Goal: Task Accomplishment & Management: Manage account settings

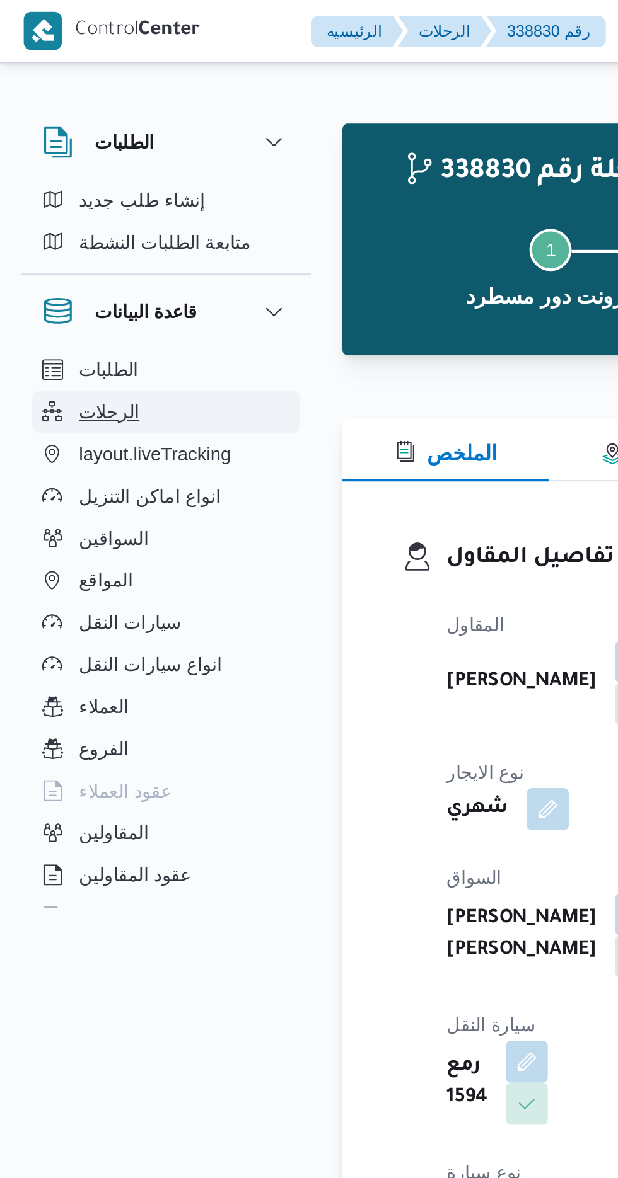
click at [43, 195] on span "الرحلات" at bounding box center [52, 197] width 29 height 15
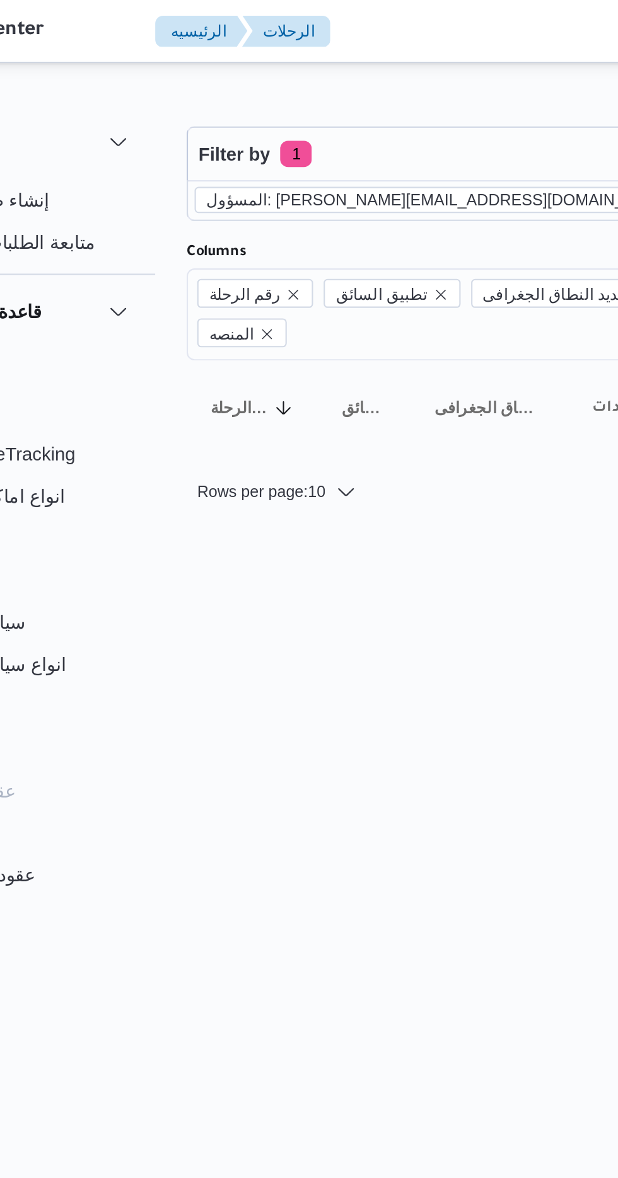
click at [400, 96] on icon "remove selected entity" at bounding box center [404, 96] width 8 height 8
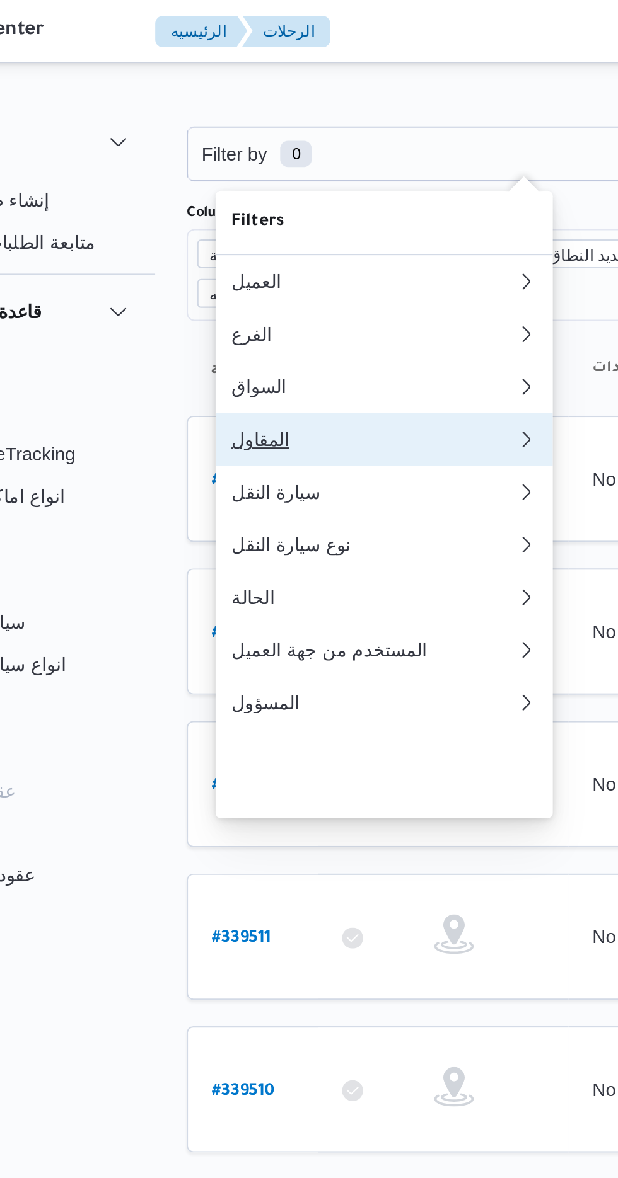
click at [210, 216] on div "المقاول" at bounding box center [253, 210] width 136 height 10
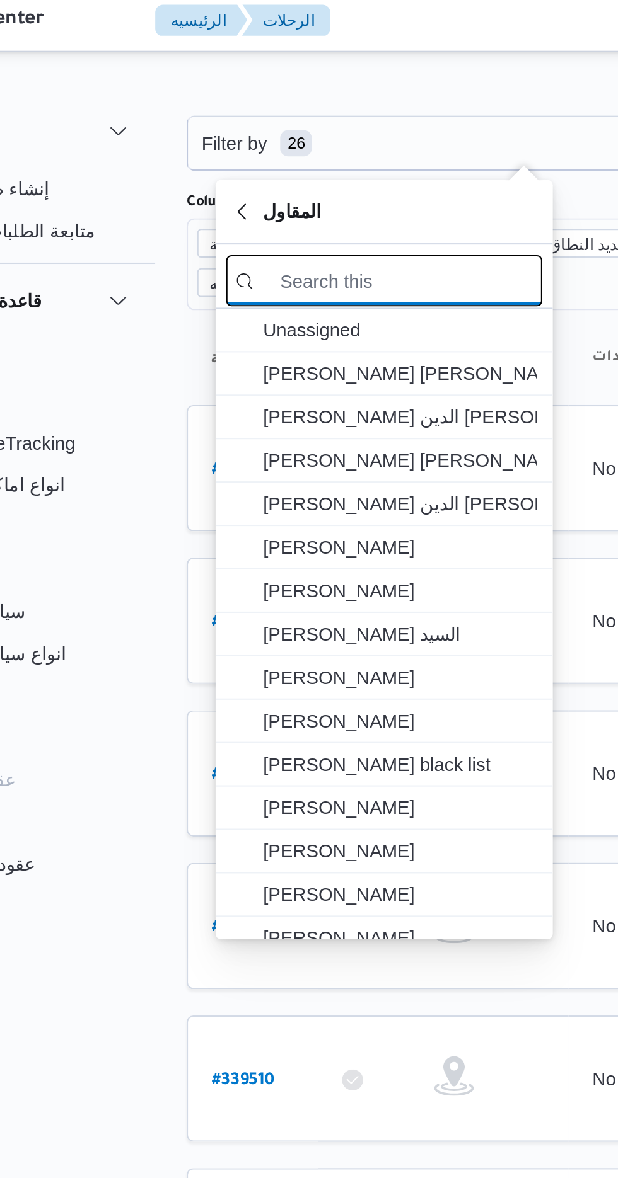
click at [259, 141] on input "search filters" at bounding box center [258, 139] width 151 height 25
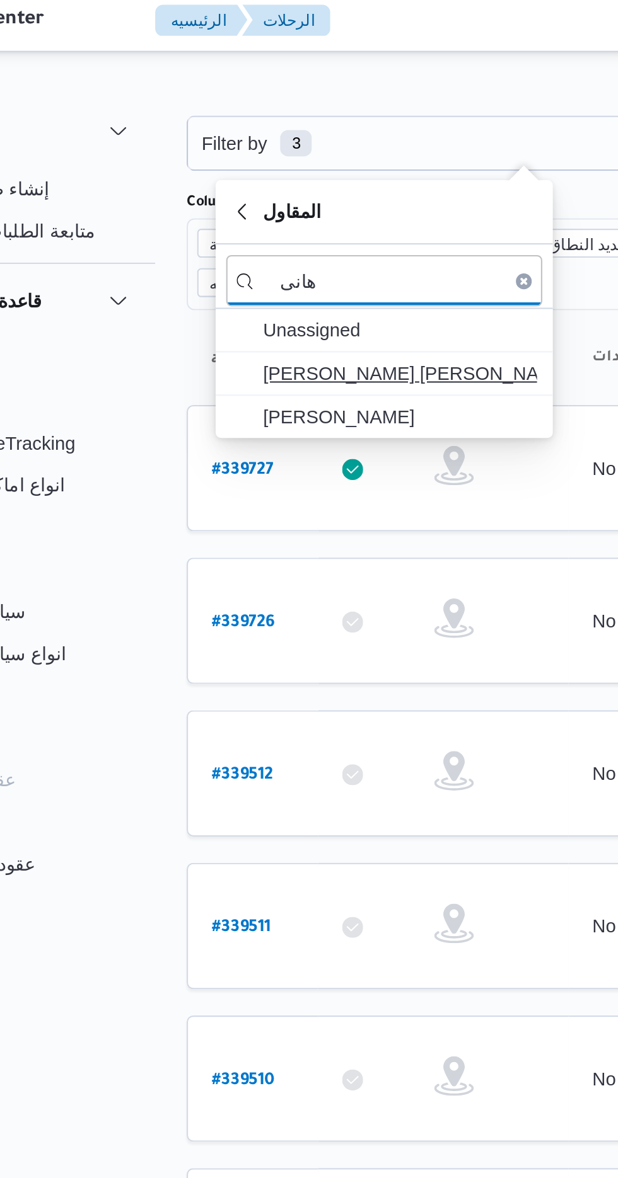
type input "هانى"
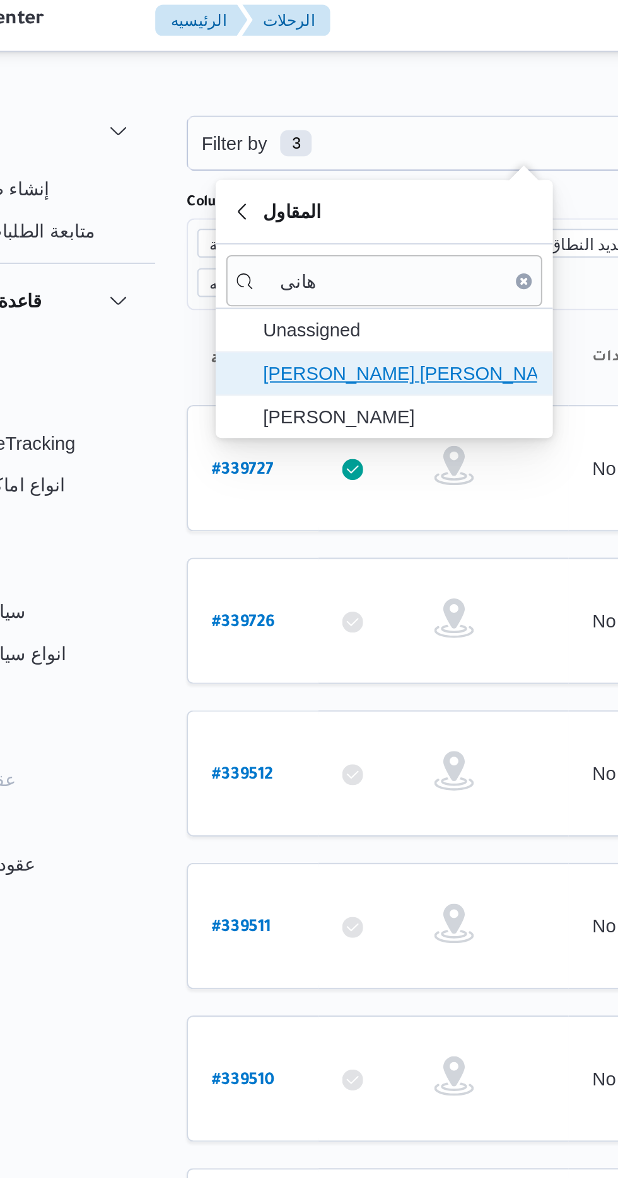
click at [285, 183] on span "[PERSON_NAME] [PERSON_NAME]" at bounding box center [265, 183] width 131 height 15
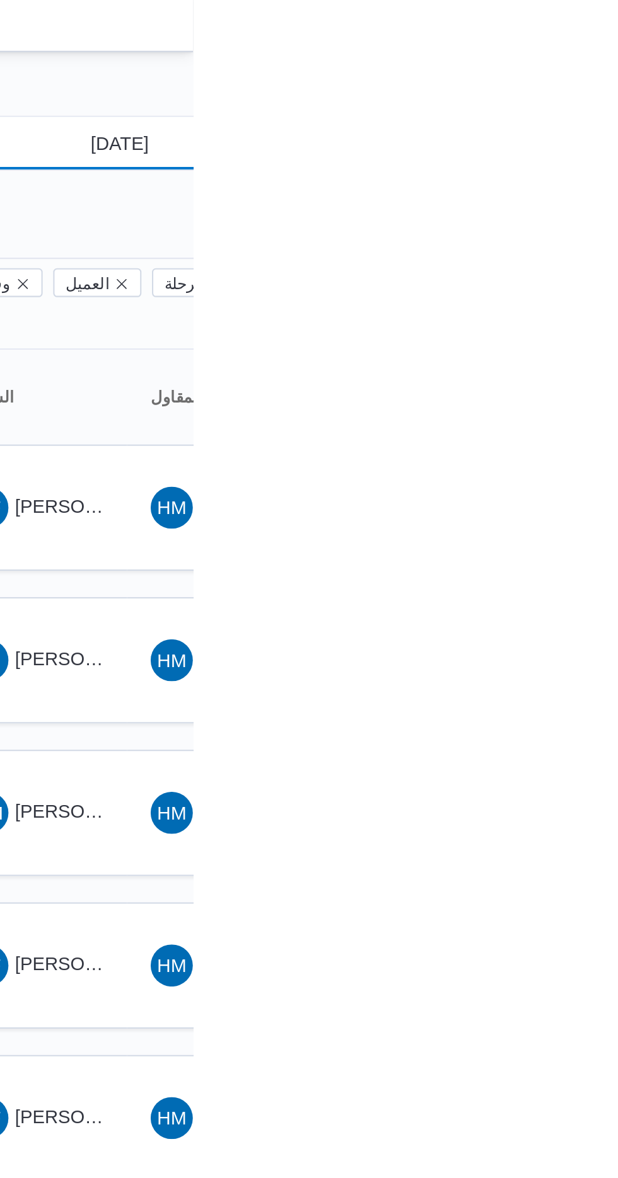
click at [584, 78] on input "[DATE]" at bounding box center [573, 73] width 143 height 25
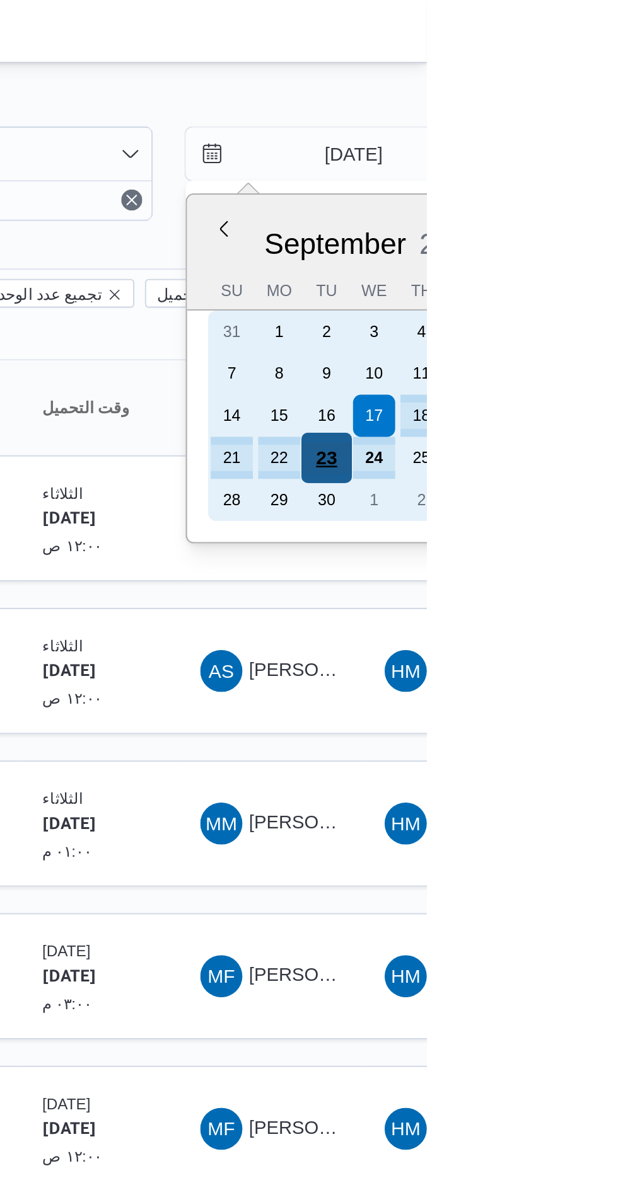
click at [578, 216] on div "23" at bounding box center [570, 219] width 24 height 24
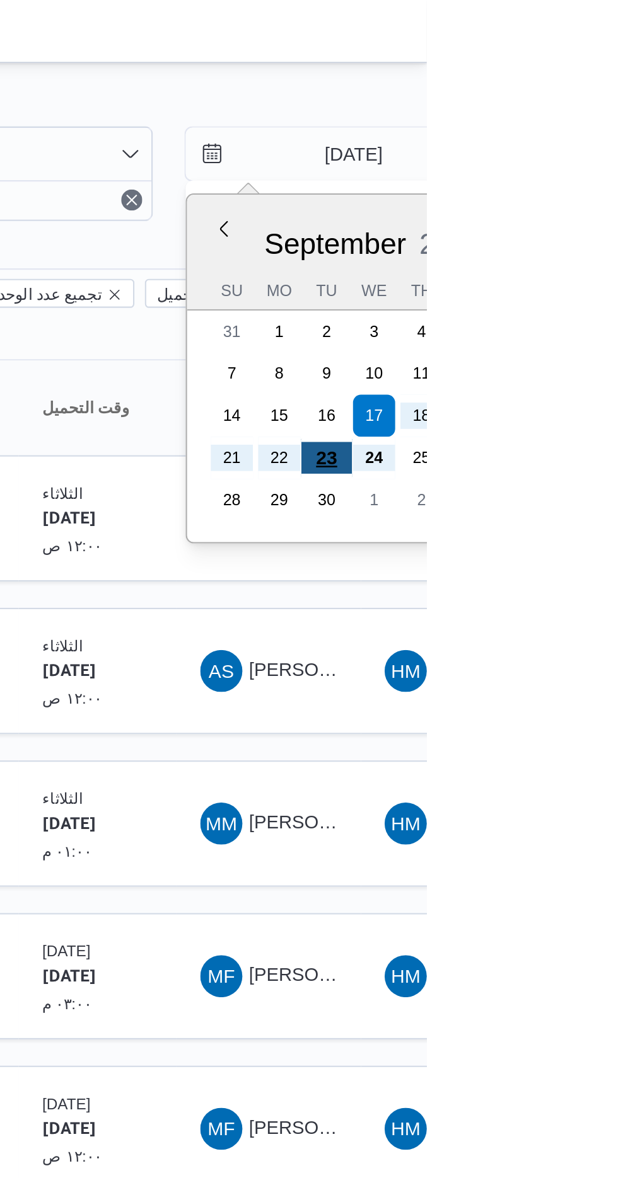
type input "[DATE]"
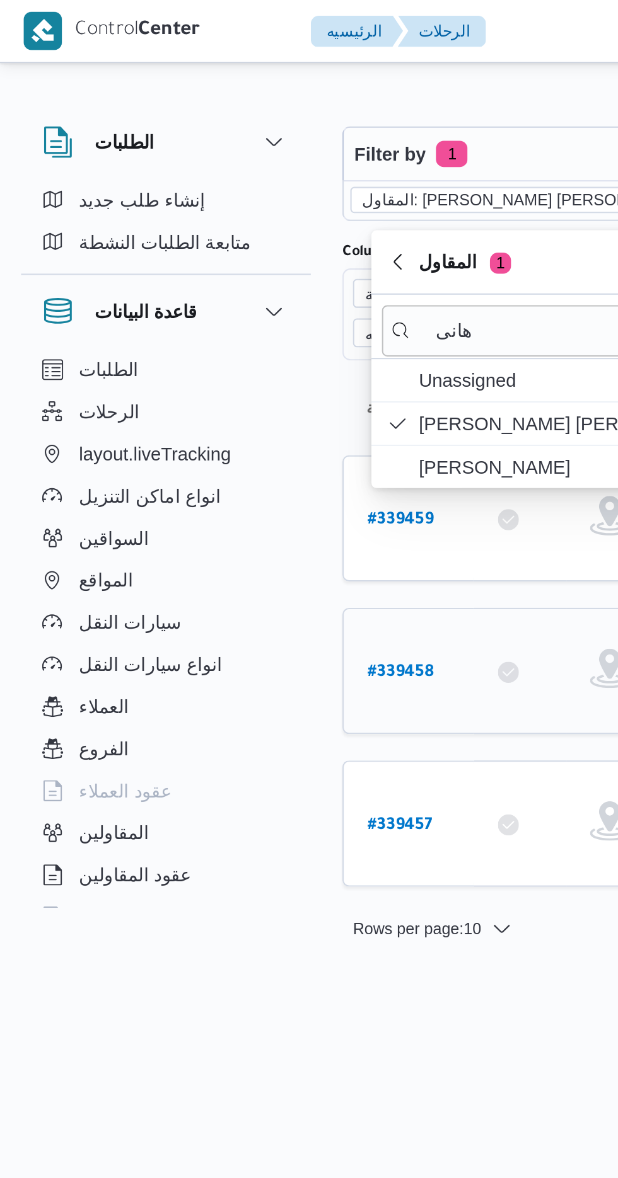
click at [198, 313] on link "# 339458" at bounding box center [192, 321] width 32 height 17
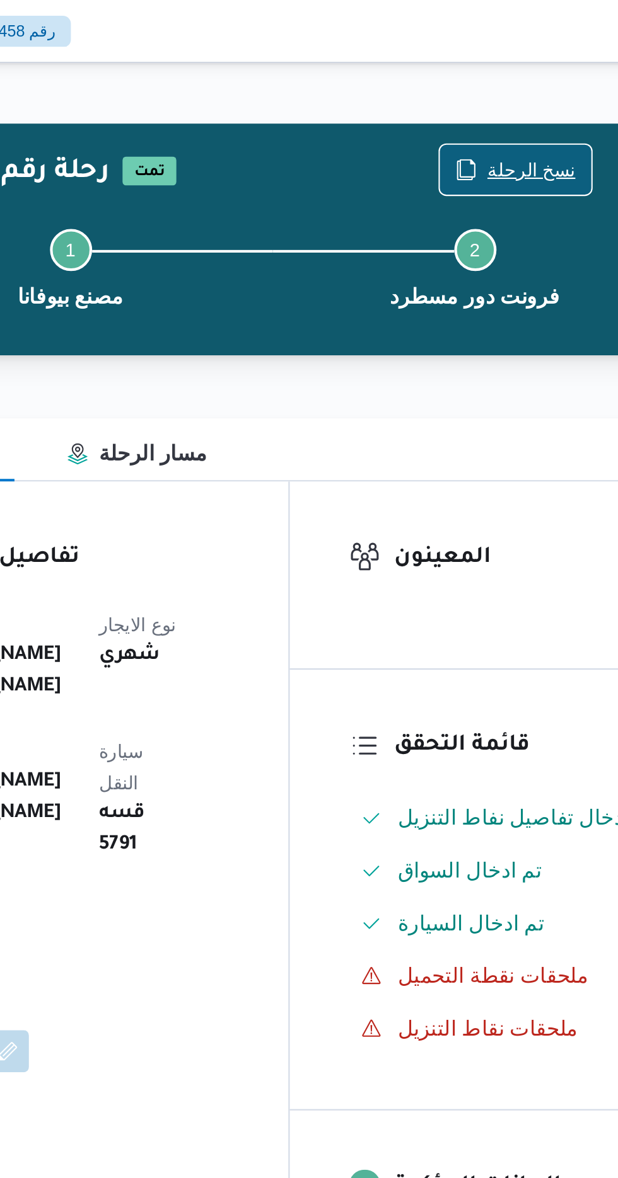
click at [500, 79] on span "نسخ الرحلة" at bounding box center [510, 81] width 42 height 15
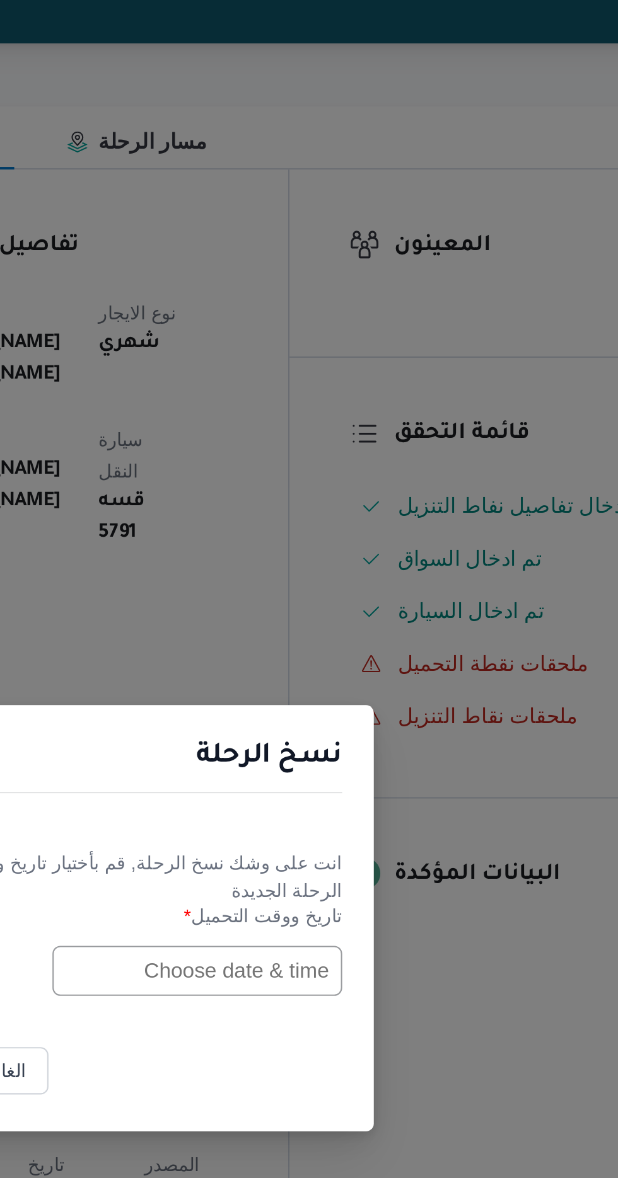
click at [338, 608] on input "text" at bounding box center [350, 614] width 139 height 24
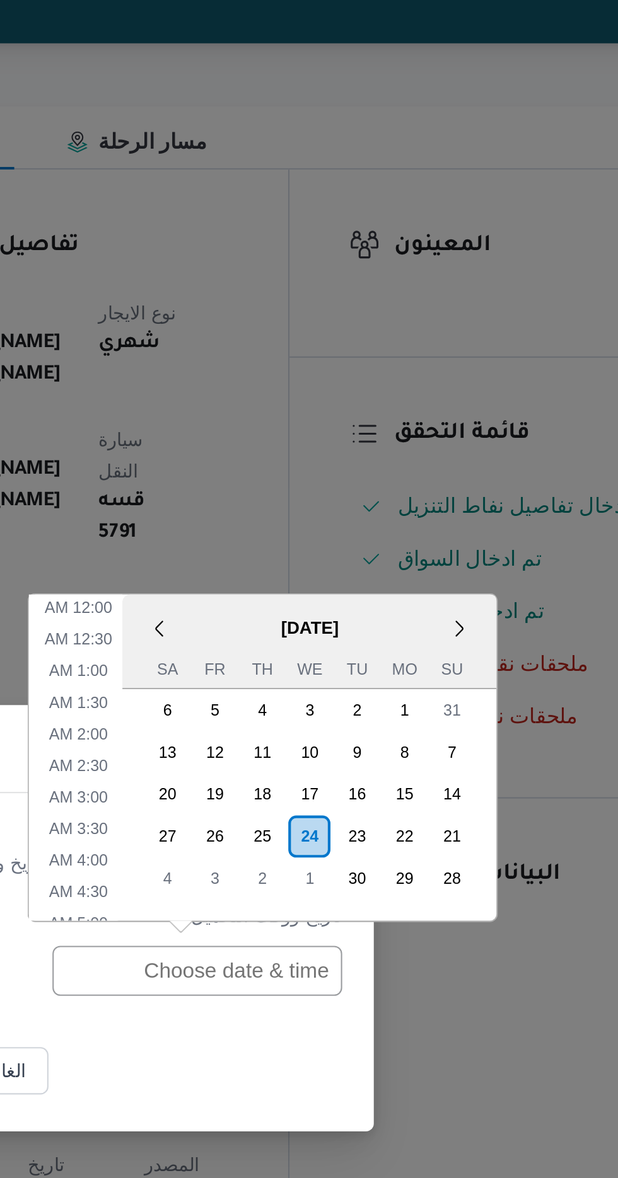
scroll to position [488, 0]
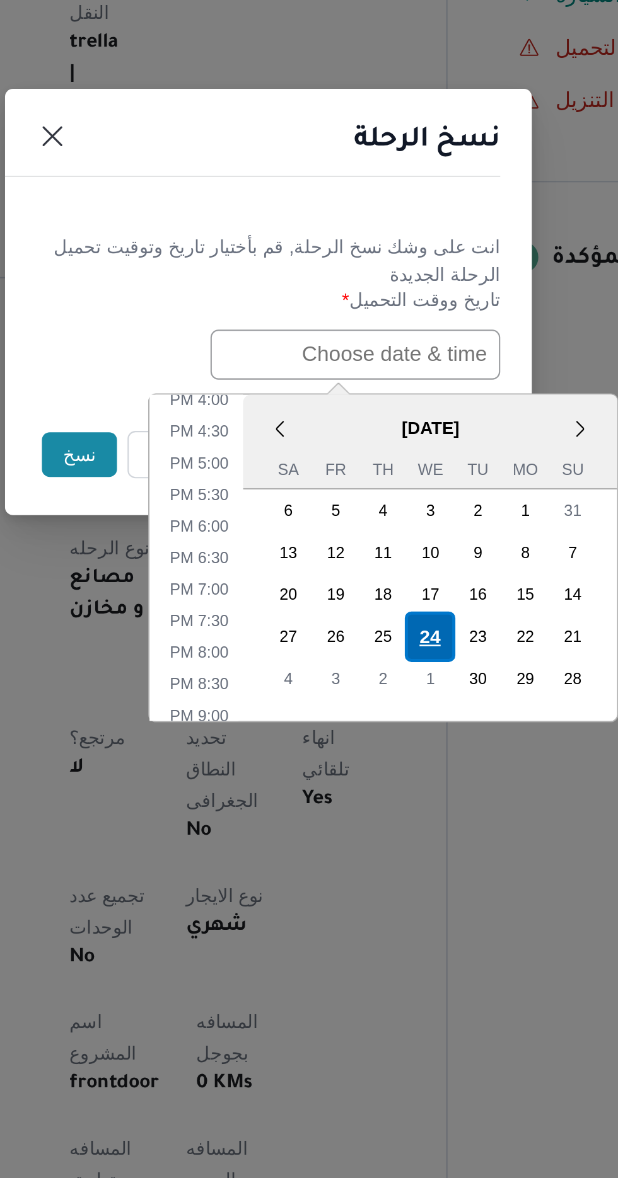
click at [391, 742] on div "24" at bounding box center [386, 749] width 24 height 24
type input "[DATE] 12:00AM"
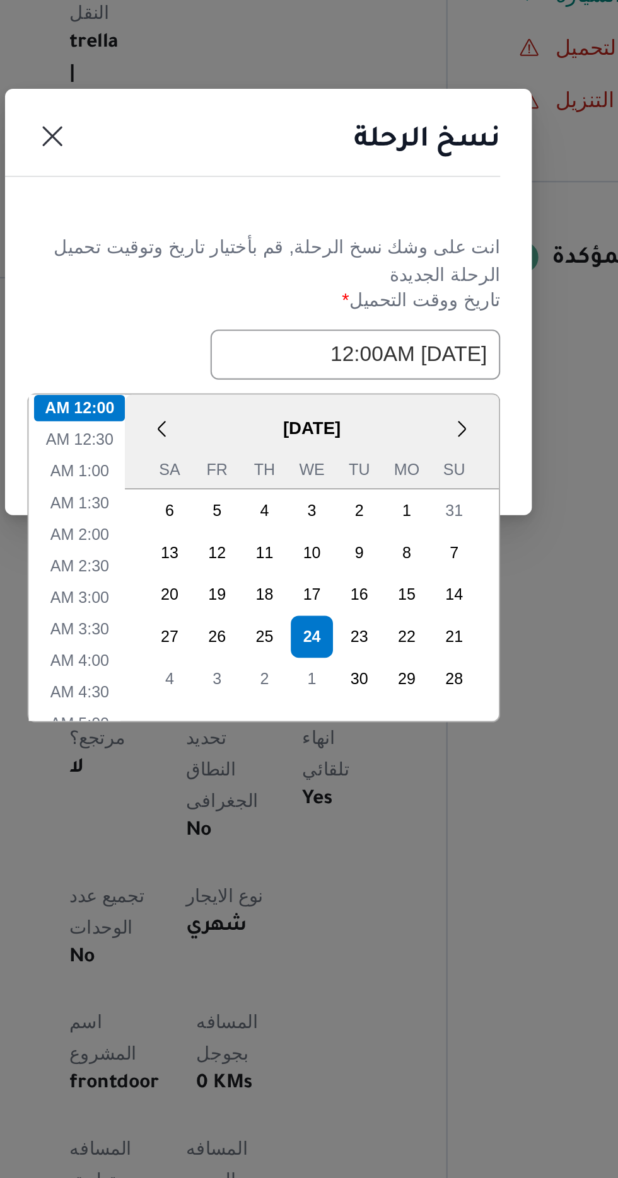
click at [290, 512] on header "نسخ الرحلة" at bounding box center [294, 515] width 252 height 27
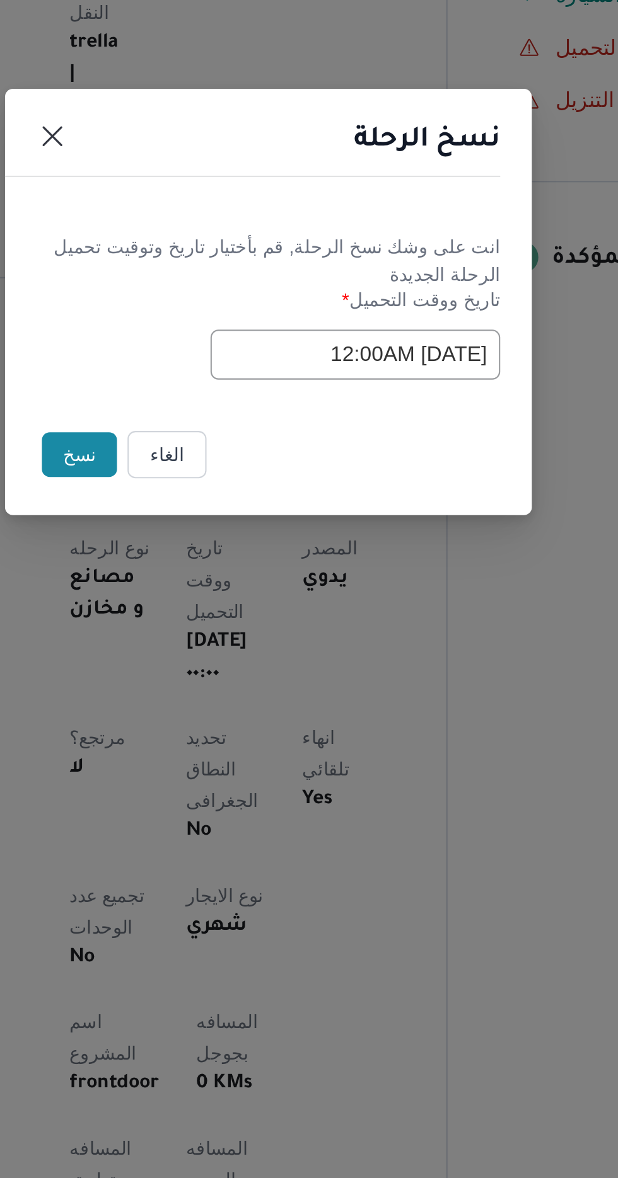
click at [214, 662] on button "نسخ" at bounding box center [218, 662] width 36 height 21
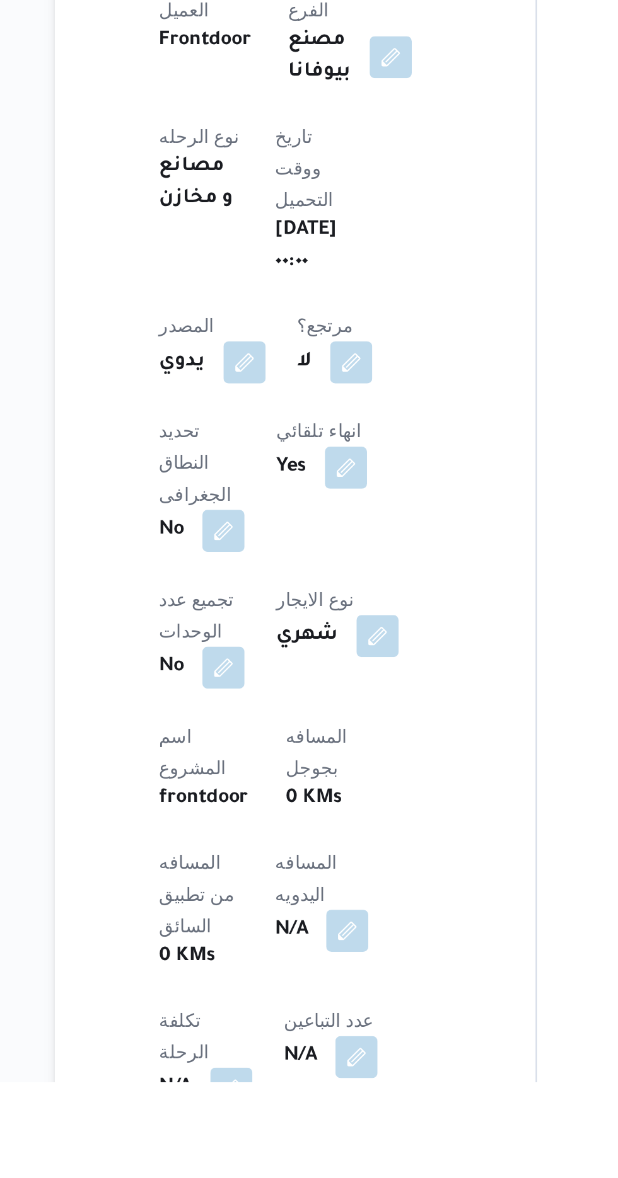
scroll to position [78, 0]
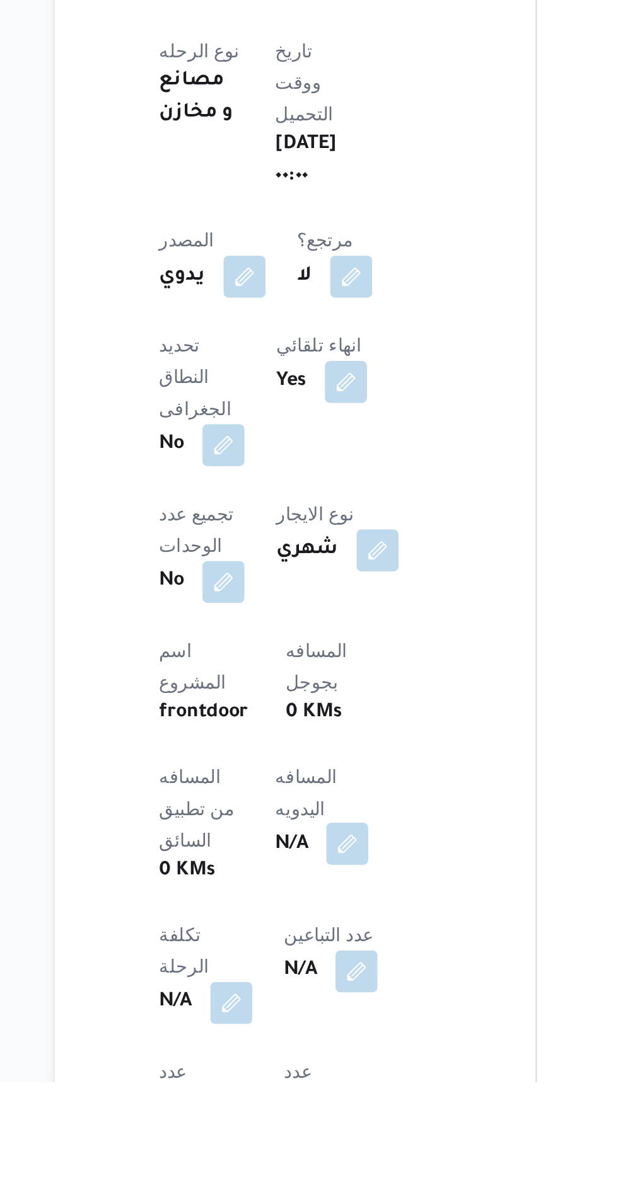
click at [294, 1054] on button "button" at bounding box center [304, 1064] width 20 height 20
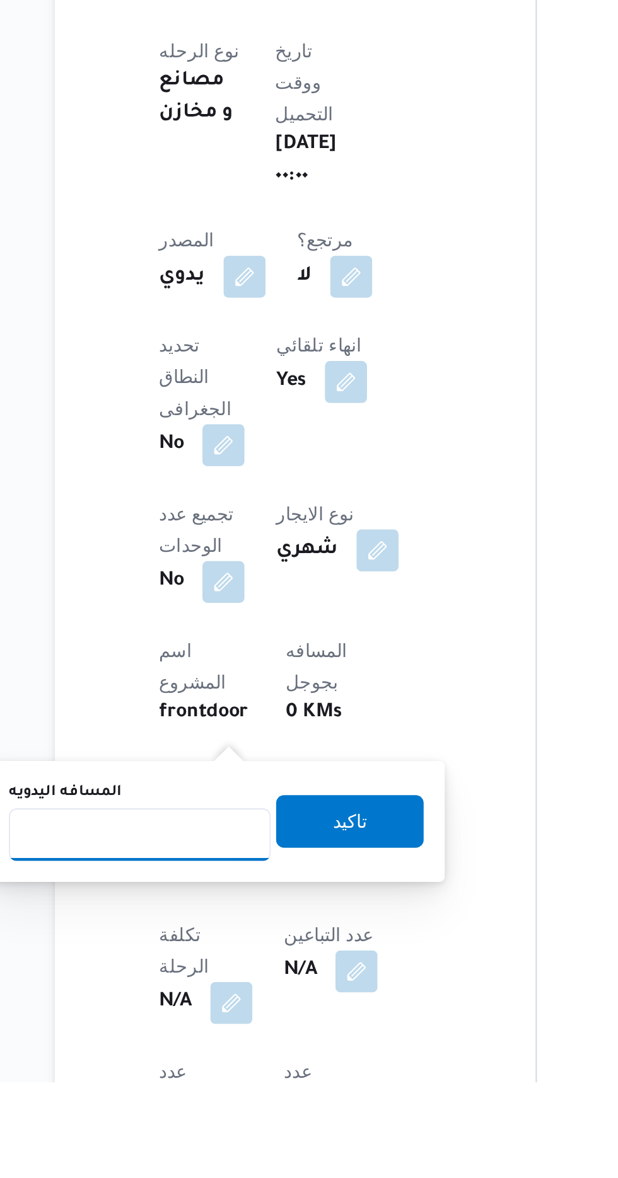
click at [236, 1056] on input "المسافه اليدويه" at bounding box center [204, 1059] width 125 height 25
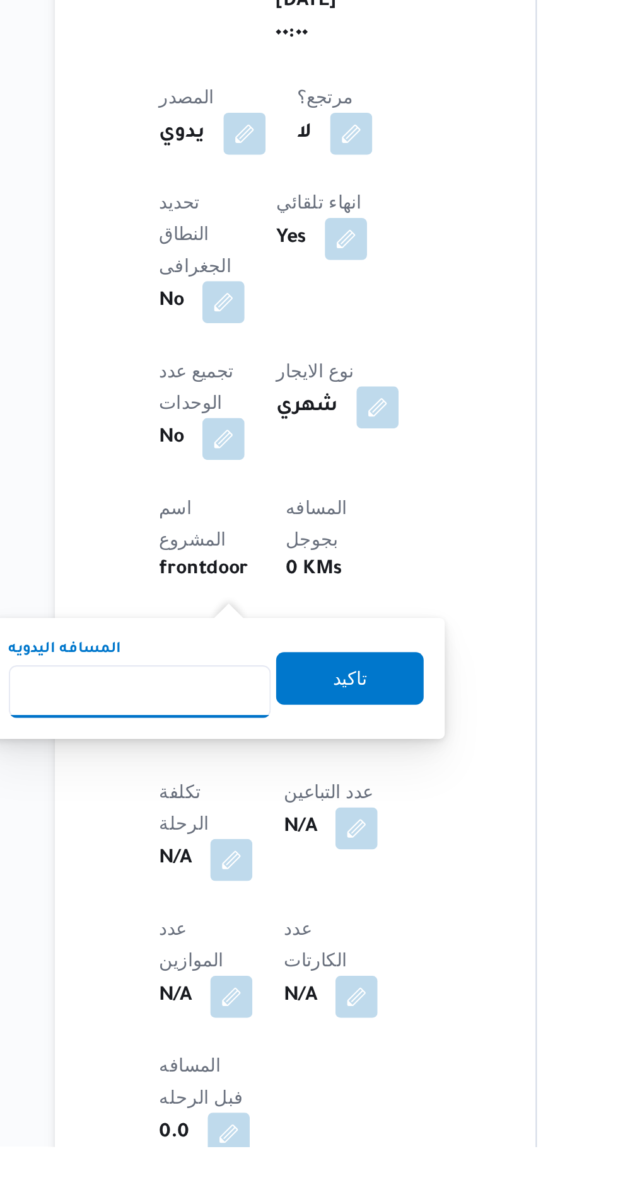
scroll to position [178, 0]
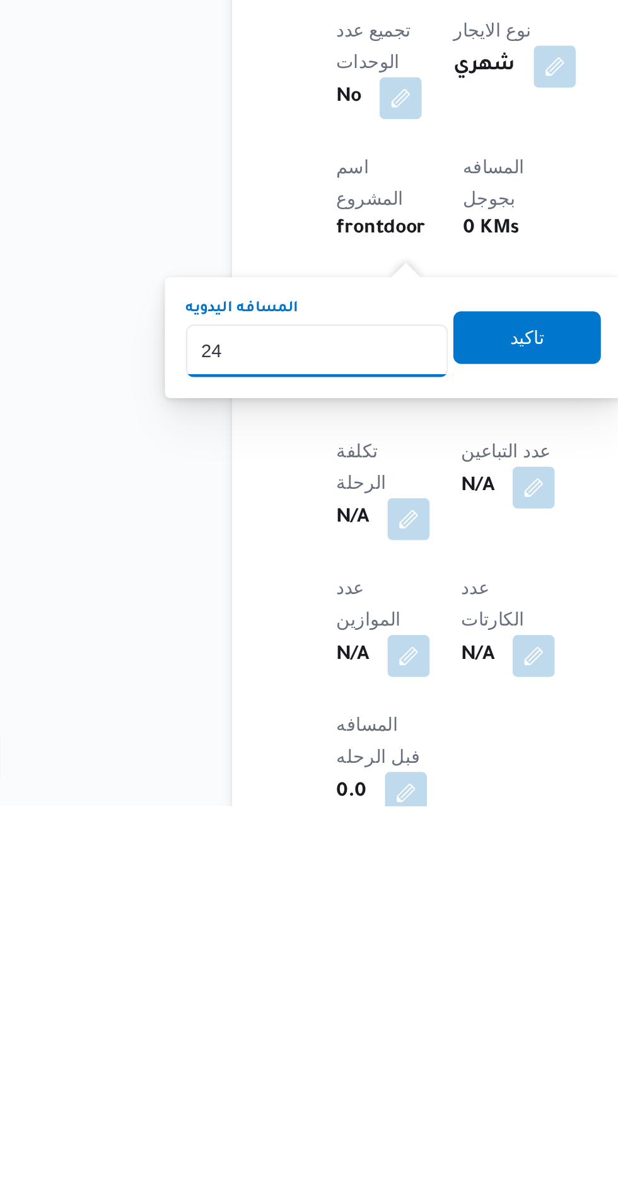
type input "240"
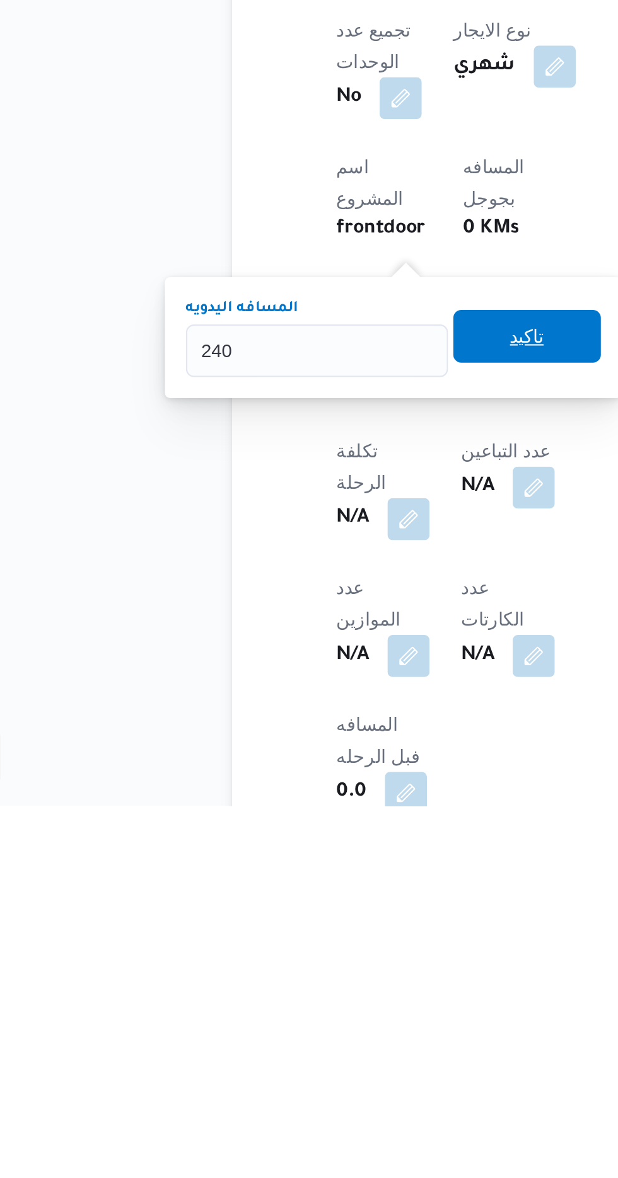
click at [309, 955] on span "تاكيد" at bounding box center [305, 953] width 16 height 15
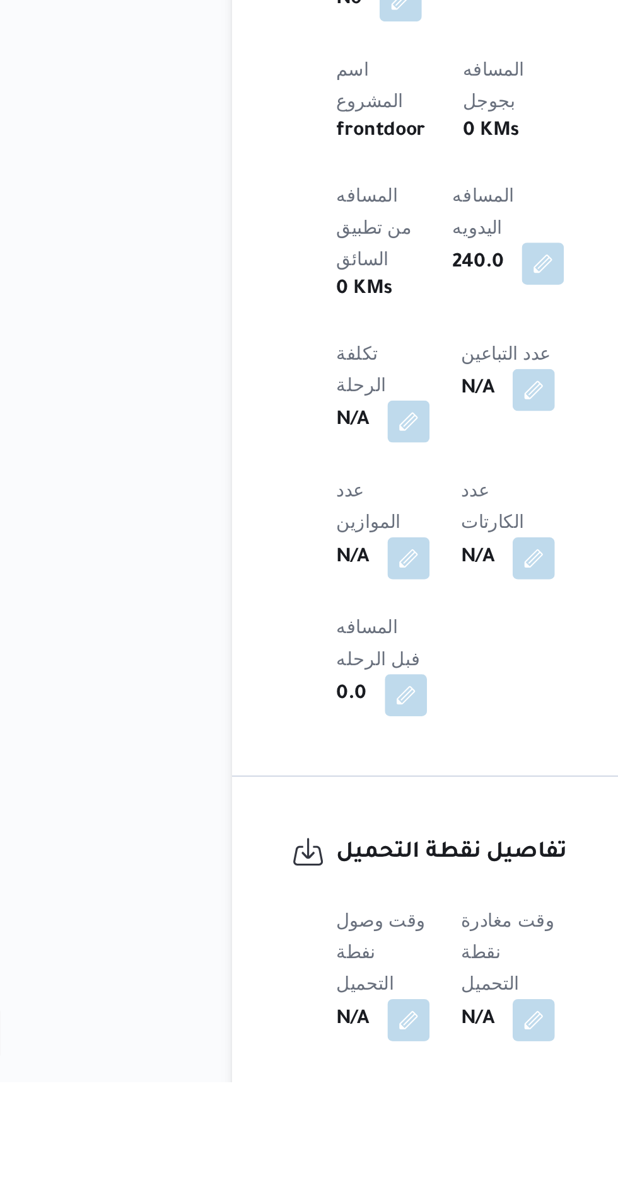
scroll to position [371, 0]
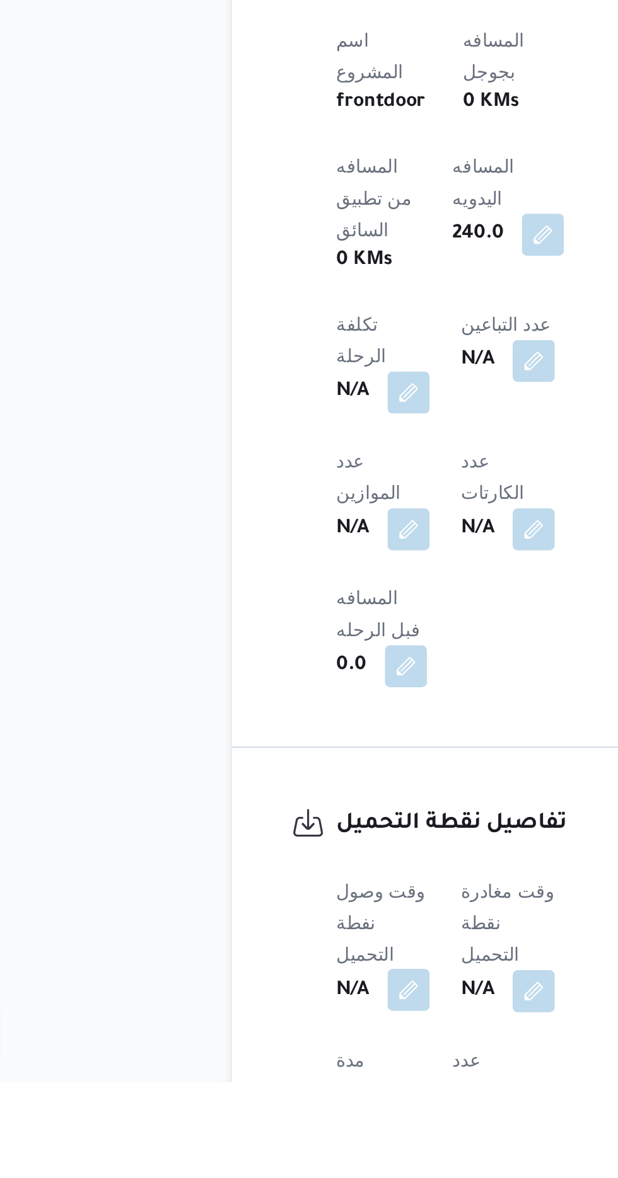
click at [253, 1124] on button "button" at bounding box center [248, 1134] width 20 height 20
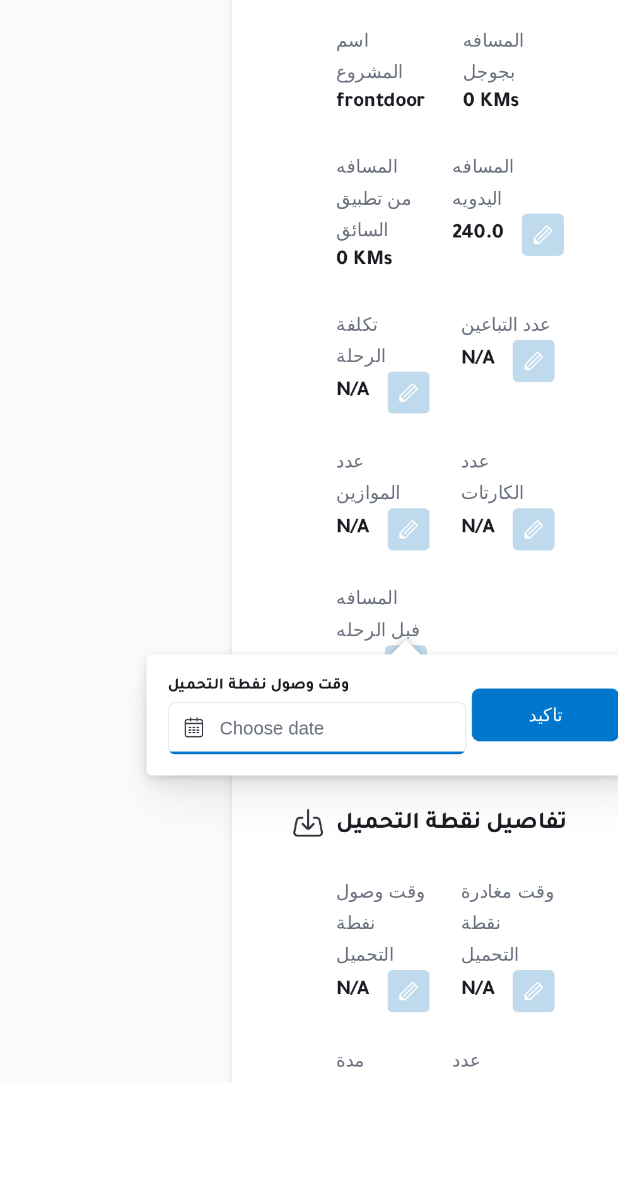
click at [192, 1013] on input "وقت وصول نفطة التحميل" at bounding box center [204, 1008] width 143 height 25
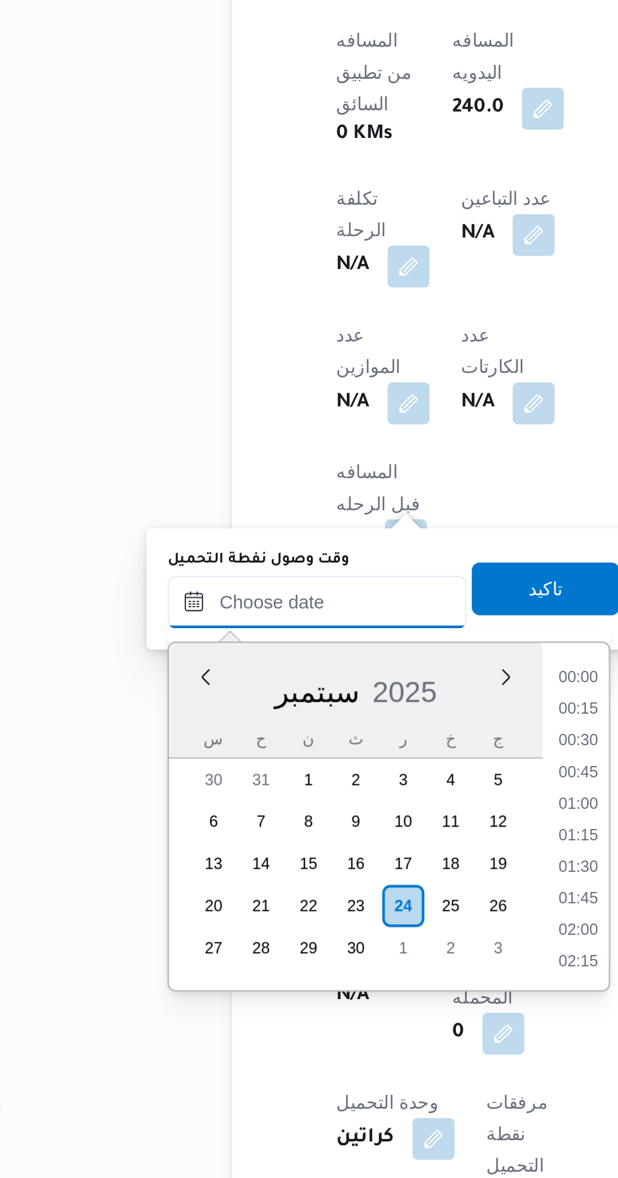
scroll to position [1057, 0]
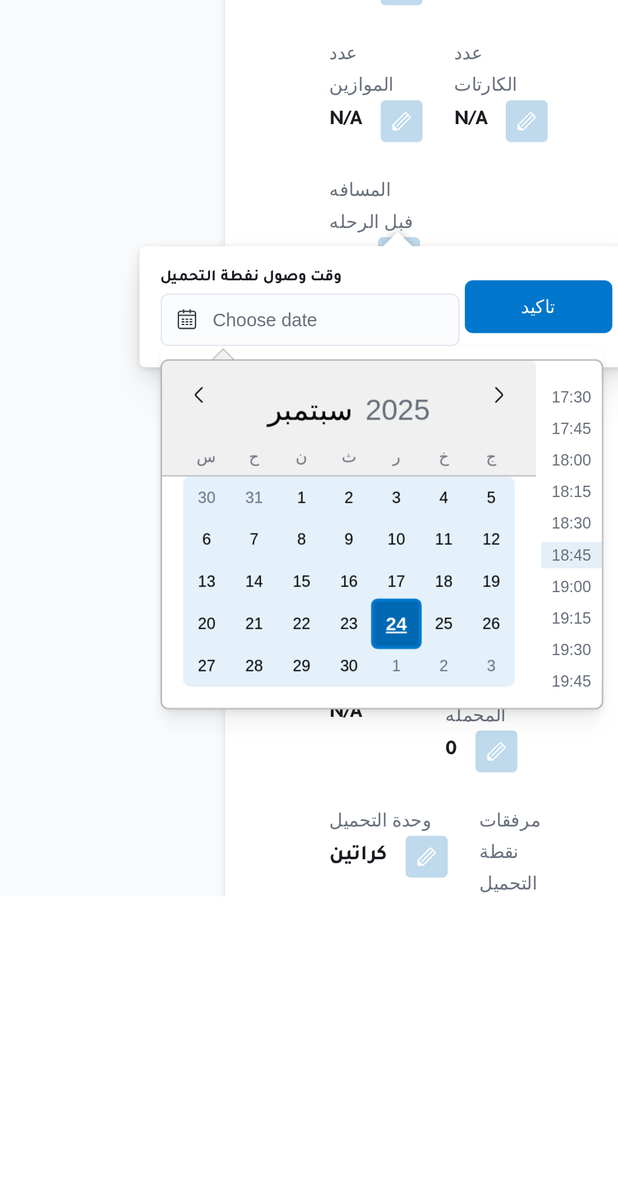
click at [243, 1046] on div "24" at bounding box center [245, 1048] width 24 height 24
type input "[DATE] ٠٠:٠٠"
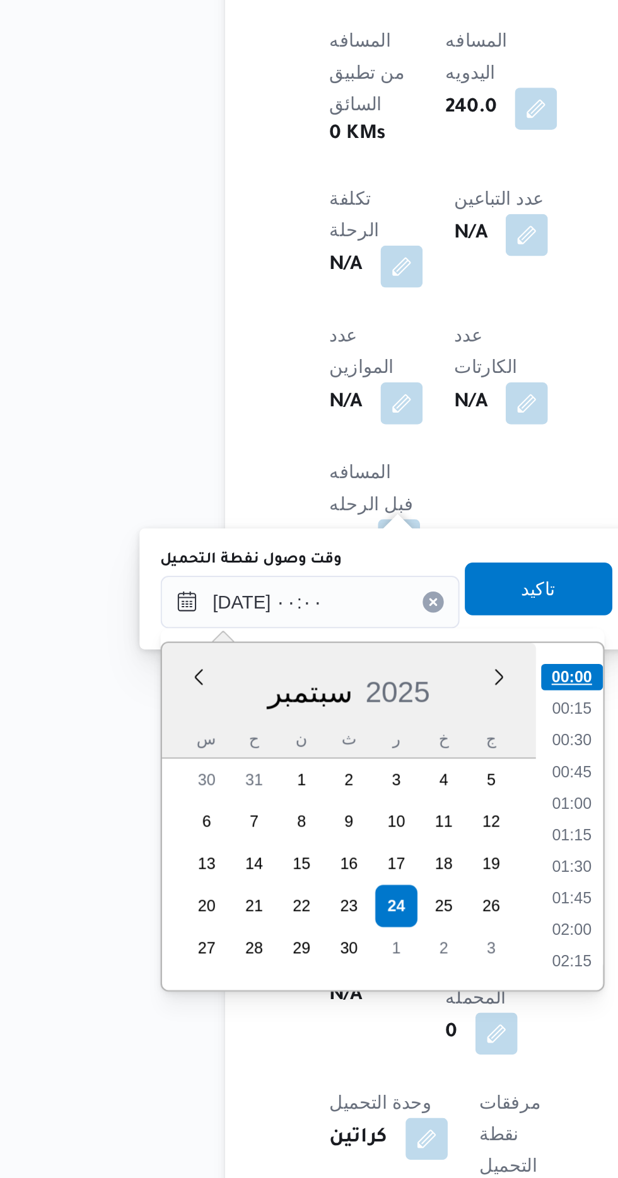
click at [337, 940] on li "00:00" at bounding box center [330, 938] width 30 height 13
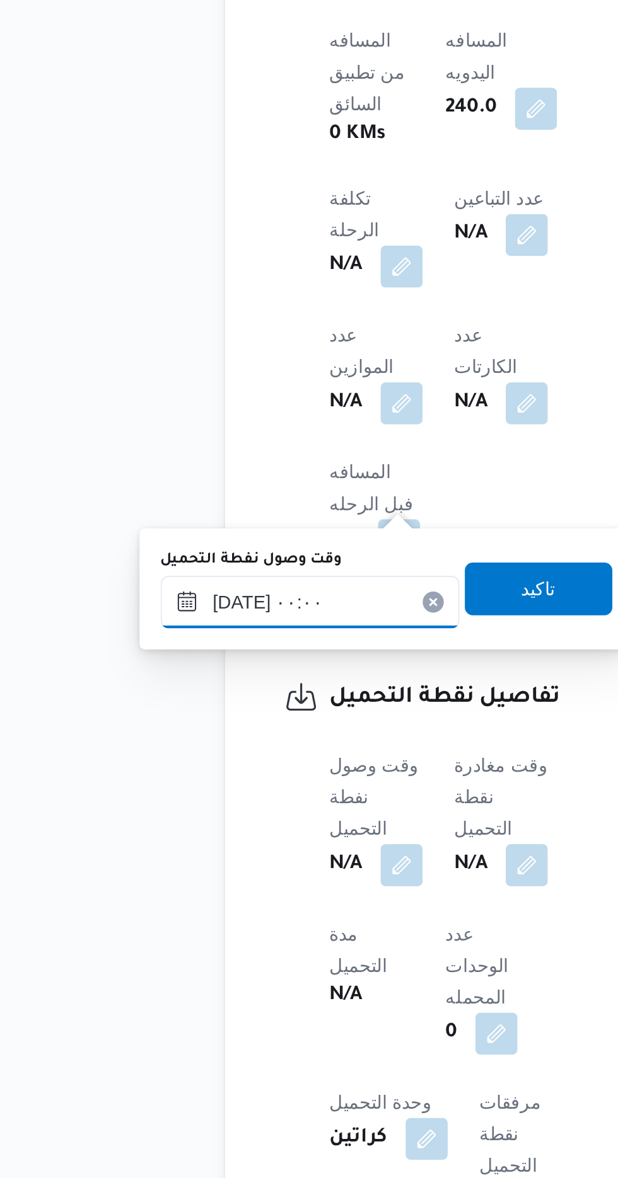
scroll to position [477, 0]
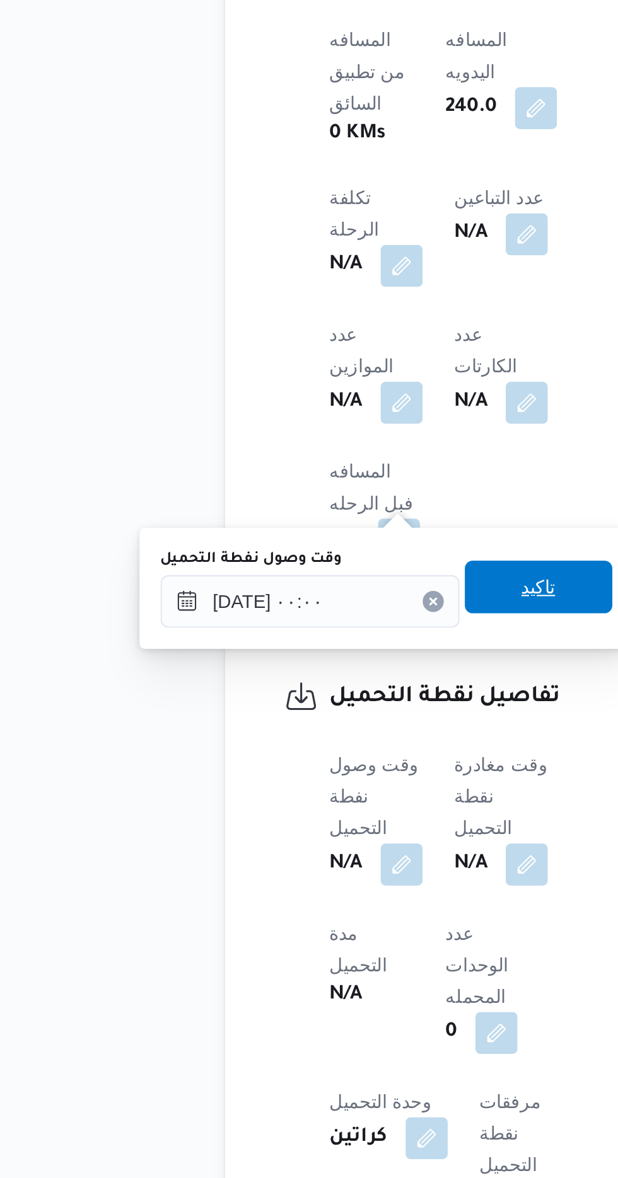
click at [320, 895] on span "تاكيد" at bounding box center [314, 895] width 16 height 15
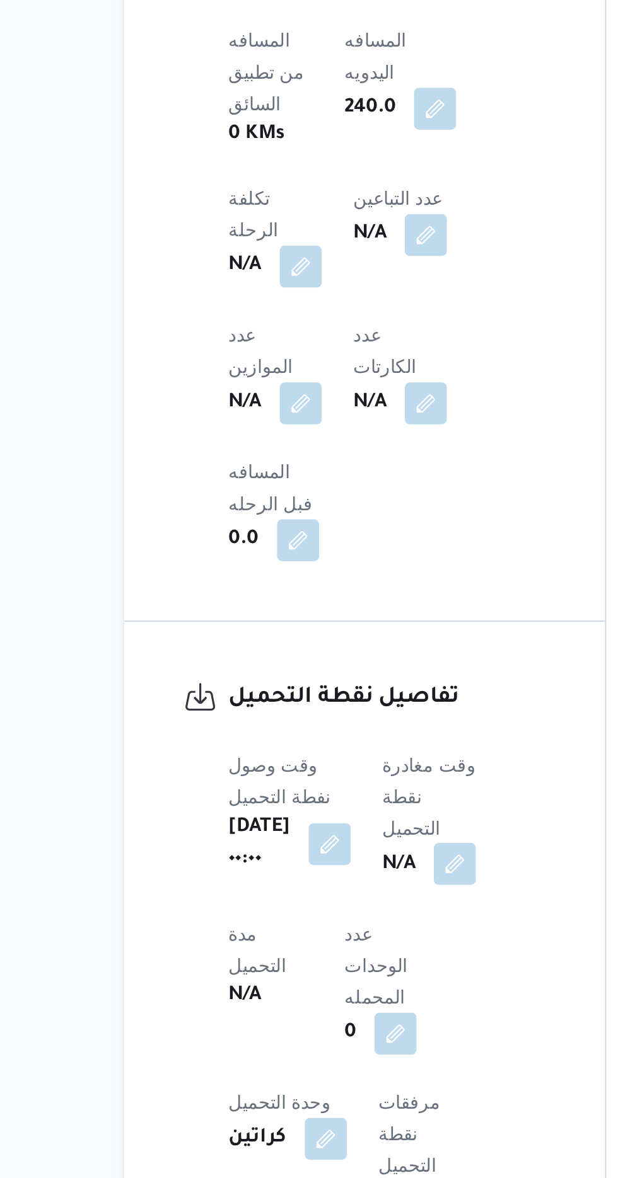
click at [326, 1018] on button "button" at bounding box center [322, 1028] width 20 height 20
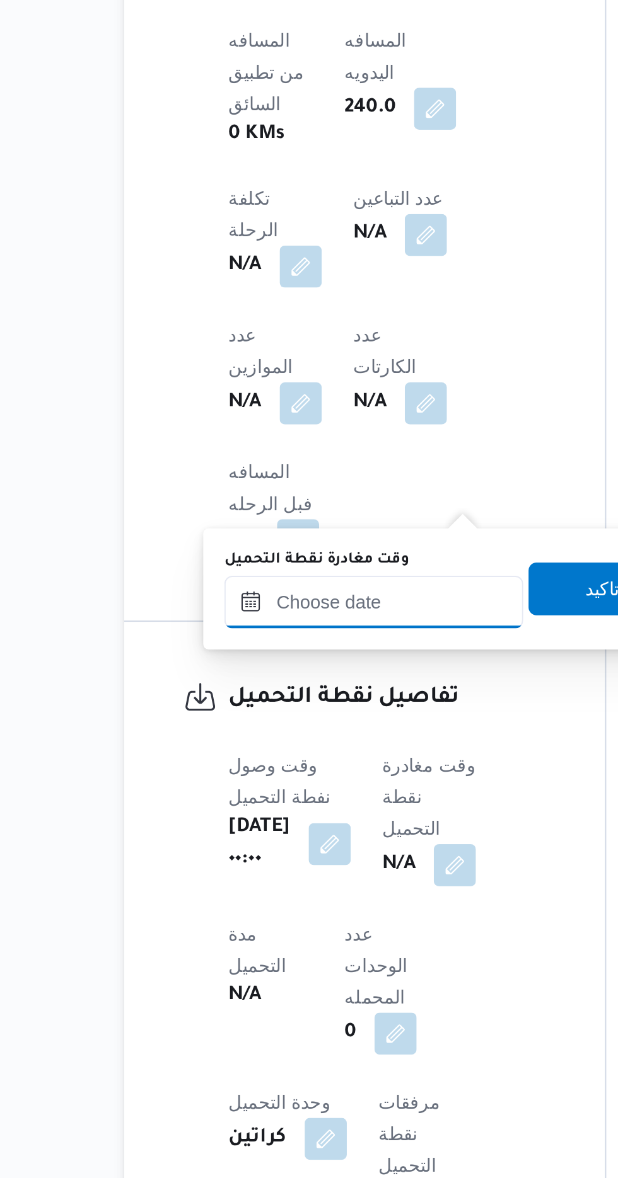
click at [256, 901] on input "وقت مغادرة نقطة التحميل" at bounding box center [283, 902] width 143 height 25
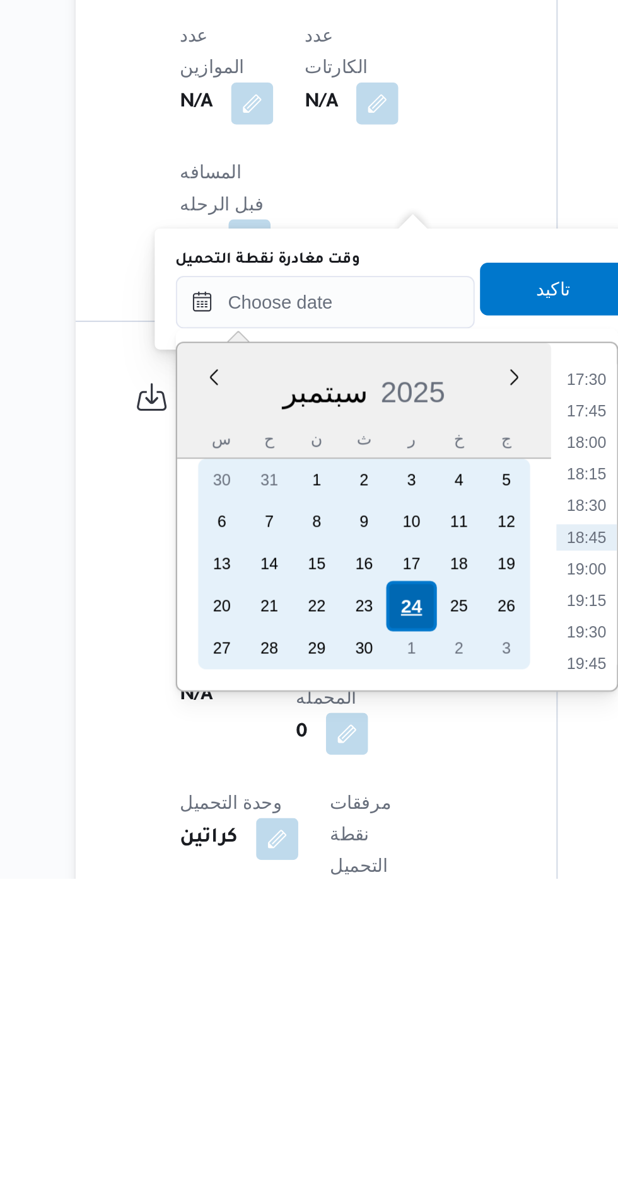
click at [321, 1049] on div "24" at bounding box center [324, 1048] width 24 height 24
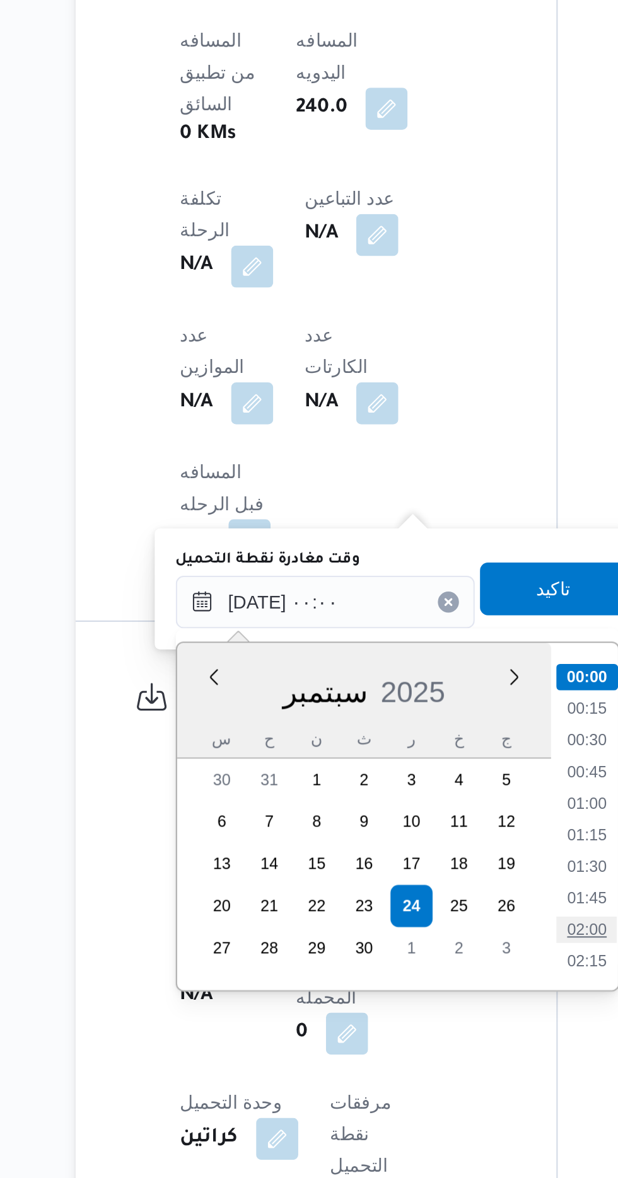
click at [405, 1058] on li "02:00" at bounding box center [408, 1059] width 29 height 13
type input "[DATE] ٠٢:٠٠"
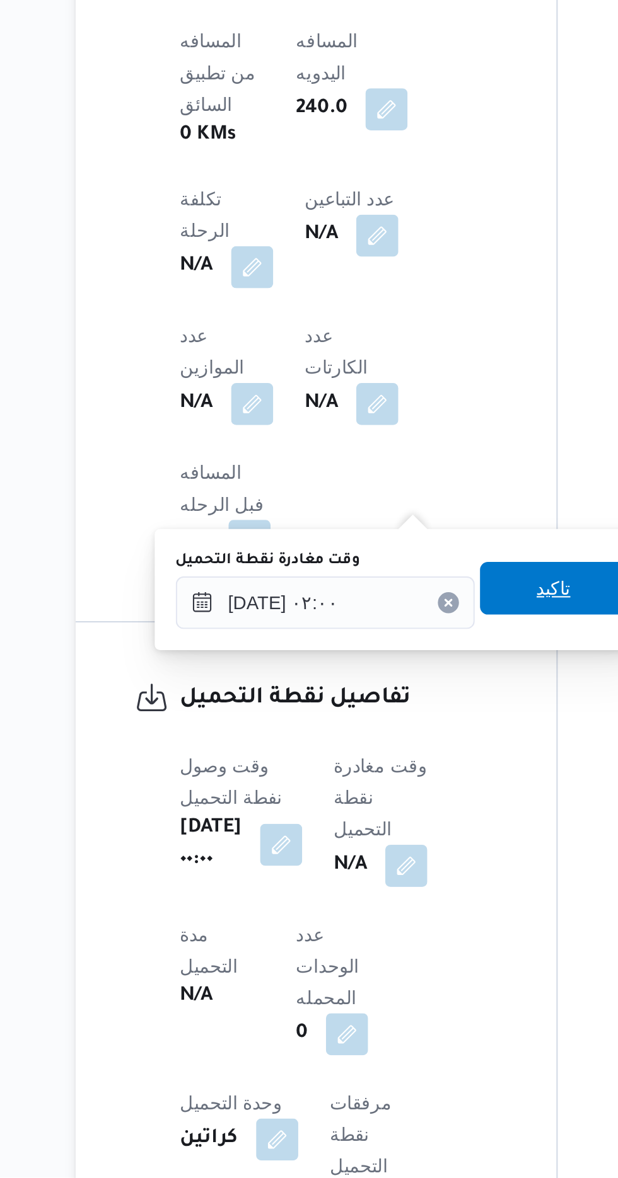
click at [393, 890] on span "تاكيد" at bounding box center [392, 896] width 71 height 25
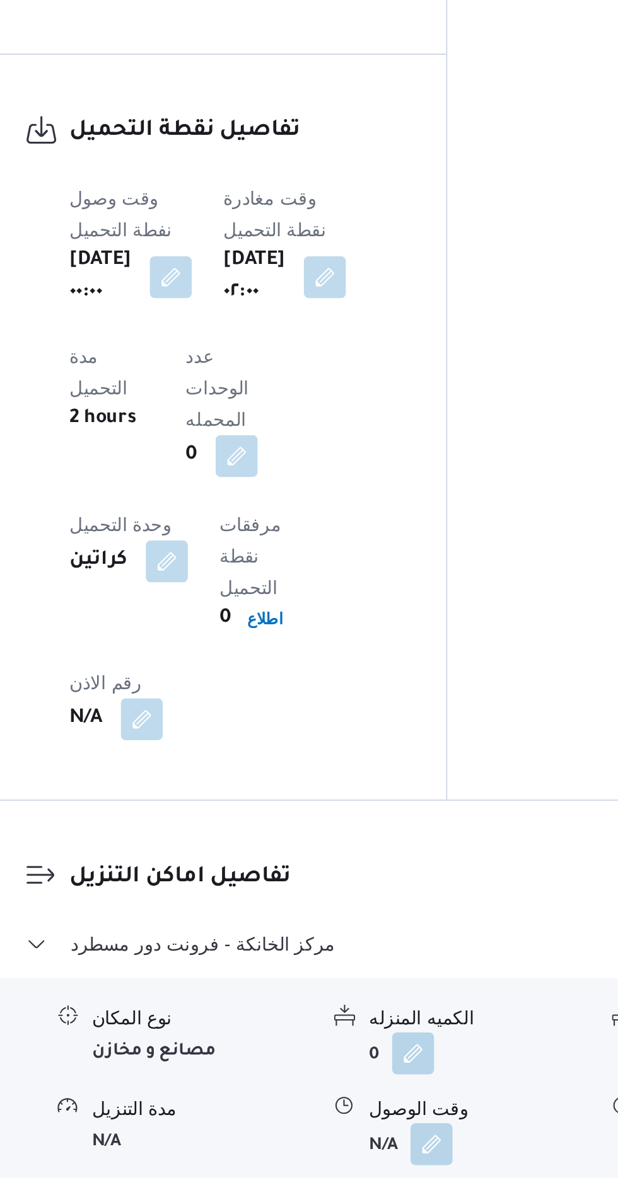
scroll to position [838, 0]
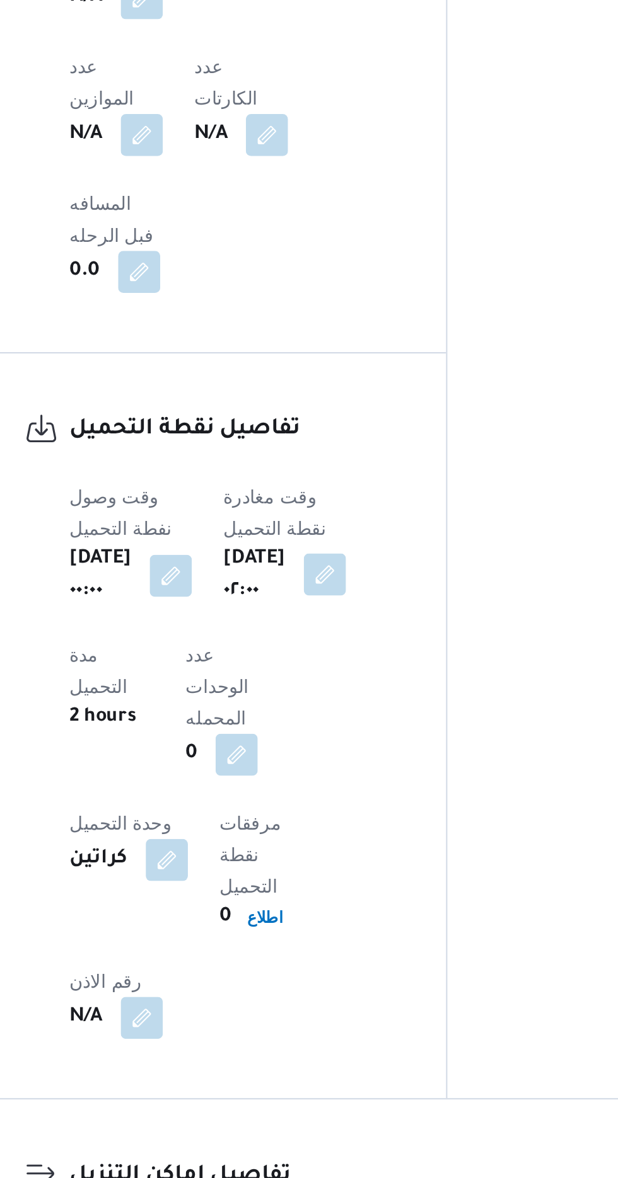
click at [346, 647] on button "button" at bounding box center [336, 657] width 20 height 20
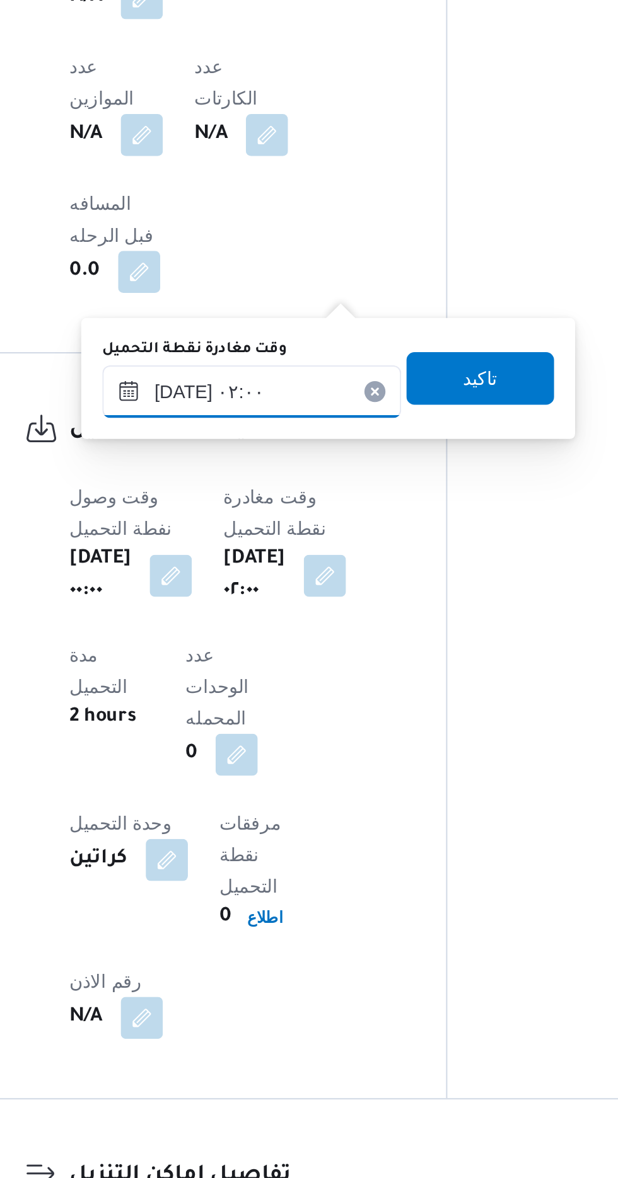
click at [282, 565] on input "[DATE] ٠٢:٠٠" at bounding box center [300, 569] width 143 height 25
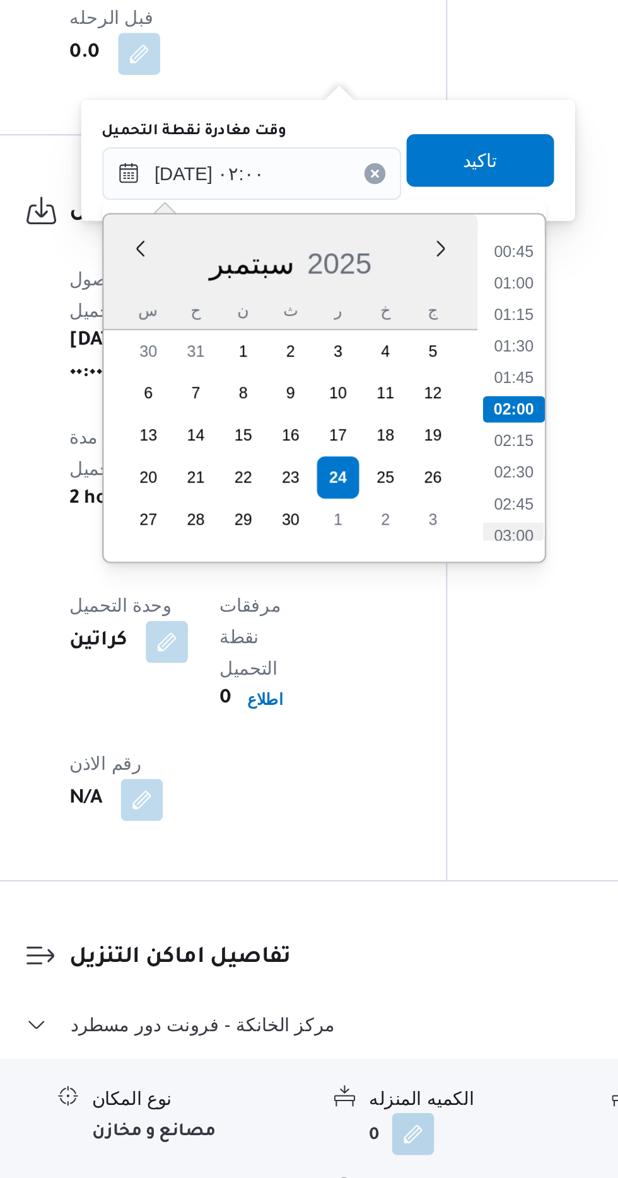
click at [421, 740] on li "03:00" at bounding box center [426, 743] width 29 height 13
type input "[DATE] ٠٢:٠٠"
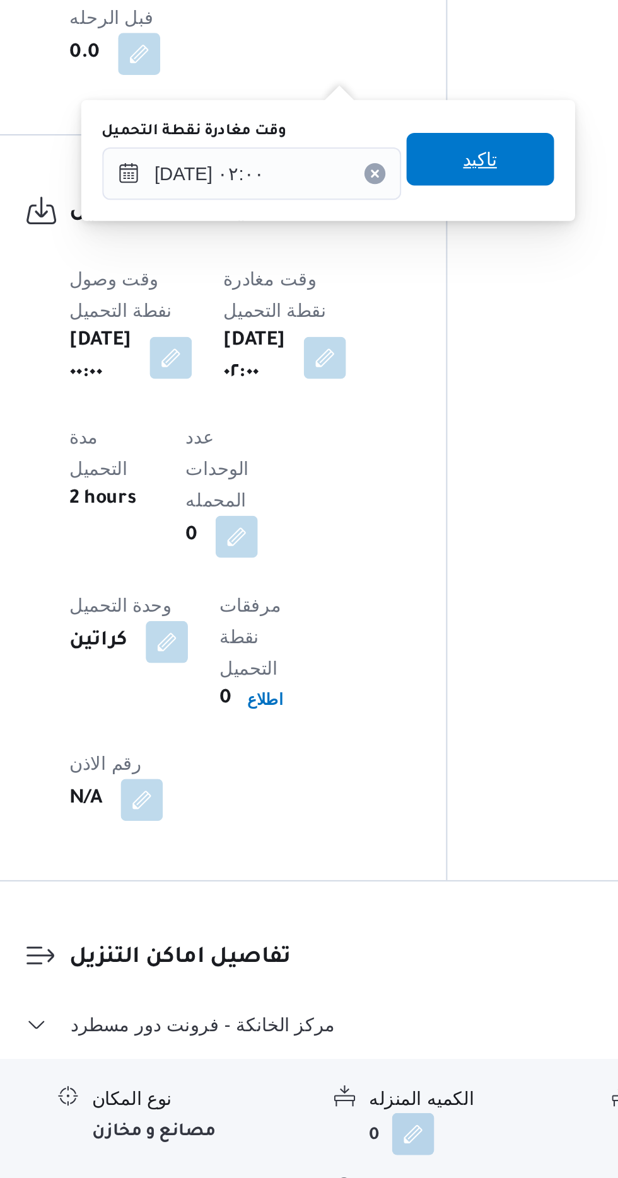
click at [419, 572] on span "تاكيد" at bounding box center [410, 562] width 71 height 25
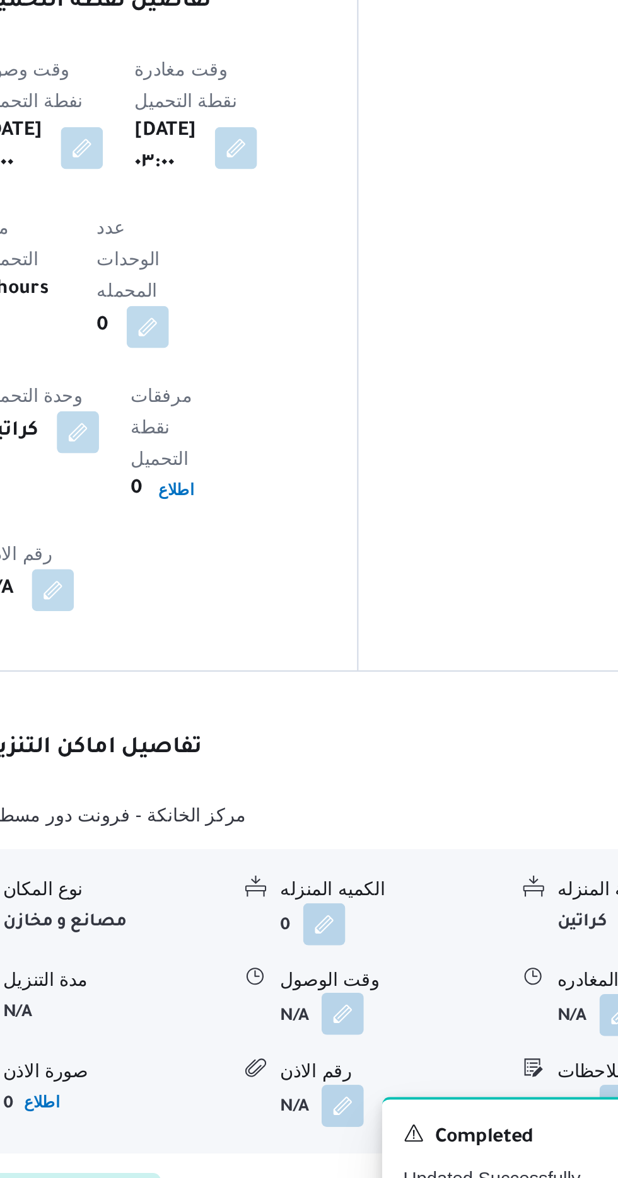
click at [389, 1063] on button "button" at bounding box center [387, 1073] width 20 height 20
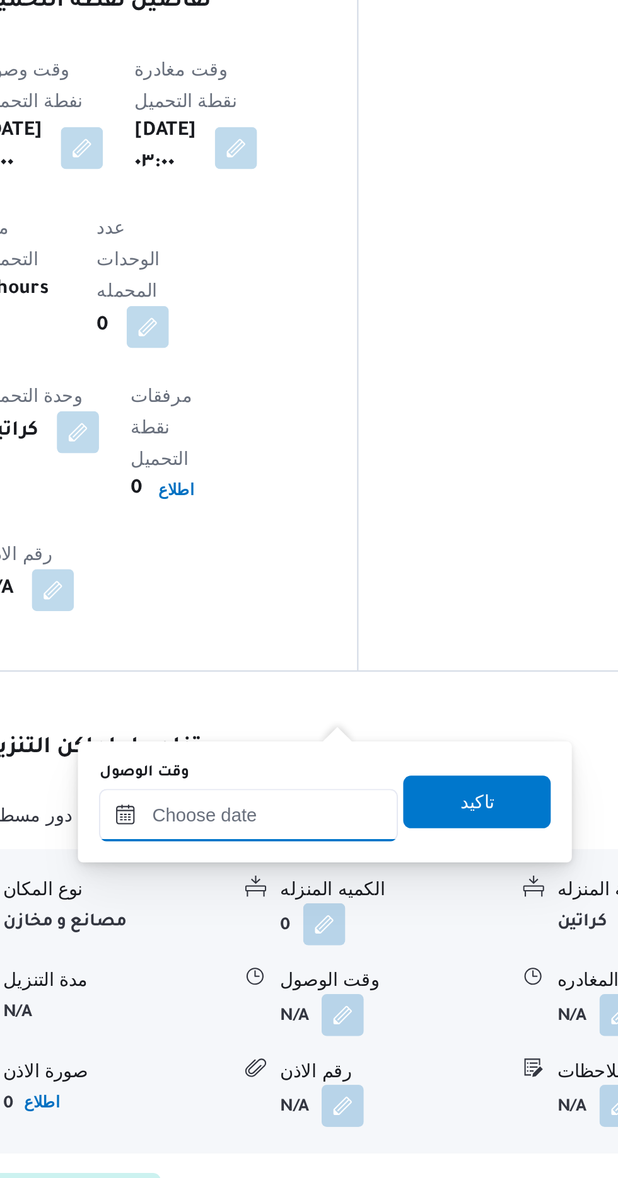
click at [360, 976] on input "وقت الوصول" at bounding box center [341, 977] width 143 height 25
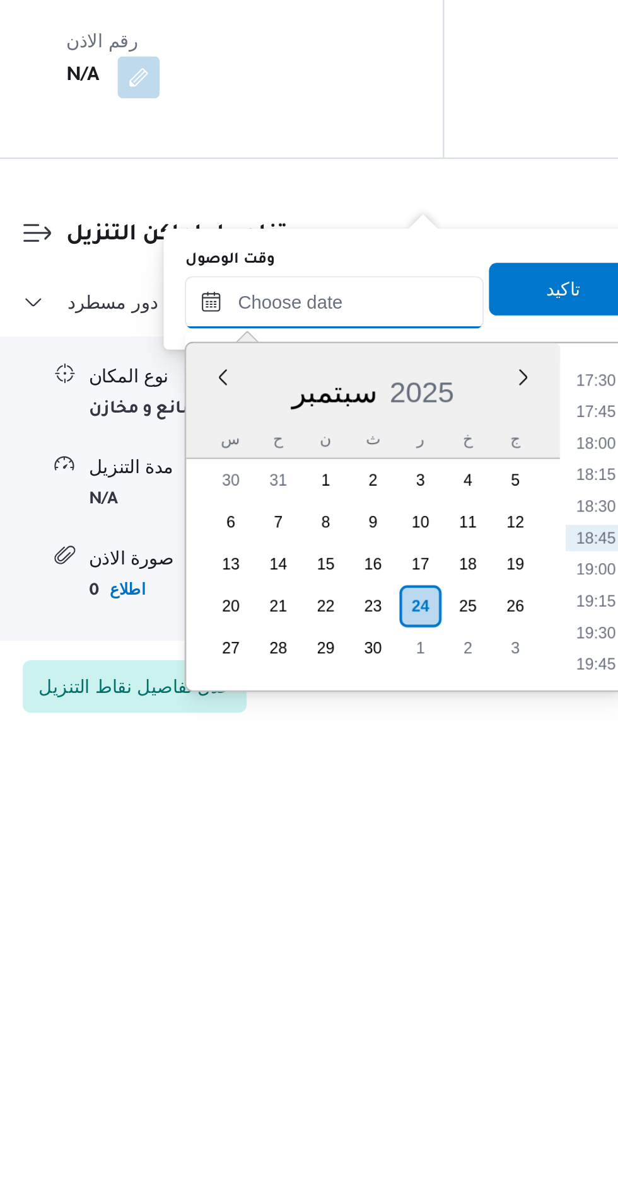
scroll to position [843, 0]
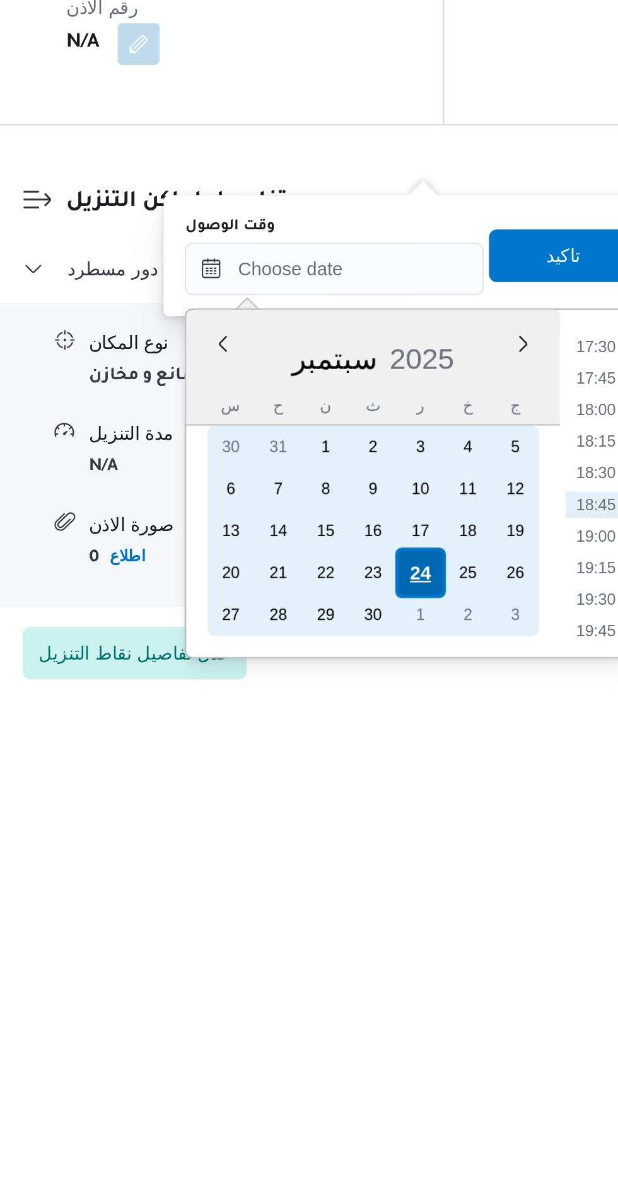
click at [380, 1113] on div "24" at bounding box center [383, 1118] width 24 height 24
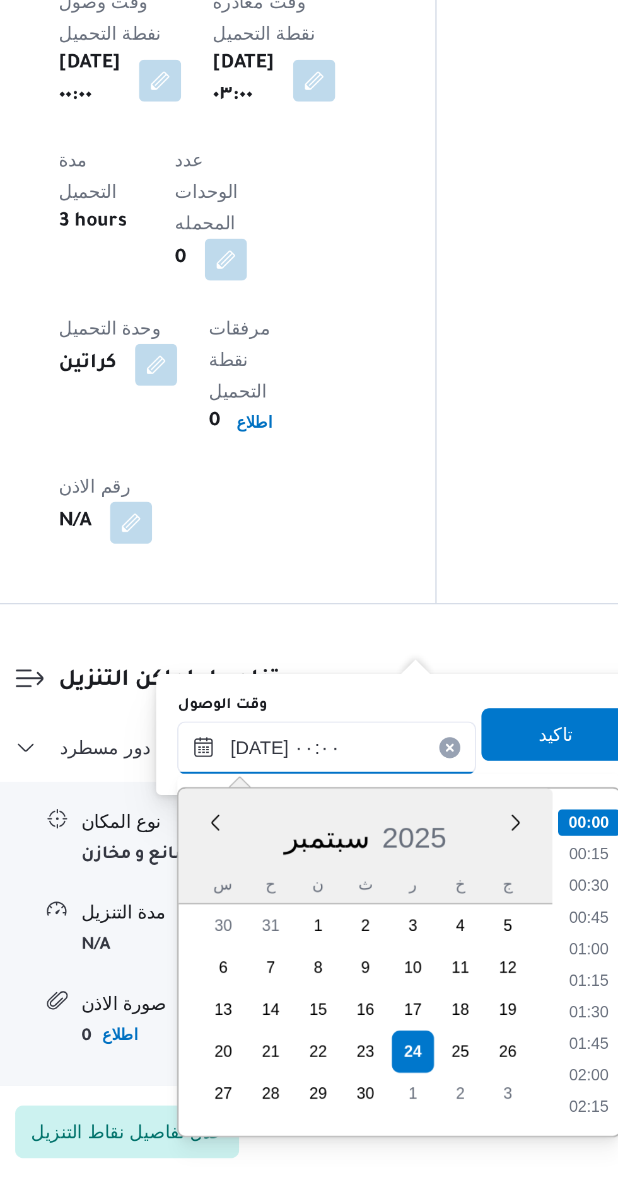
click at [279, 970] on input "[DATE] ٠٠:٠٠" at bounding box center [341, 972] width 143 height 25
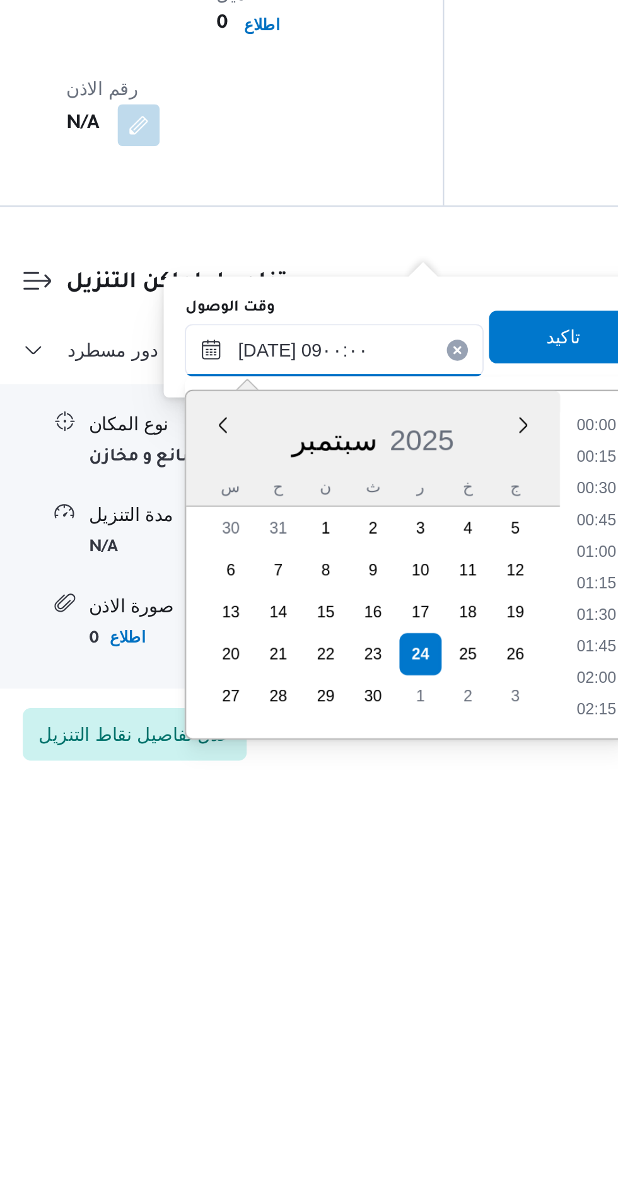
scroll to position [843, 0]
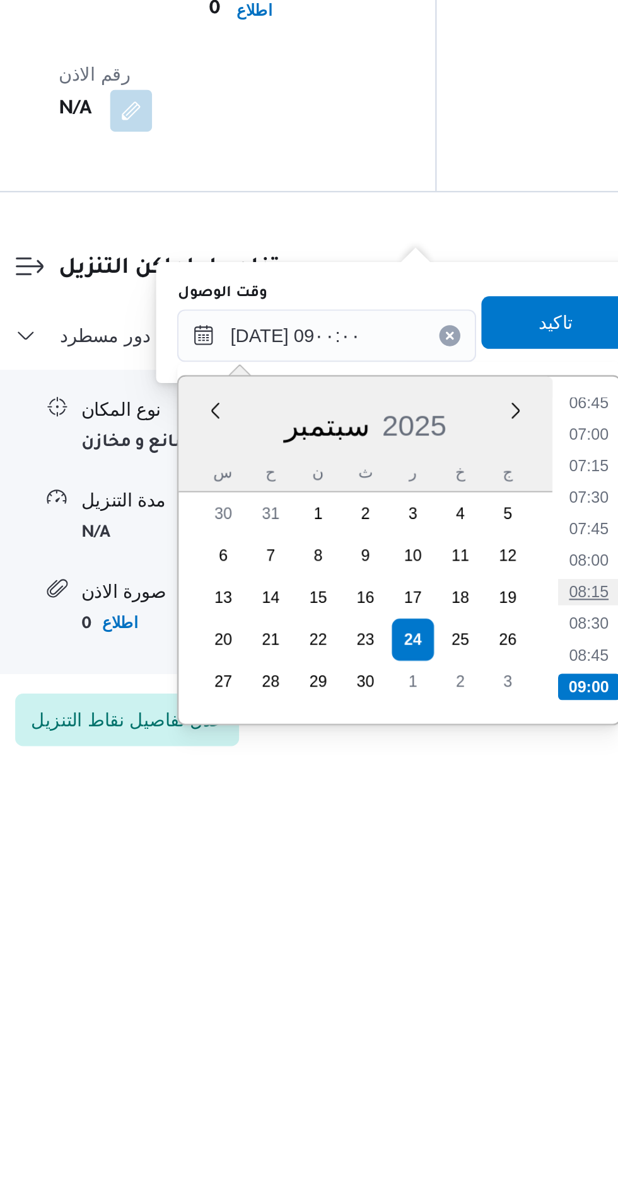
click at [466, 1099] on li "08:15" at bounding box center [467, 1095] width 29 height 13
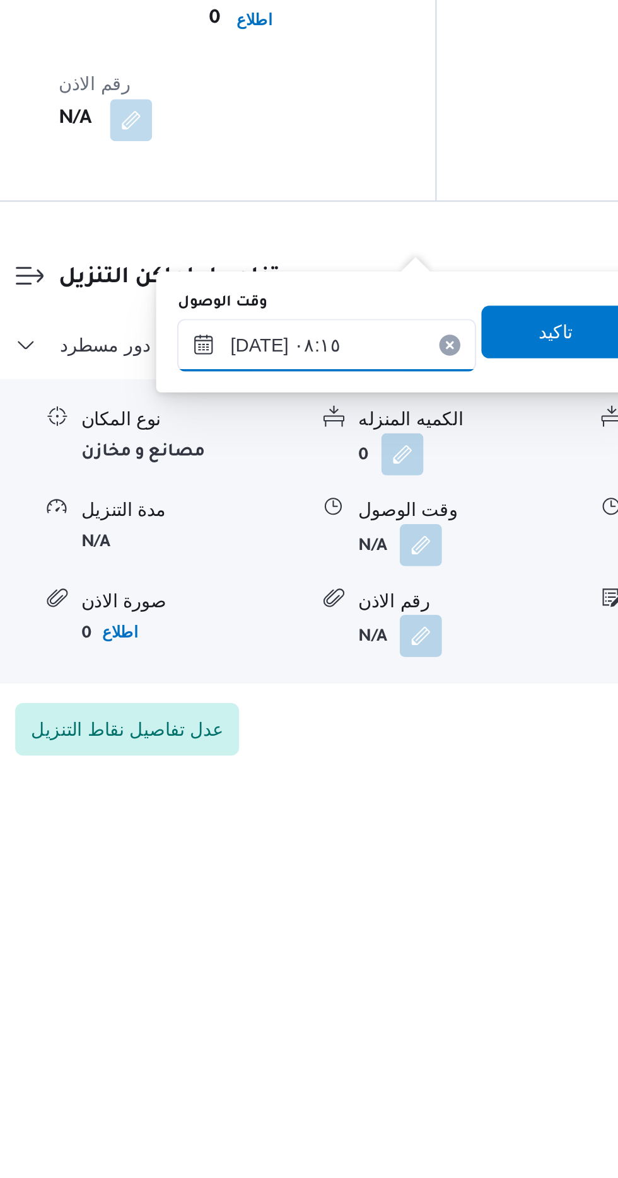
click at [353, 968] on input "[DATE] ٠٨:١٥" at bounding box center [341, 972] width 143 height 25
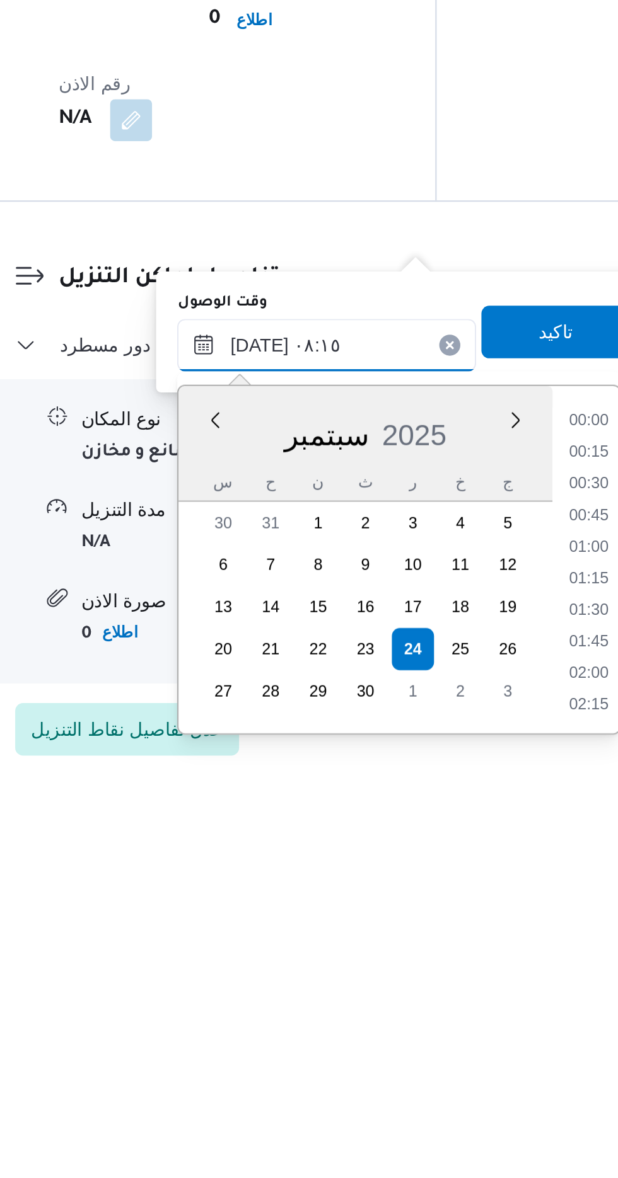
scroll to position [422, 0]
click at [475, 1094] on li "08:30" at bounding box center [467, 1100] width 29 height 13
type input "[DATE] ٠٨:٣٠"
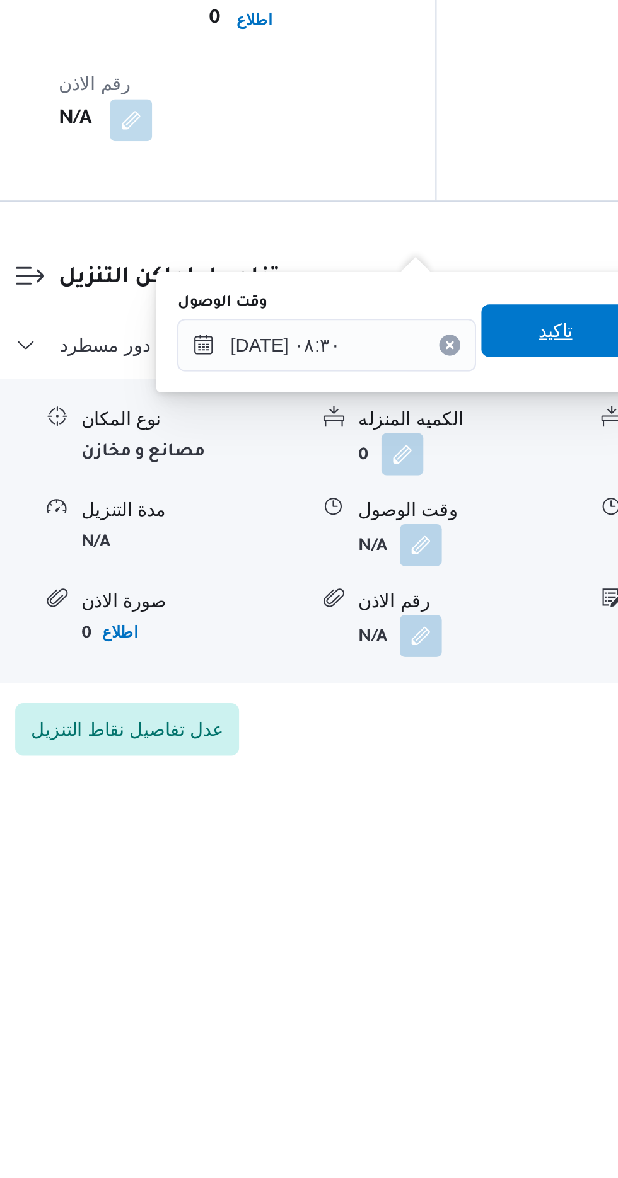
click at [451, 964] on span "تاكيد" at bounding box center [451, 965] width 71 height 25
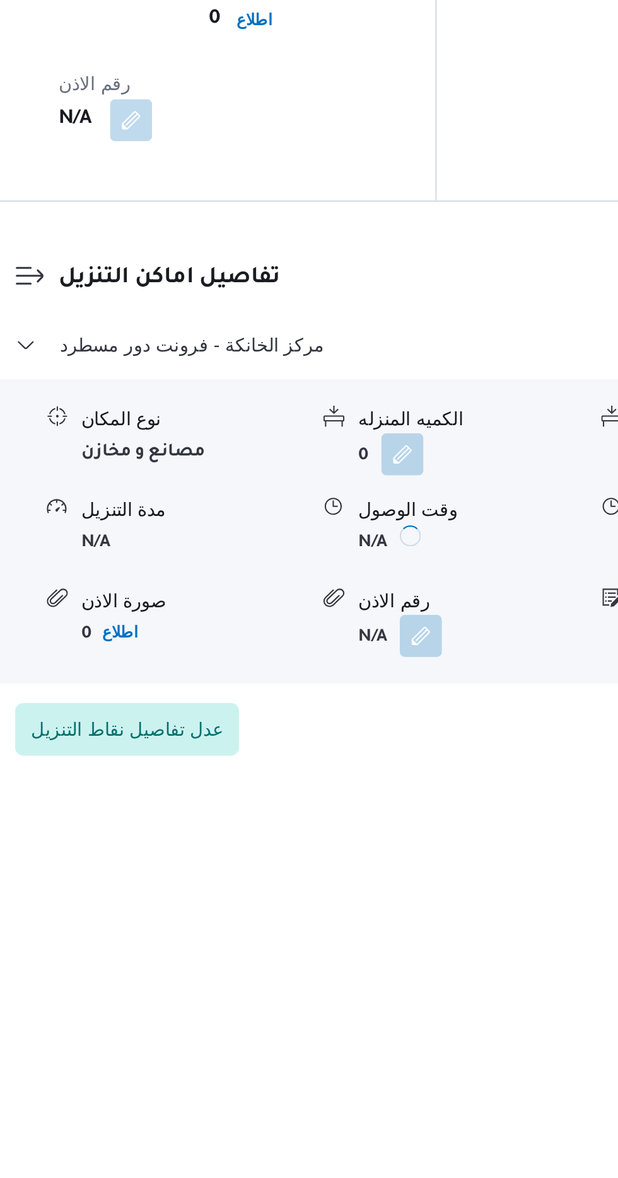
scroll to position [843, 0]
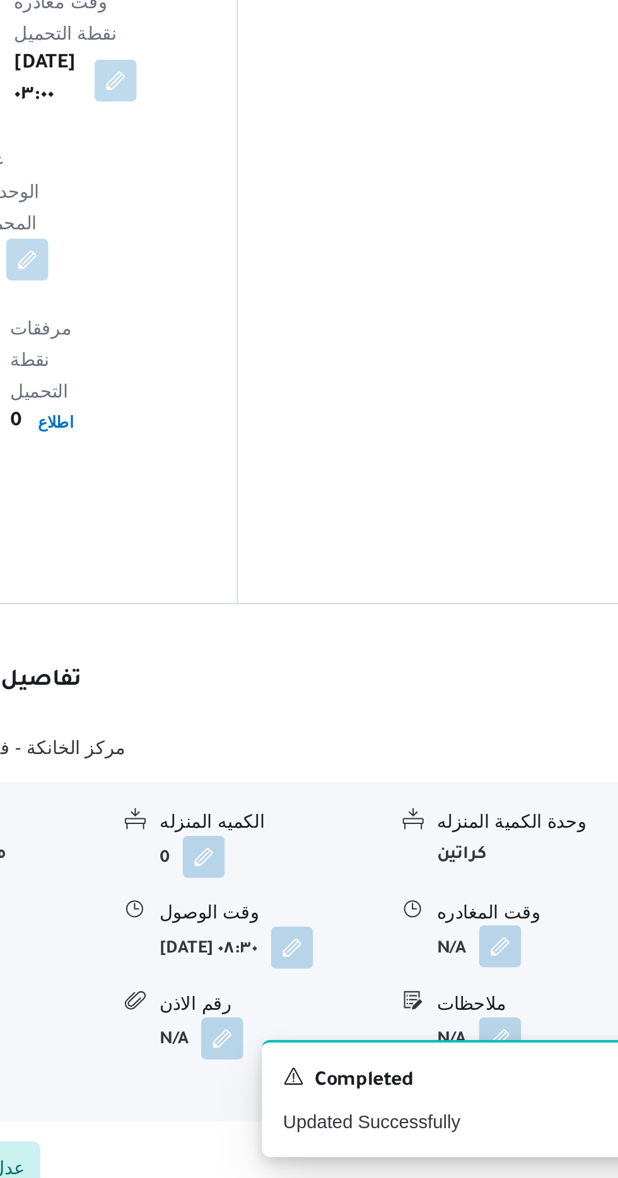
click at [526, 1057] on button "button" at bounding box center [520, 1067] width 20 height 20
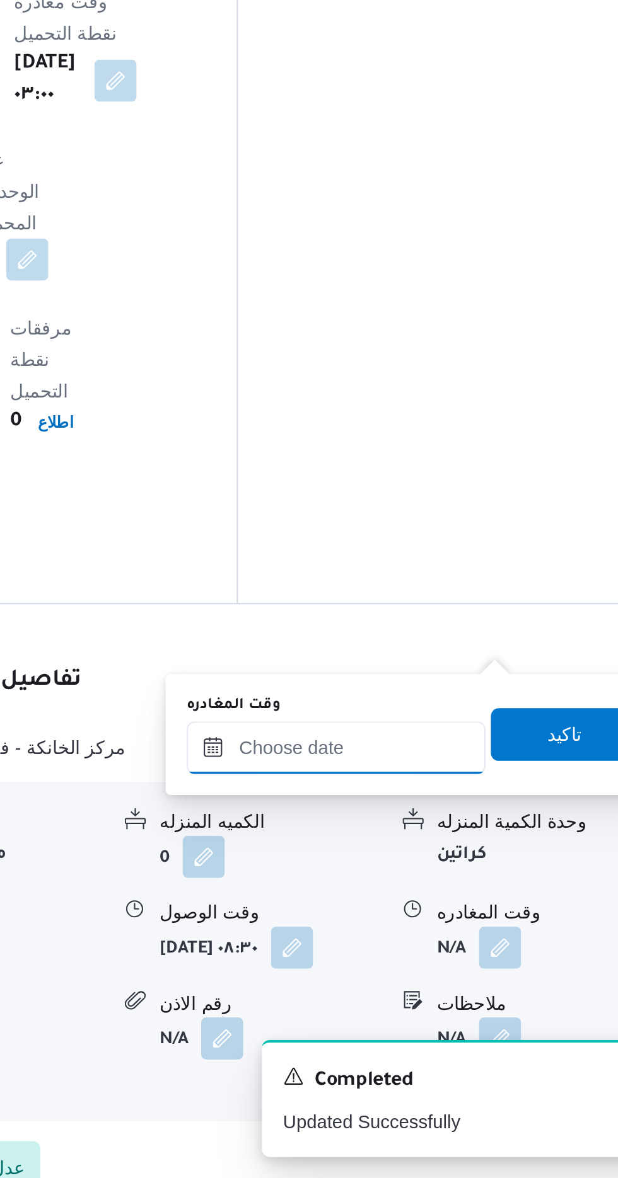
click at [425, 972] on input "وقت المغادره" at bounding box center [441, 972] width 143 height 25
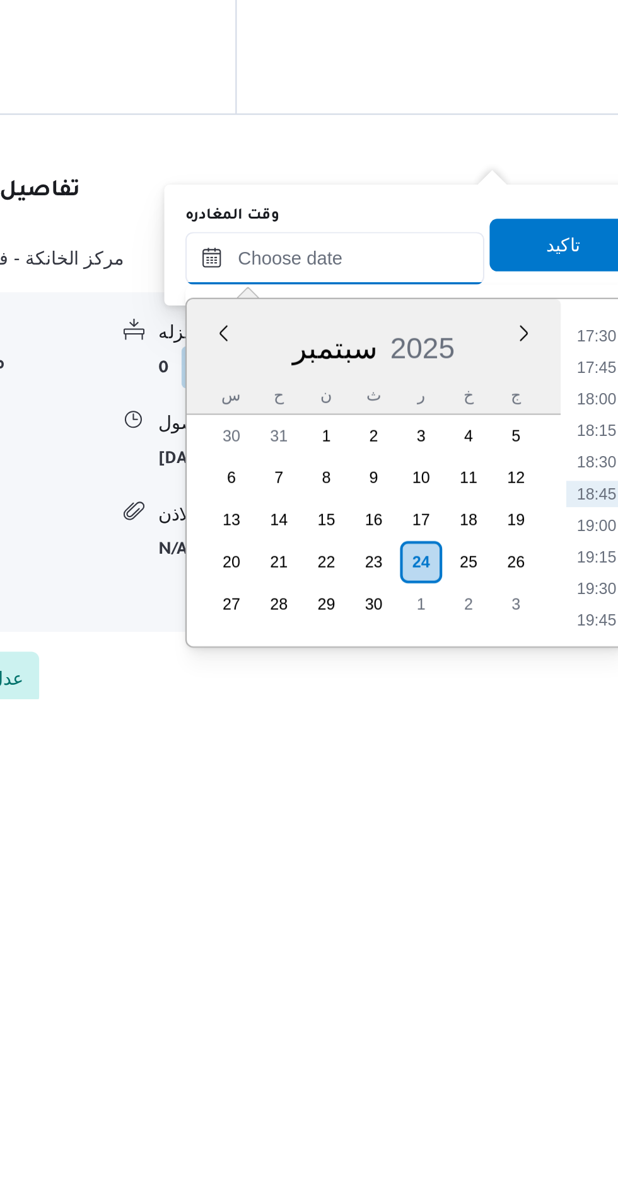
scroll to position [875, 0]
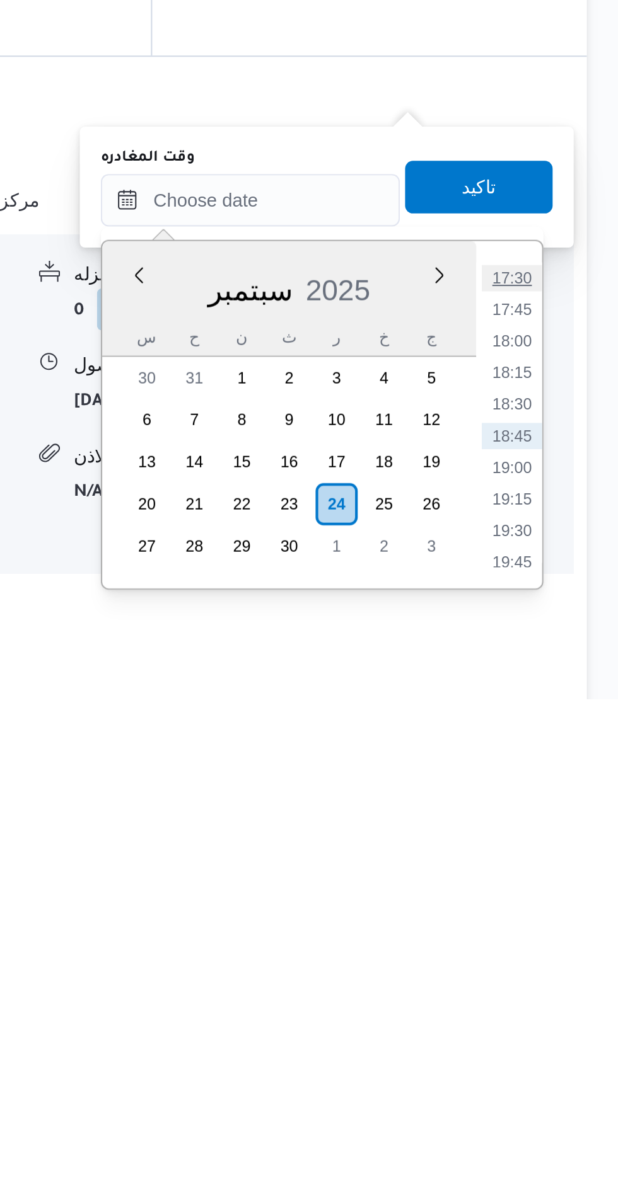
click at [563, 972] on li "17:30" at bounding box center [566, 977] width 29 height 13
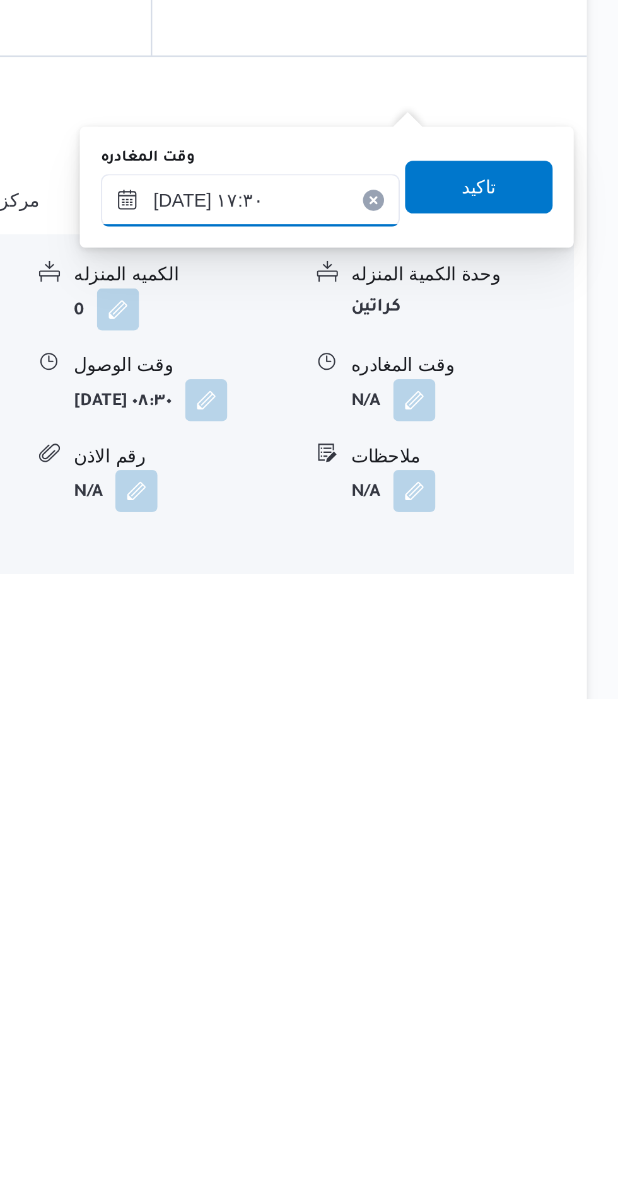
scroll to position [876, 0]
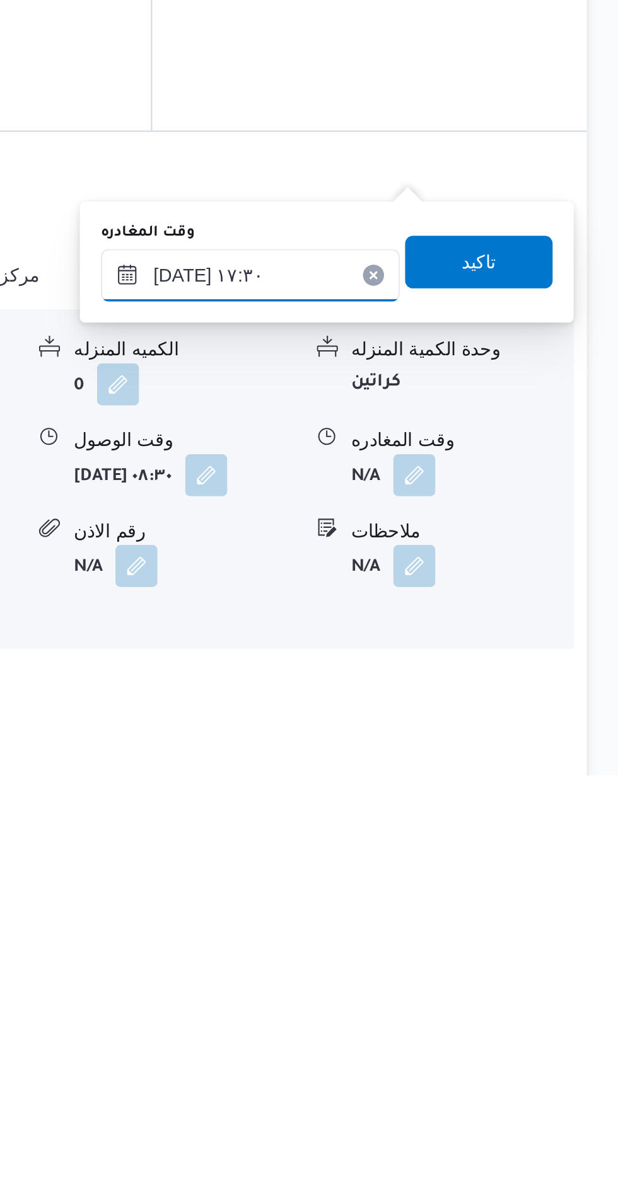
click at [457, 932] on input "[DATE] ١٧:٣٠" at bounding box center [441, 938] width 143 height 25
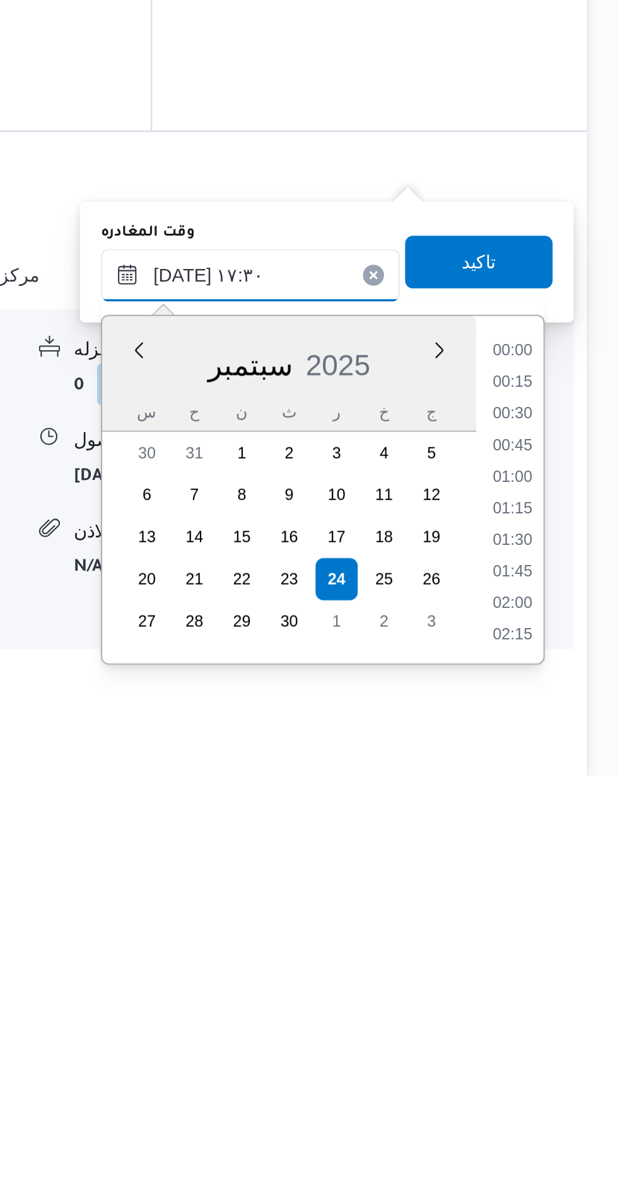
scroll to position [982, 0]
click at [563, 976] on li "16:15" at bounding box center [566, 976] width 29 height 13
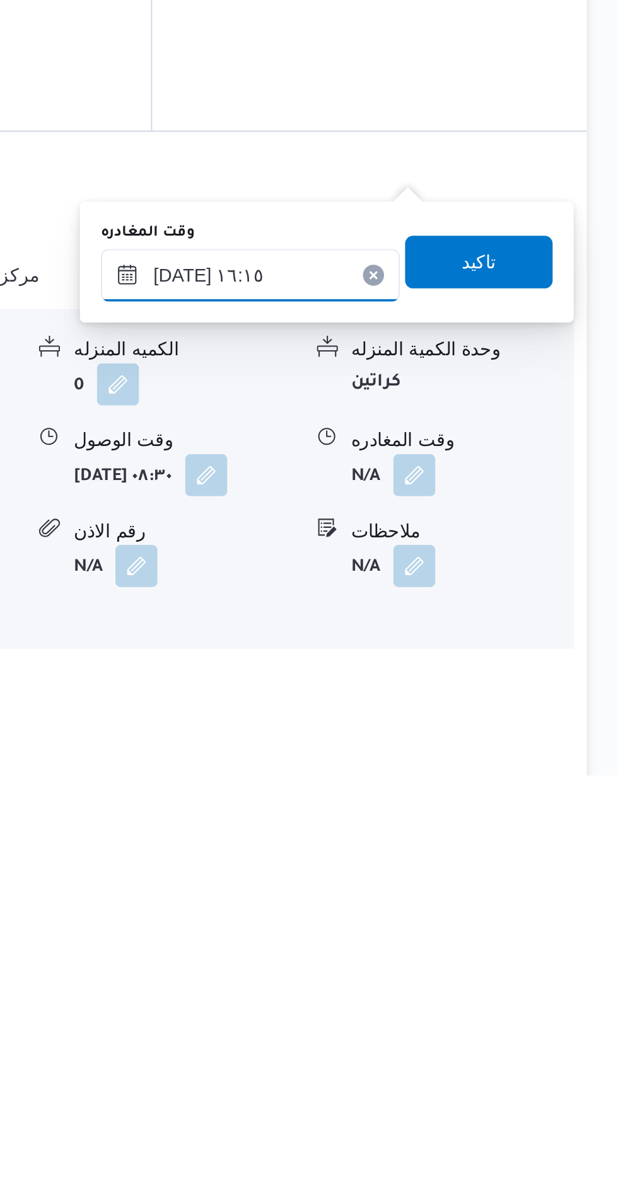
click at [450, 933] on input "[DATE] ١٦:١٥" at bounding box center [441, 938] width 143 height 25
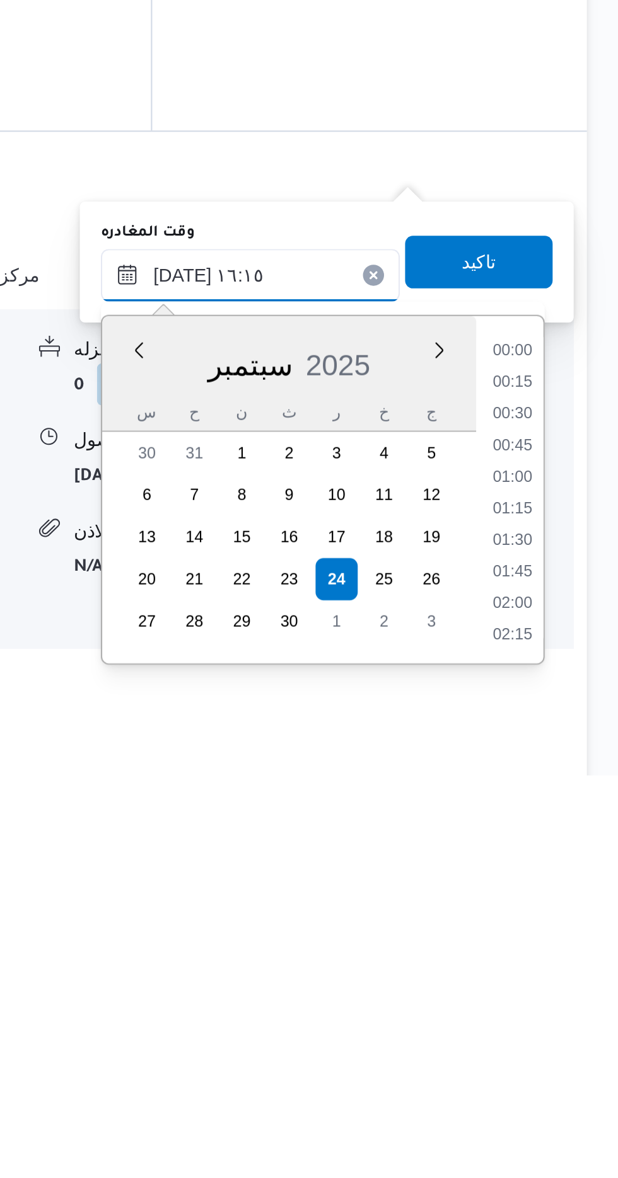
scroll to position [906, 0]
click at [568, 976] on li "15:00" at bounding box center [566, 976] width 29 height 13
type input "[DATE] ١٥:٠٠"
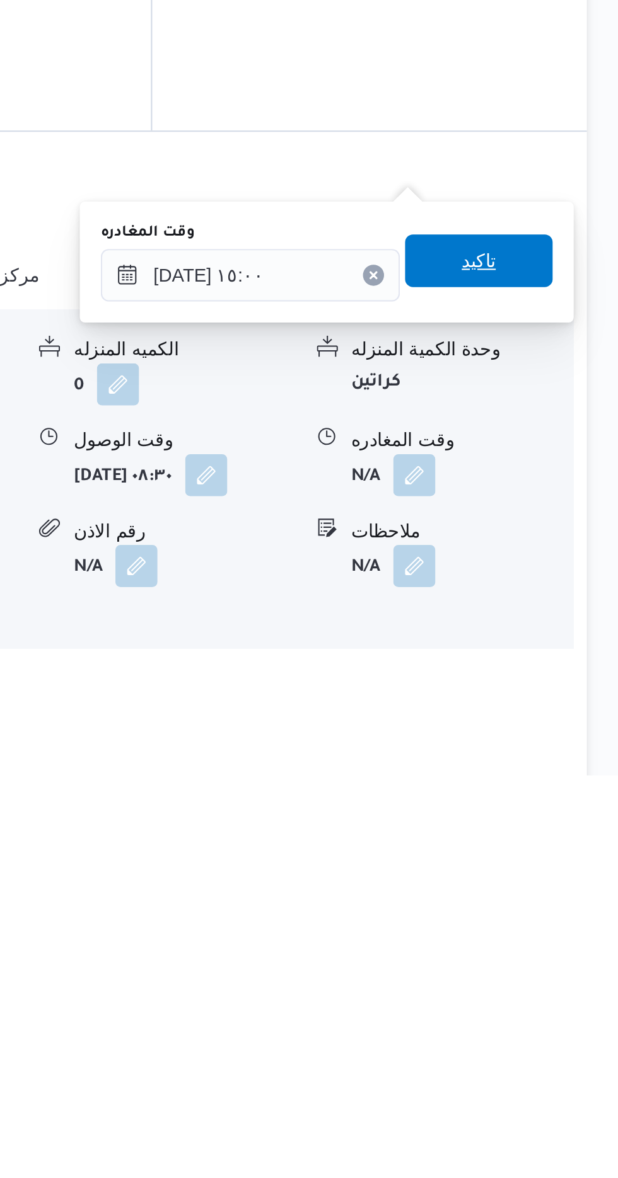
click at [559, 926] on span "تاكيد" at bounding box center [551, 932] width 16 height 15
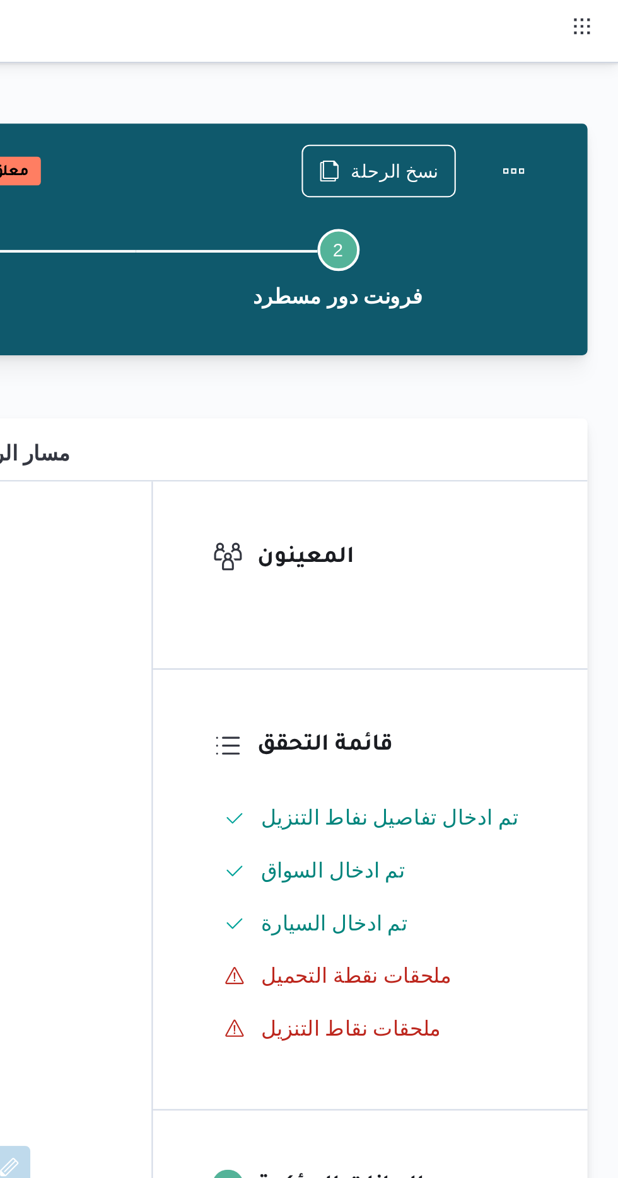
scroll to position [0, 0]
click at [573, 81] on button "Actions" at bounding box center [567, 81] width 25 height 25
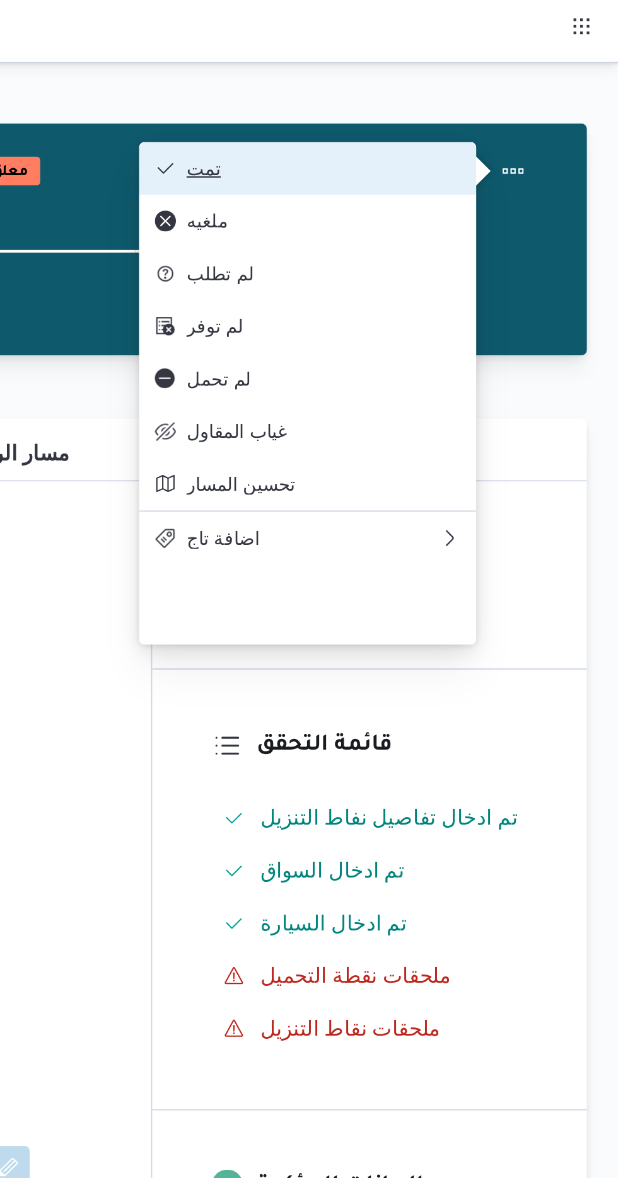
click at [440, 71] on button "تمت" at bounding box center [468, 80] width 161 height 25
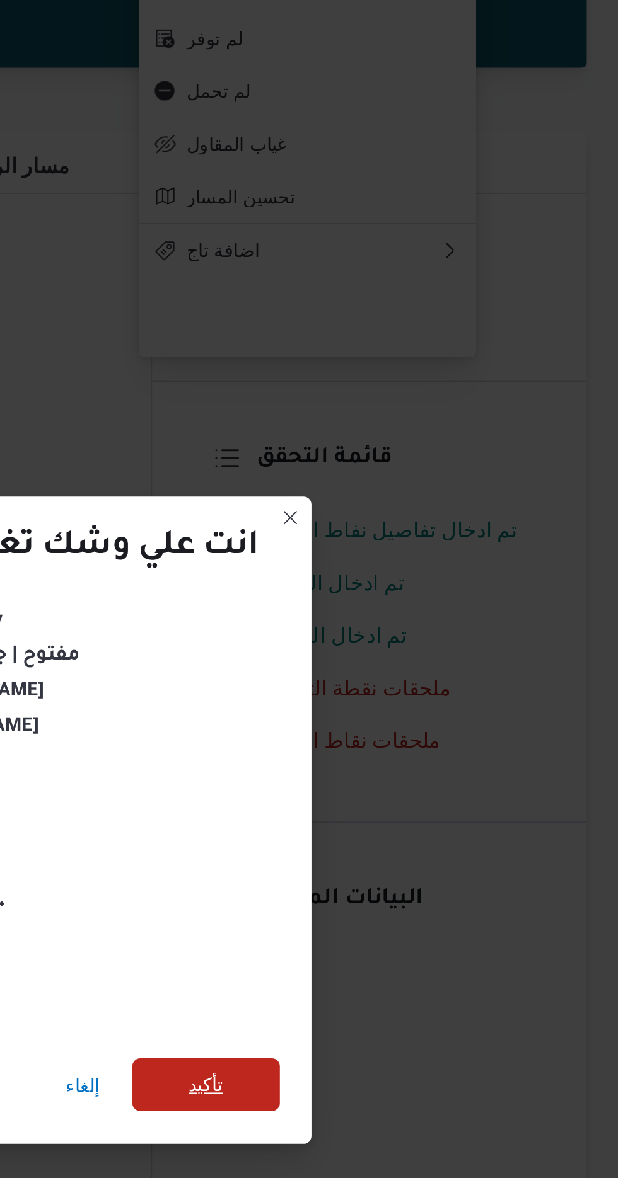
click at [432, 645] on span "تأكيد" at bounding box center [420, 657] width 71 height 25
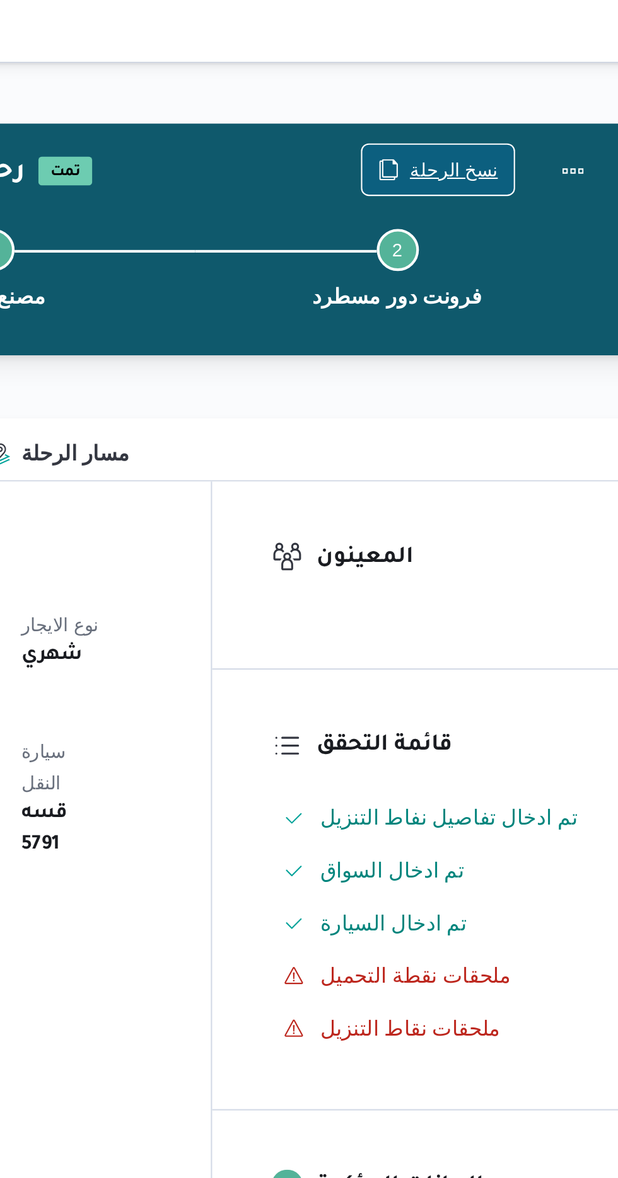
click at [509, 73] on span "نسخ الرحلة" at bounding box center [502, 81] width 72 height 24
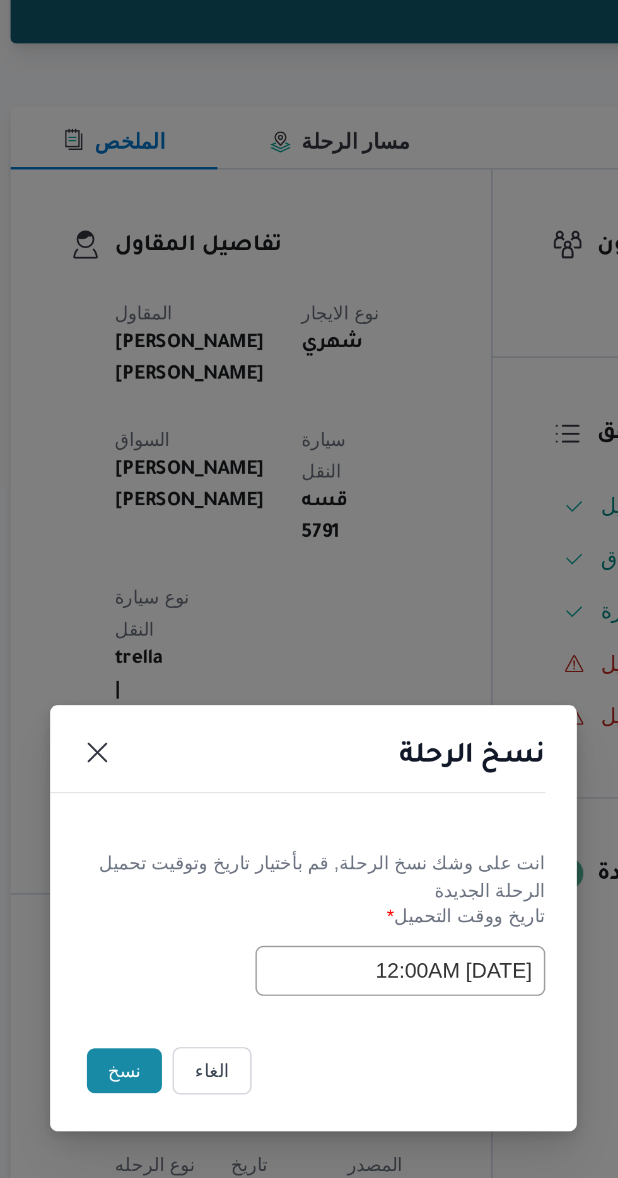
click at [213, 655] on button "نسخ" at bounding box center [218, 662] width 36 height 21
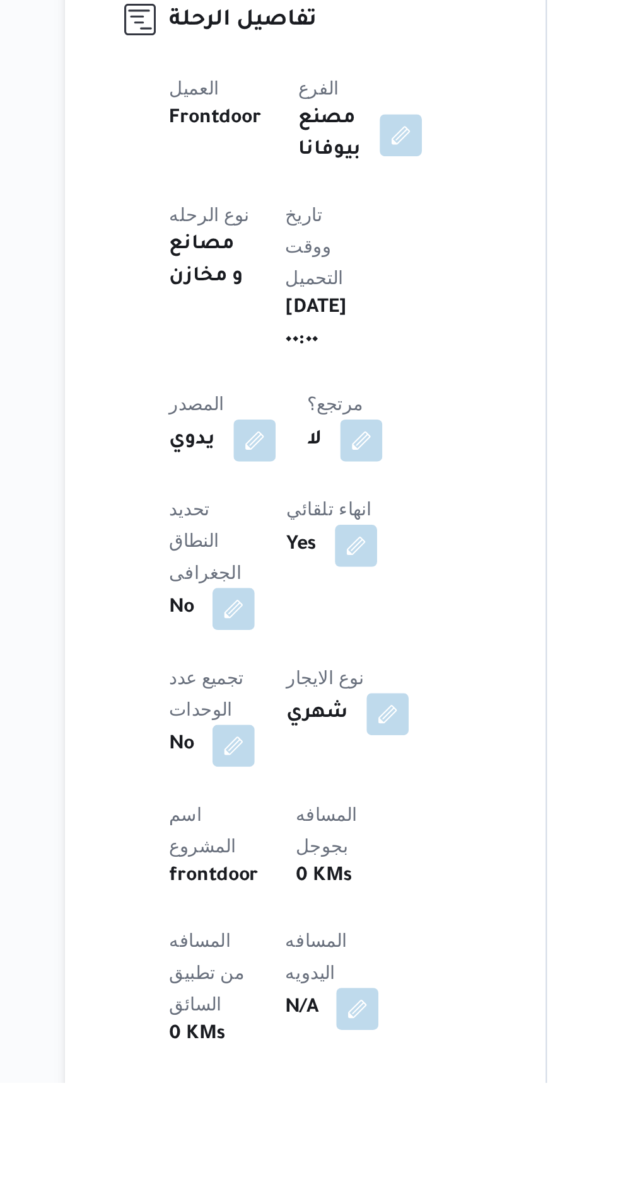
scroll to position [81, 0]
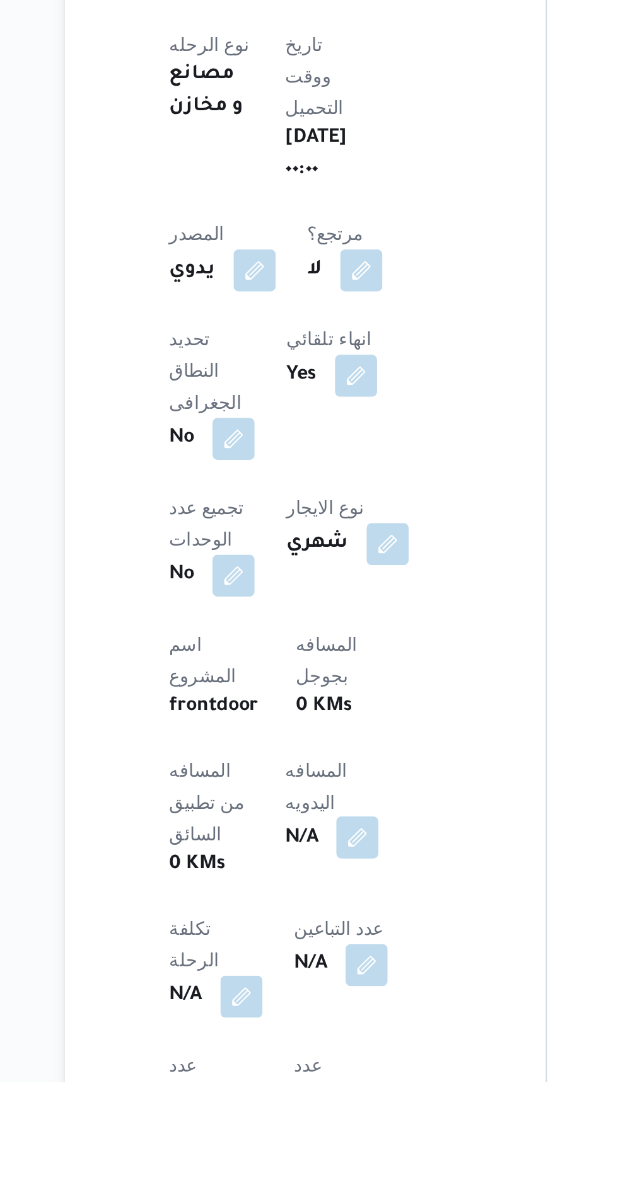
click at [294, 1051] on button "button" at bounding box center [304, 1061] width 20 height 20
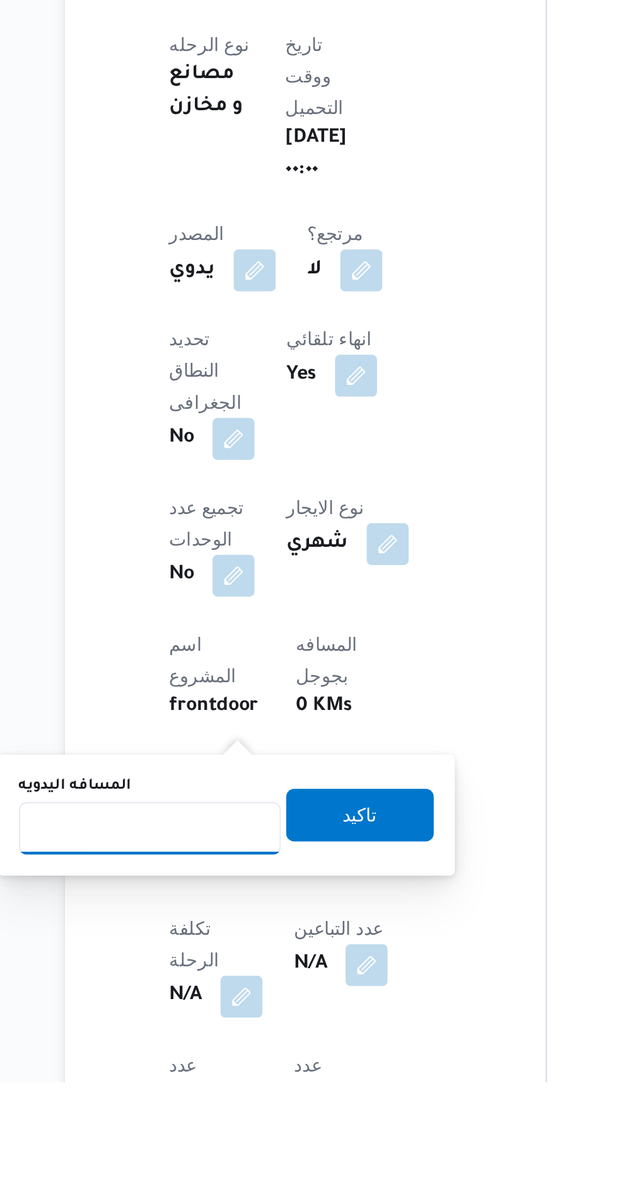
click at [220, 1052] on input "المسافه اليدويه" at bounding box center [204, 1056] width 125 height 25
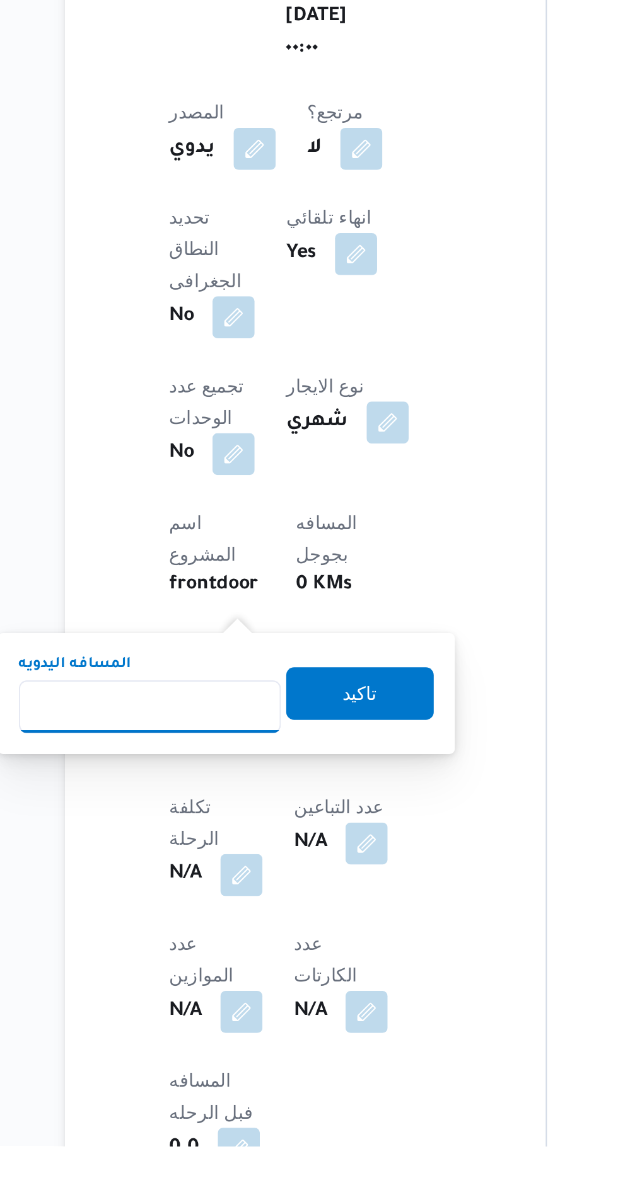
scroll to position [203, 0]
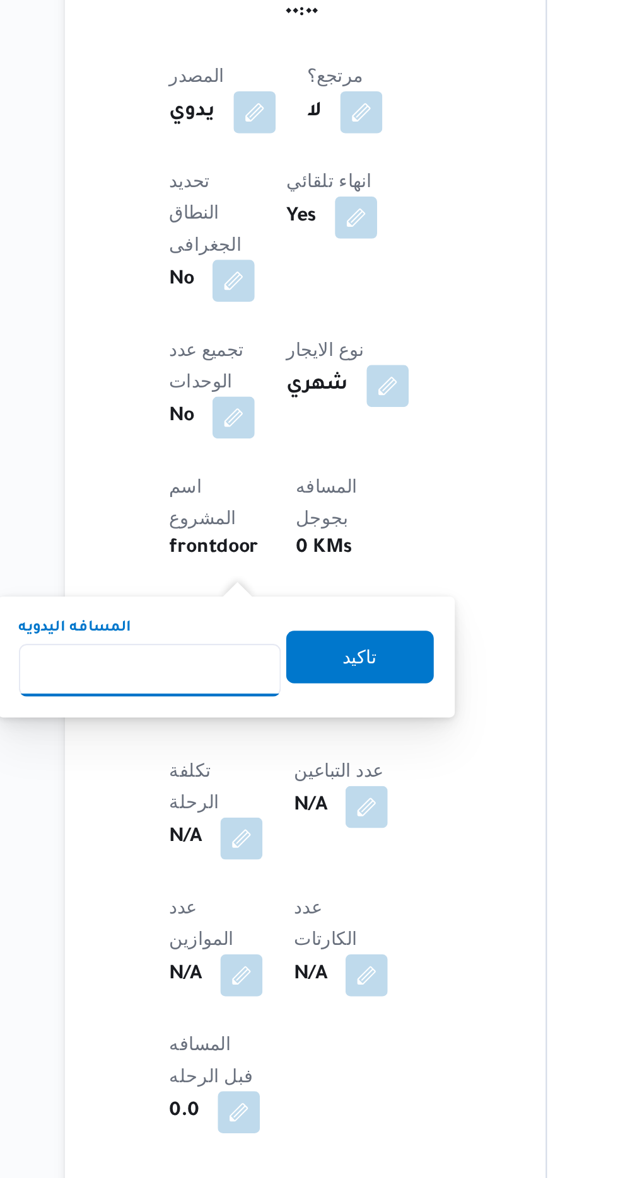
type input "1"
type input "240"
click at [308, 926] on span "تاكيد" at bounding box center [305, 928] width 71 height 25
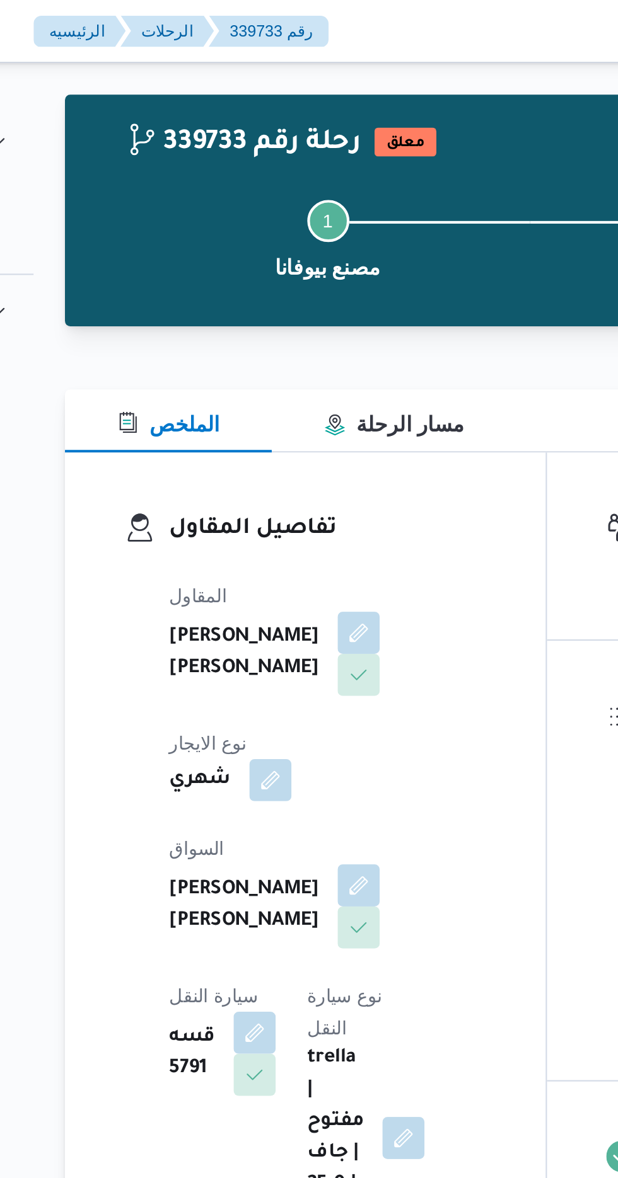
scroll to position [0, 0]
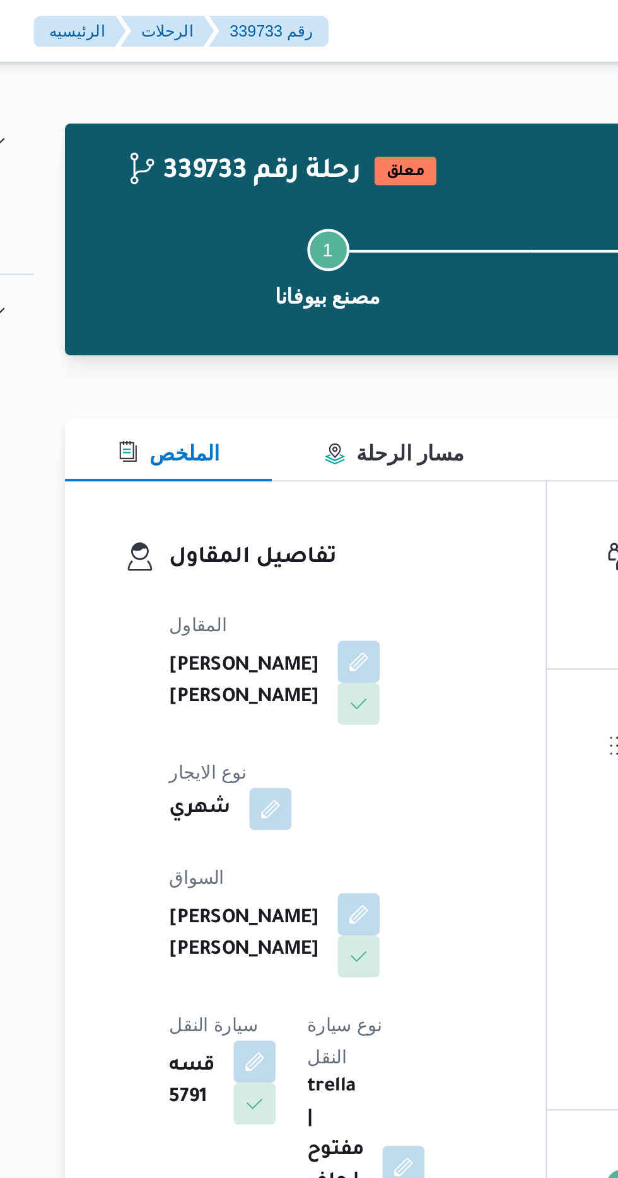
click at [251, 427] on div "[PERSON_NAME] [PERSON_NAME]" at bounding box center [263, 448] width 103 height 43
click at [294, 427] on button "button" at bounding box center [304, 437] width 20 height 20
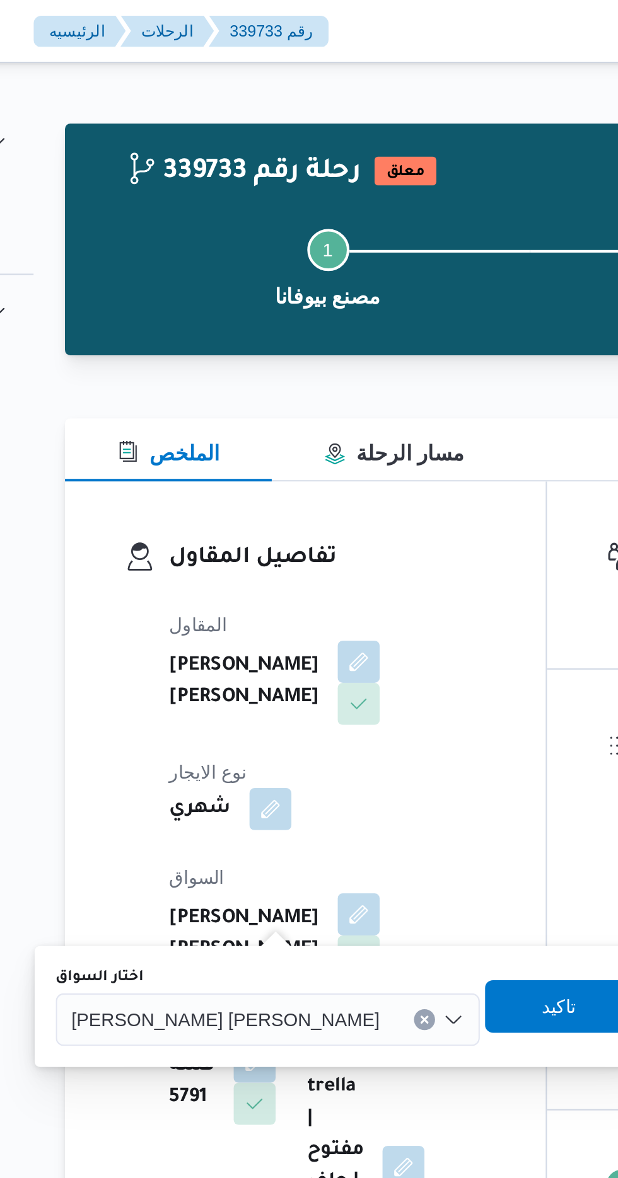
click at [236, 489] on span "[PERSON_NAME] [PERSON_NAME]" at bounding box center [240, 488] width 147 height 14
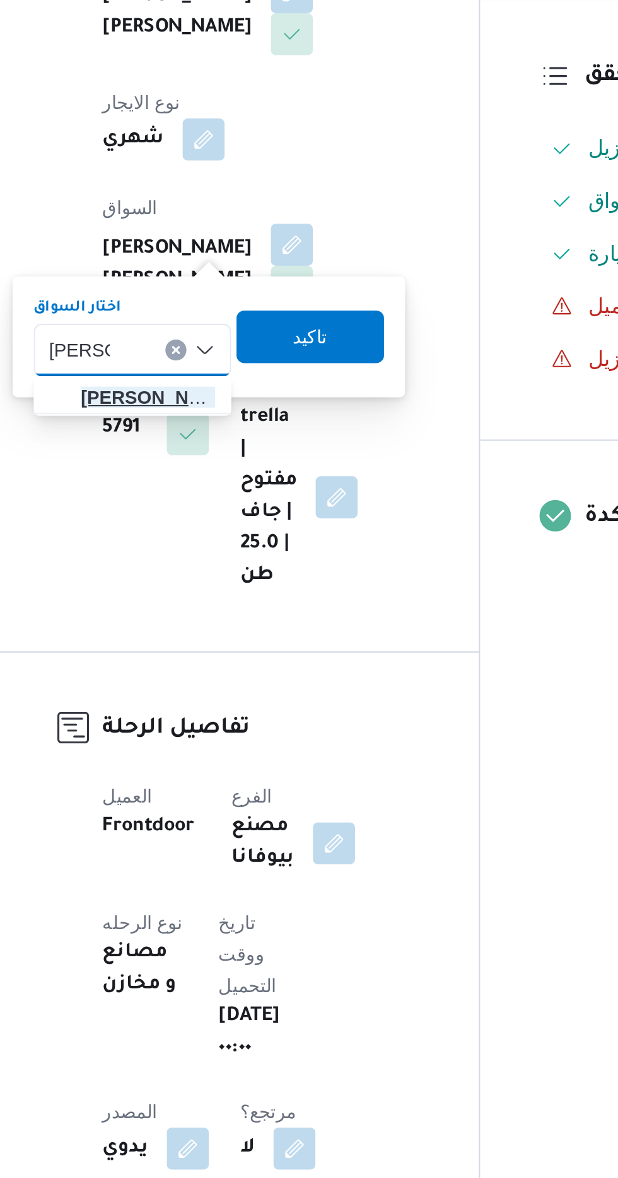
type input "[PERSON_NAME]"
click at [226, 514] on span "[PERSON_NAME] اد [PERSON_NAME]" at bounding box center [236, 511] width 64 height 15
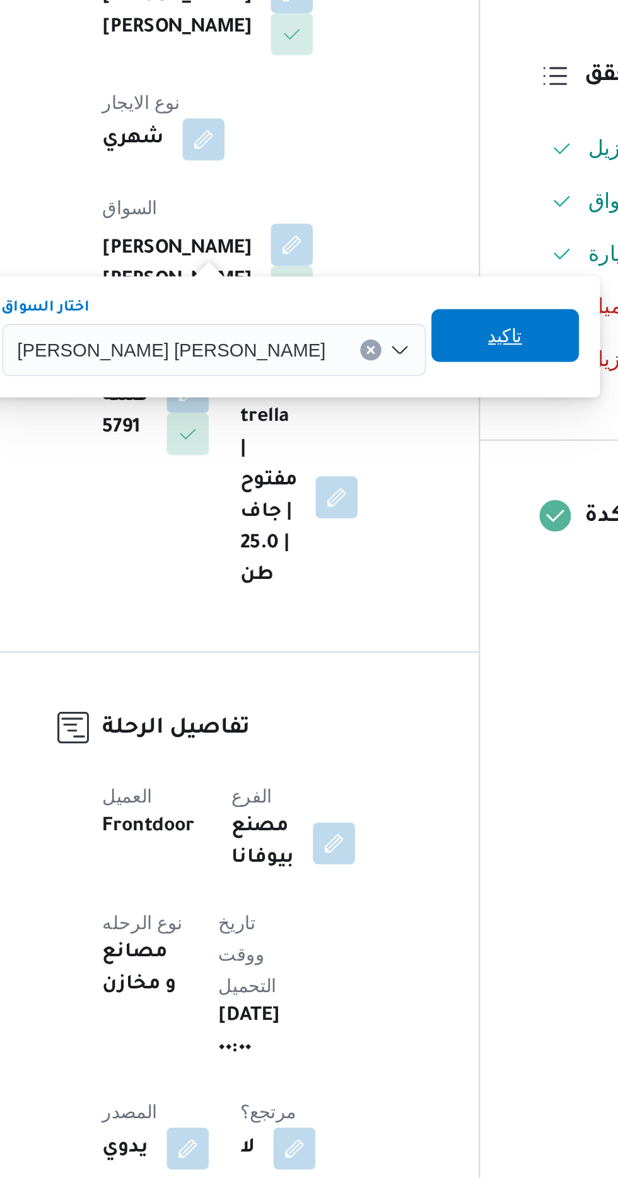
click at [398, 480] on span "تاكيد" at bounding box center [406, 481] width 16 height 15
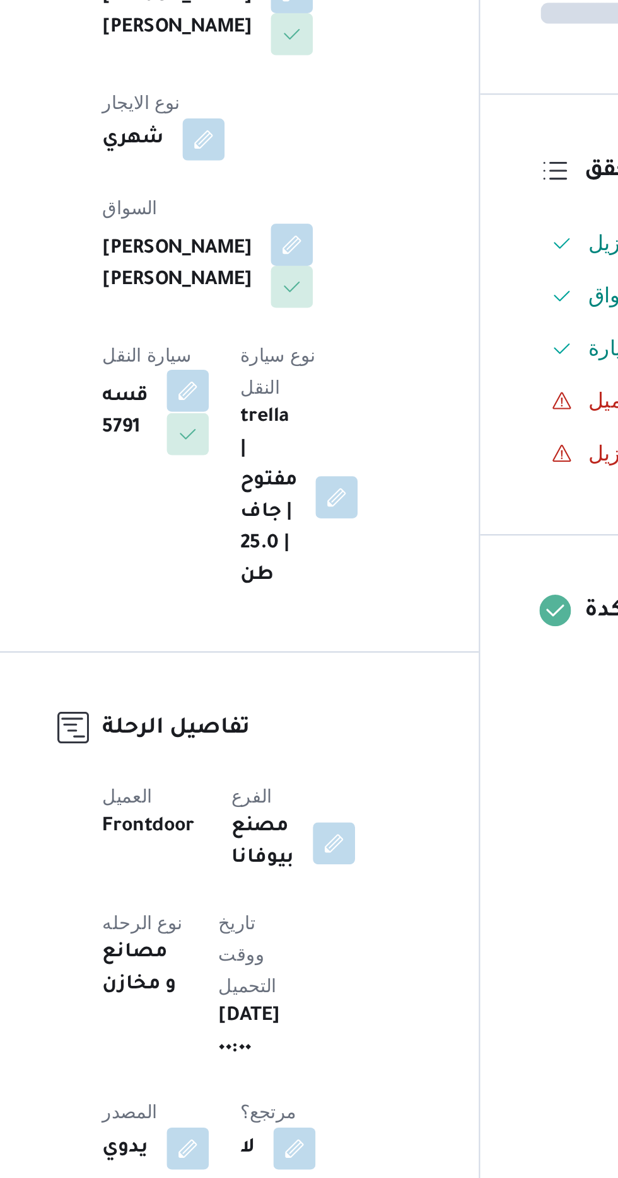
click at [265, 498] on button "button" at bounding box center [255, 508] width 20 height 20
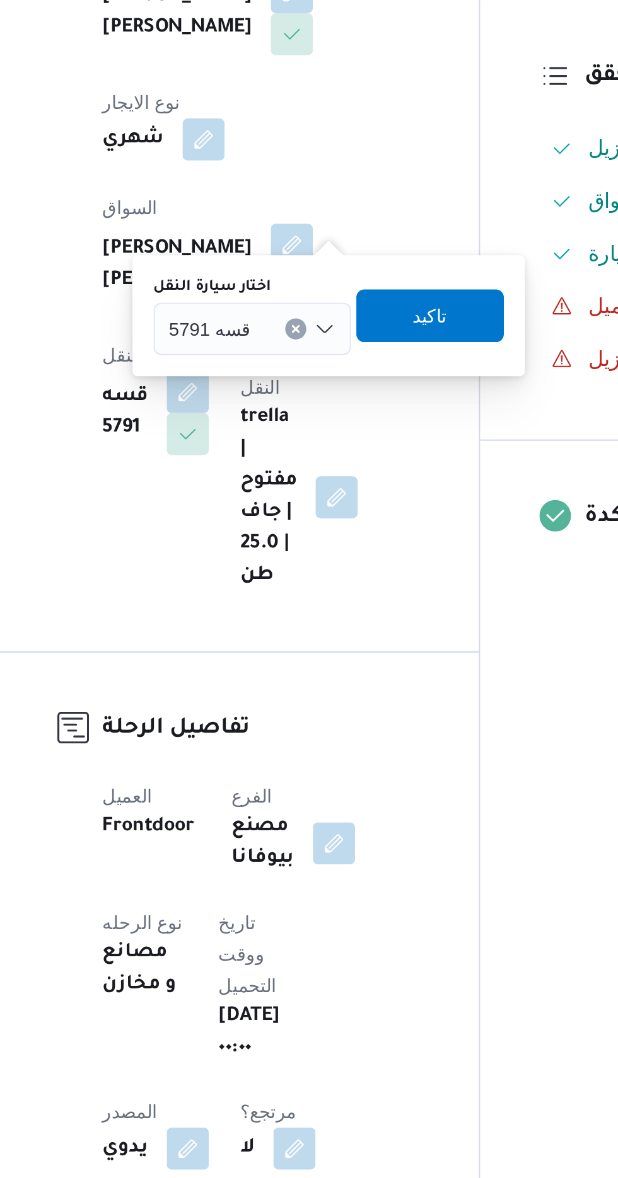
click at [290, 473] on input "اختار سيارة النقل" at bounding box center [290, 478] width 1 height 15
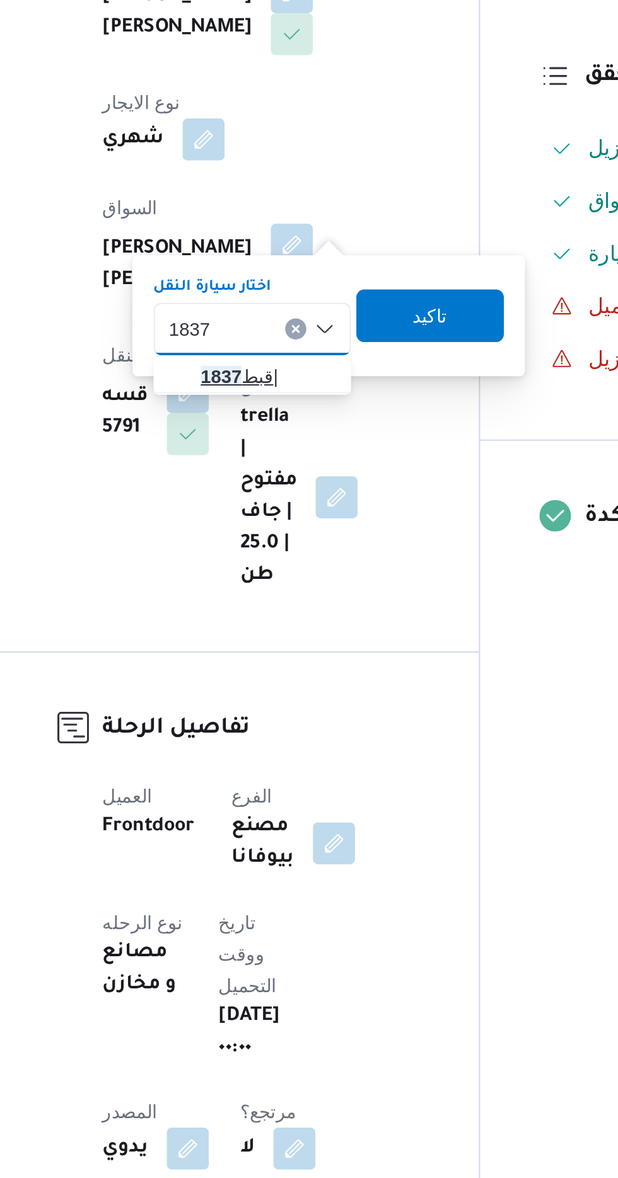
type input "1837"
click at [282, 499] on span "قبط 1837 |" at bounding box center [293, 500] width 64 height 15
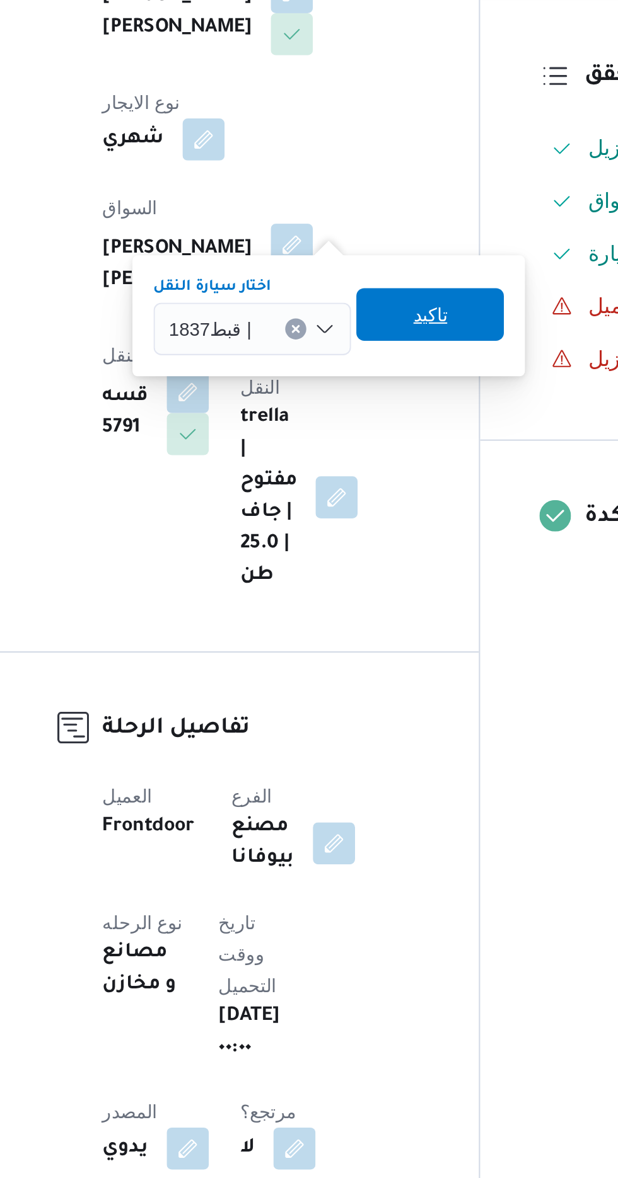
click at [376, 469] on span "تاكيد" at bounding box center [370, 471] width 16 height 15
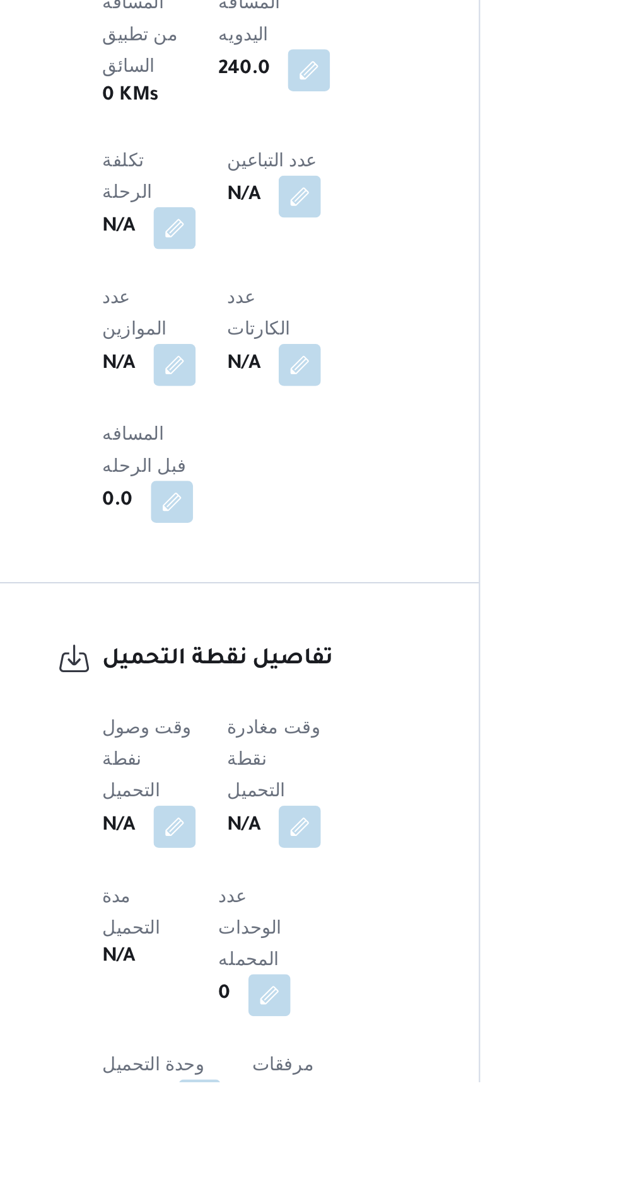
scroll to position [458, 0]
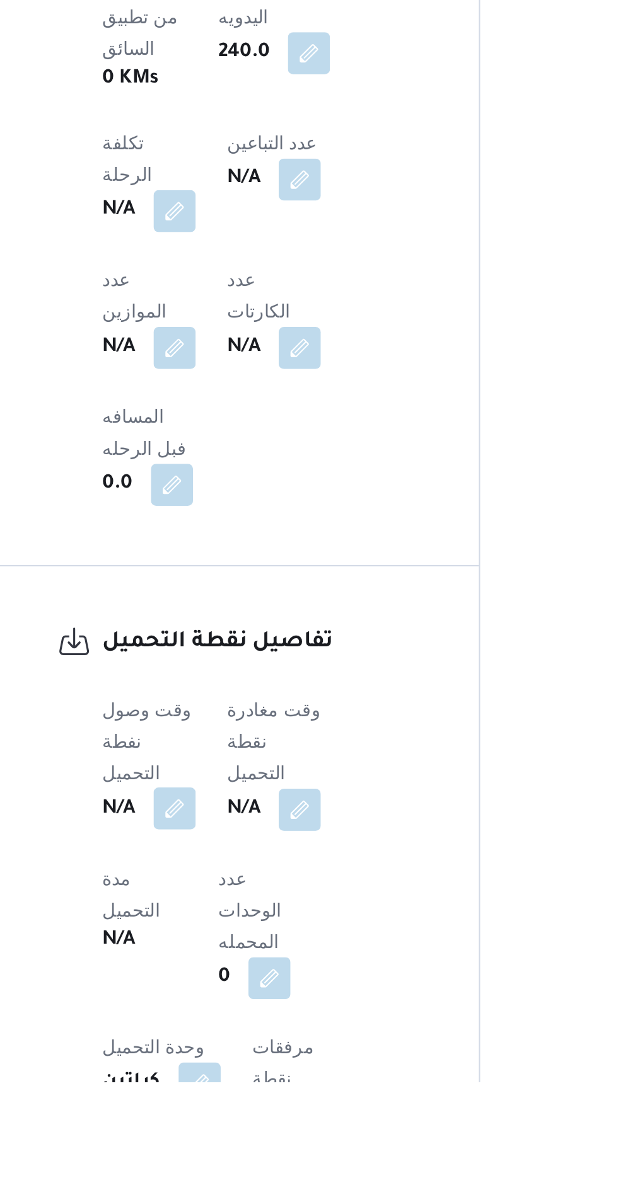
click at [245, 1037] on button "button" at bounding box center [248, 1047] width 20 height 20
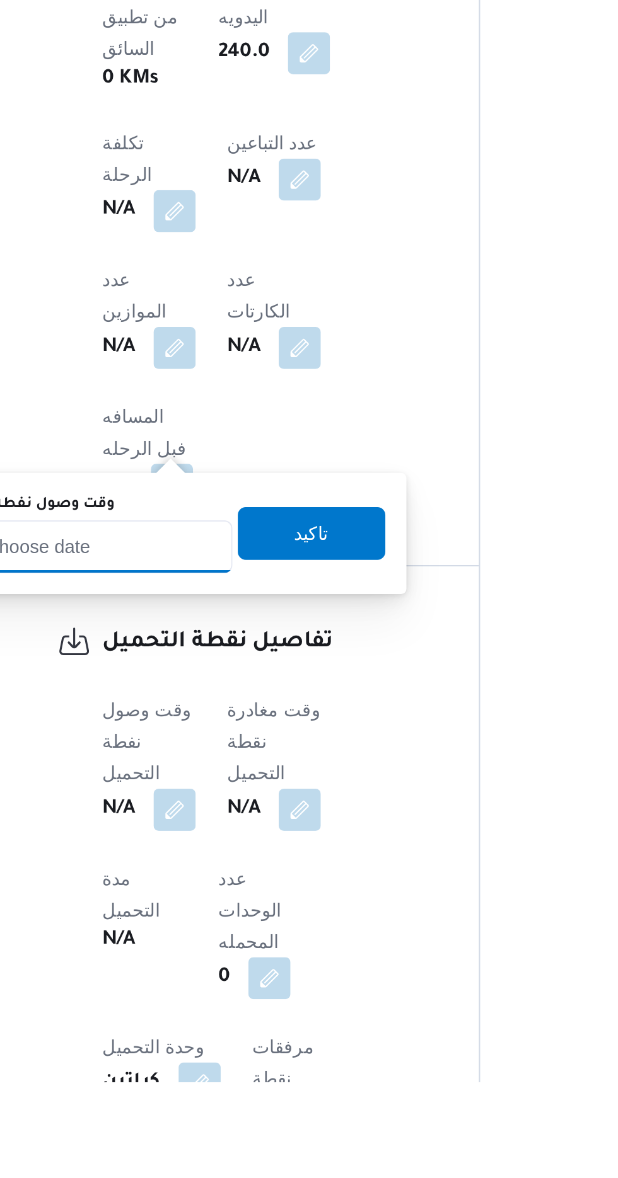
click at [239, 918] on input "وقت وصول نفطة التحميل" at bounding box center [204, 921] width 143 height 25
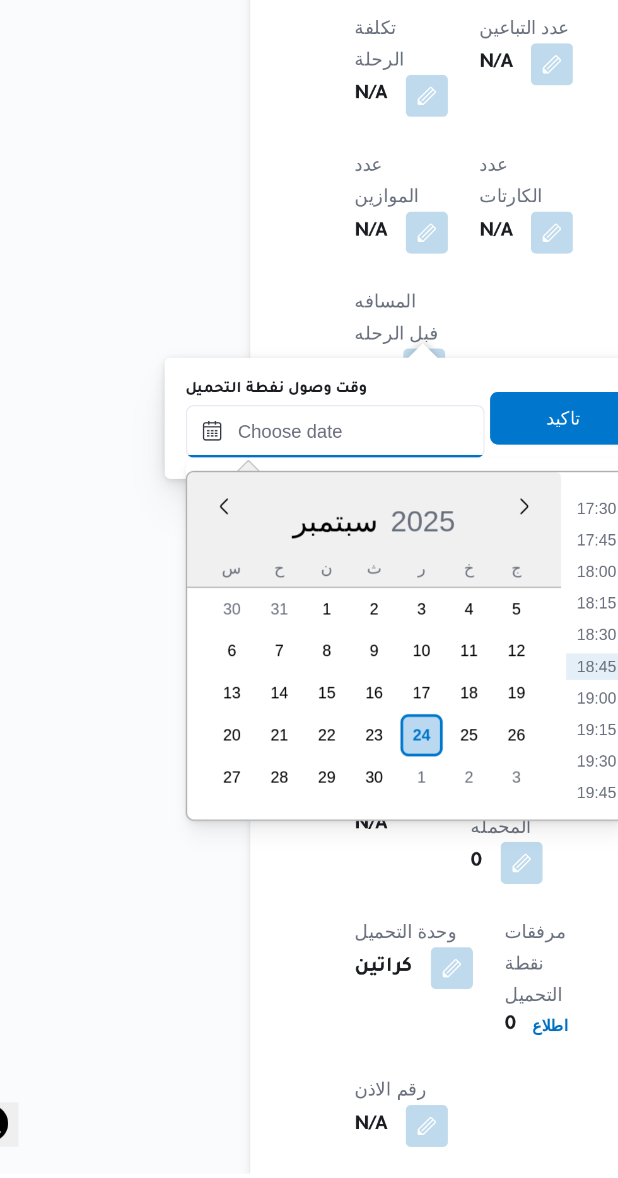
scroll to position [557, 0]
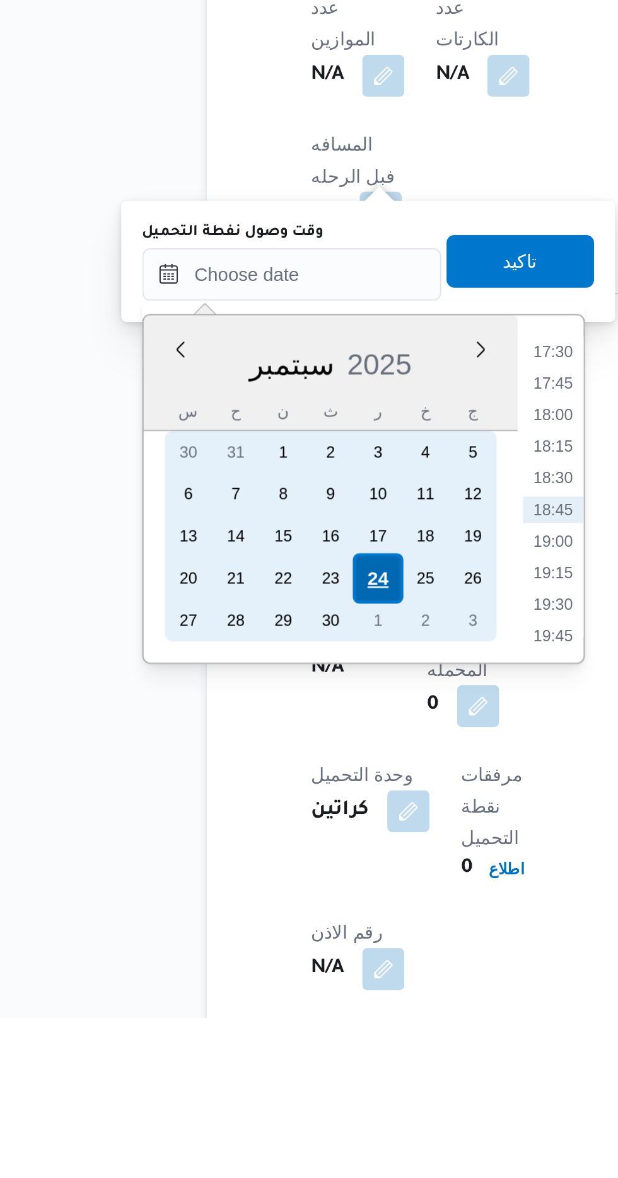
click at [248, 972] on div "24" at bounding box center [245, 968] width 24 height 24
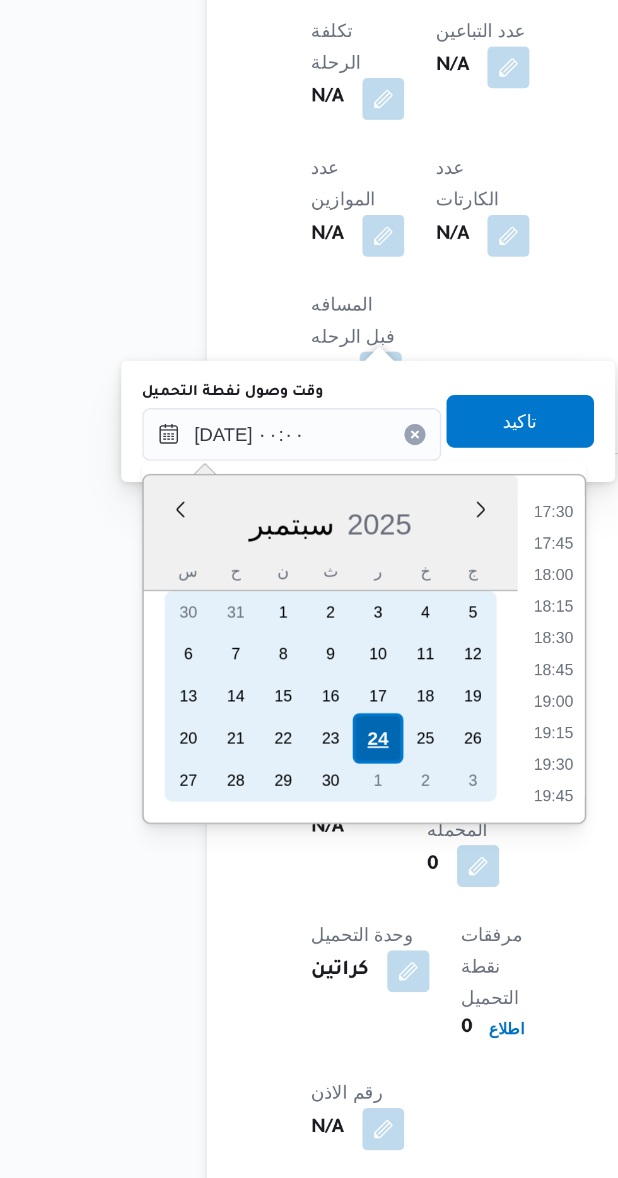
scroll to position [0, 0]
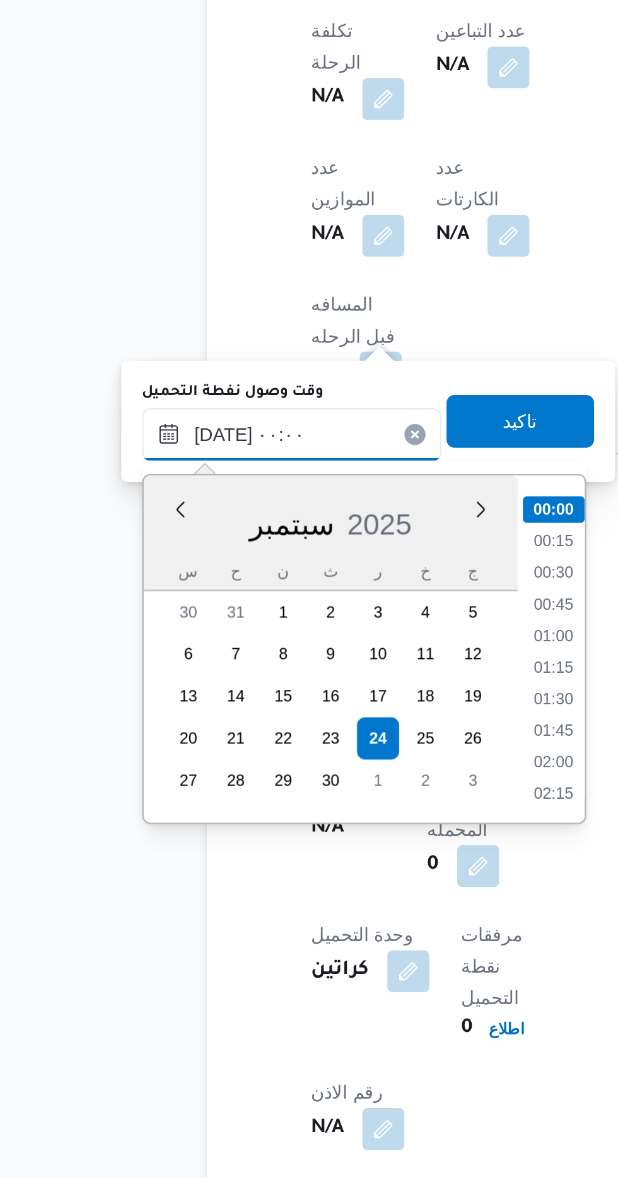
click at [135, 820] on input "[DATE] ٠٠:٠٠" at bounding box center [204, 822] width 143 height 25
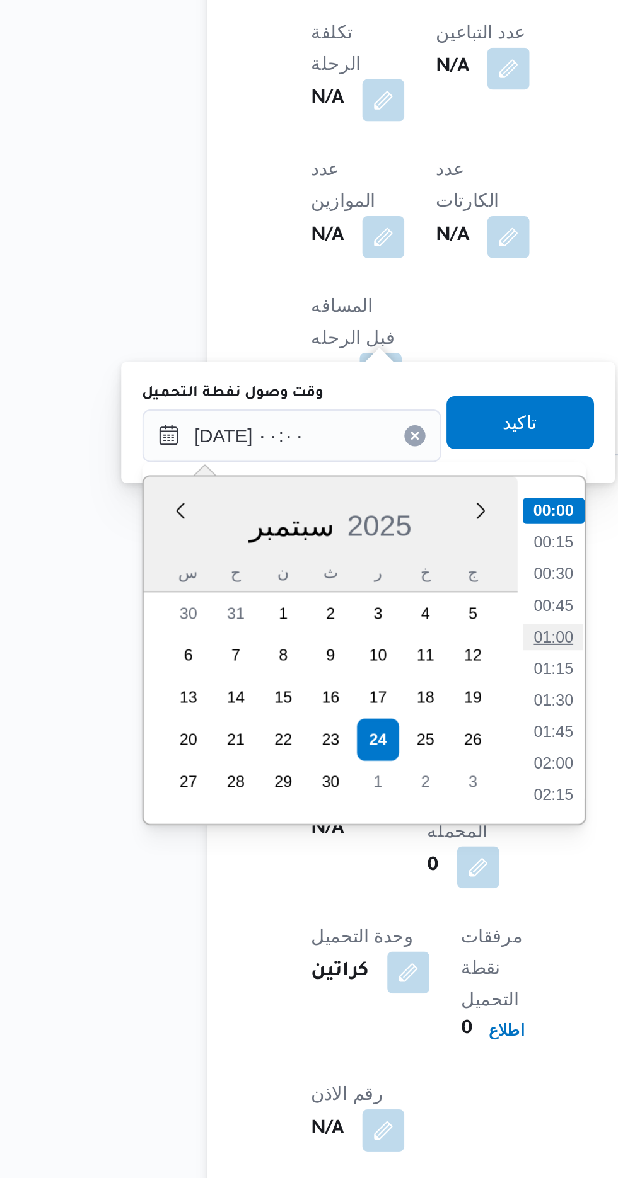
click at [323, 916] on li "01:00" at bounding box center [329, 919] width 29 height 13
type input "[DATE] ٠١:٠٠"
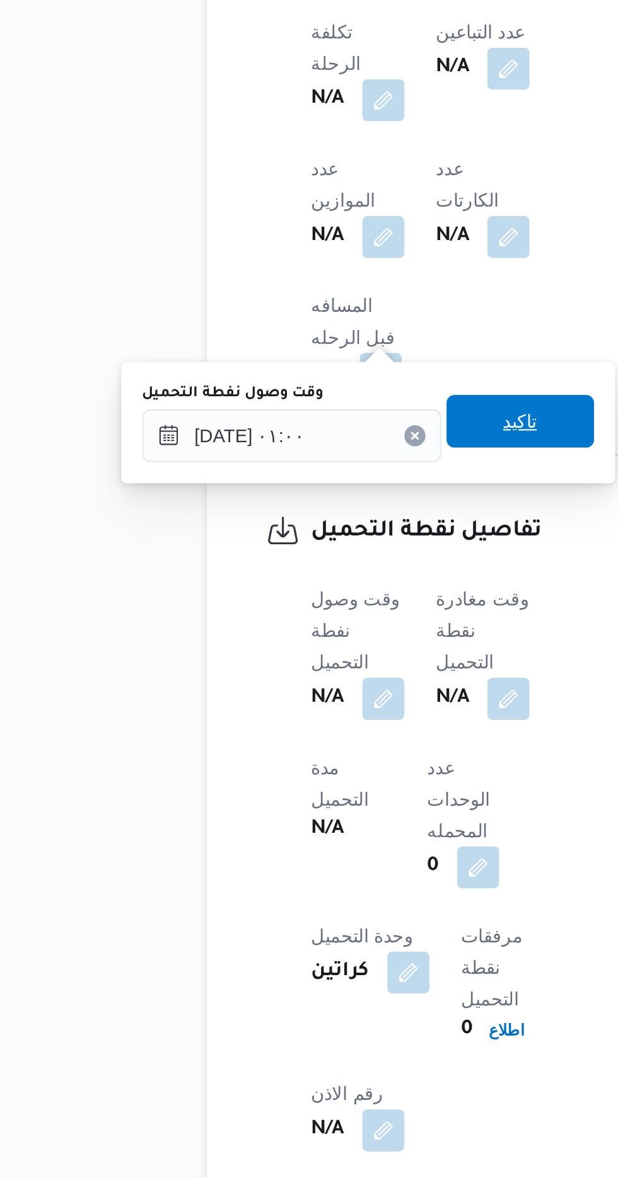
click at [316, 815] on span "تاكيد" at bounding box center [314, 816] width 71 height 25
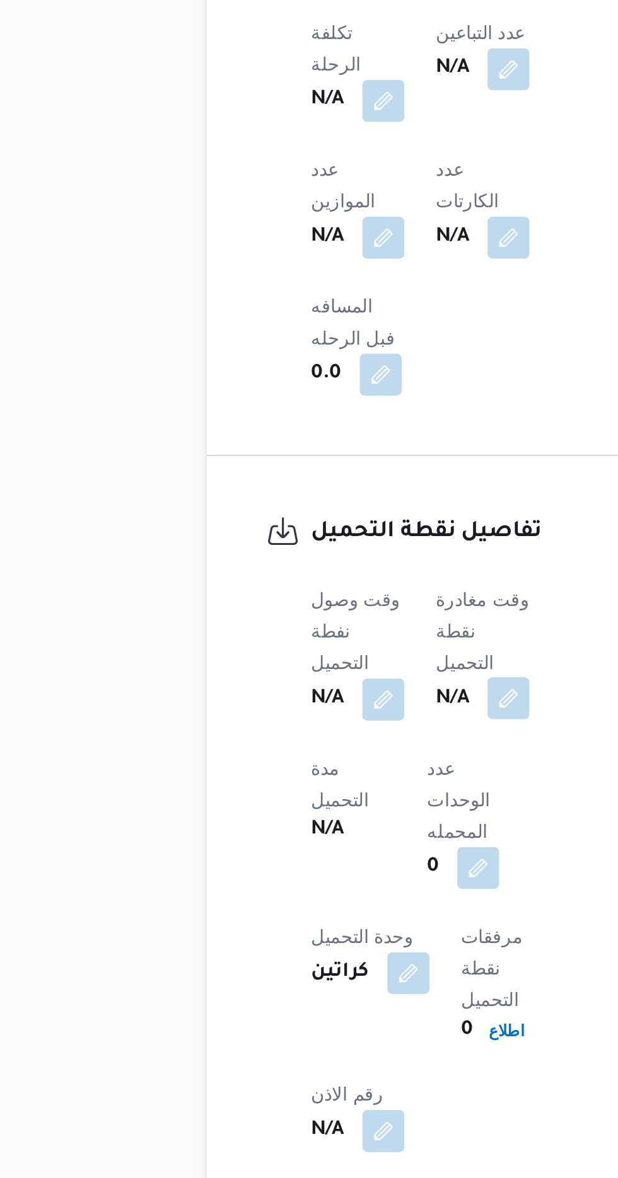
click at [306, 938] on button "button" at bounding box center [308, 948] width 20 height 20
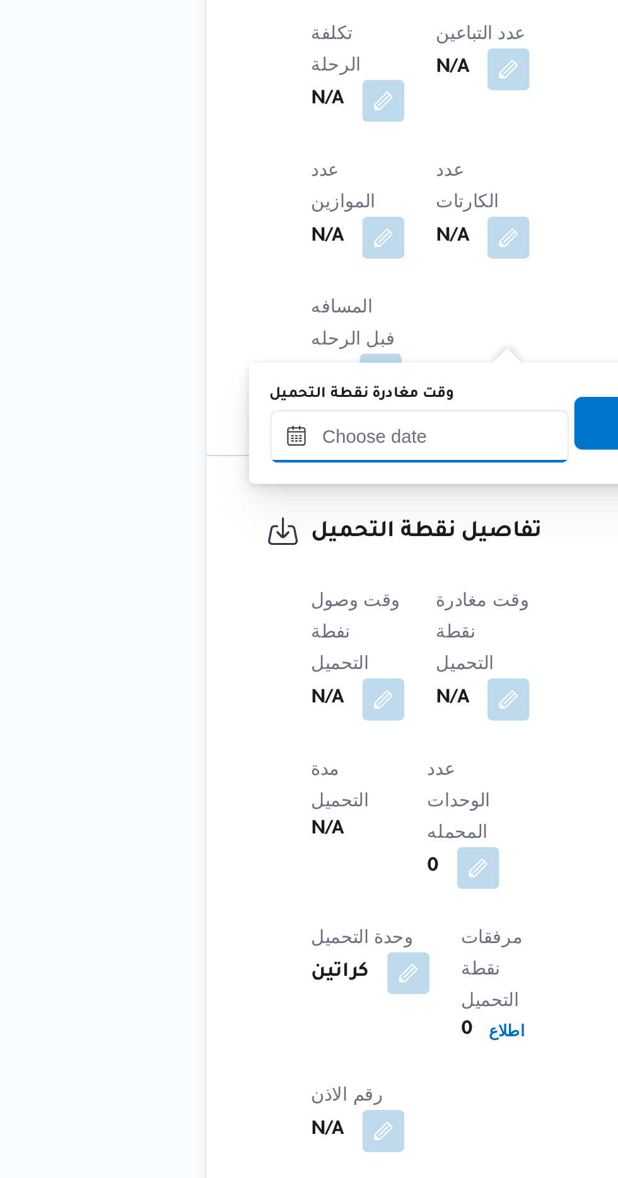
click at [238, 822] on input "وقت مغادرة نقطة التحميل" at bounding box center [265, 822] width 143 height 25
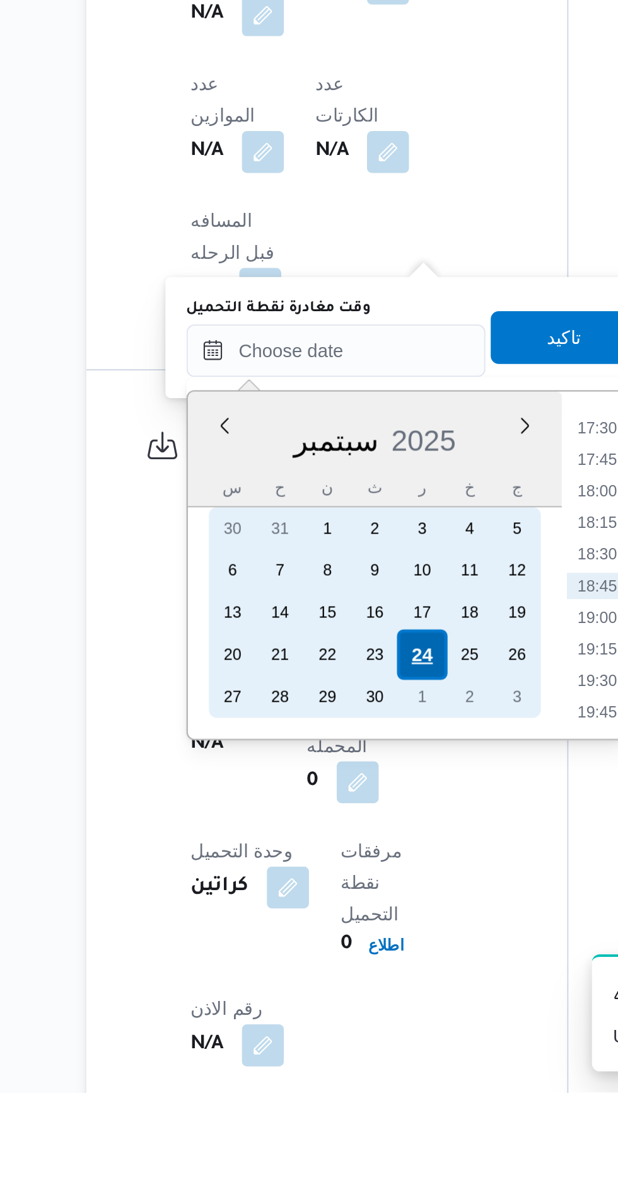
click at [326, 964] on div "24" at bounding box center [324, 969] width 24 height 24
type input "[DATE] ٠٠:٠٠"
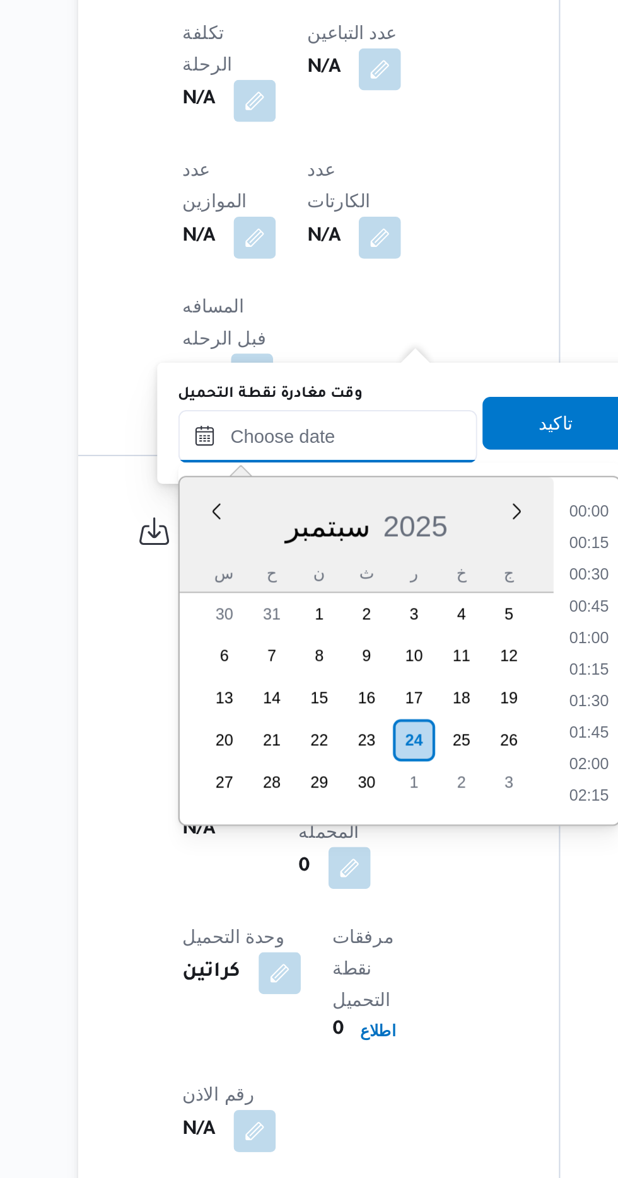
click at [228, 817] on input "وقت مغادرة نقطة التحميل" at bounding box center [283, 822] width 143 height 25
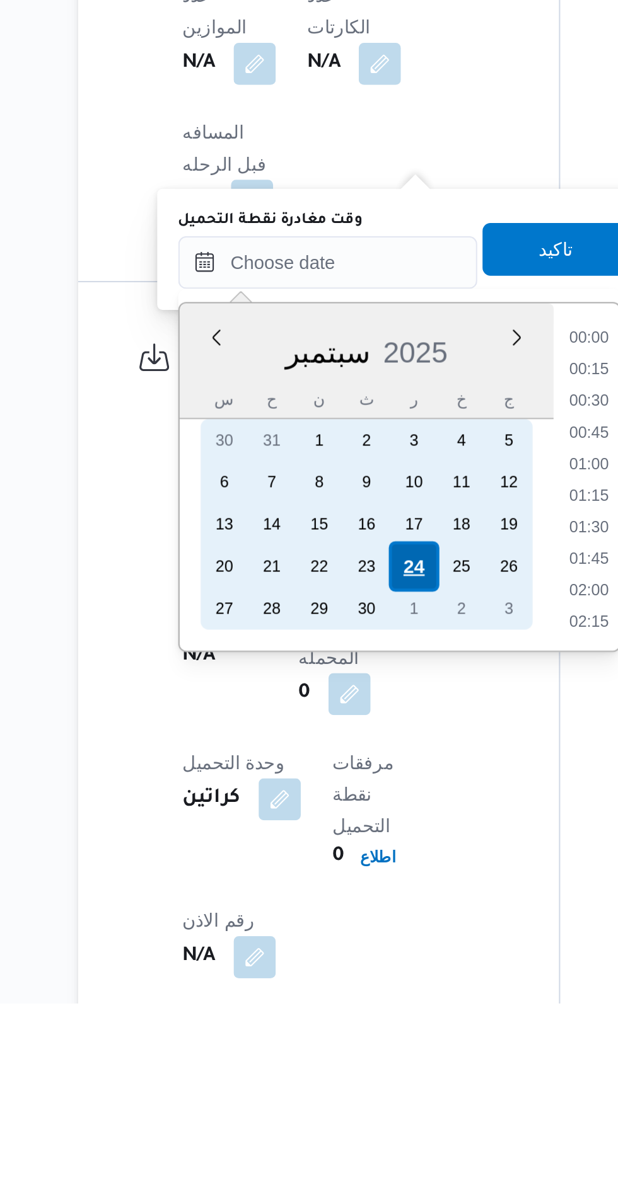
click at [326, 967] on div "24" at bounding box center [324, 969] width 24 height 24
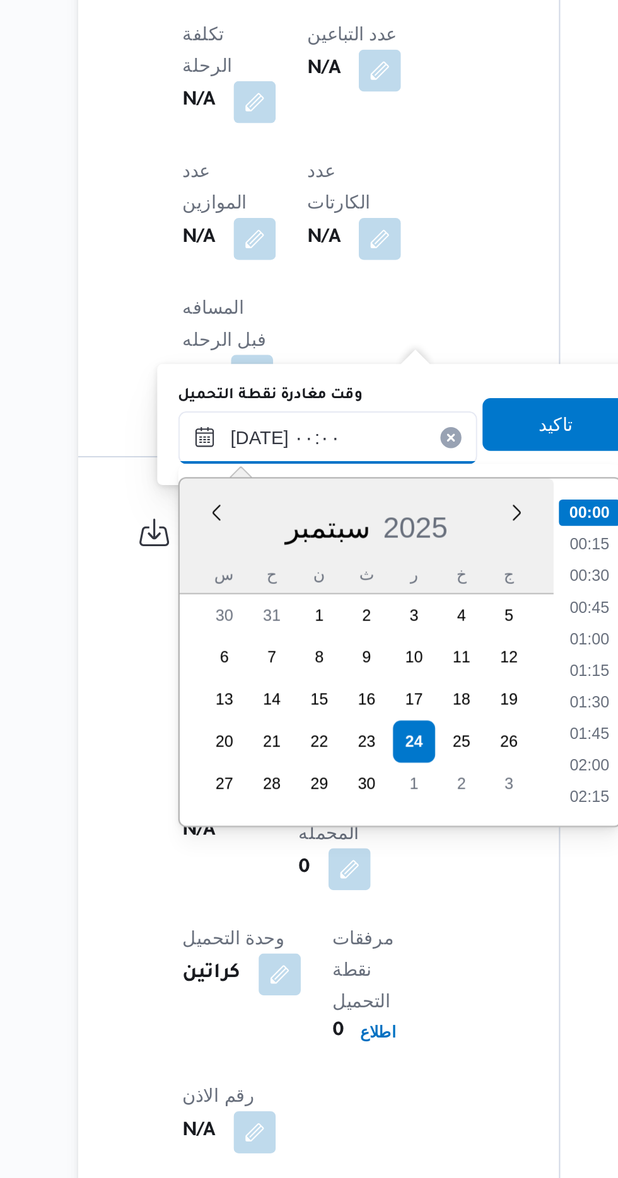
click at [221, 822] on input "[DATE] ٠٠:٠٠" at bounding box center [283, 823] width 143 height 25
click at [406, 923] on li "01:00" at bounding box center [408, 920] width 29 height 13
type input "[DATE] ٠١:٠٠"
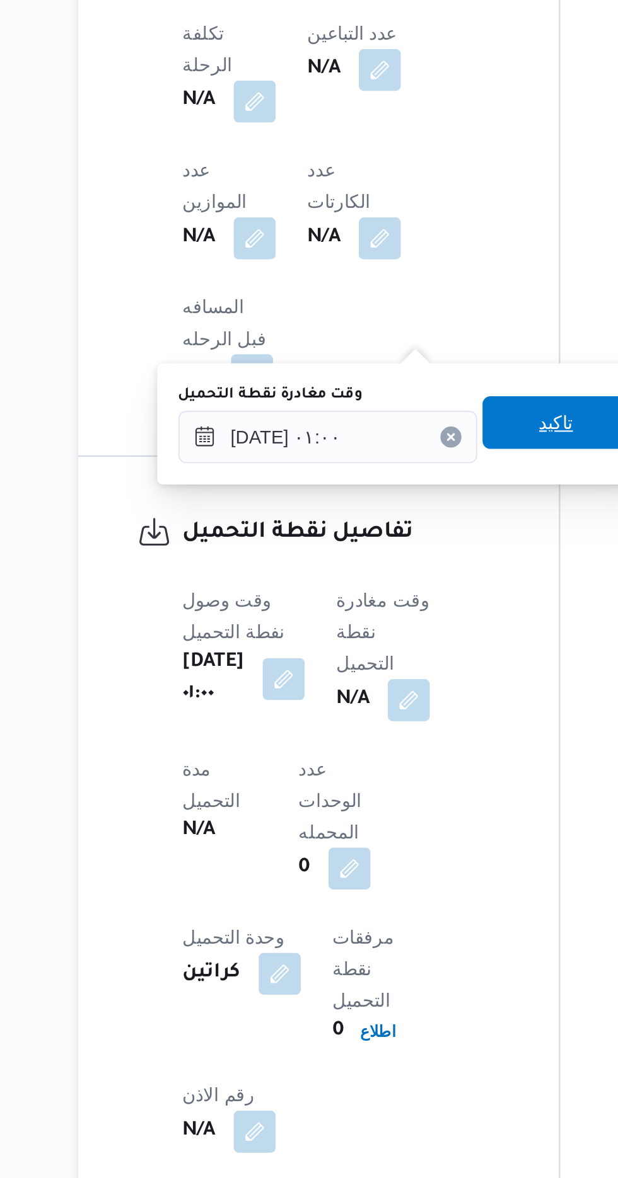
click at [386, 815] on span "تاكيد" at bounding box center [392, 816] width 71 height 25
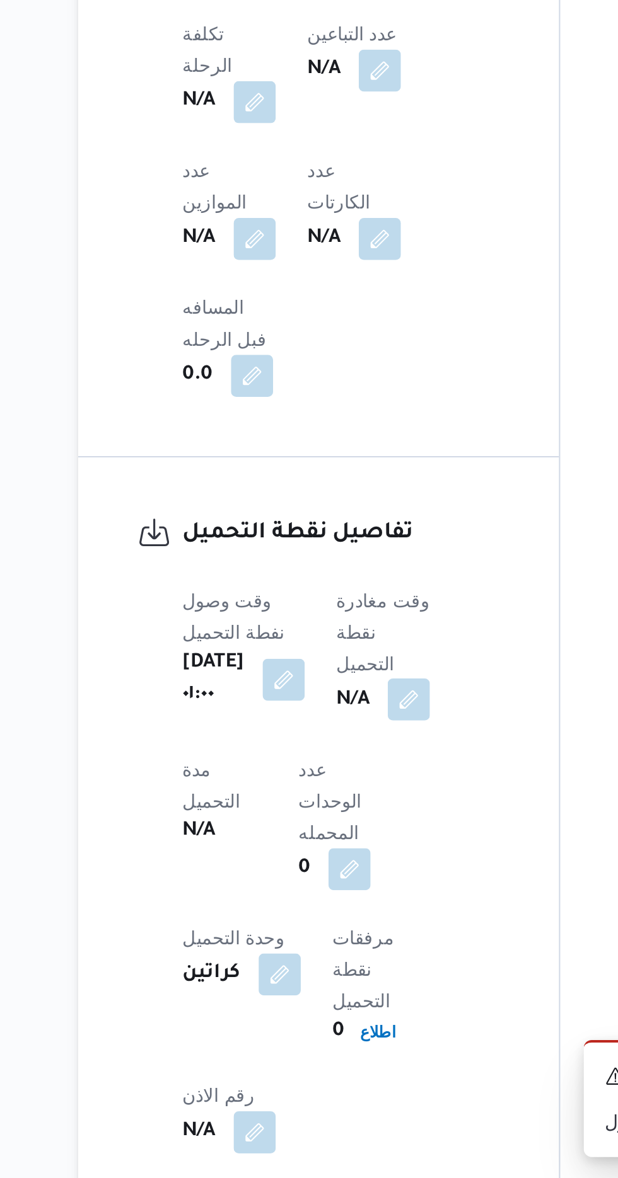
click at [324, 939] on button "button" at bounding box center [322, 949] width 20 height 20
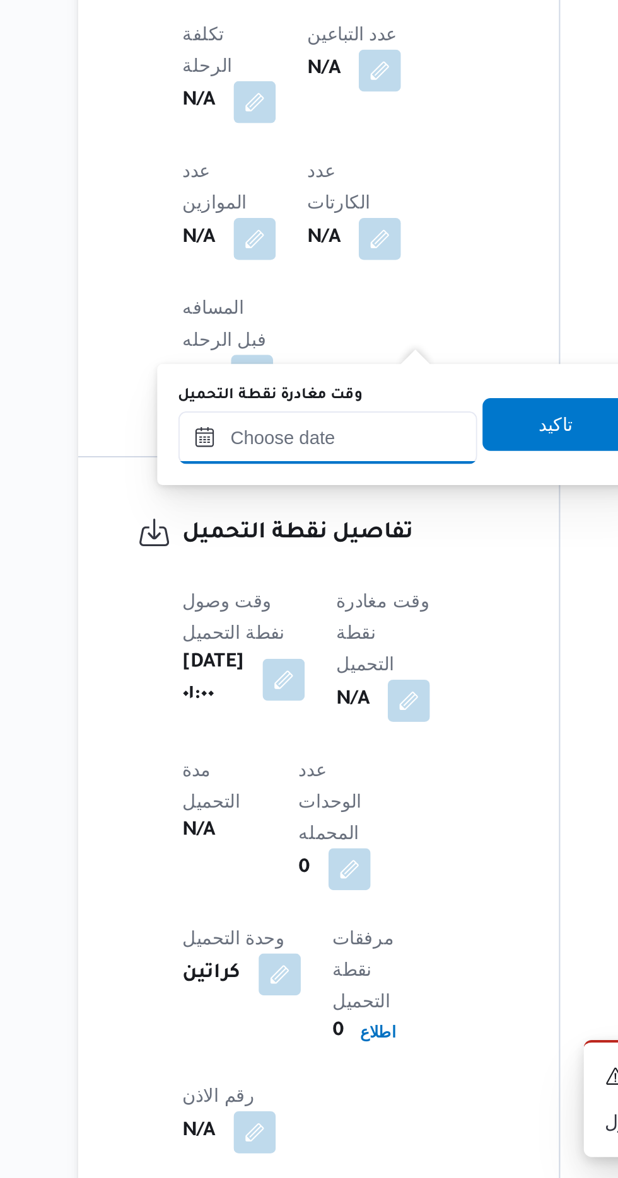
click at [274, 820] on input "وقت مغادرة نقطة التحميل" at bounding box center [283, 823] width 143 height 25
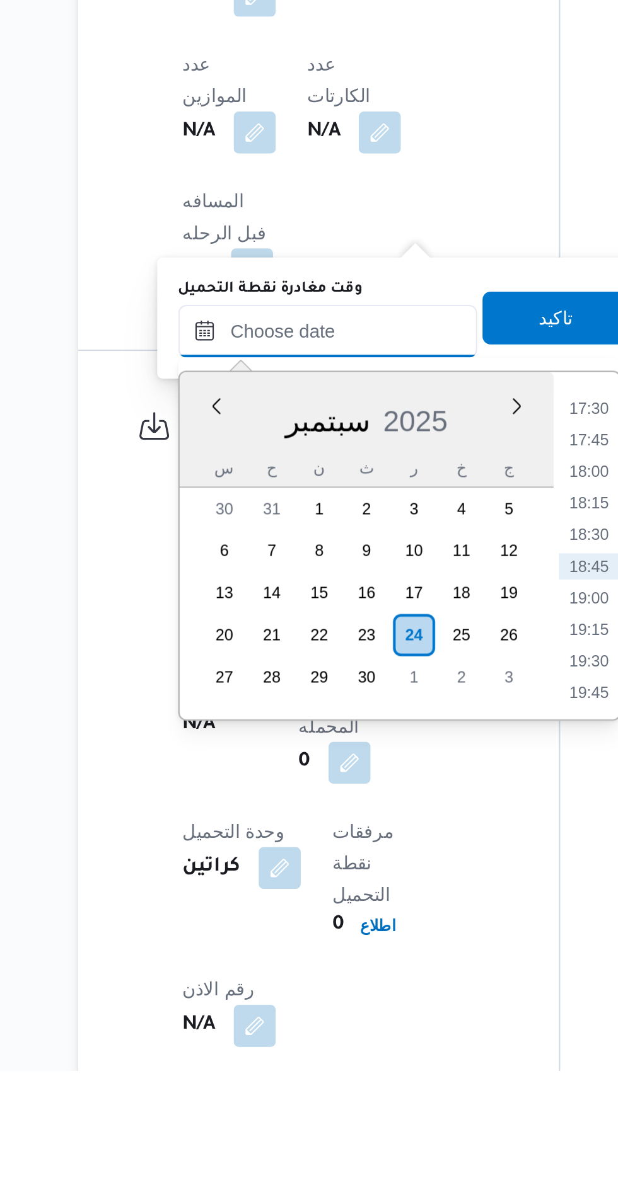
scroll to position [555, 0]
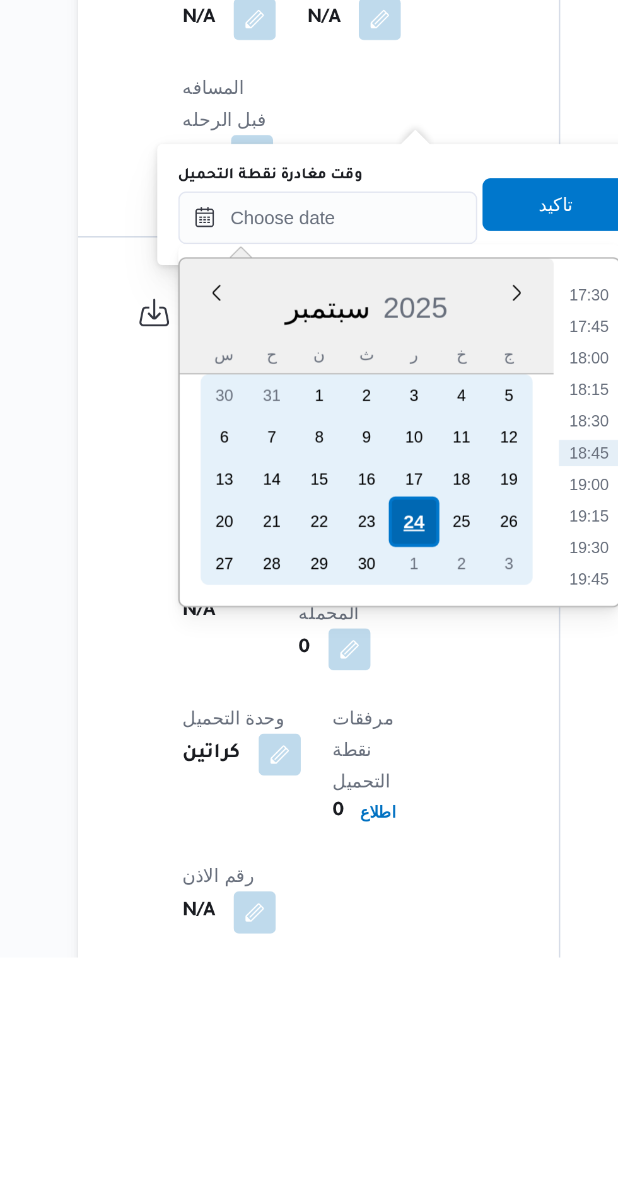
click at [322, 969] on div "24" at bounding box center [324, 970] width 24 height 24
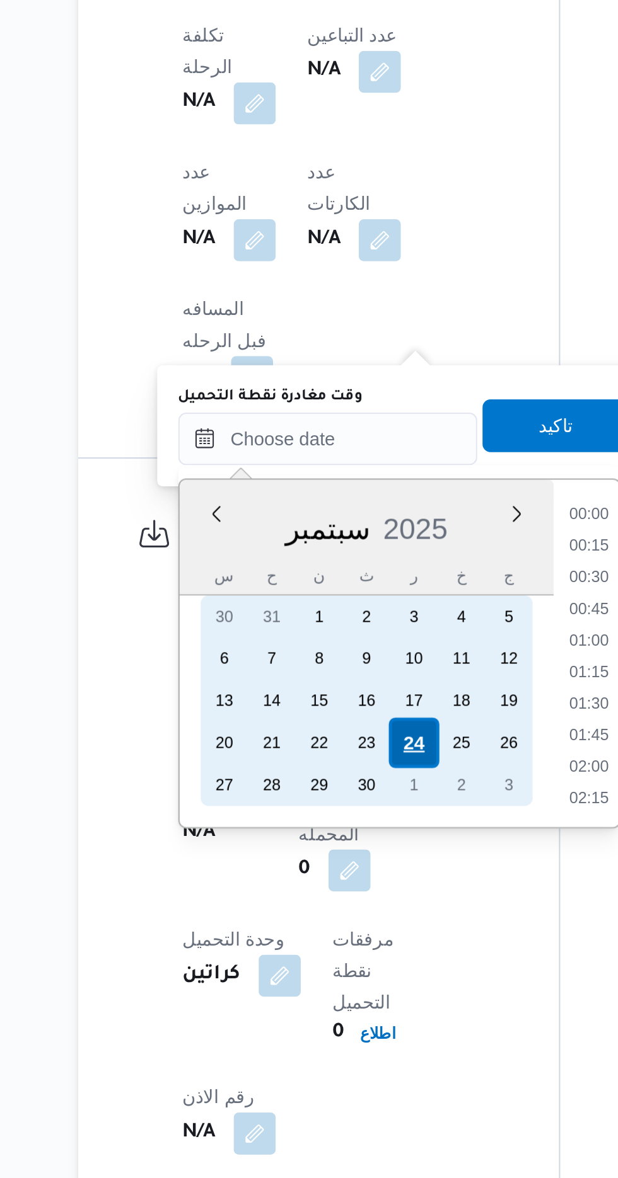
click at [324, 967] on div "24" at bounding box center [324, 970] width 24 height 24
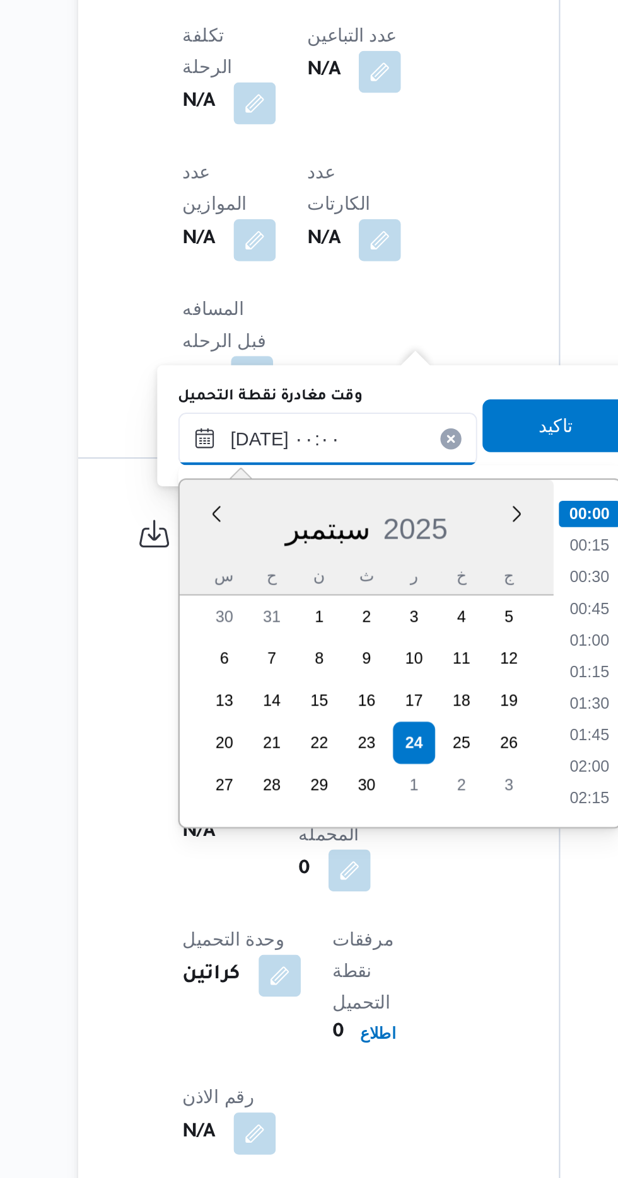
click at [217, 824] on input "[DATE] ٠٠:٠٠" at bounding box center [283, 824] width 143 height 25
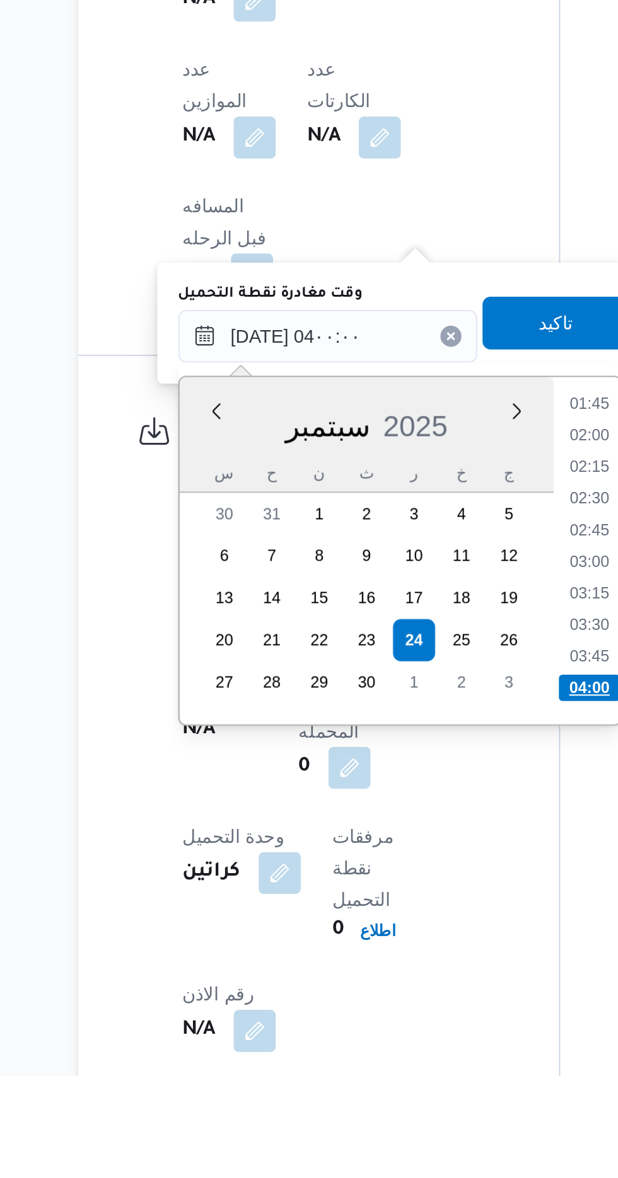
click at [401, 989] on li "04:00" at bounding box center [409, 992] width 30 height 13
type input "[DATE] ٠٤:٠٠"
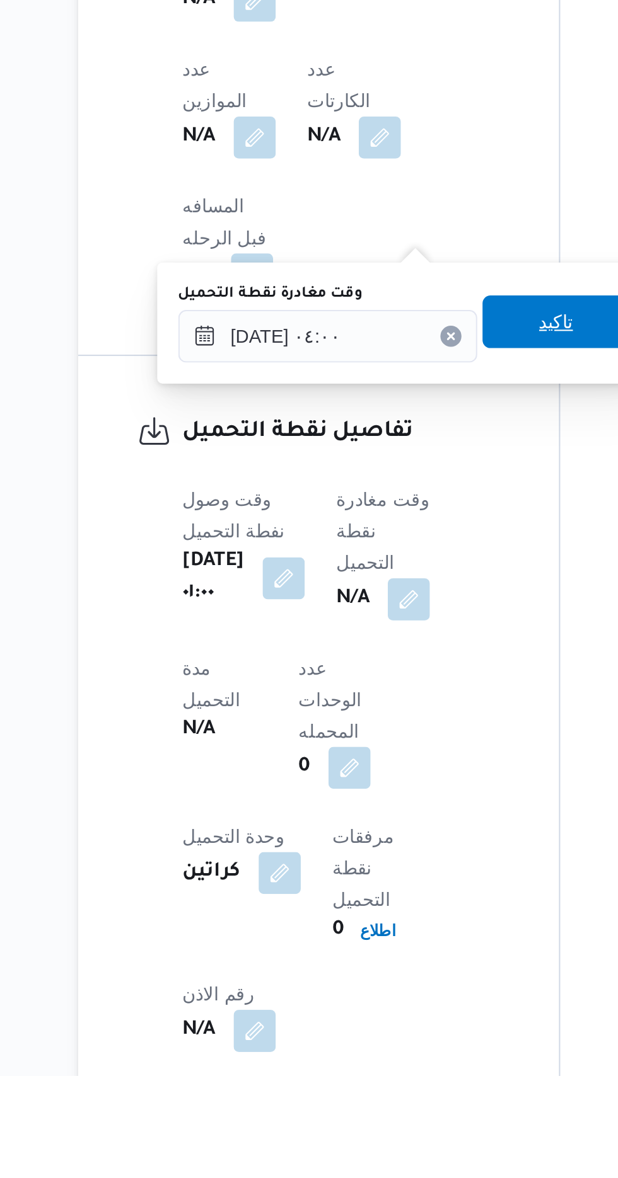
click at [391, 817] on span "تاكيد" at bounding box center [392, 817] width 71 height 25
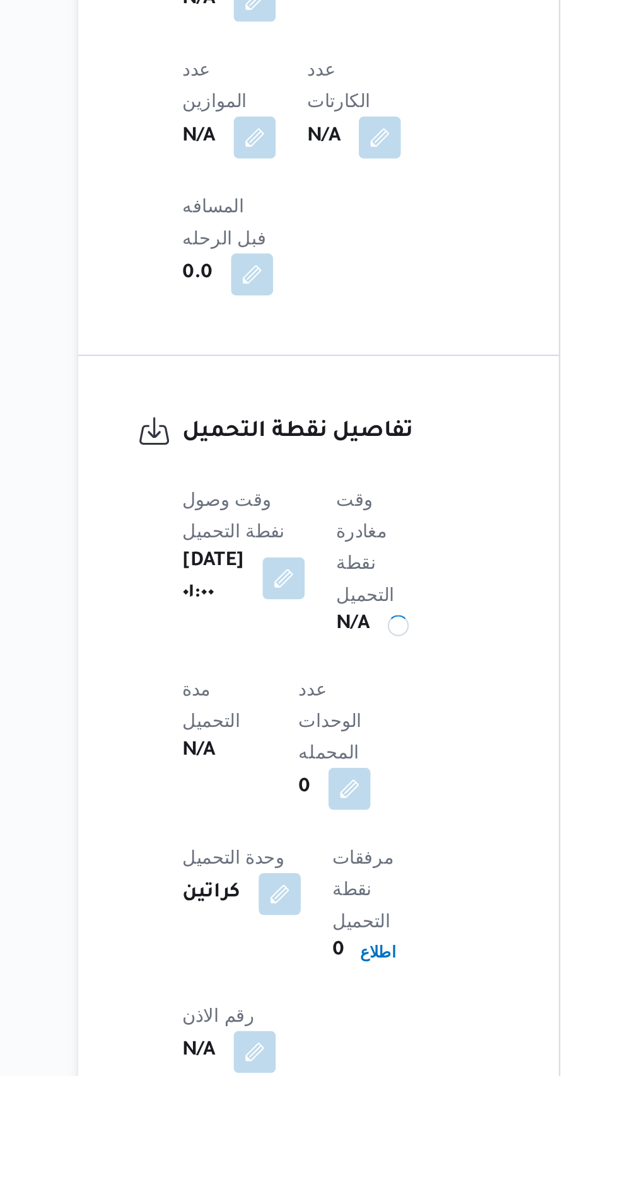
scroll to position [555, 0]
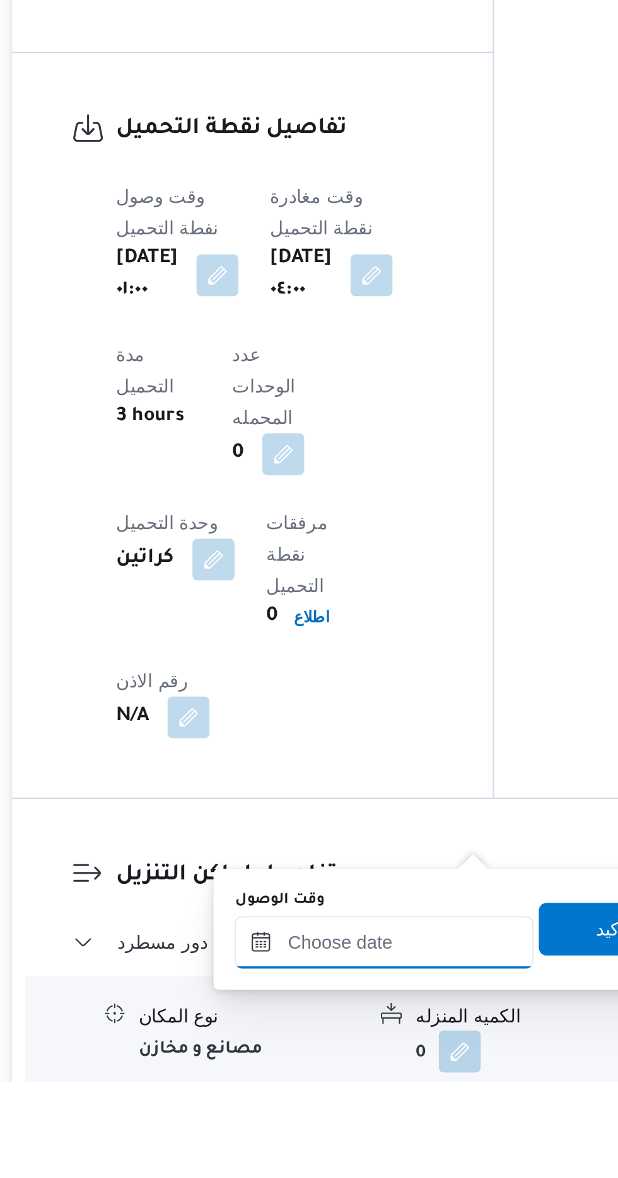
click at [304, 1107] on input "وقت الوصول" at bounding box center [341, 1111] width 143 height 25
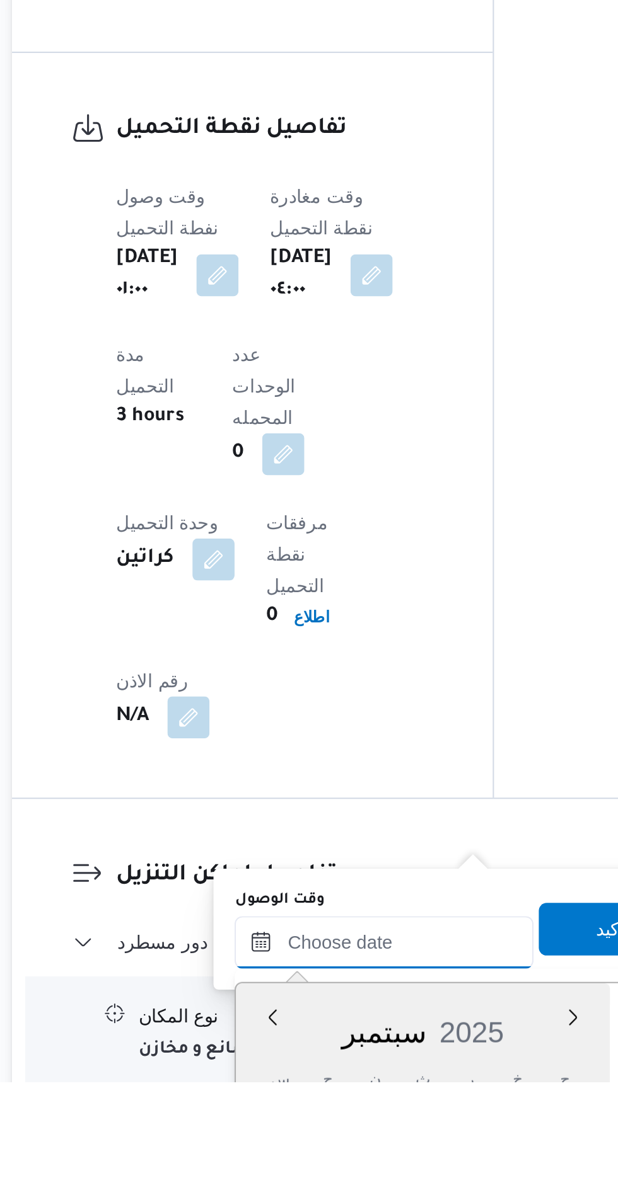
scroll to position [802, 0]
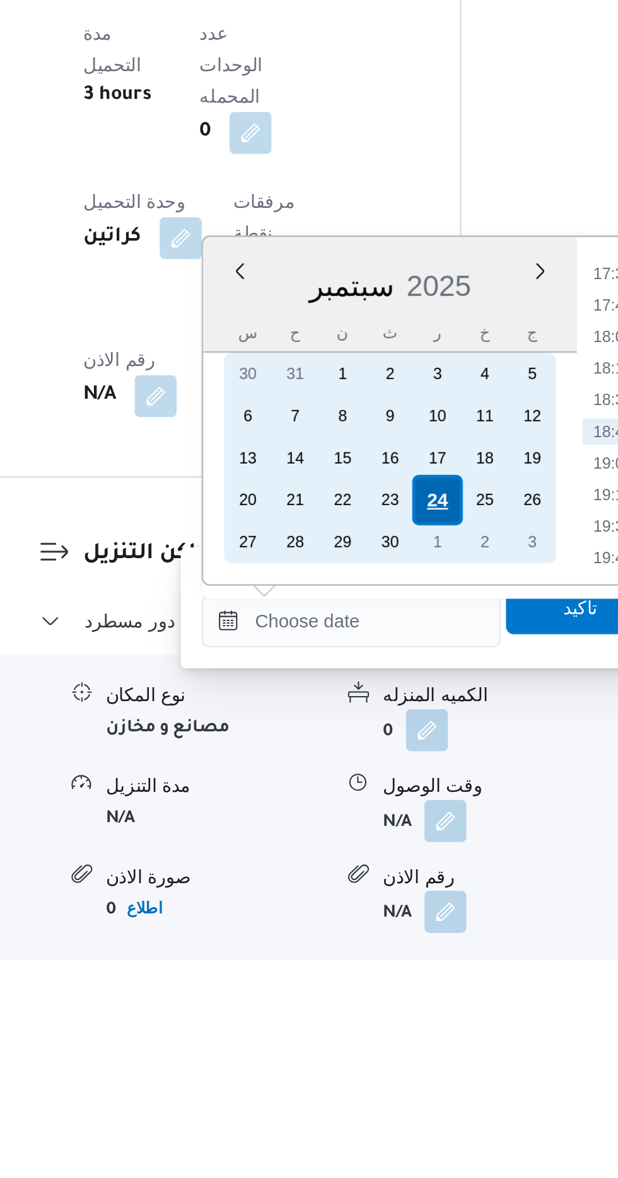
click at [380, 958] on div "24" at bounding box center [383, 955] width 24 height 24
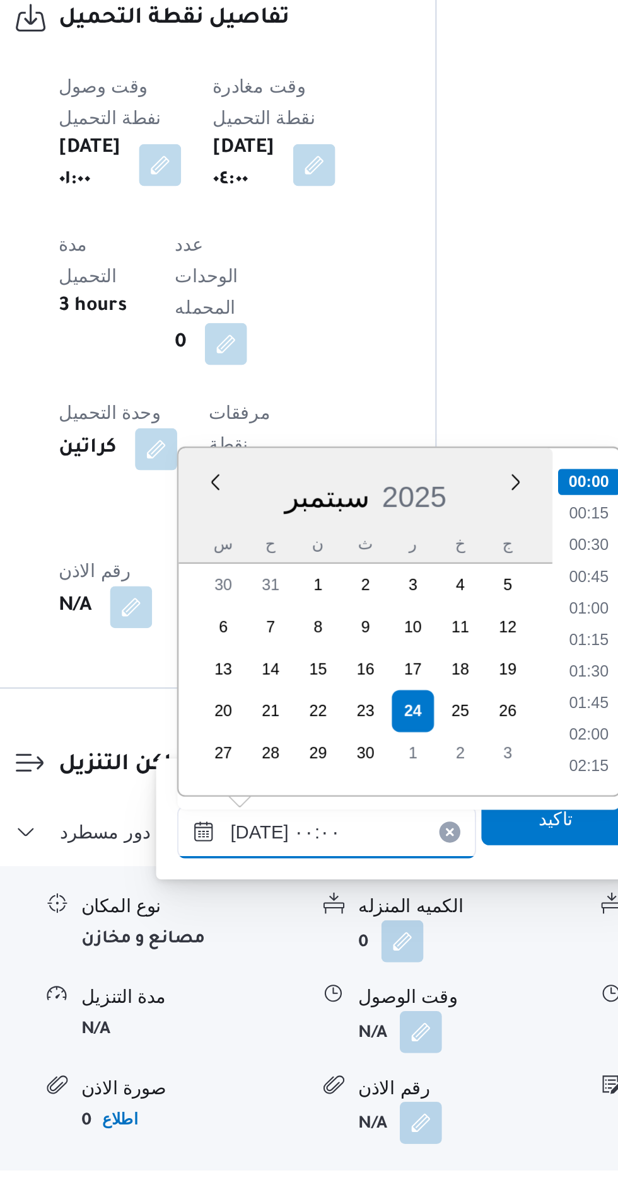
click at [275, 1013] on input "[DATE] ٠٠:٠٠" at bounding box center [341, 1012] width 143 height 25
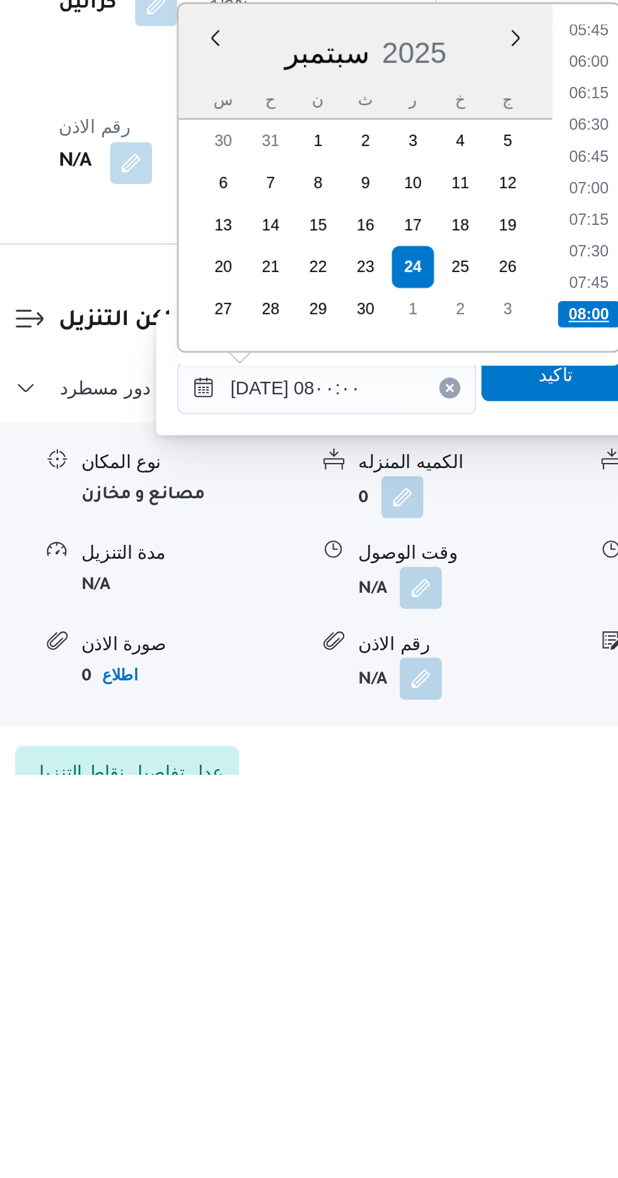
click at [460, 955] on li "08:00" at bounding box center [467, 958] width 30 height 13
type input "[DATE] ٠٨:٠٠"
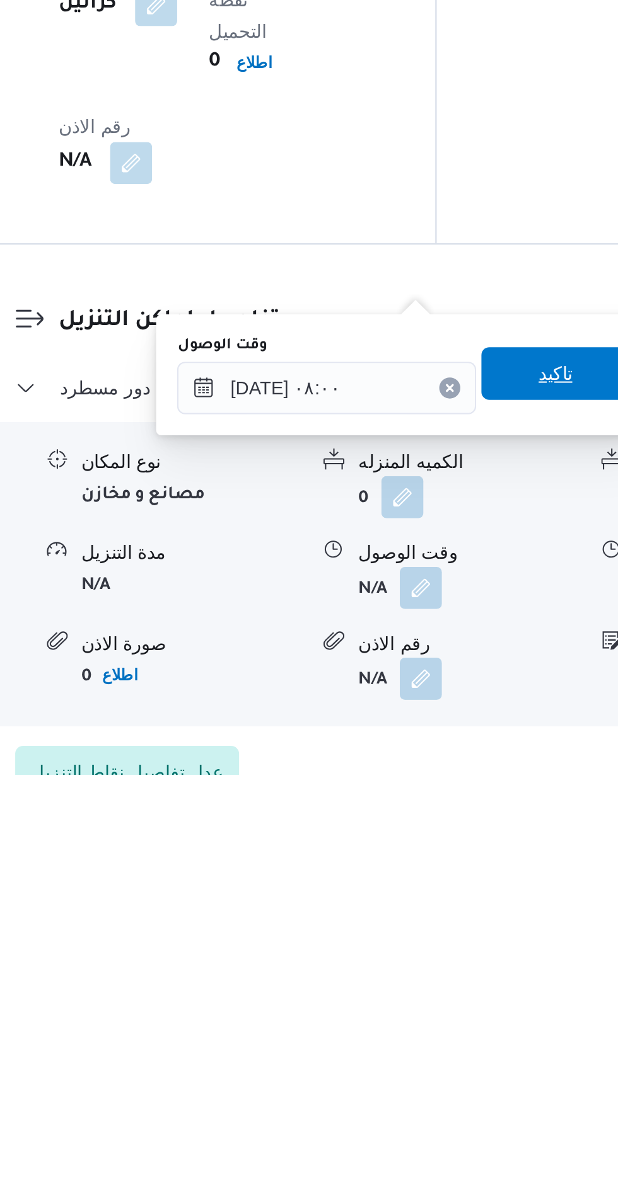
click at [453, 987] on span "تاكيد" at bounding box center [451, 986] width 71 height 25
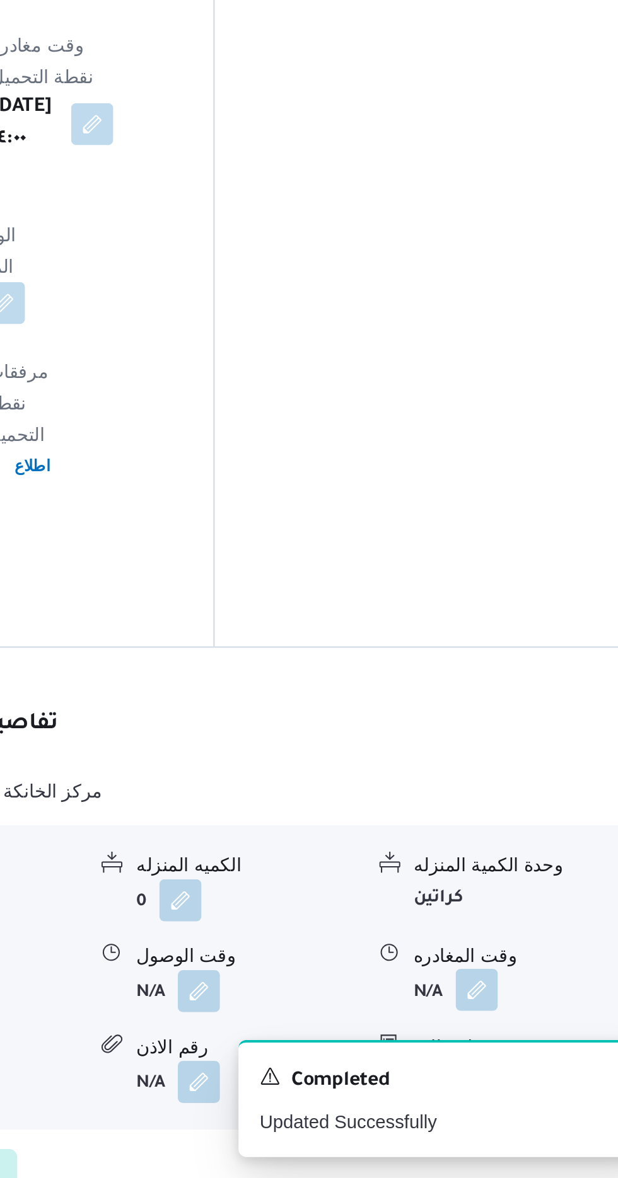
click at [517, 1078] on button "button" at bounding box center [520, 1088] width 20 height 20
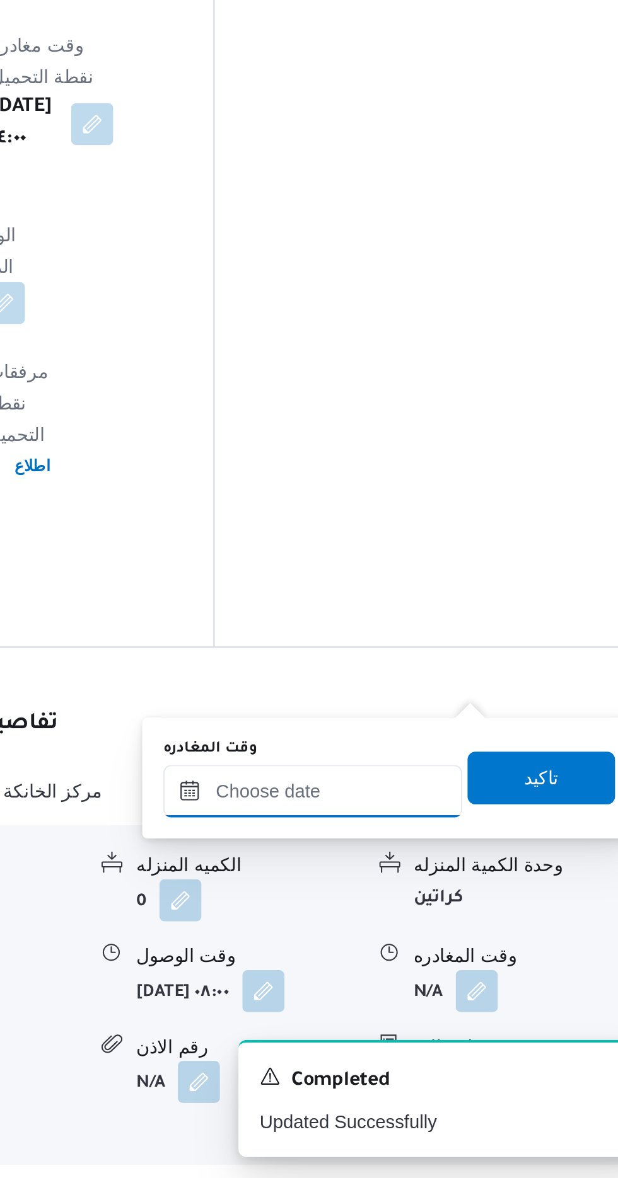
click at [451, 994] on input "وقت المغادره" at bounding box center [441, 993] width 143 height 25
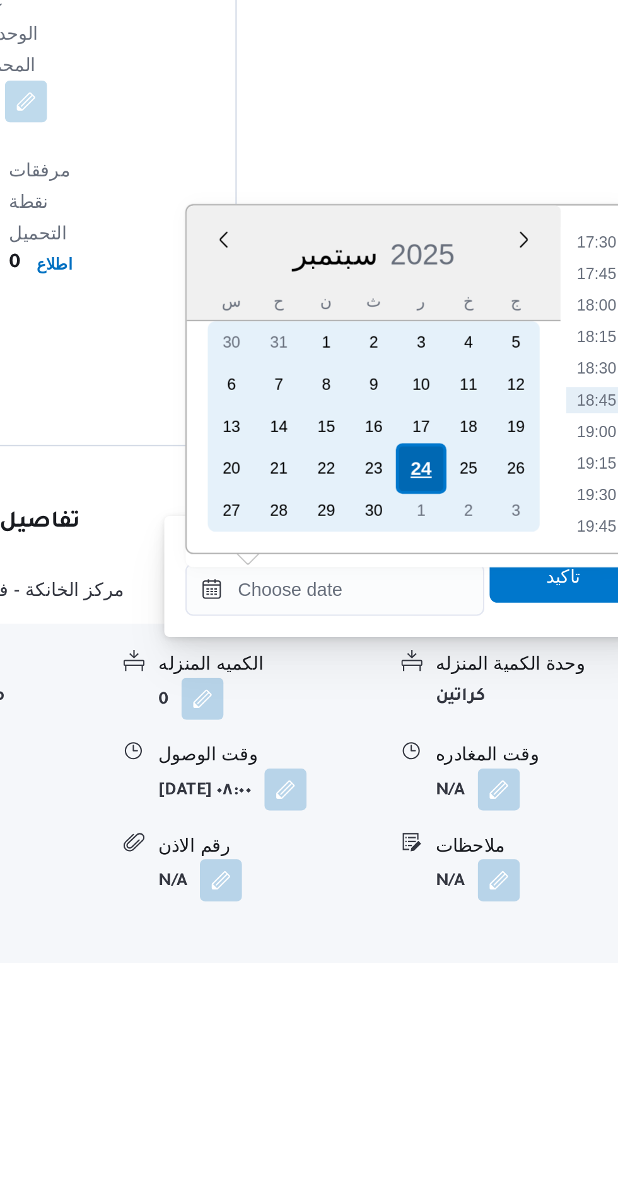
click at [480, 931] on div "24" at bounding box center [483, 935] width 24 height 24
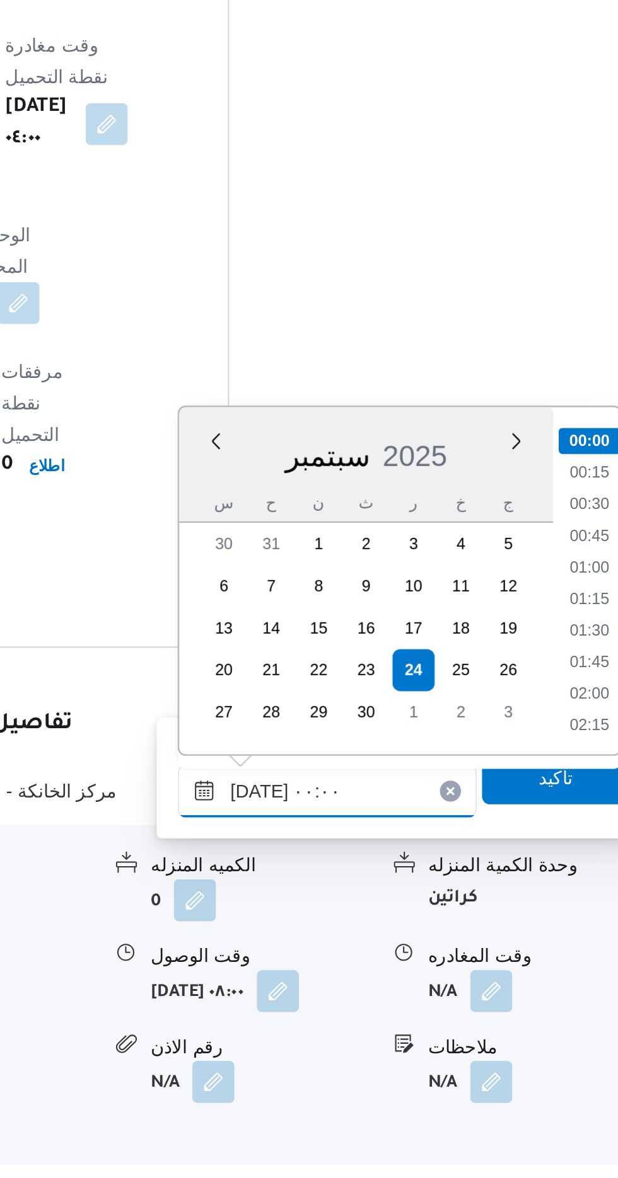
click at [381, 989] on input "[DATE] ٠٠:٠٠" at bounding box center [441, 993] width 143 height 25
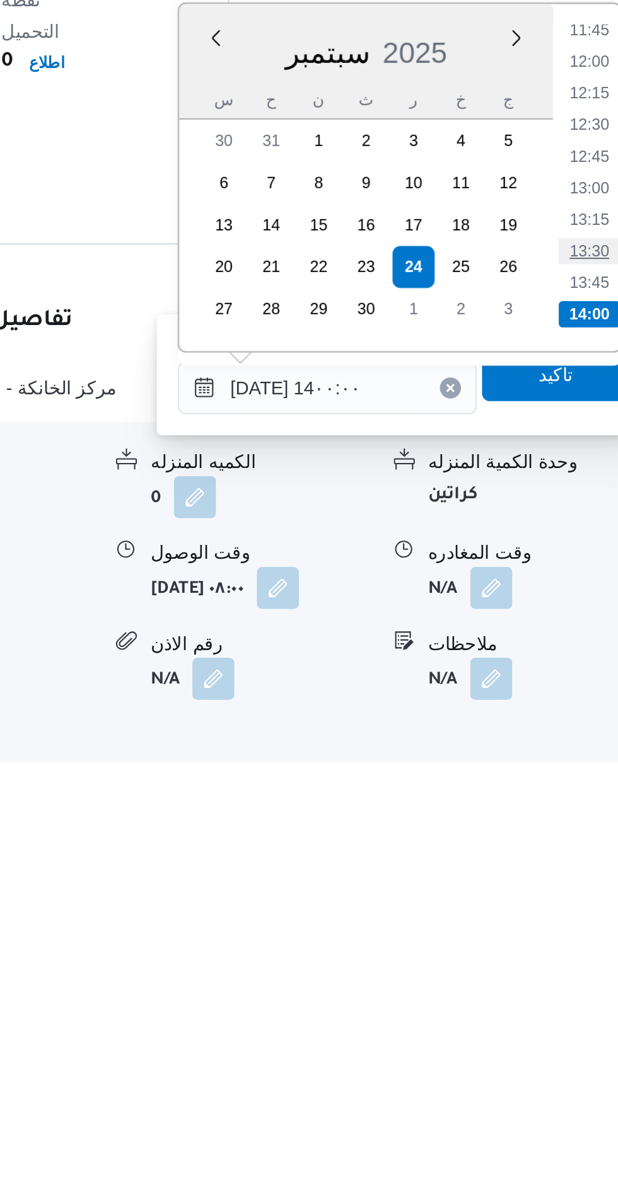
click at [571, 933] on li "13:30" at bounding box center [566, 927] width 29 height 13
type input "[DATE] ١٣:٣٠"
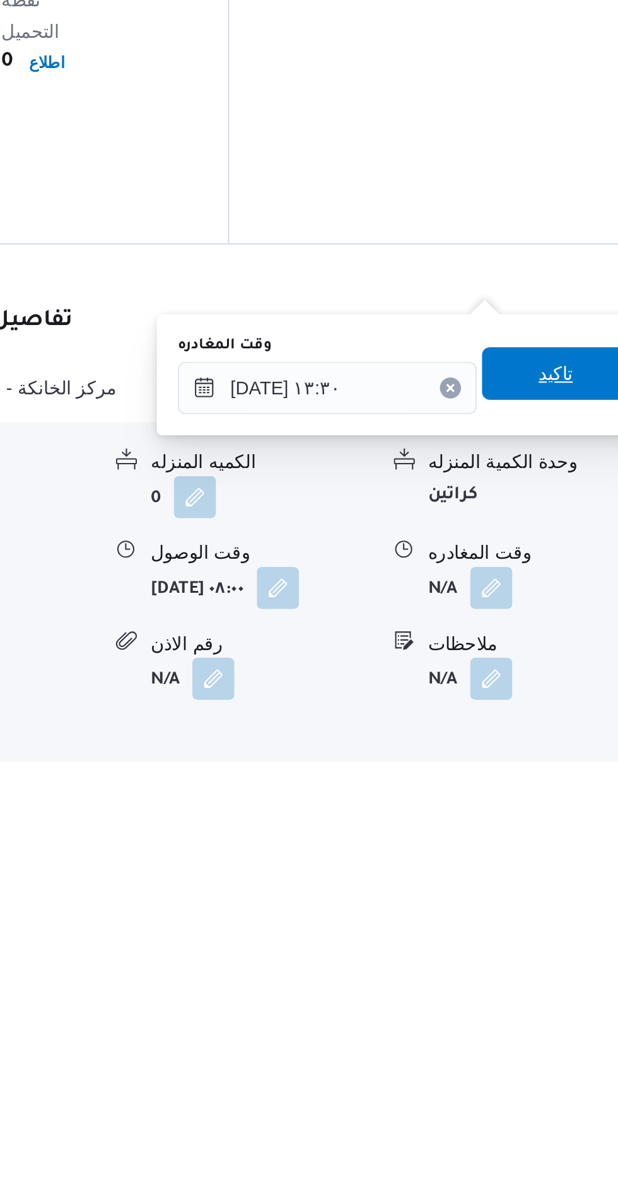
click at [550, 986] on span "تاكيد" at bounding box center [551, 986] width 71 height 25
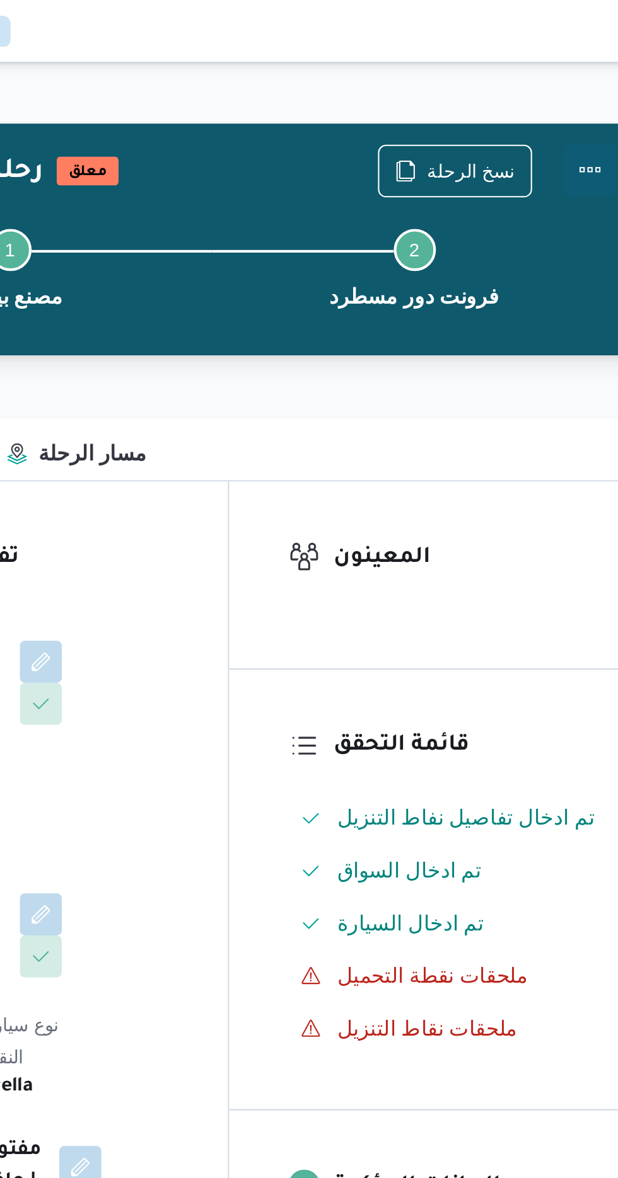
click at [577, 80] on button "Actions" at bounding box center [567, 81] width 25 height 25
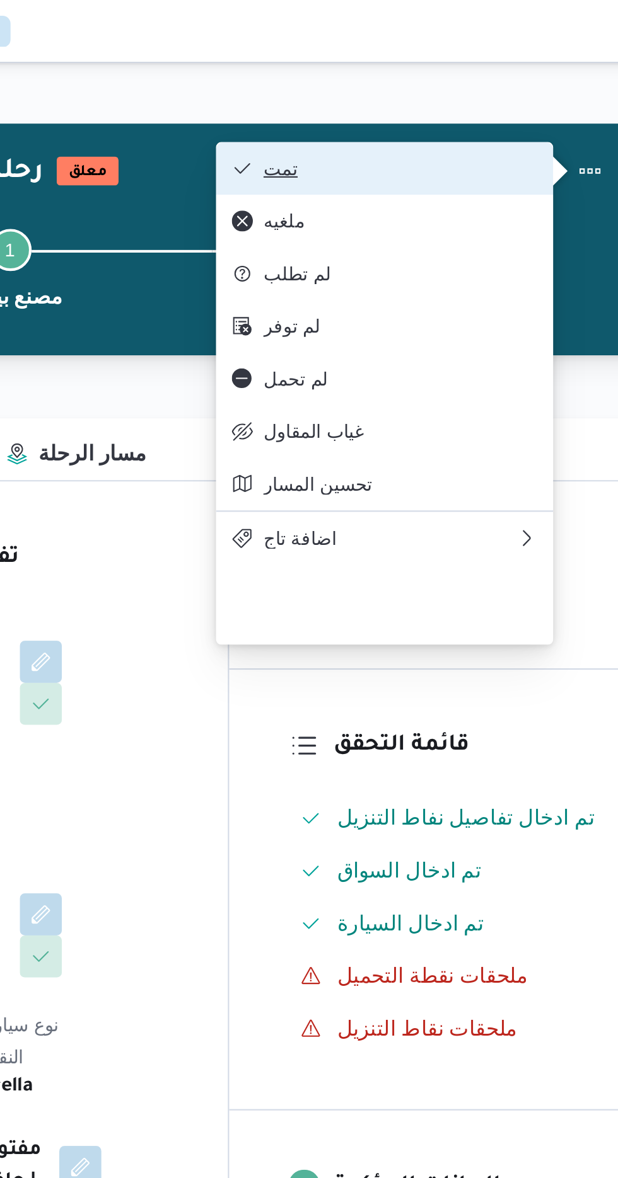
click at [434, 77] on span "تمت" at bounding box center [476, 81] width 131 height 10
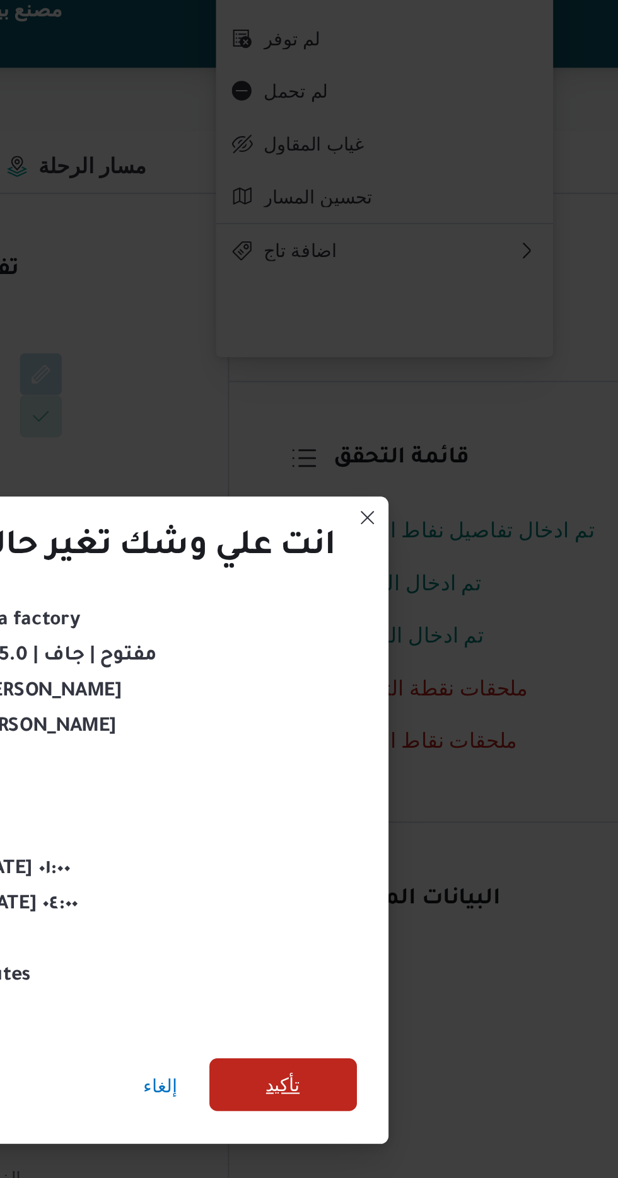
click at [425, 650] on span "تأكيد" at bounding box center [420, 657] width 16 height 15
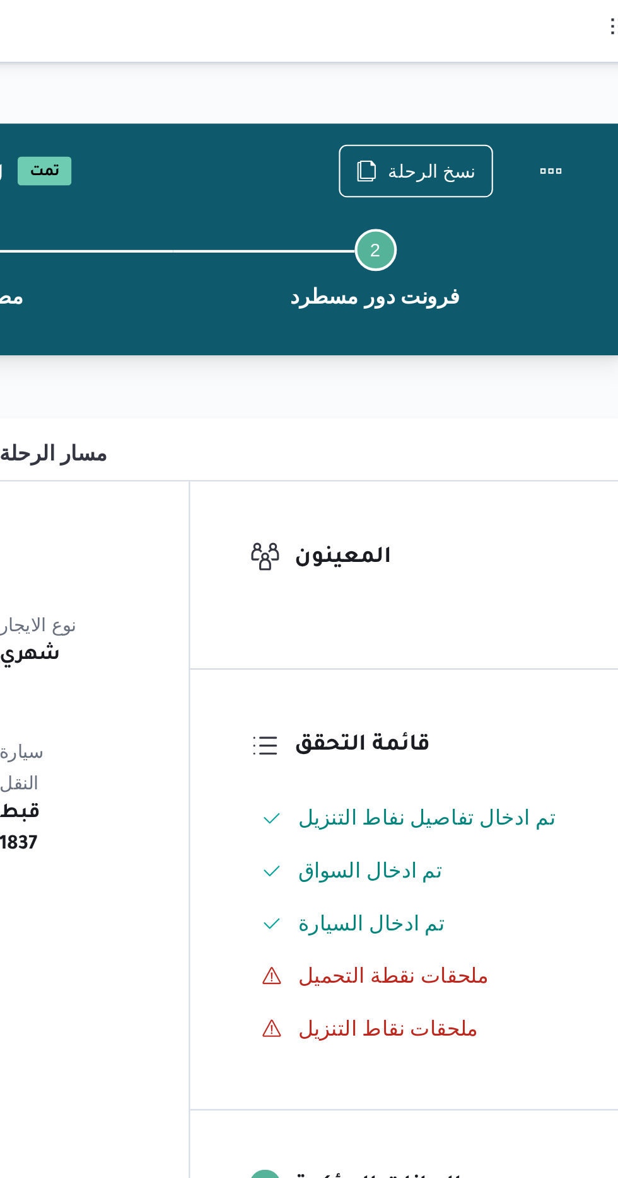
scroll to position [0, 0]
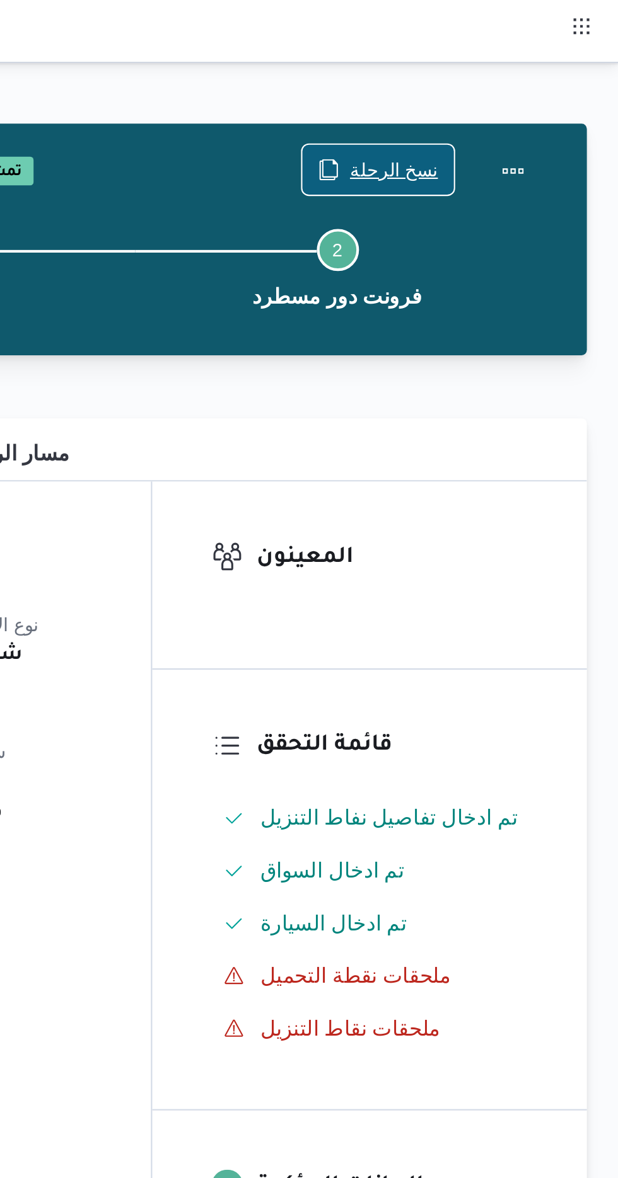
click at [497, 84] on span "نسخ الرحلة" at bounding box center [510, 81] width 42 height 15
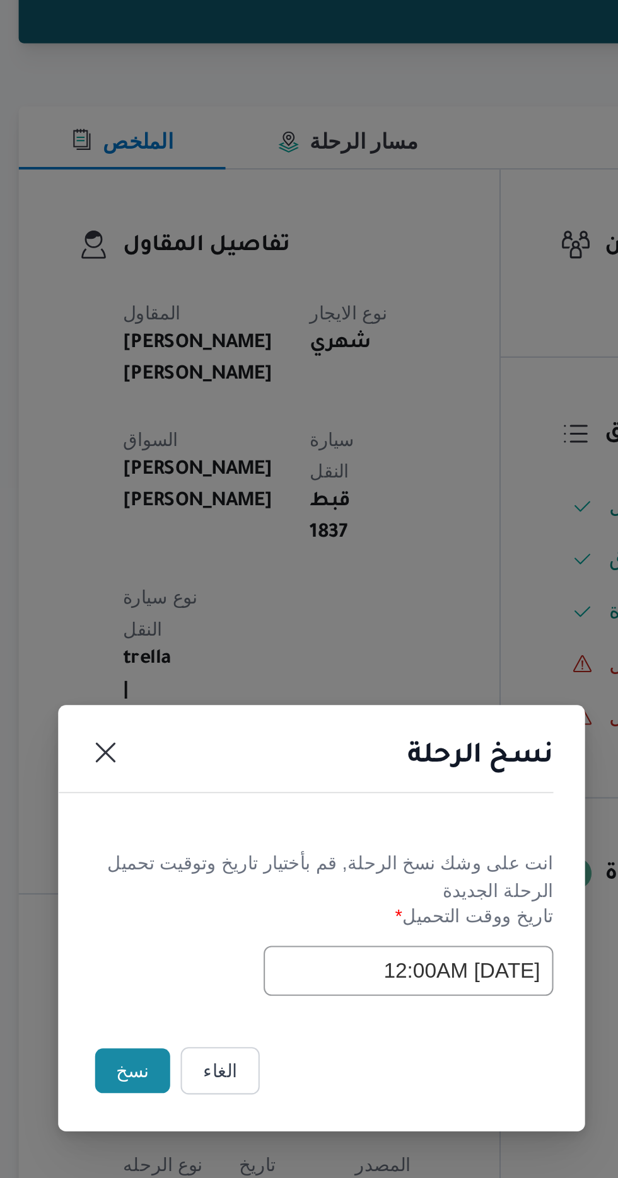
click at [211, 661] on button "نسخ" at bounding box center [218, 662] width 36 height 21
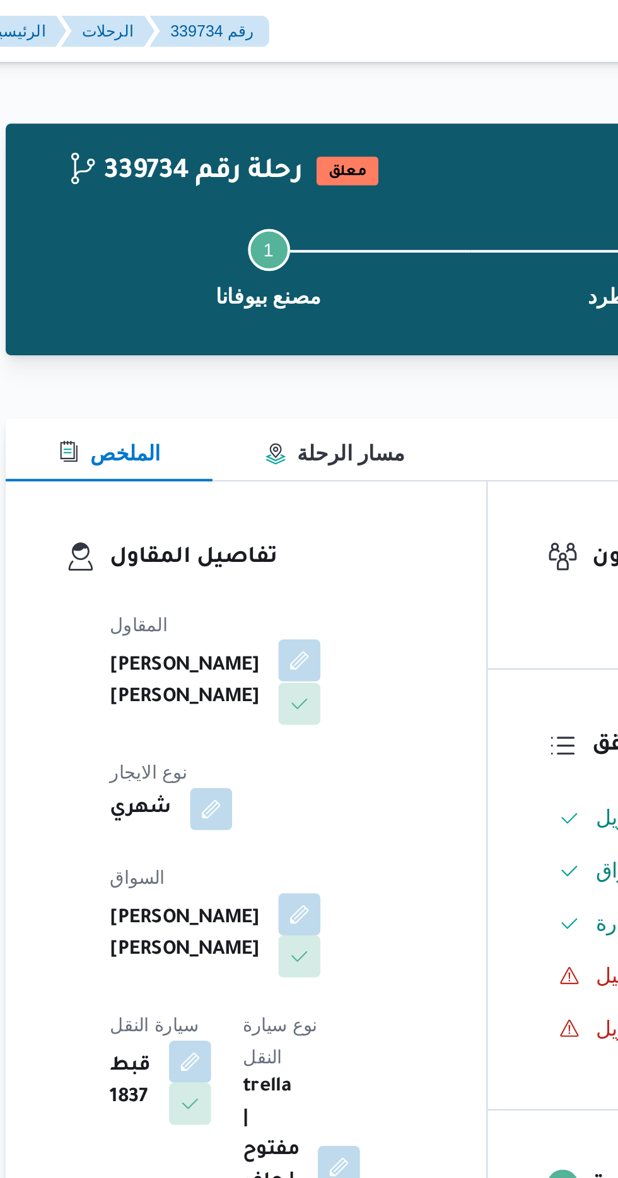
click at [294, 320] on button "button" at bounding box center [304, 316] width 20 height 20
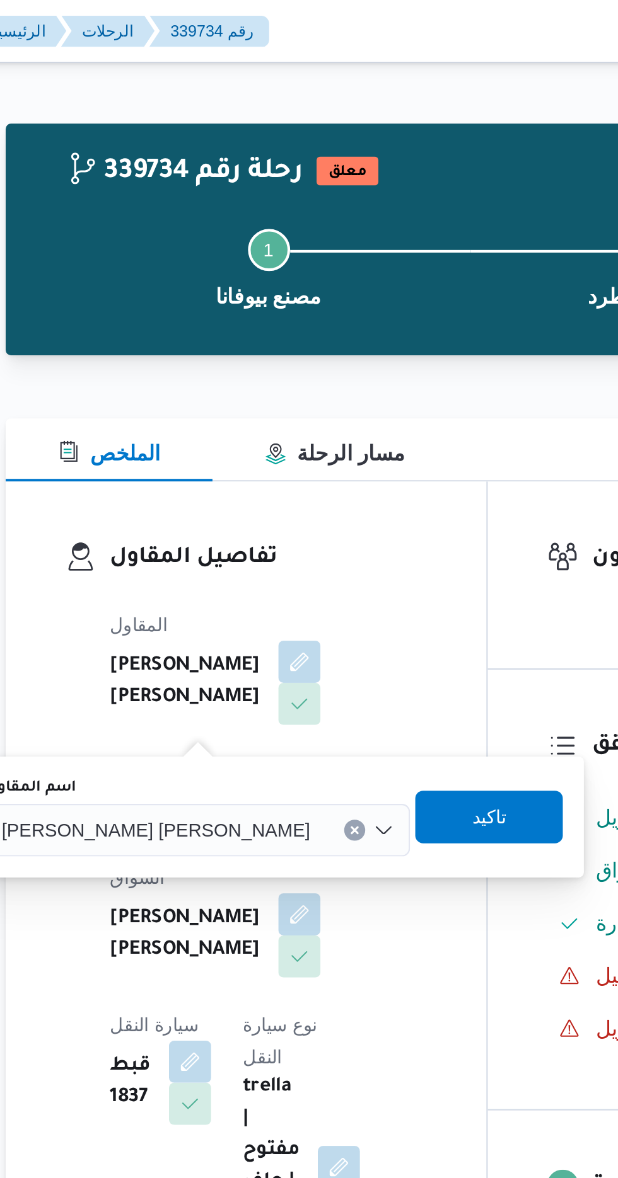
click at [224, 394] on span "[PERSON_NAME] [PERSON_NAME]" at bounding box center [235, 397] width 147 height 14
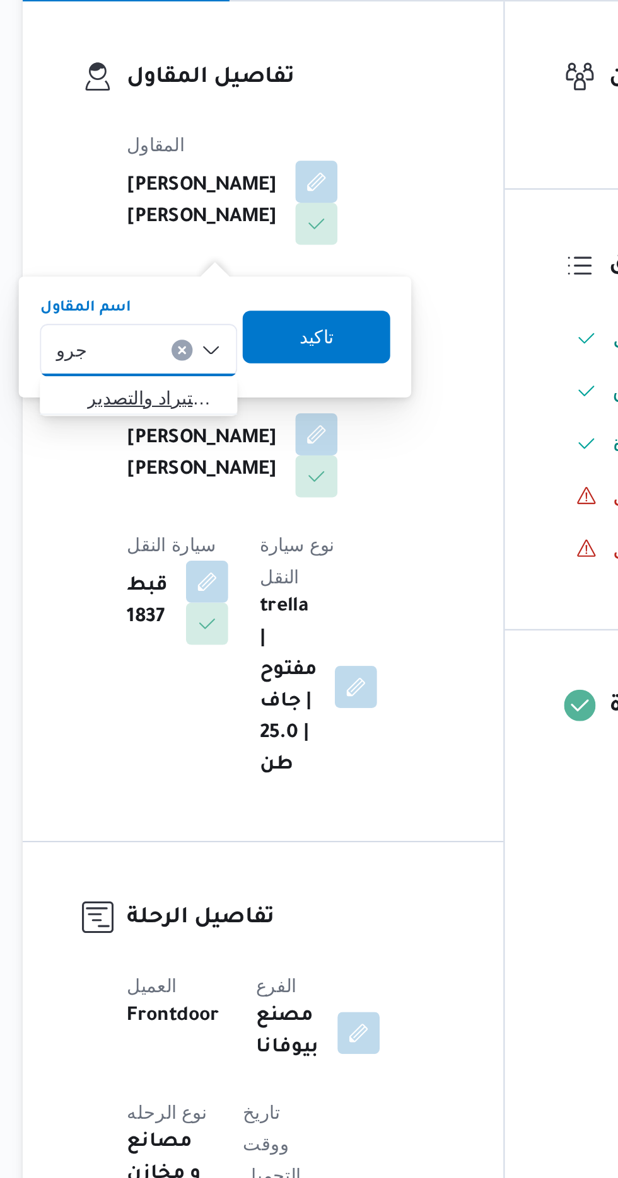
type input "جرو"
click at [213, 420] on span "شركة غريب جرو ب للاستيراد والتصدير" at bounding box center [227, 420] width 64 height 15
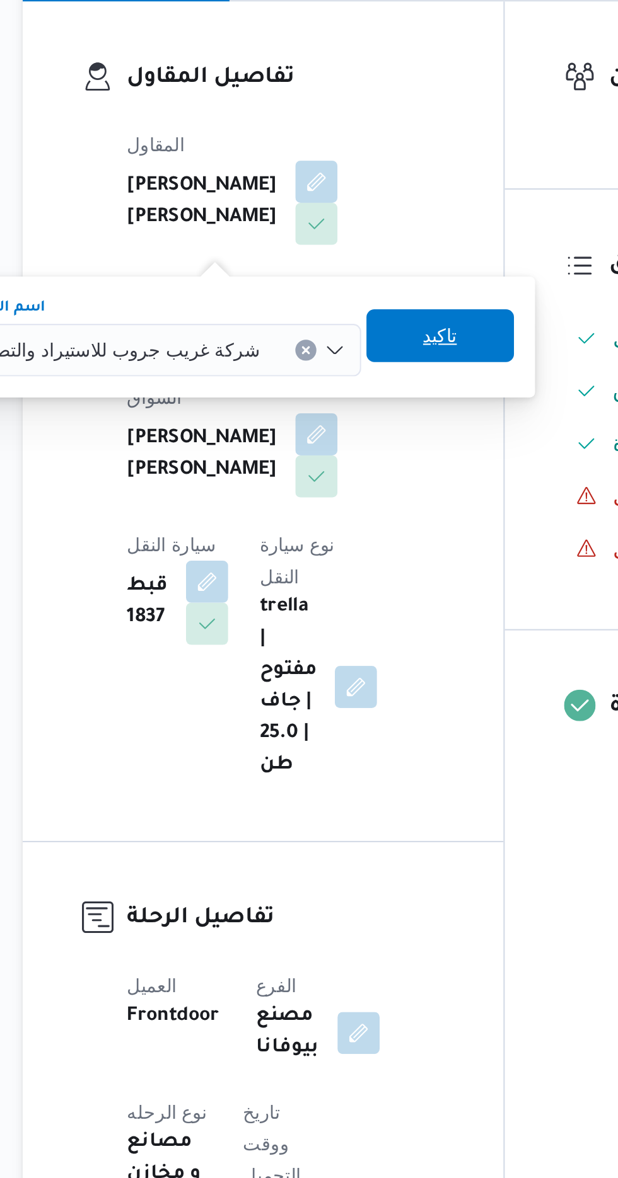
click at [336, 386] on span "تاكيد" at bounding box center [363, 390] width 71 height 25
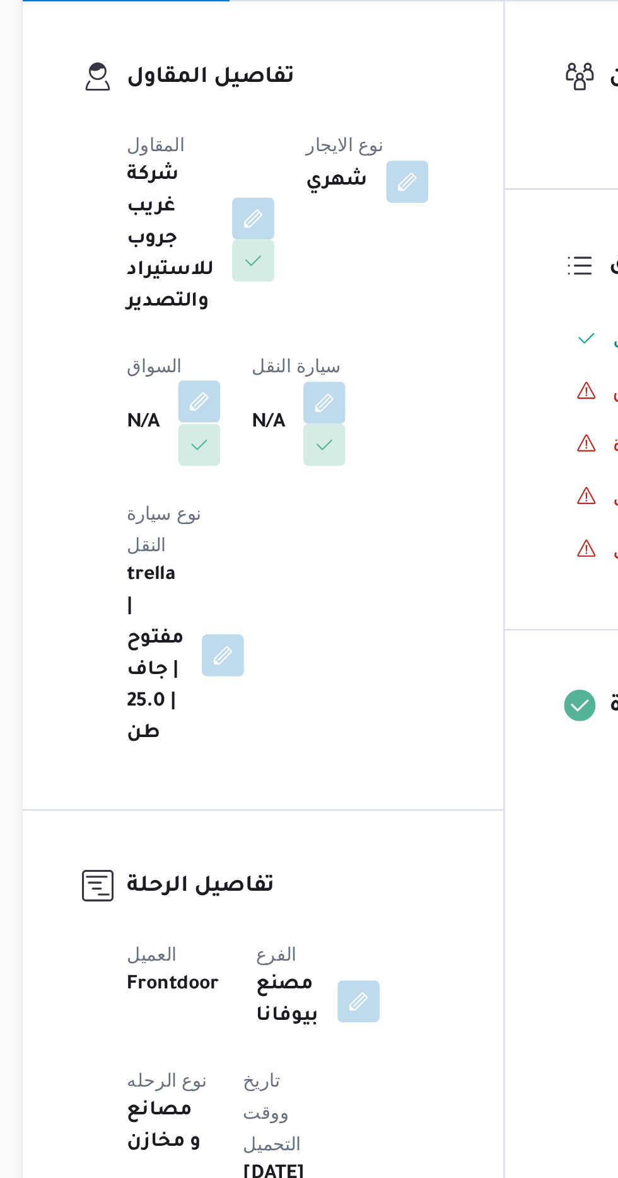
click at [246, 420] on button "button" at bounding box center [248, 422] width 20 height 20
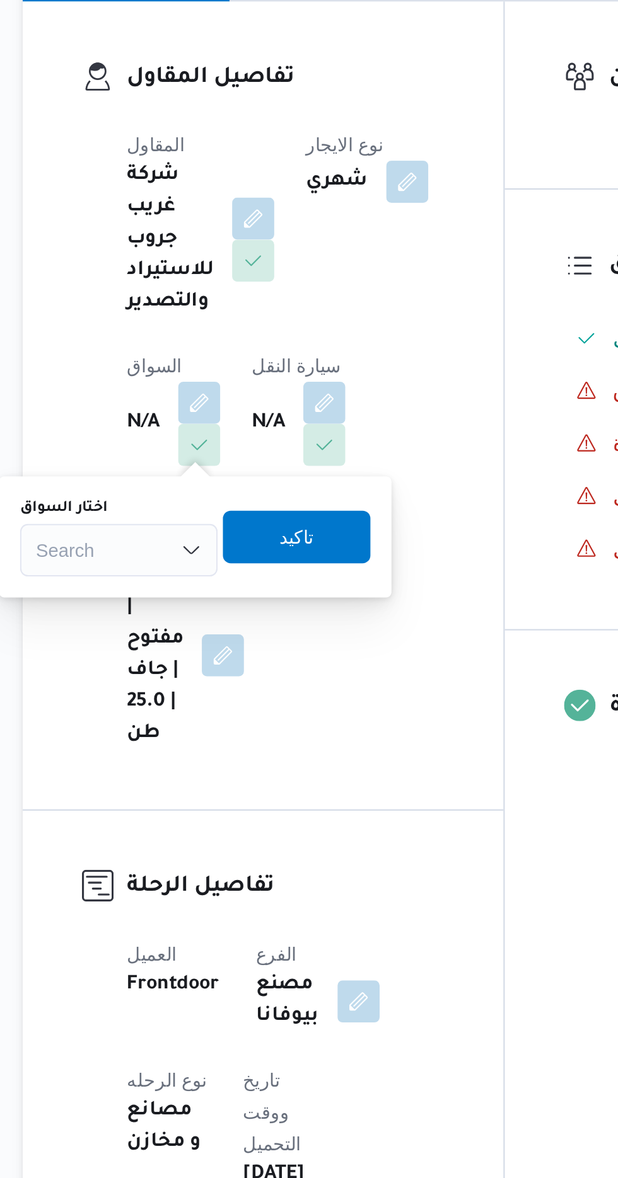
click at [219, 484] on div "Search" at bounding box center [210, 493] width 95 height 25
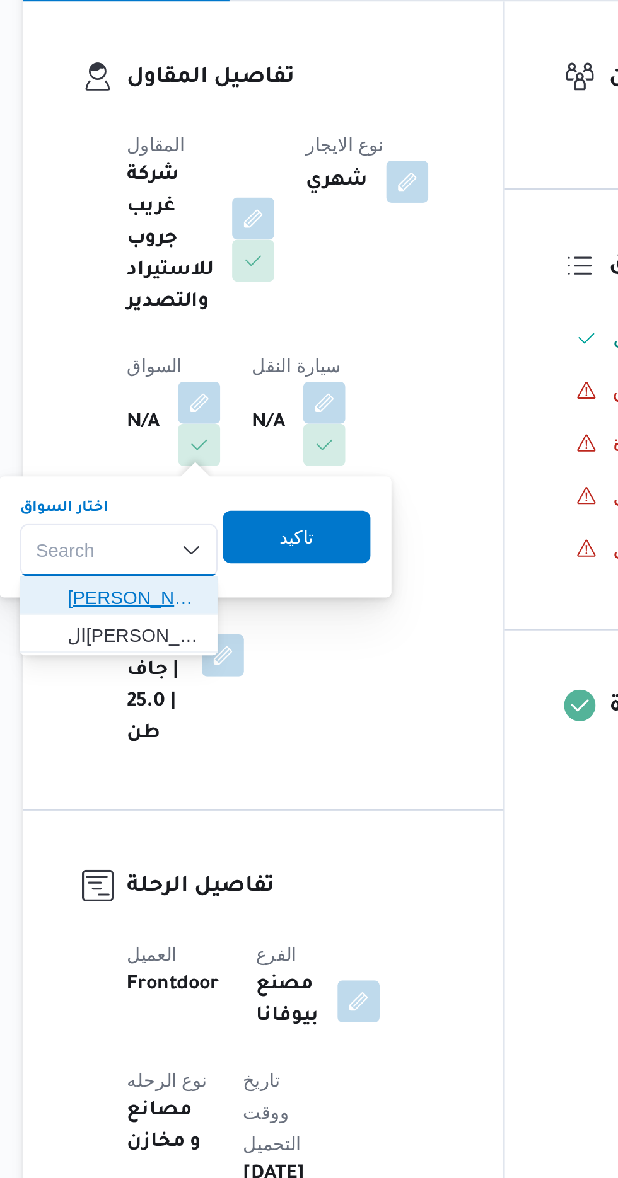
click at [210, 515] on span "[PERSON_NAME]" at bounding box center [217, 516] width 64 height 15
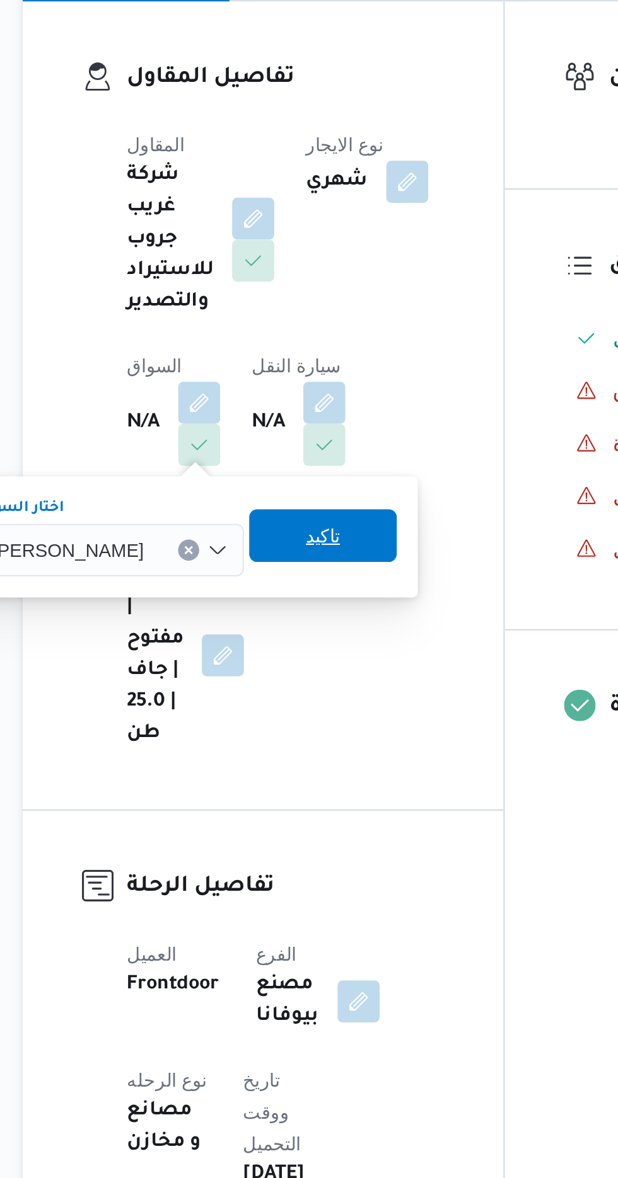
click at [308, 492] on span "تاكيد" at bounding box center [307, 486] width 16 height 15
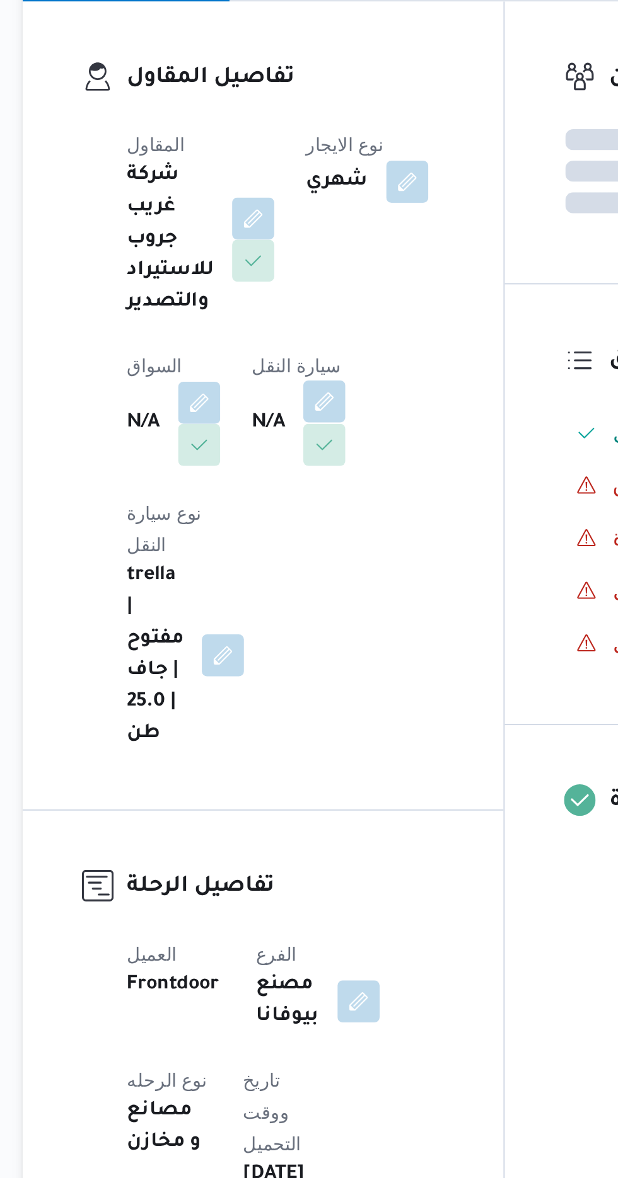
click at [309, 417] on button "button" at bounding box center [308, 422] width 20 height 20
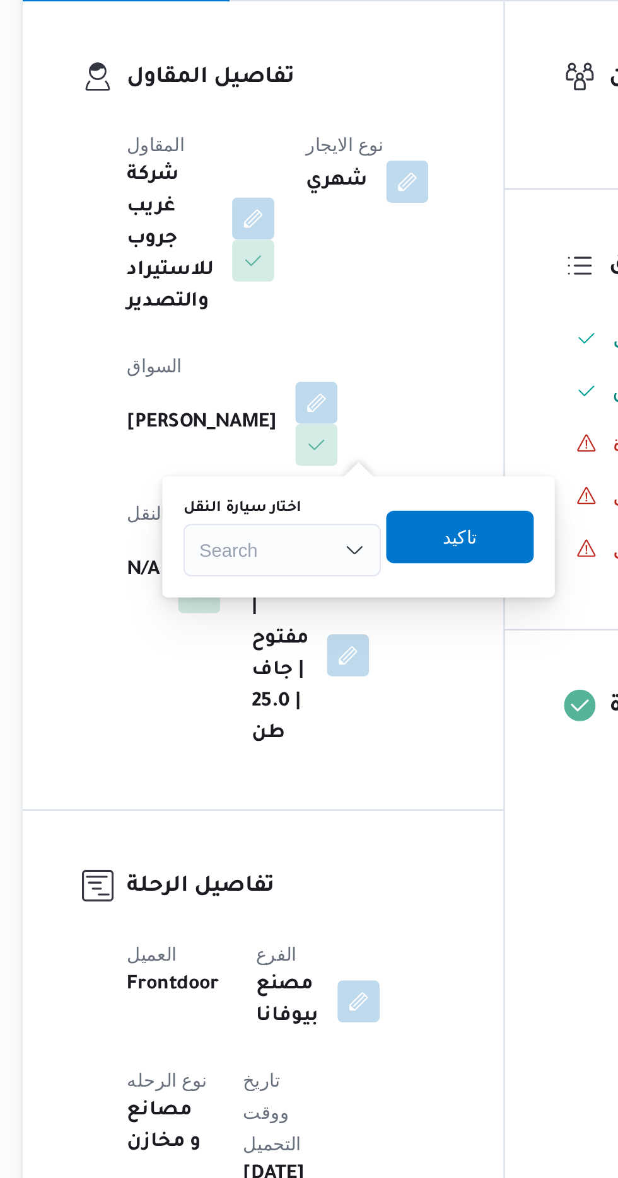
click at [262, 489] on div "Search" at bounding box center [288, 493] width 95 height 25
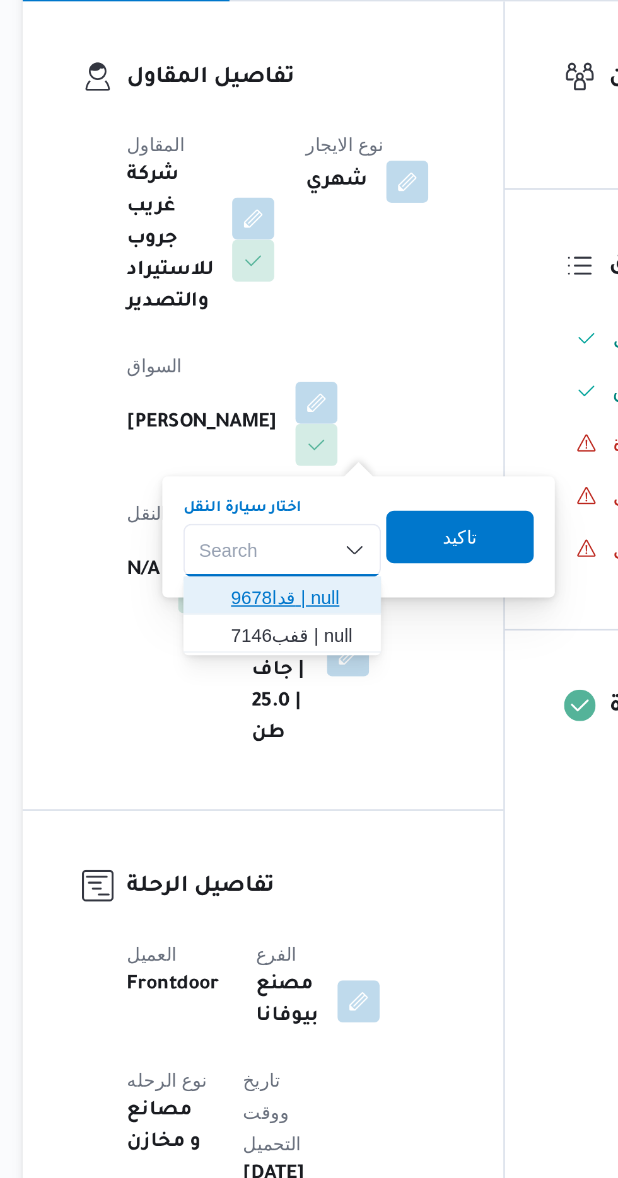
click at [279, 517] on span "قدا9678 | null" at bounding box center [295, 516] width 64 height 15
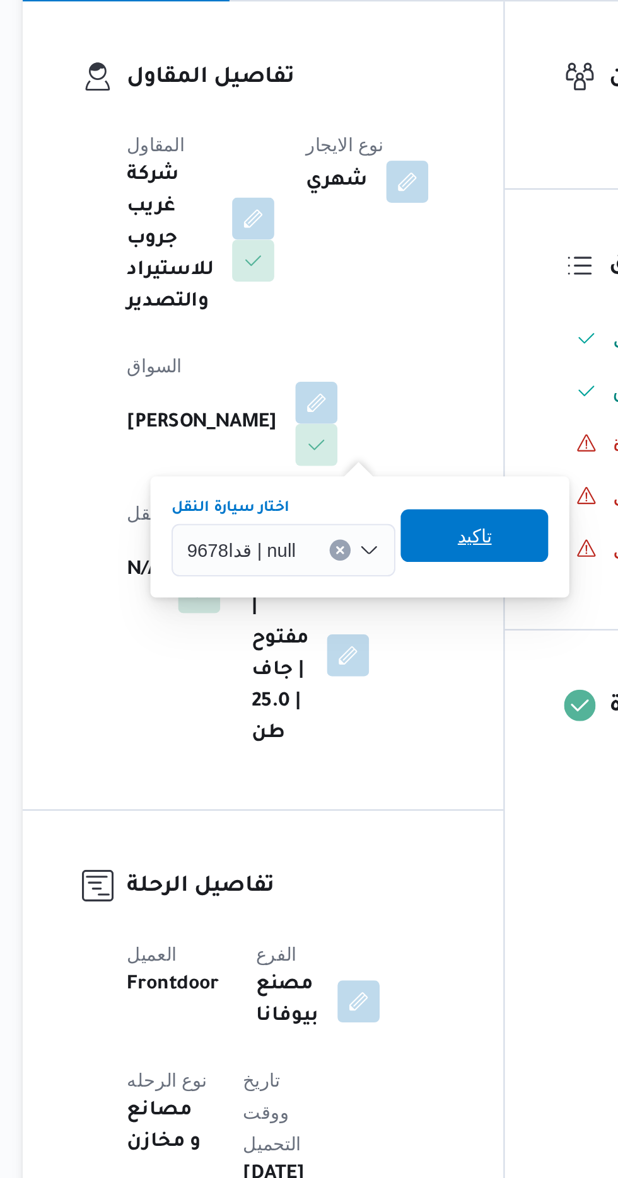
click at [378, 485] on span "تاكيد" at bounding box center [380, 486] width 16 height 15
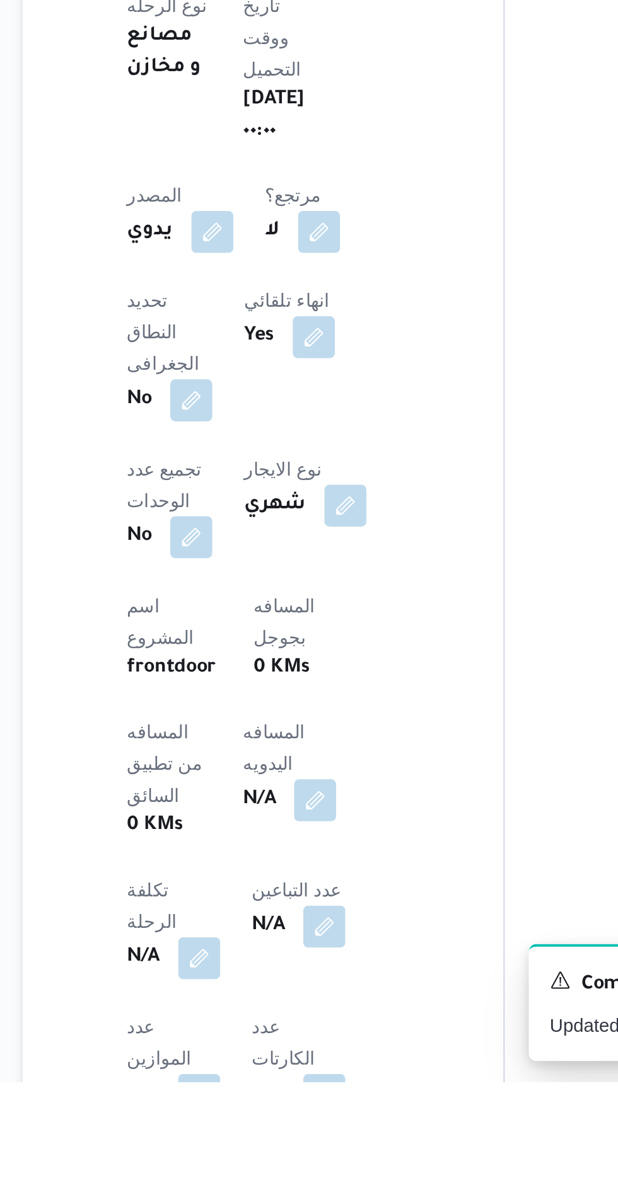
scroll to position [88, 0]
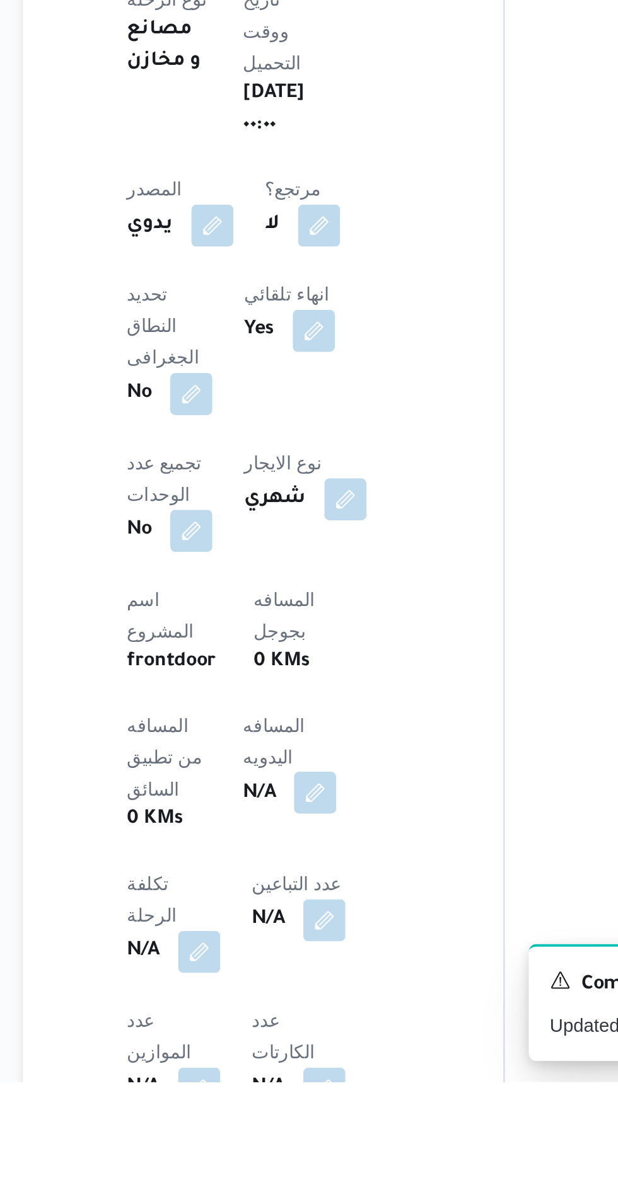
click at [294, 1030] on button "button" at bounding box center [304, 1040] width 20 height 20
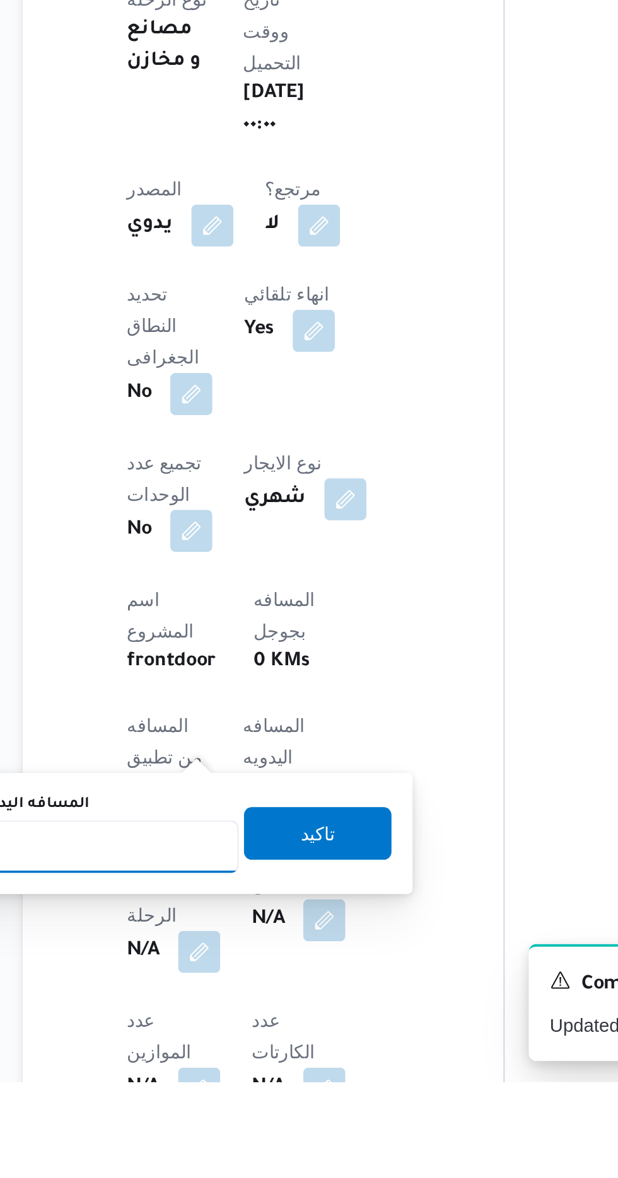
click at [225, 1059] on input "المسافه اليدويه" at bounding box center [204, 1065] width 125 height 25
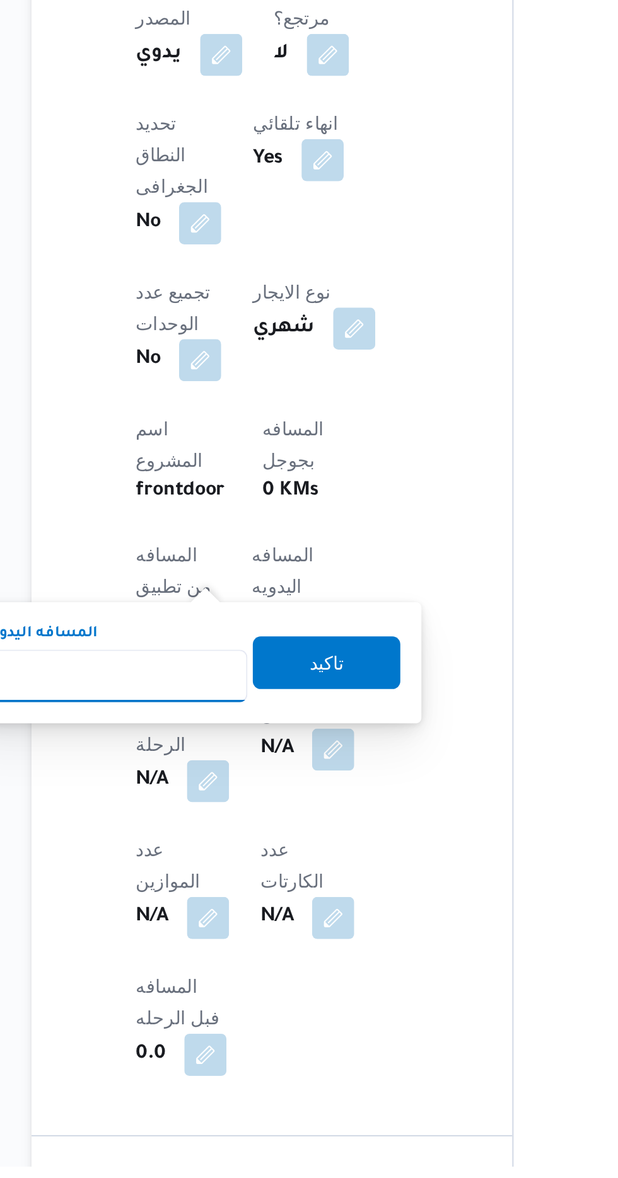
scroll to position [210, 0]
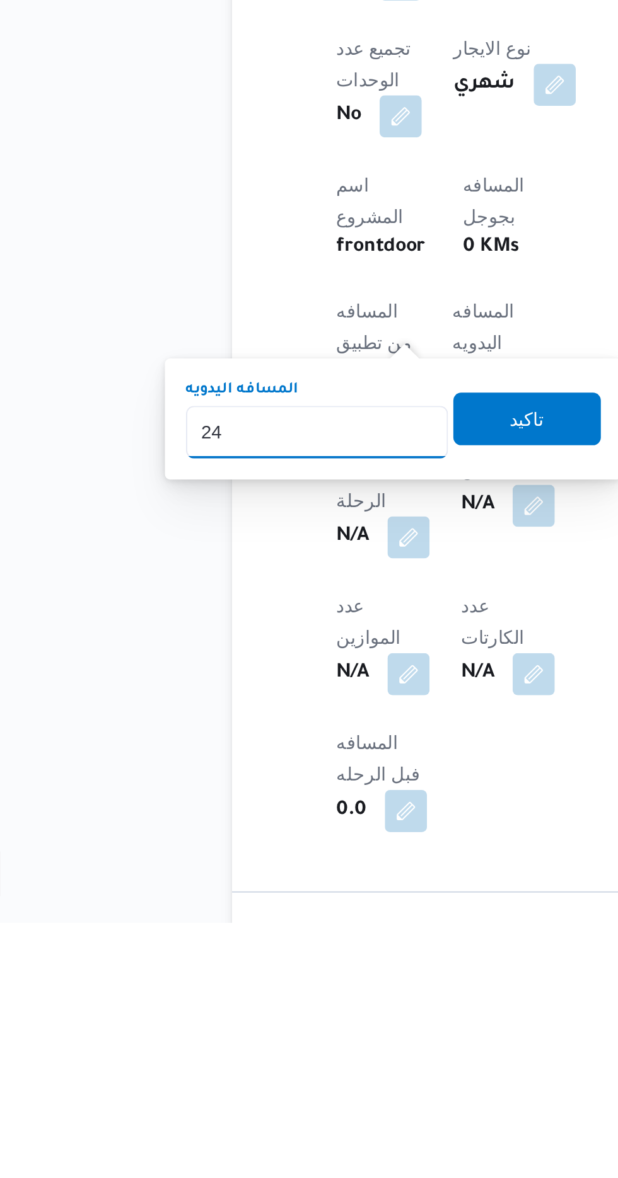
type input "240"
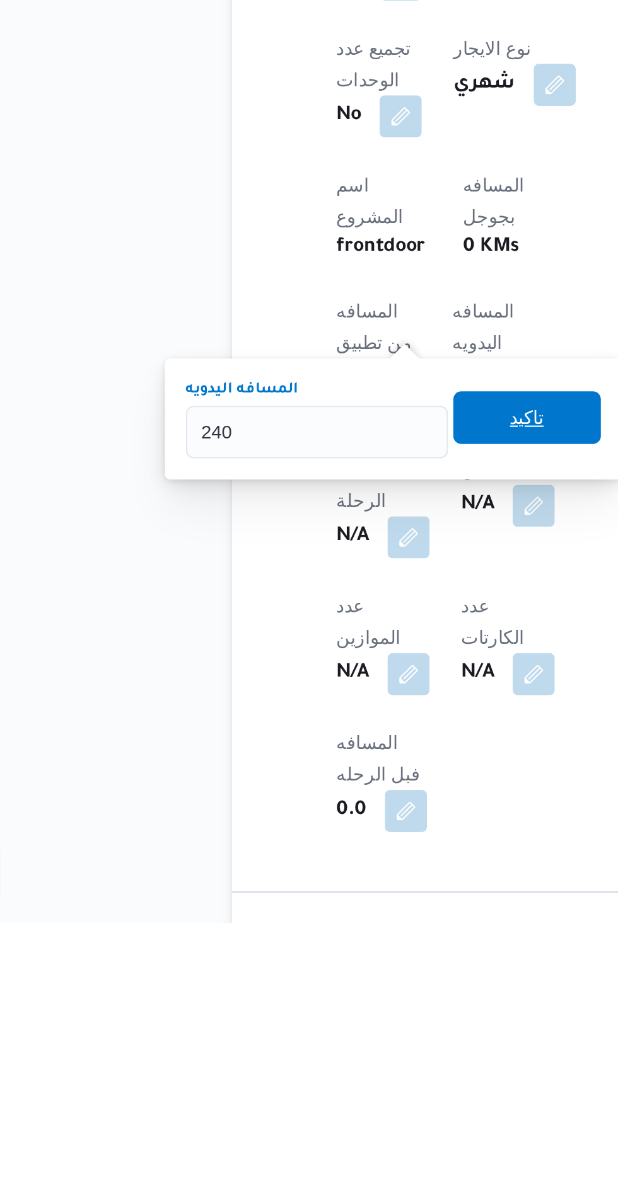
click at [296, 933] on span "تاكيد" at bounding box center [305, 936] width 71 height 25
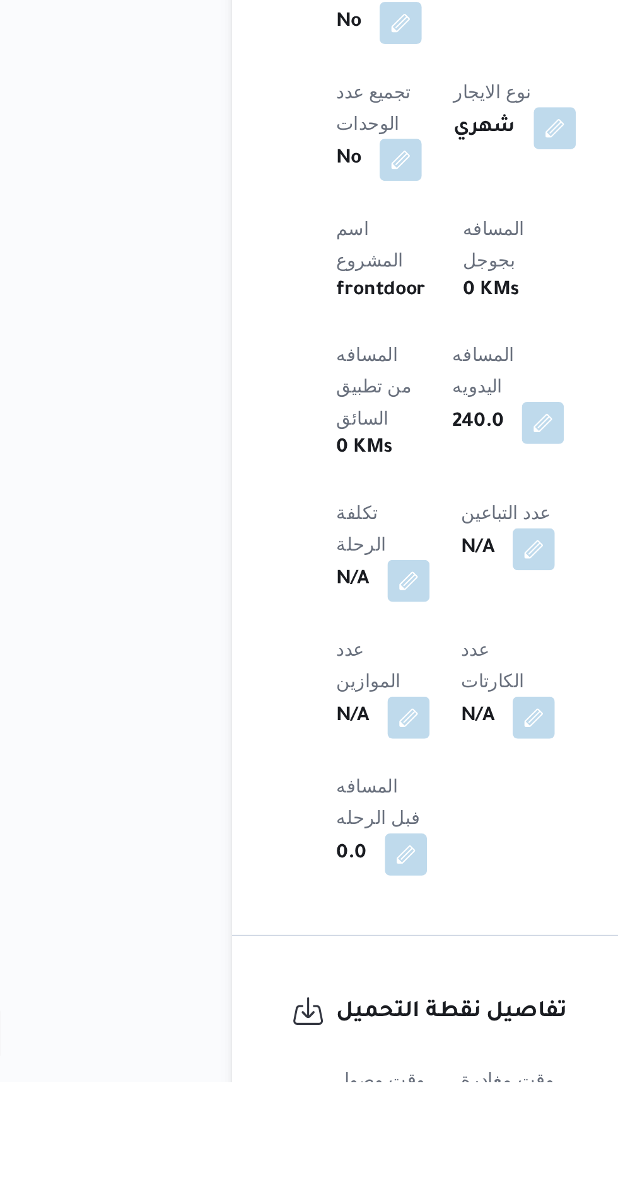
scroll to position [269, 0]
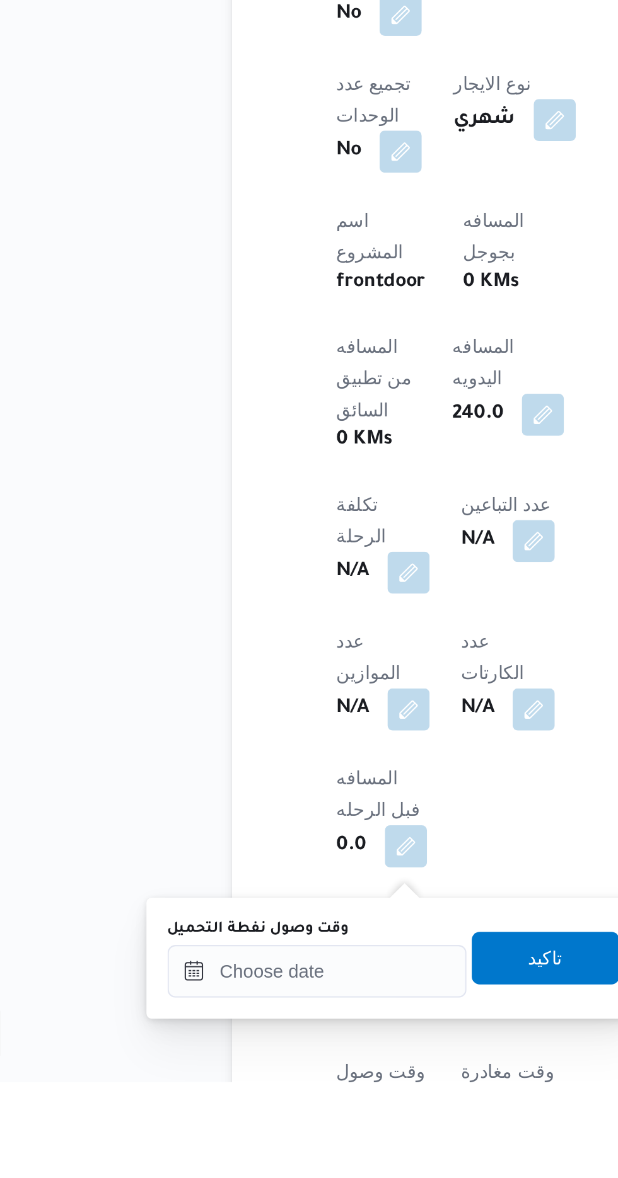
click at [182, 1108] on label "وقت وصول نفطة التحميل" at bounding box center [176, 1105] width 87 height 10
click at [182, 1113] on input "وقت وصول نفطة التحميل" at bounding box center [204, 1125] width 143 height 25
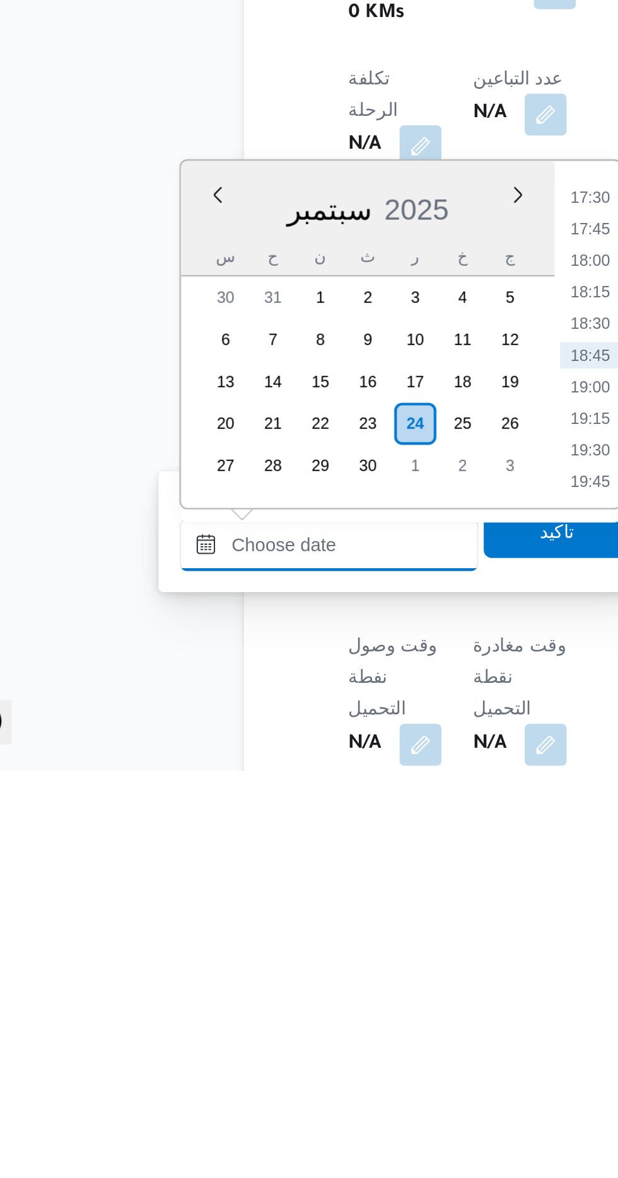
scroll to position [383, 0]
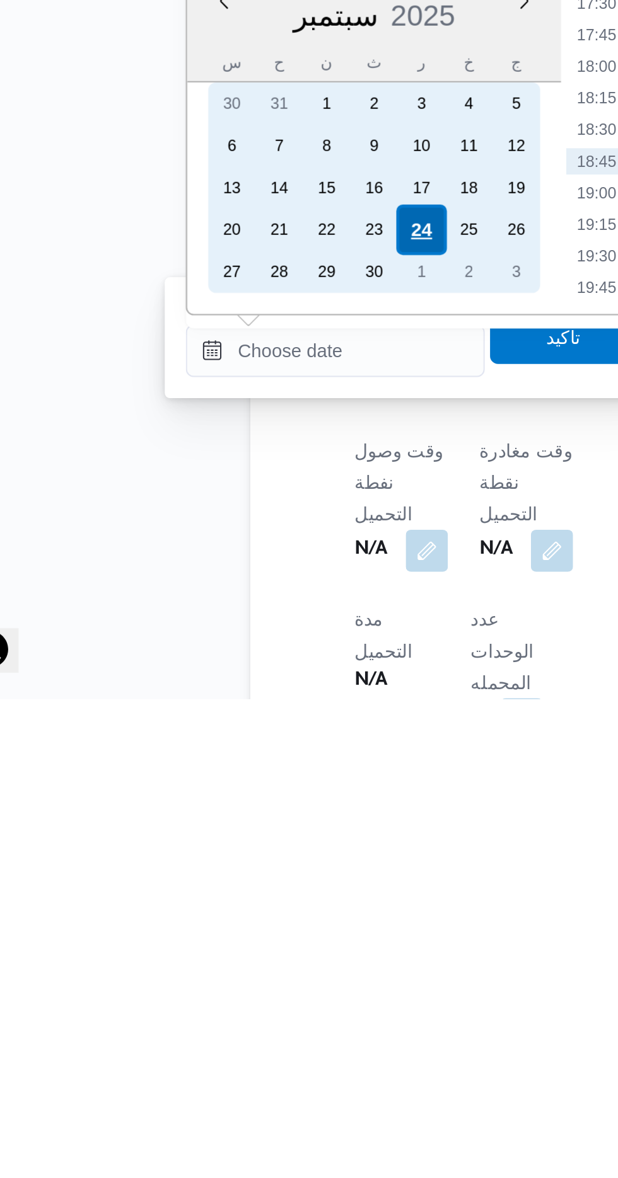
click at [244, 947] on div "24" at bounding box center [245, 954] width 24 height 24
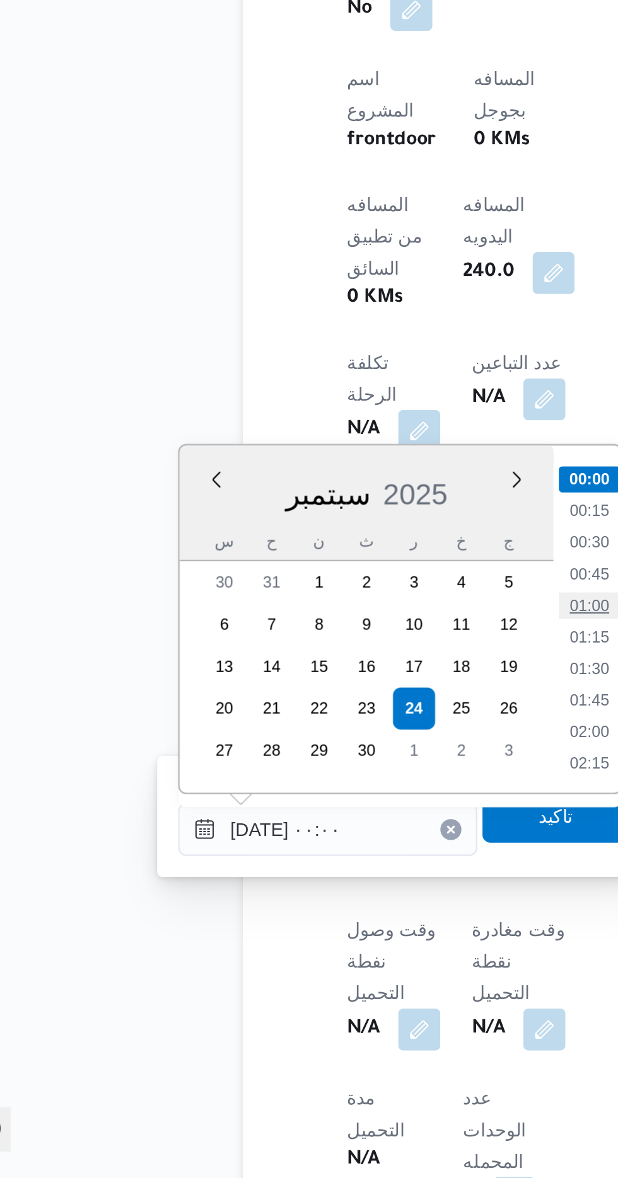
click at [335, 902] on li "01:00" at bounding box center [329, 904] width 29 height 13
type input "[DATE] ٠١:٠٠"
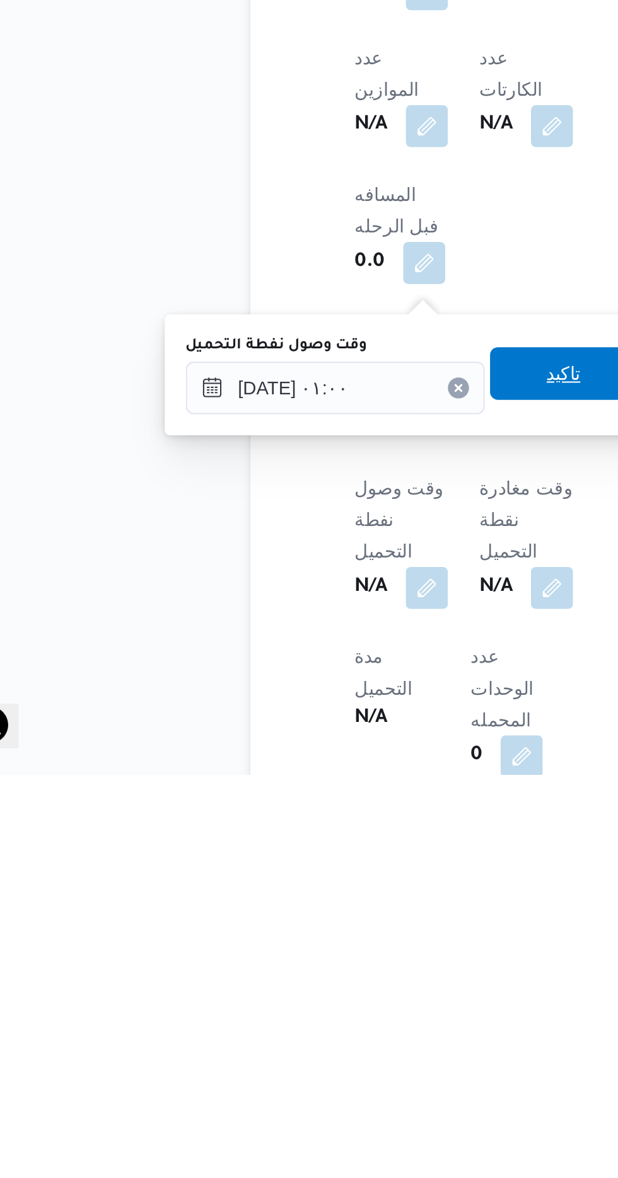
click at [314, 981] on span "تاكيد" at bounding box center [314, 986] width 71 height 25
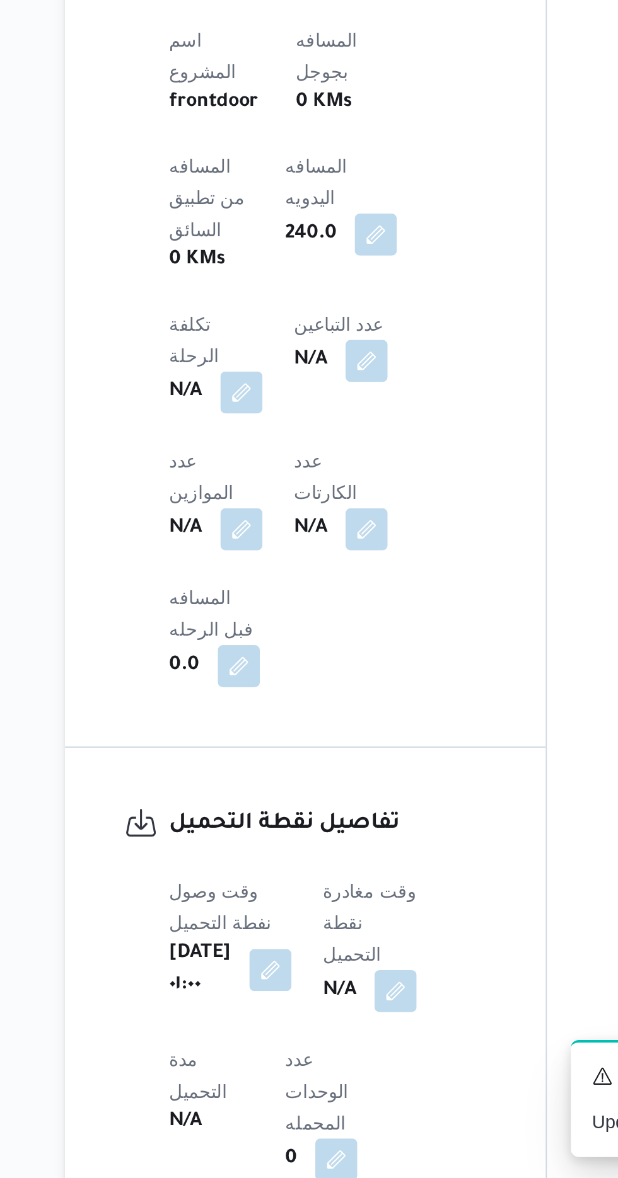
click at [309, 1078] on div "N/A" at bounding box center [309, 1089] width 47 height 23
click at [326, 1078] on button "button" at bounding box center [322, 1088] width 20 height 20
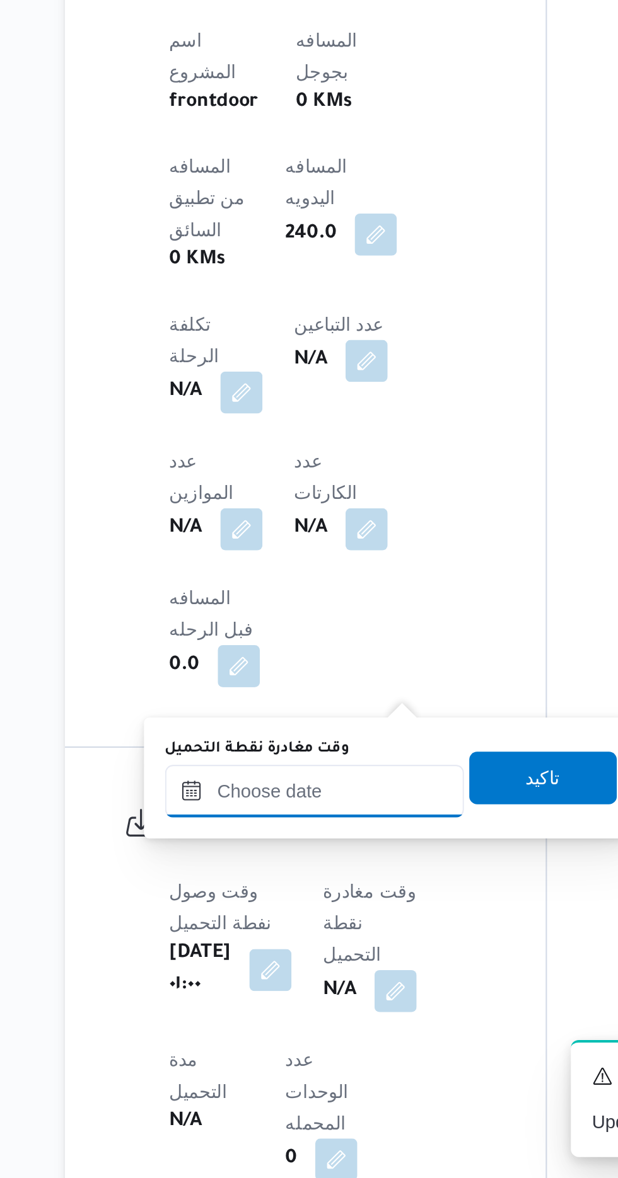
click at [268, 989] on input "وقت مغادرة نقطة التحميل" at bounding box center [283, 993] width 143 height 25
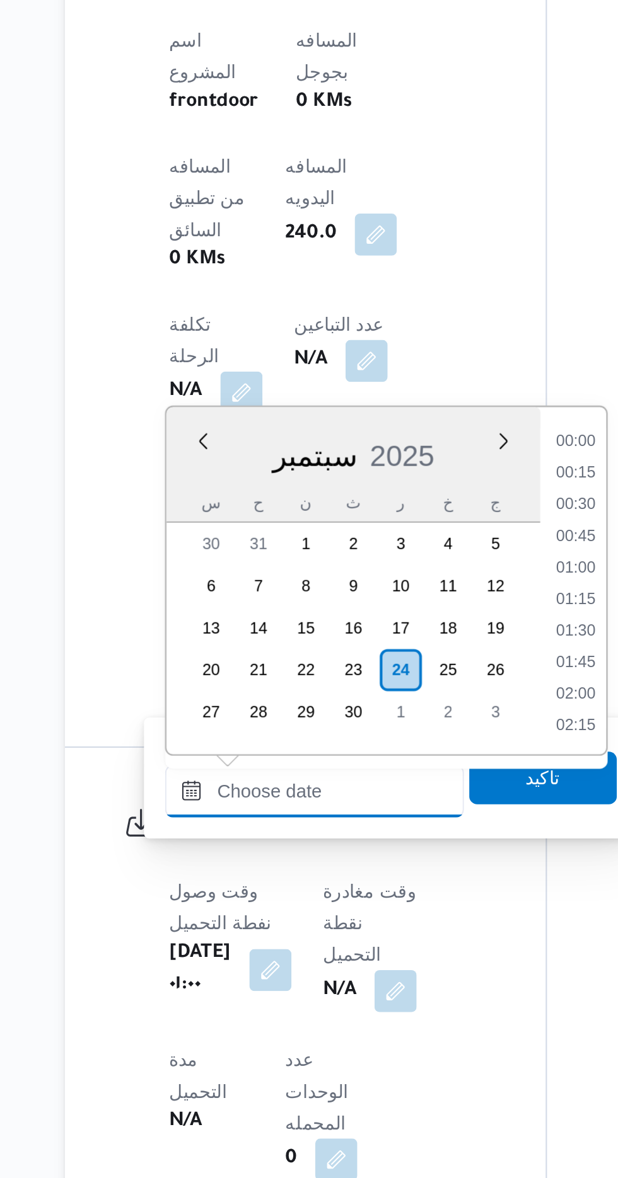
scroll to position [1057, 0]
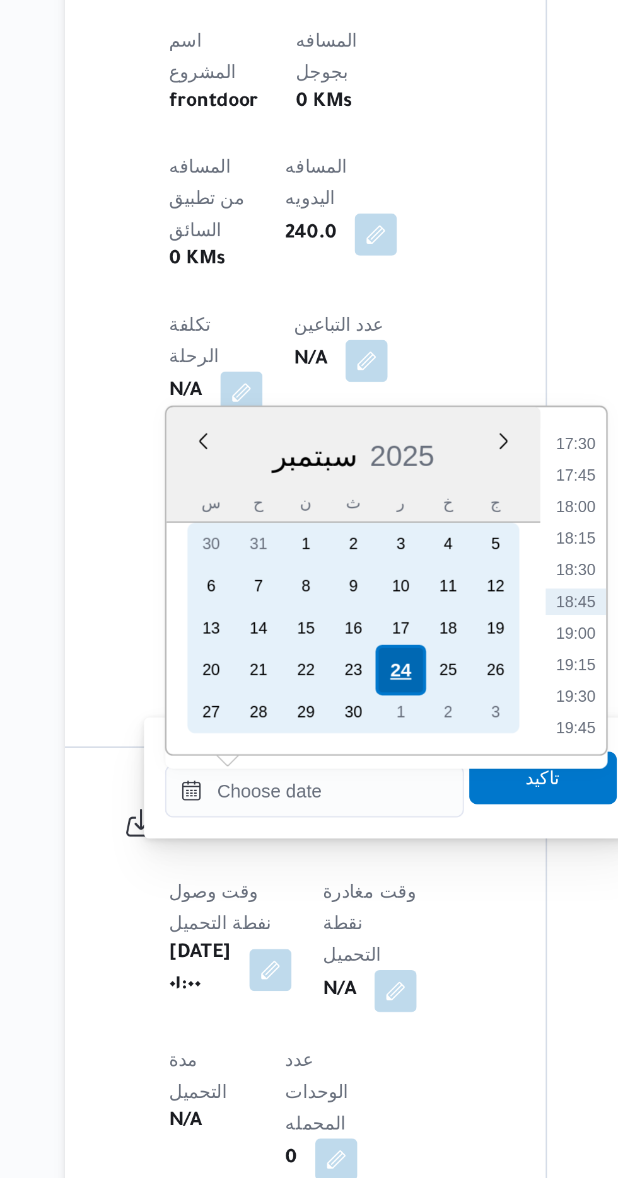
click at [325, 931] on div "24" at bounding box center [324, 935] width 24 height 24
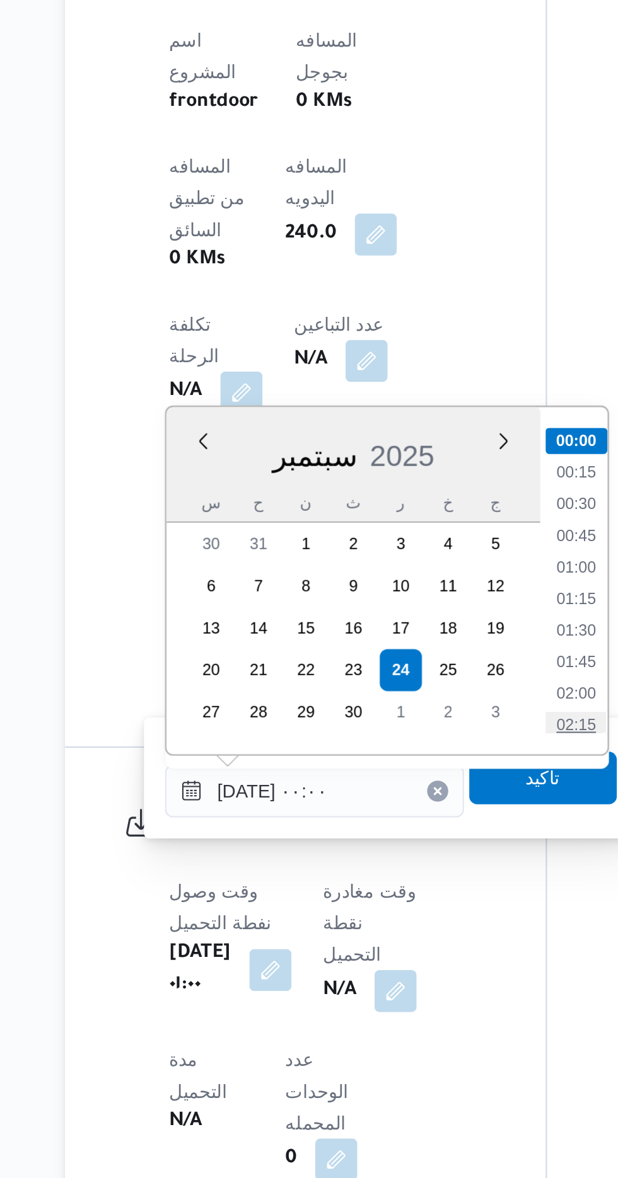
click at [403, 955] on li "02:15" at bounding box center [408, 961] width 29 height 13
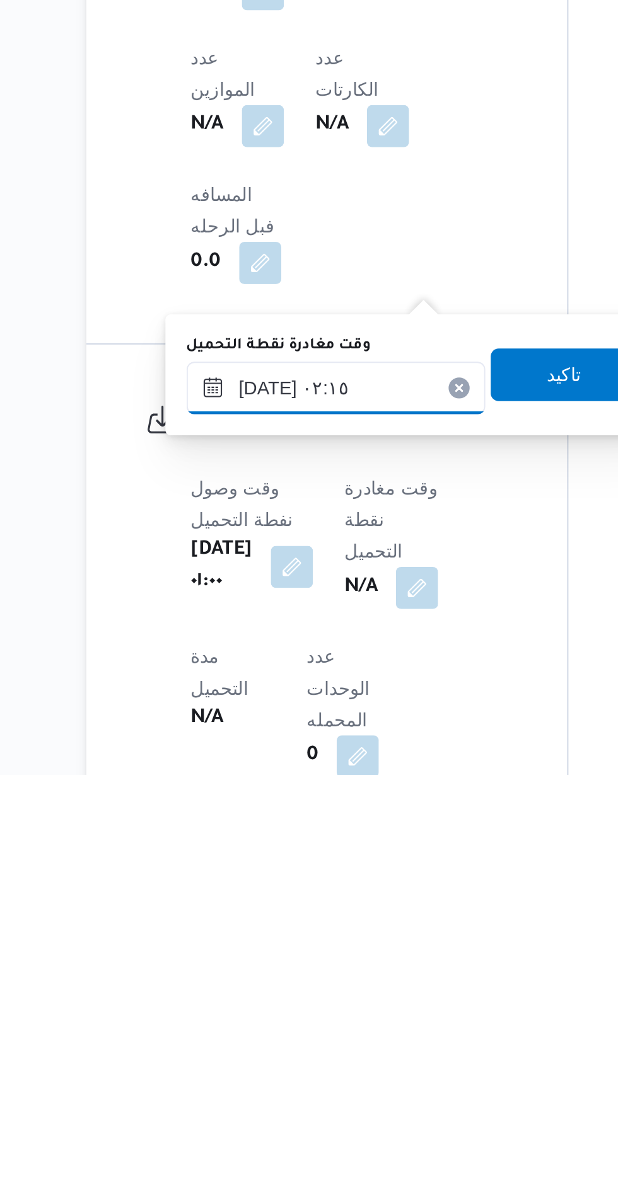
click at [265, 990] on input "[DATE] ٠٢:١٥" at bounding box center [283, 993] width 143 height 25
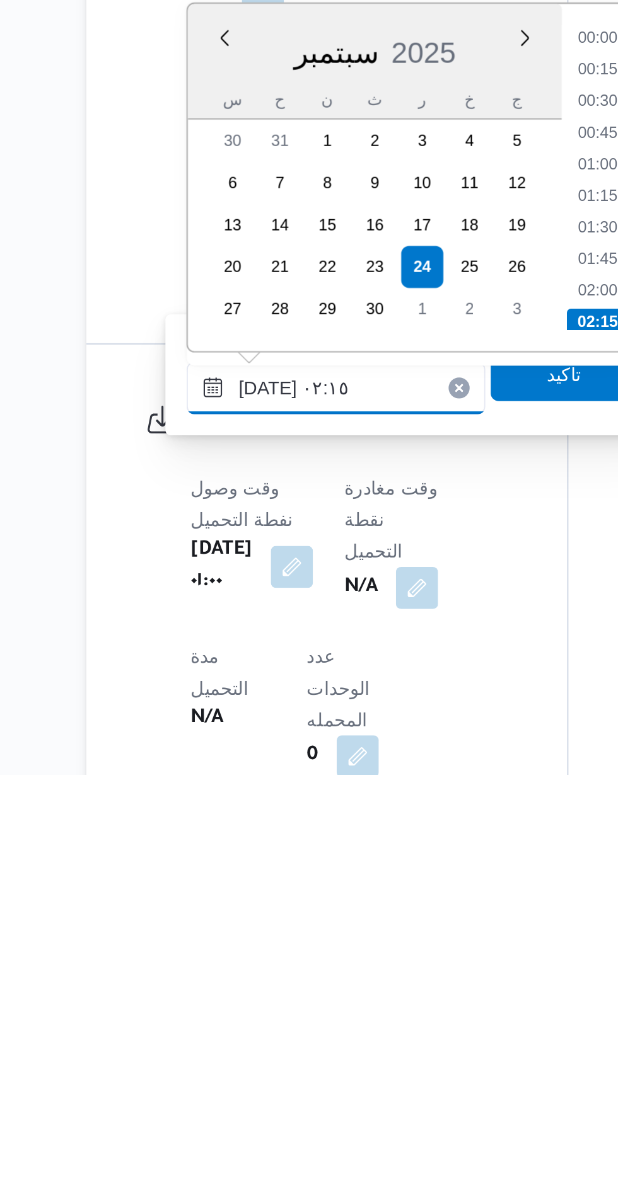
scroll to position [59, 0]
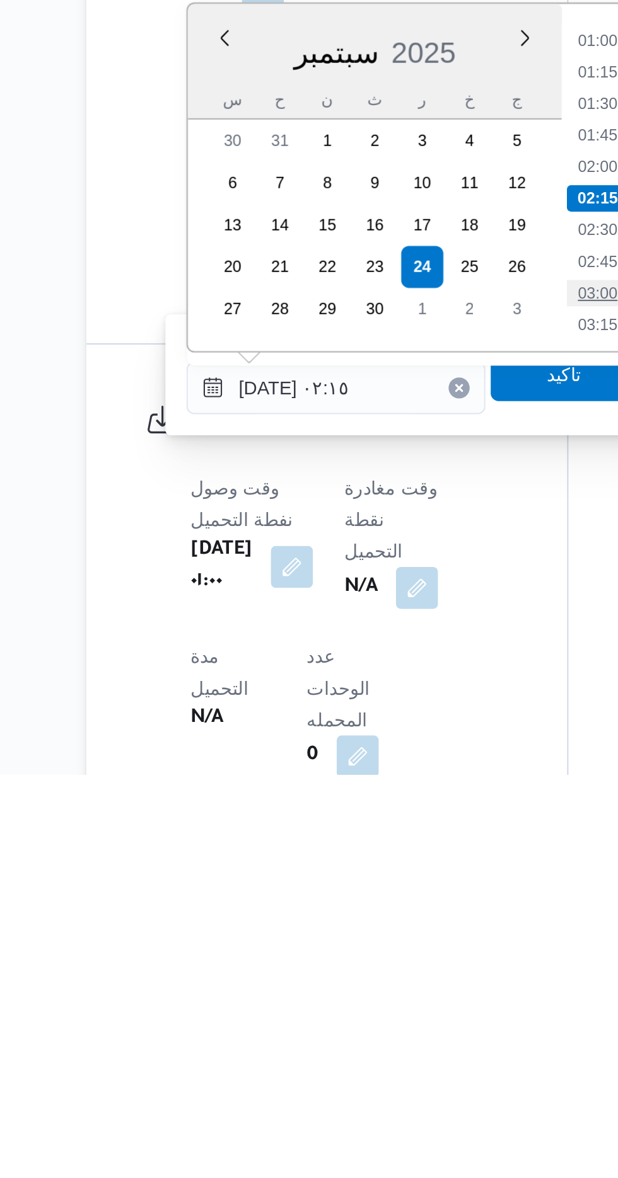
click at [415, 947] on li "03:00" at bounding box center [408, 948] width 29 height 13
type input "[DATE] ٠٣:٠٠"
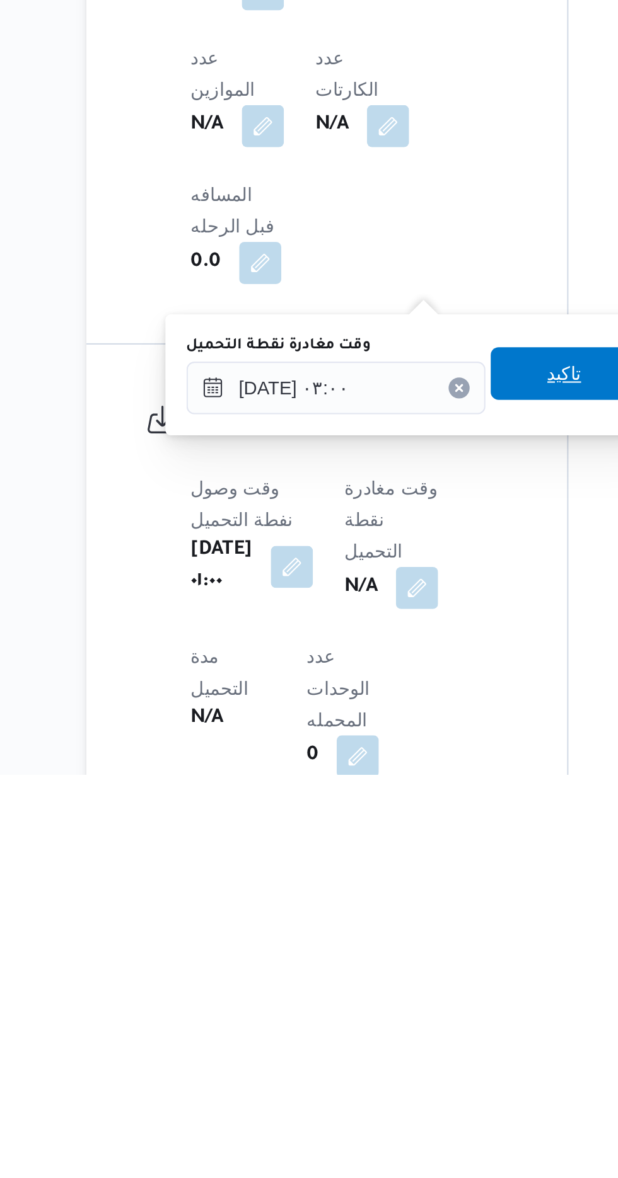
click at [386, 984] on span "تاكيد" at bounding box center [392, 986] width 71 height 25
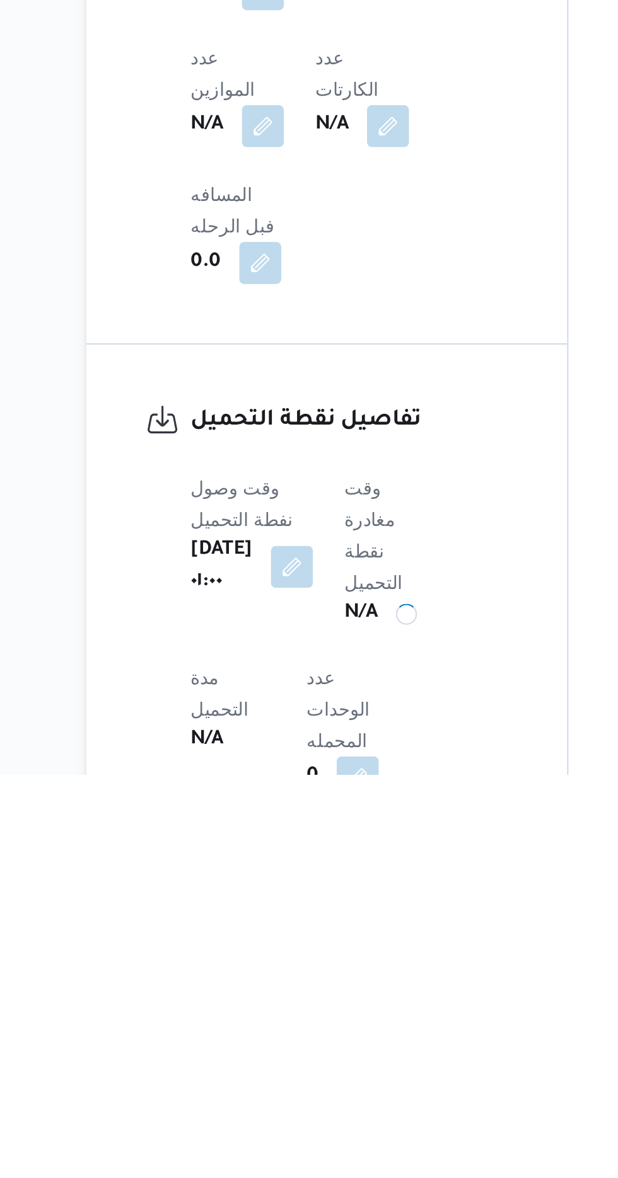
scroll to position [401, 0]
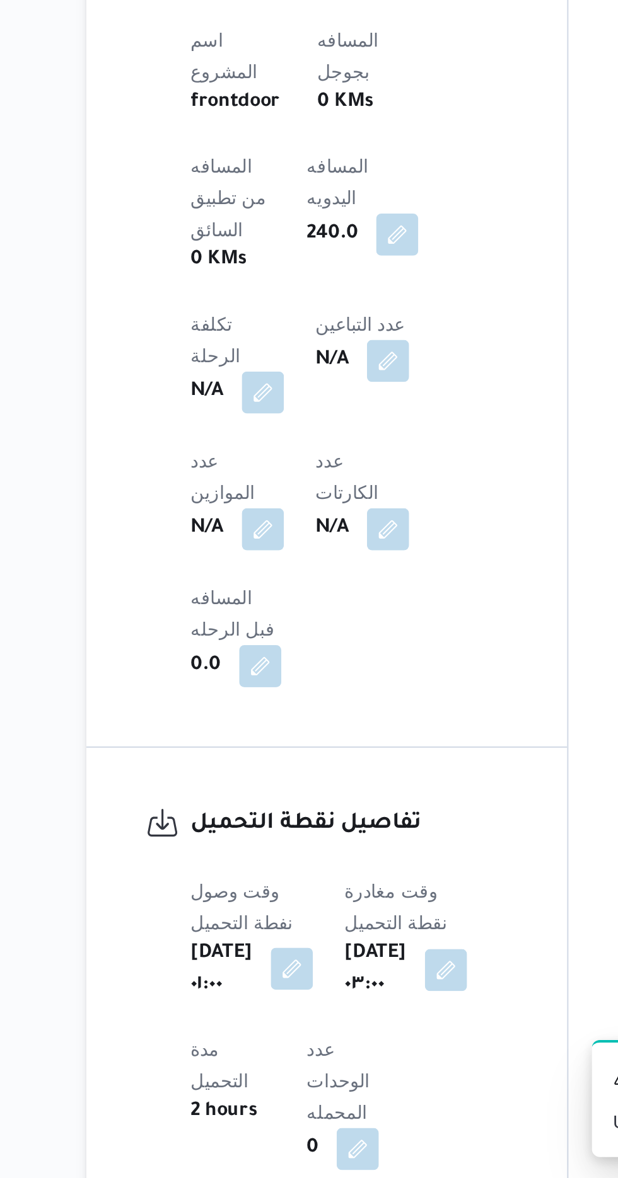
click at [261, 1068] on button "button" at bounding box center [262, 1078] width 20 height 20
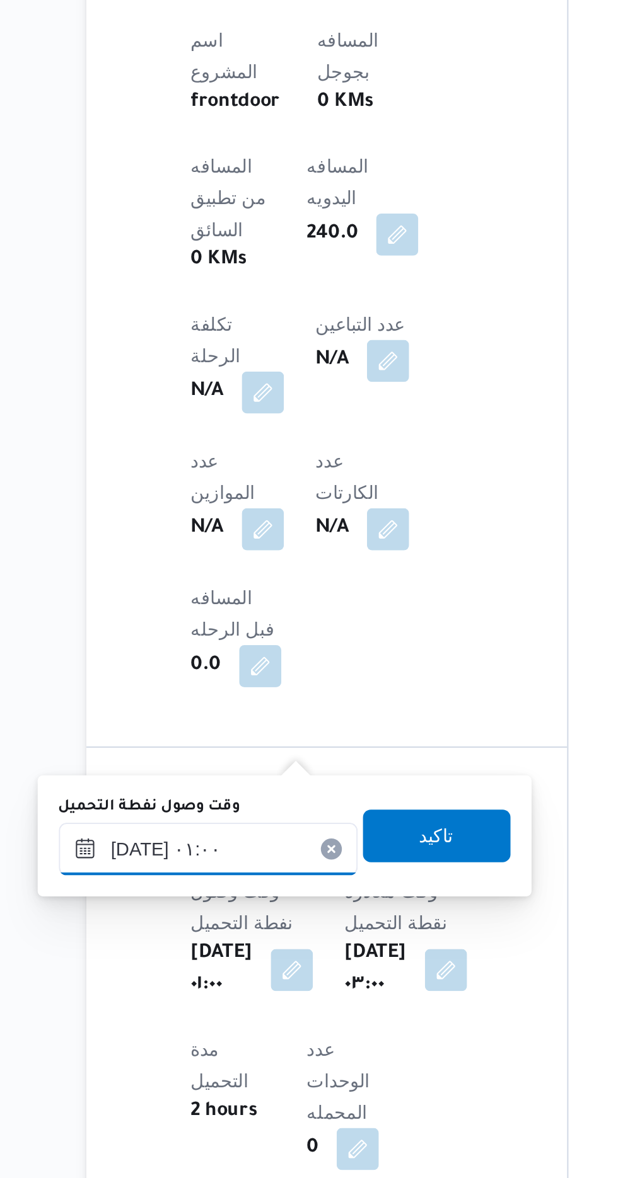
click at [205, 1017] on input "[DATE] ٠١:٠٠" at bounding box center [222, 1020] width 143 height 25
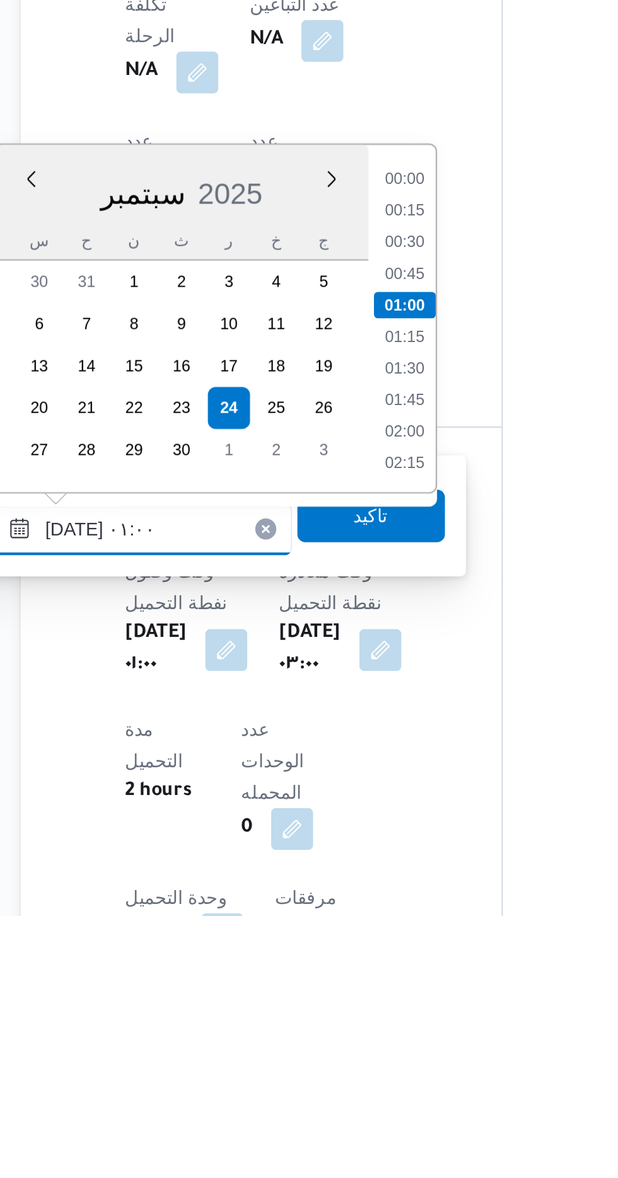
scroll to position [429, 0]
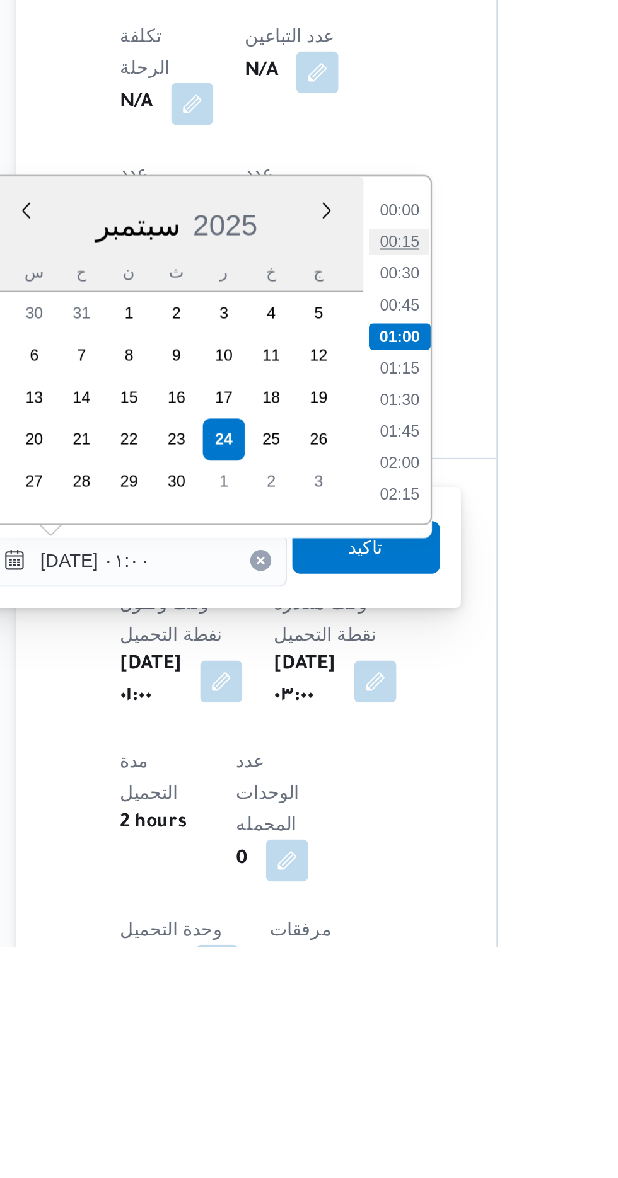
click at [347, 843] on li "00:15" at bounding box center [347, 840] width 29 height 13
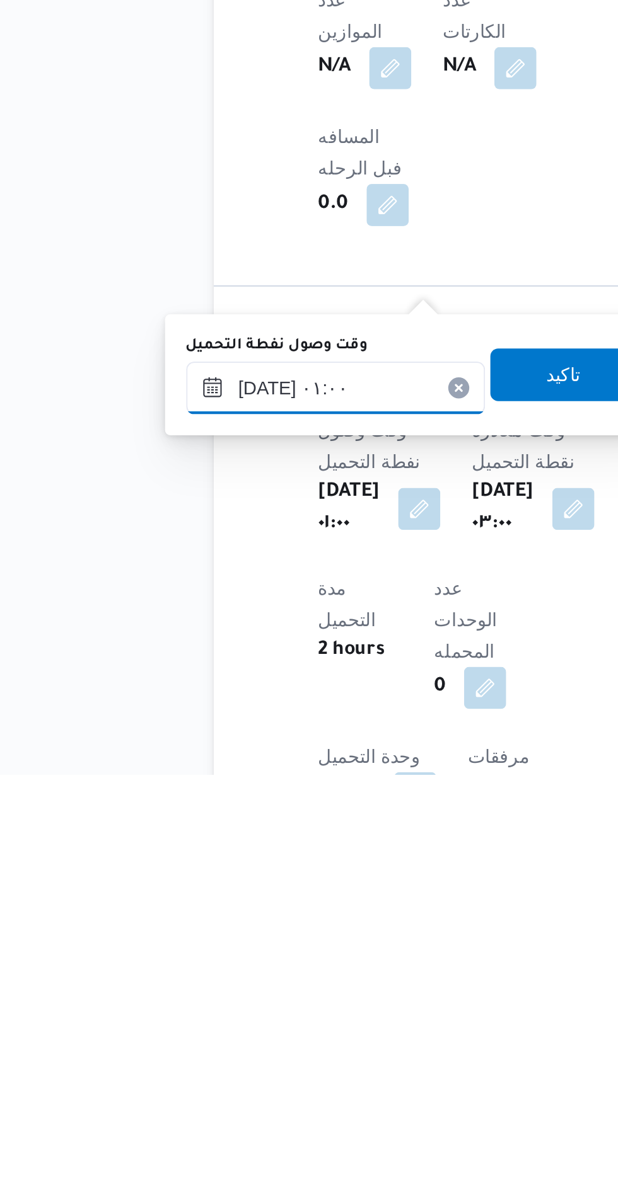
click at [222, 988] on input "[DATE] ٠١:٠٠" at bounding box center [222, 993] width 143 height 25
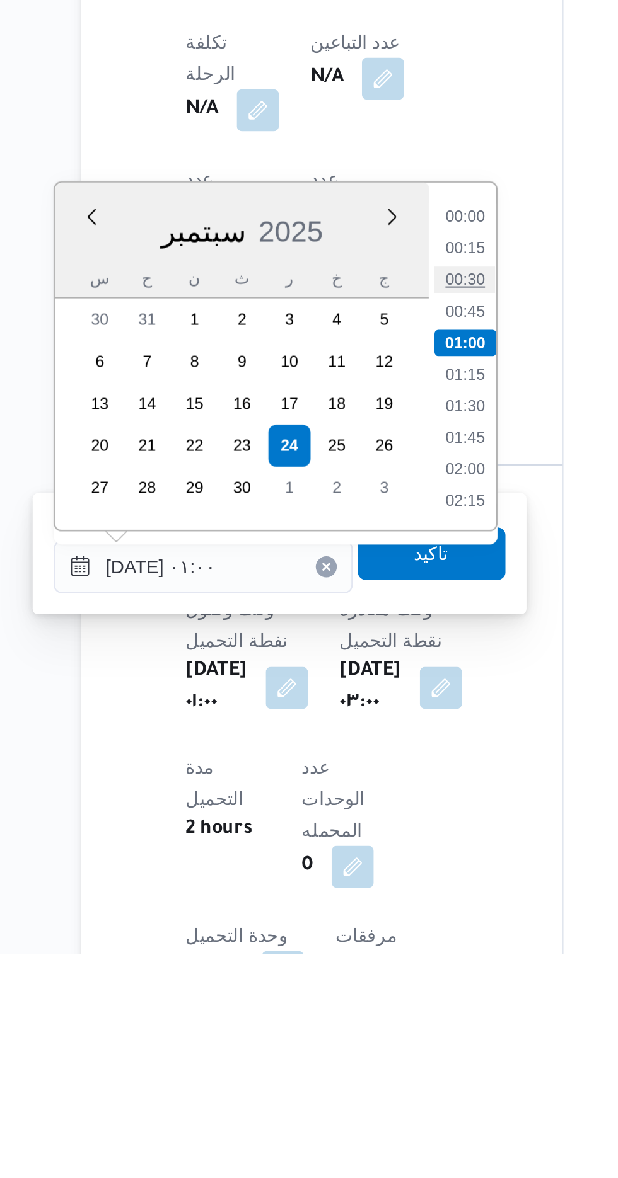
click at [348, 852] on li "00:30" at bounding box center [347, 856] width 29 height 13
type input "[DATE] ٠٠:٣٠"
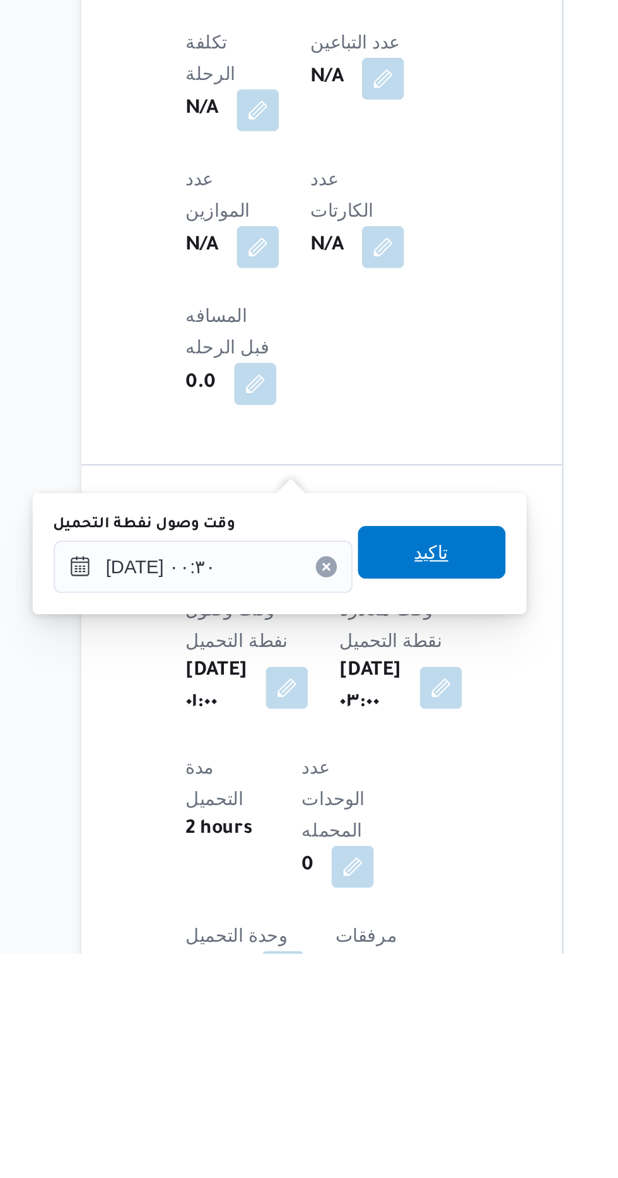
click at [340, 991] on span "تاكيد" at bounding box center [331, 986] width 16 height 15
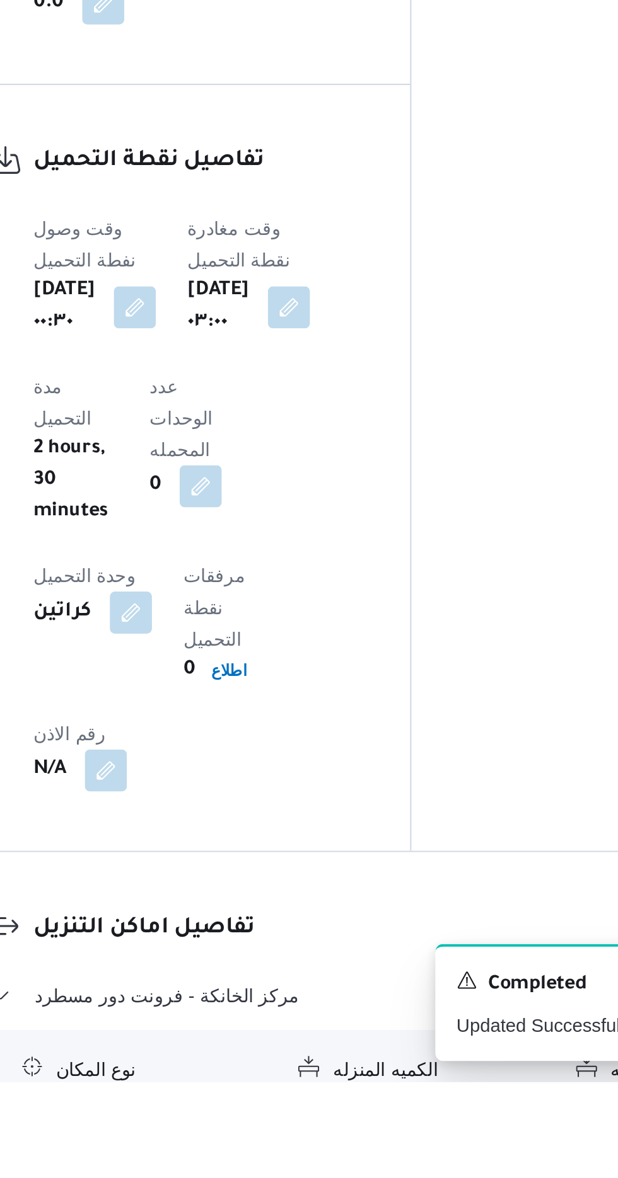
scroll to position [673, 0]
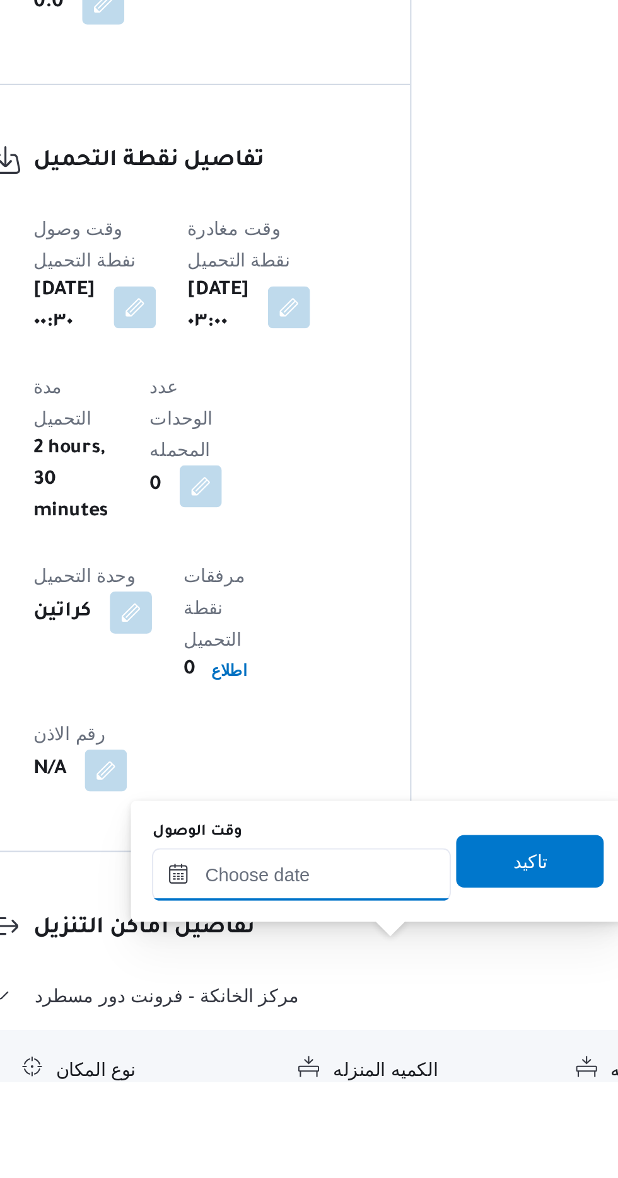
click at [311, 1075] on input "وقت الوصول" at bounding box center [341, 1078] width 143 height 25
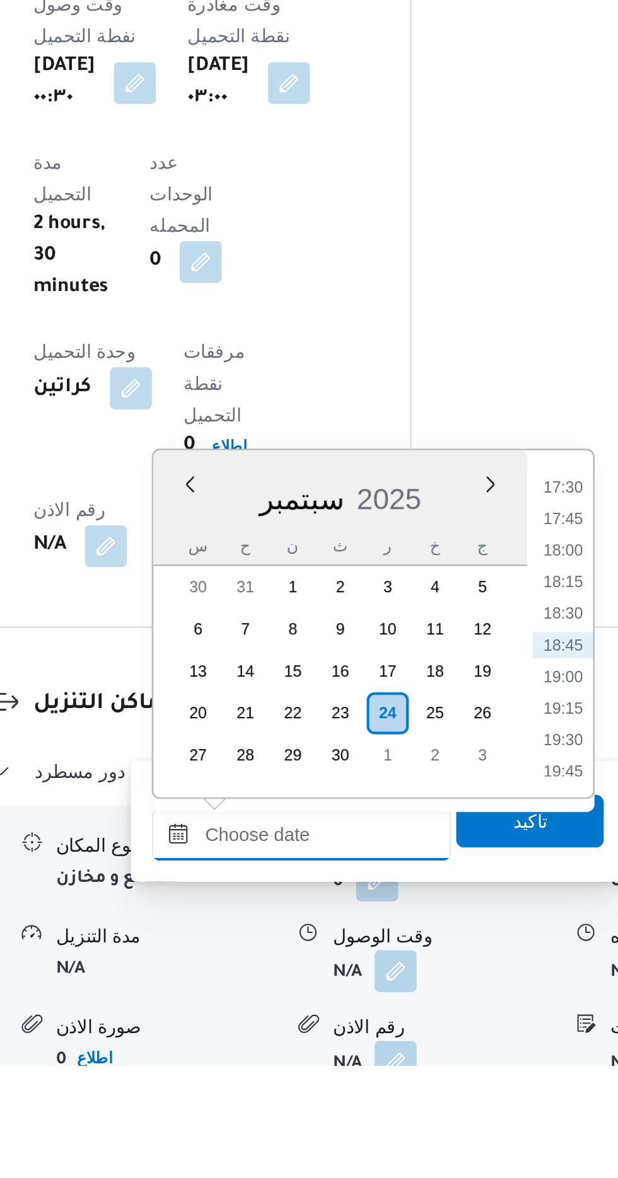
scroll to position [773, 0]
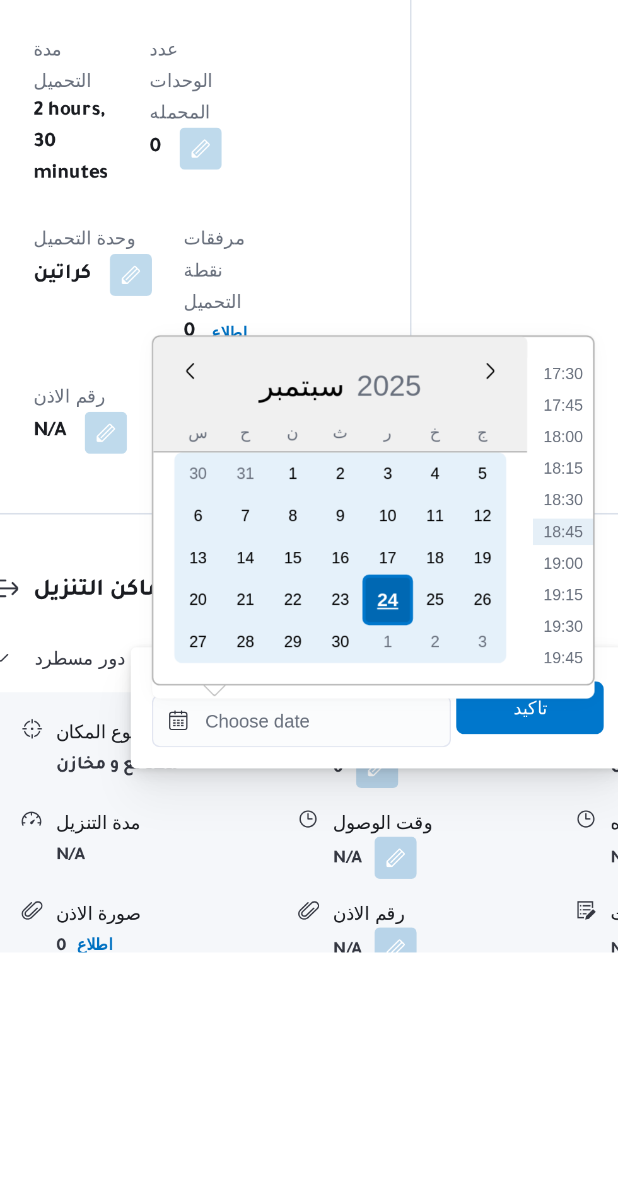
click at [390, 1012] on div "24" at bounding box center [383, 1010] width 24 height 24
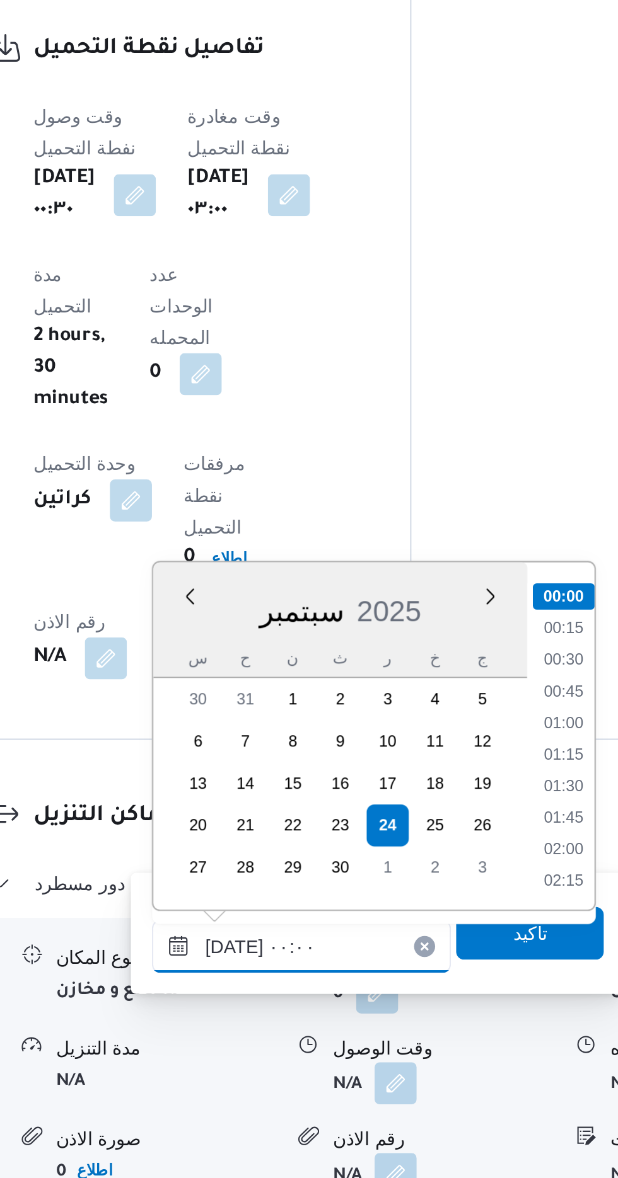
click at [275, 1071] on input "[DATE] ٠٠:٠٠" at bounding box center [341, 1067] width 143 height 25
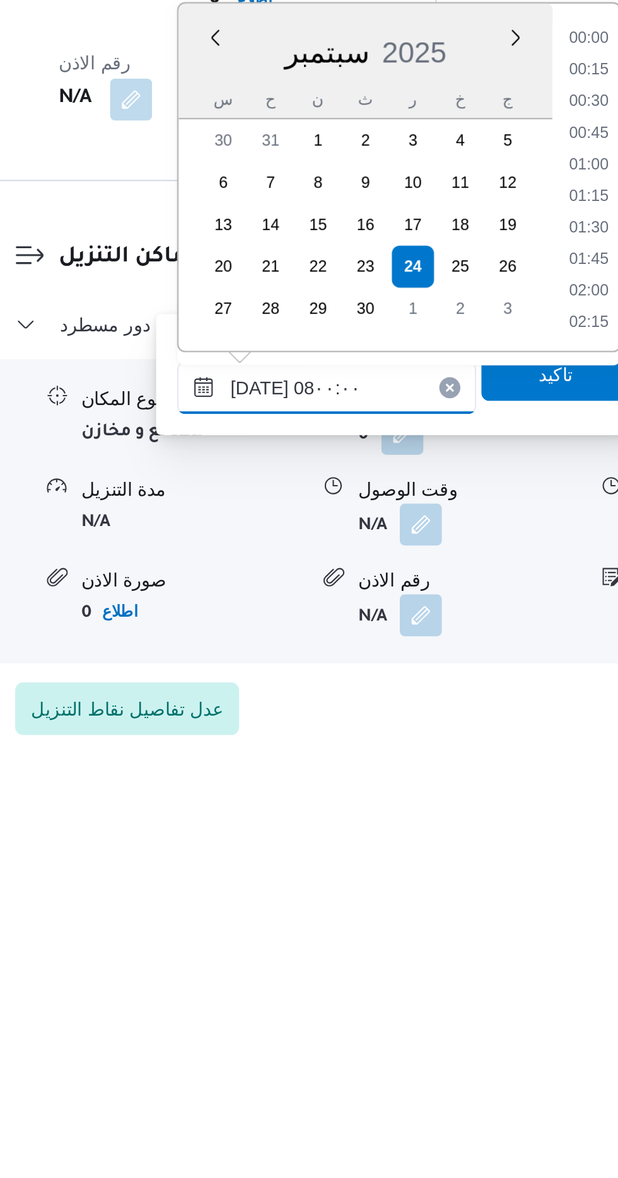
scroll to position [352, 0]
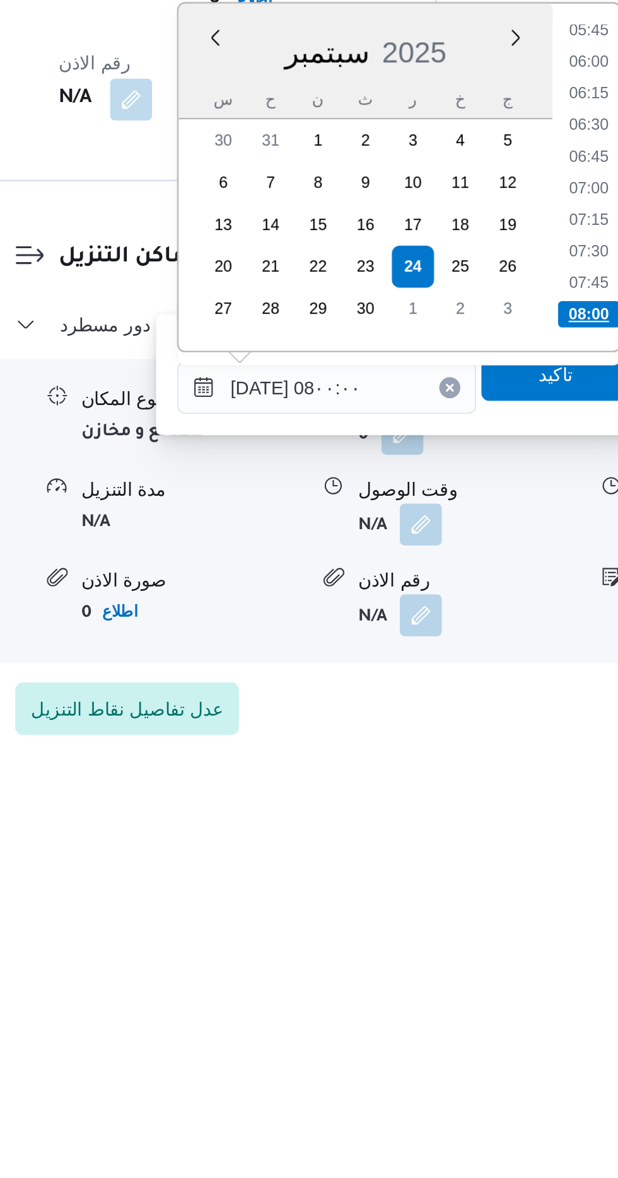
click at [458, 955] on li "08:00" at bounding box center [467, 958] width 30 height 13
type input "[DATE] ٠٨:٠٠"
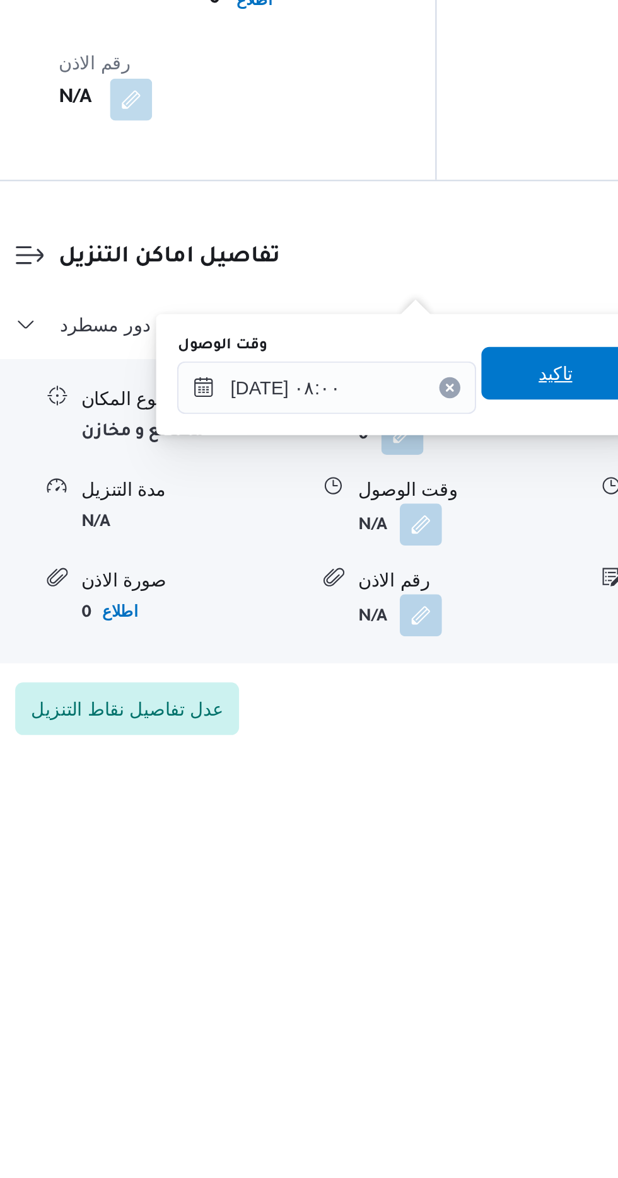
click at [450, 983] on span "تاكيد" at bounding box center [451, 986] width 71 height 25
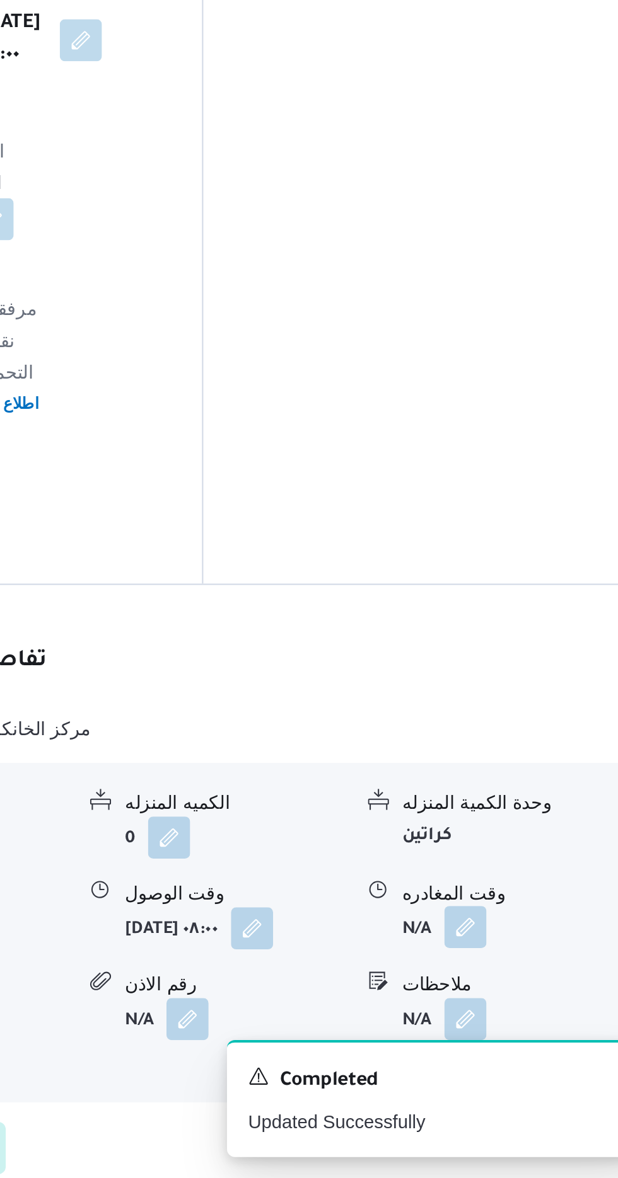
click at [519, 1048] on button "button" at bounding box center [520, 1058] width 20 height 20
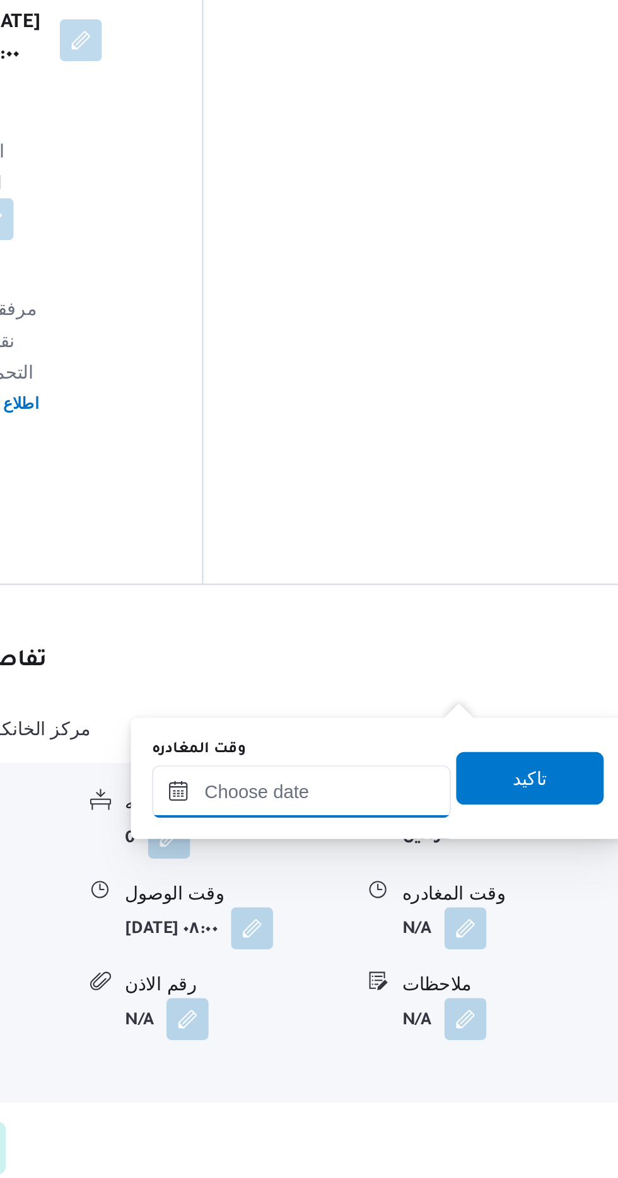
click at [452, 988] on input "وقت المغادره" at bounding box center [441, 993] width 143 height 25
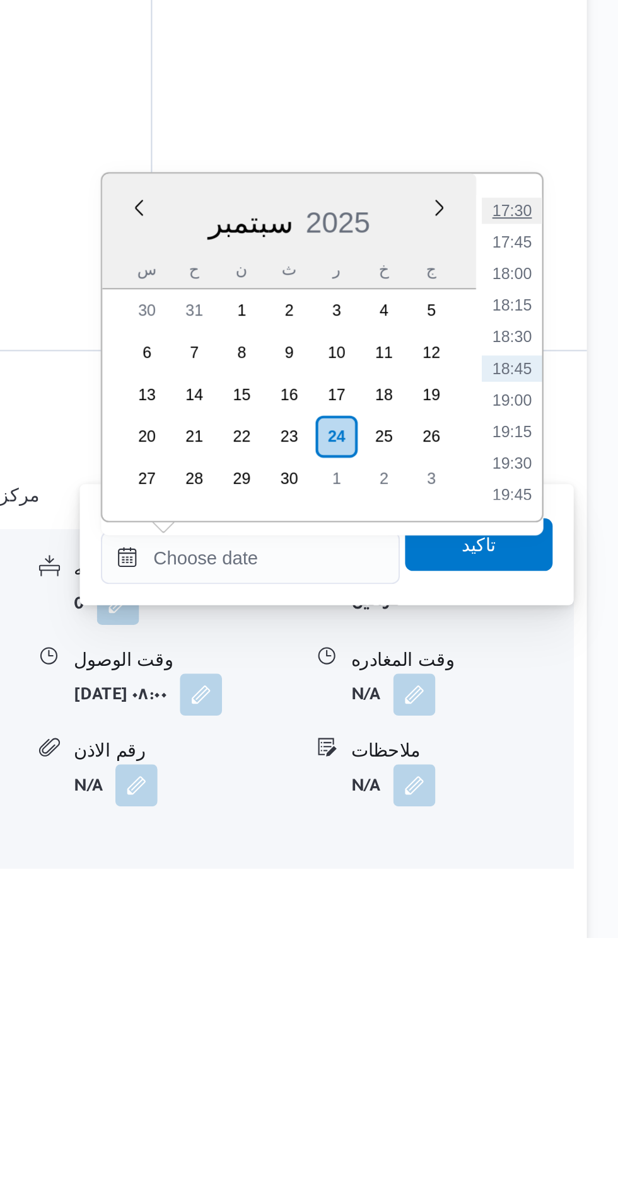
click at [565, 827] on li "17:30" at bounding box center [566, 830] width 29 height 13
type input "[DATE] ١٧:٣٠"
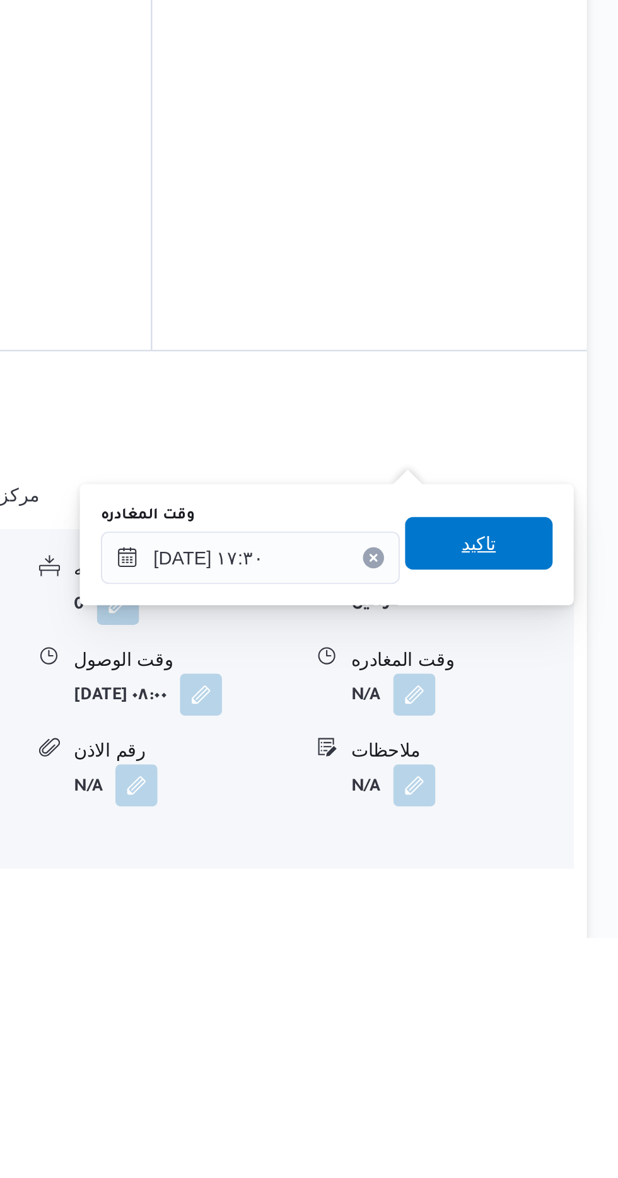
click at [556, 991] on span "تاكيد" at bounding box center [551, 989] width 16 height 15
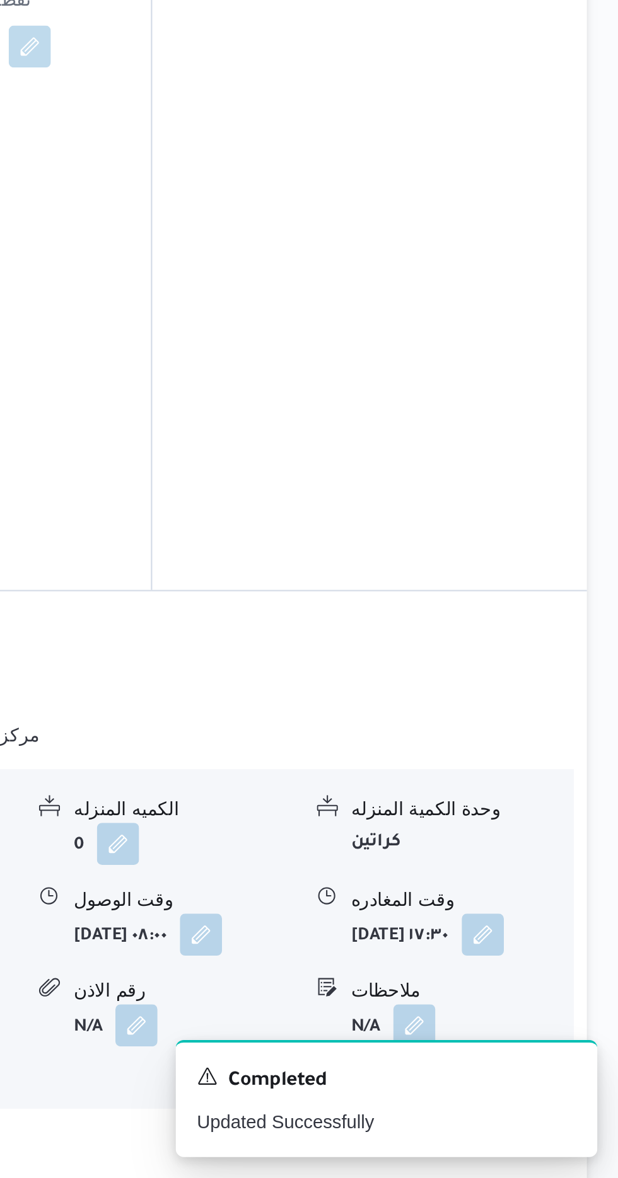
click at [536, 1052] on span at bounding box center [549, 1062] width 26 height 20
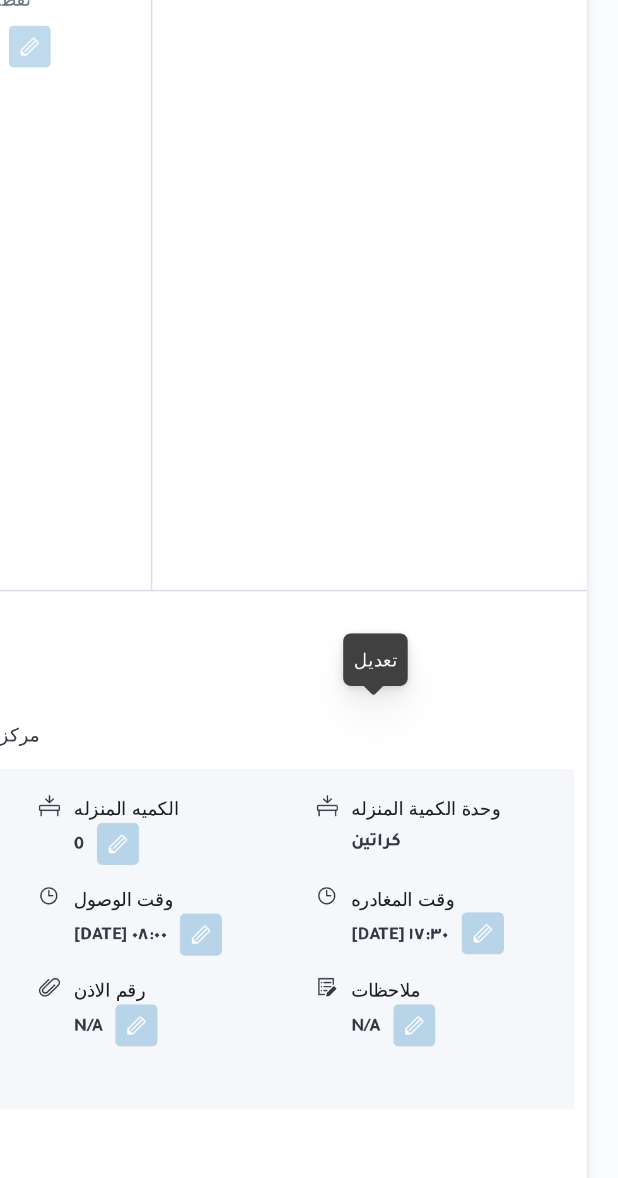
click at [543, 1051] on button "button" at bounding box center [553, 1061] width 20 height 20
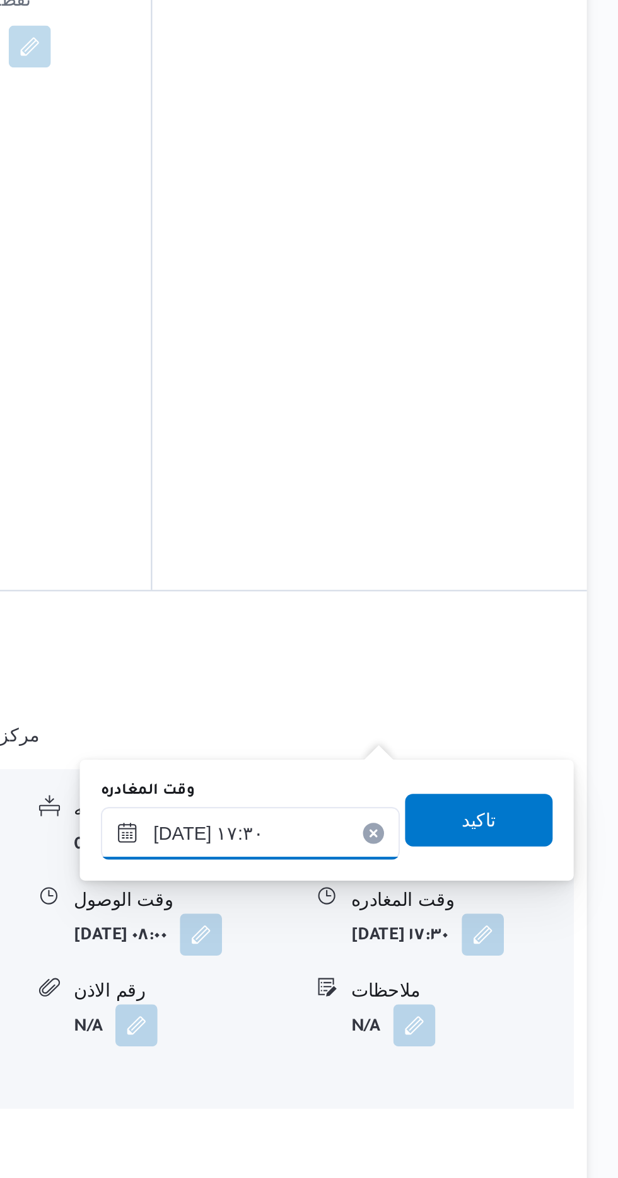
click at [452, 1008] on input "[DATE] ١٧:٣٠" at bounding box center [441, 1013] width 143 height 25
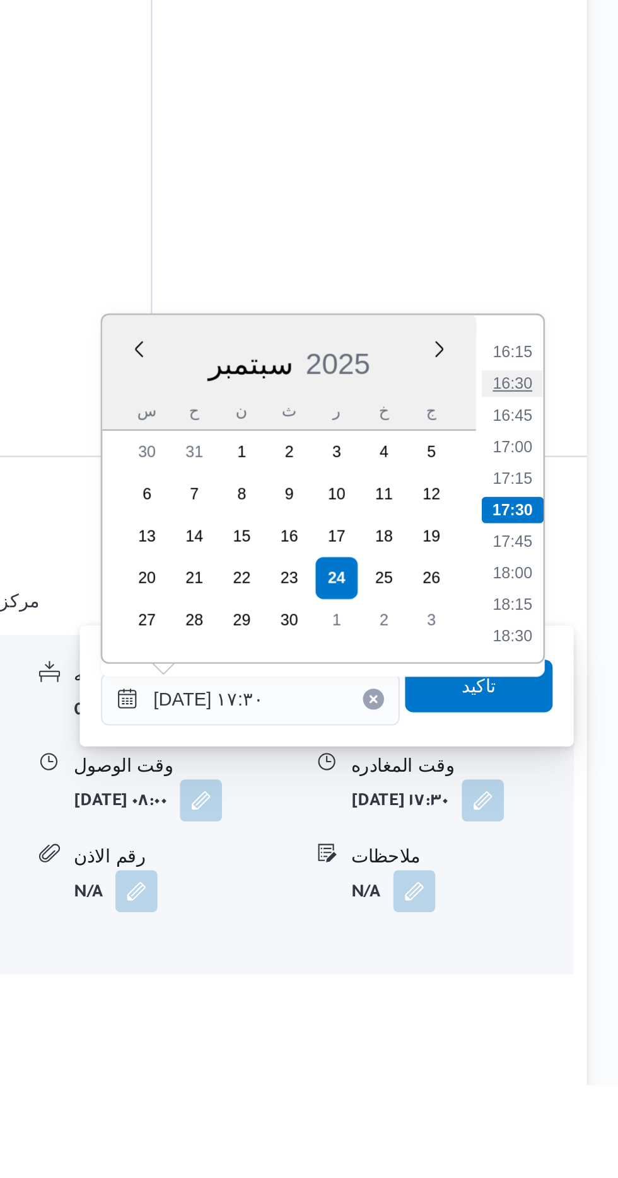
click at [560, 838] on li "16:30" at bounding box center [566, 842] width 29 height 13
type input "[DATE] ١٦:٣٠"
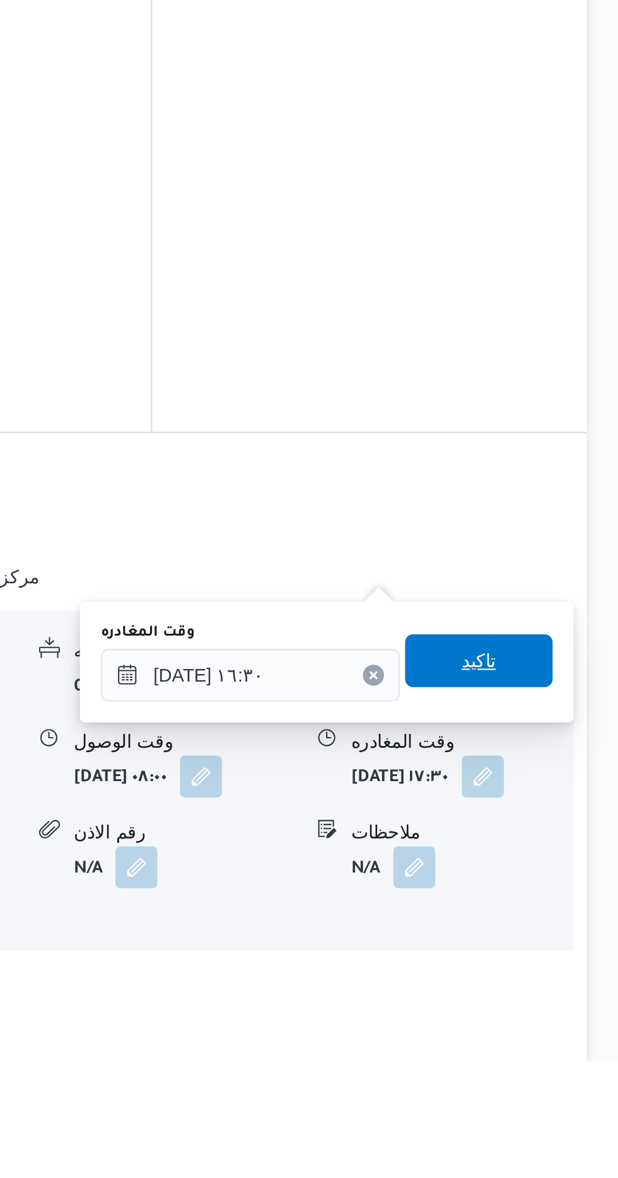
click at [558, 985] on span "تاكيد" at bounding box center [551, 986] width 16 height 15
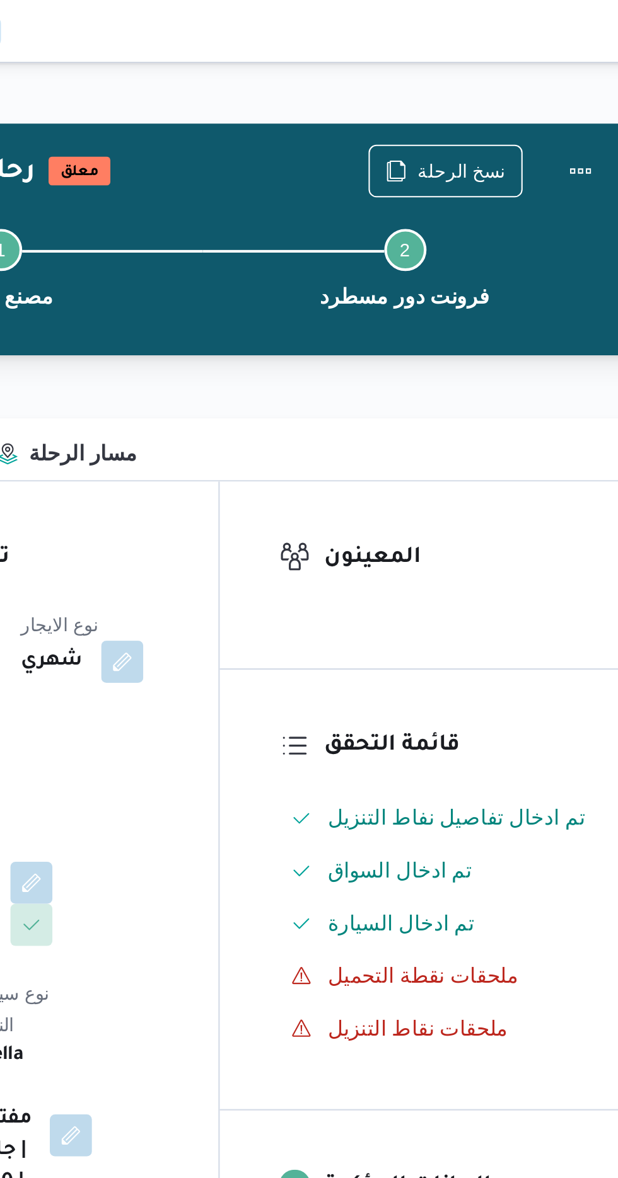
scroll to position [0, 0]
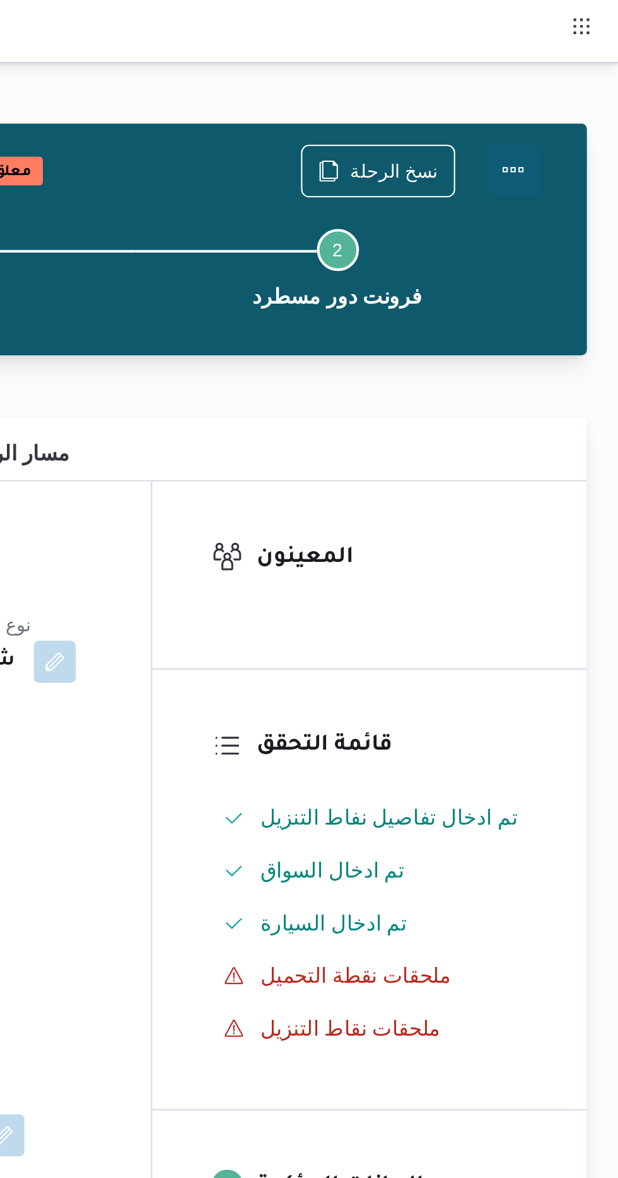
click at [573, 81] on button "Actions" at bounding box center [567, 81] width 25 height 25
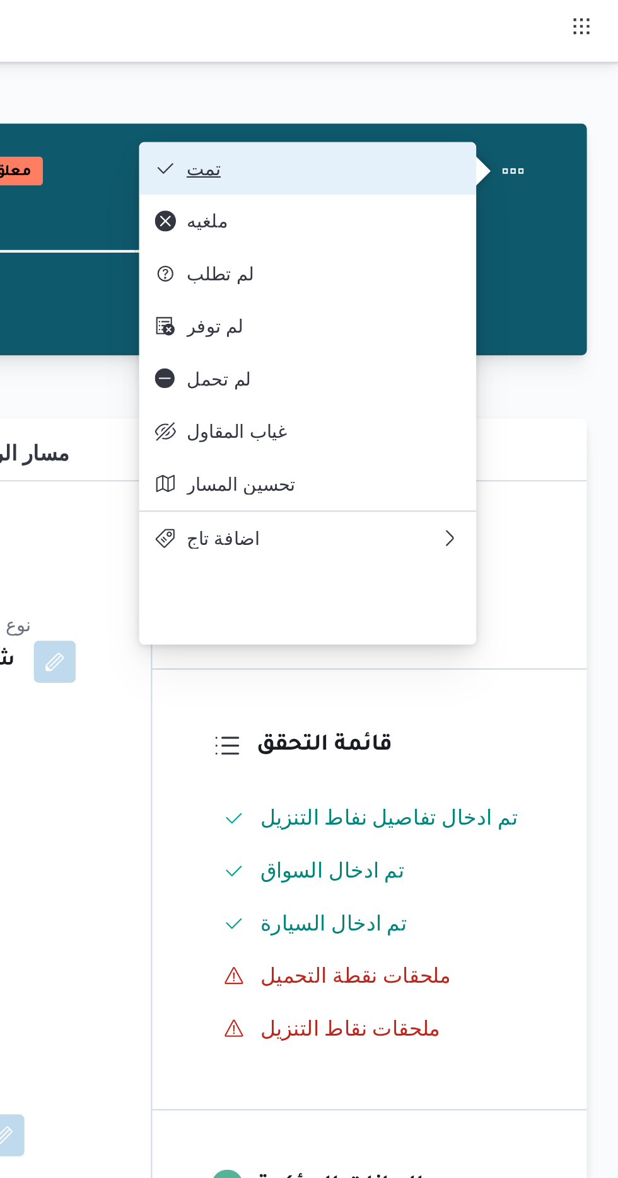
click at [424, 72] on button "تمت" at bounding box center [468, 80] width 161 height 25
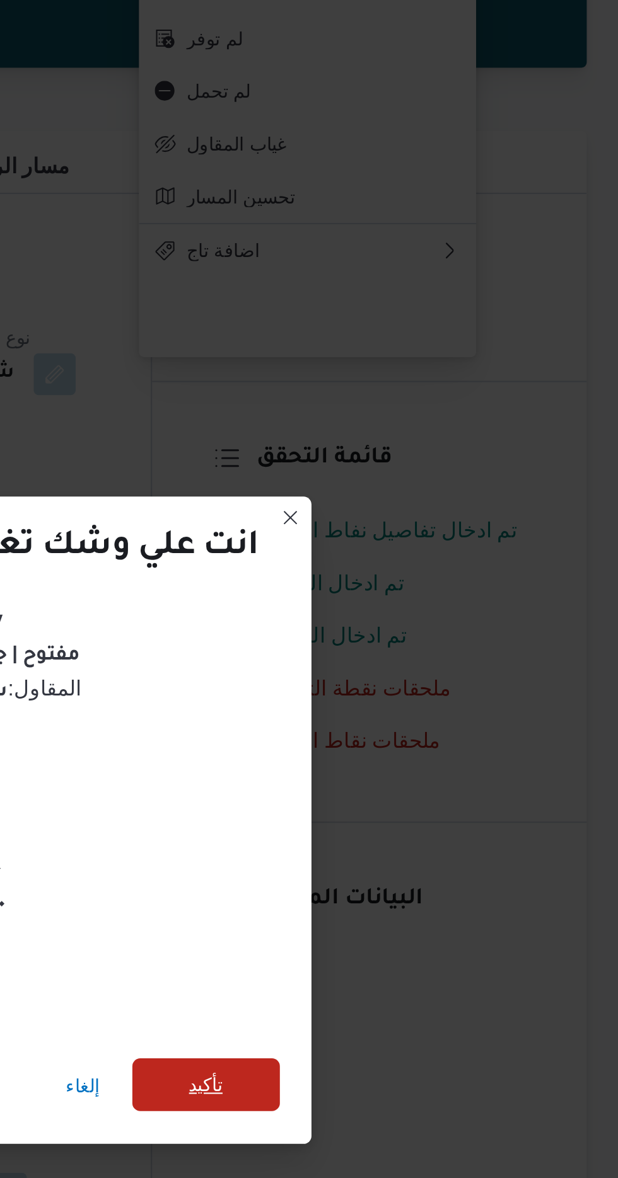
click at [439, 650] on span "تأكيد" at bounding box center [420, 657] width 71 height 25
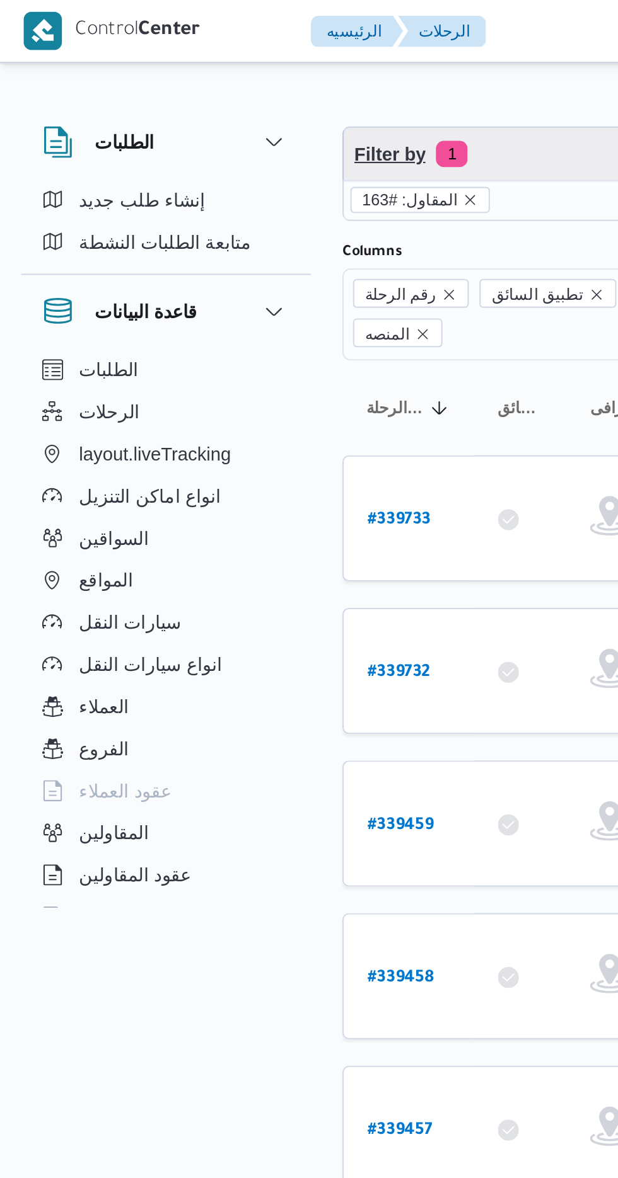
click at [221, 85] on span "Filter by 1" at bounding box center [324, 73] width 321 height 25
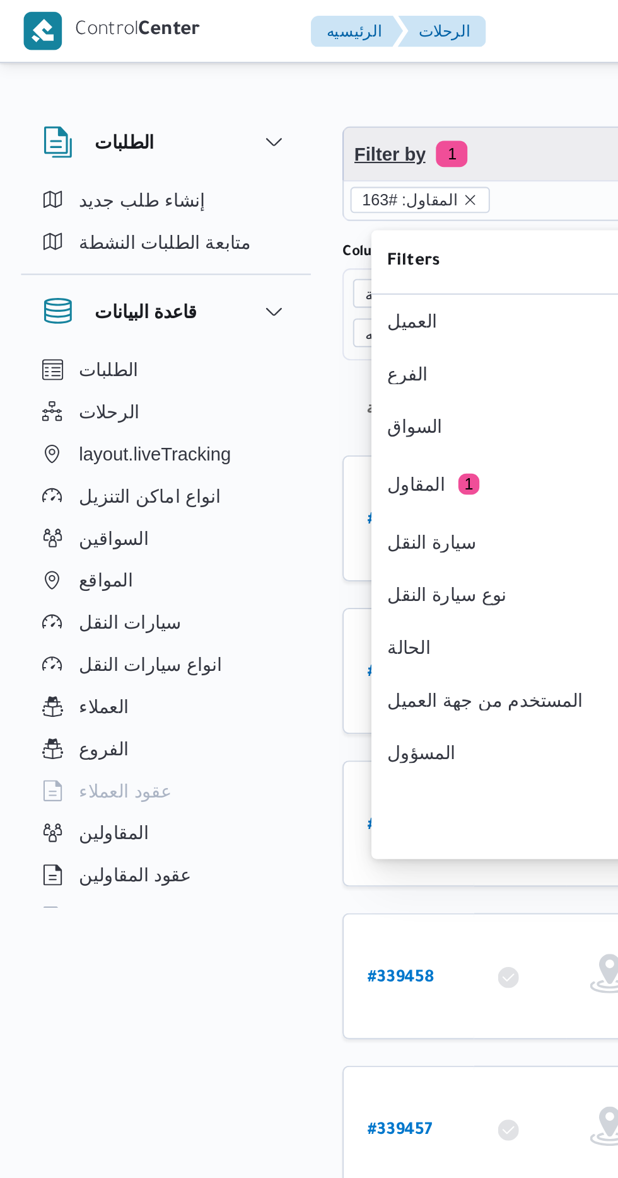
click at [229, 84] on span "Filter by 1" at bounding box center [324, 73] width 321 height 25
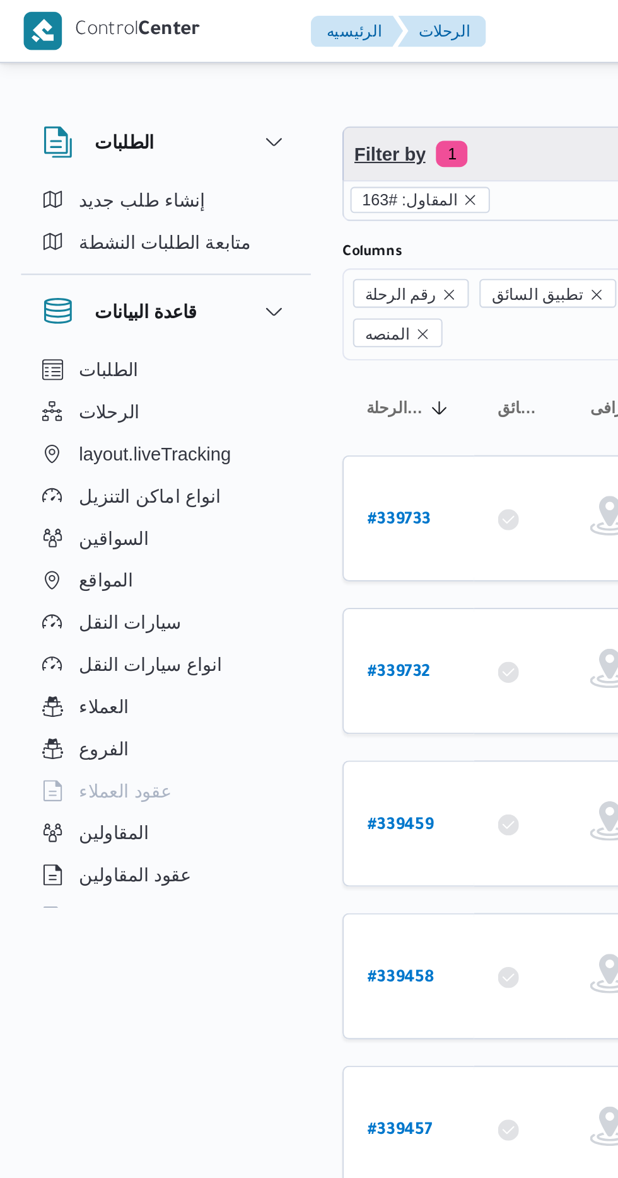
click at [247, 66] on span "Filter by 1" at bounding box center [324, 73] width 321 height 25
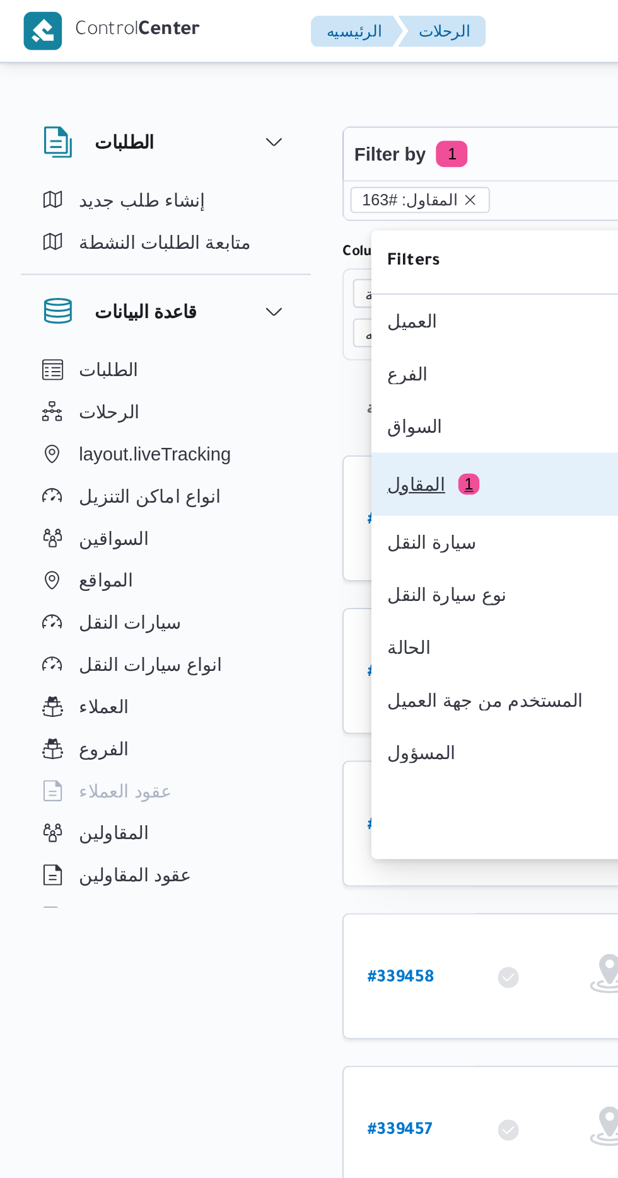
click at [233, 237] on div "المقاول 1" at bounding box center [238, 232] width 106 height 10
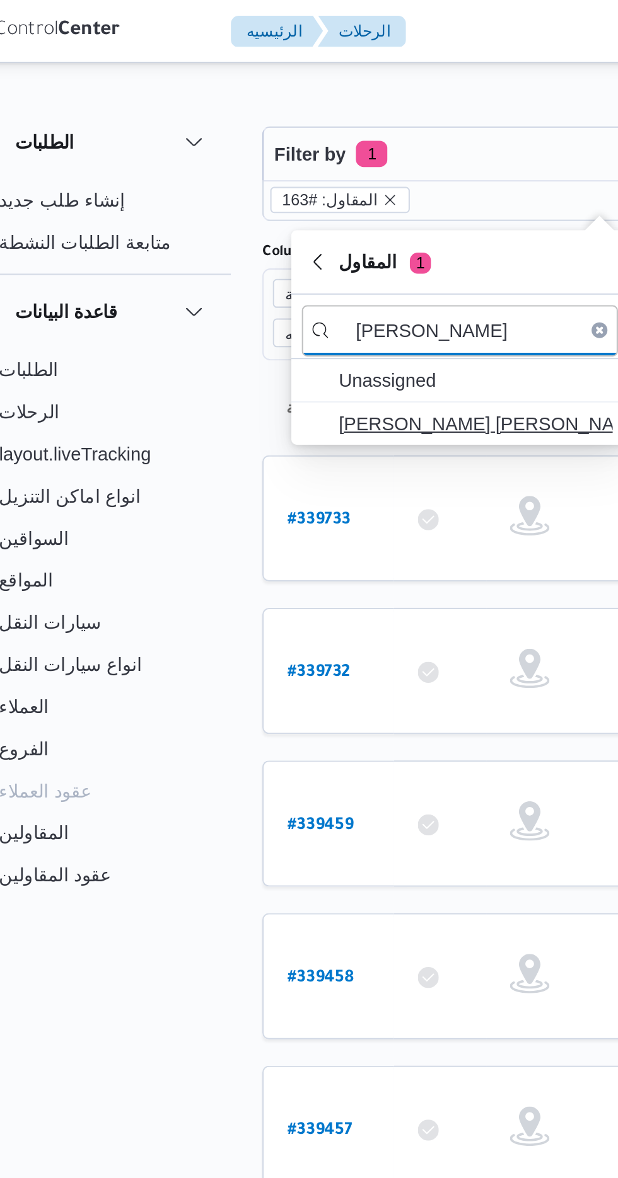
type input "[PERSON_NAME]"
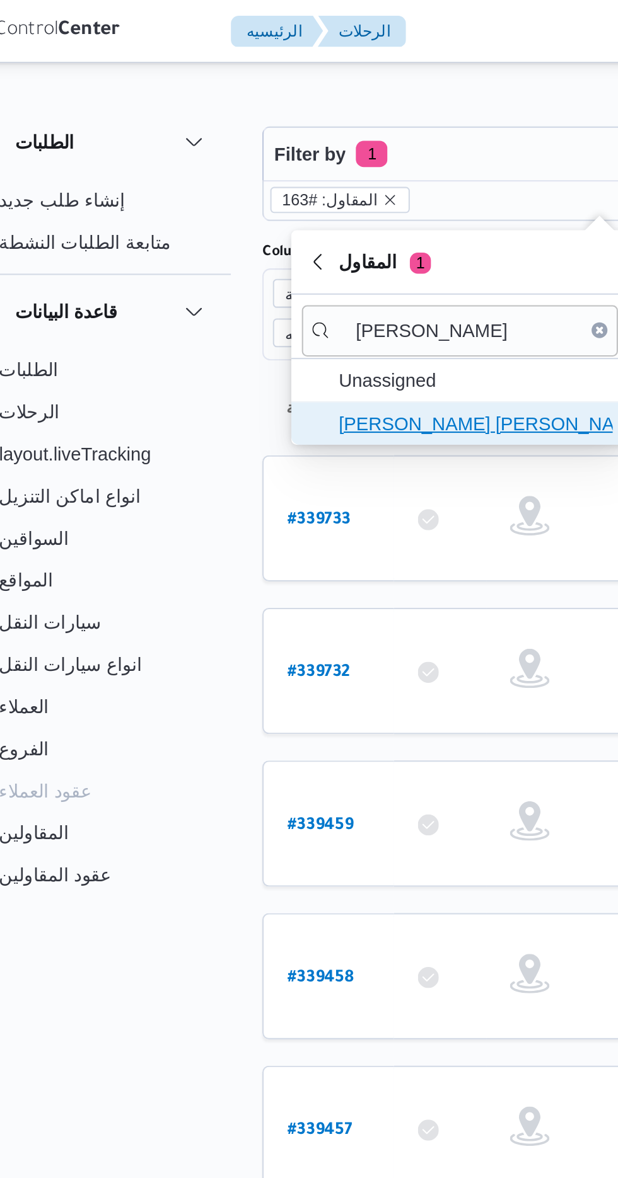
click at [274, 207] on span "[PERSON_NAME] [PERSON_NAME]" at bounding box center [265, 202] width 131 height 15
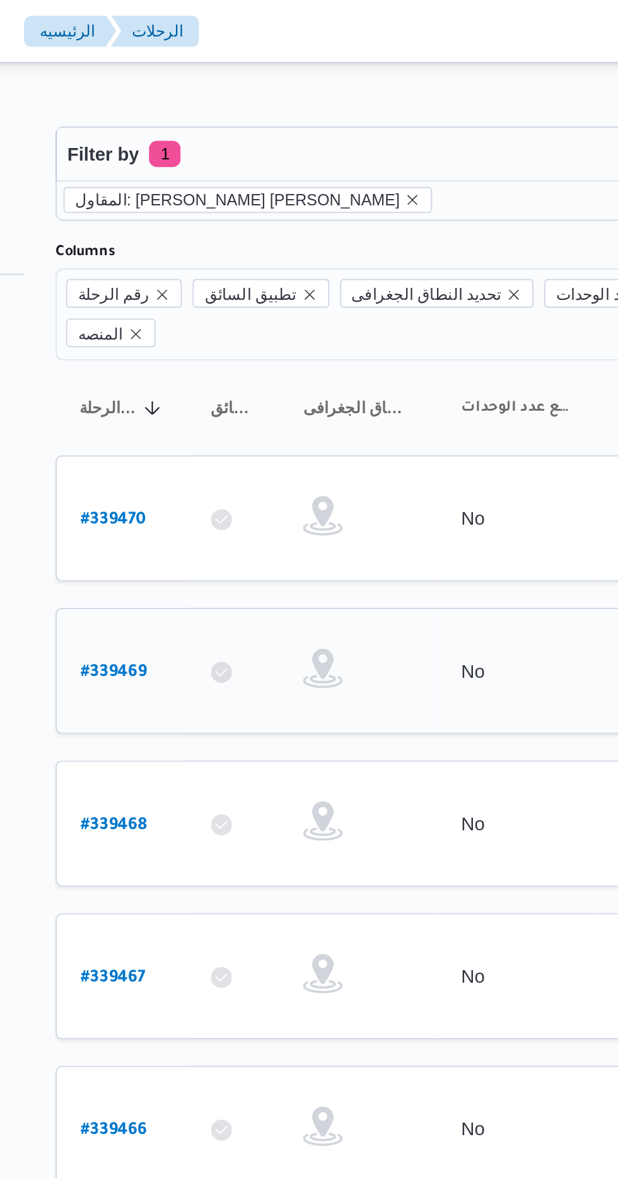
click at [189, 318] on b "# 339469" at bounding box center [192, 322] width 32 height 9
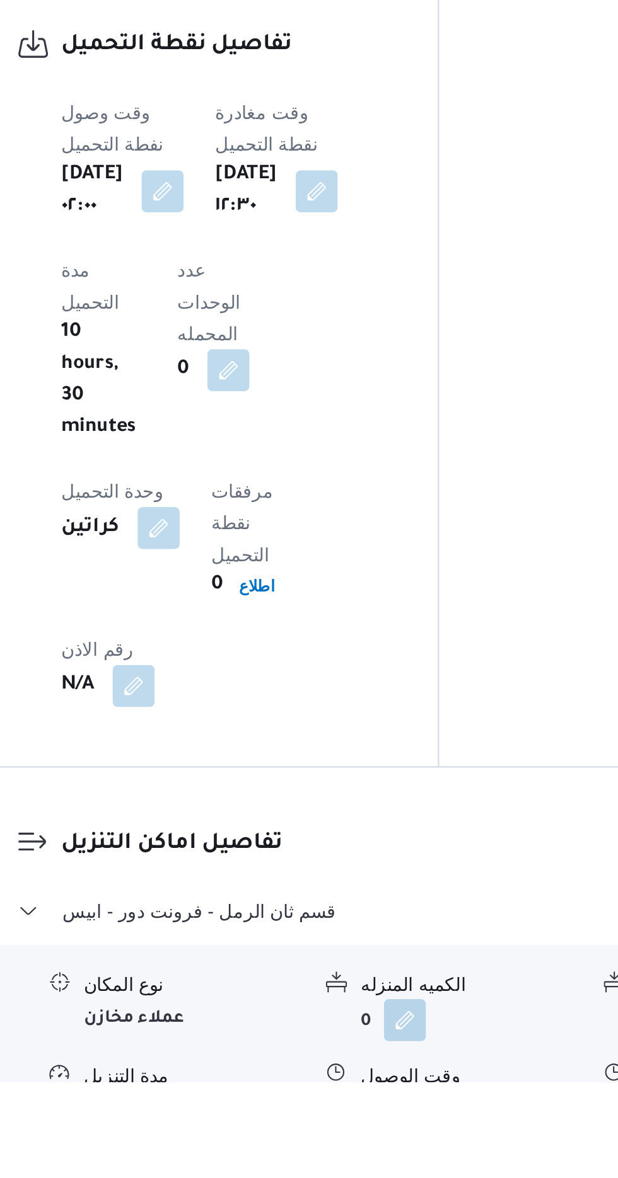
scroll to position [725, 0]
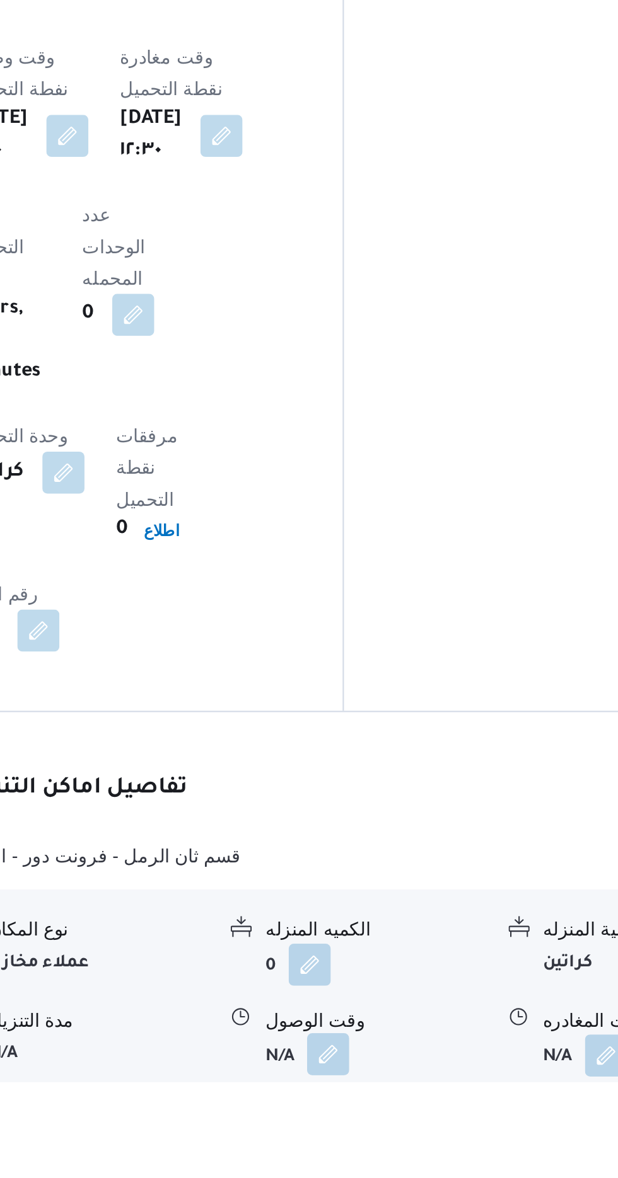
click at [396, 1155] on button "button" at bounding box center [387, 1165] width 20 height 20
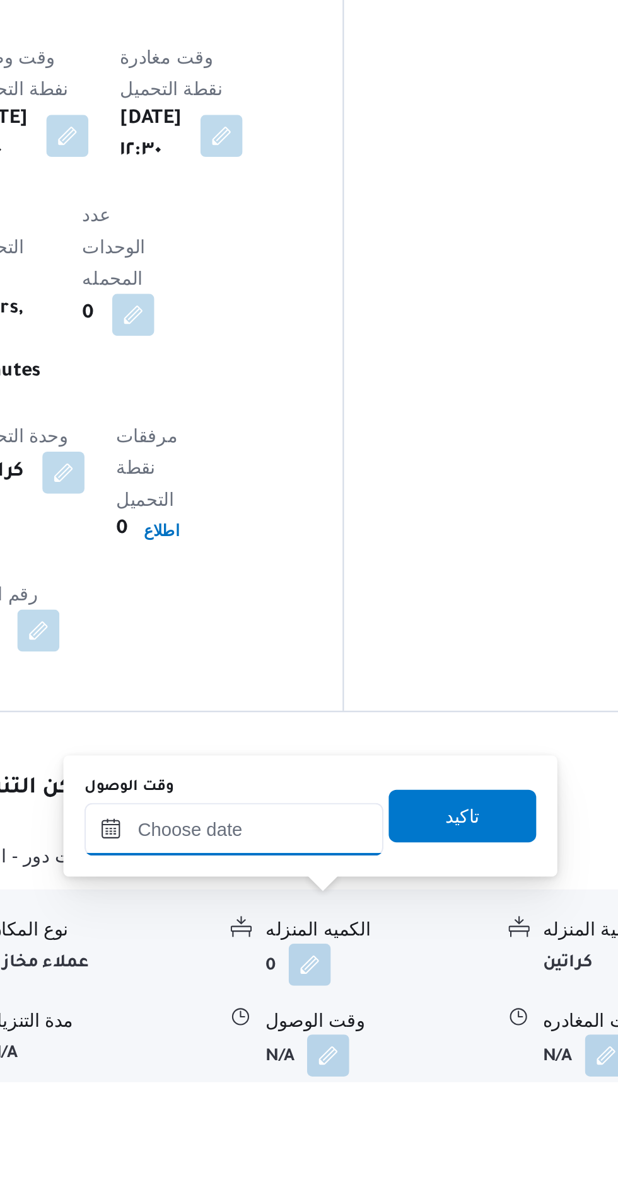
click at [321, 1055] on input "وقت الوصول" at bounding box center [341, 1057] width 143 height 25
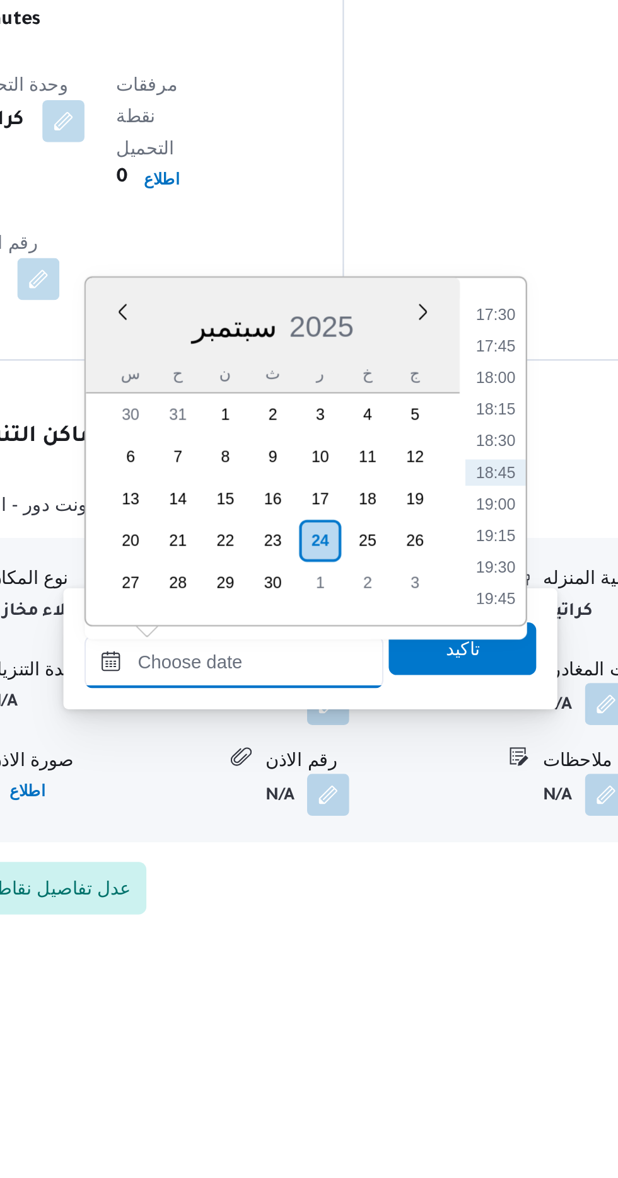
scroll to position [817, 0]
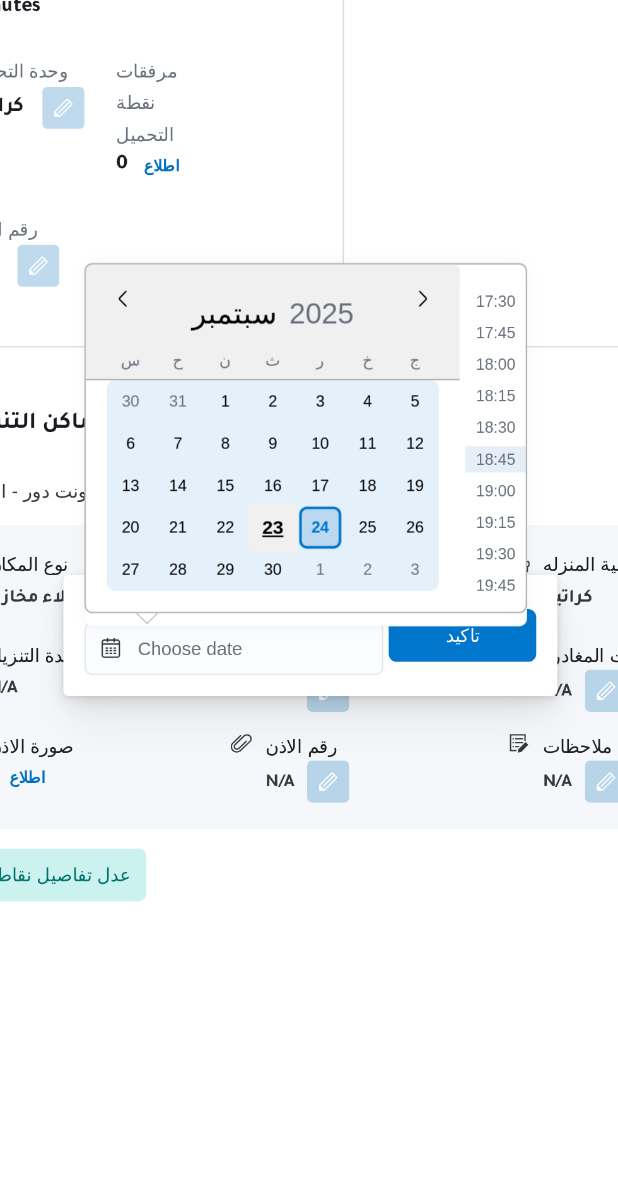
click at [357, 993] on div "23" at bounding box center [361, 996] width 24 height 24
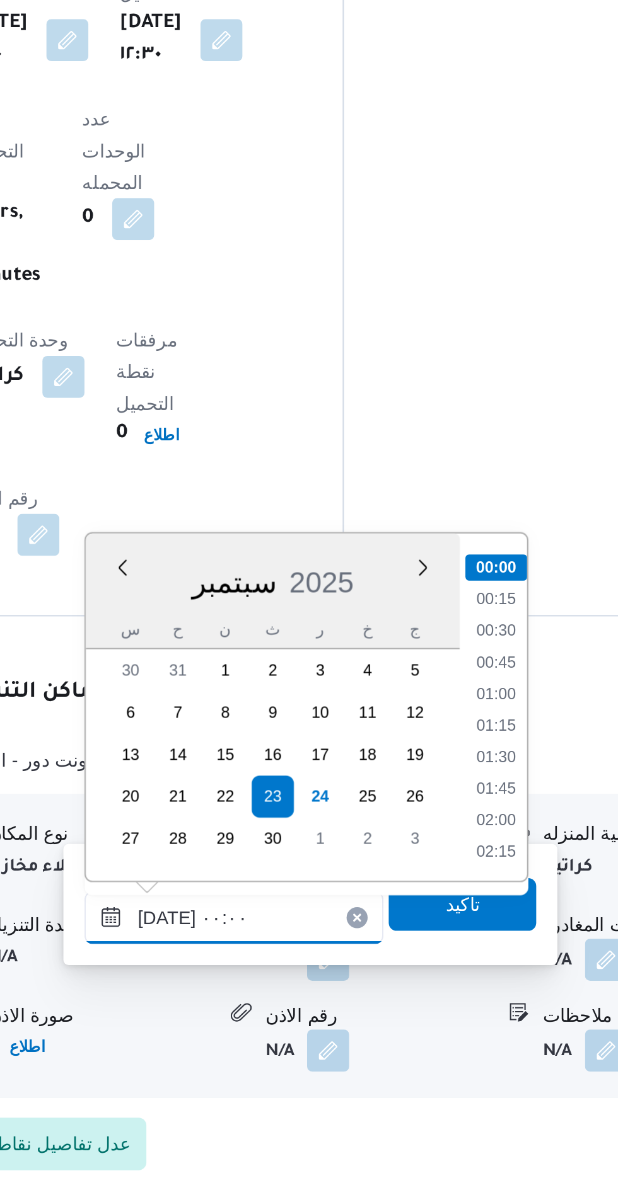
click at [286, 1056] on input "[DATE] ٠٠:٠٠" at bounding box center [341, 1053] width 143 height 25
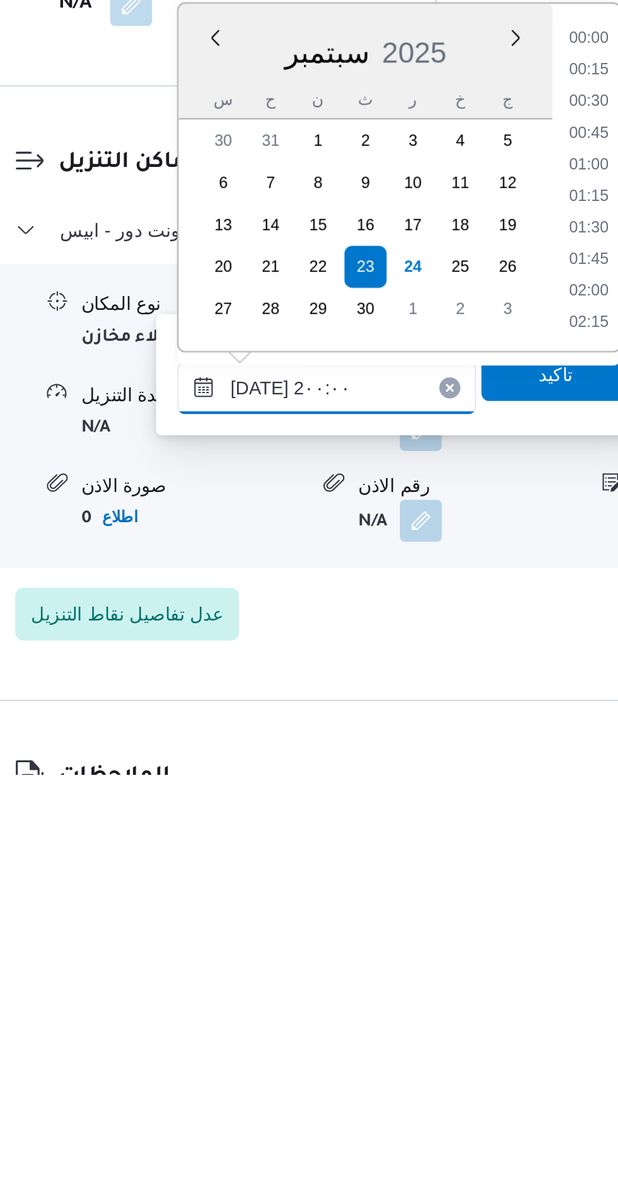
scroll to position [1078, 0]
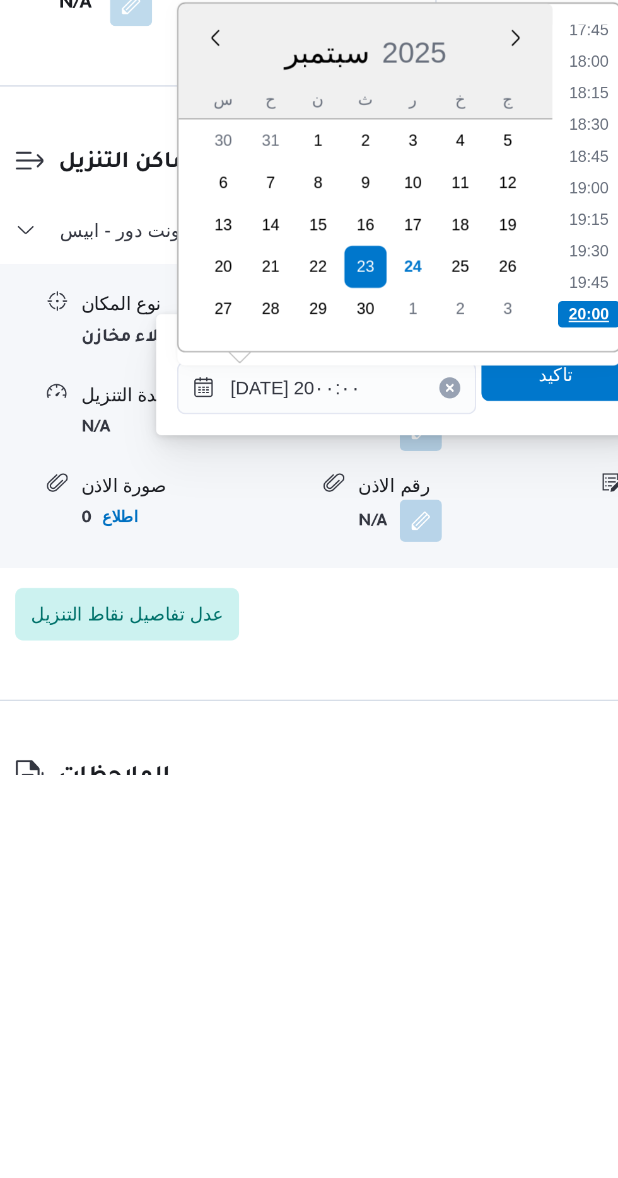
click at [457, 955] on li "20:00" at bounding box center [467, 958] width 30 height 13
type input "[DATE] ٢٠:٠٠"
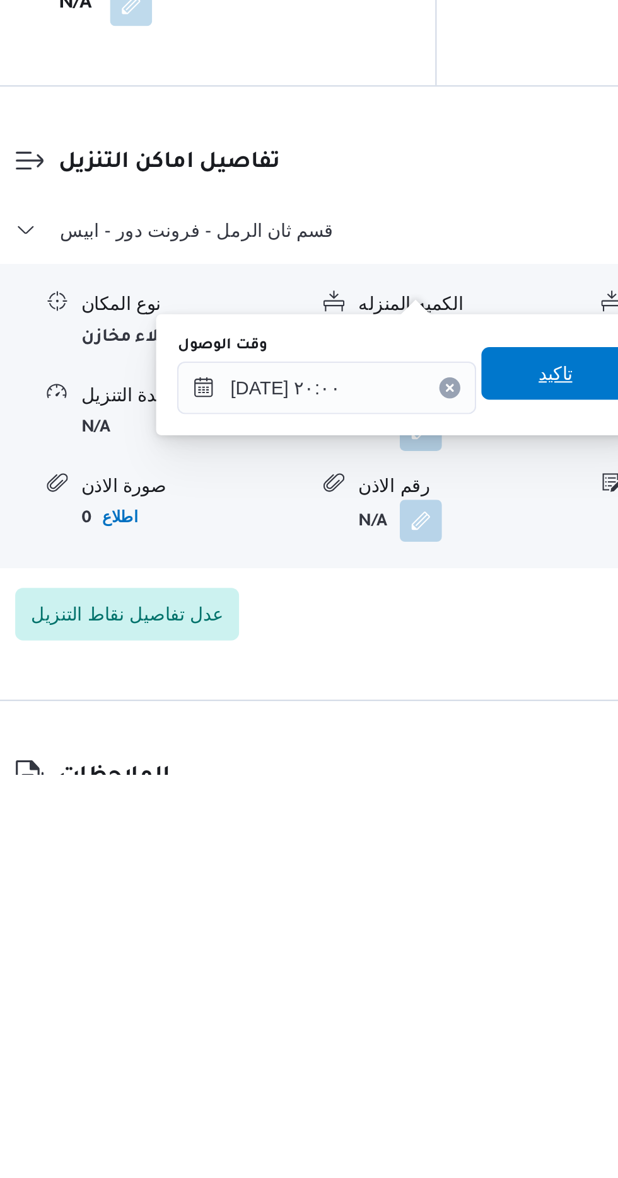
click at [454, 991] on span "تاكيد" at bounding box center [451, 986] width 16 height 15
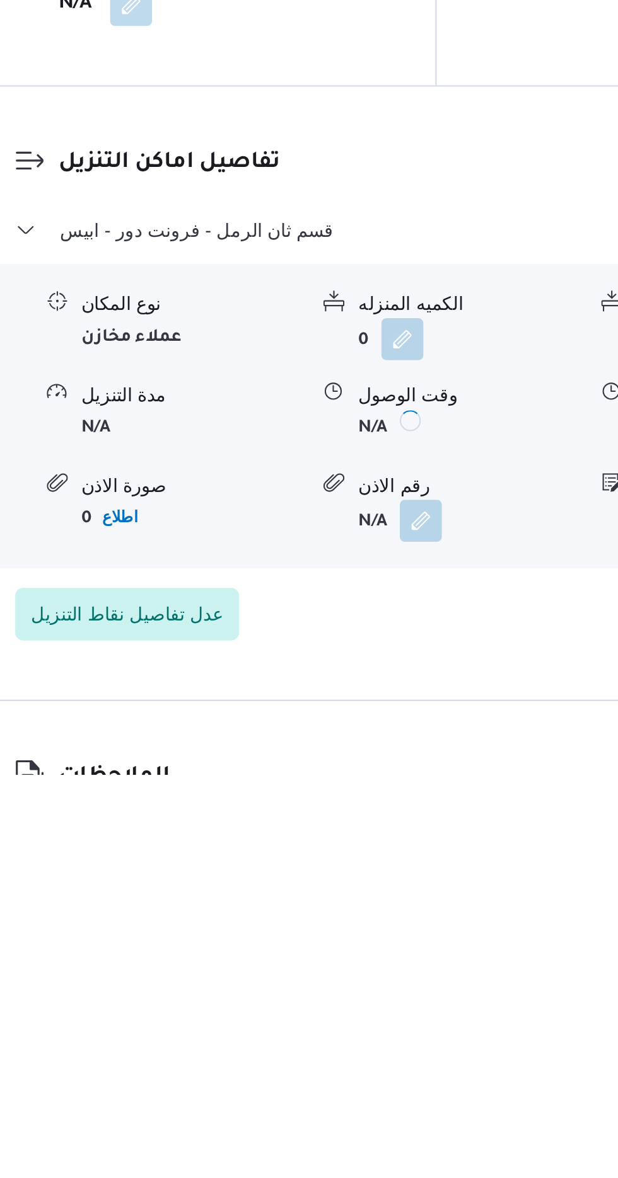
scroll to position [877, 0]
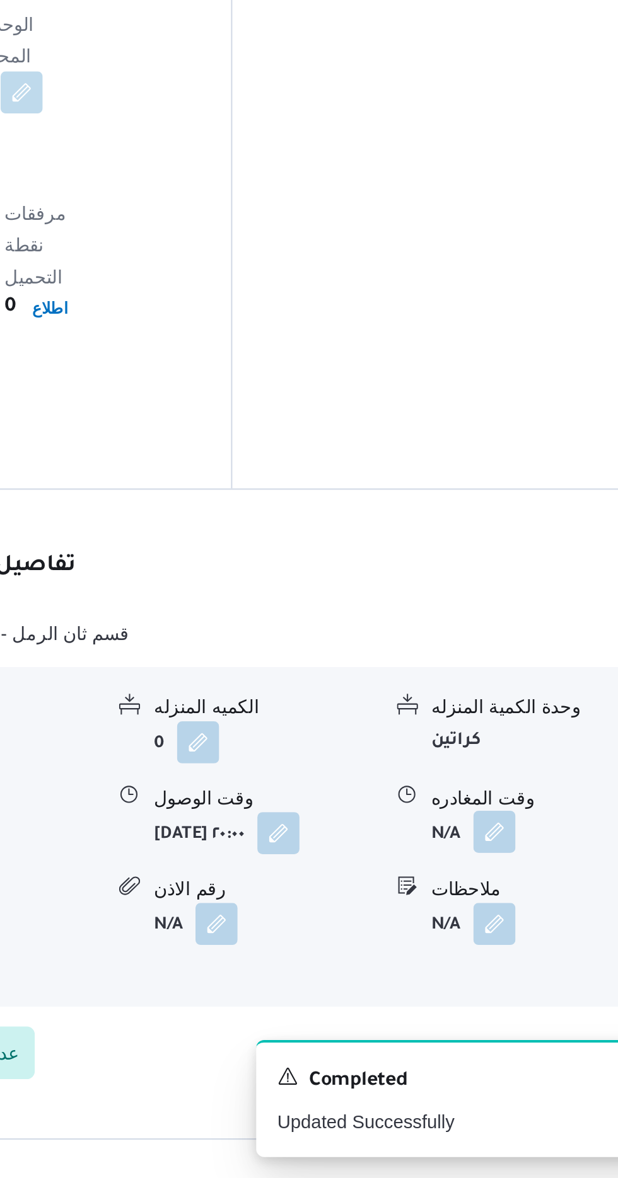
click at [512, 1003] on button "button" at bounding box center [520, 1013] width 20 height 20
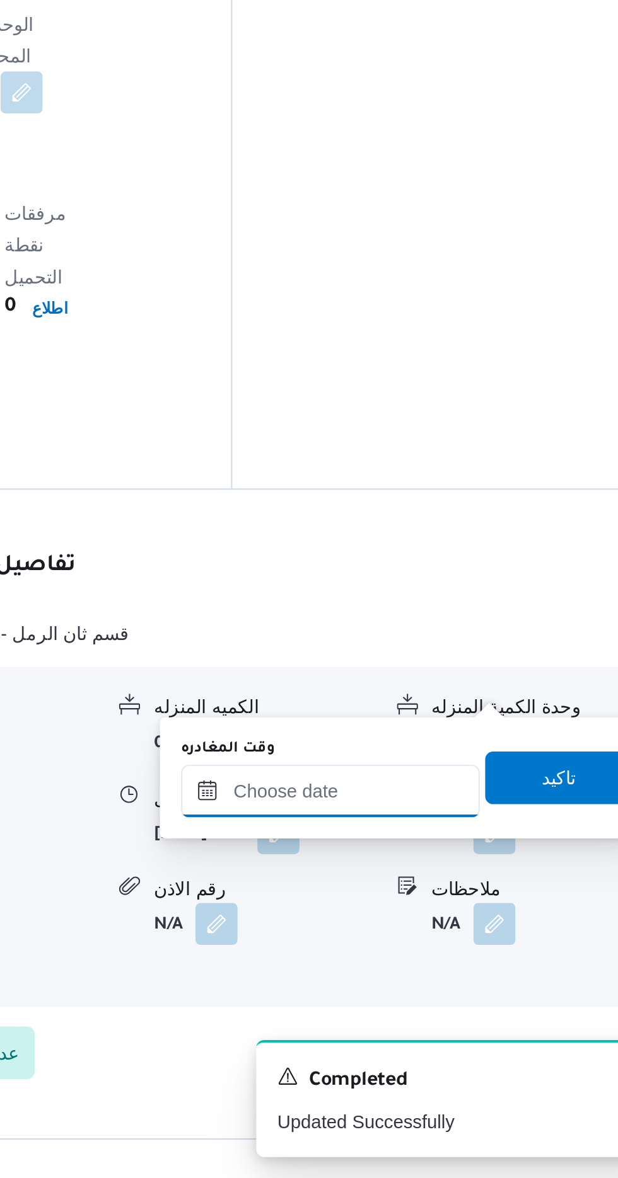
click at [437, 992] on input "وقت المغادره" at bounding box center [441, 993] width 143 height 25
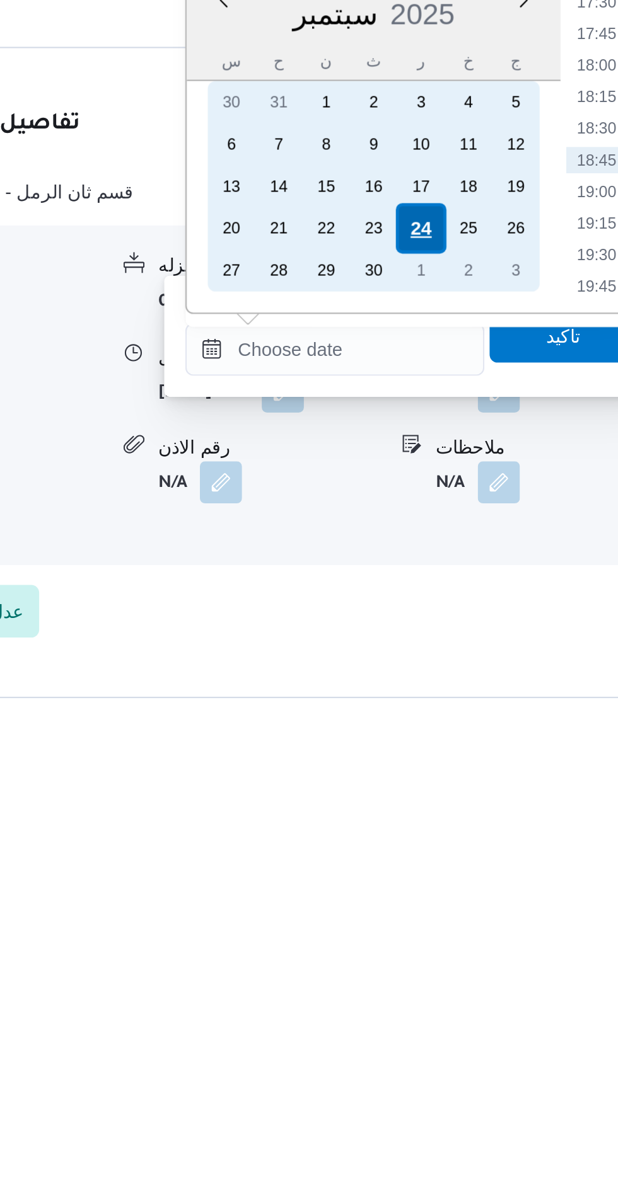
click at [481, 935] on div "24" at bounding box center [483, 935] width 24 height 24
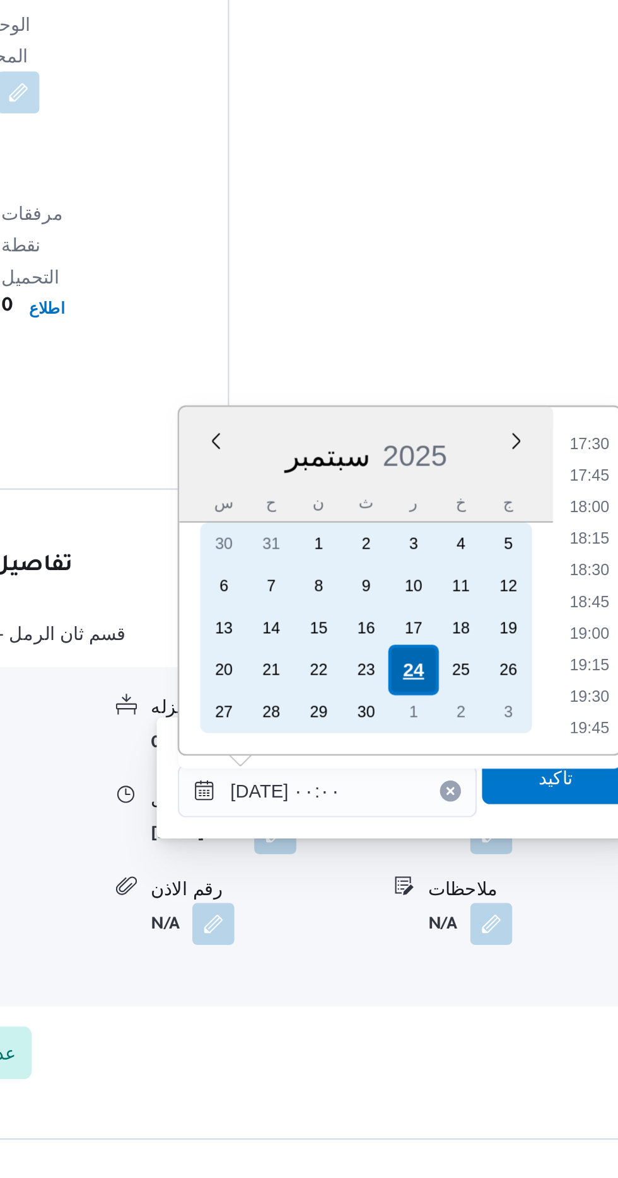
scroll to position [0, 0]
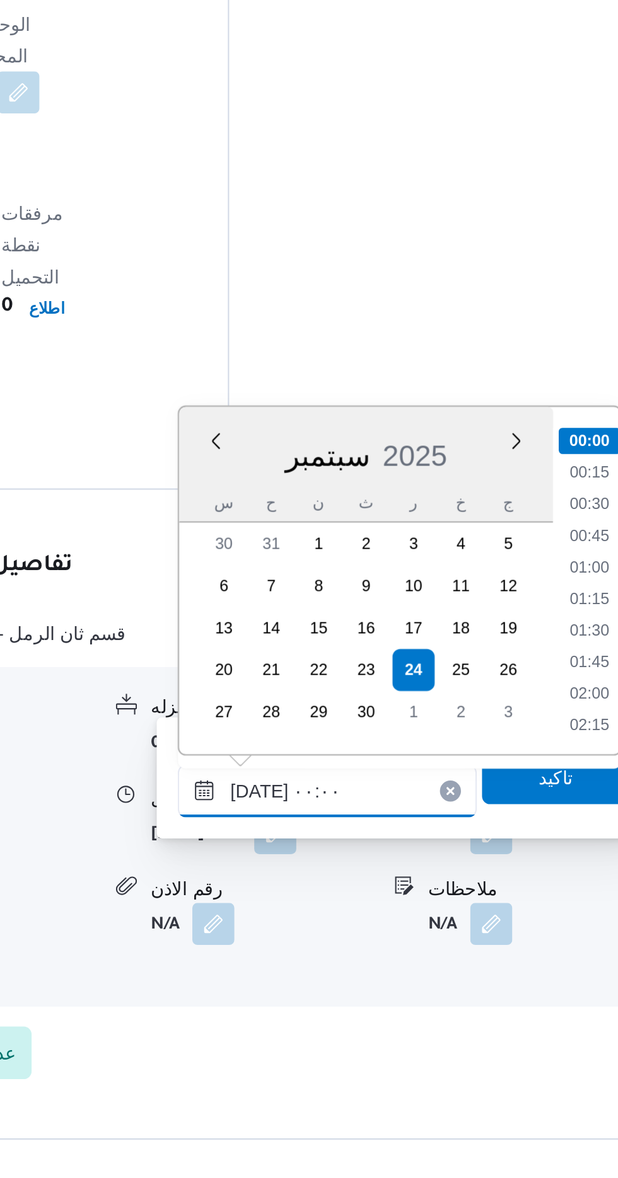
click at [379, 999] on input "[DATE] ٠٠:٠٠" at bounding box center [441, 993] width 143 height 25
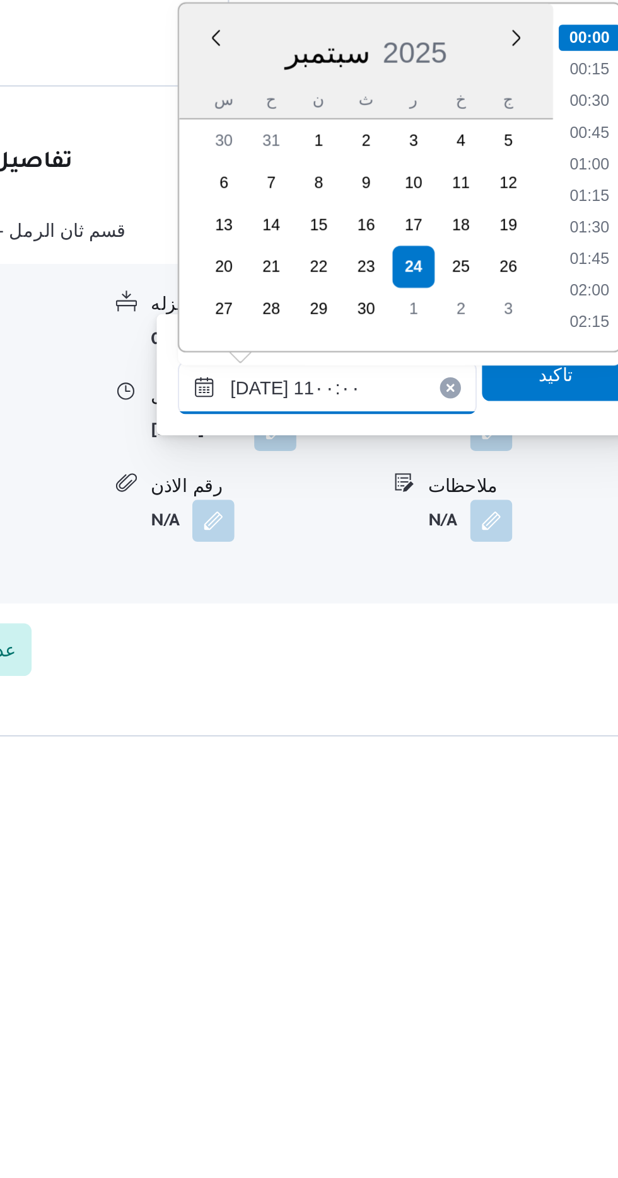
scroll to position [533, 0]
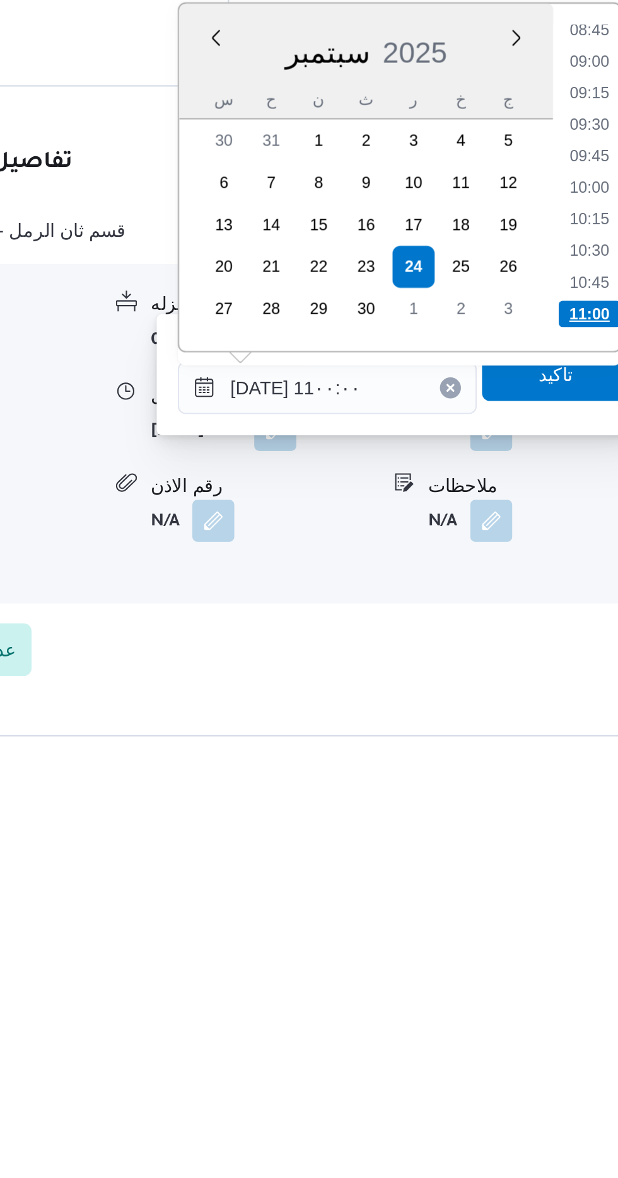
click at [557, 954] on li "11:00" at bounding box center [567, 958] width 30 height 13
type input "[DATE] ١١:٠٠"
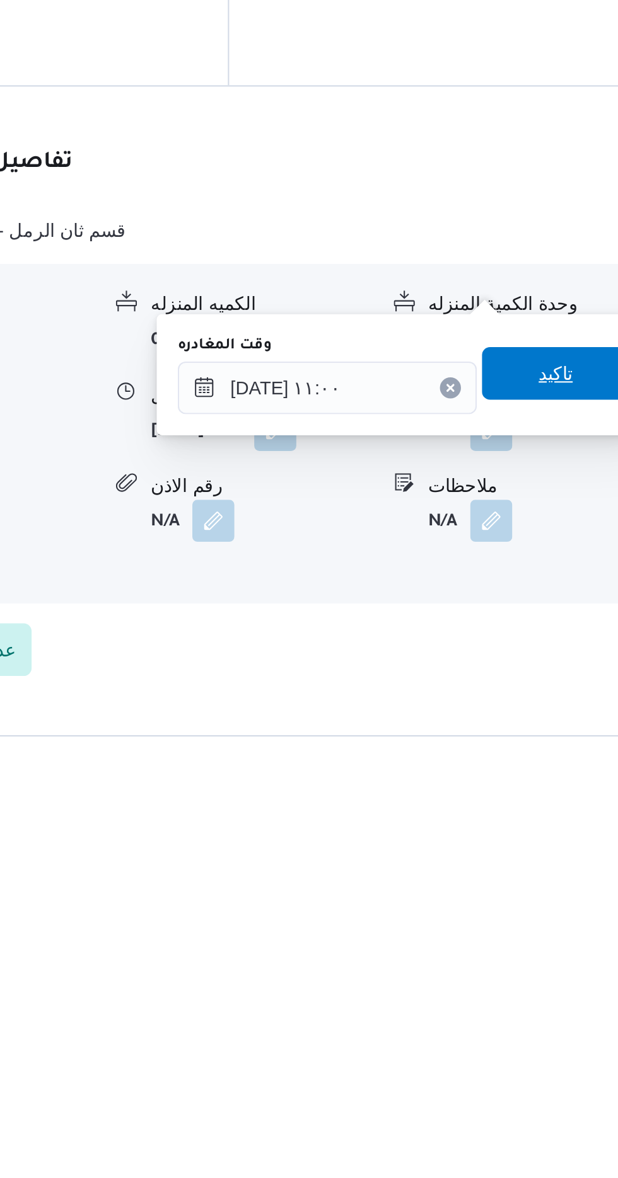
click at [550, 989] on span "تاكيد" at bounding box center [551, 986] width 71 height 25
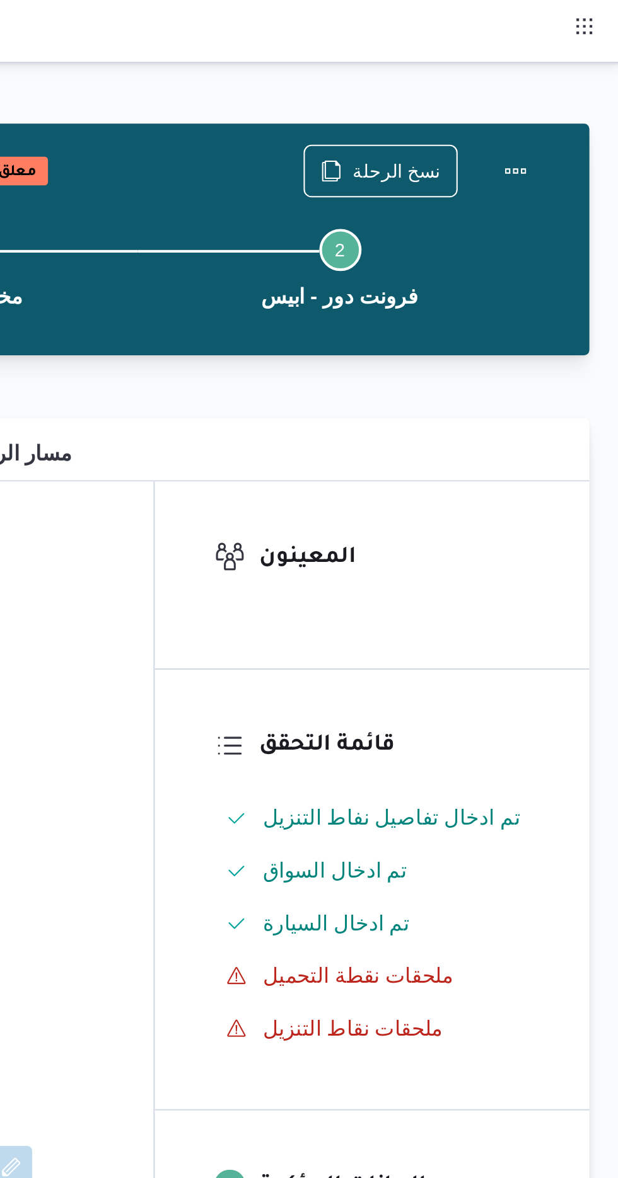
scroll to position [0, 0]
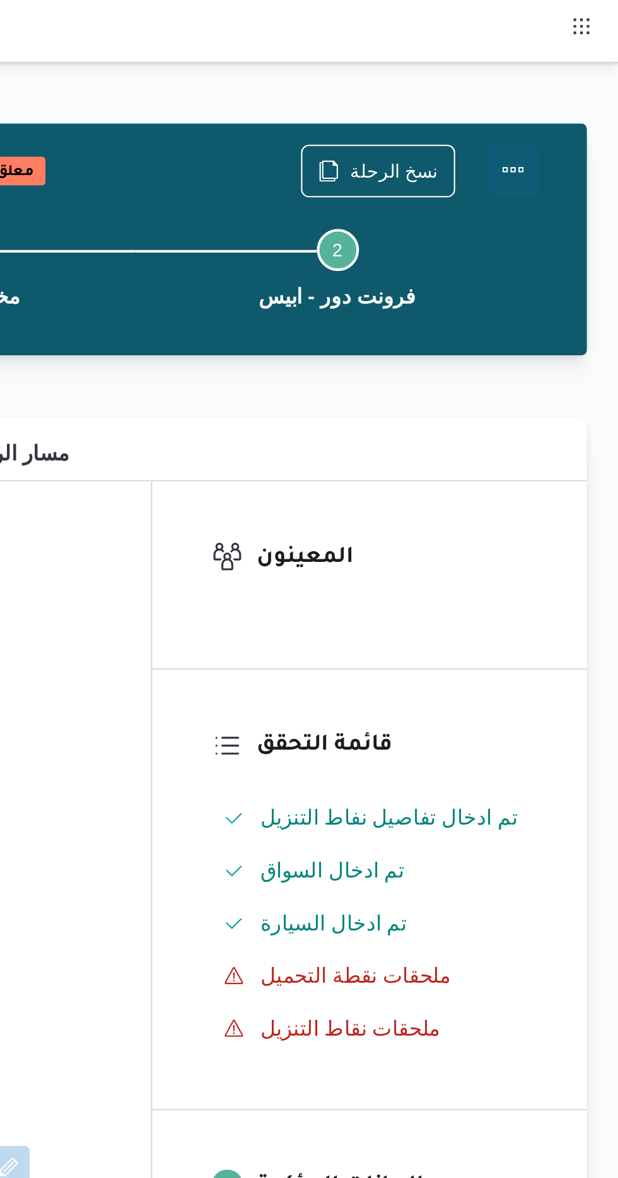
click at [563, 89] on button "Actions" at bounding box center [567, 81] width 25 height 25
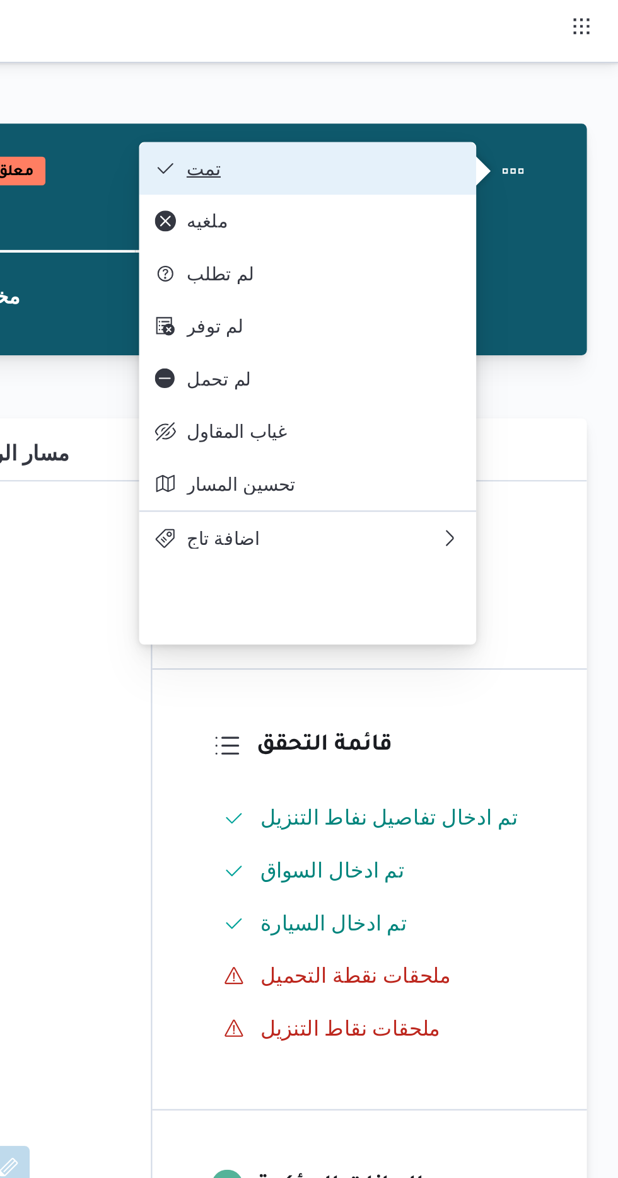
click at [452, 79] on span "تمت" at bounding box center [476, 81] width 131 height 10
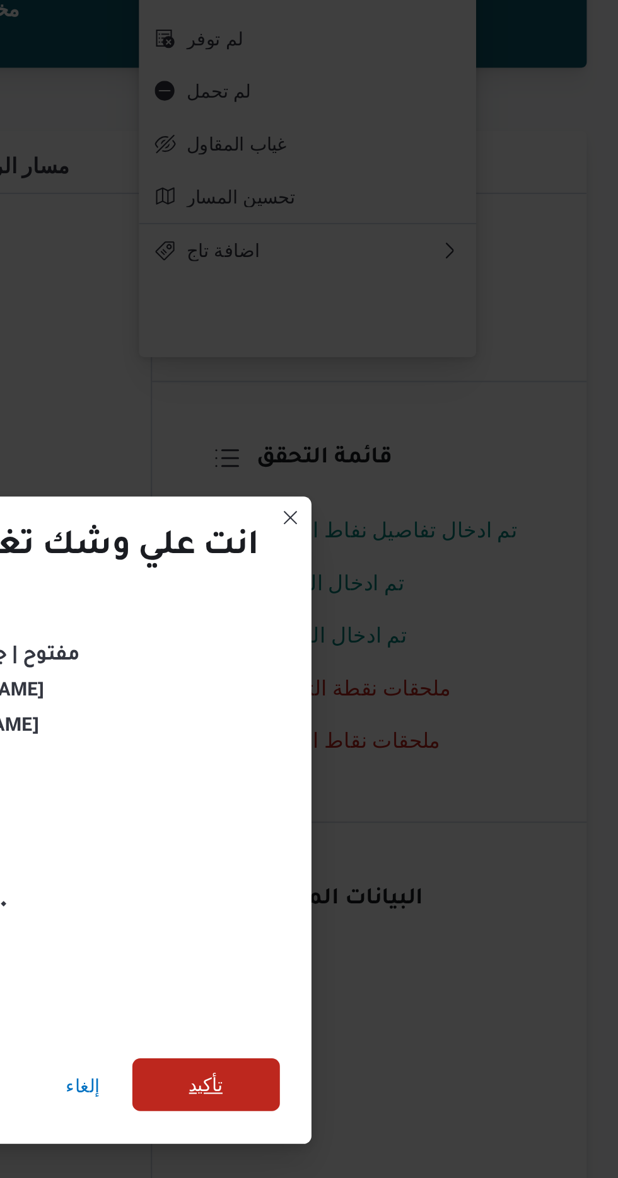
click at [426, 655] on span "تأكيد" at bounding box center [420, 657] width 16 height 15
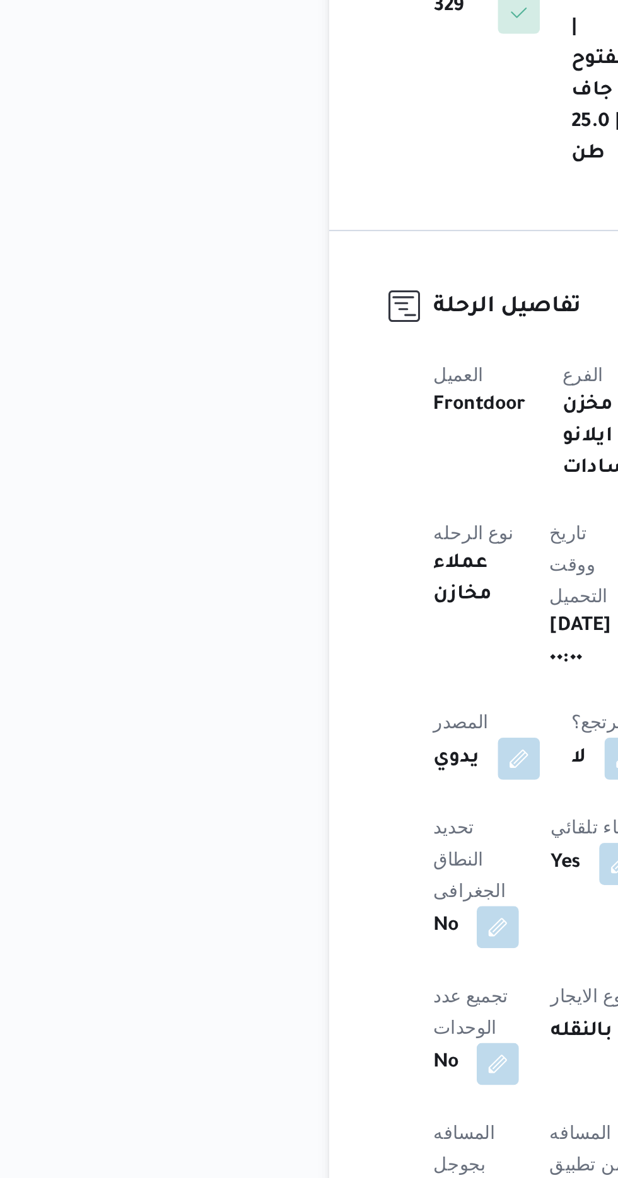
scroll to position [30, 0]
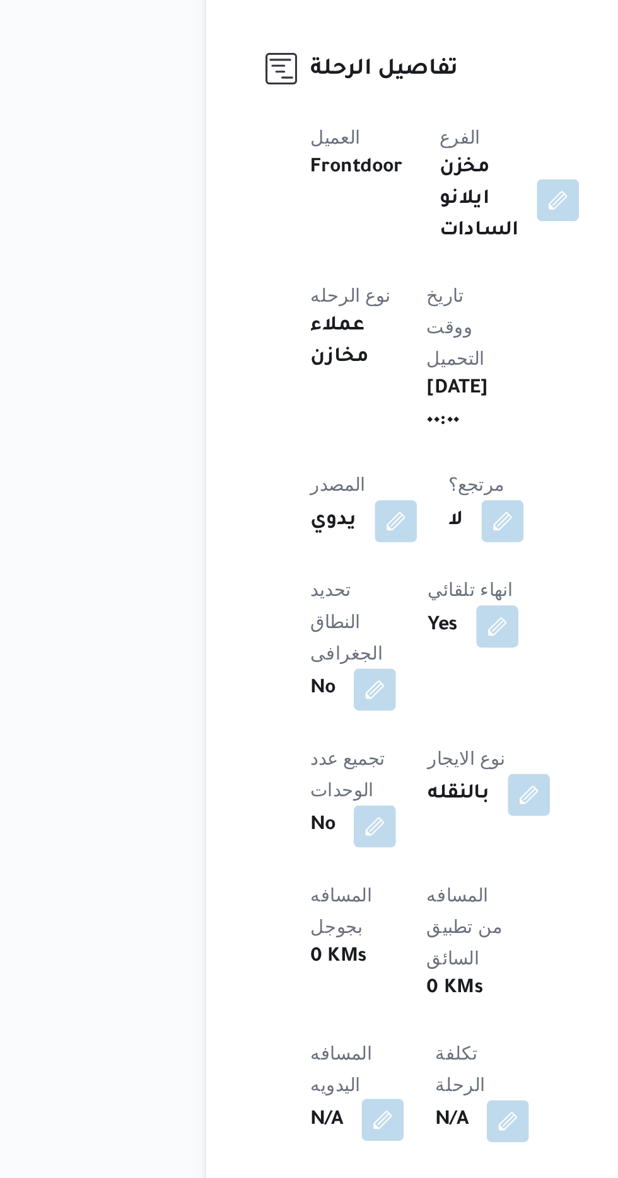
click at [258, 1132] on button "button" at bounding box center [248, 1142] width 20 height 20
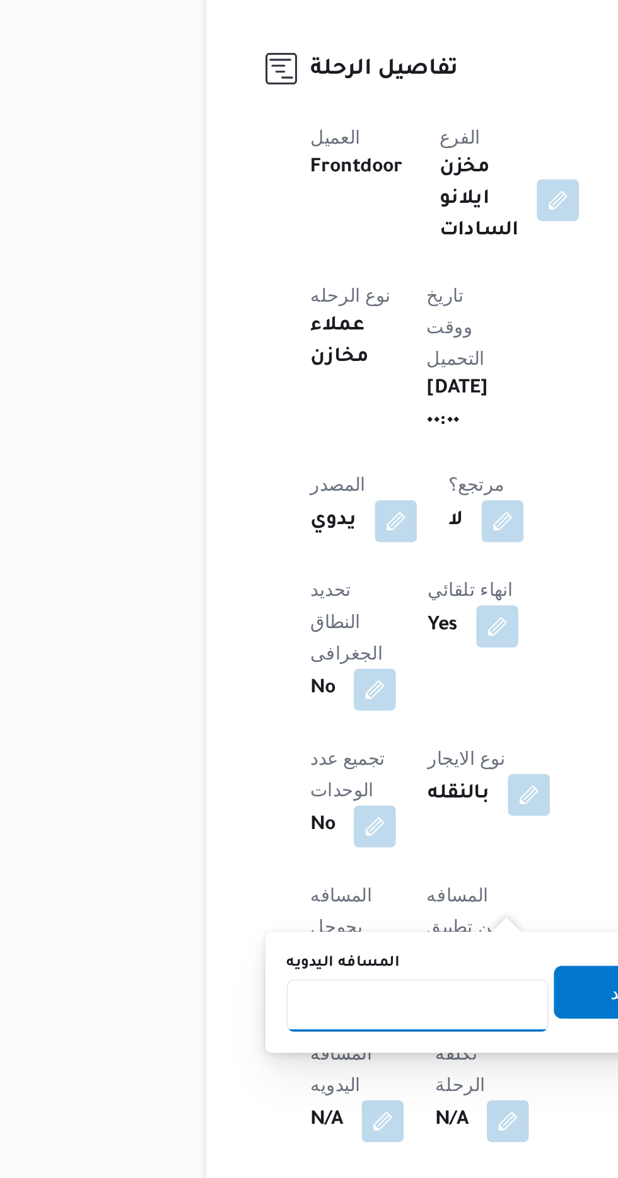
click at [234, 1085] on input "المسافه اليدويه" at bounding box center [264, 1087] width 125 height 25
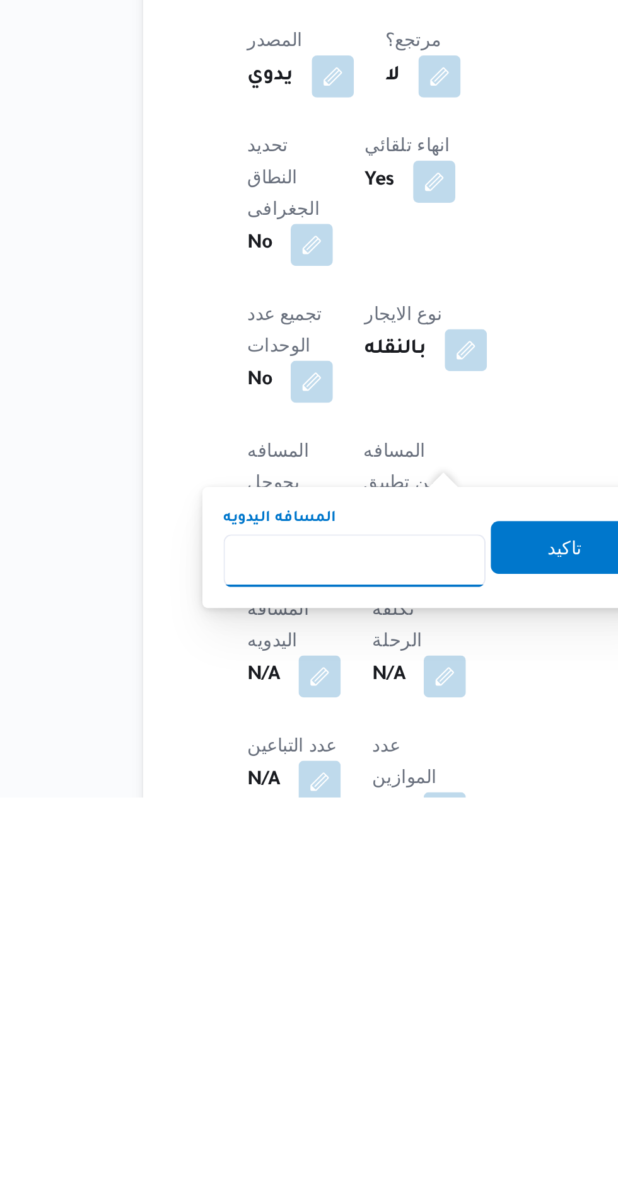
scroll to position [107, 0]
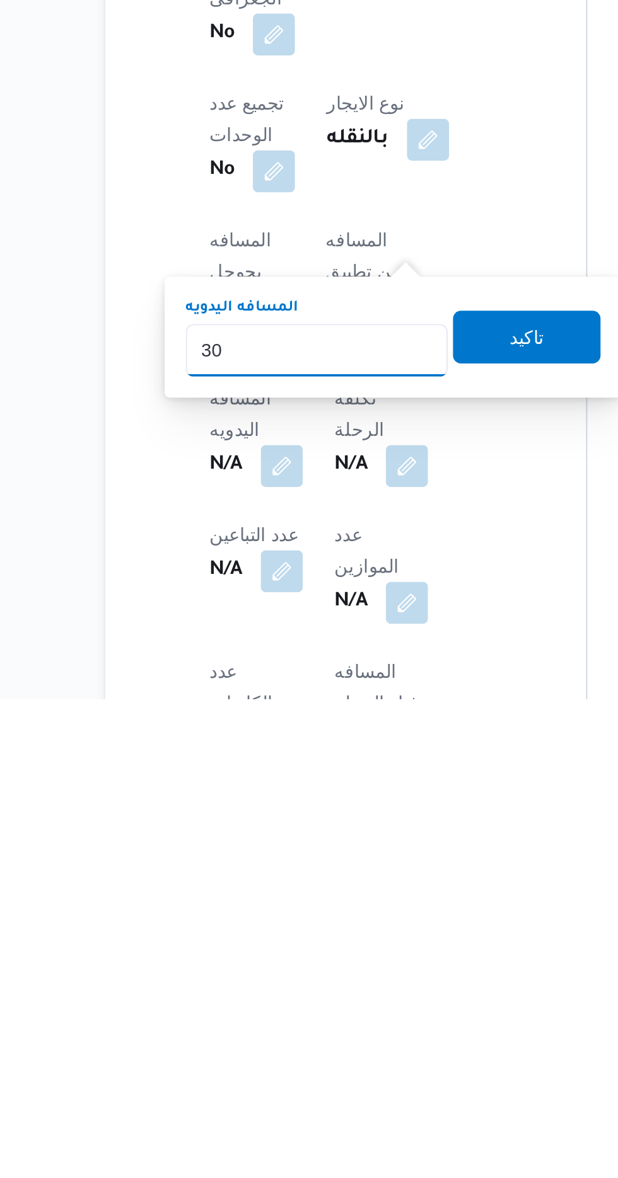
type input "300"
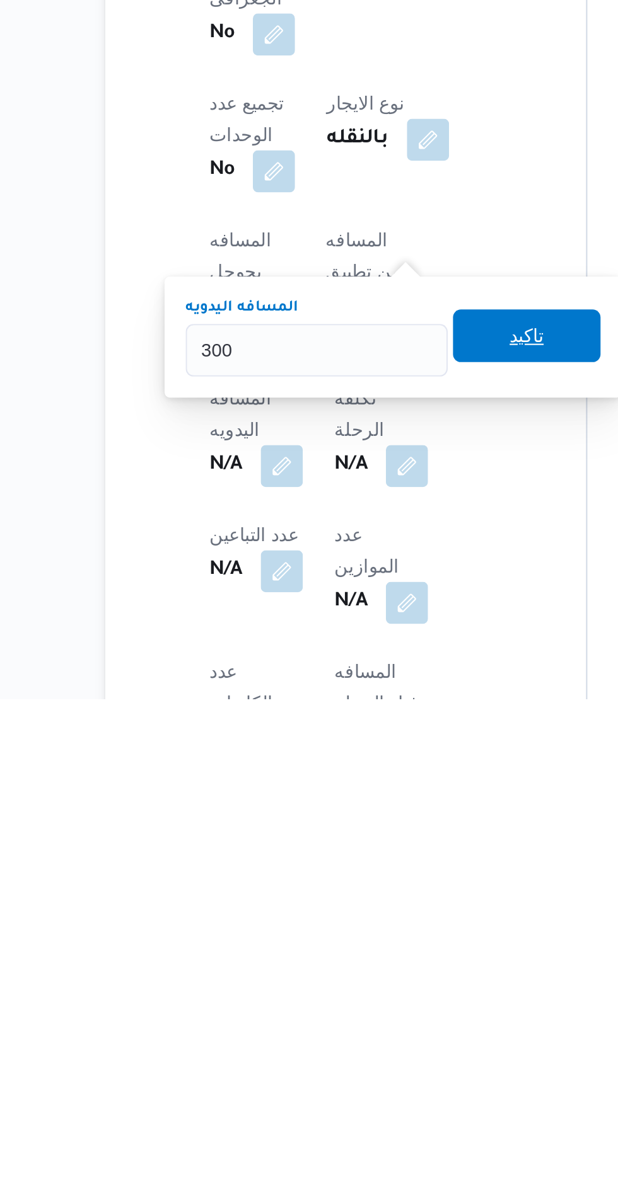
click at [373, 1005] on span "تاكيد" at bounding box center [365, 1004] width 16 height 15
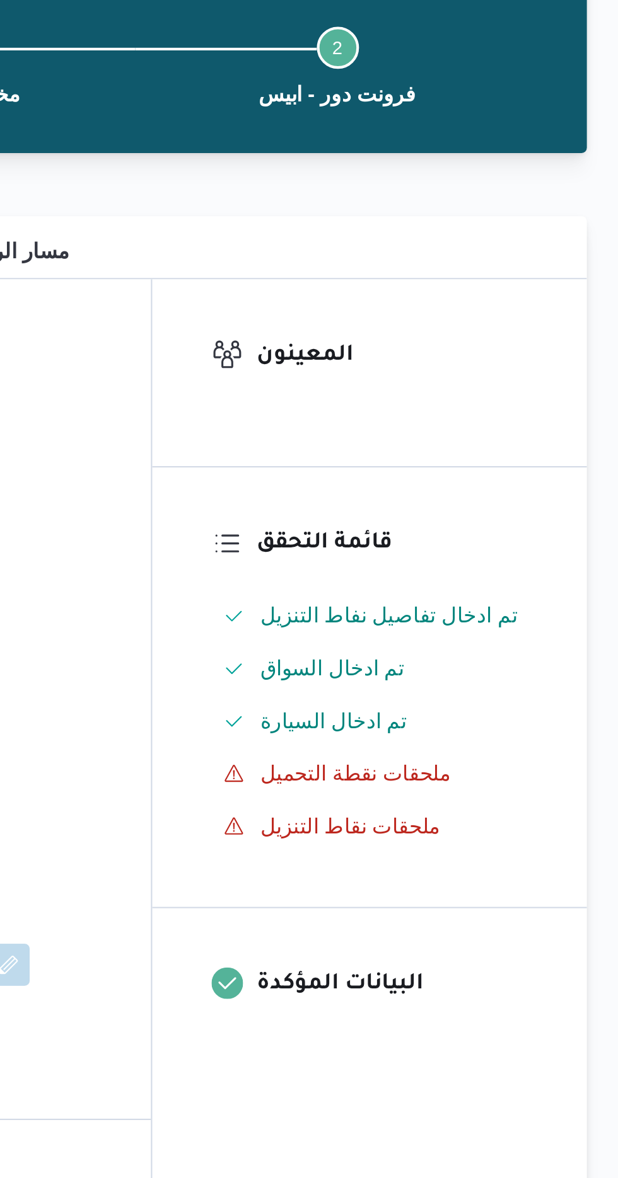
scroll to position [0, 0]
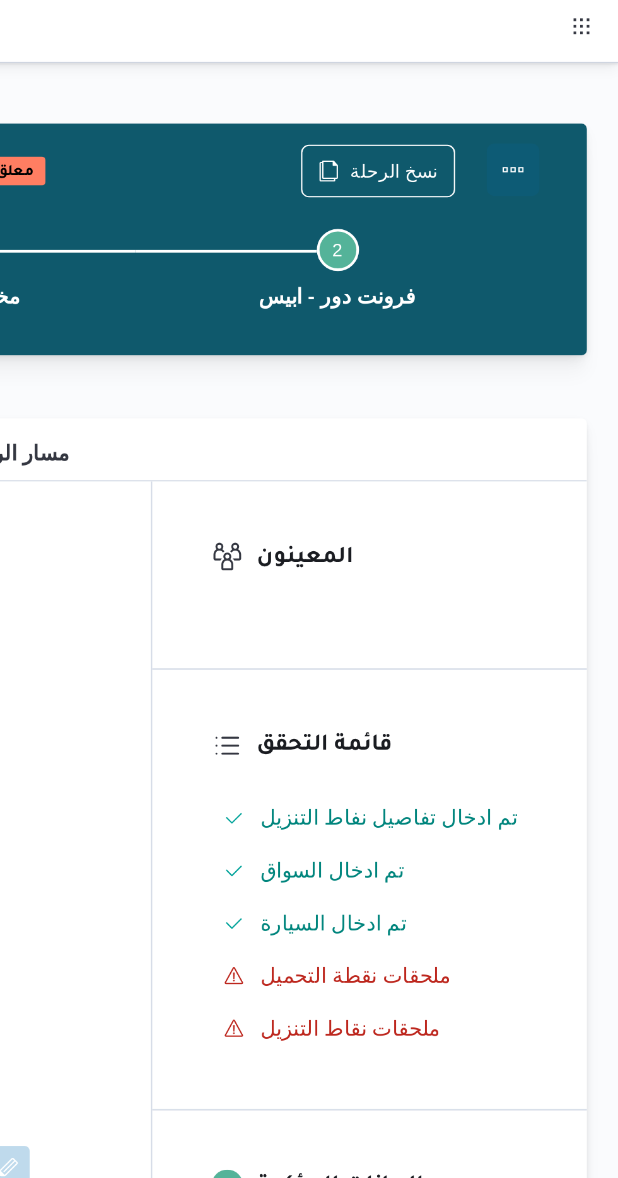
click at [570, 84] on button "Actions" at bounding box center [567, 81] width 25 height 25
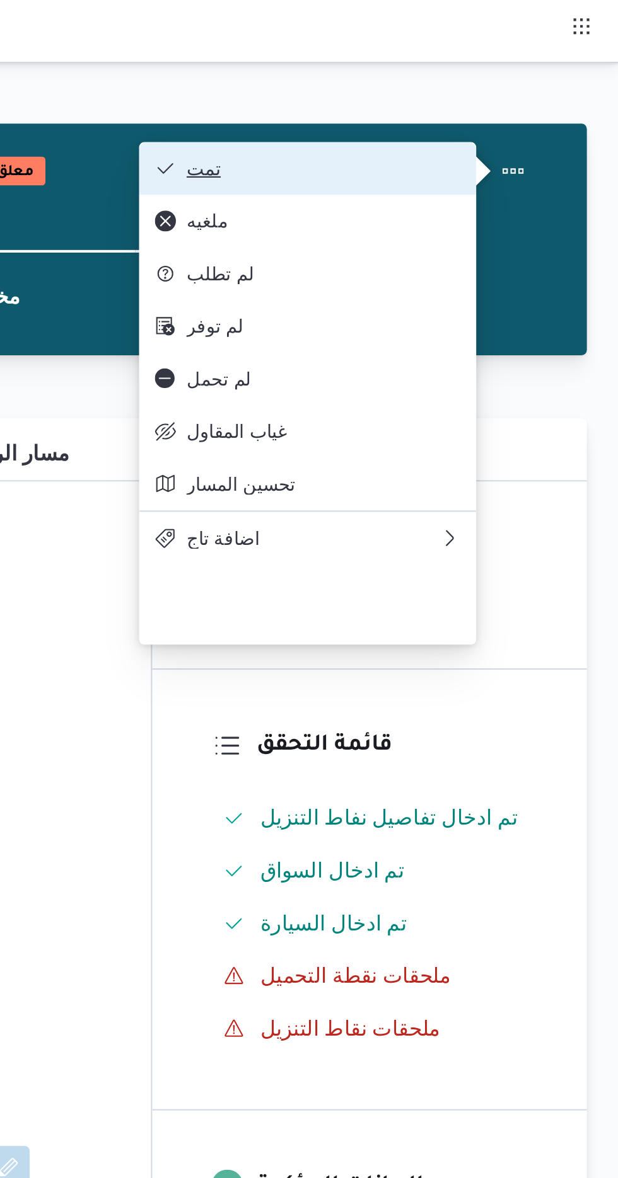
click at [439, 71] on button "تمت" at bounding box center [468, 80] width 161 height 25
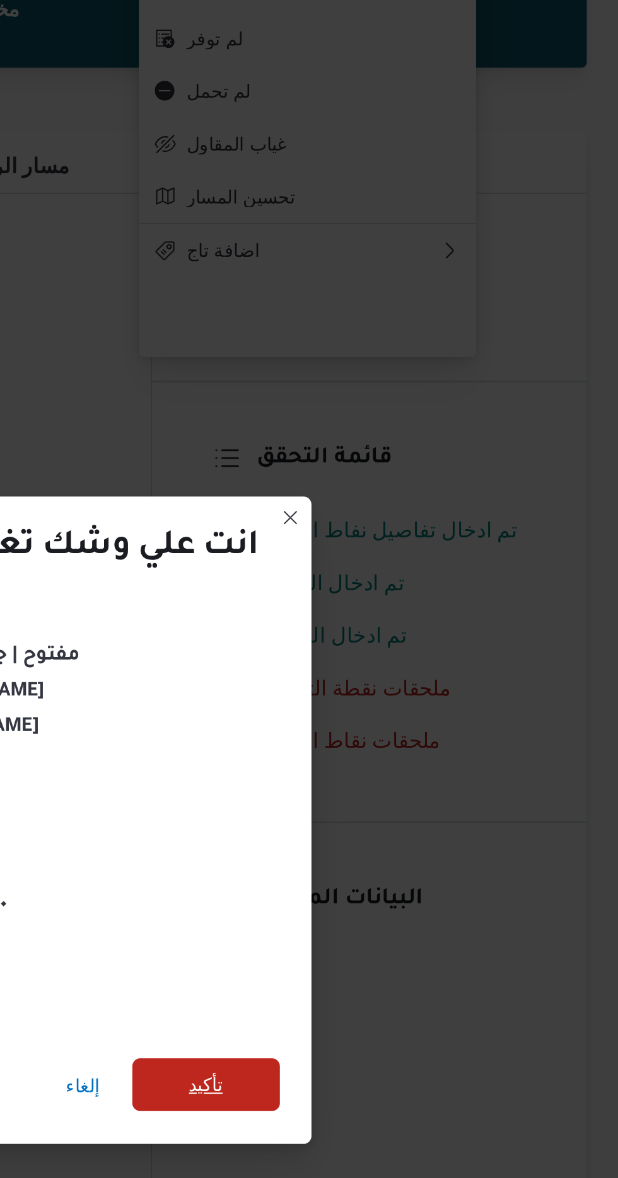
click at [420, 661] on span "تأكيد" at bounding box center [420, 657] width 71 height 25
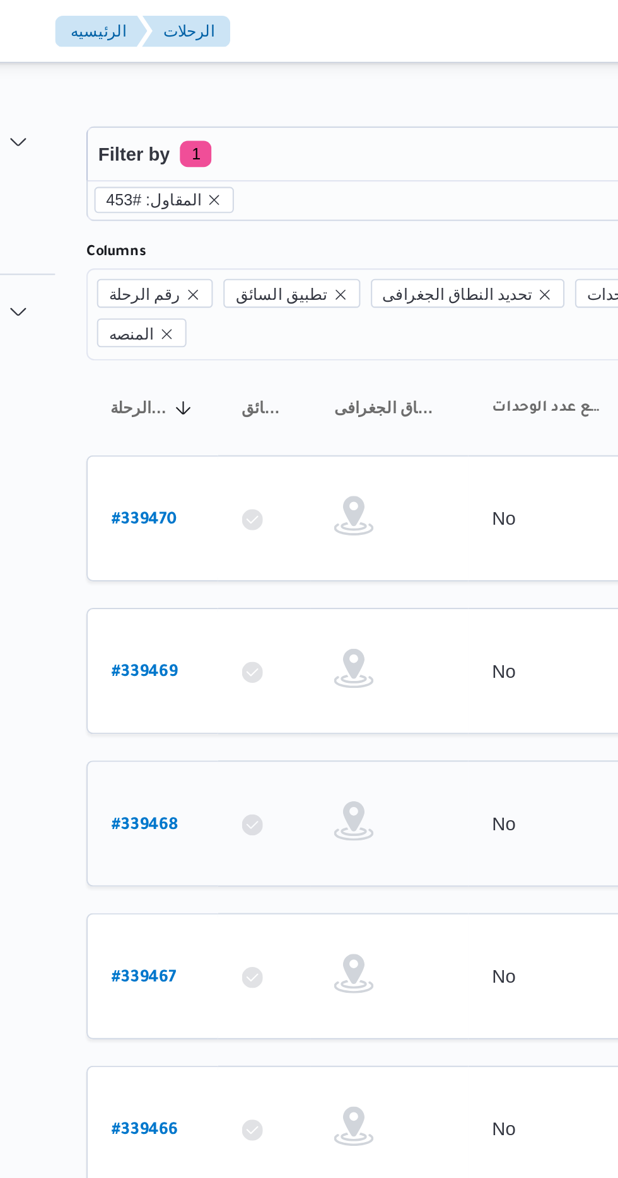
click at [182, 386] on link "# 339468" at bounding box center [192, 394] width 32 height 17
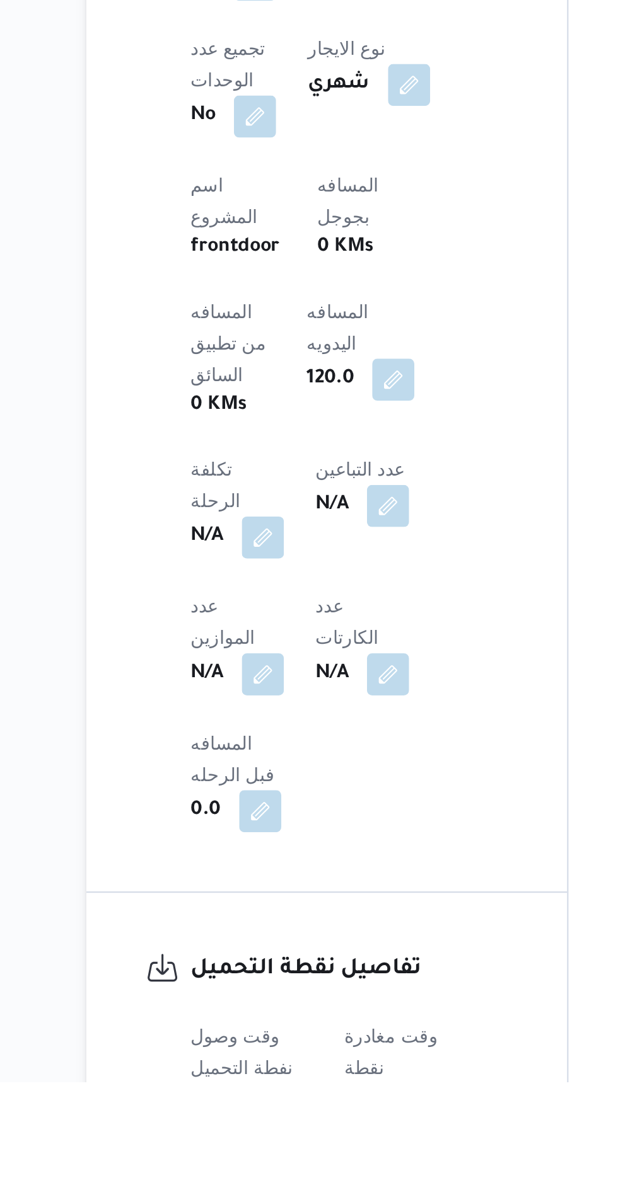
scroll to position [317, 0]
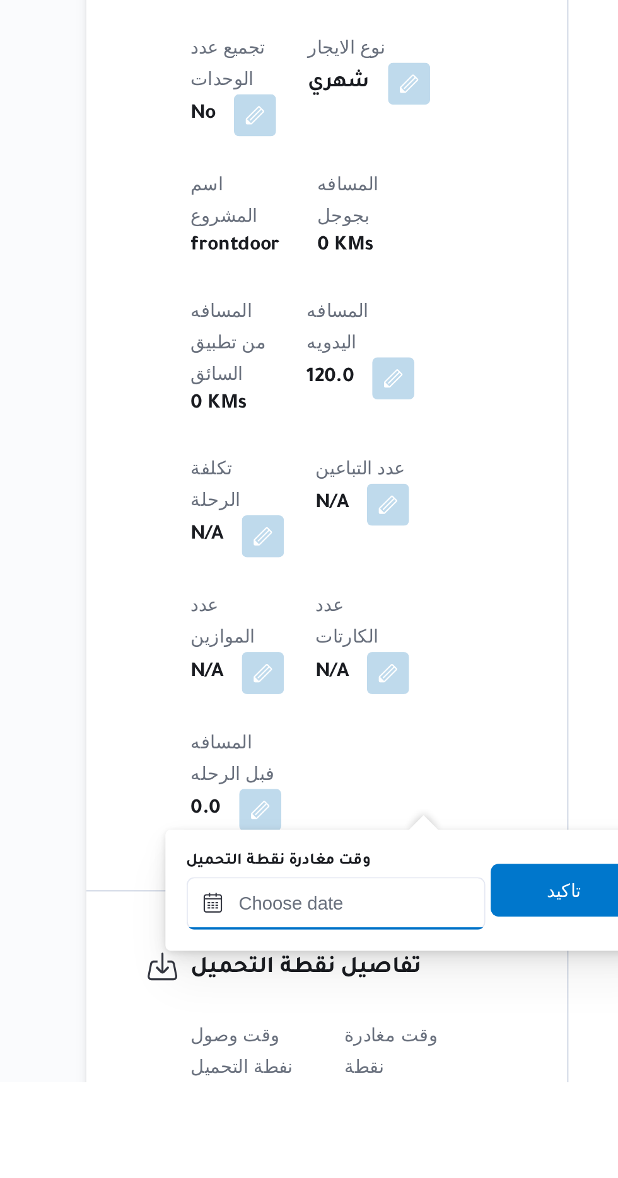
click at [261, 1089] on input "وقت مغادرة نقطة التحميل" at bounding box center [283, 1092] width 143 height 25
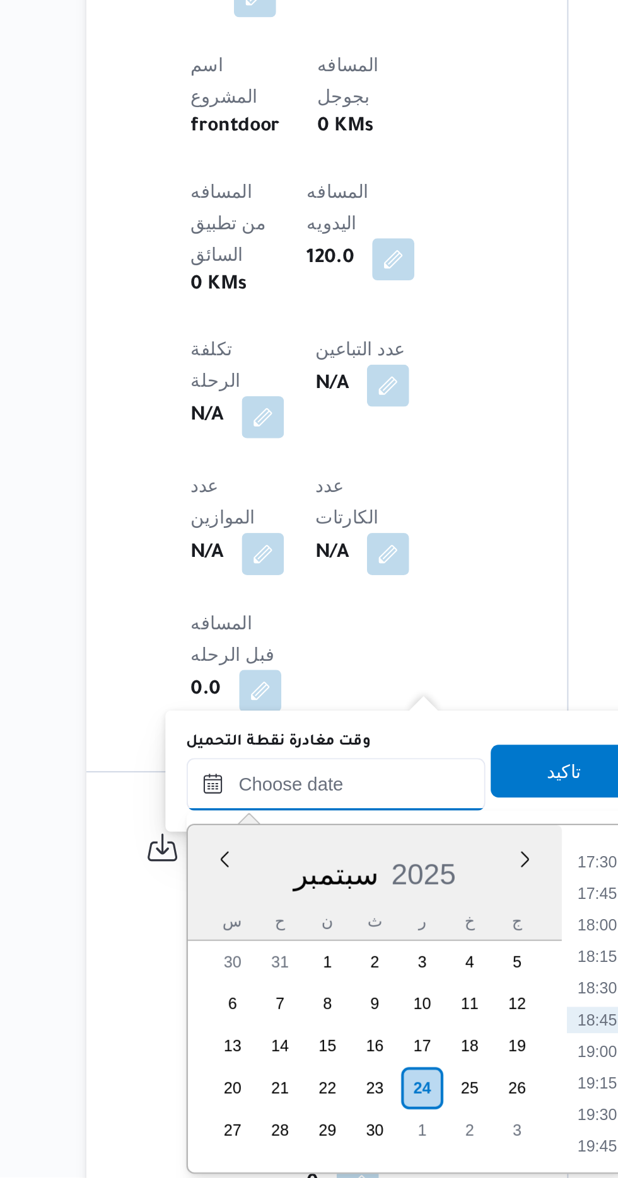
scroll to position [420, 0]
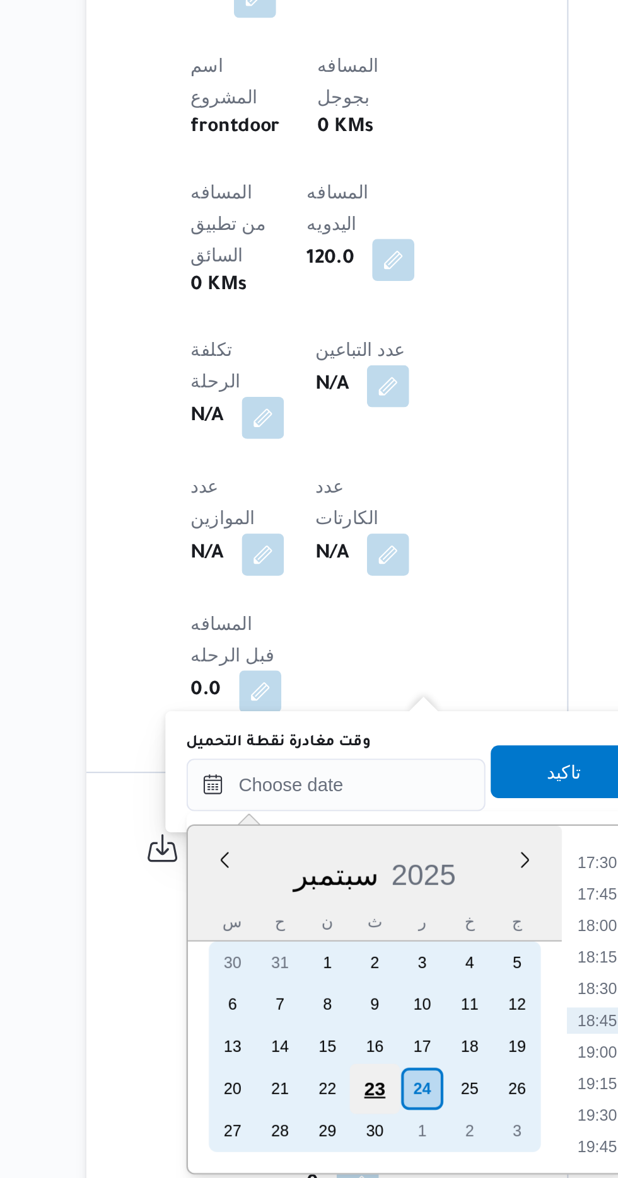
click at [300, 1131] on div "23" at bounding box center [301, 1136] width 24 height 24
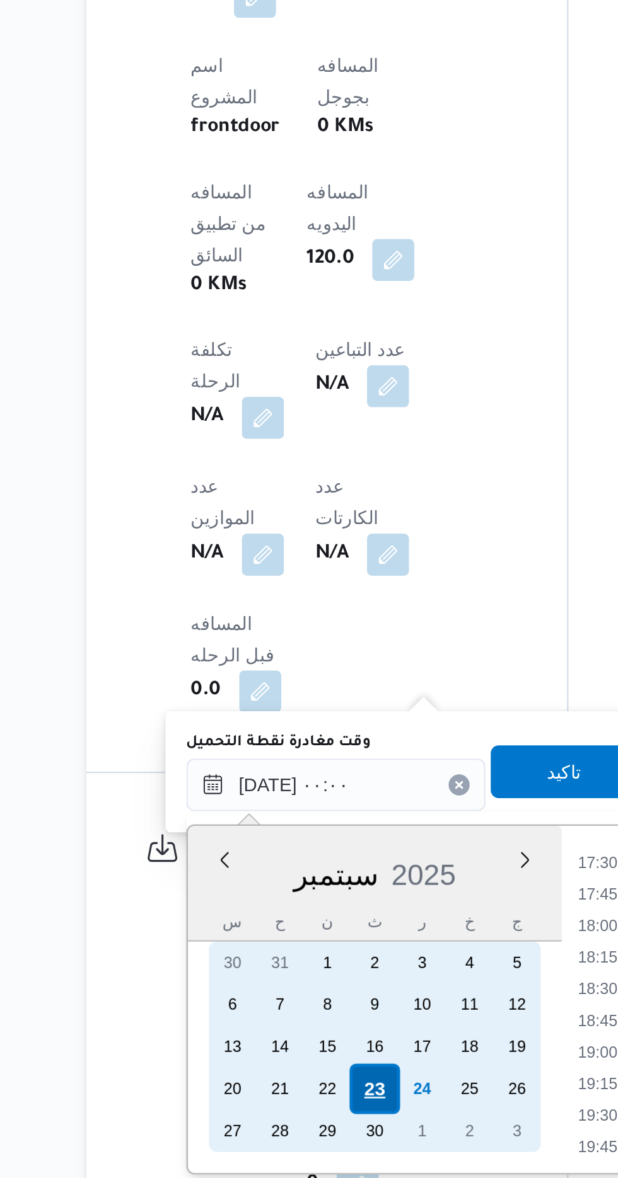
scroll to position [0, 0]
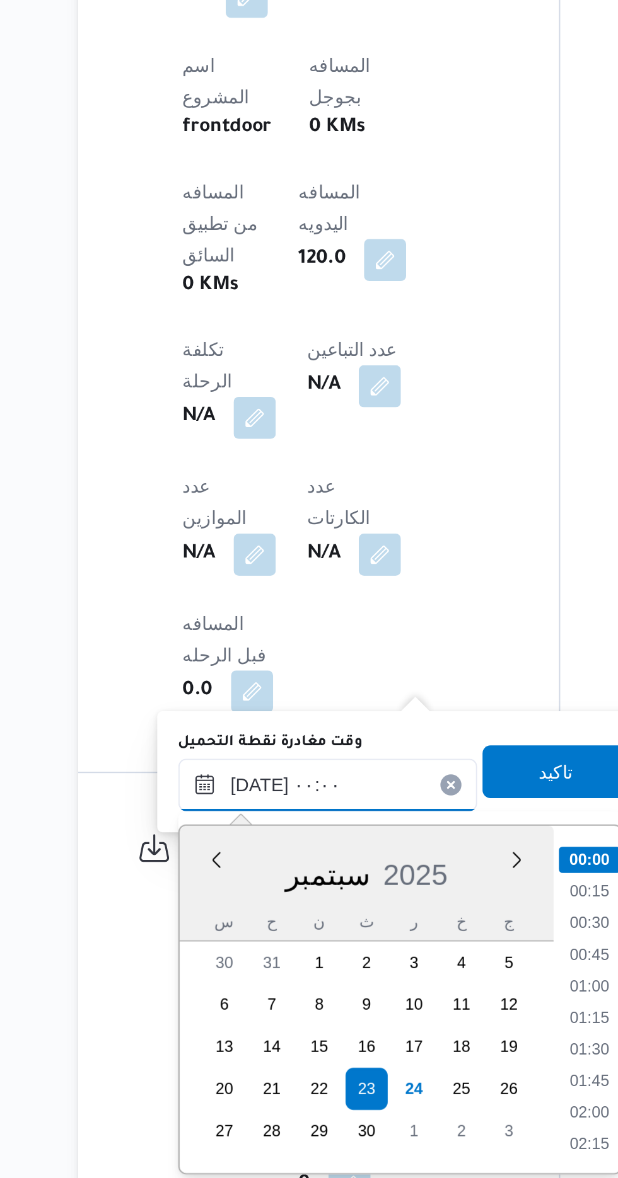
click at [213, 979] on input "[DATE] ٠٠:٠٠" at bounding box center [283, 989] width 143 height 25
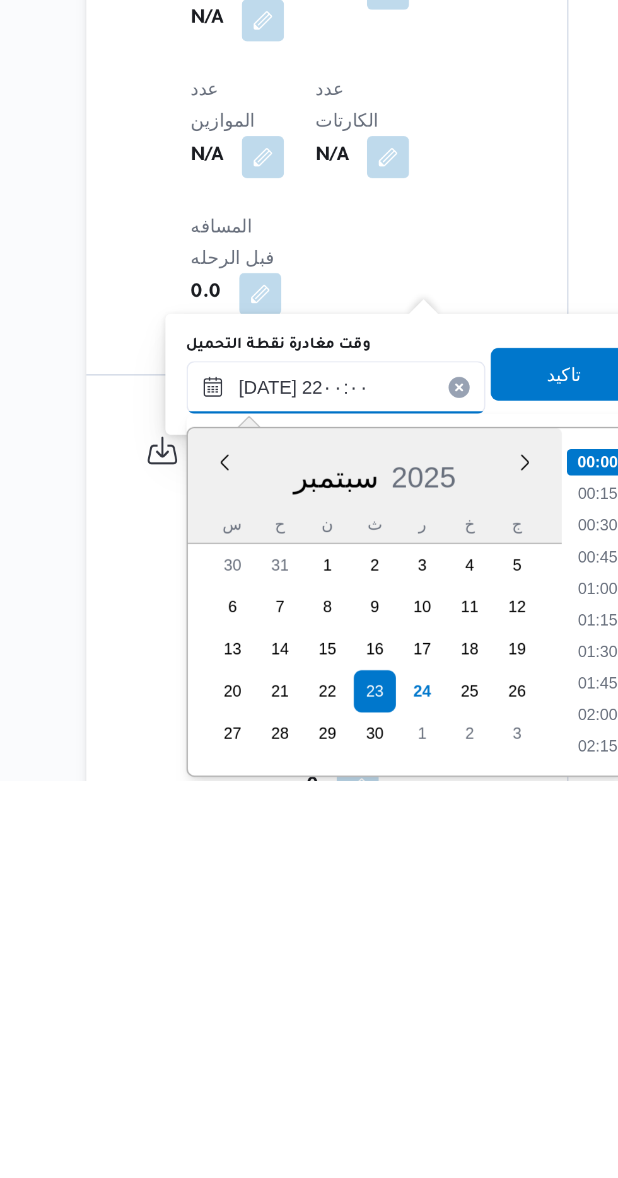
scroll to position [420, 0]
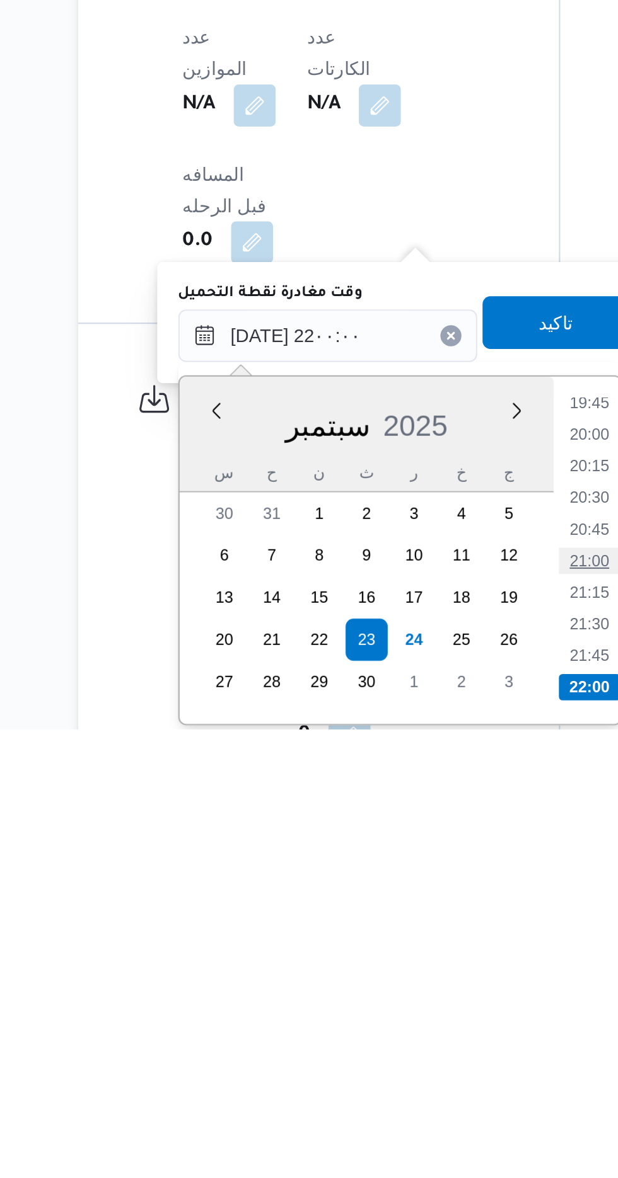
click at [403, 1097] on li "21:00" at bounding box center [408, 1098] width 29 height 13
type input "[DATE] ٢١:٠٠"
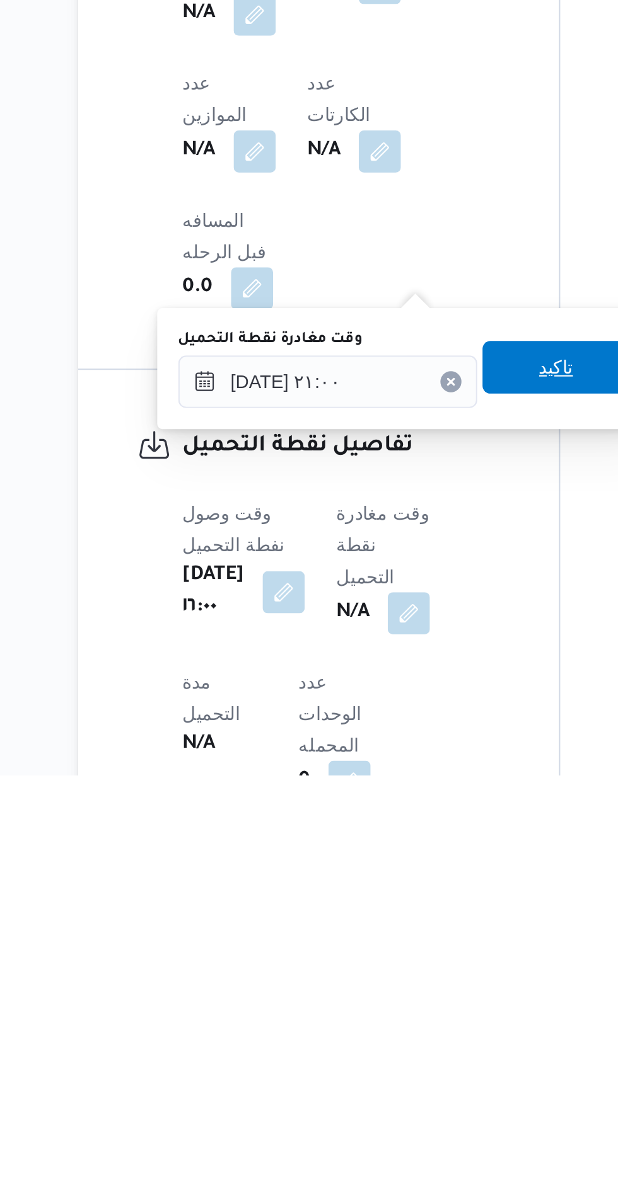
click at [392, 981] on span "تاكيد" at bounding box center [392, 983] width 71 height 25
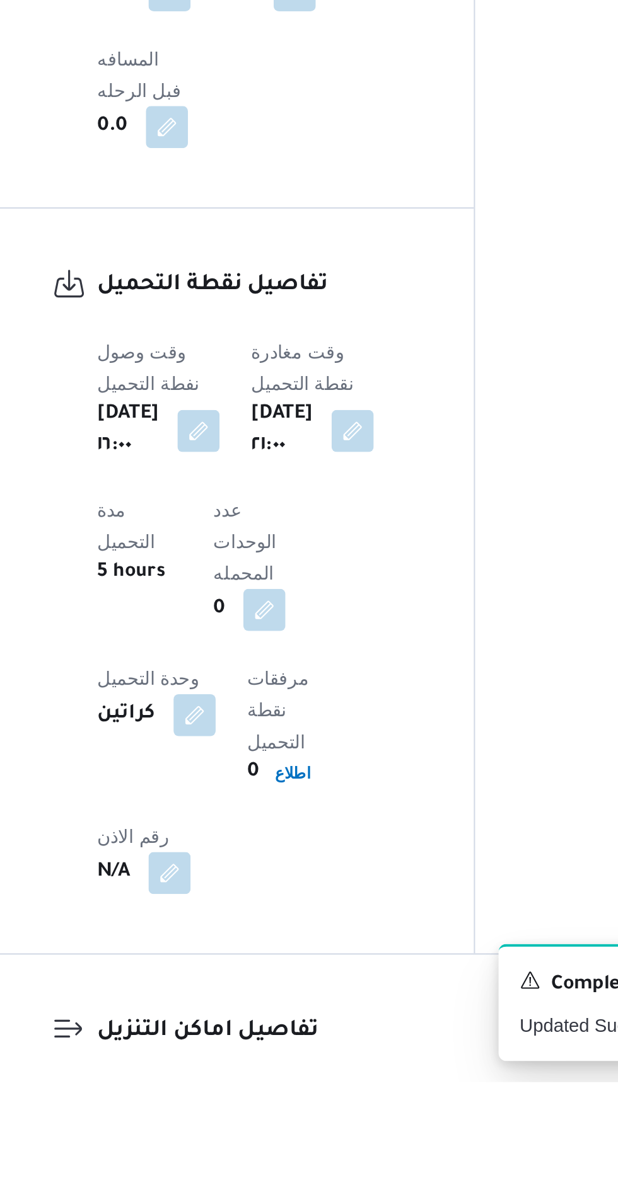
scroll to position [654, 0]
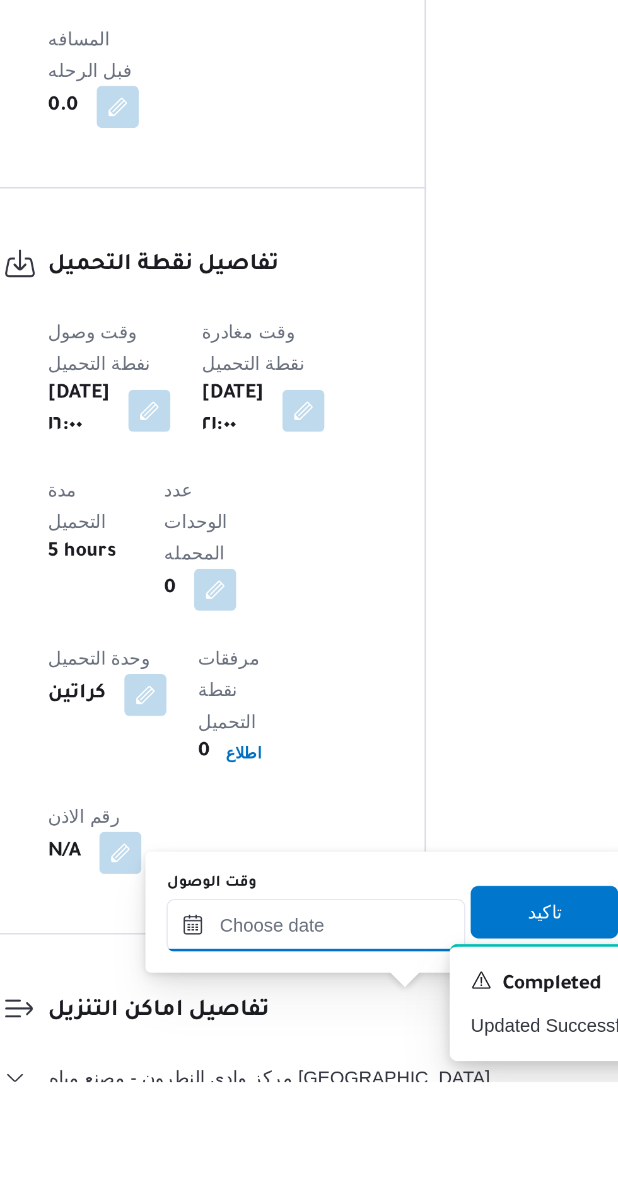
click at [321, 1108] on input "وقت الوصول" at bounding box center [341, 1103] width 143 height 25
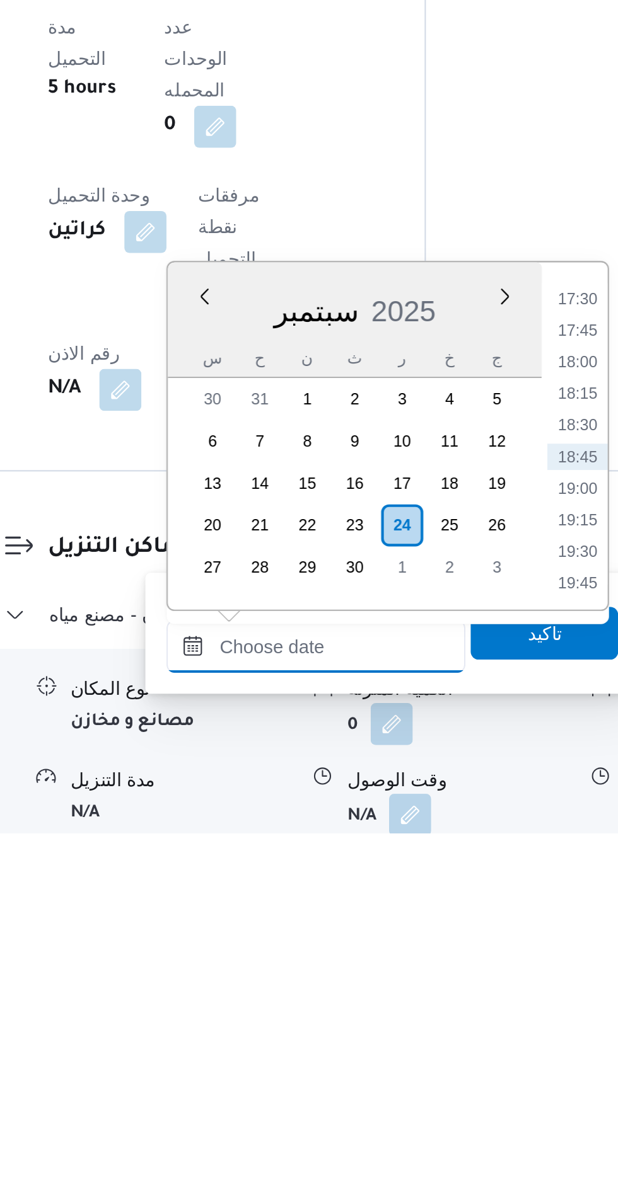
scroll to position [756, 0]
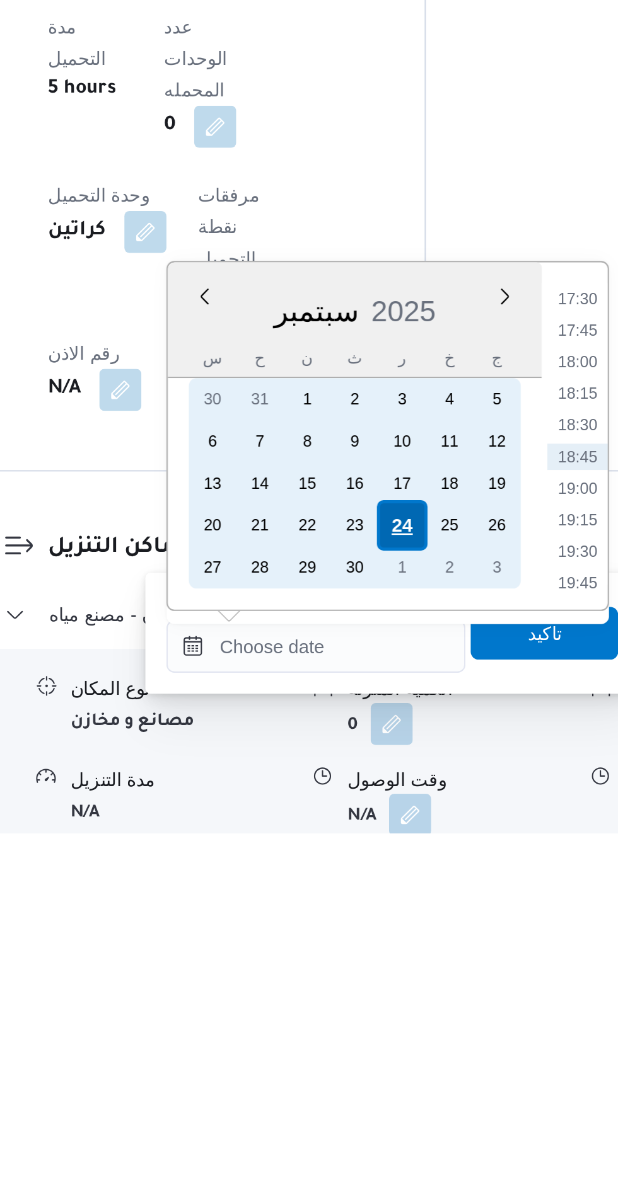
click at [381, 1029] on div "24" at bounding box center [383, 1031] width 24 height 24
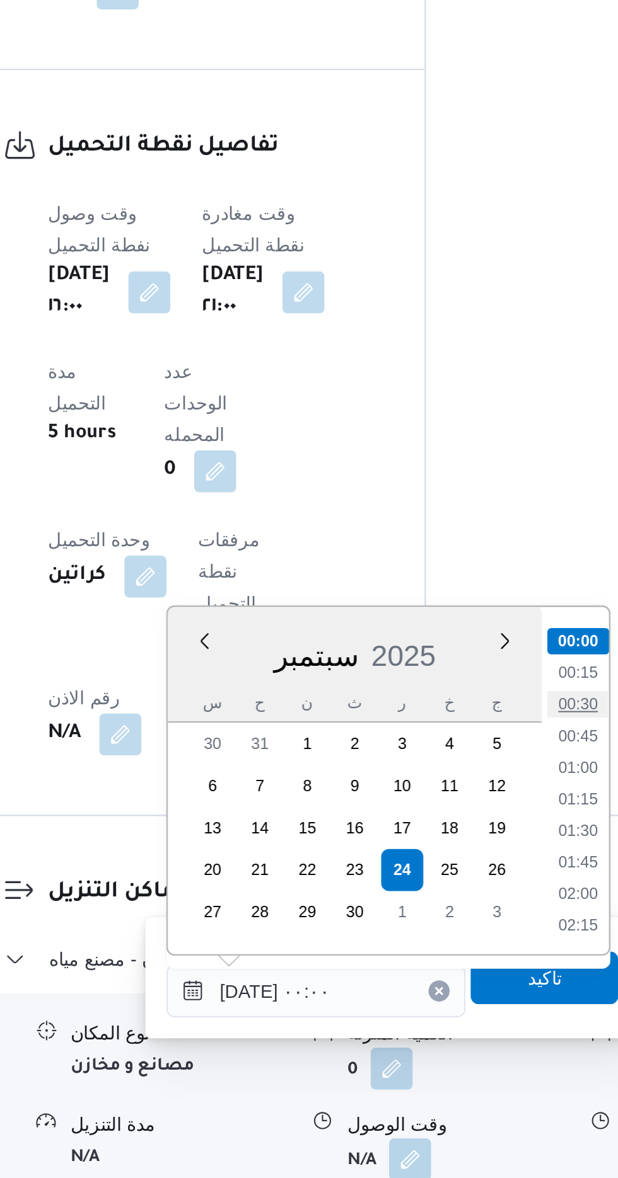
click at [459, 949] on li "00:30" at bounding box center [467, 951] width 29 height 13
type input "[DATE] ٠٠:٣٠"
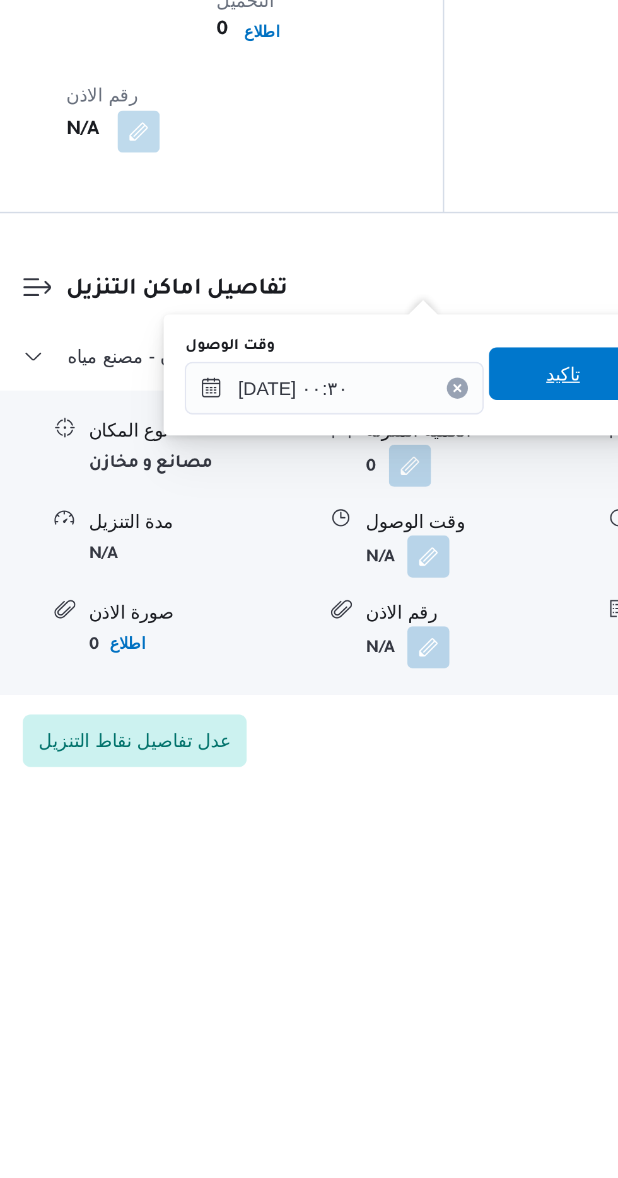
click at [454, 991] on span "تاكيد" at bounding box center [451, 986] width 71 height 25
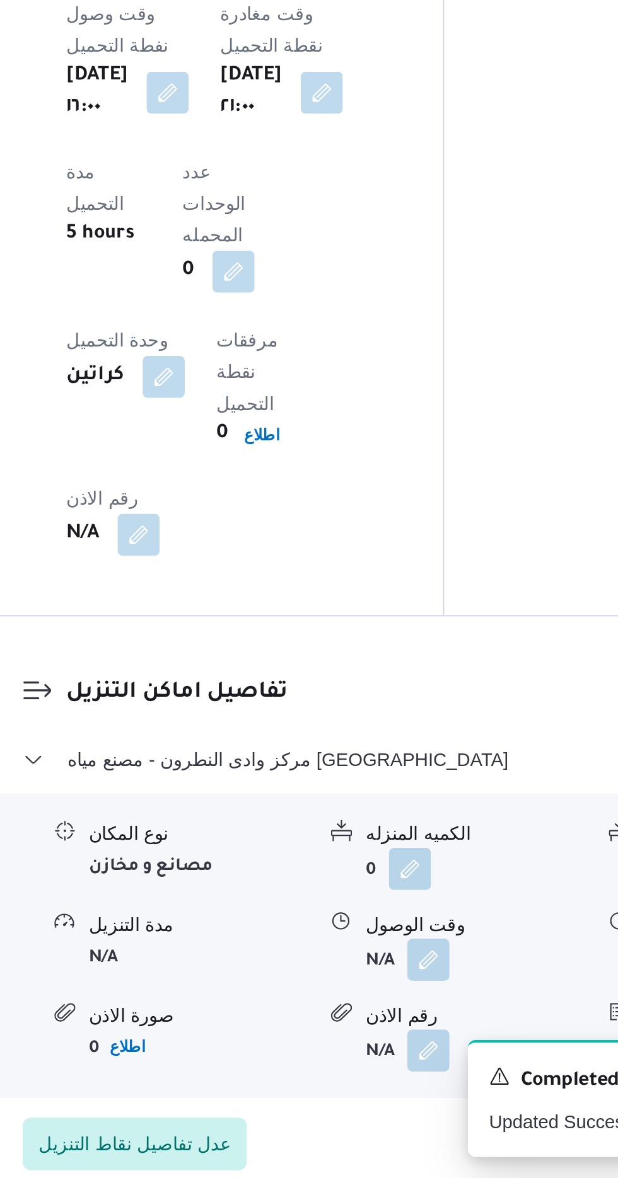
scroll to position [851, 0]
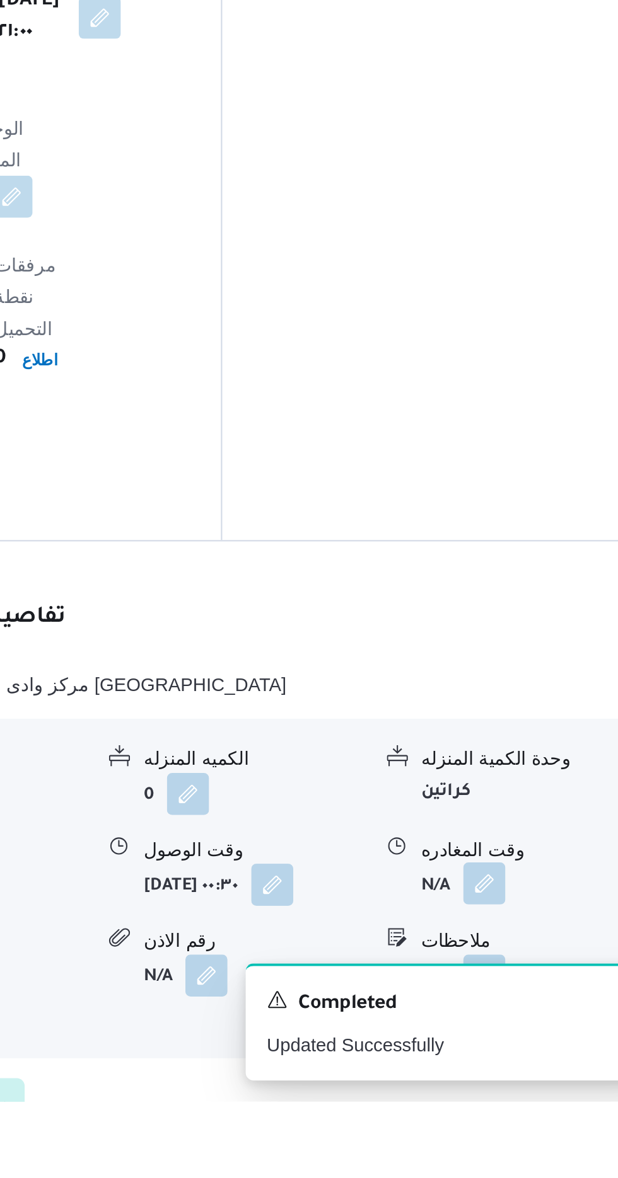
click at [519, 1064] on button "button" at bounding box center [520, 1074] width 20 height 20
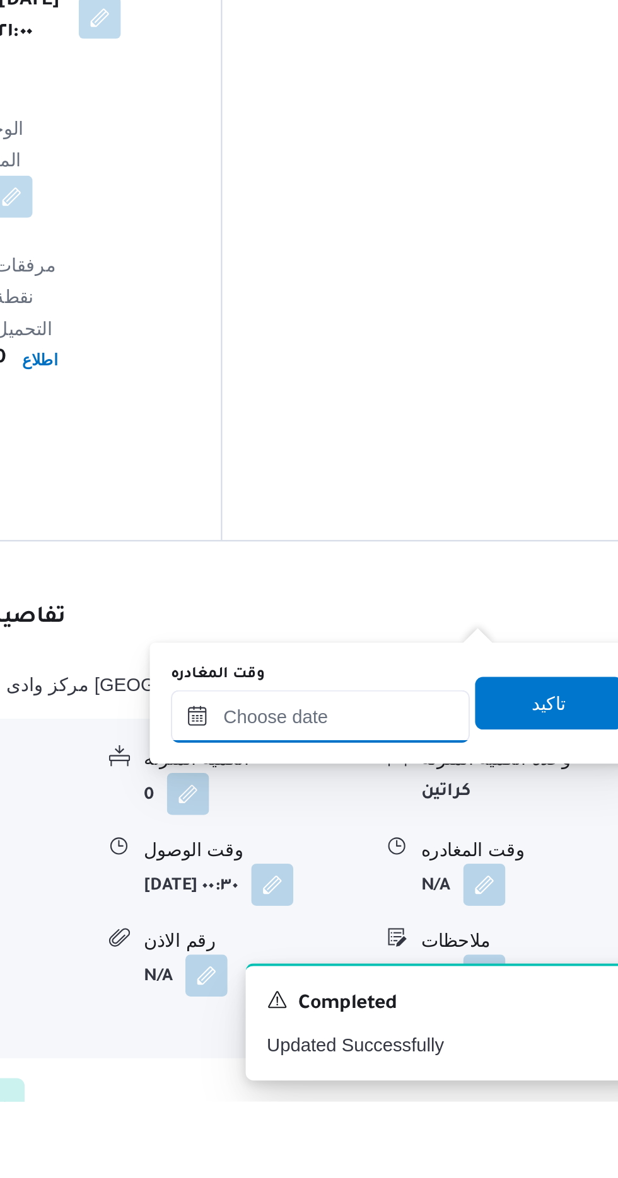
click at [441, 989] on input "وقت المغادره" at bounding box center [441, 993] width 143 height 25
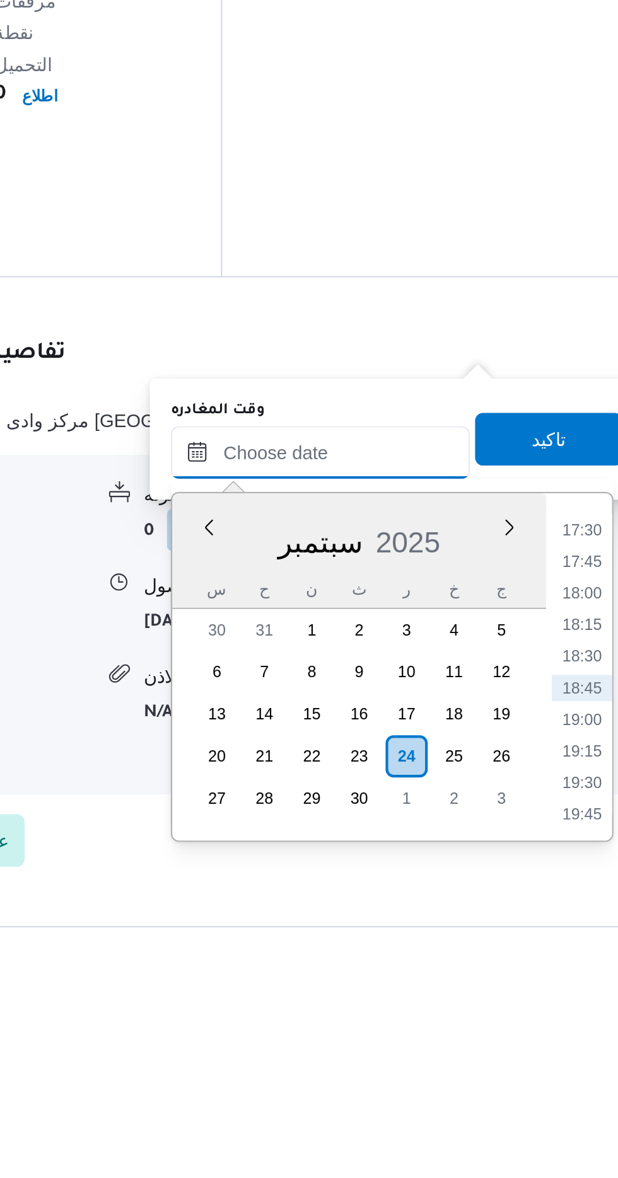
scroll to position [902, 0]
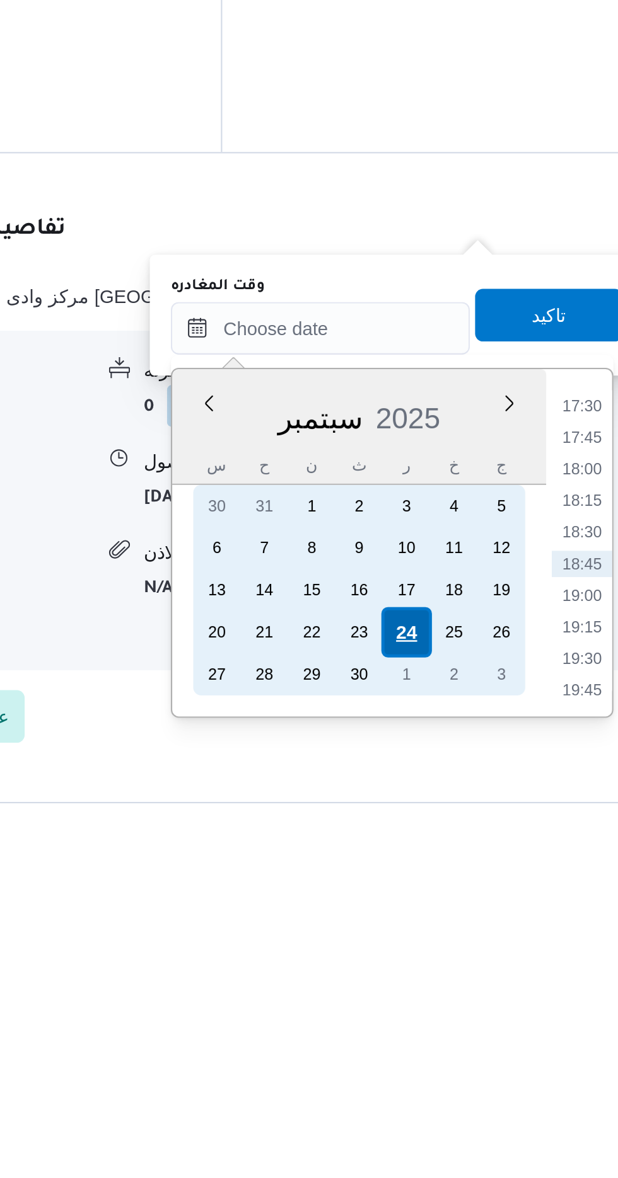
click at [480, 1086] on div "24" at bounding box center [483, 1088] width 24 height 24
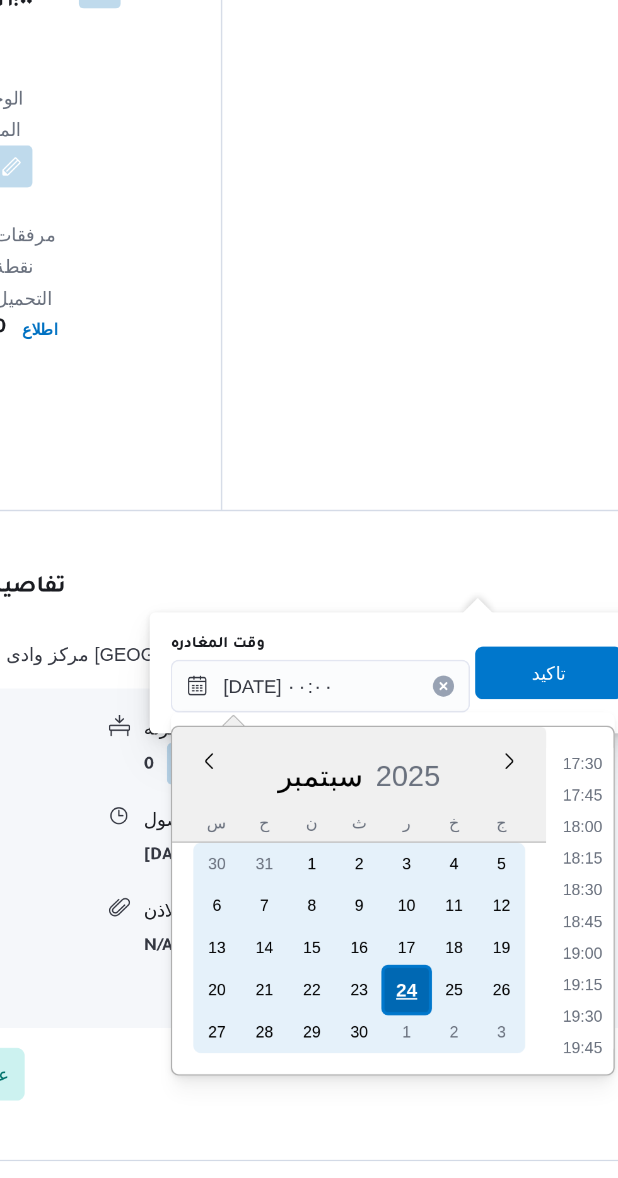
scroll to position [0, 0]
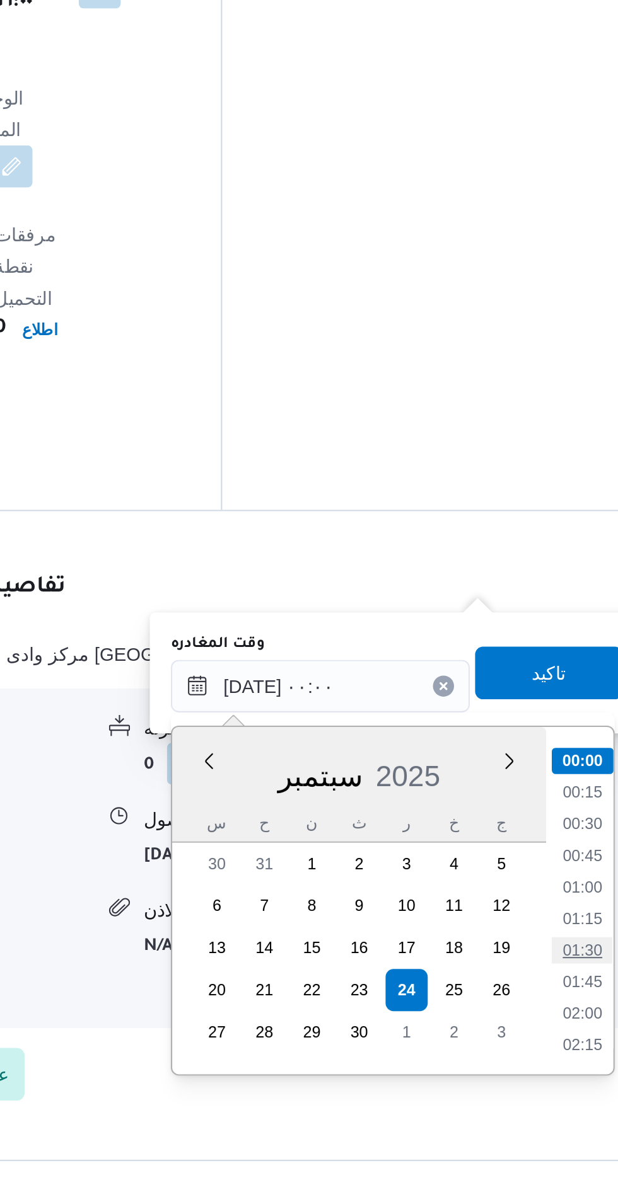
click at [560, 1064] on li "01:30" at bounding box center [566, 1069] width 29 height 13
type input "[DATE] ٠١:٣٠"
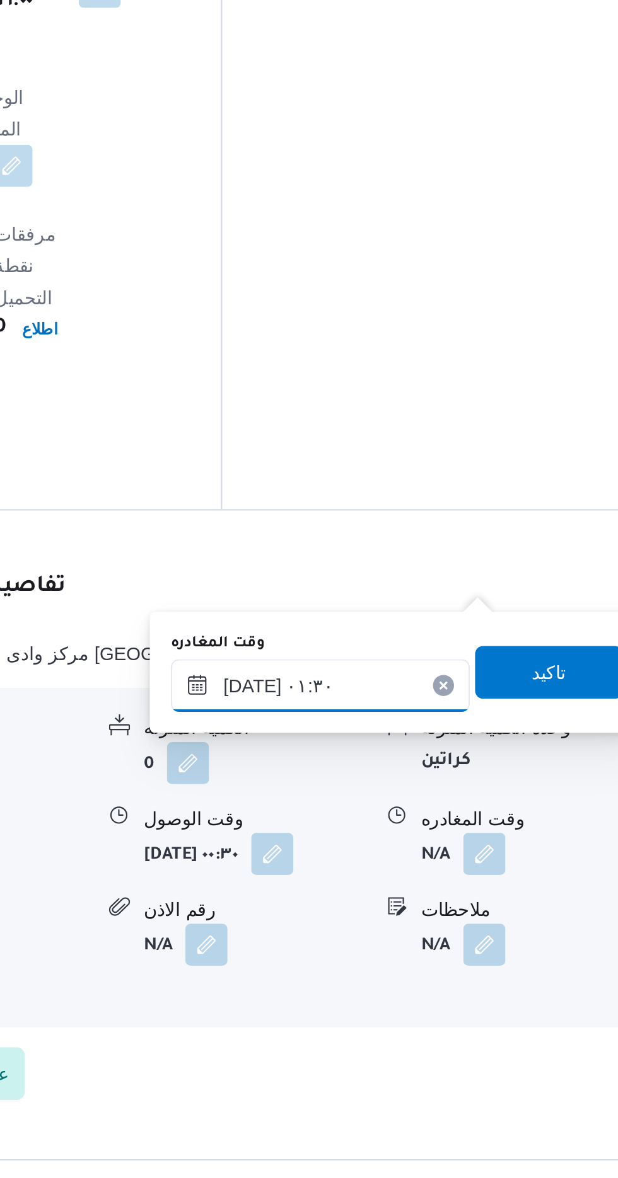
scroll to position [902, 0]
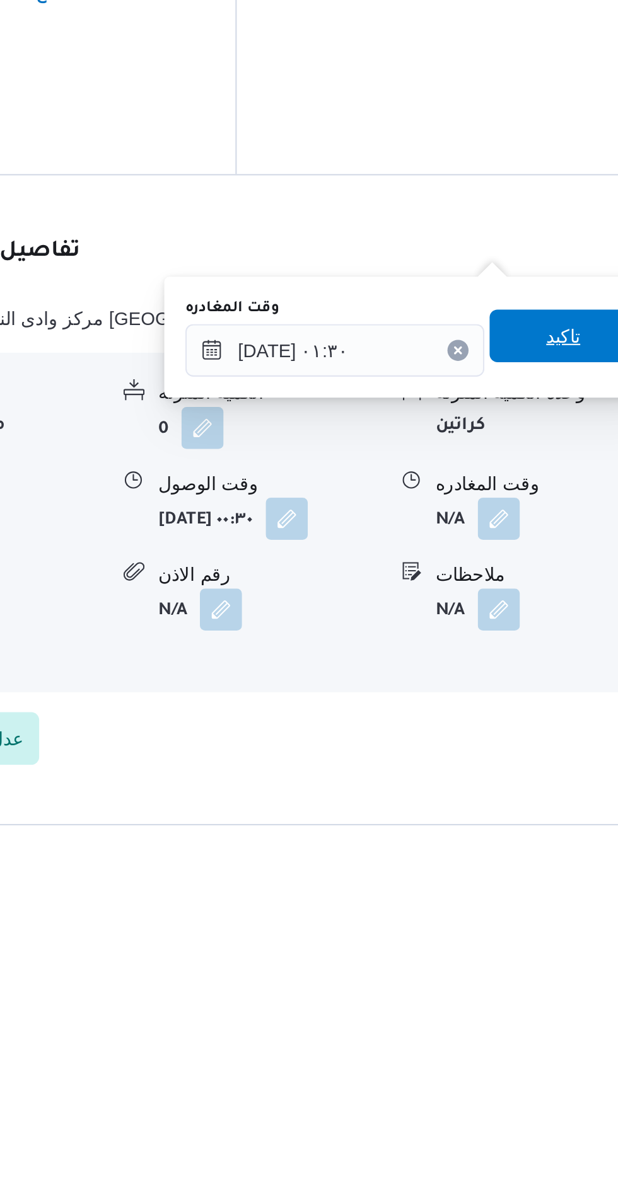
click at [549, 936] on span "تاكيد" at bounding box center [551, 935] width 71 height 25
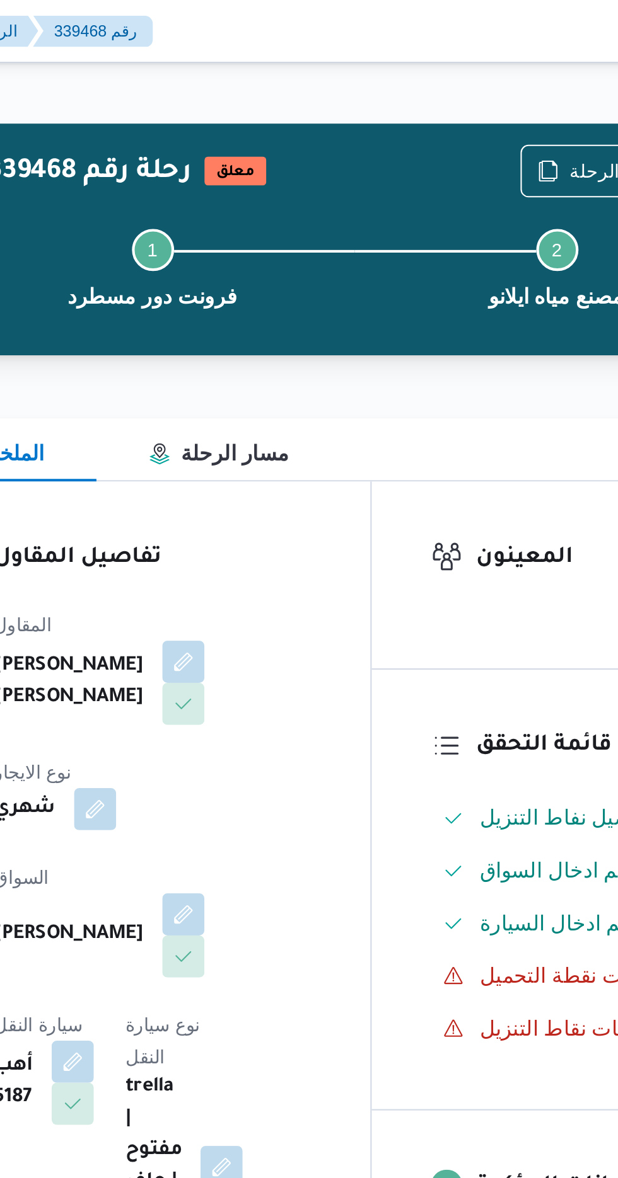
scroll to position [0, 0]
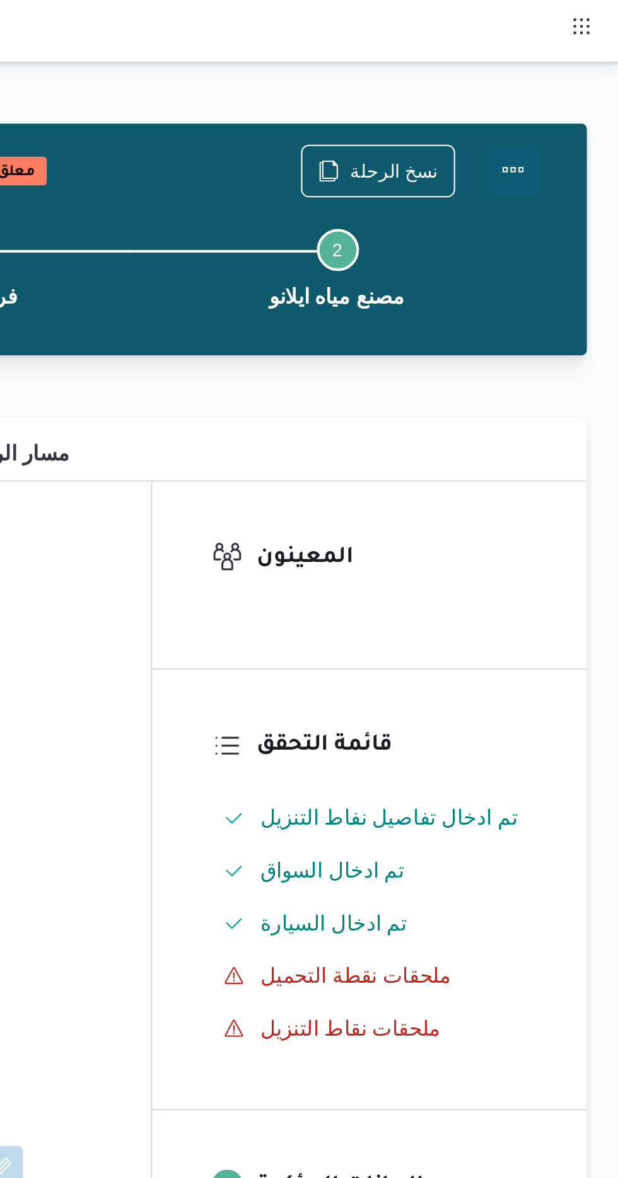
click at [570, 89] on button "Actions" at bounding box center [567, 81] width 25 height 25
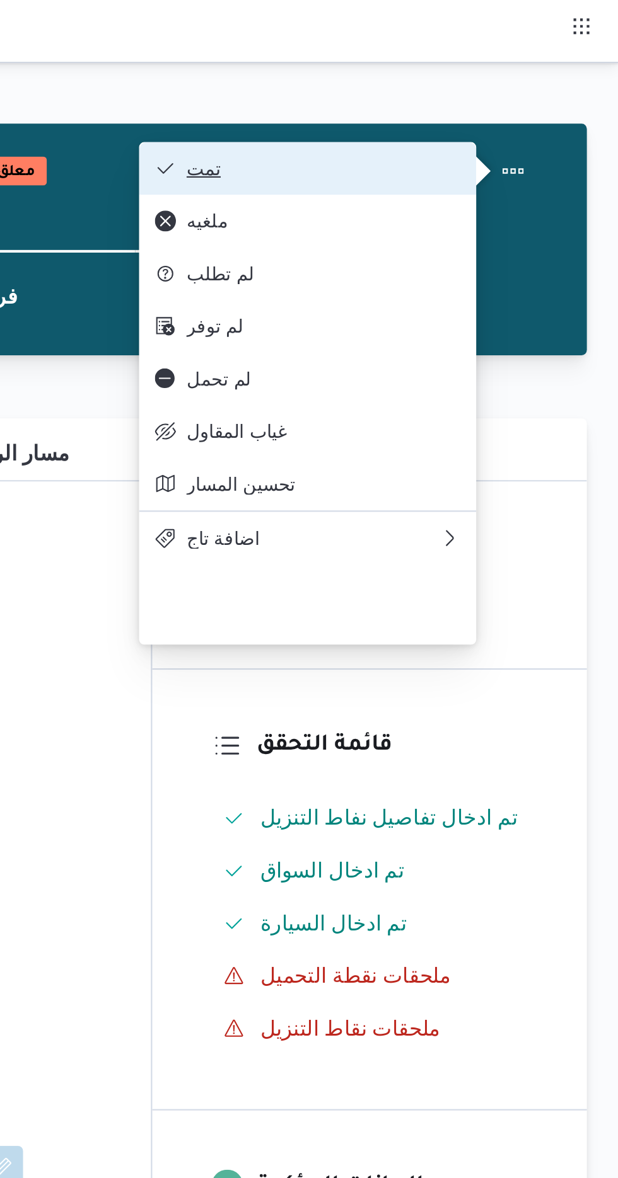
click at [431, 74] on button "تمت" at bounding box center [468, 80] width 161 height 25
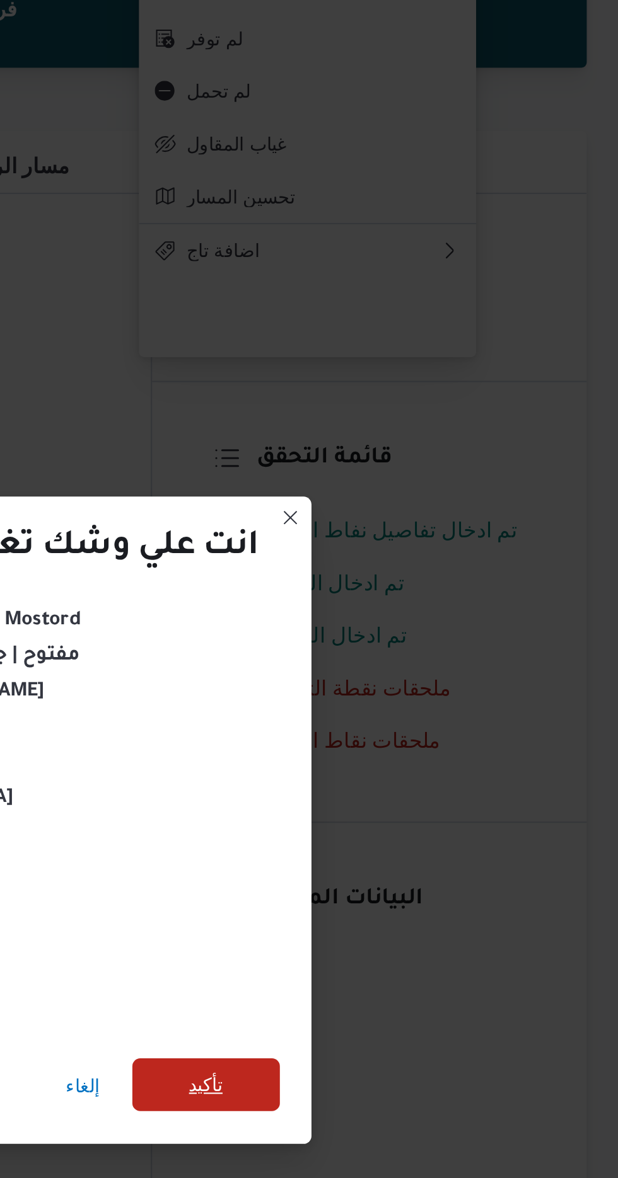
click at [423, 650] on span "تأكيد" at bounding box center [420, 657] width 16 height 15
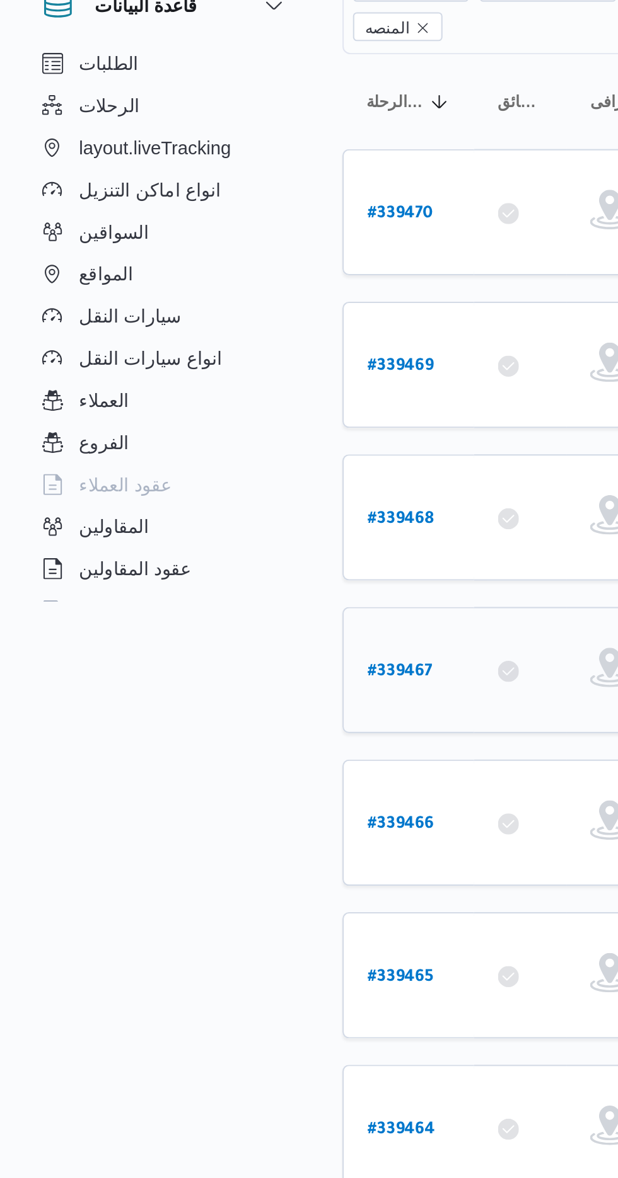
click at [197, 459] on link "# 339467" at bounding box center [191, 467] width 31 height 17
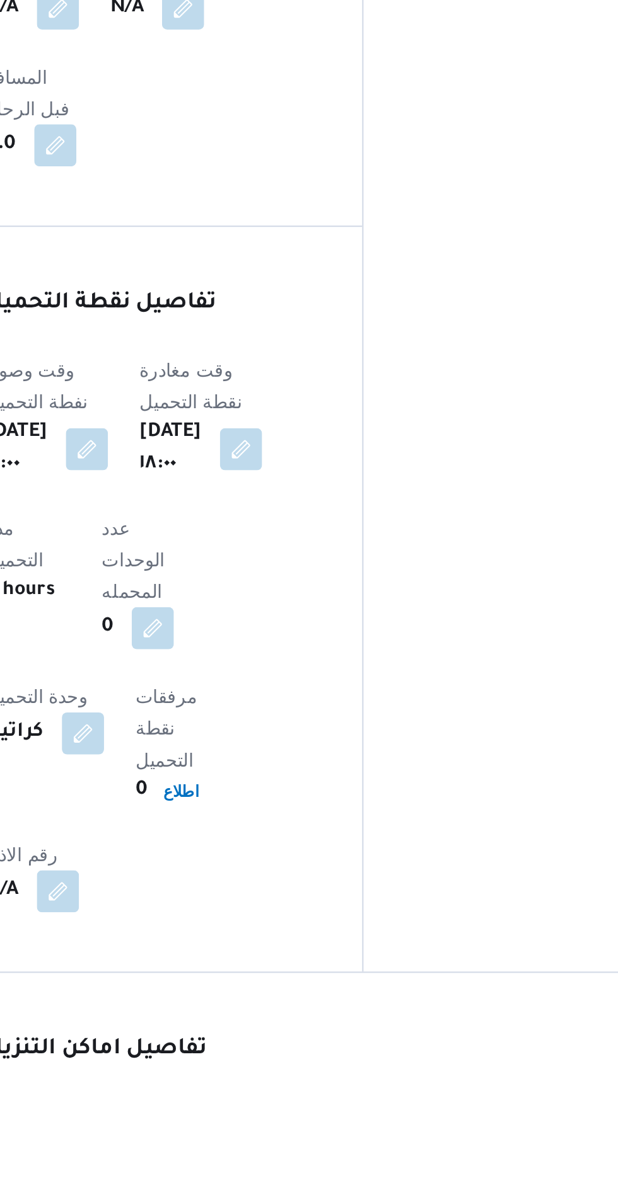
scroll to position [640, 0]
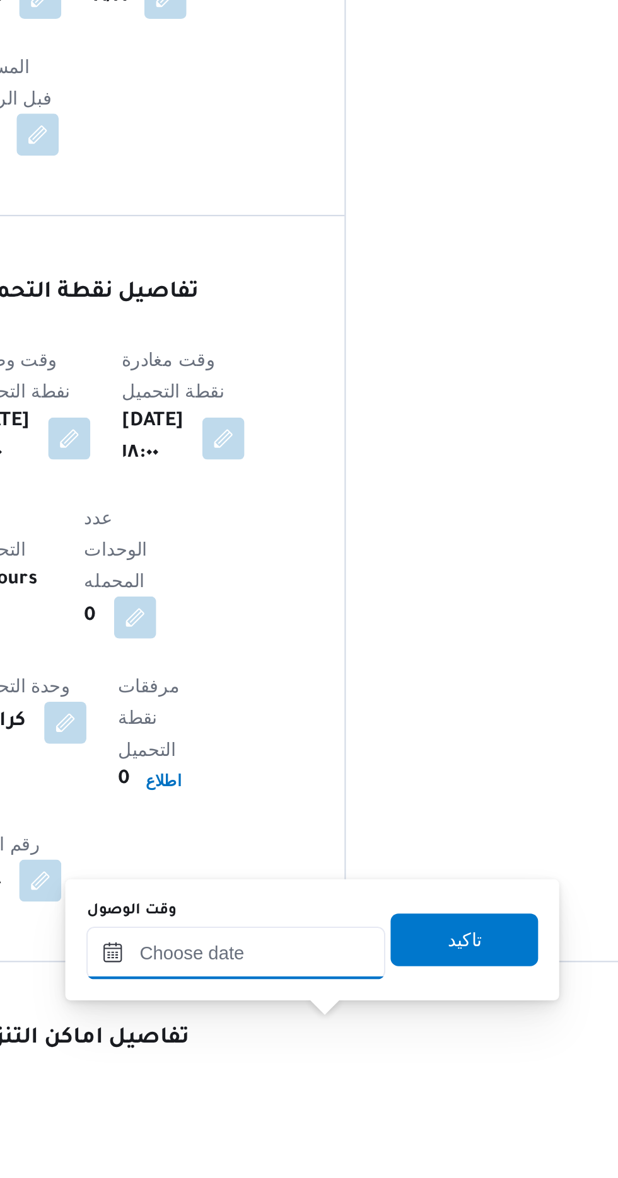
click at [340, 1119] on input "وقت الوصول" at bounding box center [341, 1116] width 143 height 25
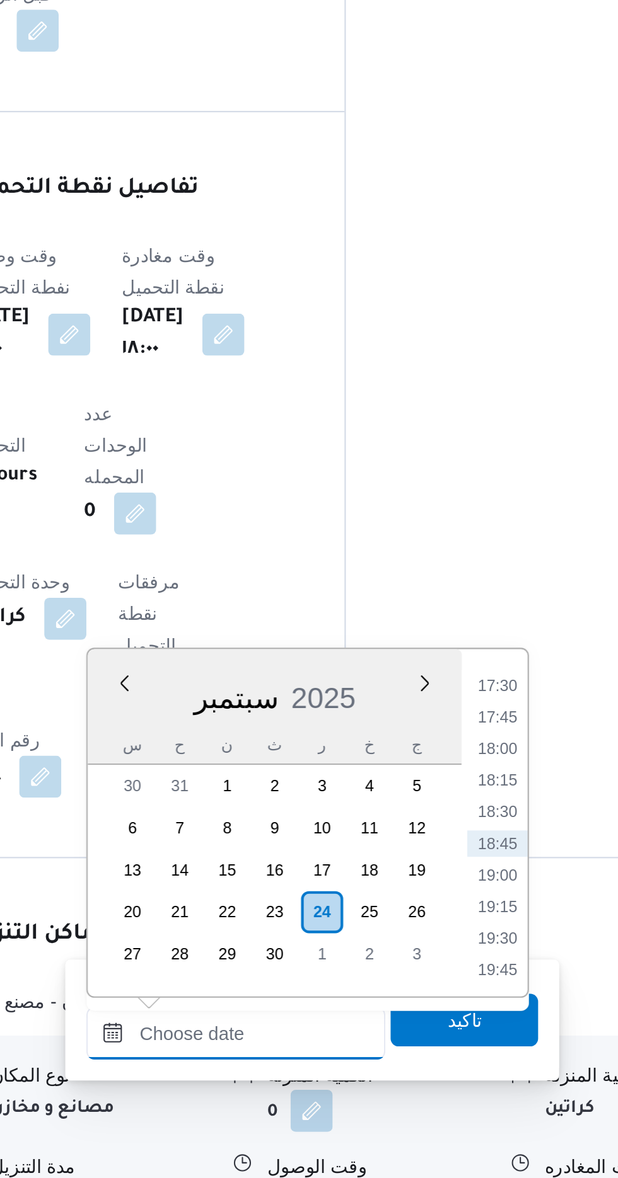
scroll to position [736, 0]
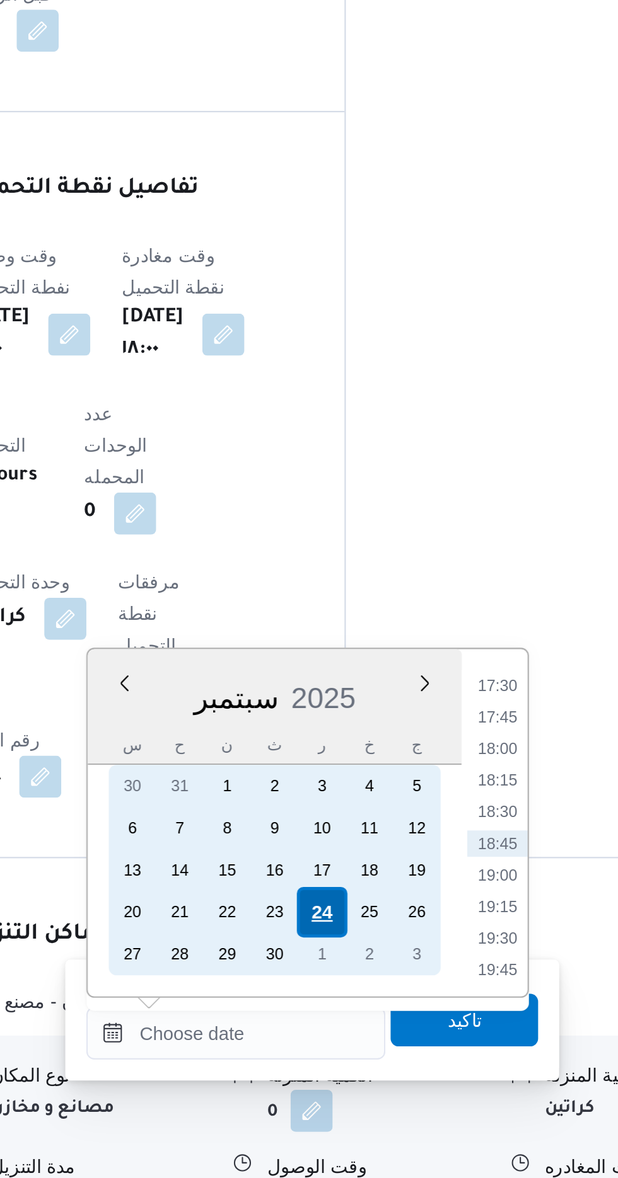
click at [380, 1049] on div "24" at bounding box center [383, 1051] width 24 height 24
type input "[DATE] ٠٠:٠٠"
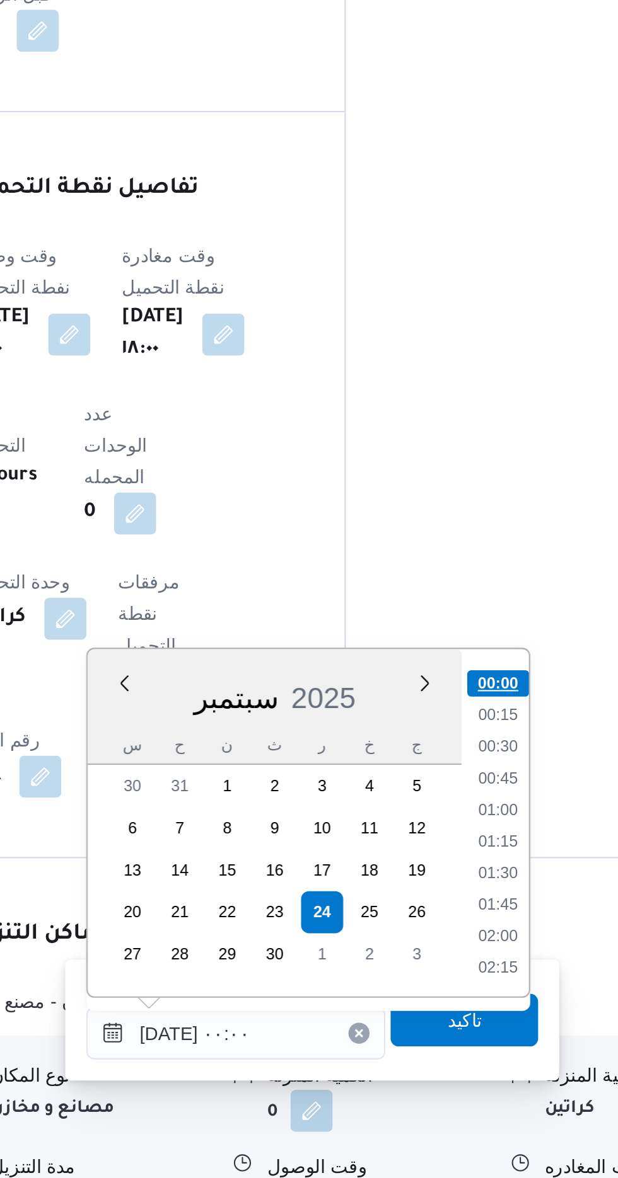
click at [464, 942] on li "00:00" at bounding box center [467, 941] width 30 height 13
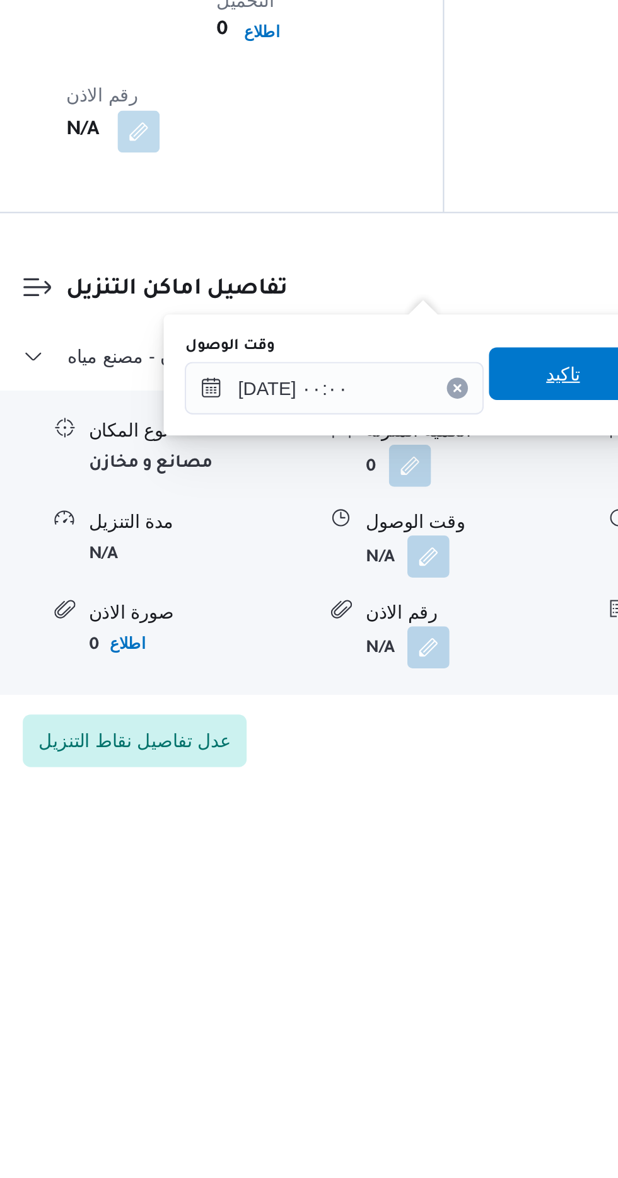
click at [447, 981] on span "تاكيد" at bounding box center [451, 986] width 71 height 25
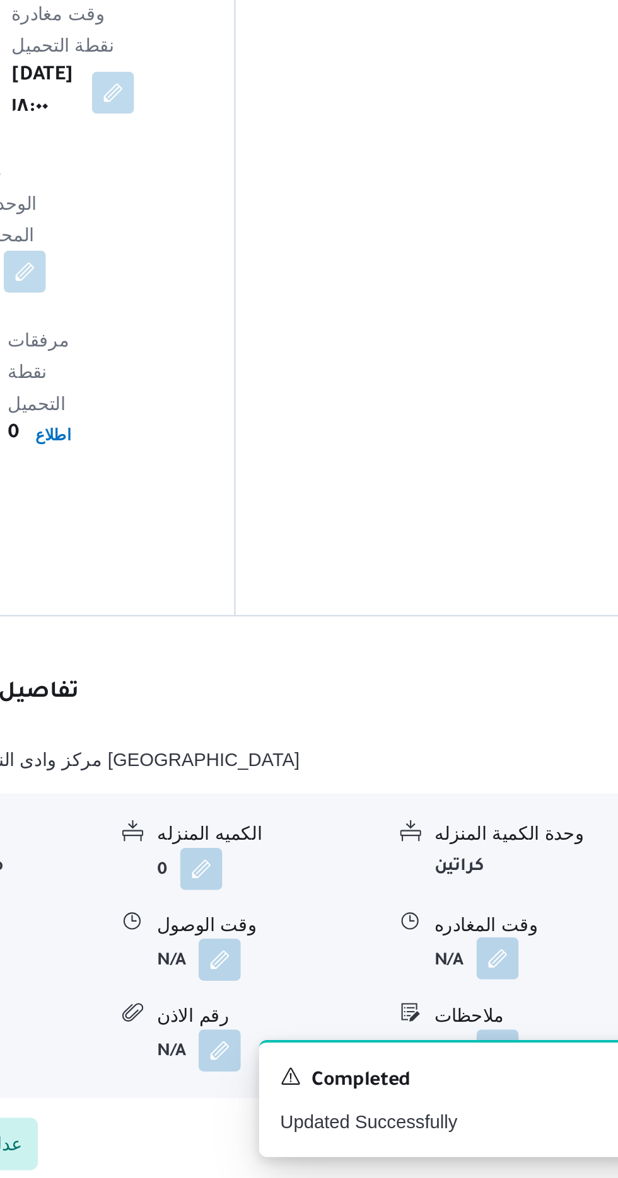
click at [514, 1063] on button "button" at bounding box center [520, 1073] width 20 height 20
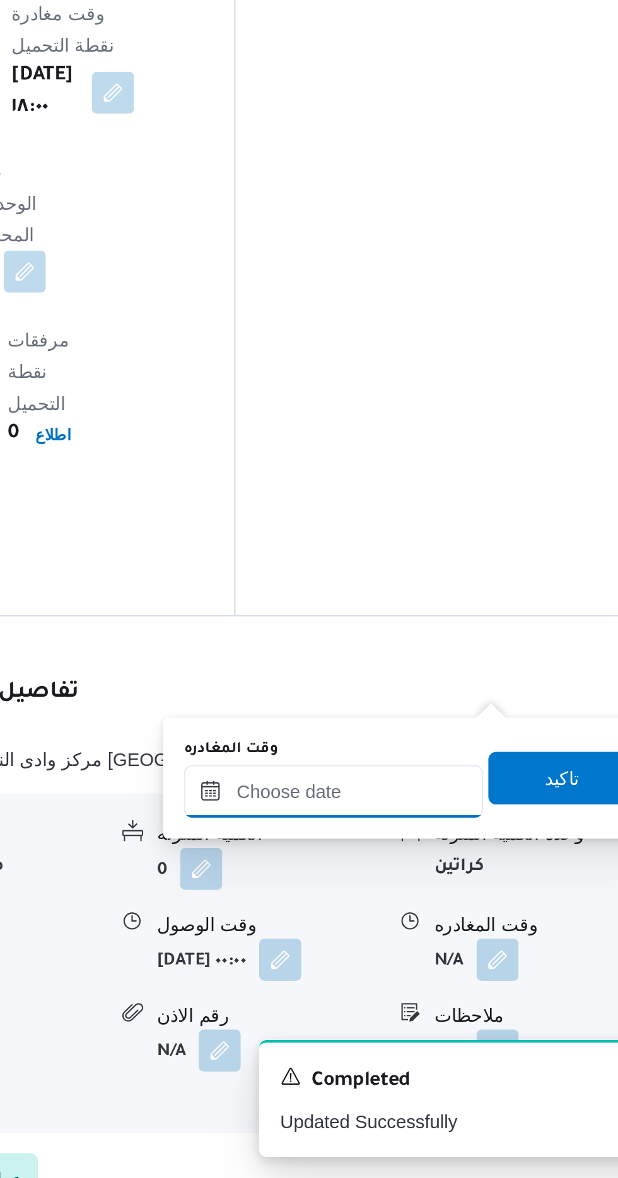
click at [441, 991] on input "وقت المغادره" at bounding box center [441, 993] width 143 height 25
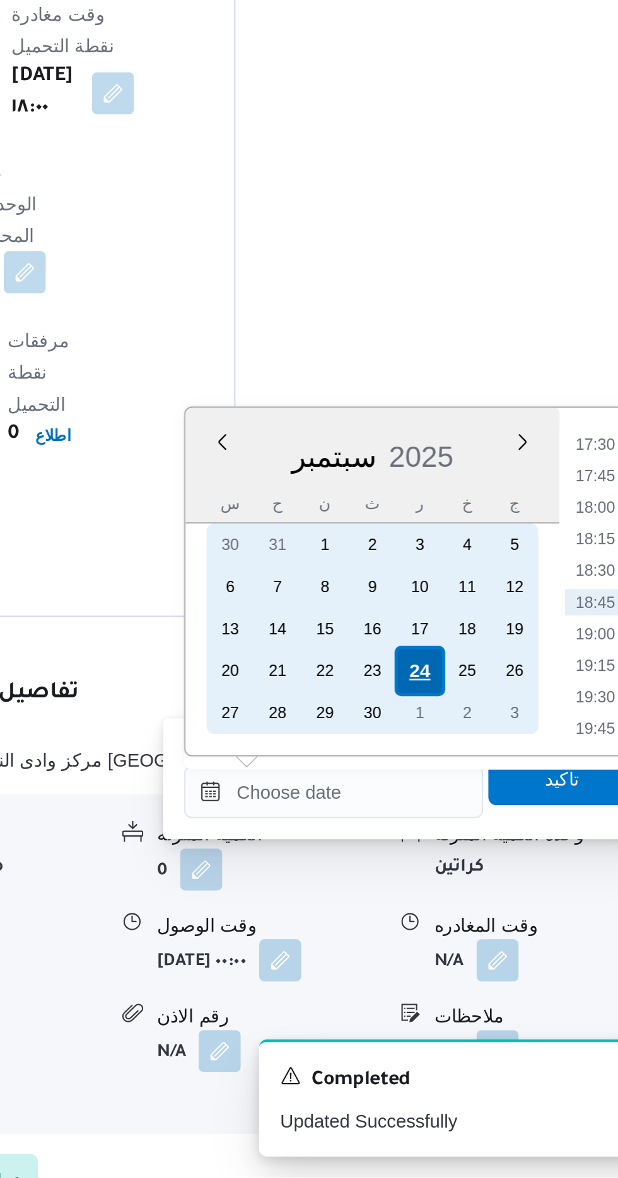
click at [483, 931] on div "24" at bounding box center [483, 936] width 24 height 24
type input "[DATE] ٠٠:٠٠"
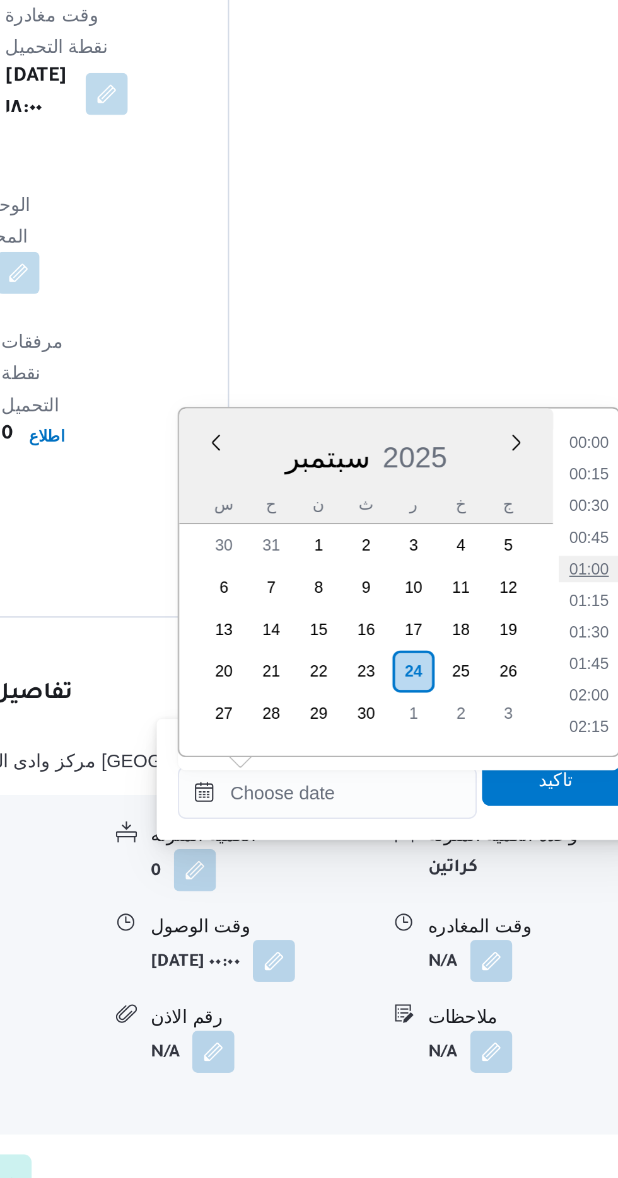
click at [567, 883] on li "01:00" at bounding box center [566, 886] width 29 height 13
type input "[DATE] ٠١:٠٠"
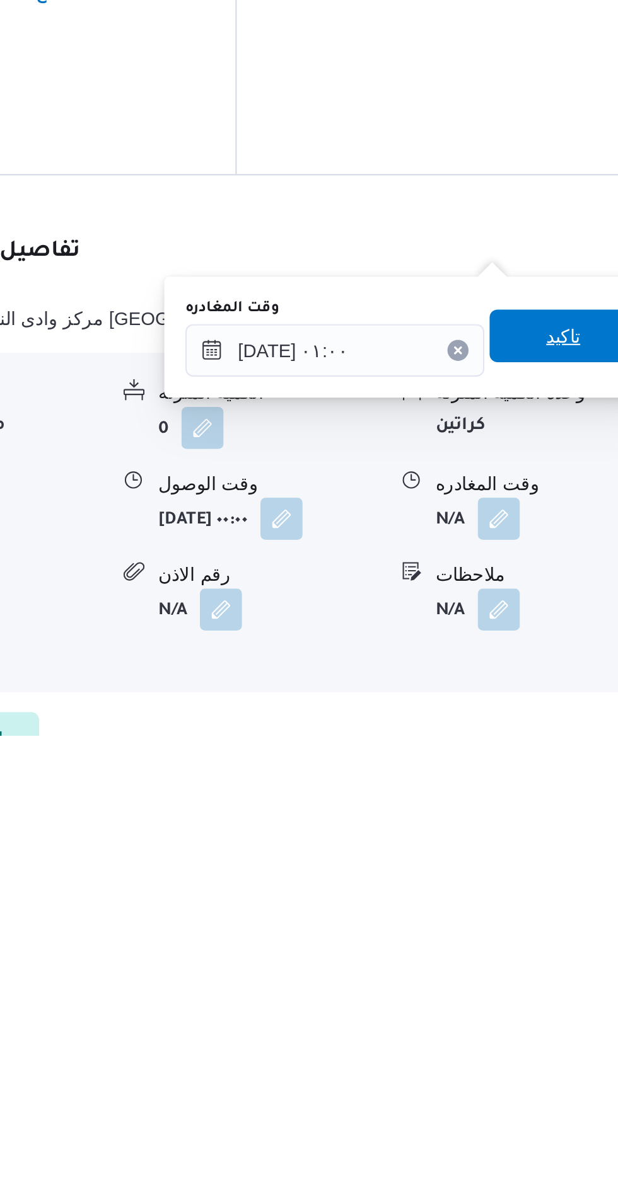
click at [555, 994] on span "تاكيد" at bounding box center [551, 986] width 71 height 25
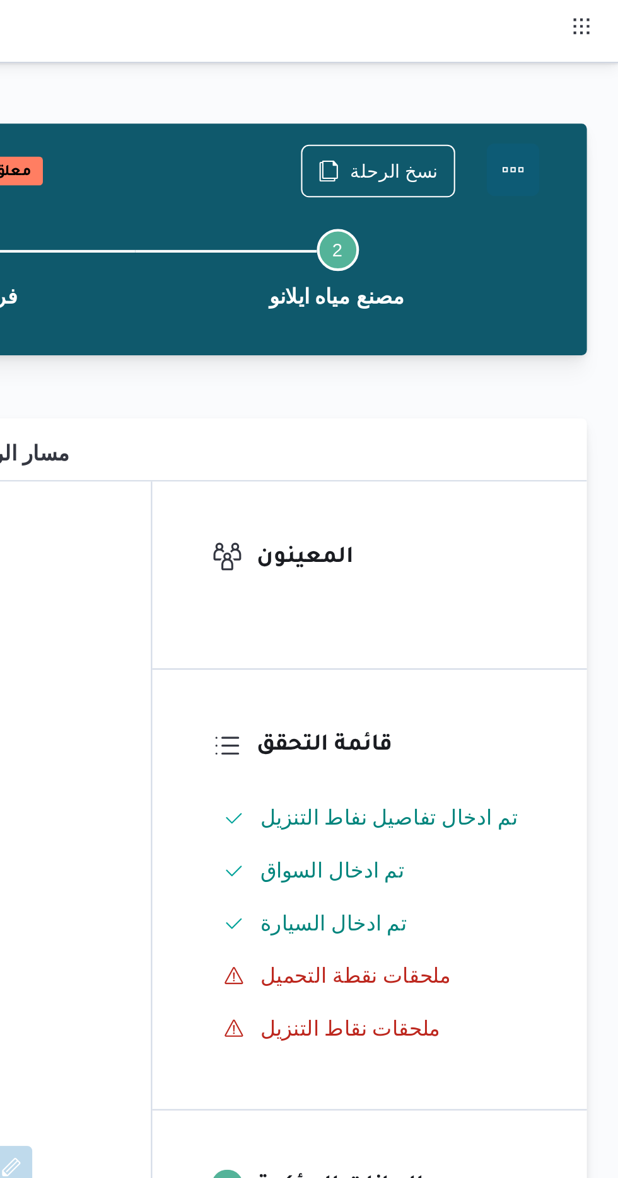
click at [570, 78] on button "Actions" at bounding box center [567, 81] width 25 height 25
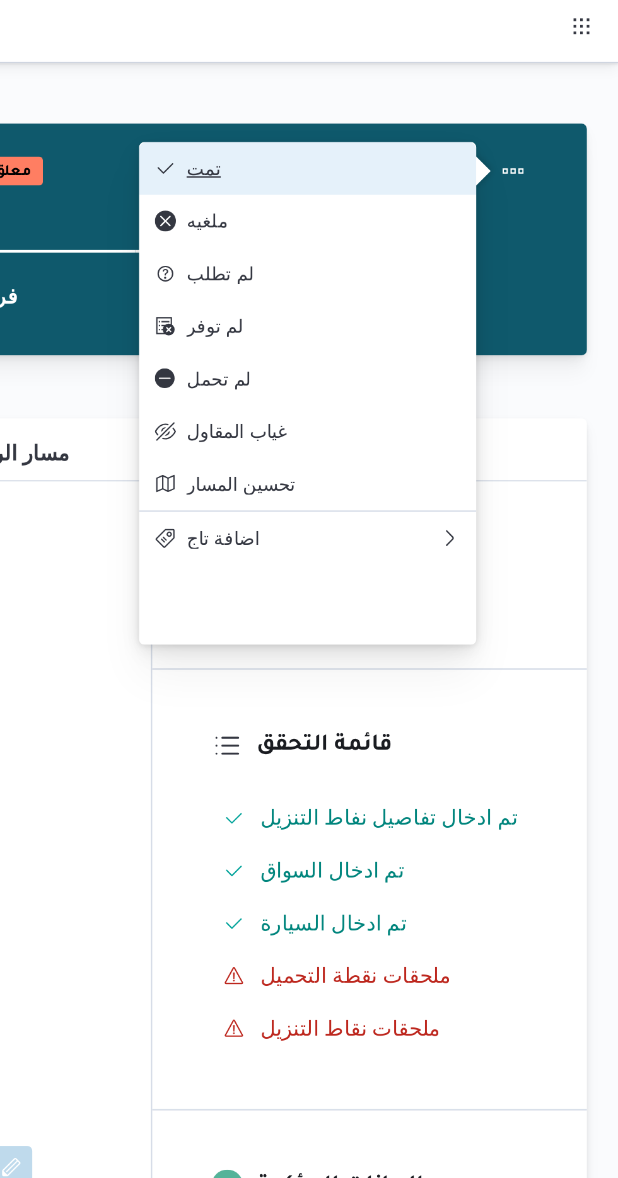
click at [441, 74] on button "تمت" at bounding box center [468, 80] width 161 height 25
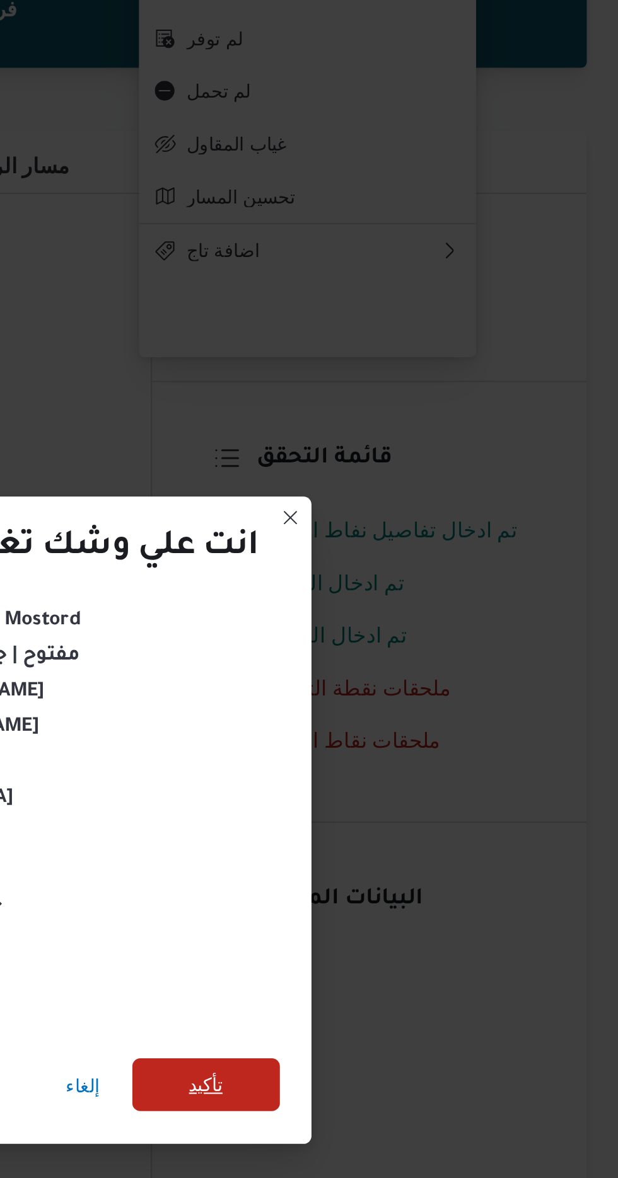
click at [432, 645] on span "تأكيد" at bounding box center [420, 657] width 71 height 25
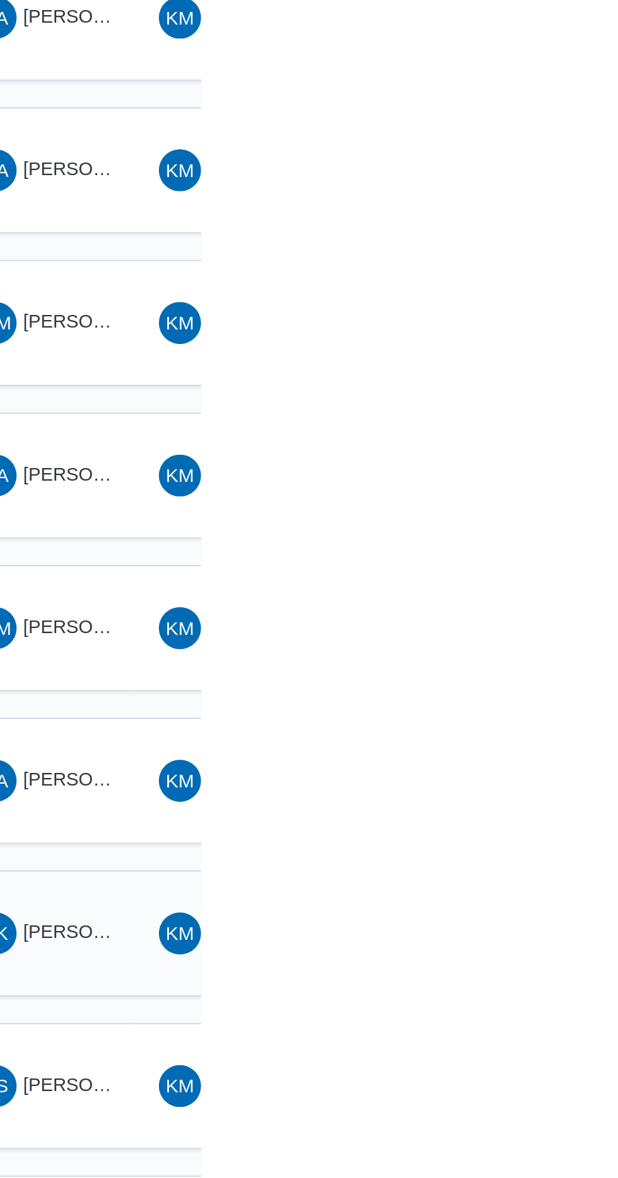
click at [550, 754] on span "[PERSON_NAME] [PERSON_NAME]" at bounding box center [606, 759] width 147 height 10
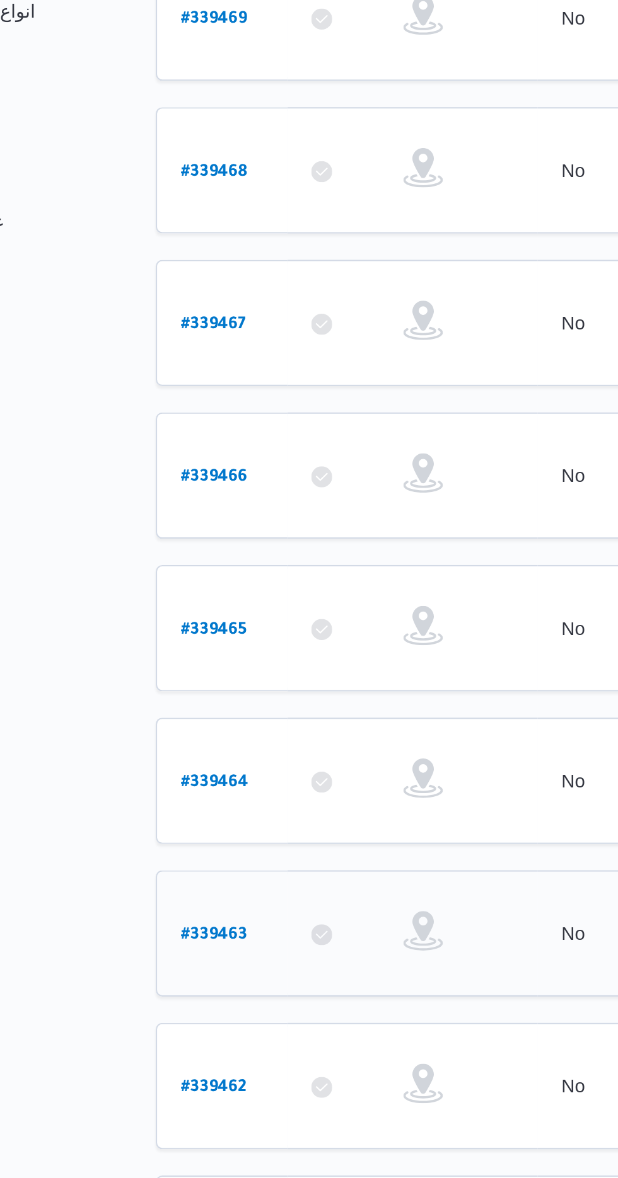
click at [182, 752] on link "# 339463" at bounding box center [192, 760] width 32 height 17
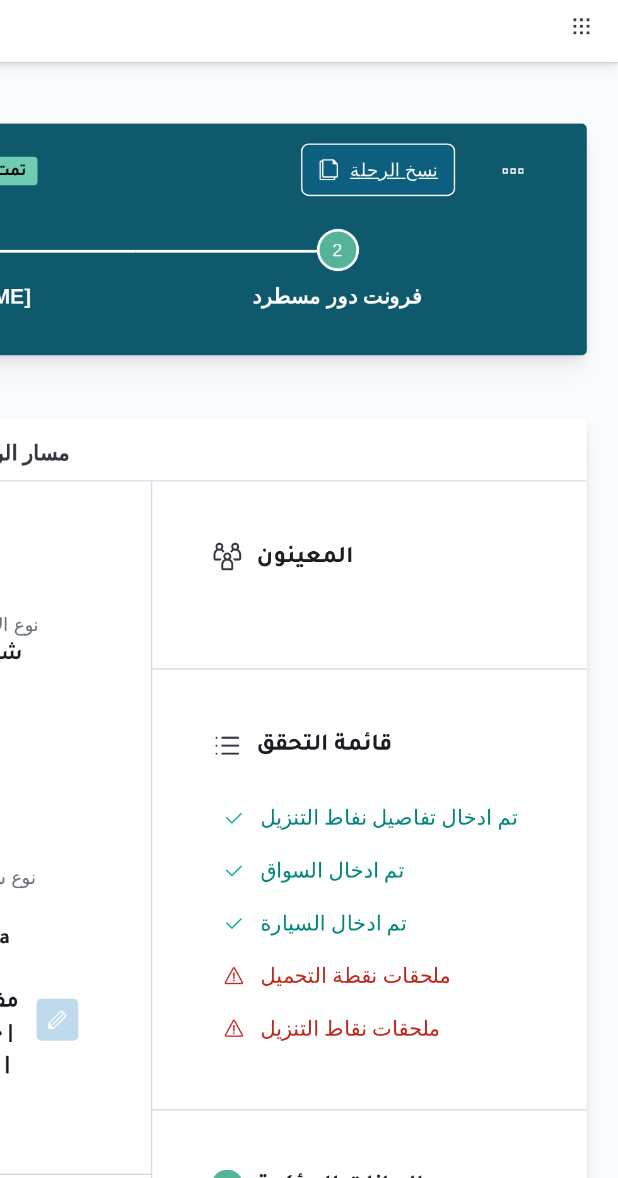
click at [505, 76] on span "نسخ الرحلة" at bounding box center [510, 81] width 42 height 15
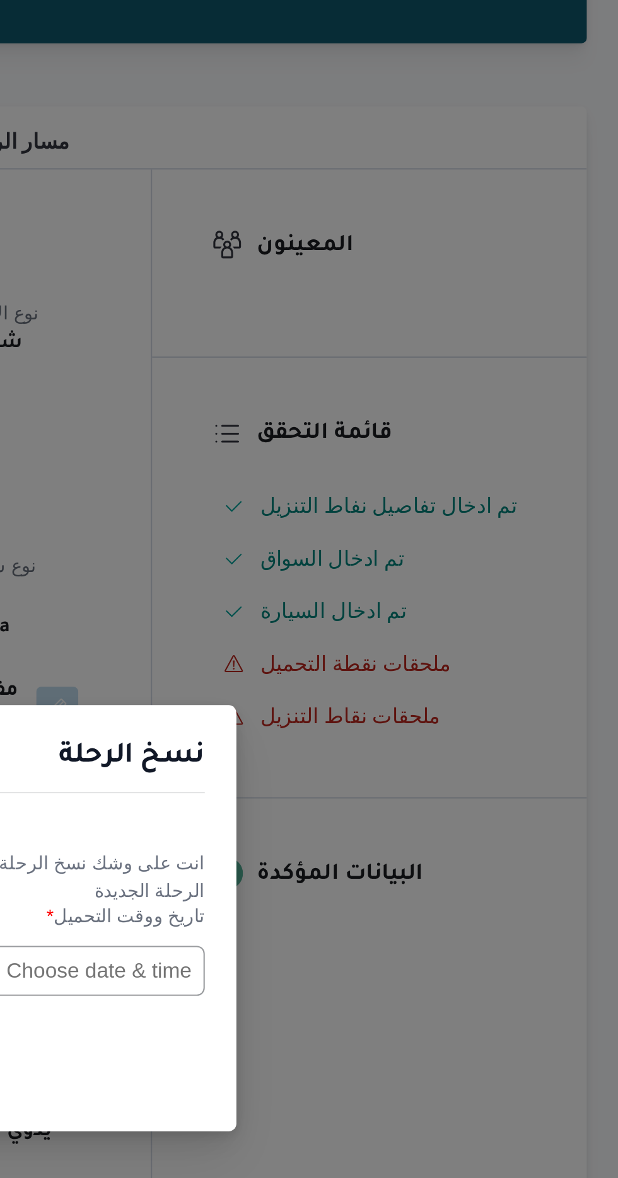
click at [384, 607] on input "text" at bounding box center [350, 614] width 139 height 24
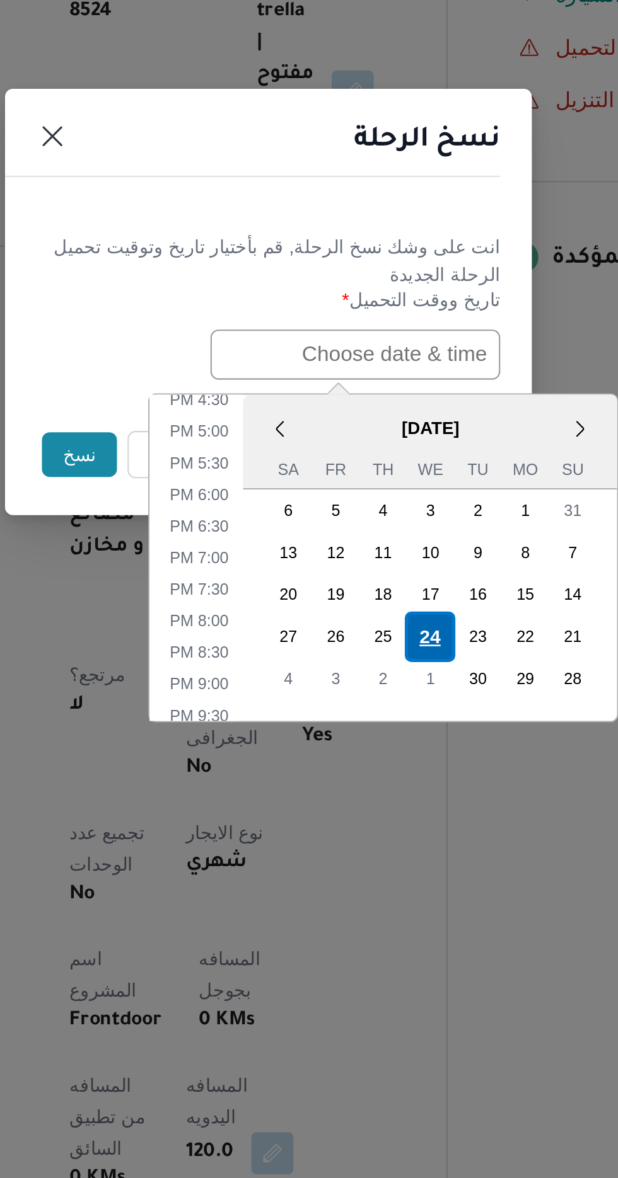
click at [389, 746] on div "24" at bounding box center [386, 749] width 24 height 24
type input "[DATE] 12:00AM"
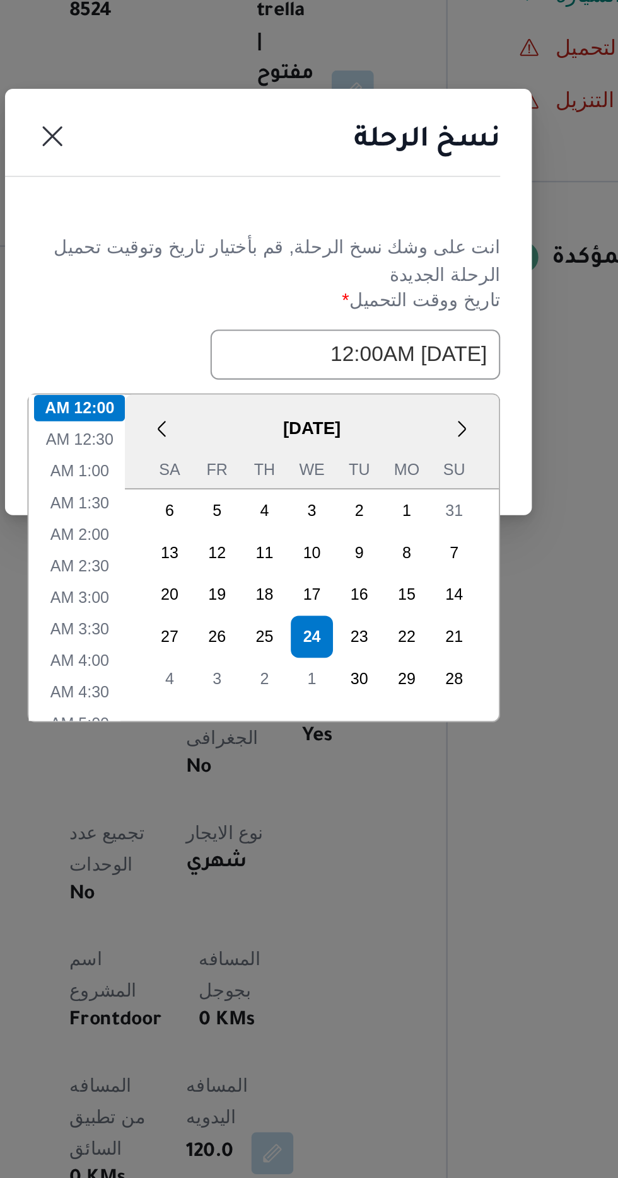
click at [302, 514] on header "نسخ الرحلة" at bounding box center [294, 515] width 252 height 27
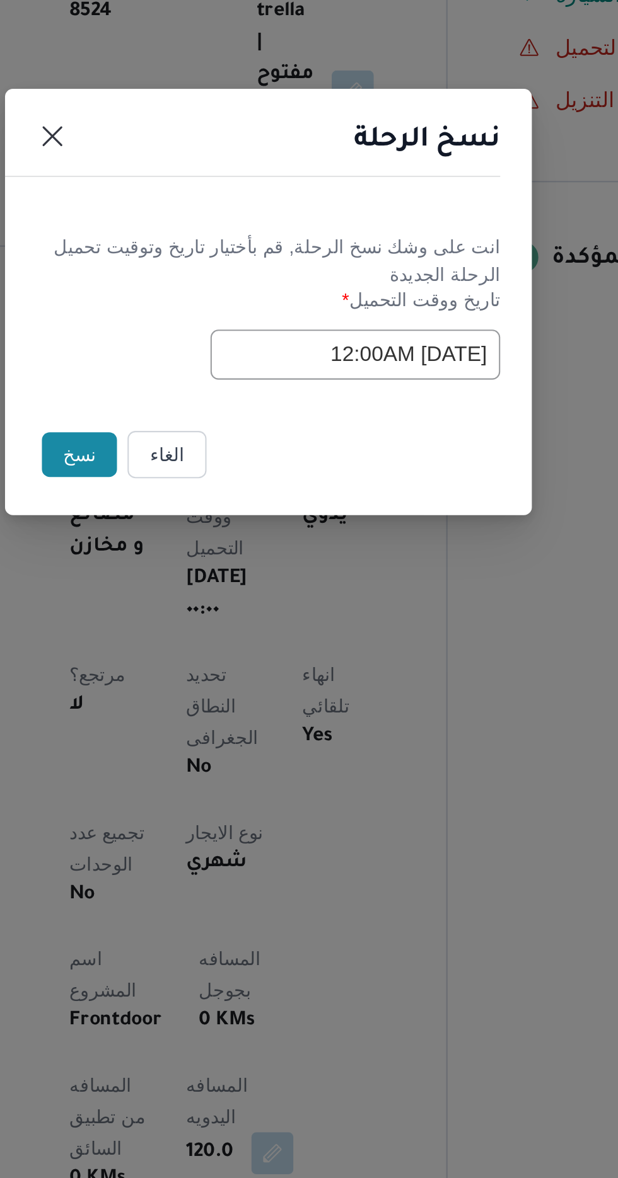
click at [219, 659] on button "نسخ" at bounding box center [218, 662] width 36 height 21
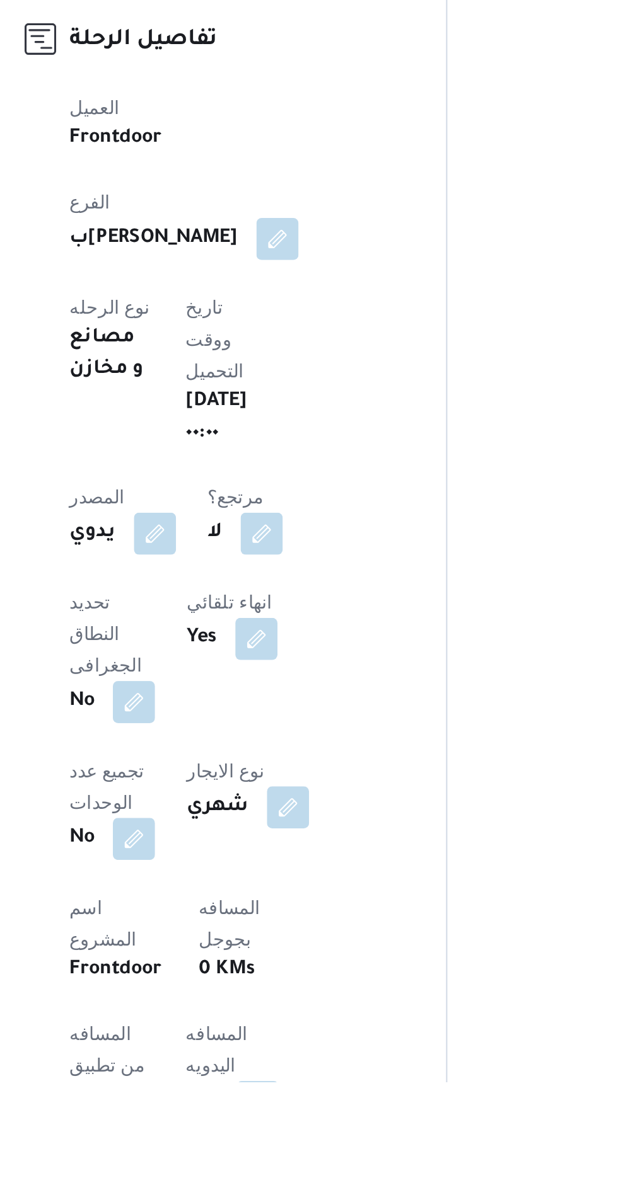
scroll to position [76, 0]
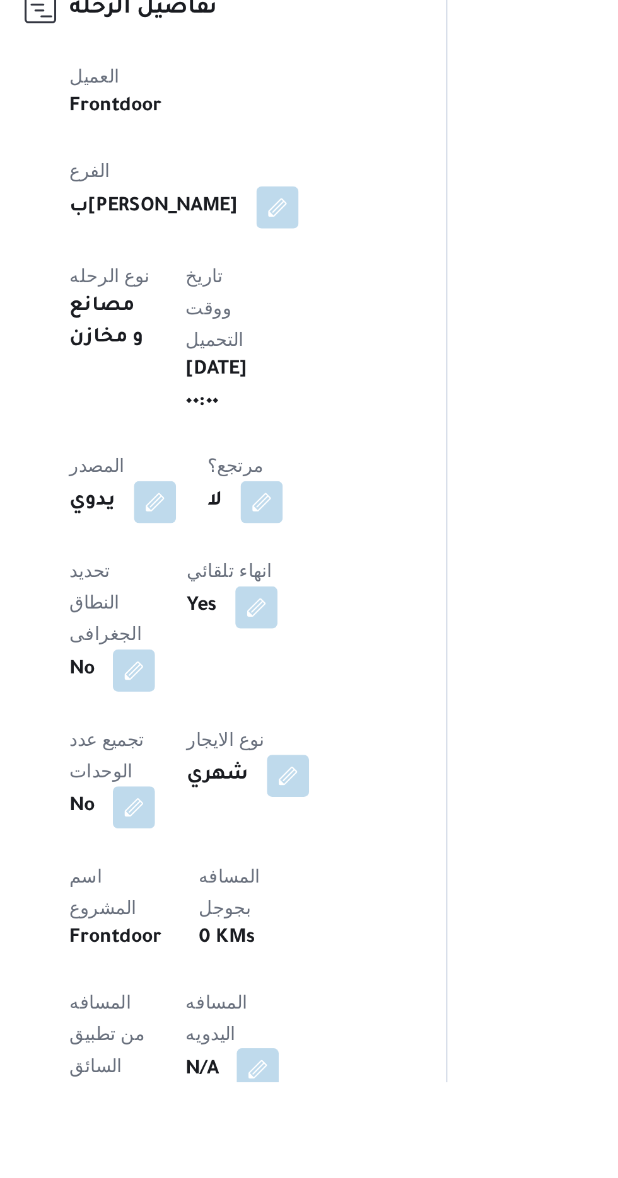
click at [294, 1162] on button "button" at bounding box center [304, 1172] width 20 height 20
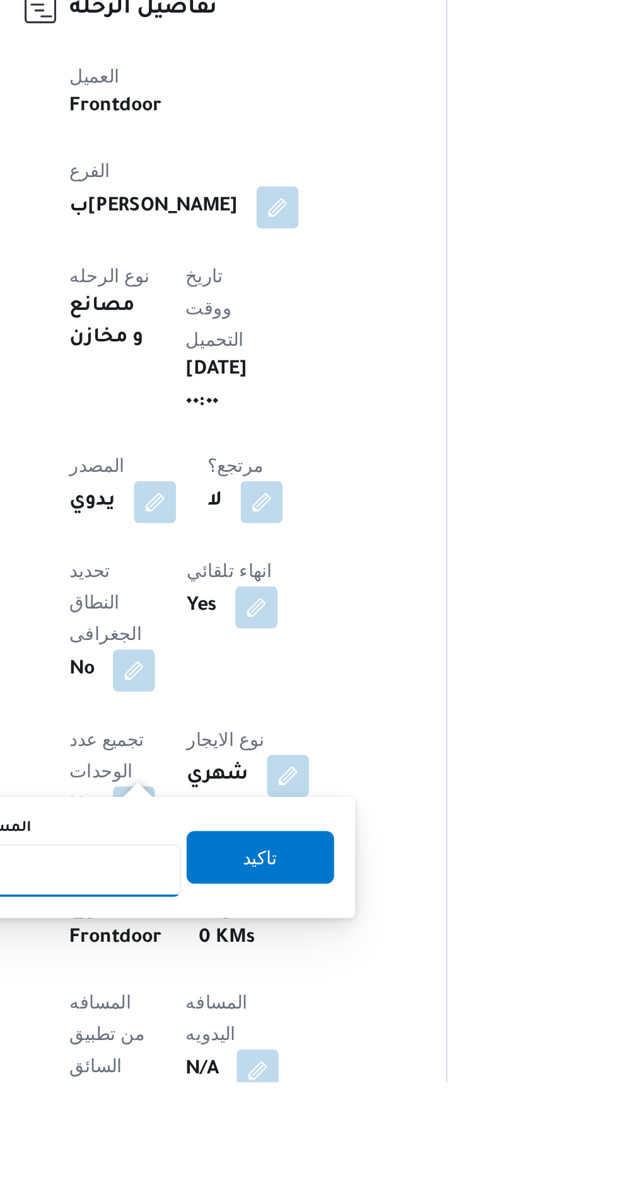
click at [244, 1073] on input "المسافه اليدويه" at bounding box center [204, 1076] width 125 height 25
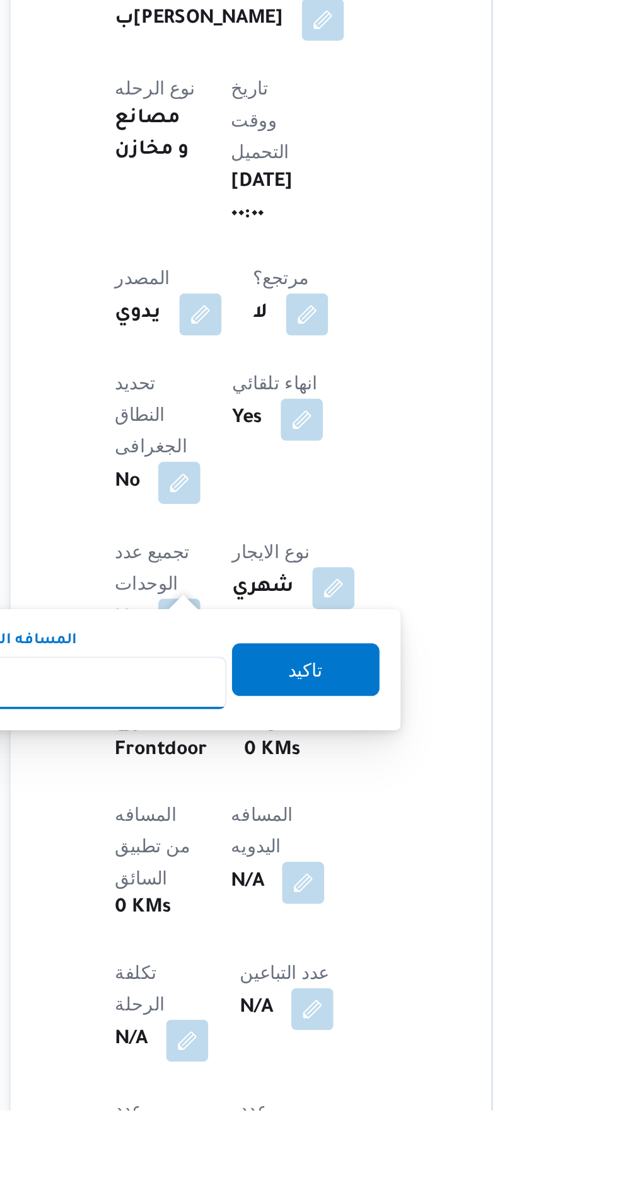
scroll to position [180, 0]
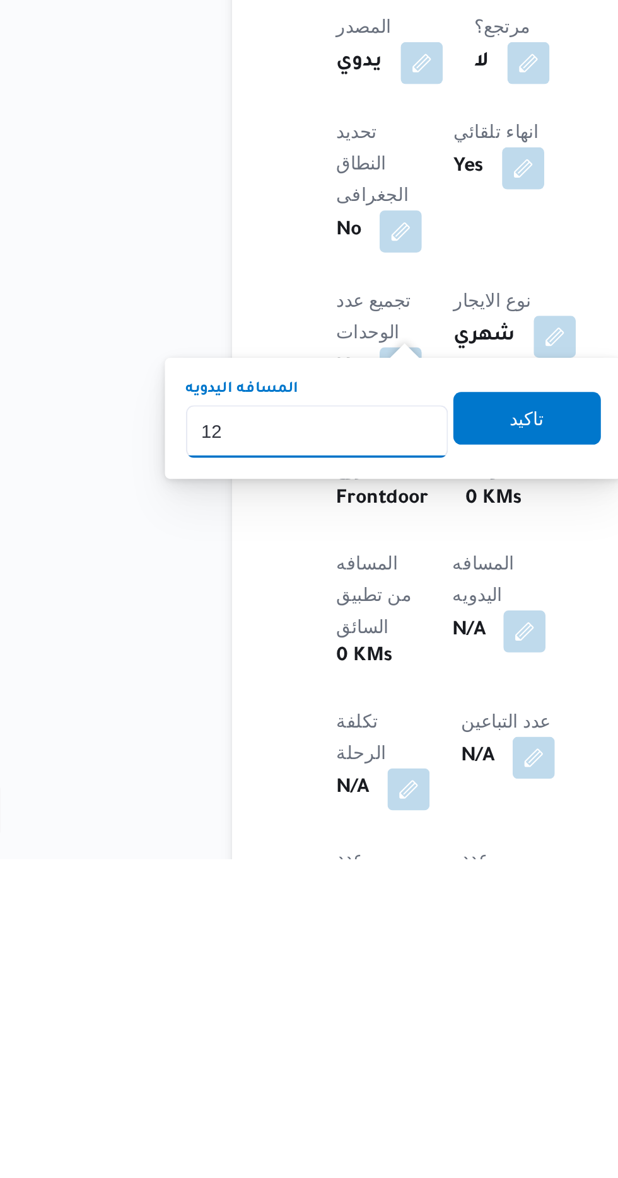
type input "120"
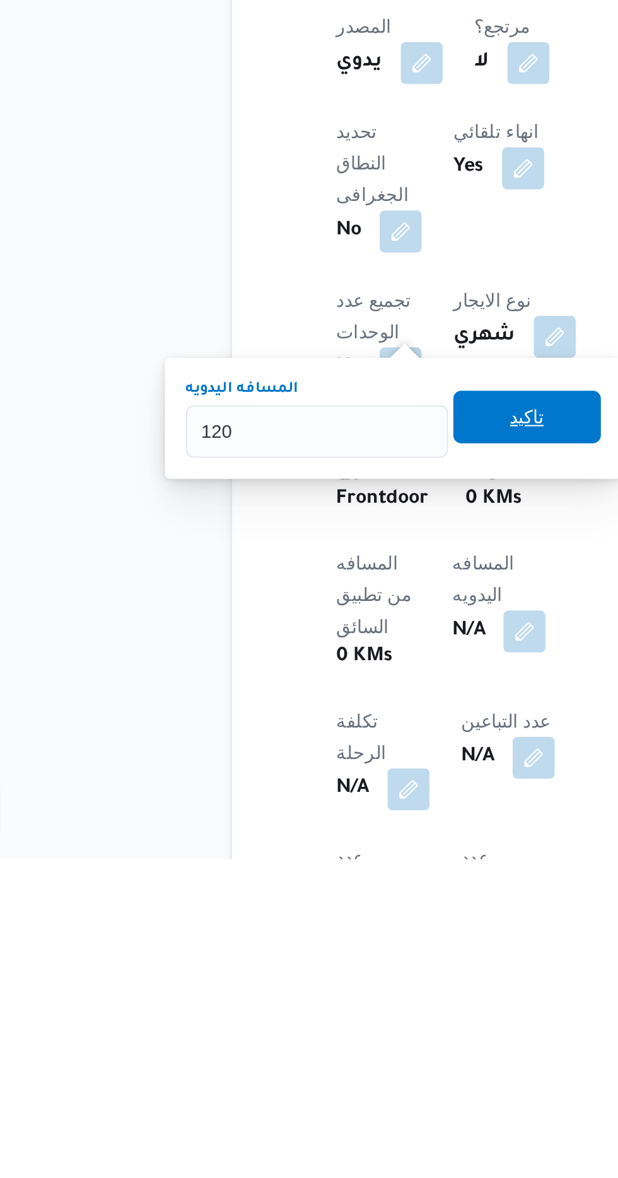
click at [309, 964] on span "تاكيد" at bounding box center [305, 966] width 16 height 15
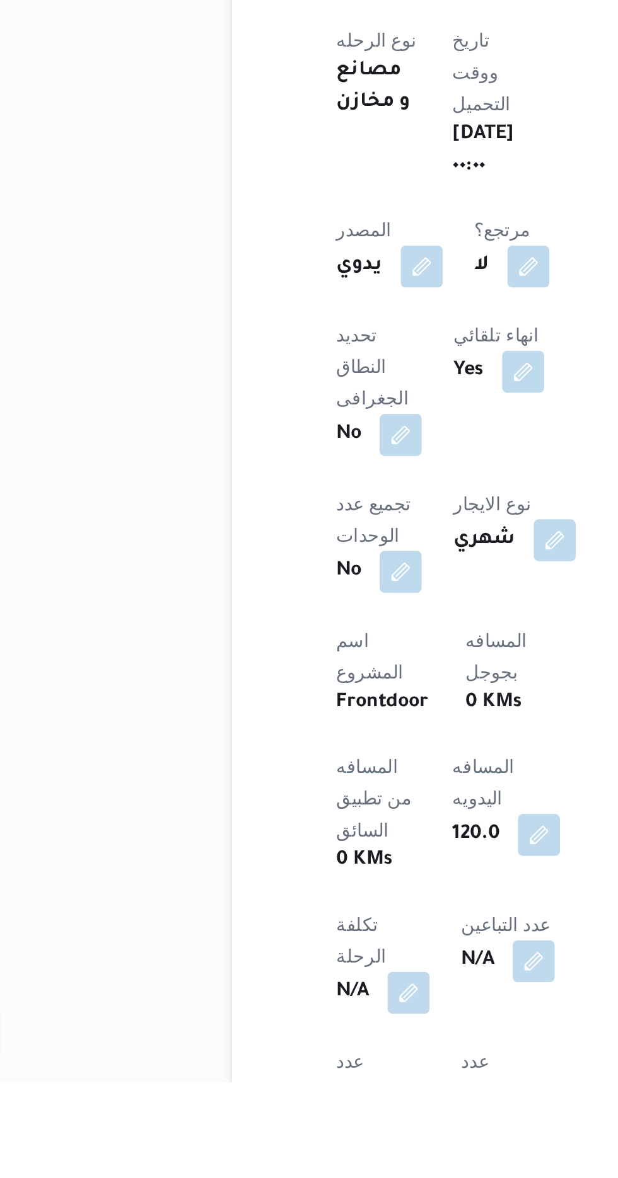
scroll to position [191, 0]
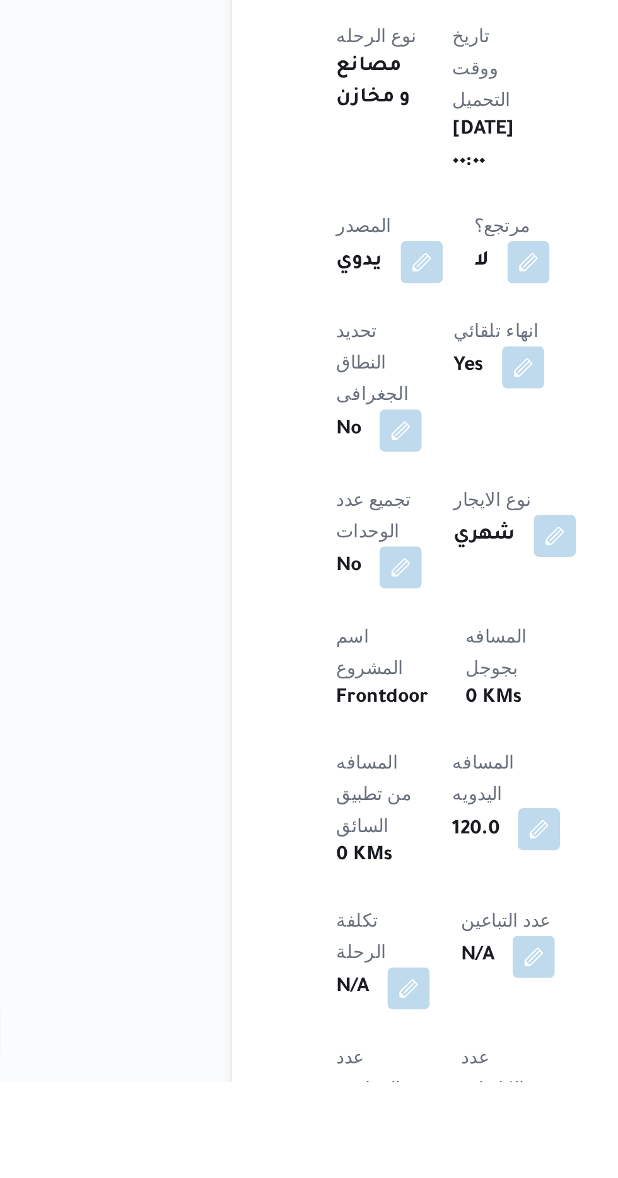
click at [301, 1047] on button "button" at bounding box center [311, 1057] width 20 height 20
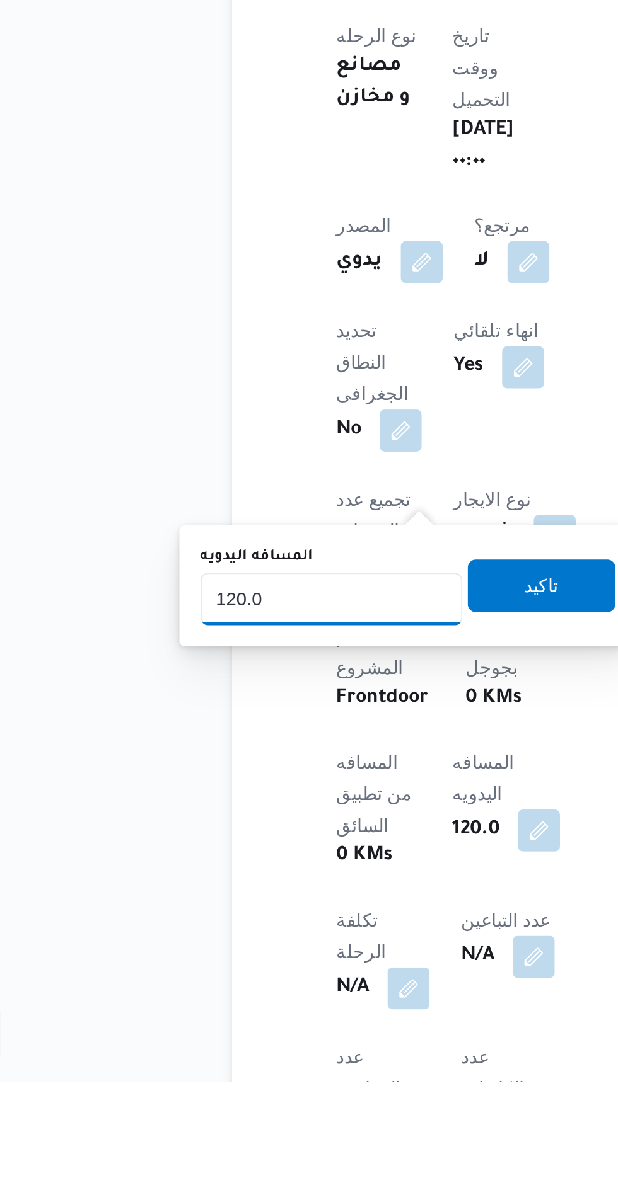
click at [209, 945] on input "120.0" at bounding box center [211, 947] width 125 height 25
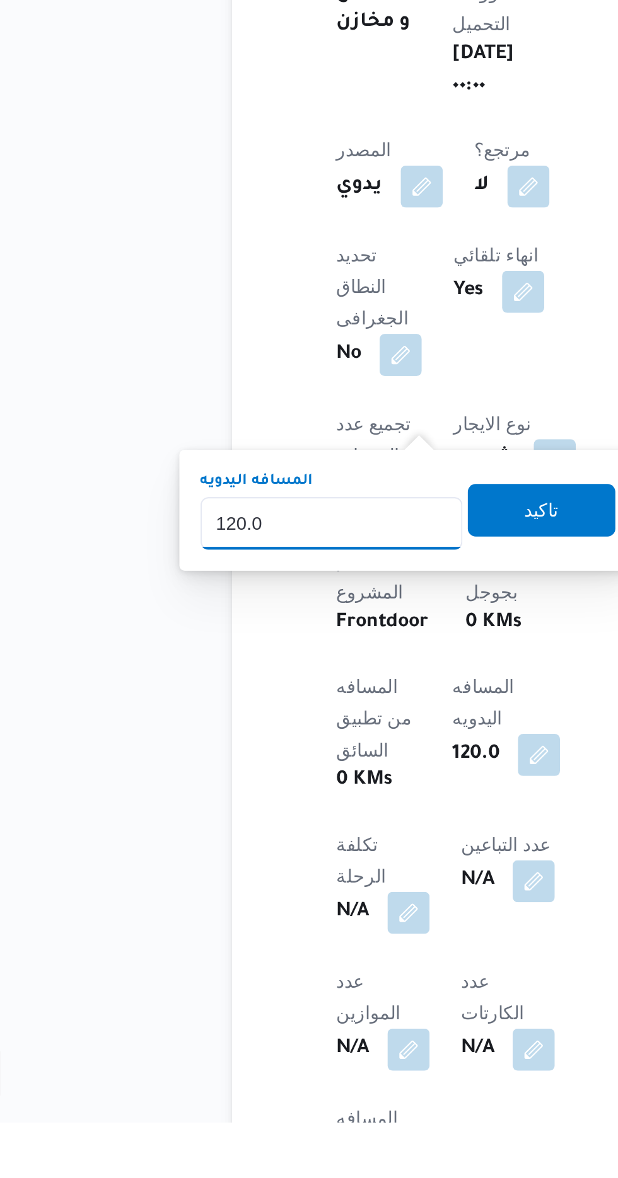
scroll to position [298, 0]
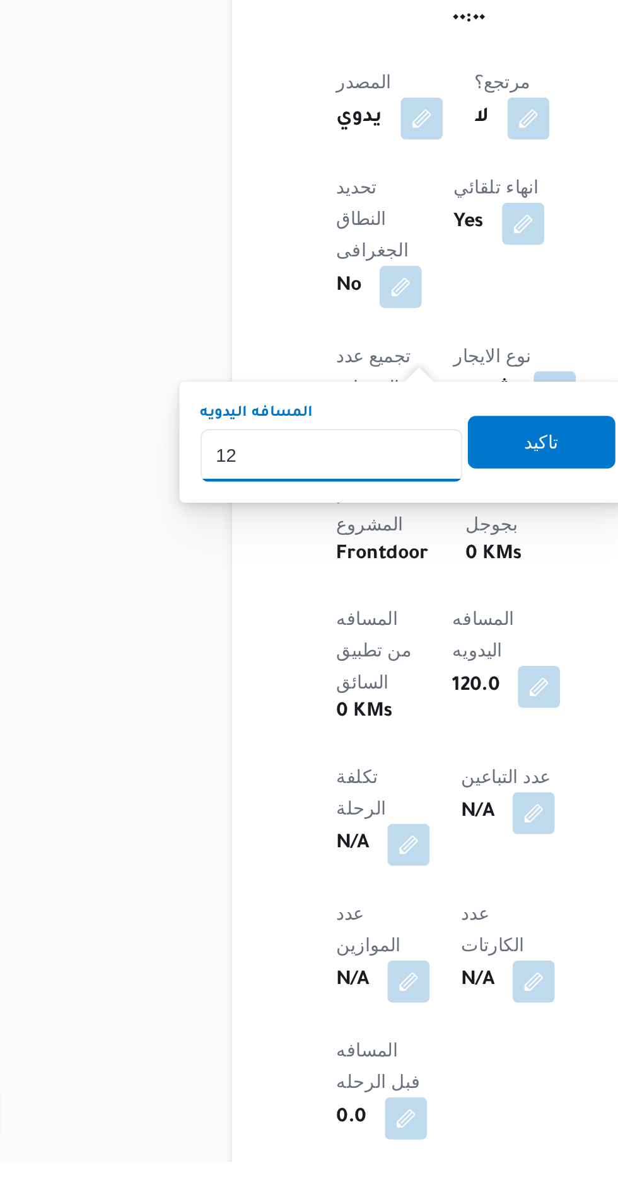
type input "1"
type input "240"
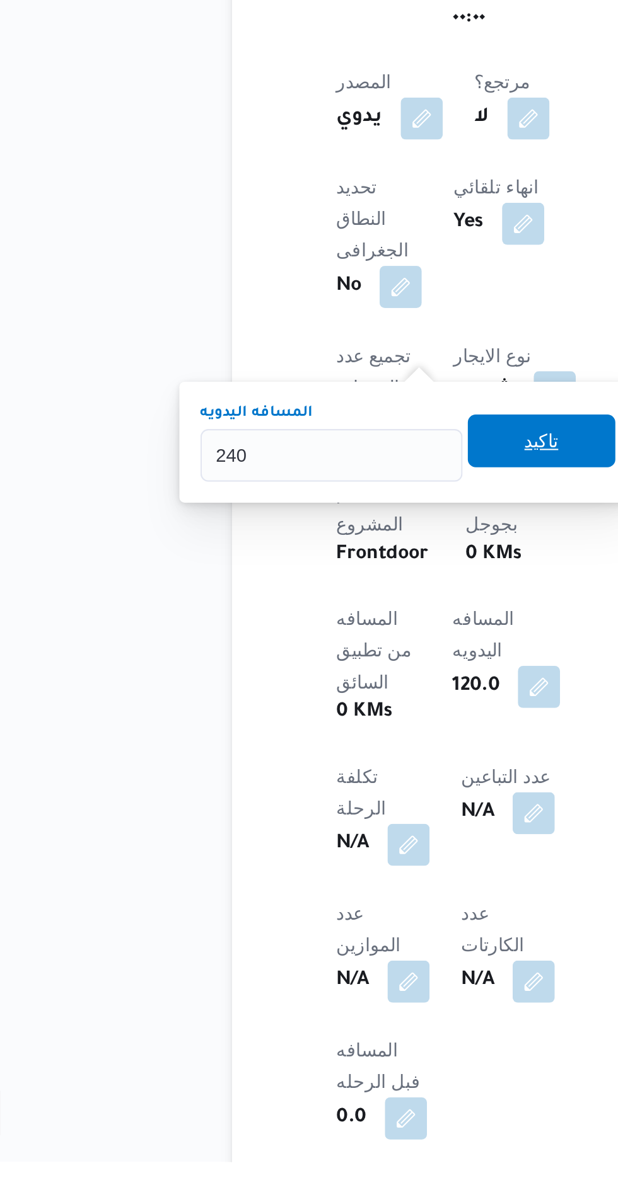
click at [309, 831] on span "تاكيد" at bounding box center [312, 833] width 71 height 25
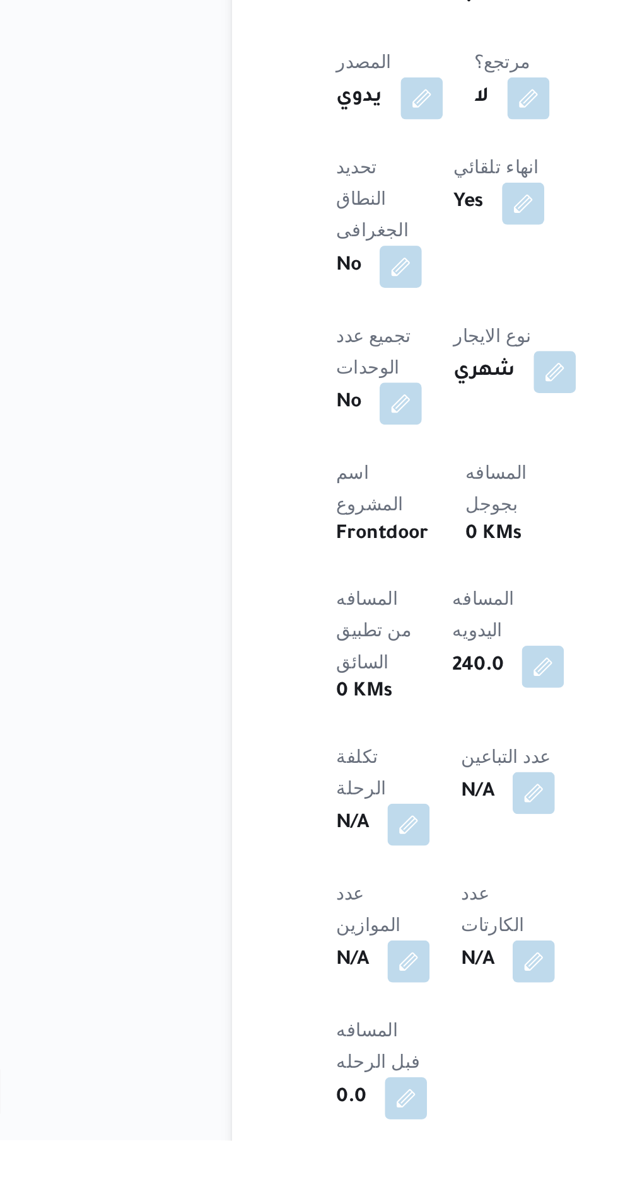
scroll to position [297, 0]
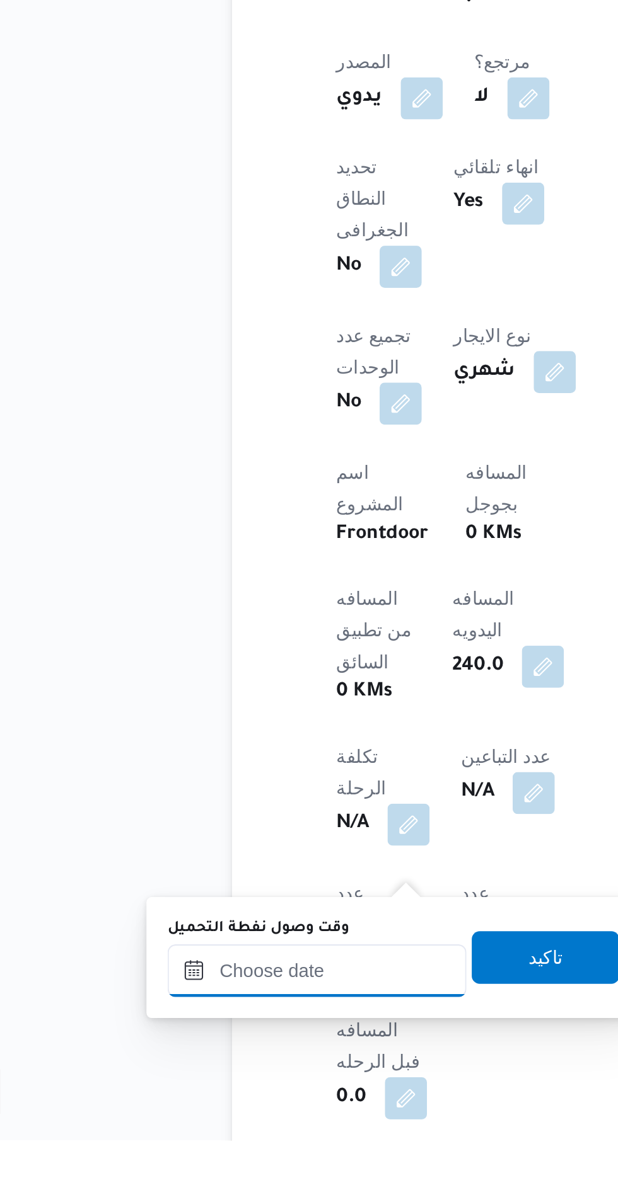
click at [204, 1100] on input "وقت وصول نفطة التحميل" at bounding box center [204, 1097] width 143 height 25
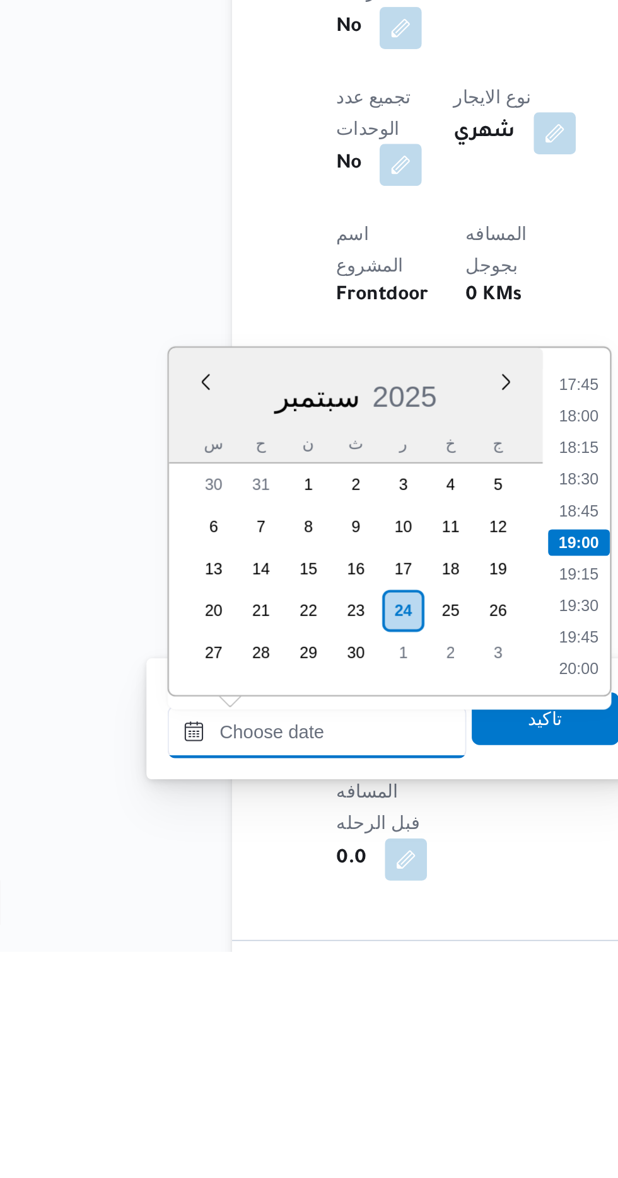
scroll to position [321, 0]
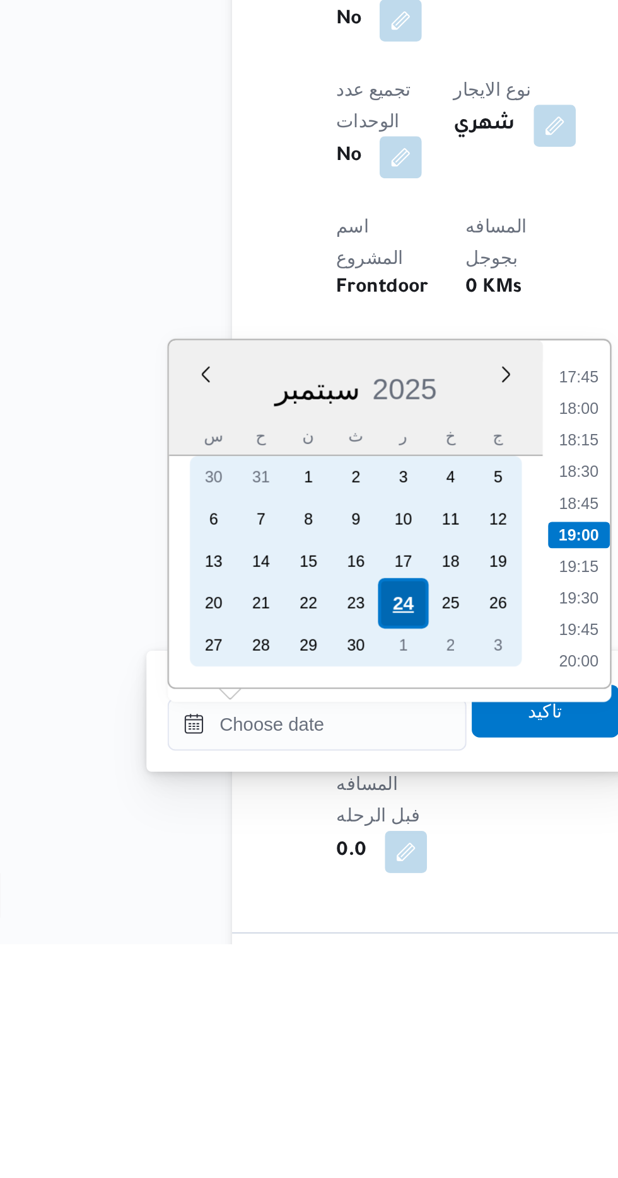
click at [245, 1018] on div "24" at bounding box center [245, 1015] width 24 height 24
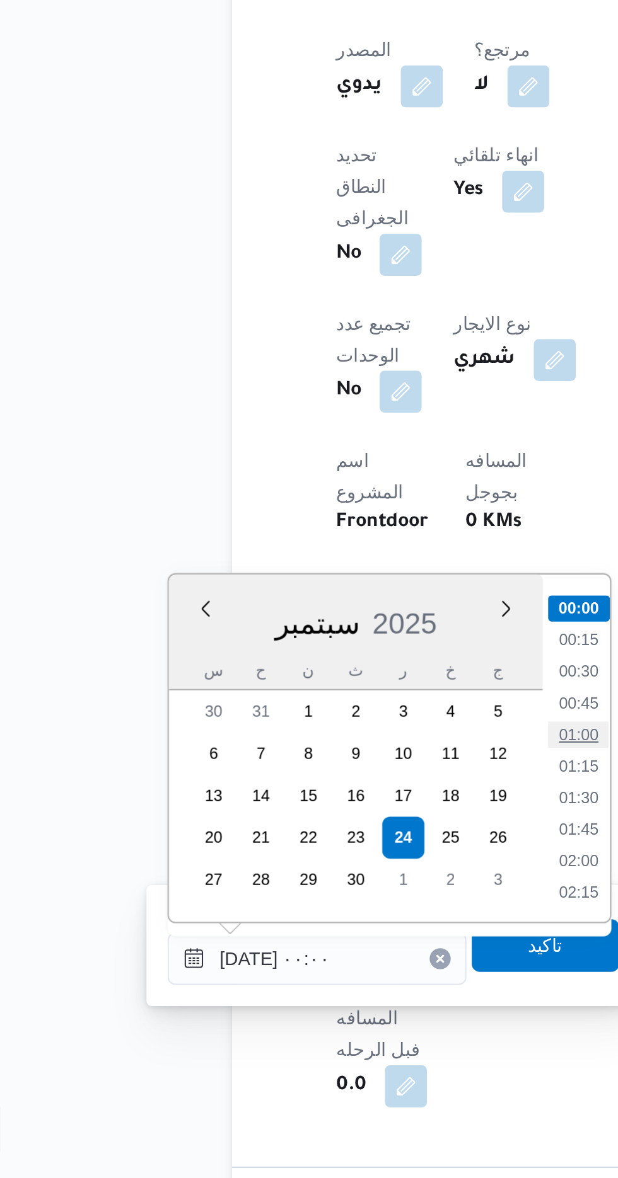
click at [321, 963] on li "01:00" at bounding box center [329, 966] width 29 height 13
type input "[DATE] ٠١:٠٠"
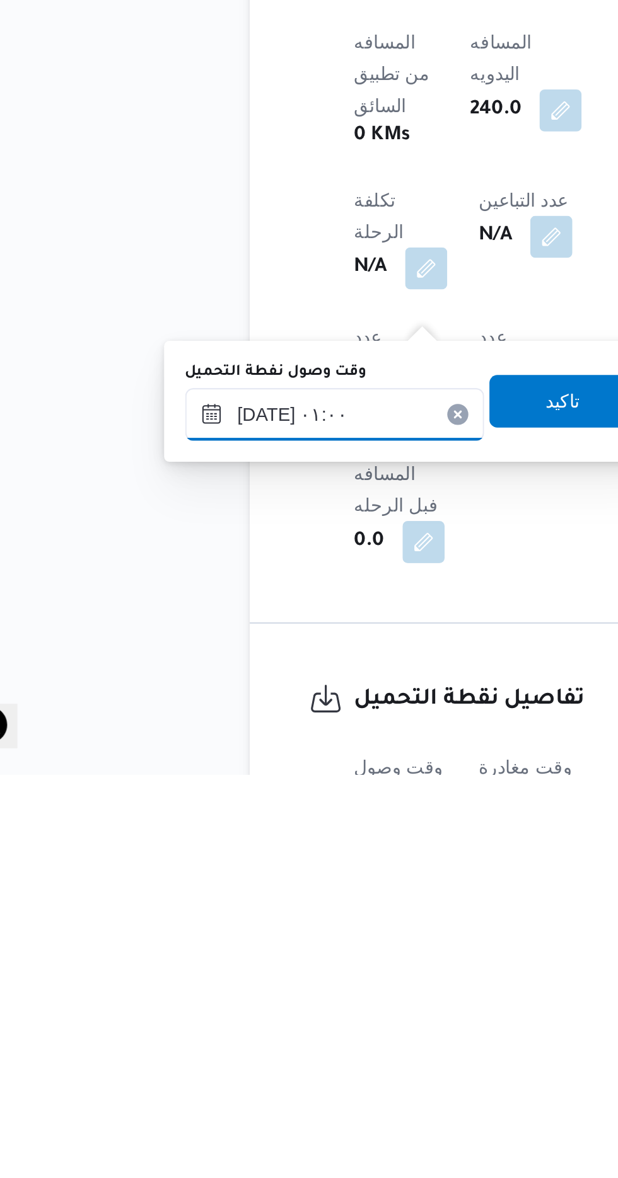
scroll to position [401, 0]
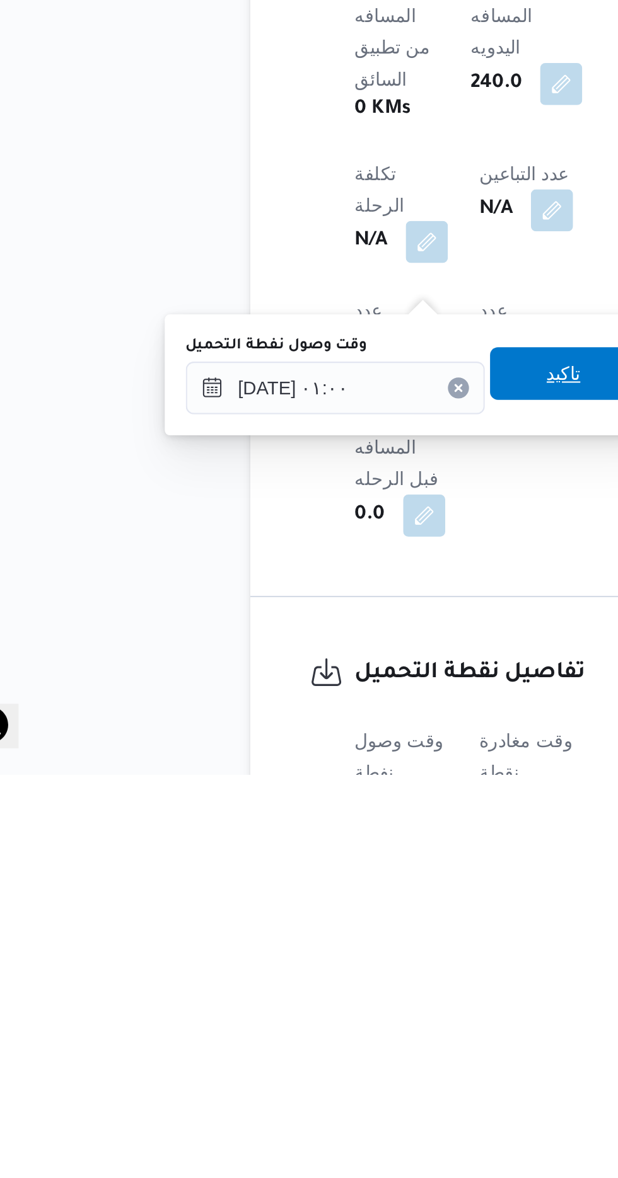
click at [314, 988] on span "تاكيد" at bounding box center [314, 986] width 71 height 25
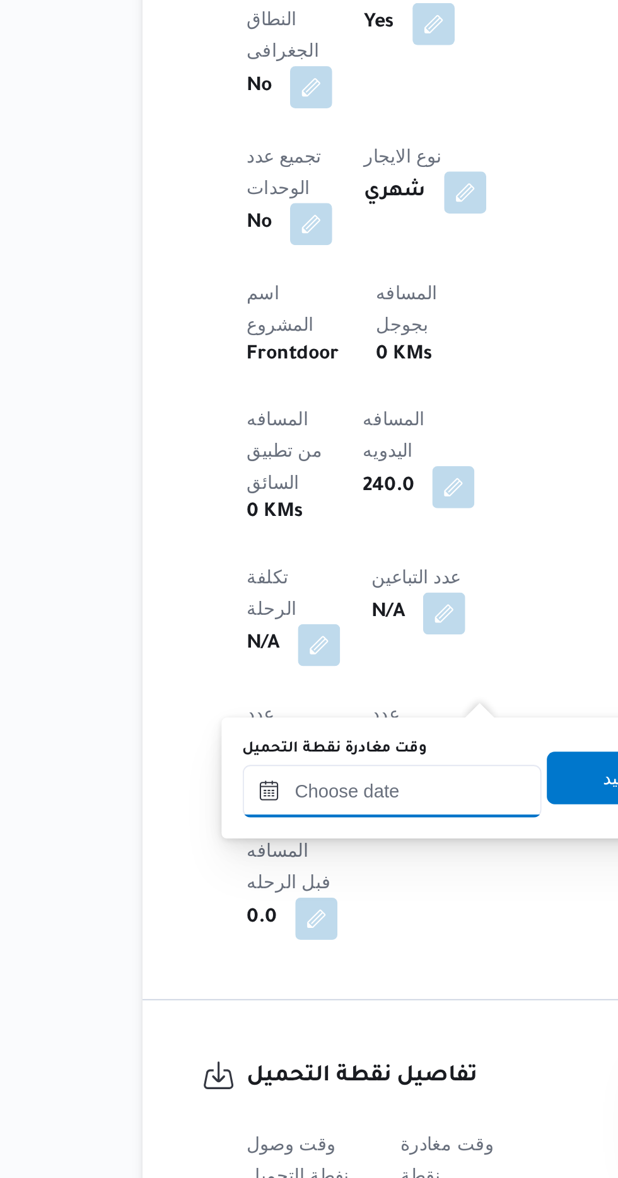
click at [275, 990] on input "وقت مغادرة نقطة التحميل" at bounding box center [283, 993] width 143 height 25
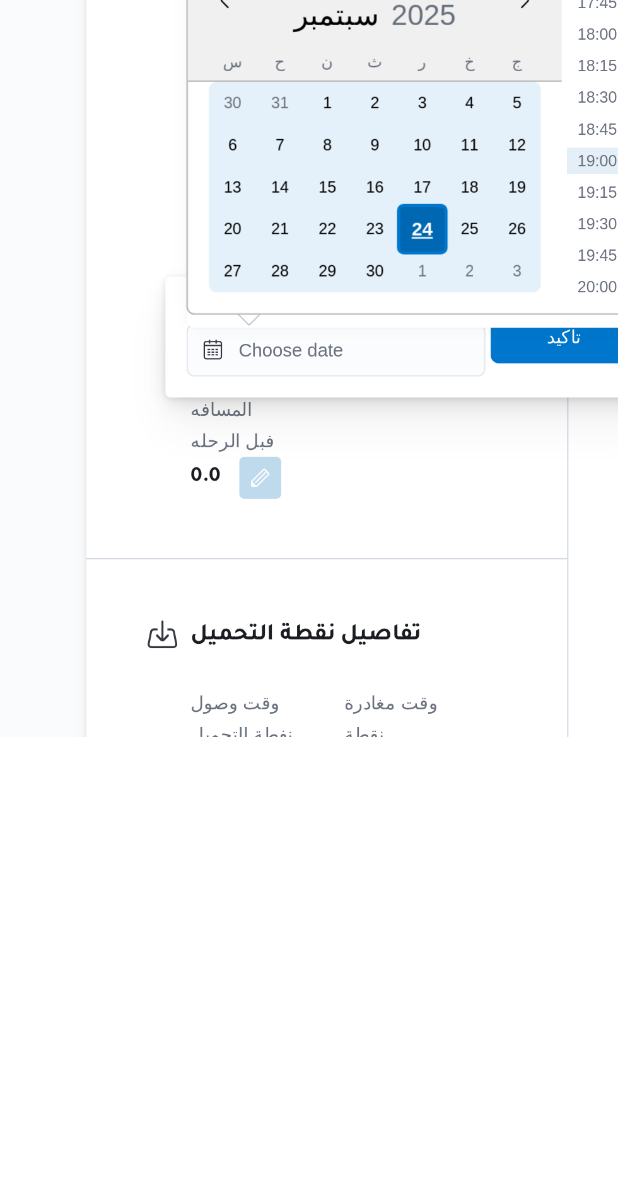
click at [323, 936] on div "24" at bounding box center [324, 935] width 24 height 24
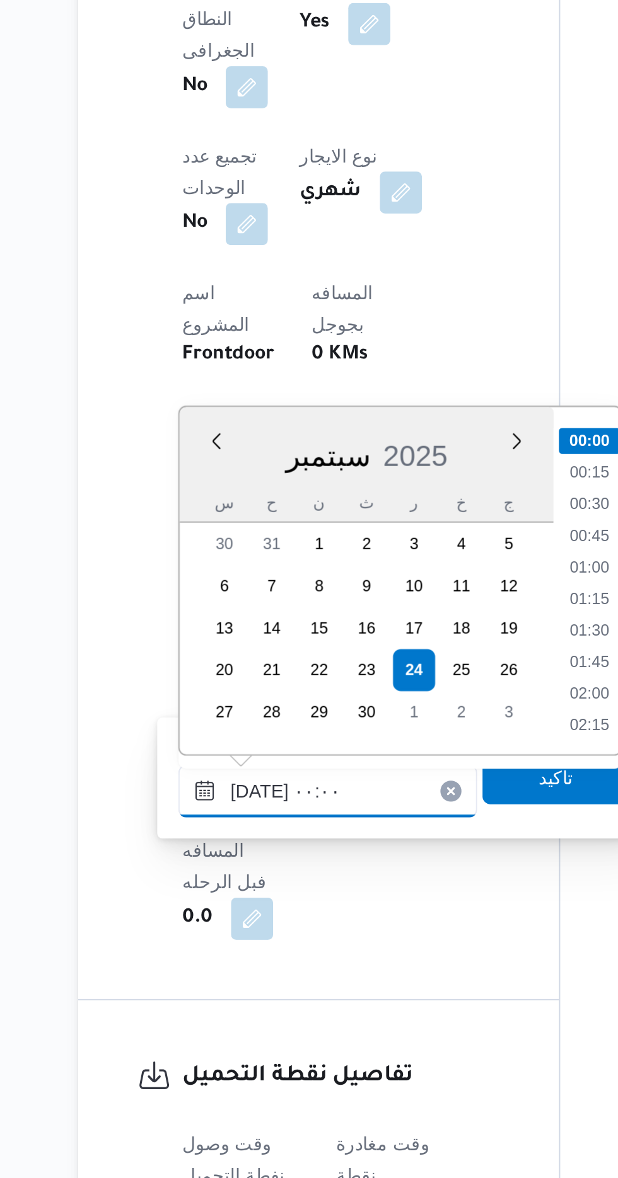
click at [219, 988] on input "[DATE] ٠٠:٠٠" at bounding box center [283, 993] width 143 height 25
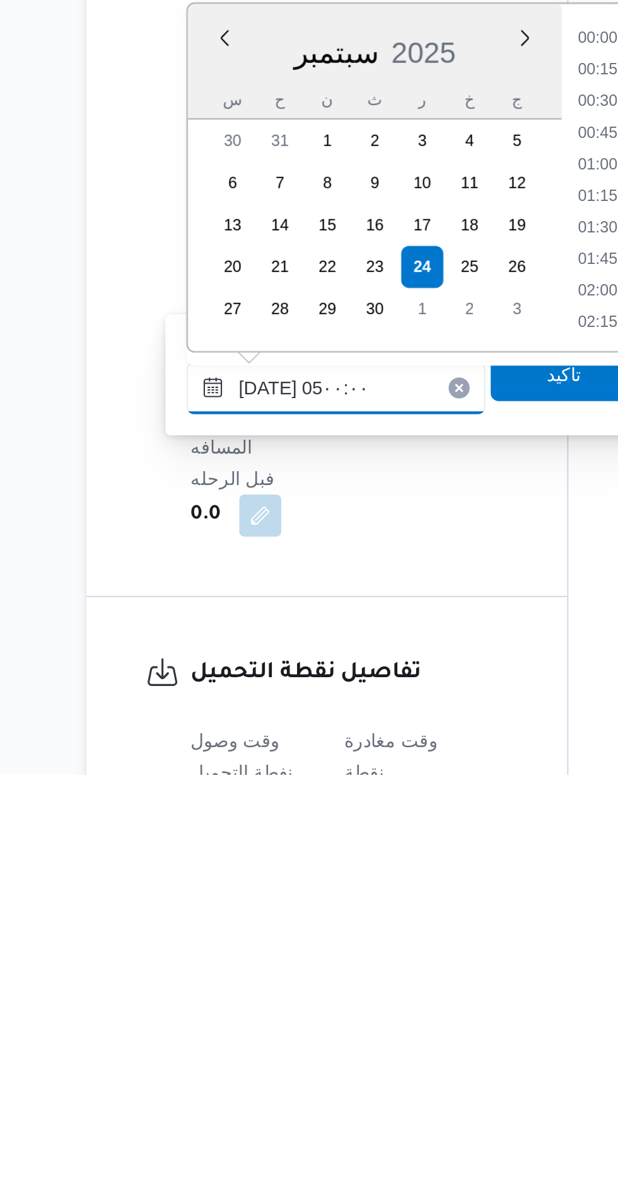
scroll to position [170, 0]
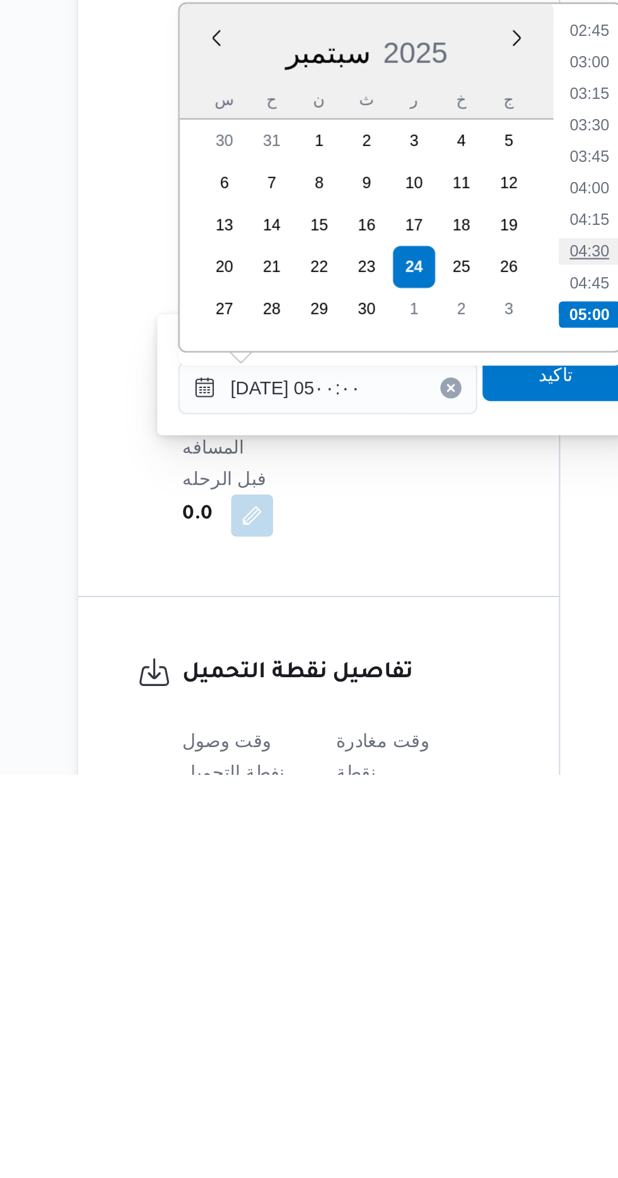
click at [412, 926] on li "04:30" at bounding box center [408, 927] width 29 height 13
type input "[DATE] ٠٤:٣٠"
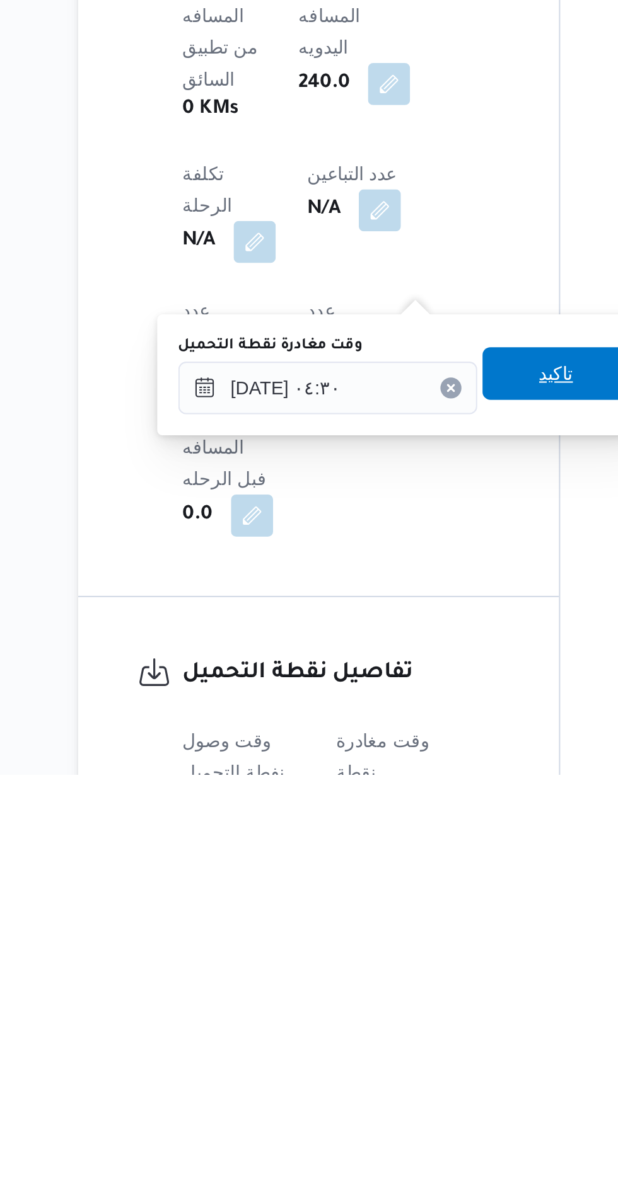
click at [395, 987] on span "تاكيد" at bounding box center [392, 986] width 71 height 25
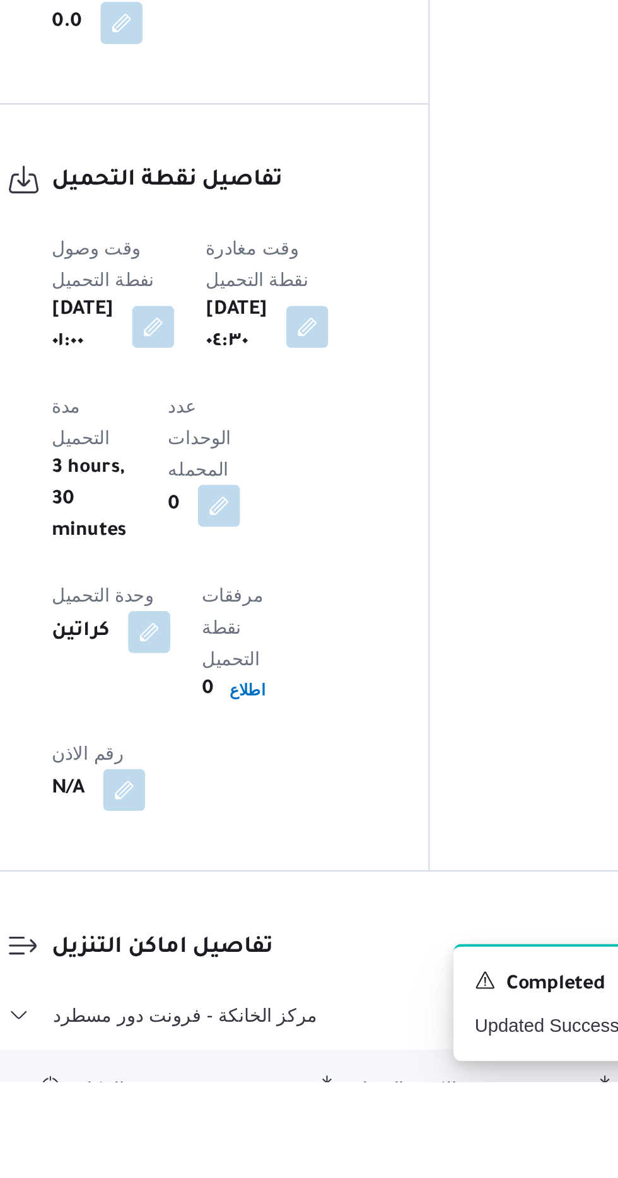
scroll to position [794, 0]
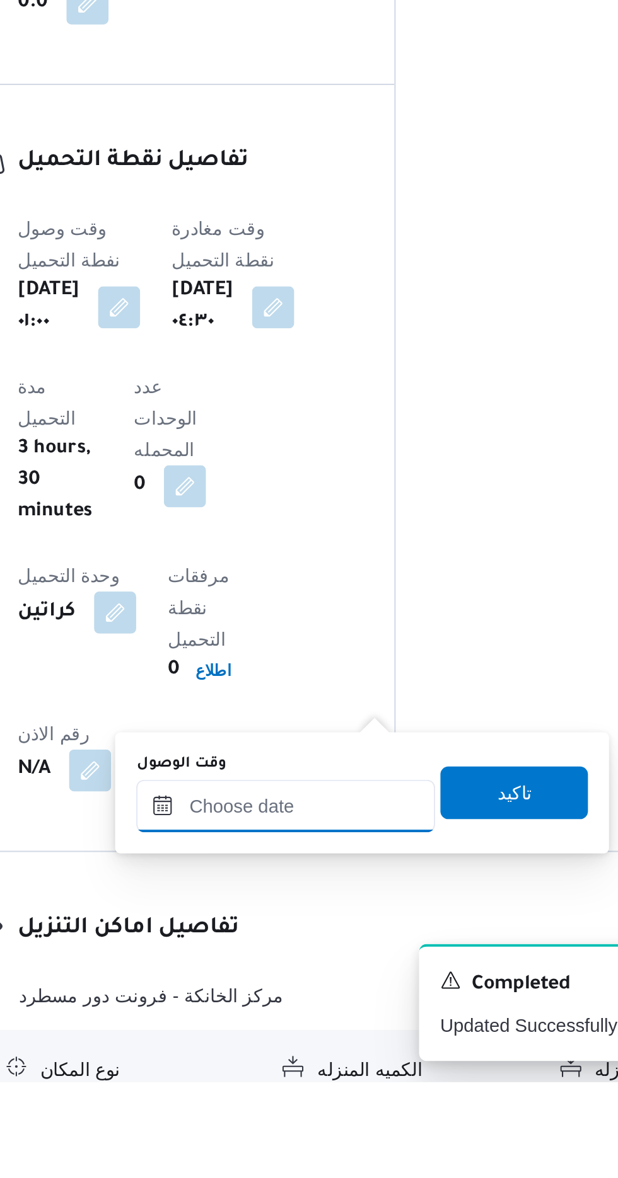
click at [335, 1044] on input "وقت الوصول" at bounding box center [341, 1046] width 143 height 25
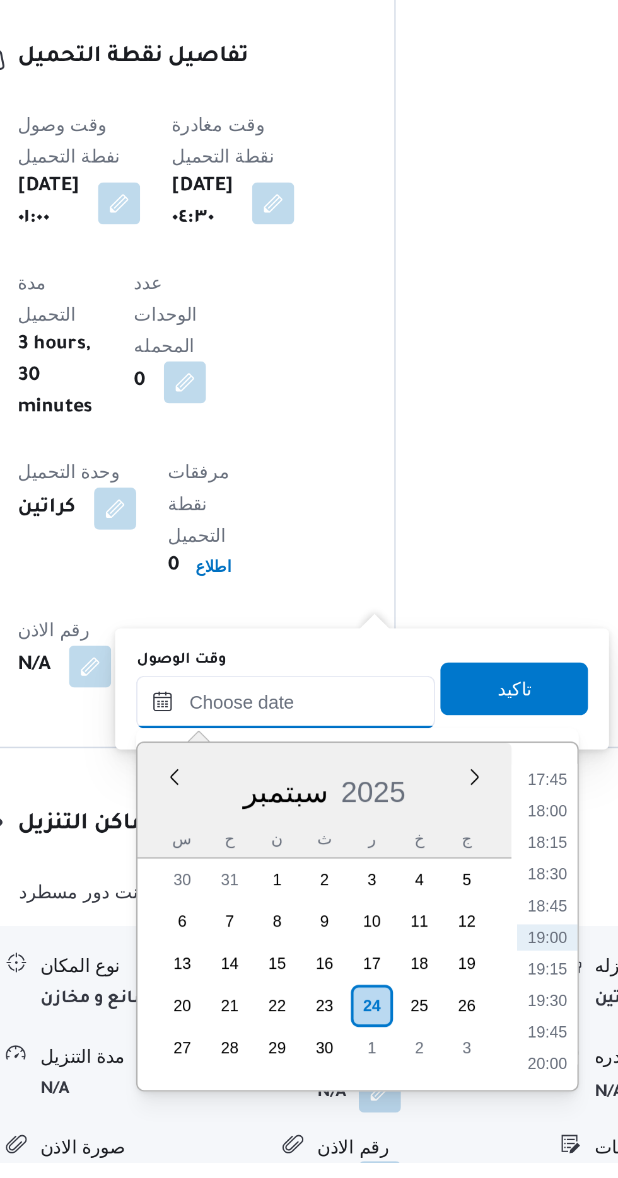
scroll to position [882, 0]
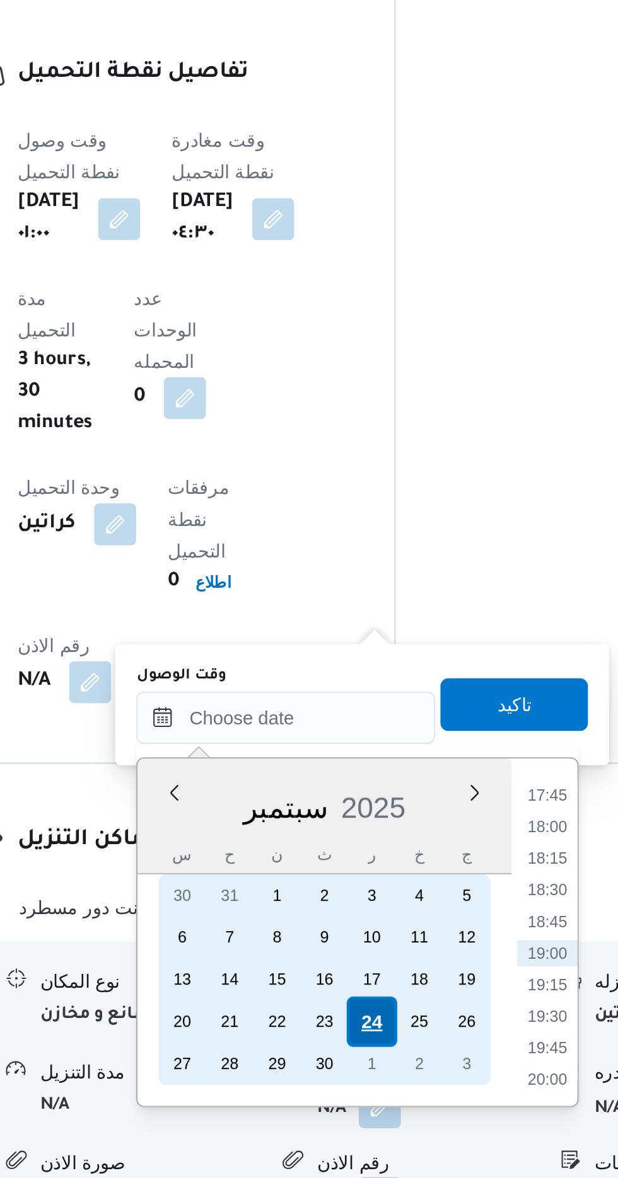
click at [382, 1100] on div "24" at bounding box center [383, 1104] width 24 height 24
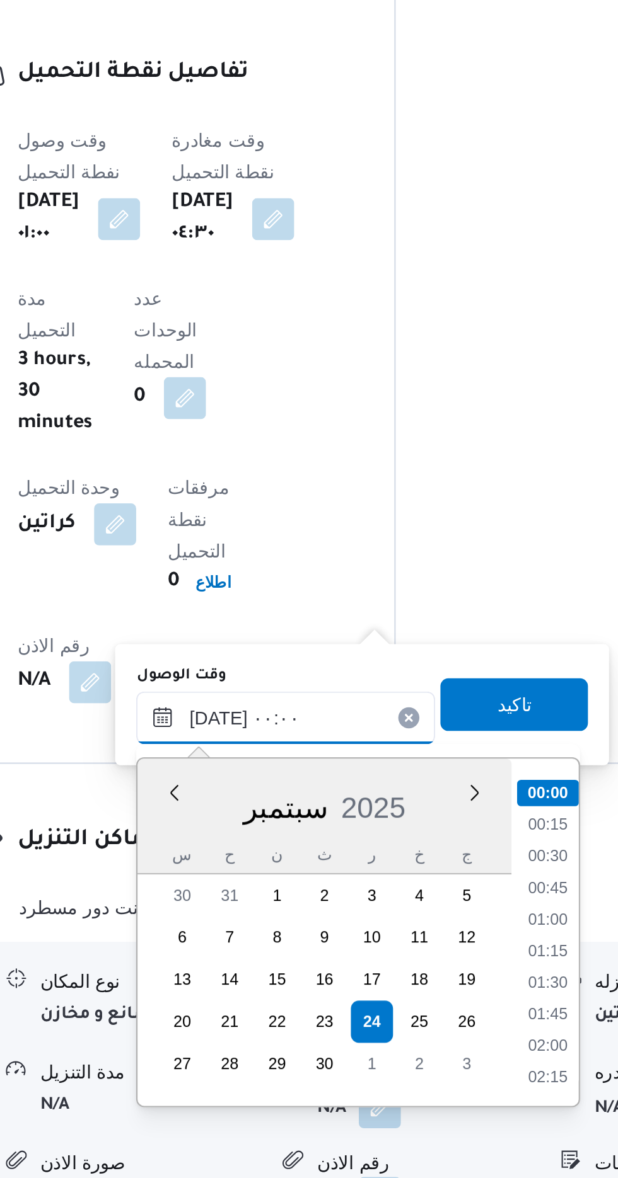
click at [275, 954] on input "[DATE] ٠٠:٠٠" at bounding box center [341, 957] width 143 height 25
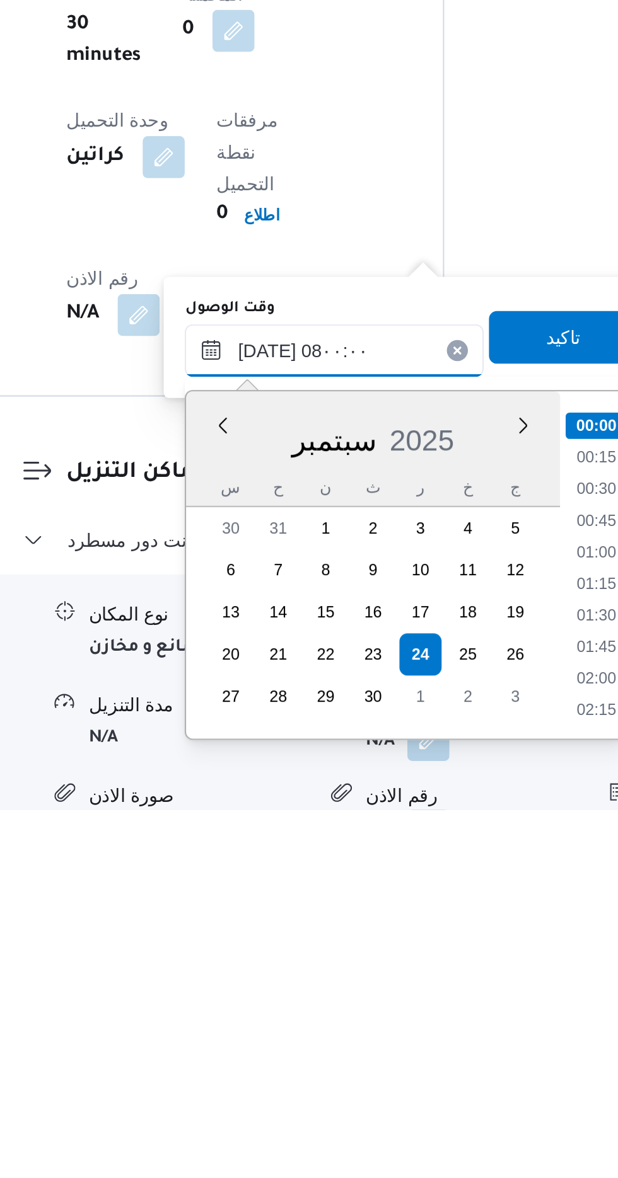
scroll to position [352, 0]
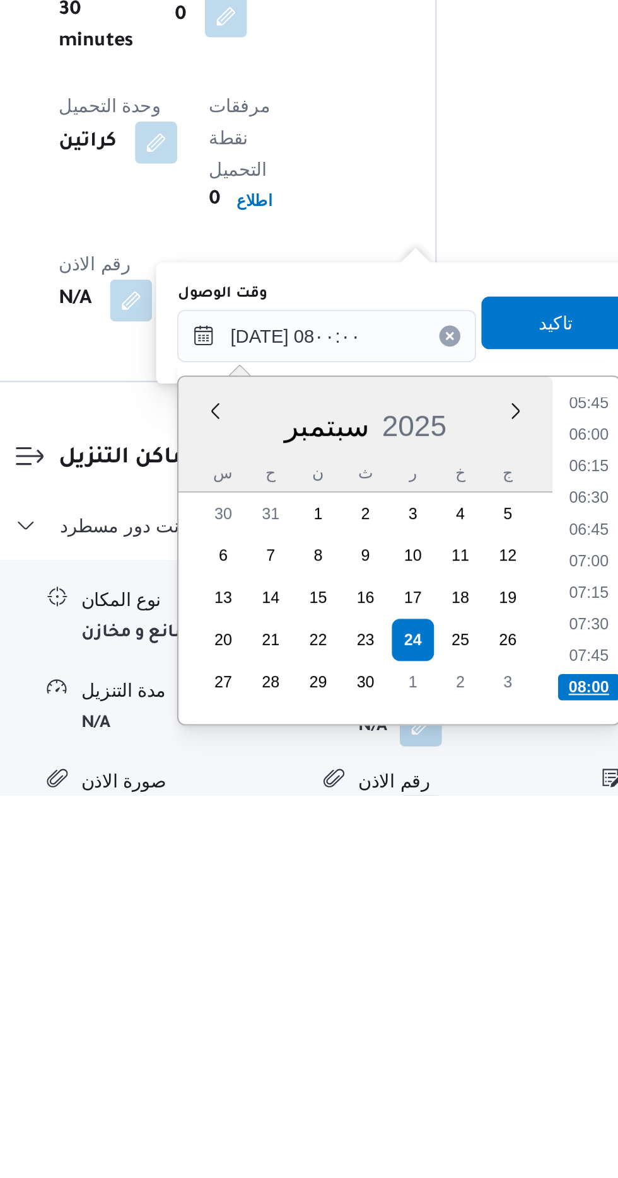
click at [460, 1123] on li "08:00" at bounding box center [467, 1127] width 30 height 13
type input "[DATE] ٠٨:٠٠"
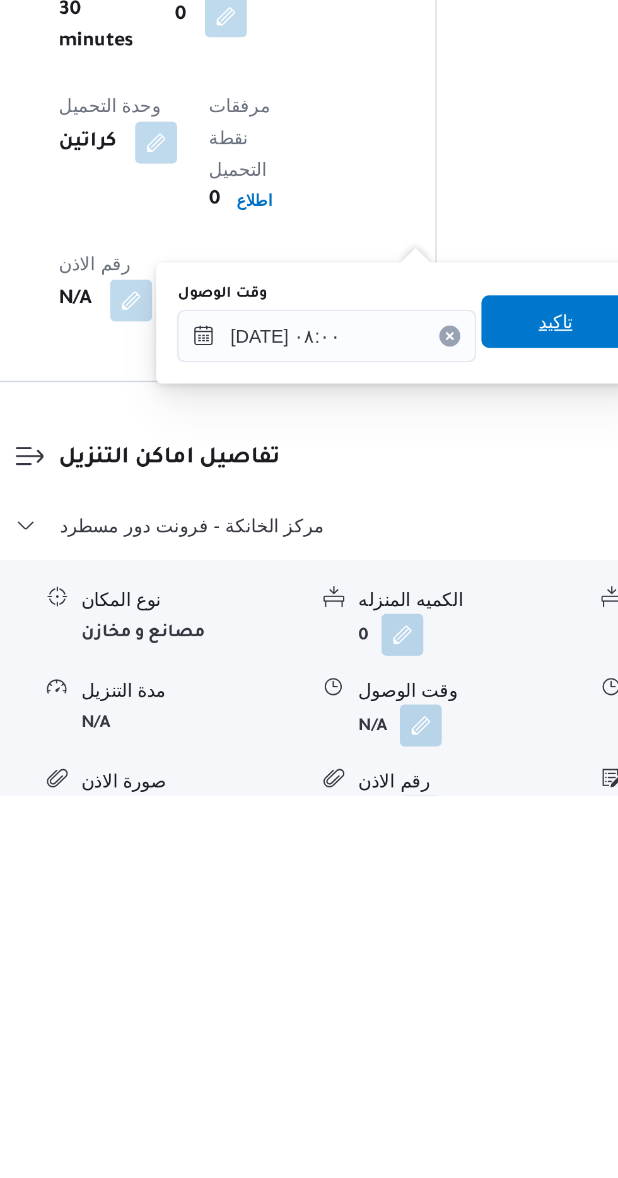
click at [445, 943] on span "تاكيد" at bounding box center [451, 951] width 71 height 25
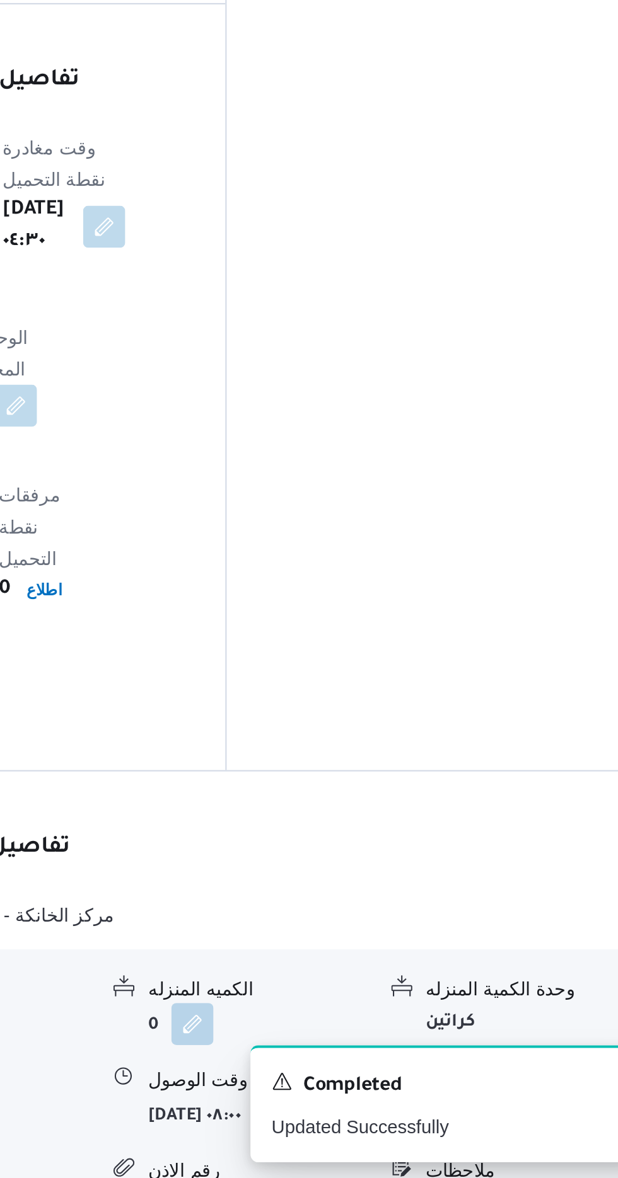
click at [522, 1135] on button "button" at bounding box center [520, 1145] width 20 height 20
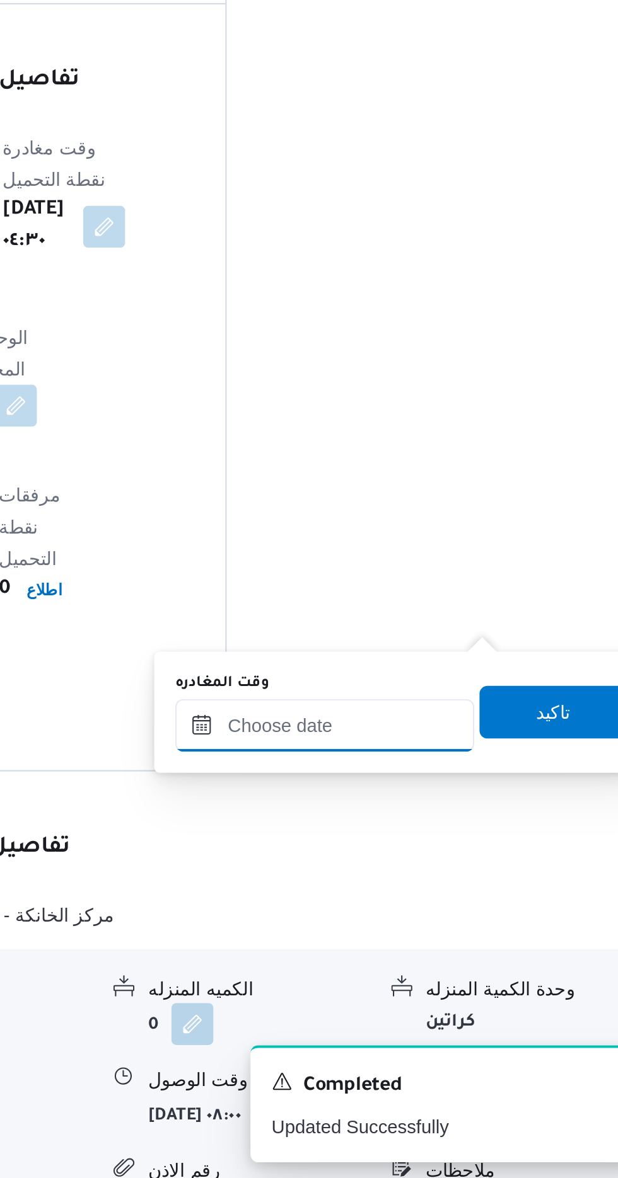
click at [445, 953] on input "وقت المغادره" at bounding box center [441, 959] width 143 height 25
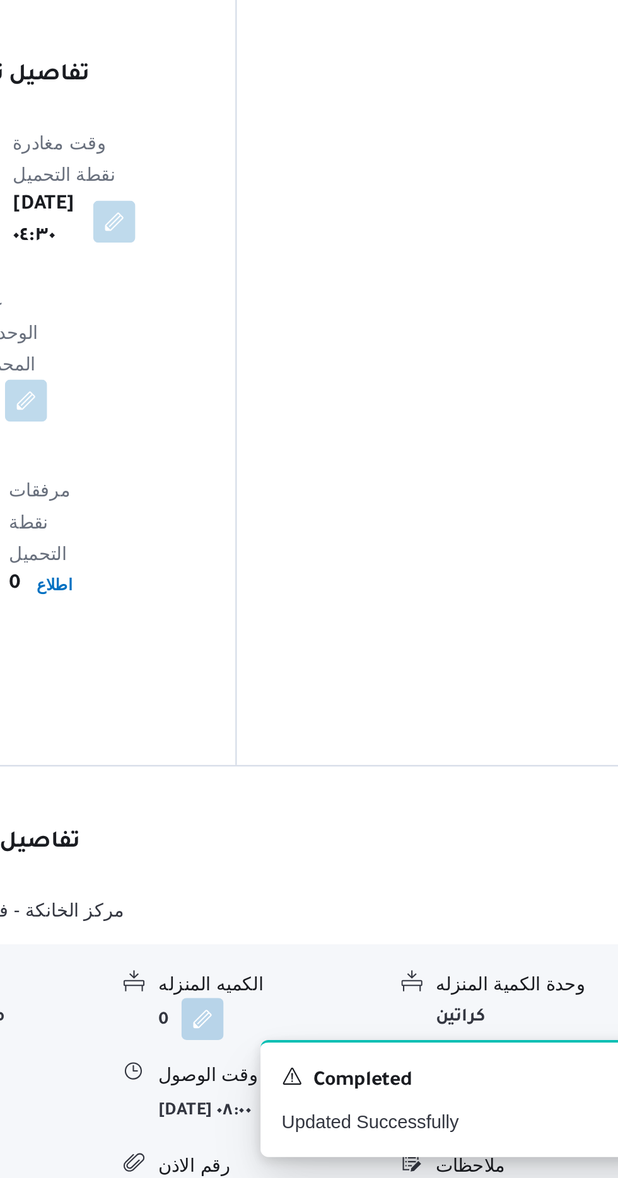
click at [481, 1122] on div at bounding box center [478, 1138] width 10 height 33
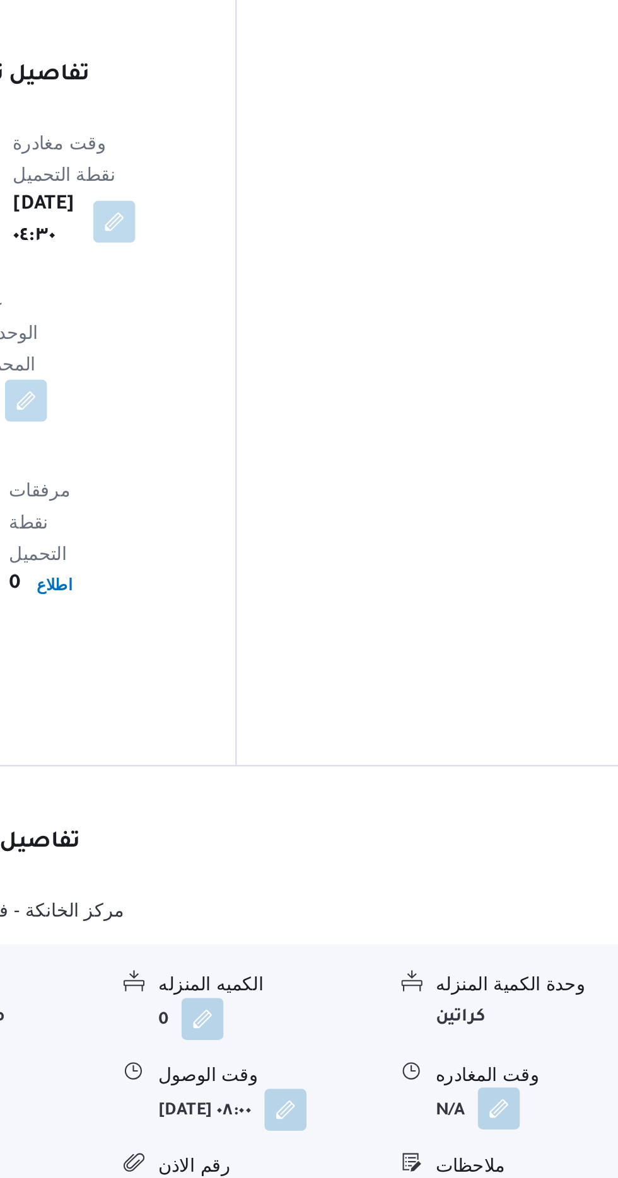
click at [517, 1135] on button "button" at bounding box center [520, 1145] width 20 height 20
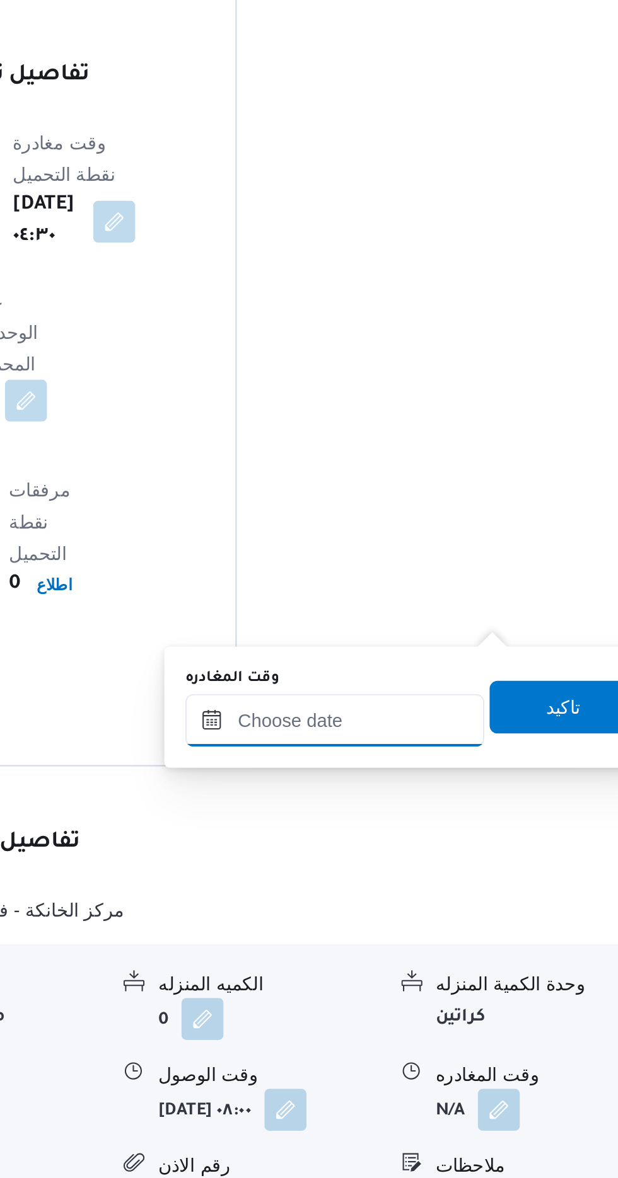
click at [445, 957] on input "وقت المغادره" at bounding box center [441, 959] width 143 height 25
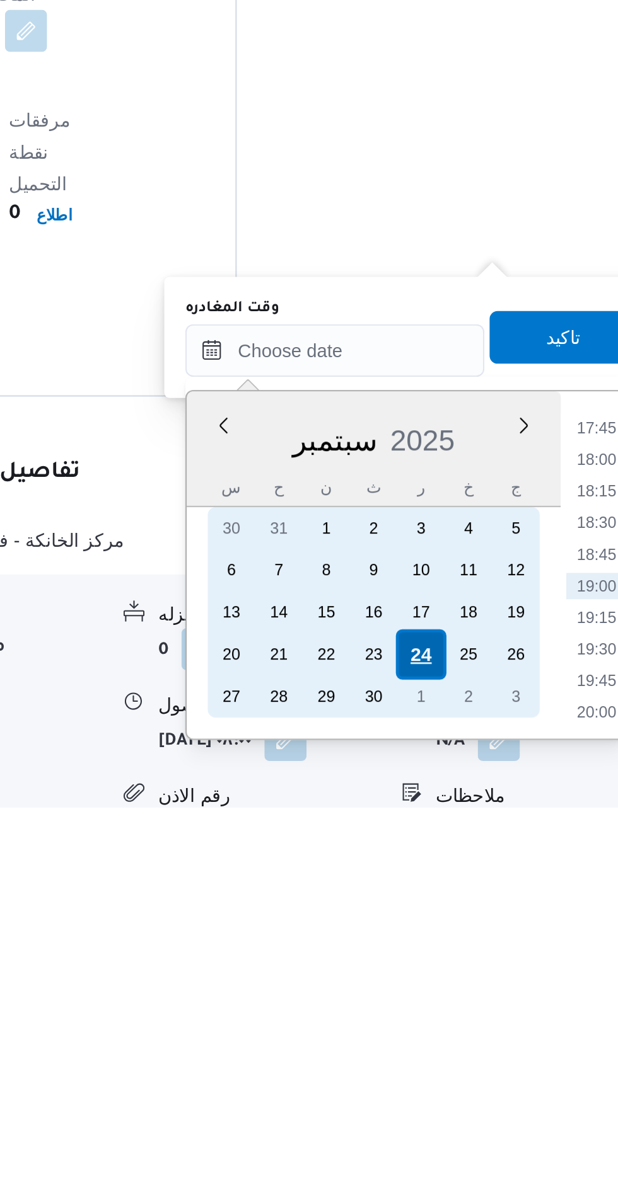
click at [480, 1105] on div "24" at bounding box center [483, 1105] width 24 height 24
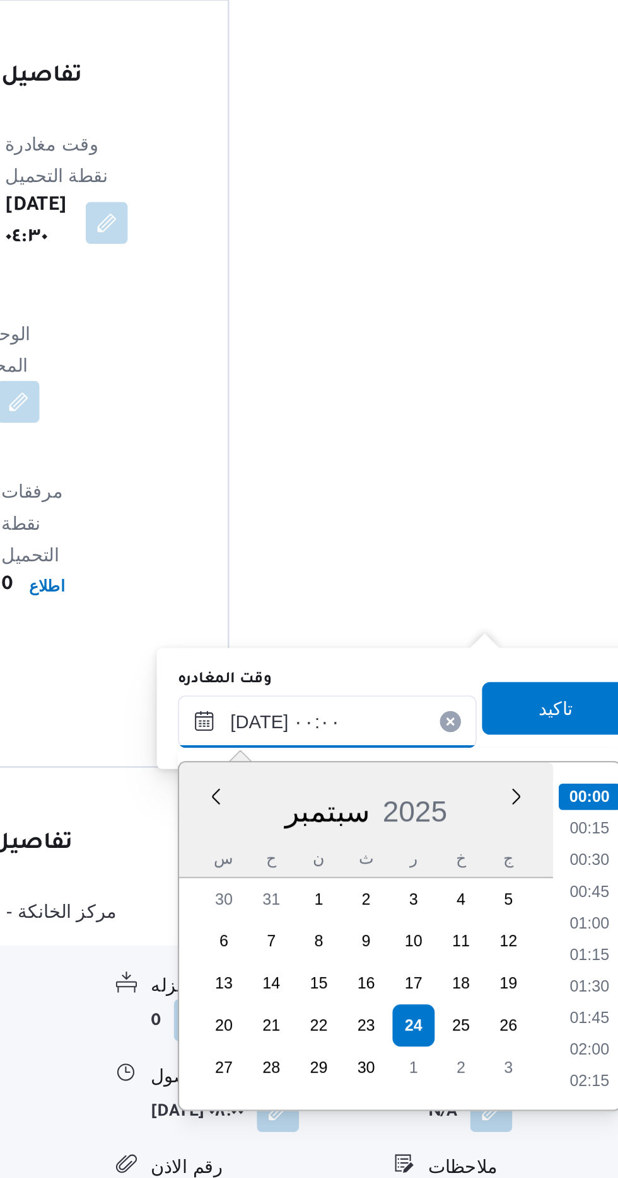
click at [376, 959] on input "[DATE] ٠٠:٠٠" at bounding box center [441, 959] width 143 height 25
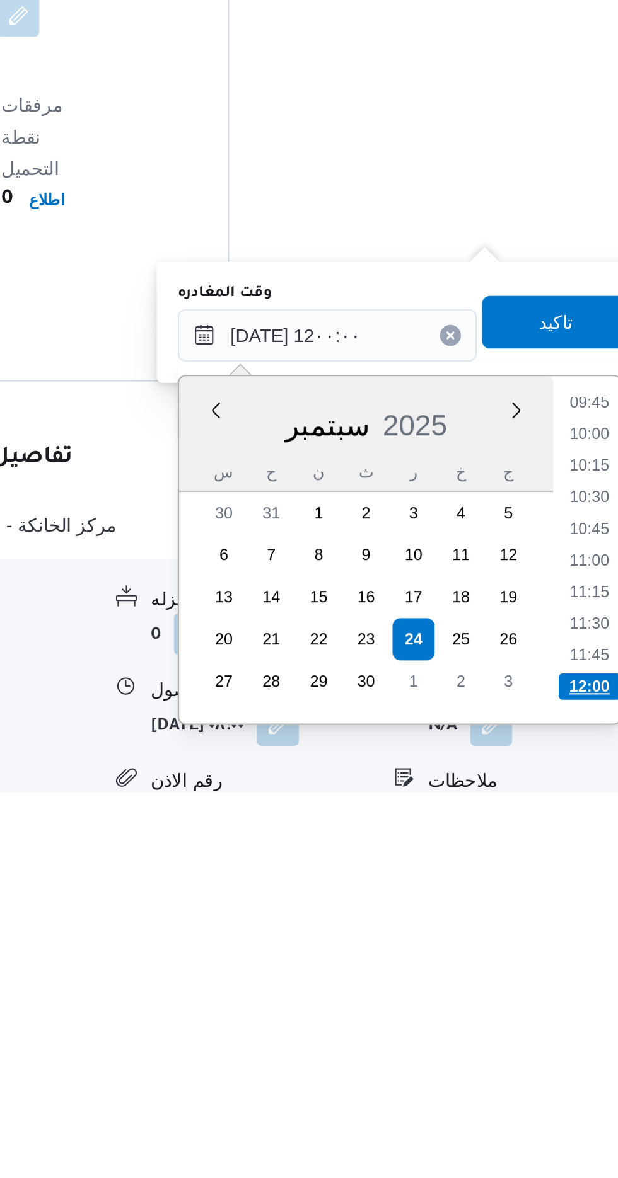
click at [556, 1122] on li "12:00" at bounding box center [567, 1128] width 30 height 13
type input "[DATE] ١٢:٠٠"
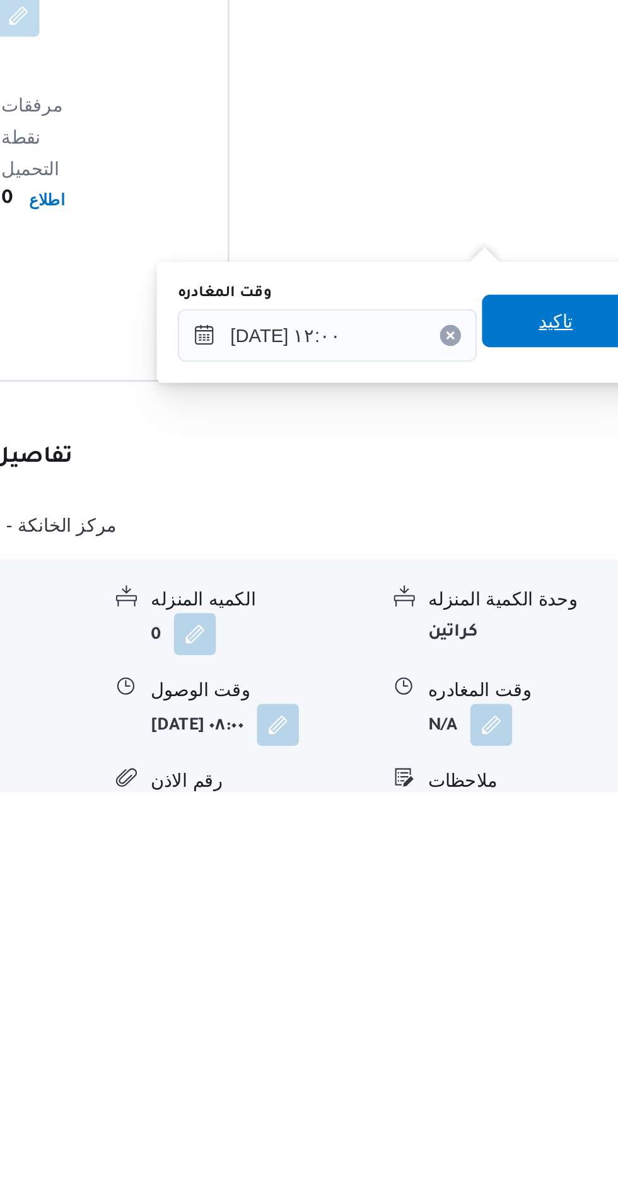
click at [551, 945] on span "تاكيد" at bounding box center [551, 952] width 71 height 25
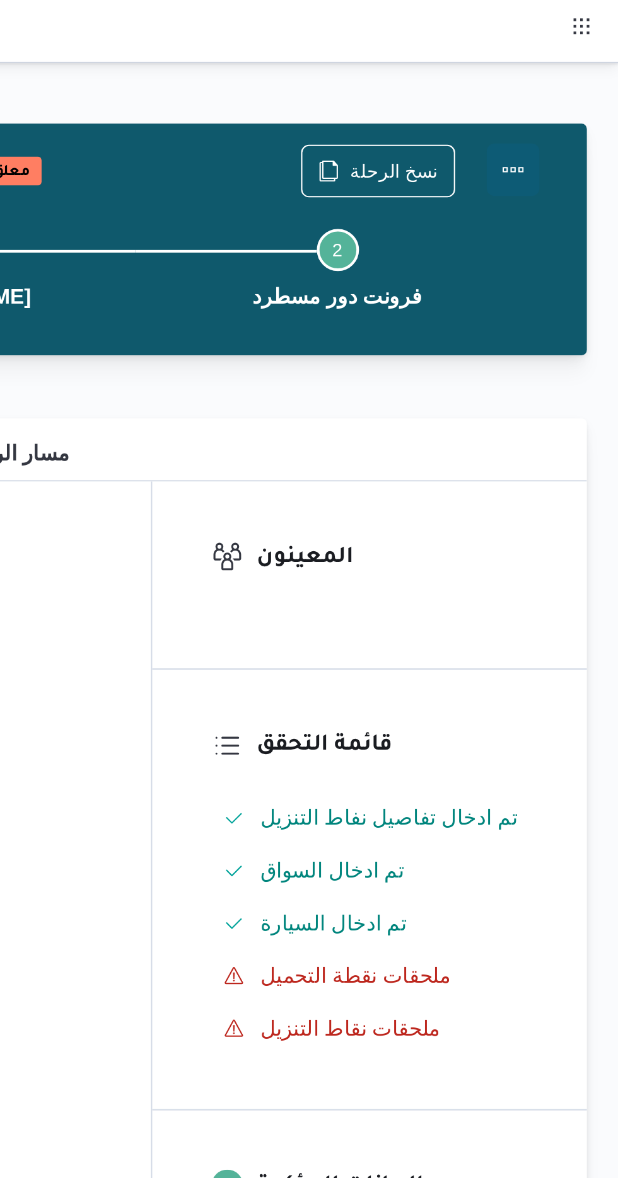
click at [573, 81] on button "Actions" at bounding box center [567, 81] width 25 height 25
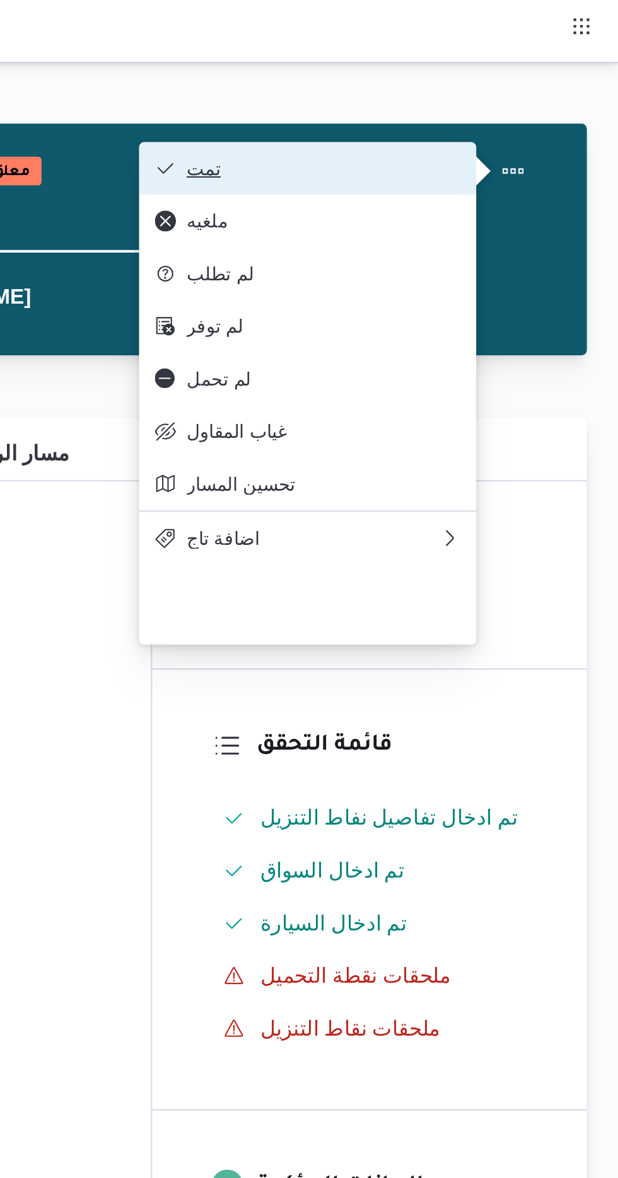
click at [429, 72] on button "تمت" at bounding box center [468, 80] width 161 height 25
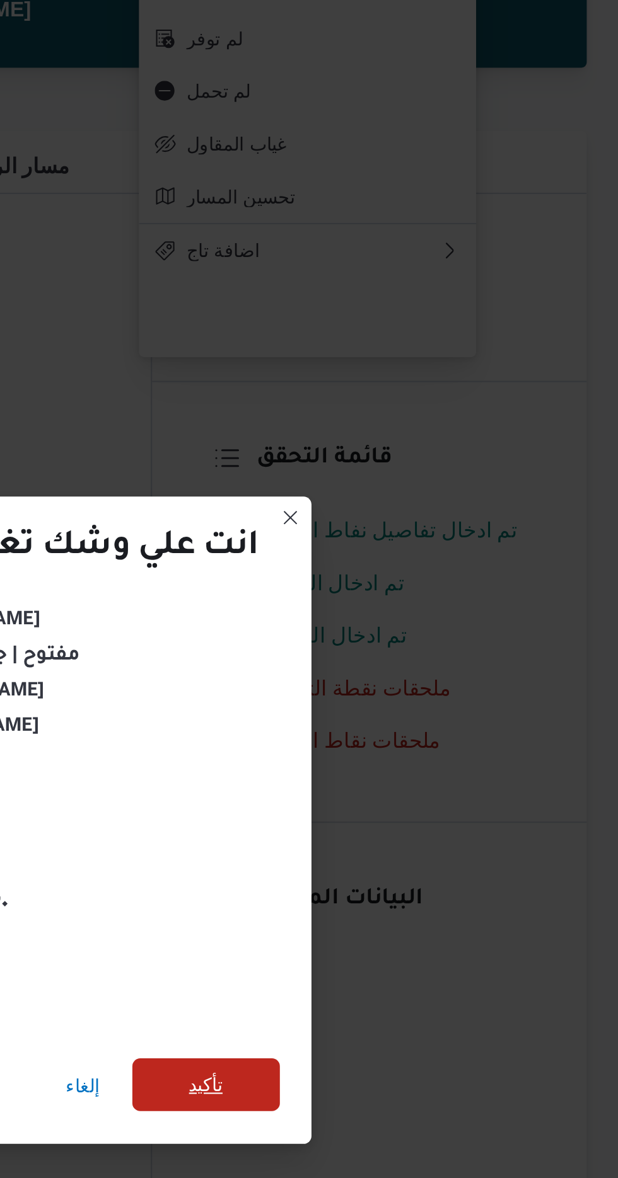
click at [421, 650] on span "تأكيد" at bounding box center [420, 657] width 16 height 15
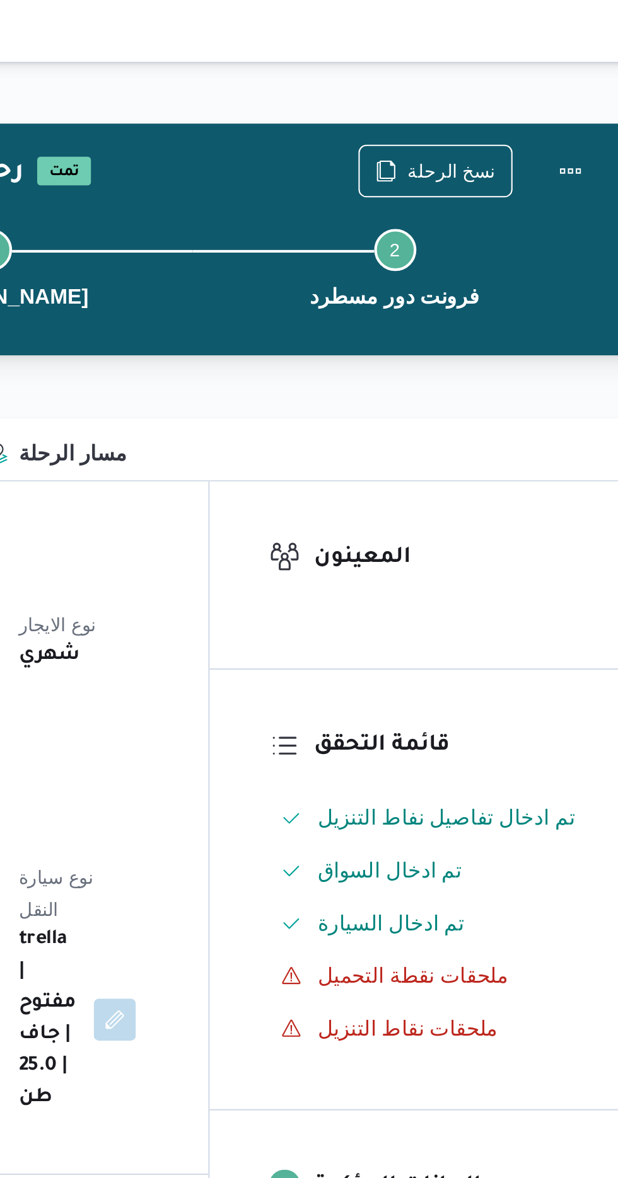
click at [503, 69] on div "نسخ الرحلة" at bounding box center [503, 81] width 74 height 25
click at [498, 81] on span "نسخ الرحلة" at bounding box center [510, 81] width 42 height 15
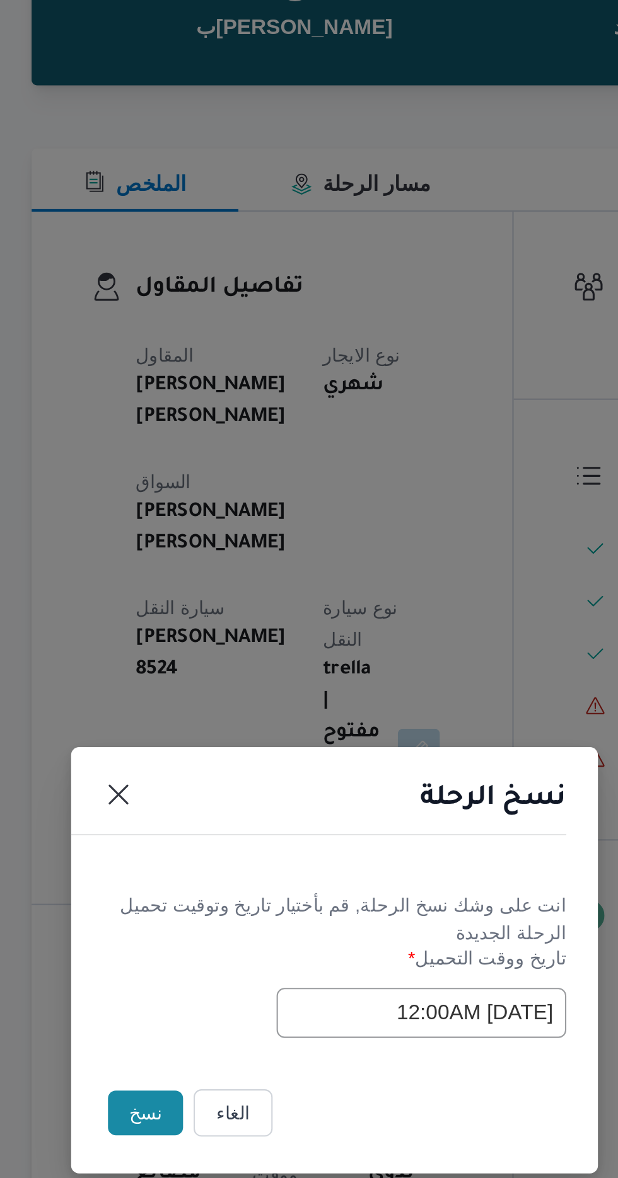
click at [209, 660] on button "نسخ" at bounding box center [218, 662] width 36 height 21
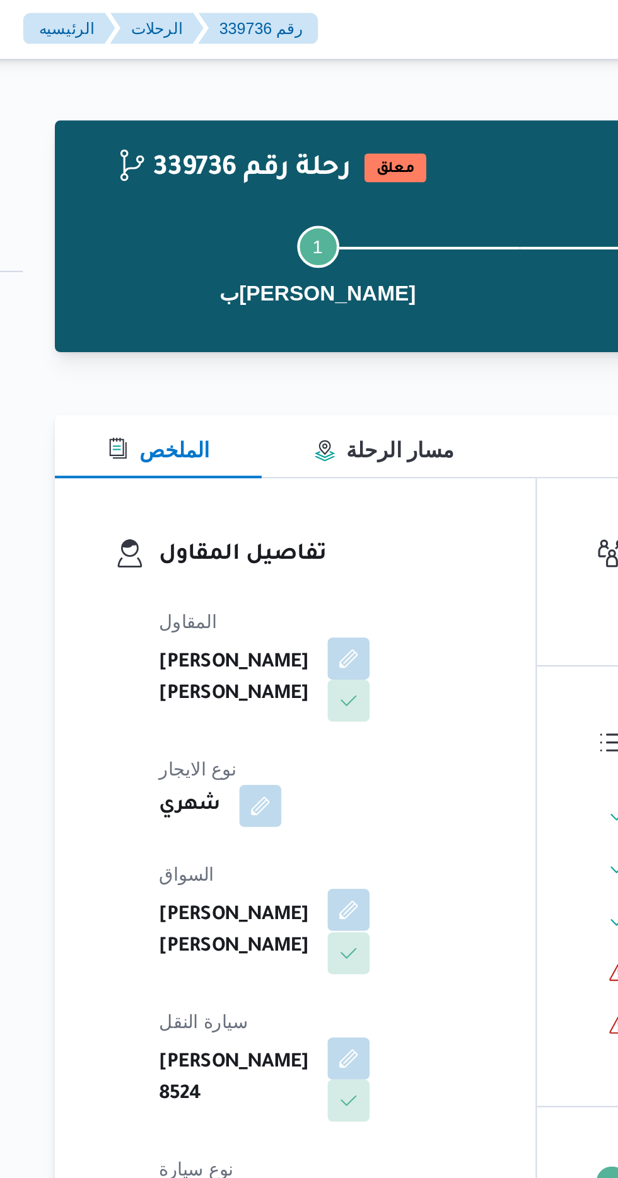
click at [294, 429] on button "button" at bounding box center [304, 437] width 20 height 20
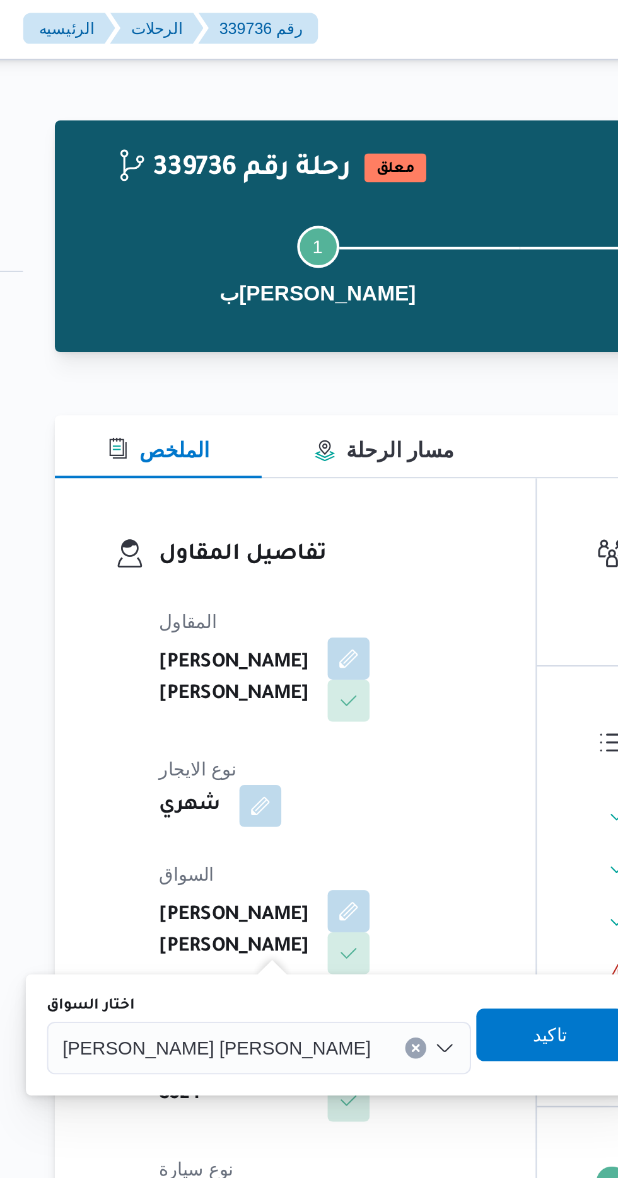
click at [228, 491] on div "[PERSON_NAME] [PERSON_NAME]" at bounding box center [261, 503] width 203 height 25
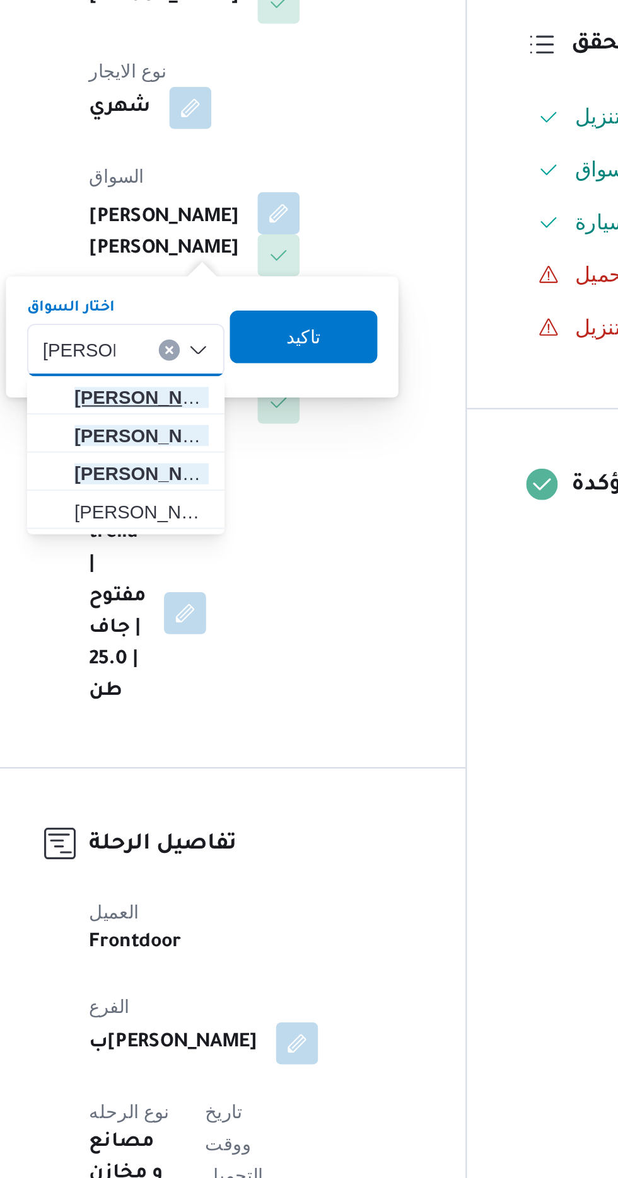
type input "[PERSON_NAME]"
click at [231, 521] on span "[PERSON_NAME] بدالله [PERSON_NAME]" at bounding box center [239, 526] width 64 height 15
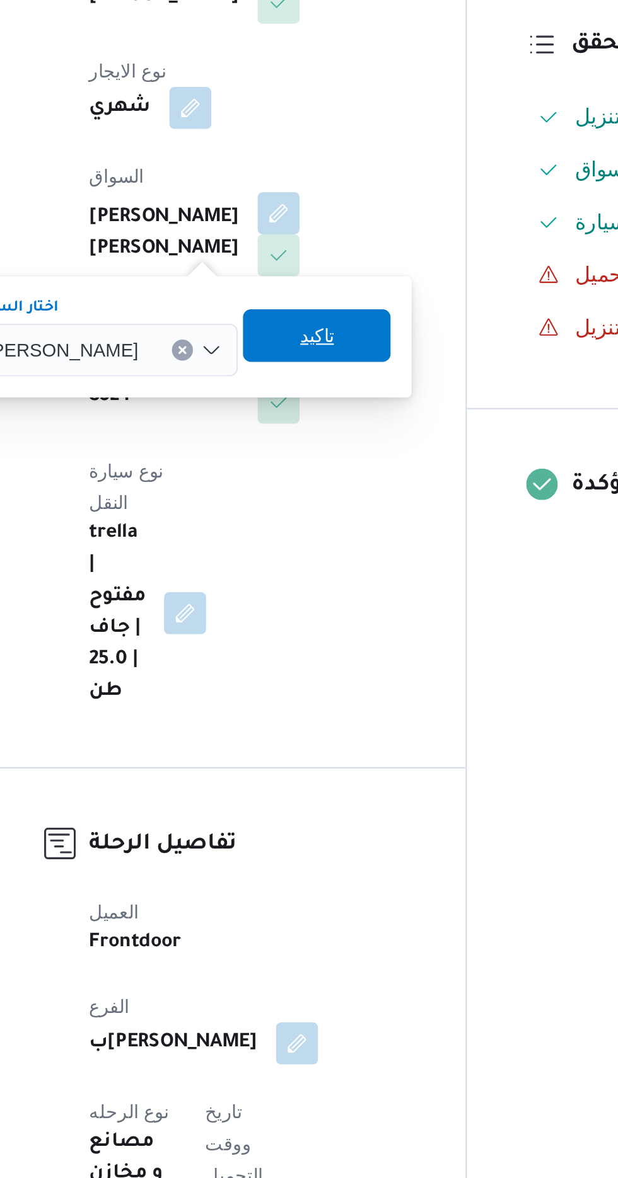
click at [331, 497] on span "تاكيد" at bounding box center [322, 496] width 16 height 15
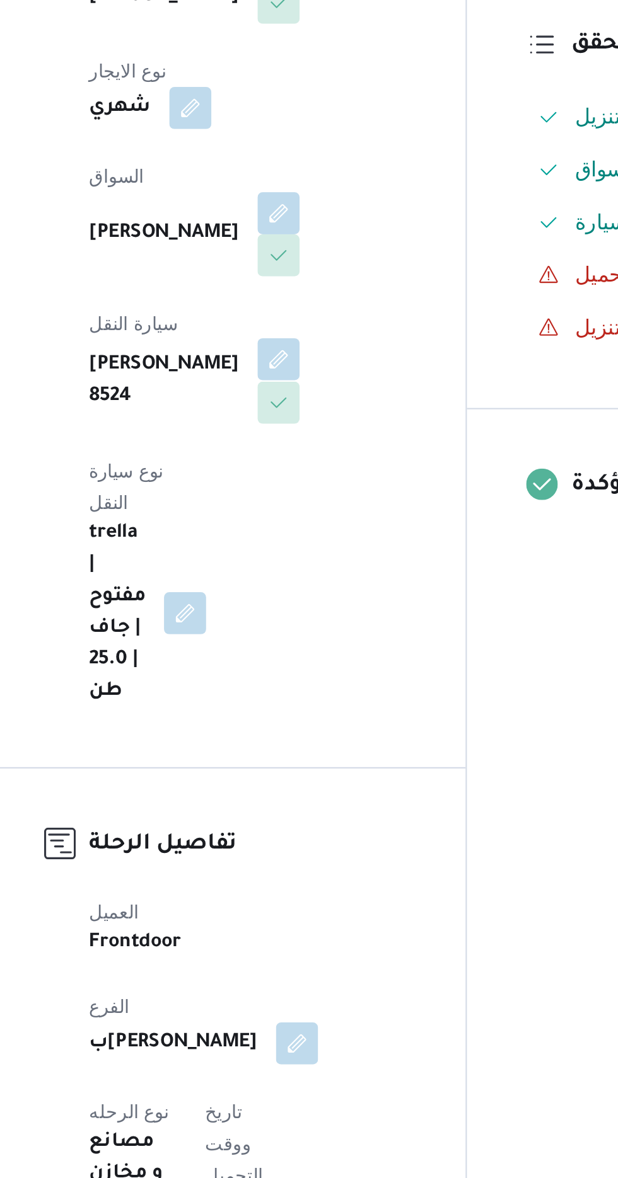
click at [314, 498] on button "button" at bounding box center [304, 508] width 20 height 20
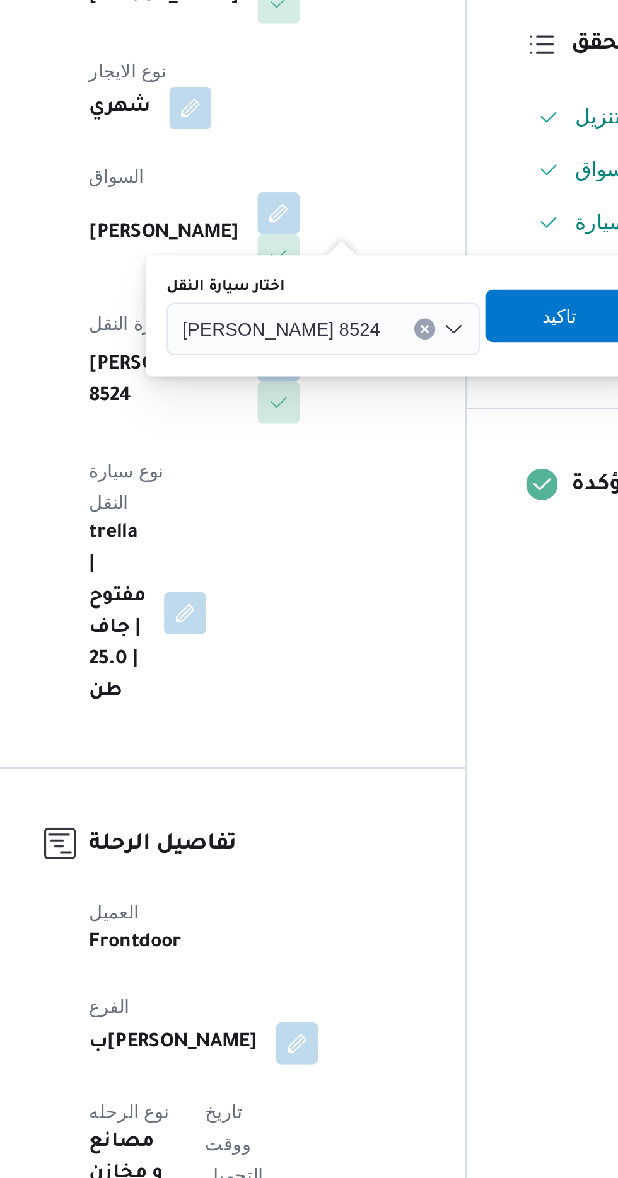
click at [277, 500] on div "[PERSON_NAME] 8524" at bounding box center [326, 493] width 150 height 25
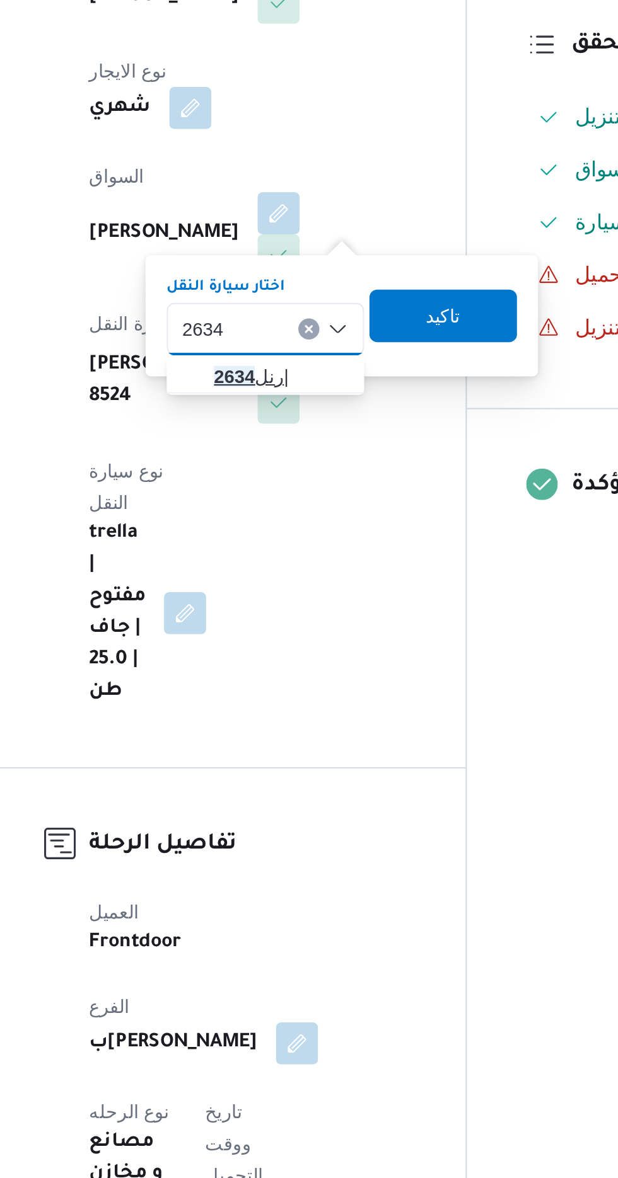
type input "2634"
click at [291, 517] on mark "2634" at bounding box center [284, 516] width 20 height 10
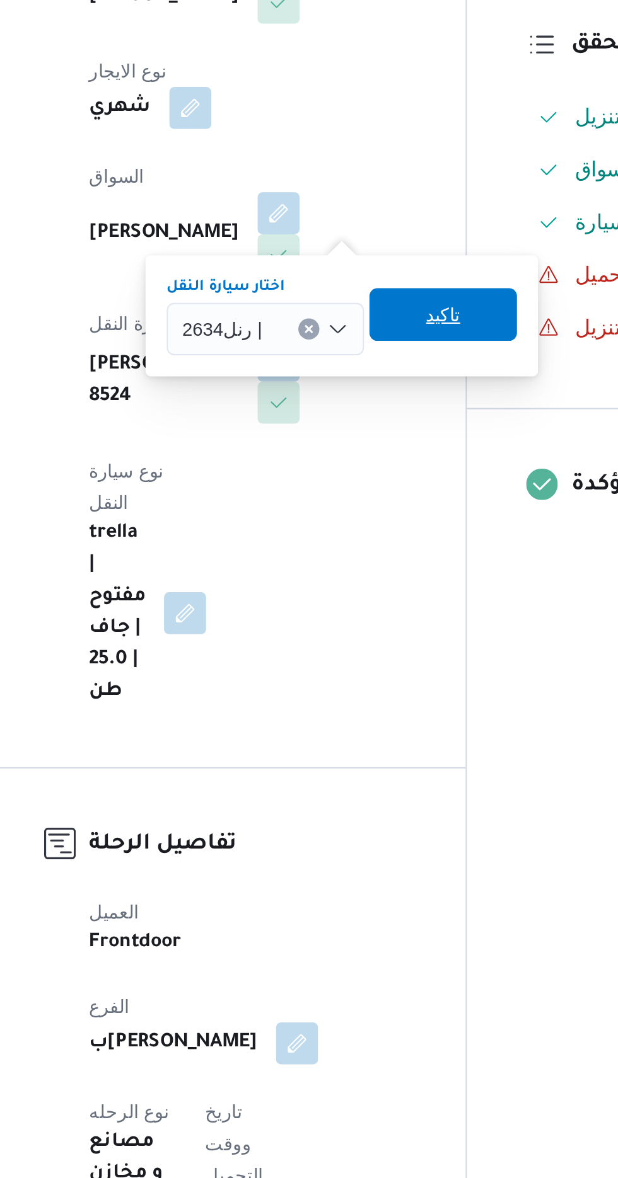
click at [372, 490] on span "تاكيد" at bounding box center [383, 486] width 71 height 25
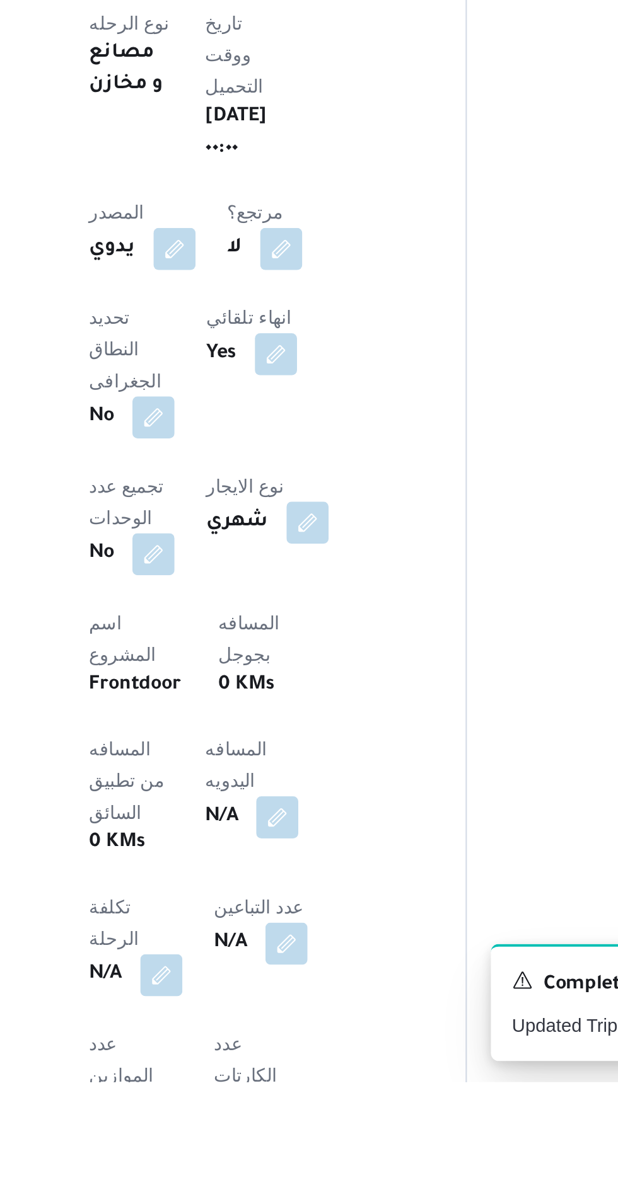
scroll to position [127, 0]
click at [294, 1040] on button "button" at bounding box center [304, 1050] width 20 height 20
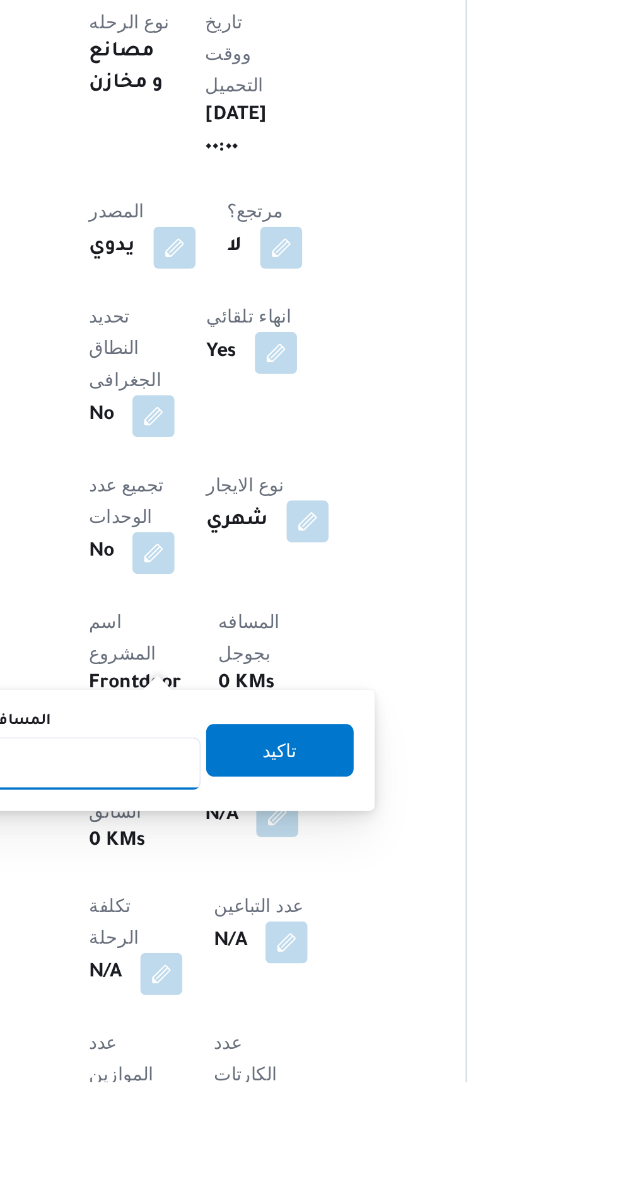
click at [233, 1022] on input "المسافه اليدويه" at bounding box center [204, 1025] width 125 height 25
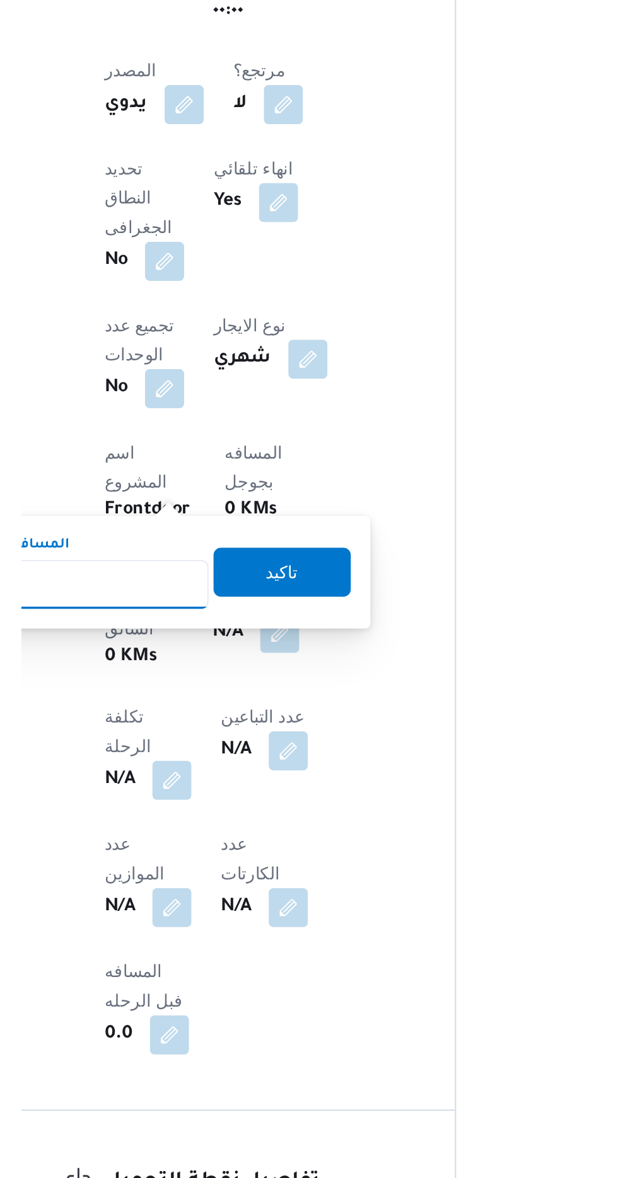
scroll to position [234, 0]
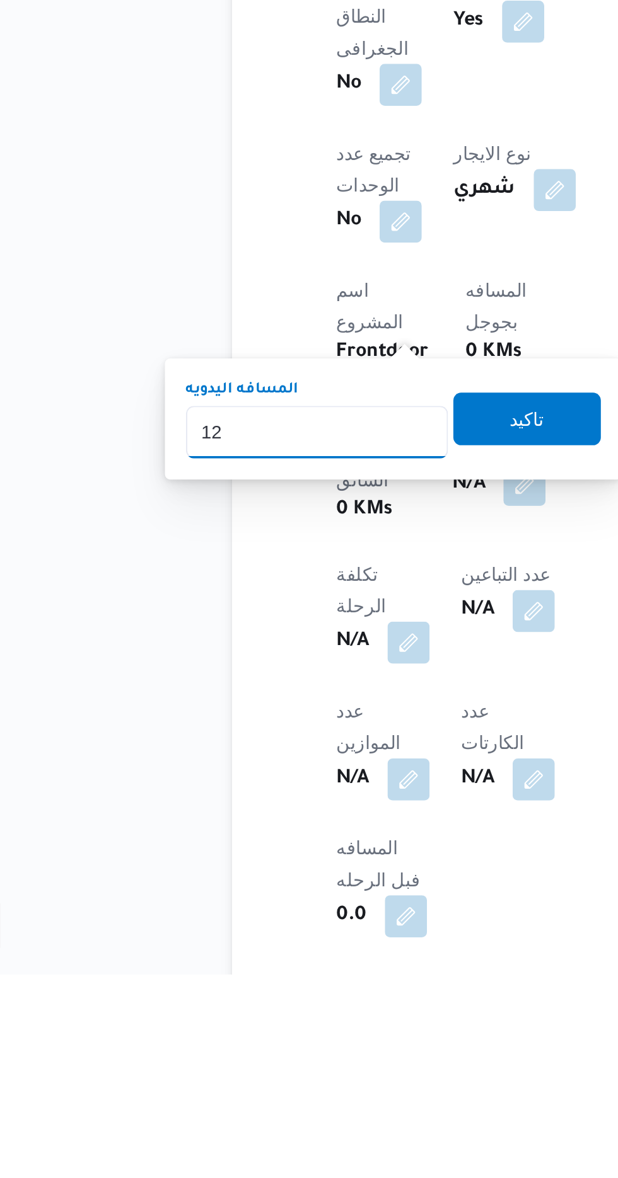
type input "120"
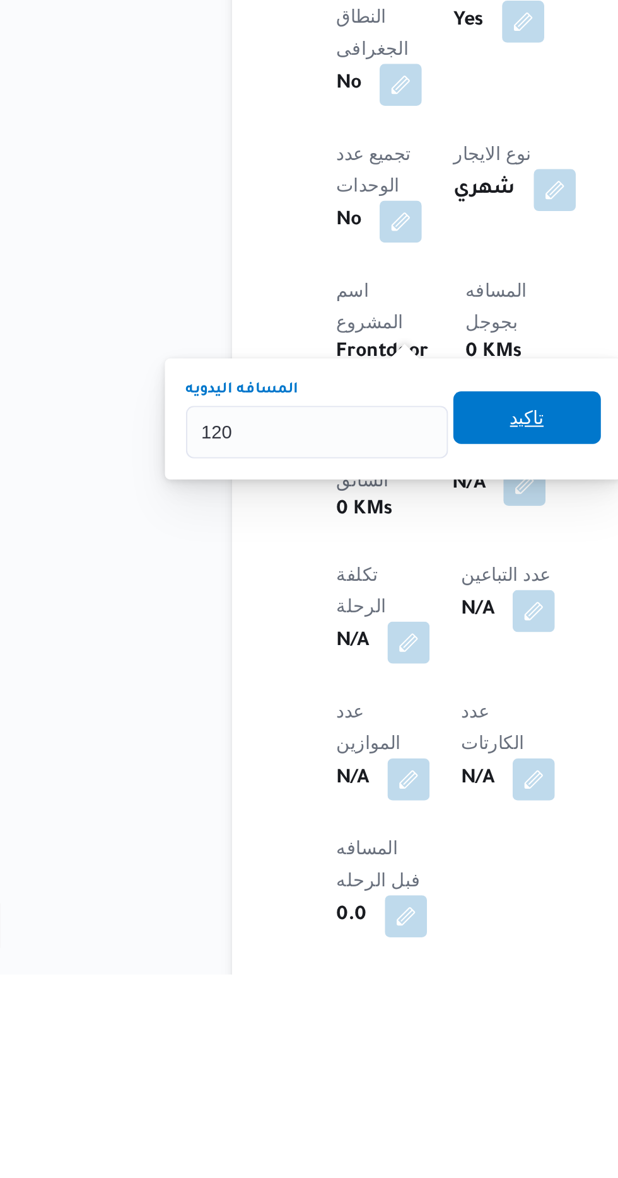
click at [309, 912] on span "تاكيد" at bounding box center [305, 911] width 16 height 15
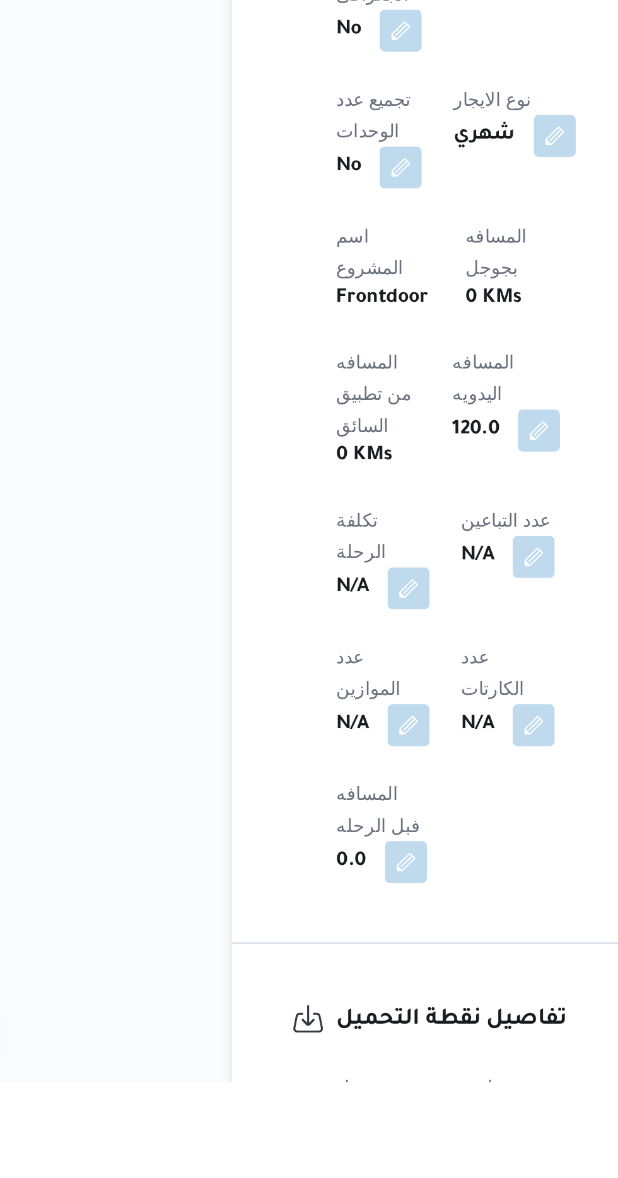
scroll to position [321, 0]
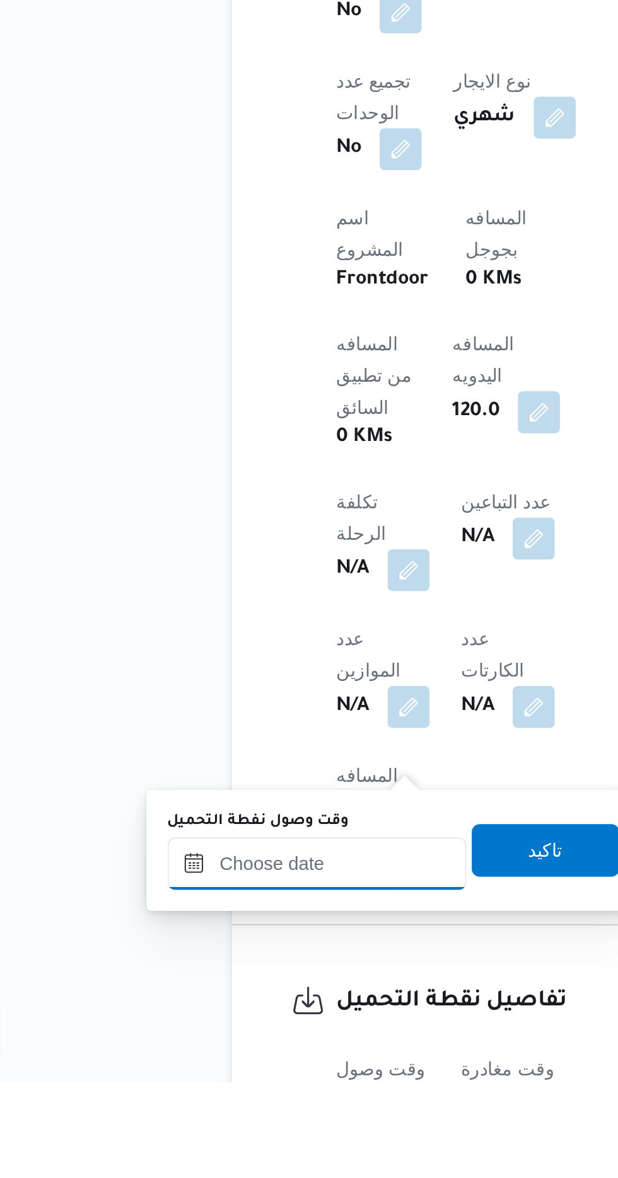
click at [201, 1069] on input "وقت وصول نفطة التحميل" at bounding box center [204, 1073] width 143 height 25
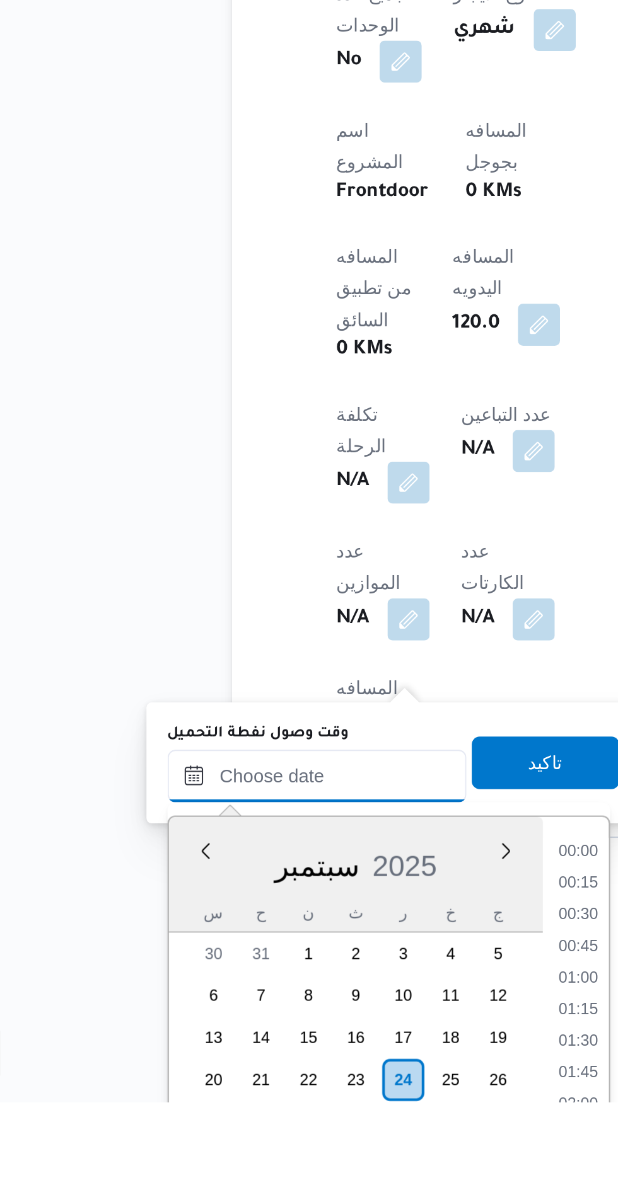
scroll to position [1073, 0]
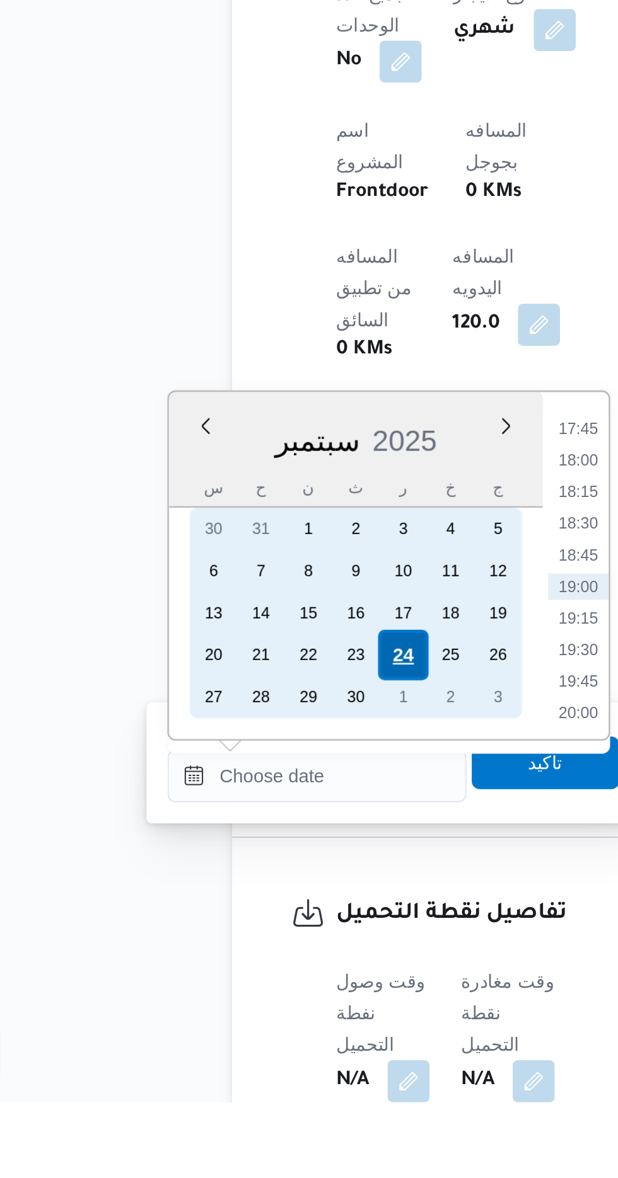
click at [242, 960] on div "24" at bounding box center [245, 964] width 24 height 24
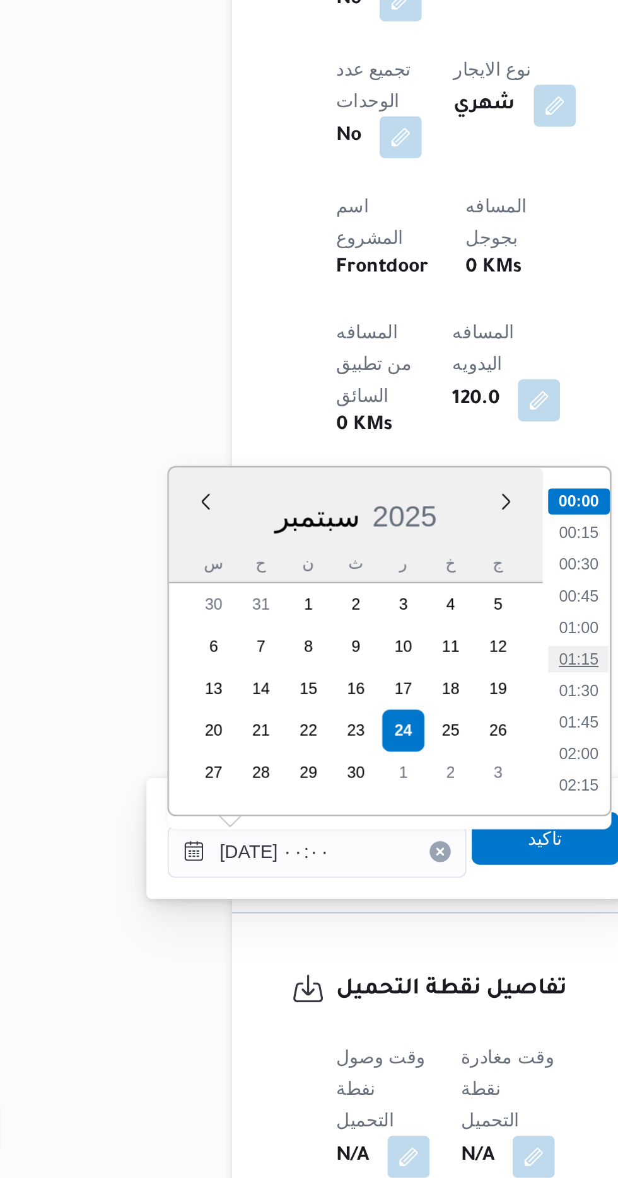
click at [320, 934] on li "01:15" at bounding box center [329, 930] width 29 height 13
type input "[DATE] ٠١:١٥"
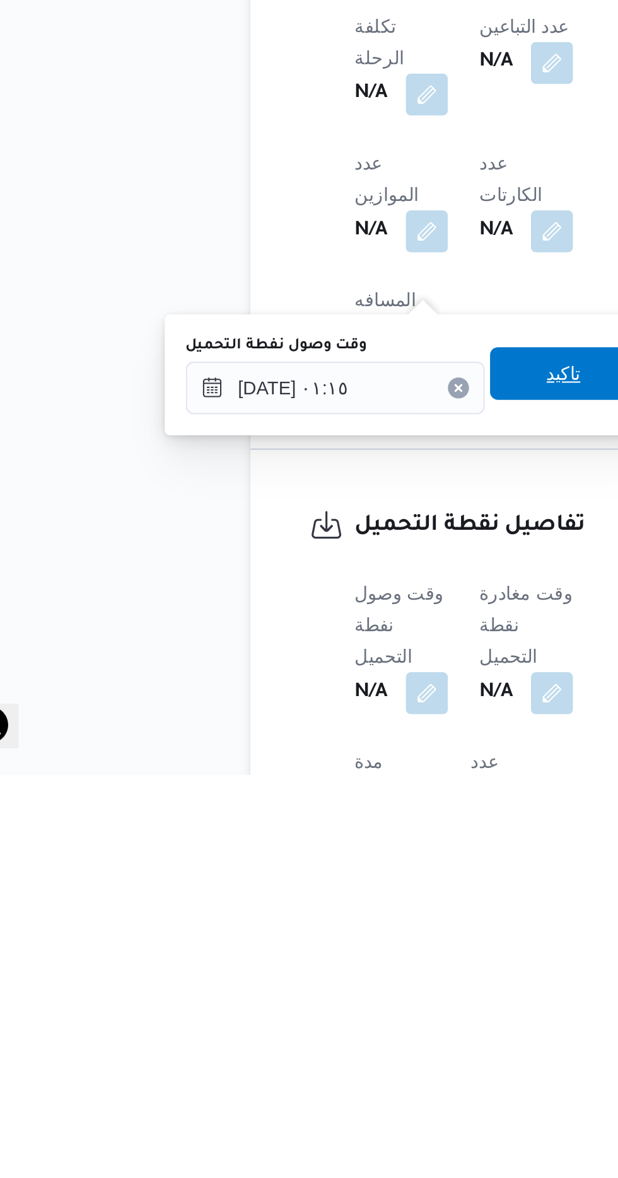
click at [310, 994] on span "تاكيد" at bounding box center [314, 986] width 71 height 25
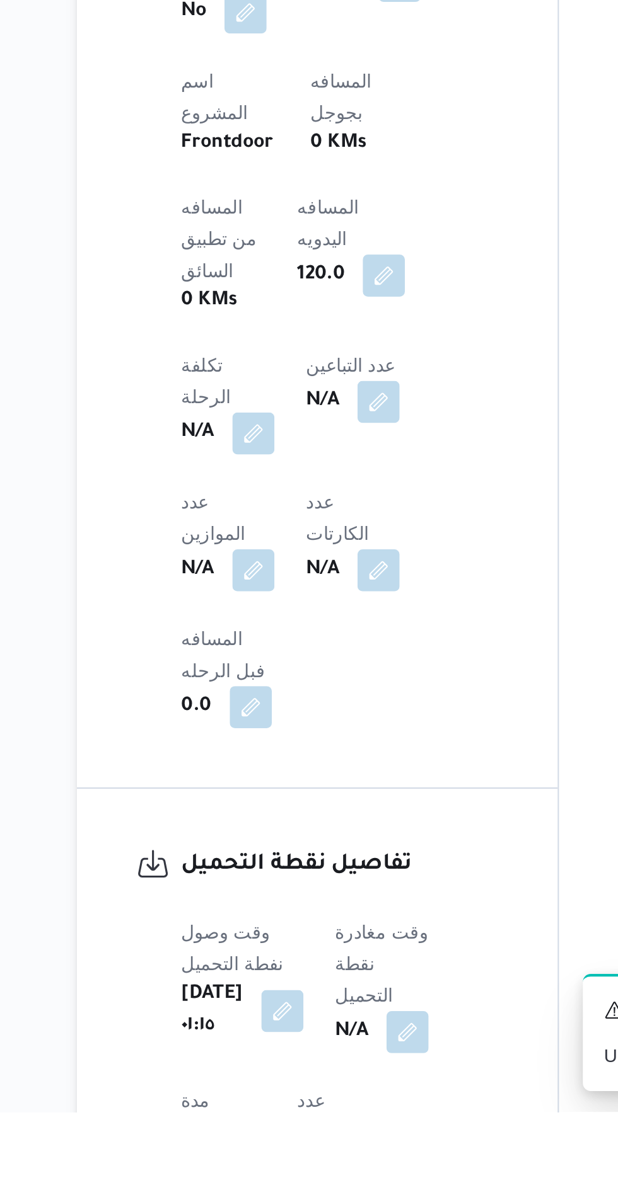
scroll to position [401, 0]
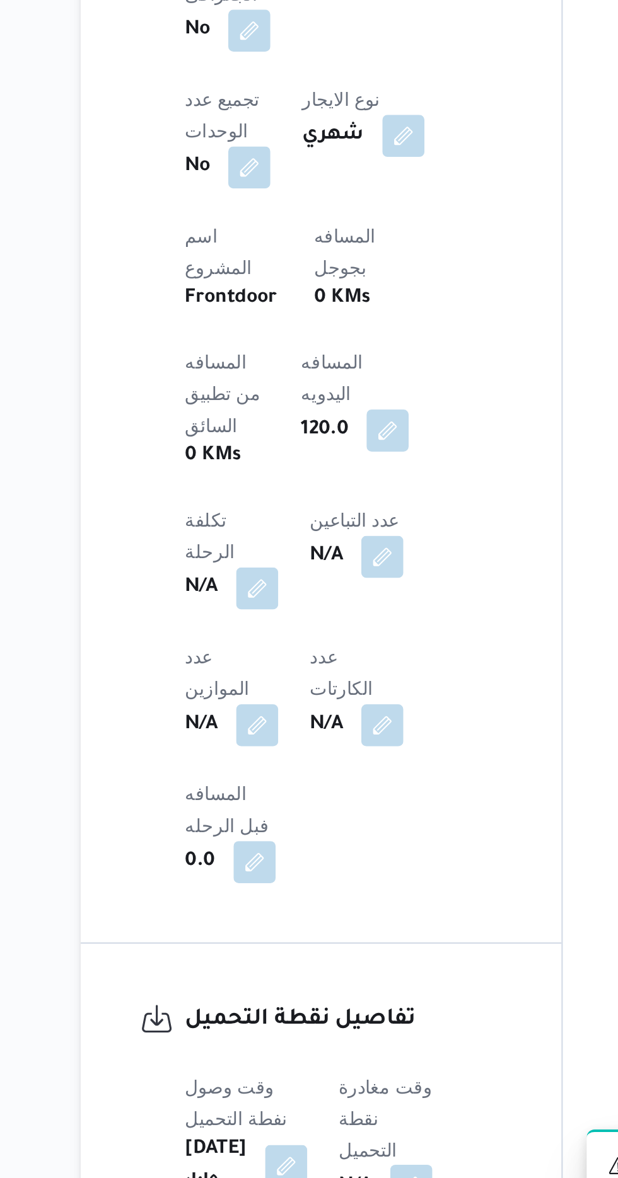
click at [332, 1129] on button "button" at bounding box center [322, 1139] width 20 height 20
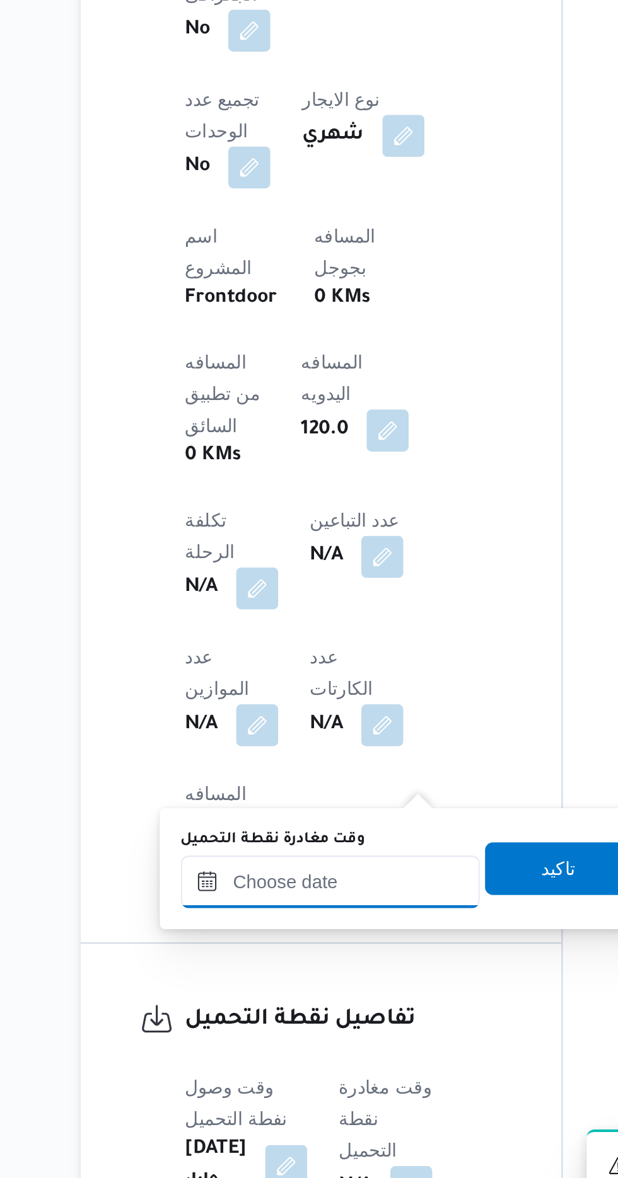
click at [265, 989] on input "وقت مغادرة نقطة التحميل" at bounding box center [283, 993] width 143 height 25
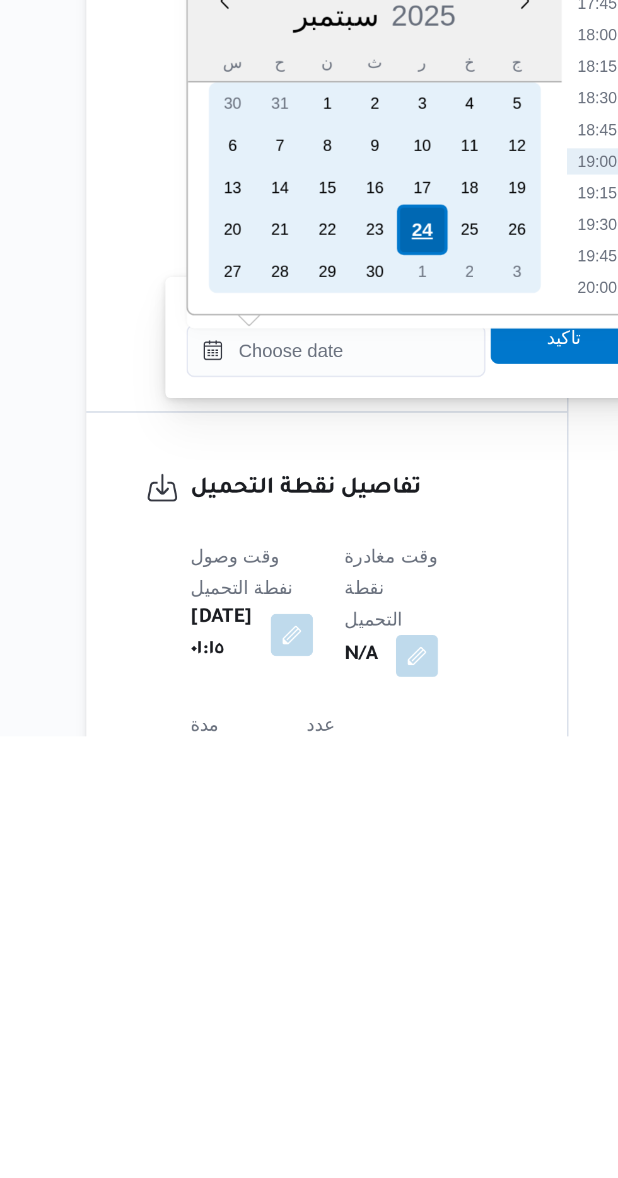
click at [323, 932] on div "24" at bounding box center [324, 936] width 24 height 24
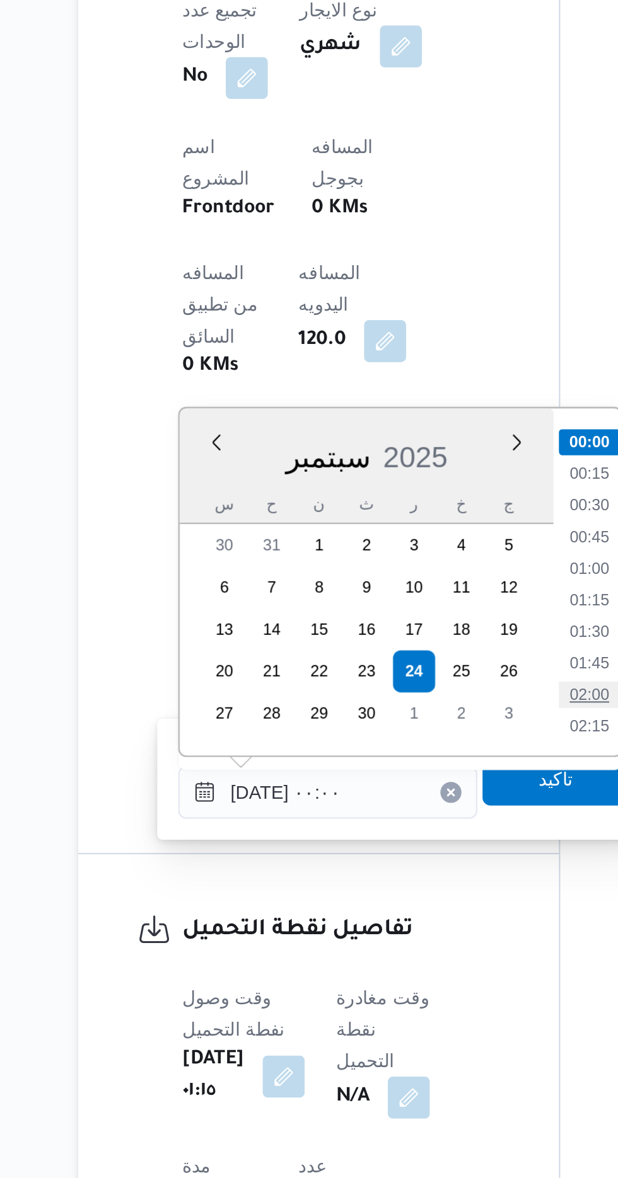
click at [412, 950] on li "02:00" at bounding box center [408, 947] width 29 height 13
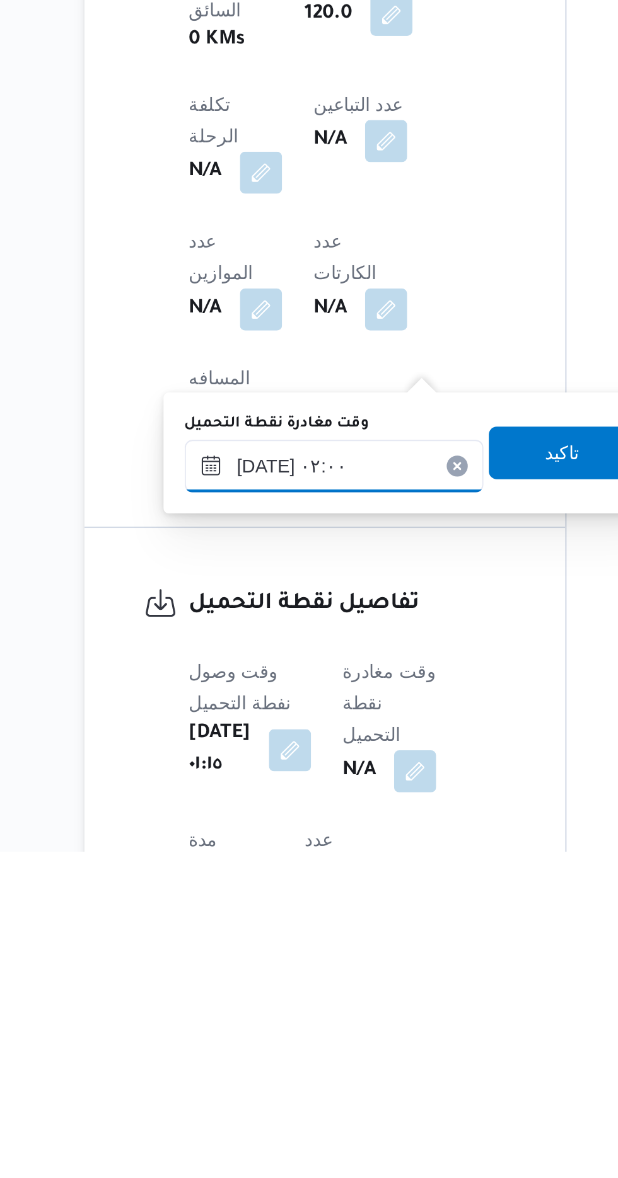
scroll to position [401, 0]
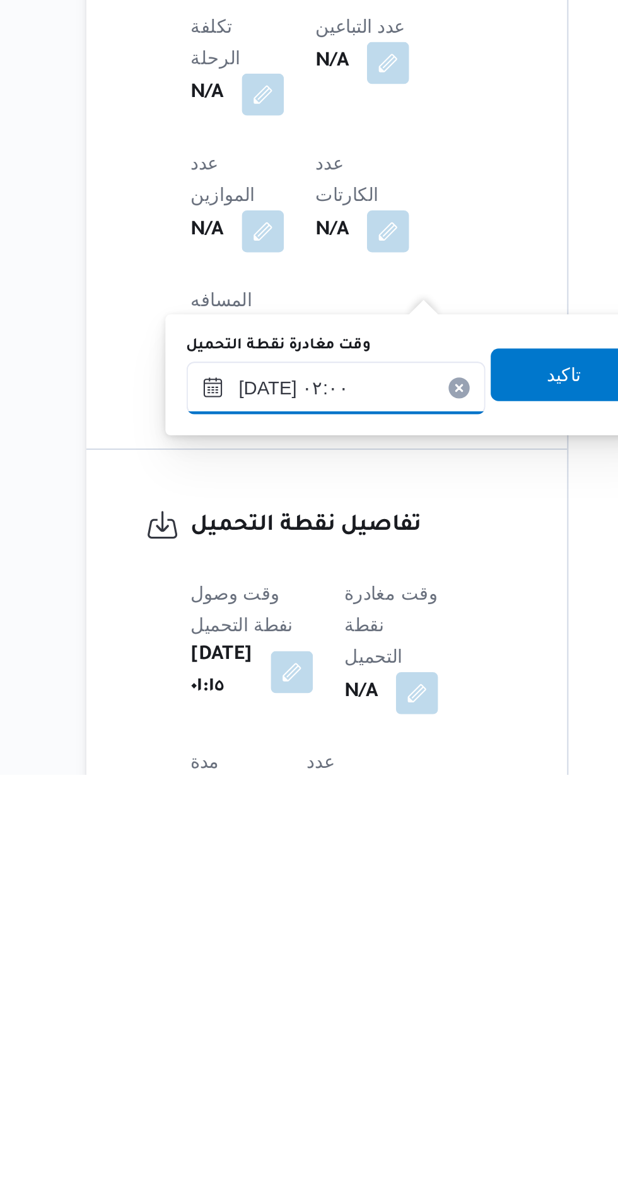
click at [258, 992] on input "[DATE] ٠٢:٠٠" at bounding box center [283, 993] width 143 height 25
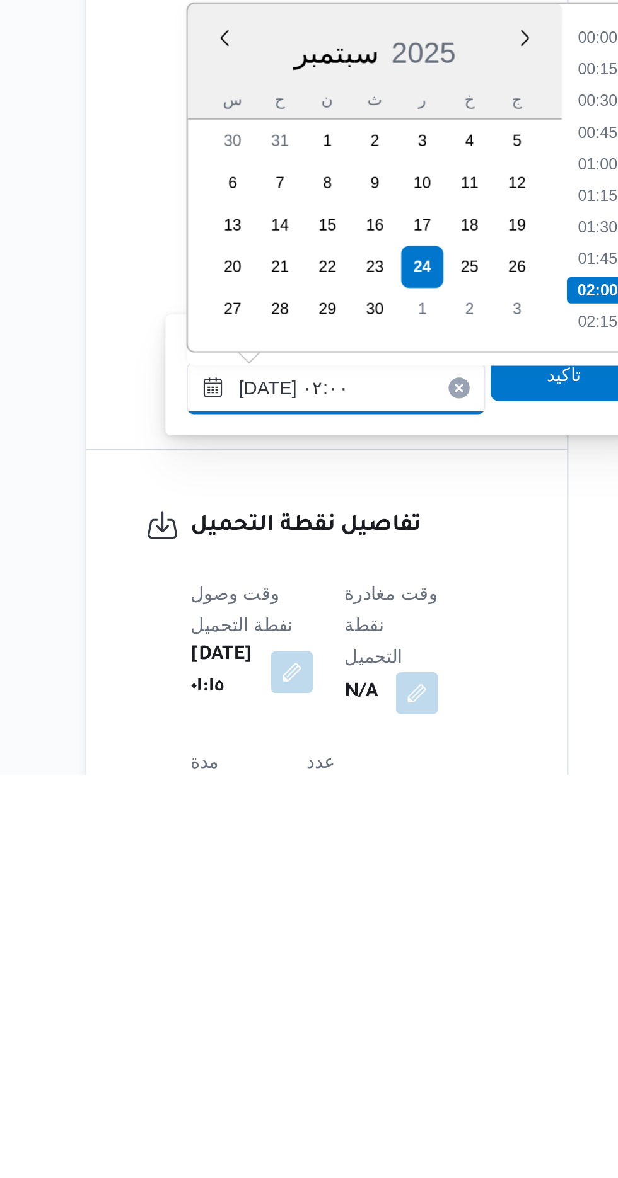
scroll to position [44, 0]
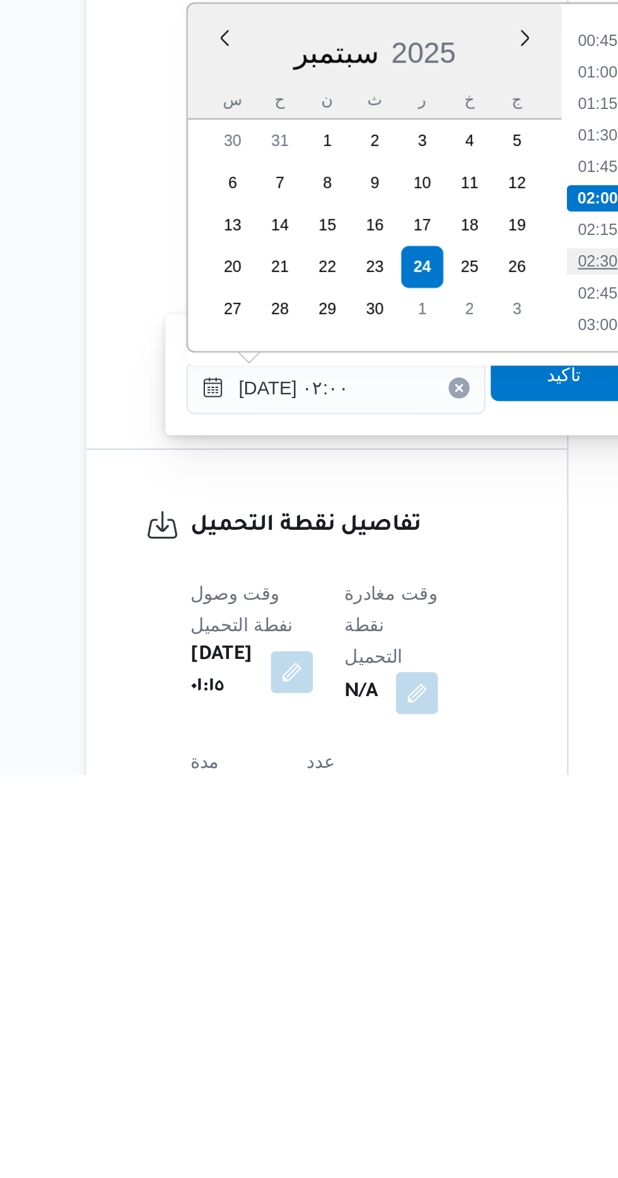
click at [406, 933] on li "02:30" at bounding box center [408, 932] width 29 height 13
type input "[DATE] ٠٢:٣٠"
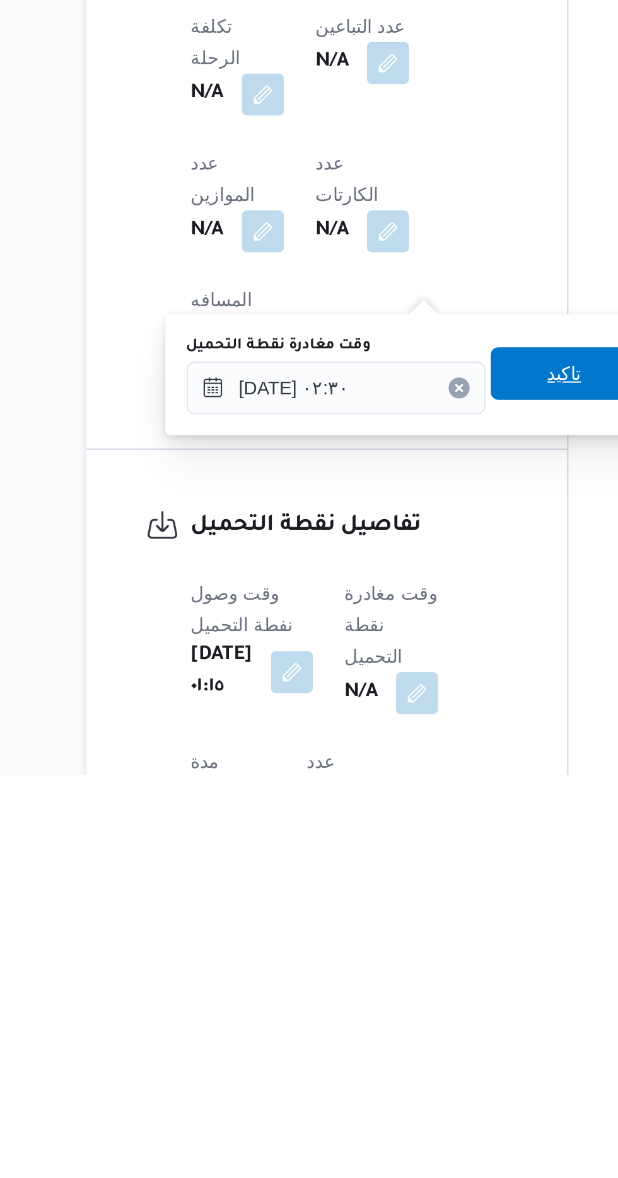
click at [388, 986] on span "تاكيد" at bounding box center [392, 986] width 71 height 25
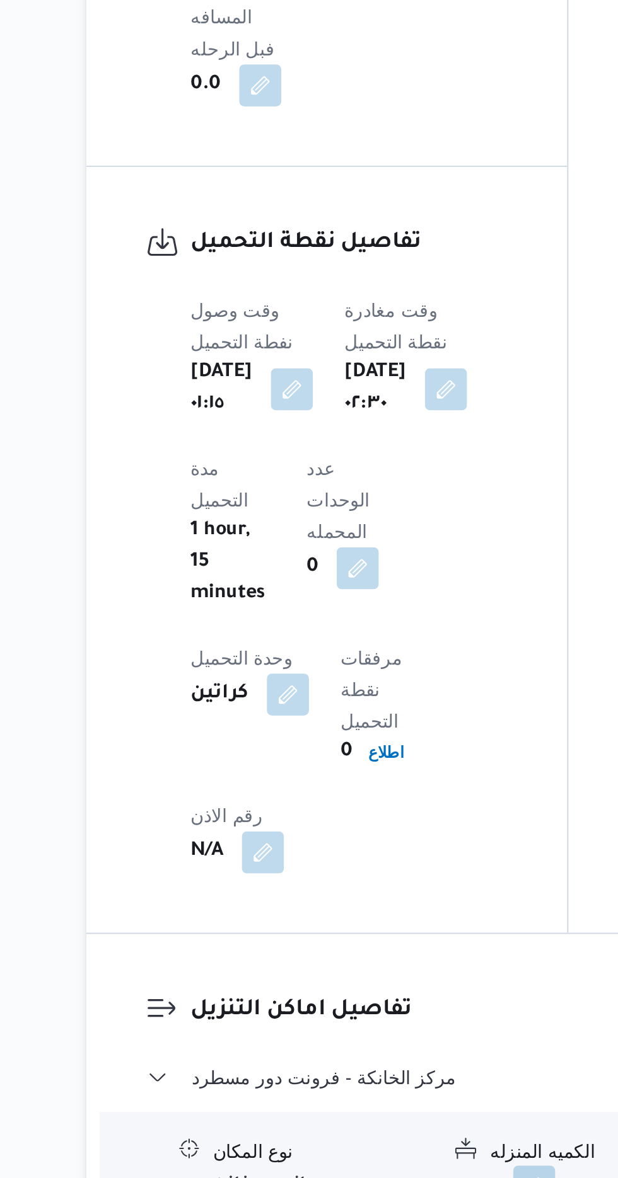
scroll to position [829, 0]
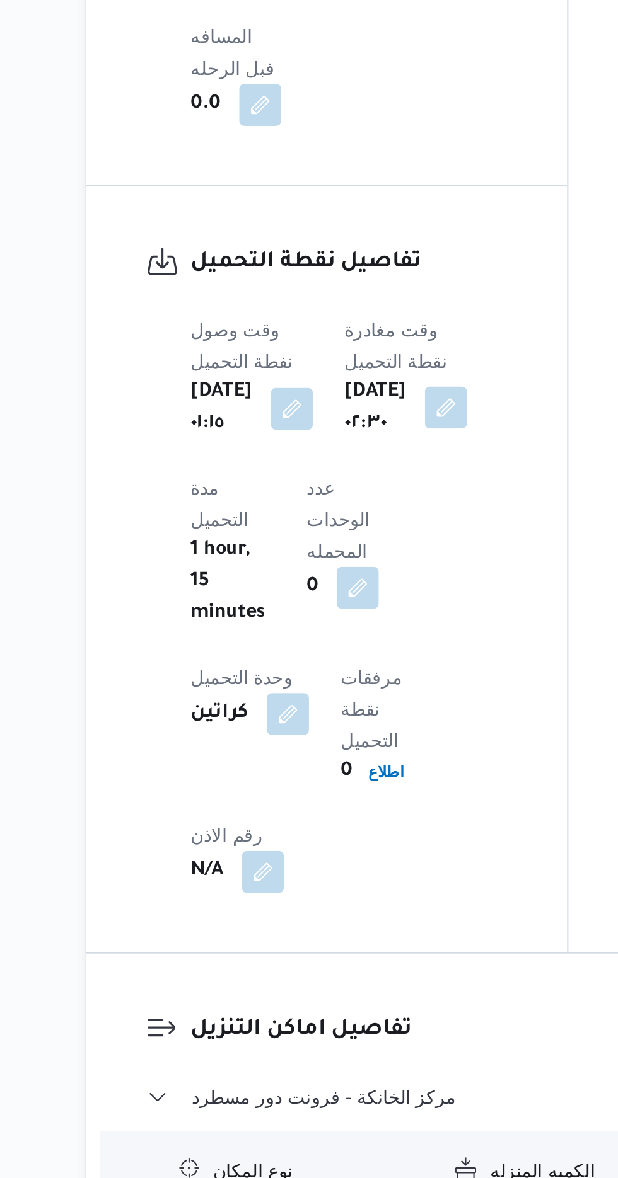
click at [345, 691] on button "button" at bounding box center [336, 701] width 20 height 20
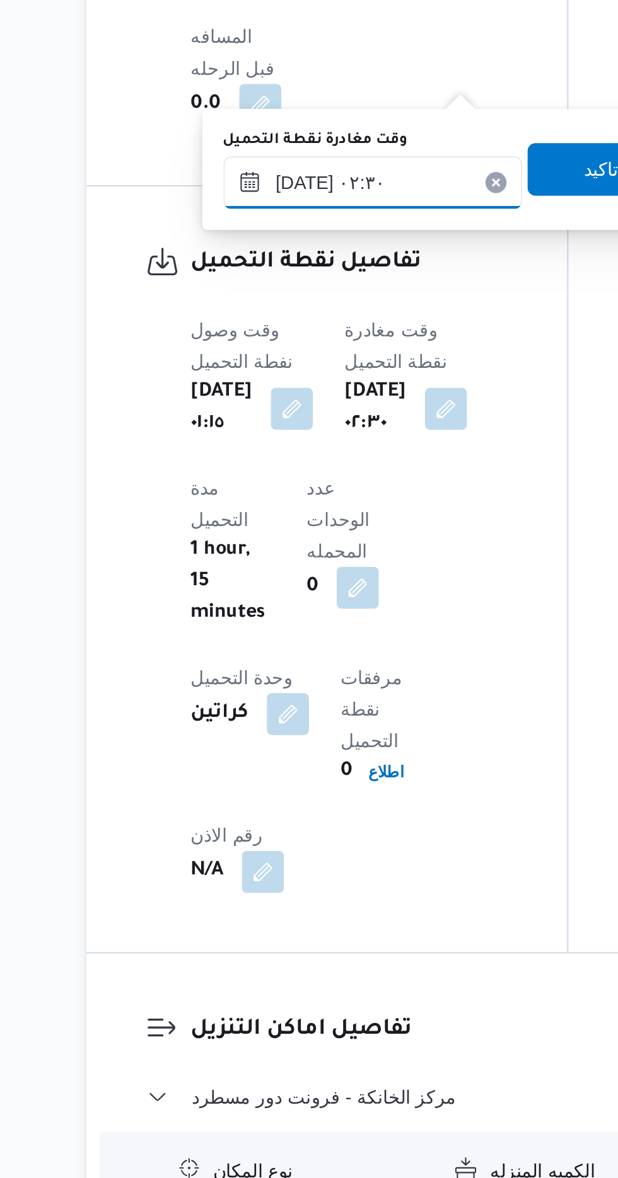
click at [254, 589] on input "[DATE] ٠٢:٣٠" at bounding box center [300, 593] width 143 height 25
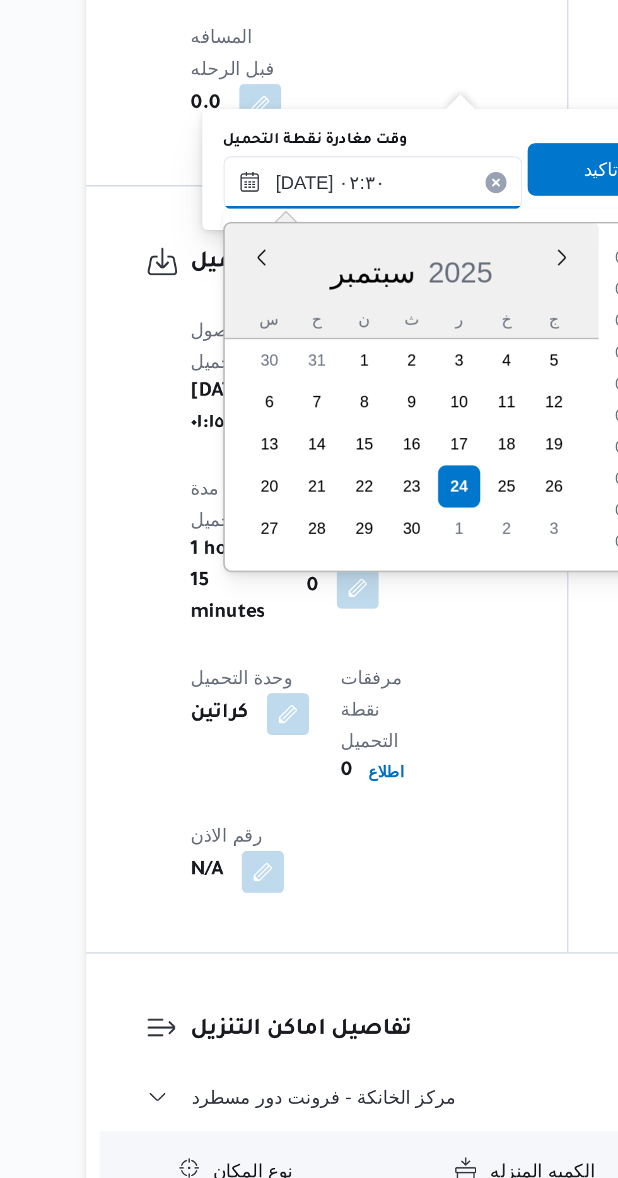
scroll to position [74, 0]
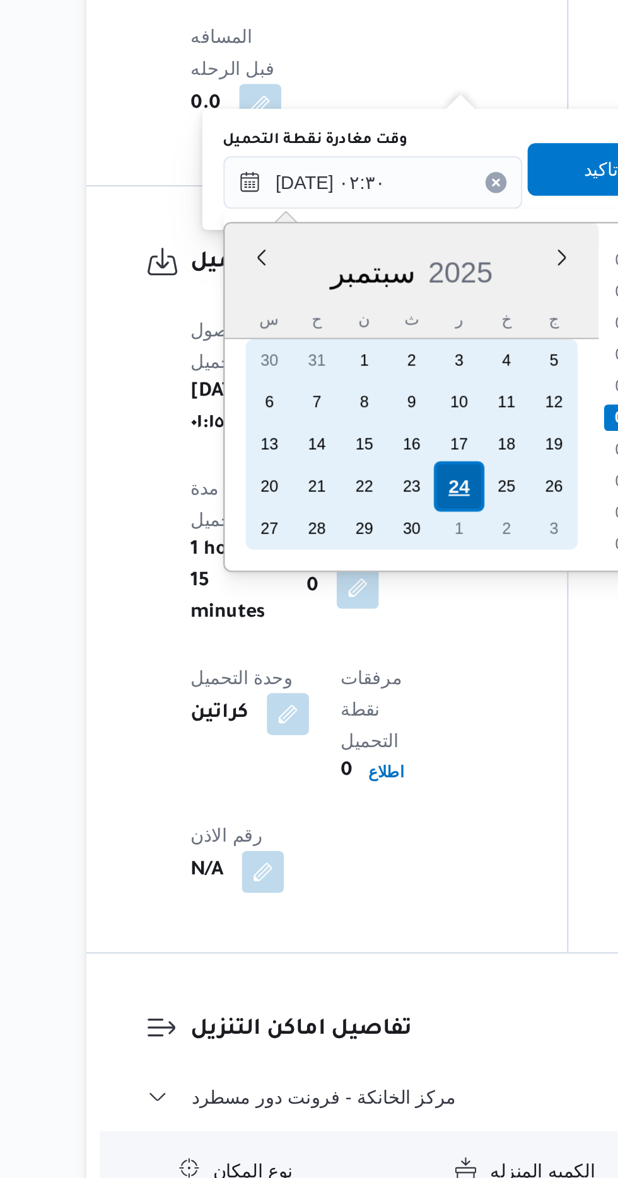
click at [345, 740] on div "24" at bounding box center [342, 739] width 24 height 24
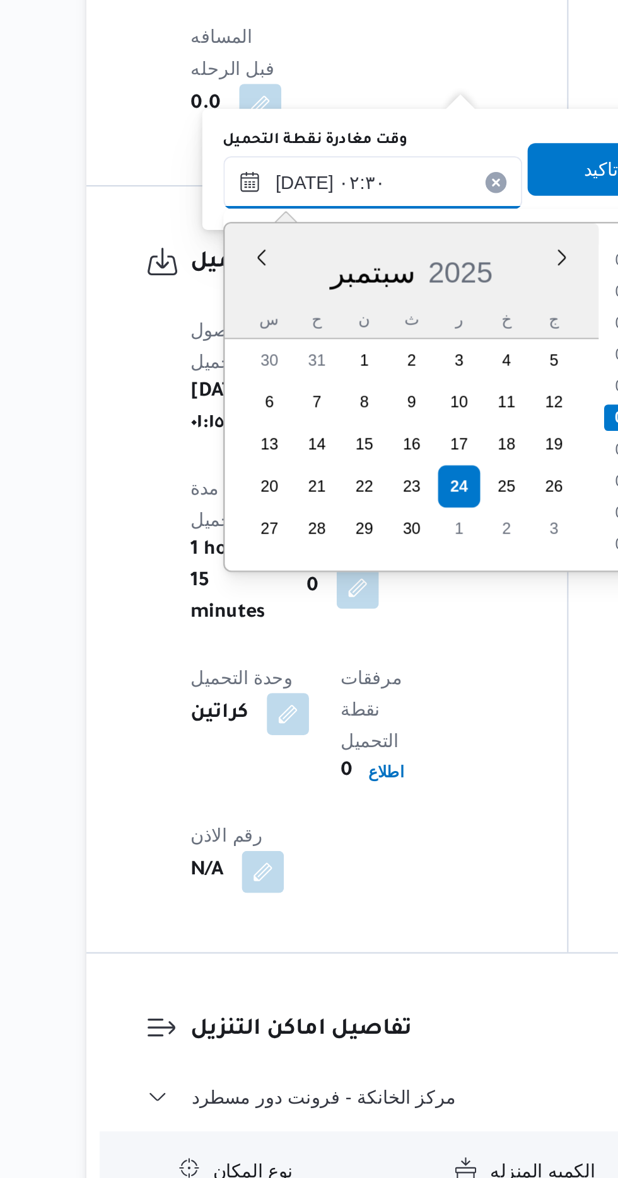
click at [241, 594] on input "[DATE] ٠٢:٣٠" at bounding box center [300, 593] width 143 height 25
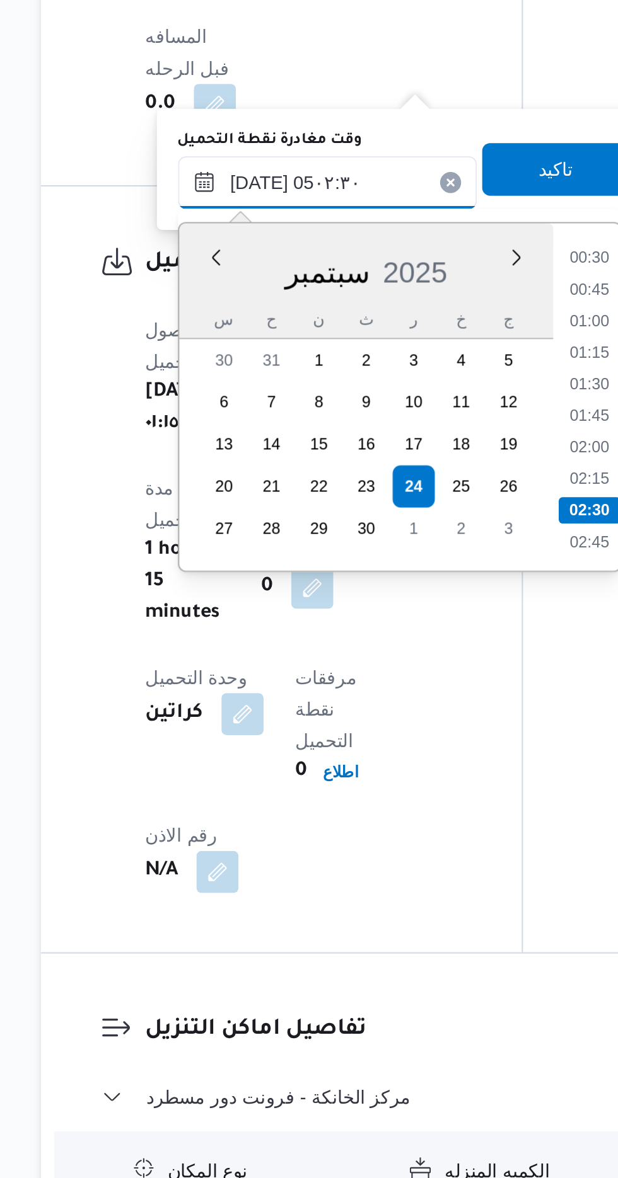
scroll to position [200, 0]
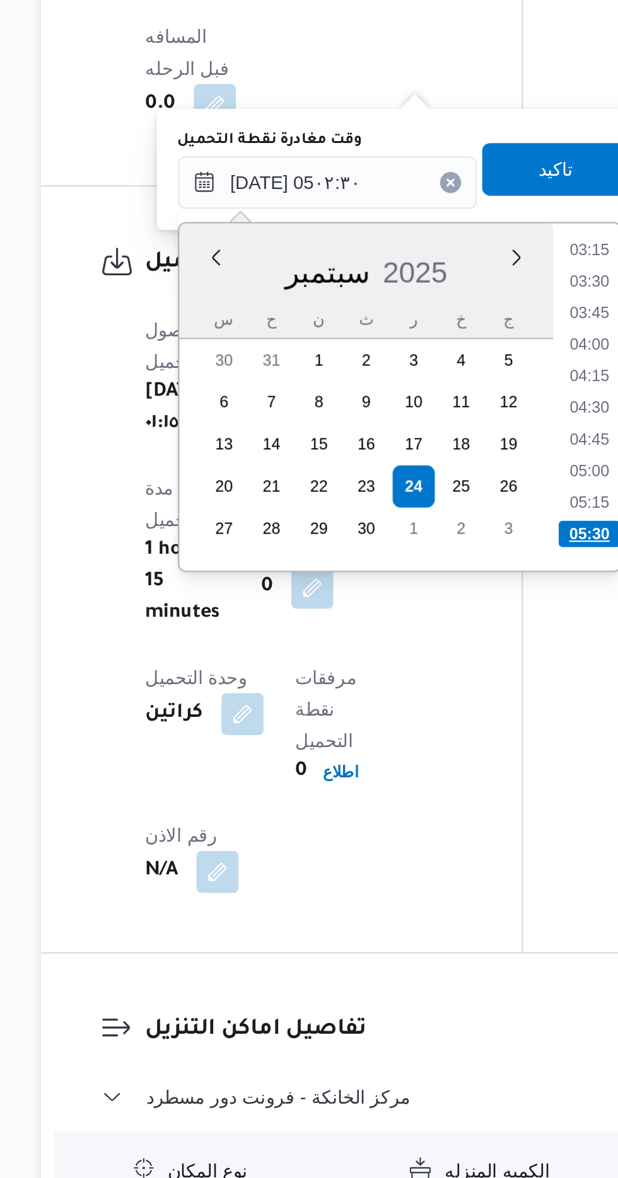
click at [419, 759] on li "05:30" at bounding box center [427, 762] width 30 height 13
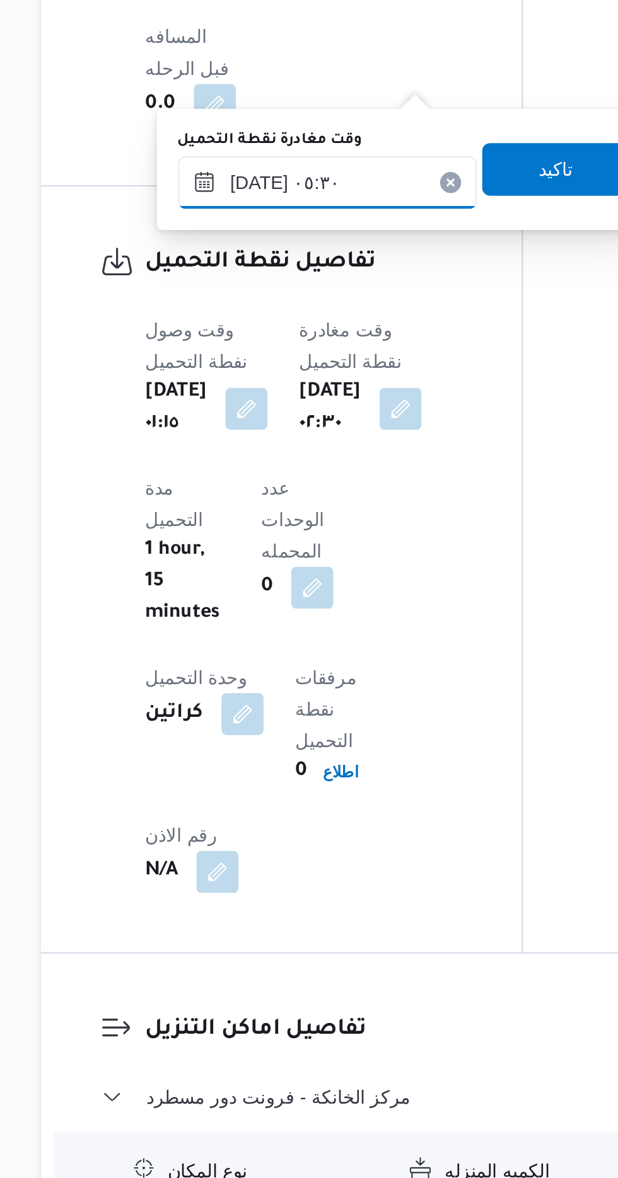
click at [272, 597] on input "[DATE] ٠٥:٣٠" at bounding box center [300, 593] width 143 height 25
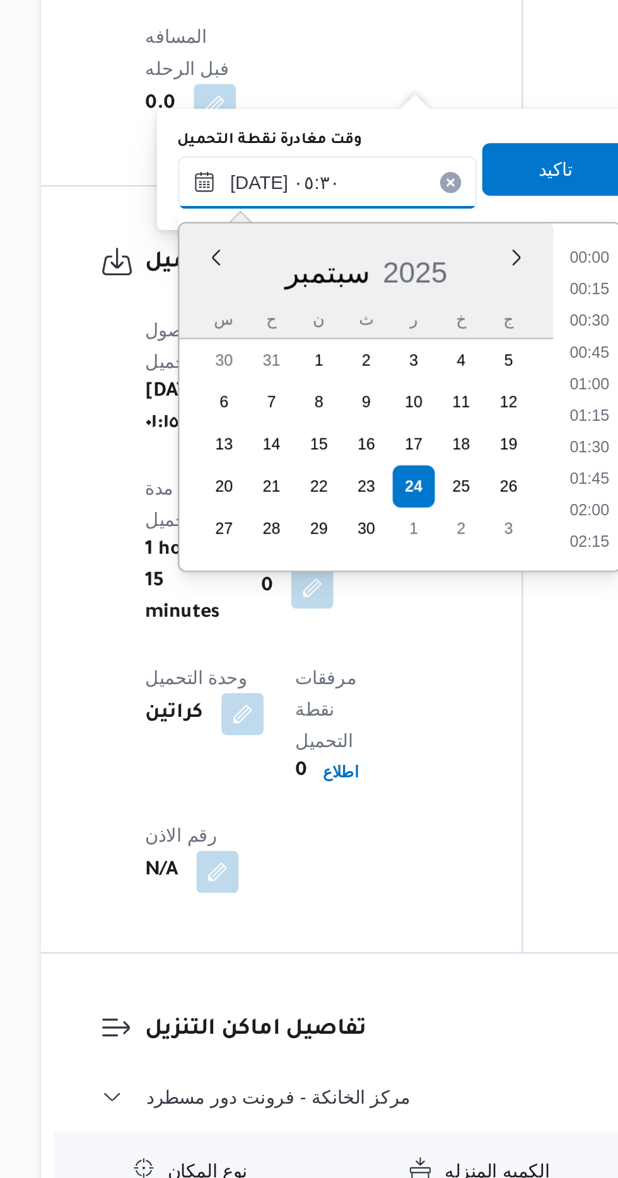
scroll to position [256, 0]
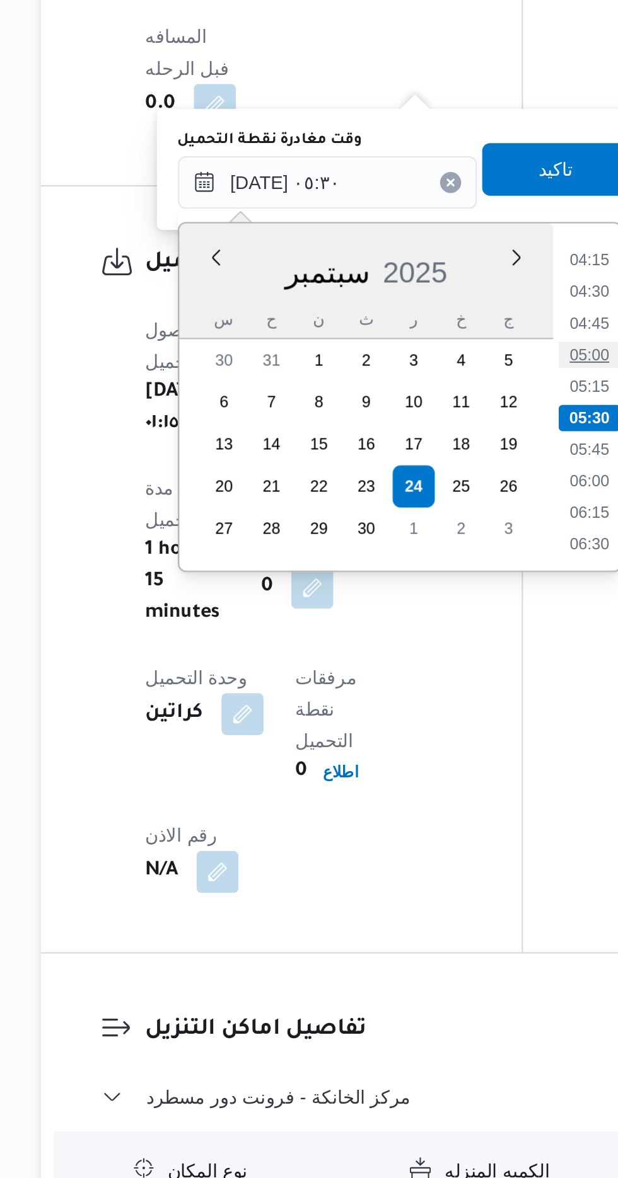
click at [429, 674] on li "05:00" at bounding box center [426, 676] width 29 height 13
type input "[DATE] ٠٥:٠٠"
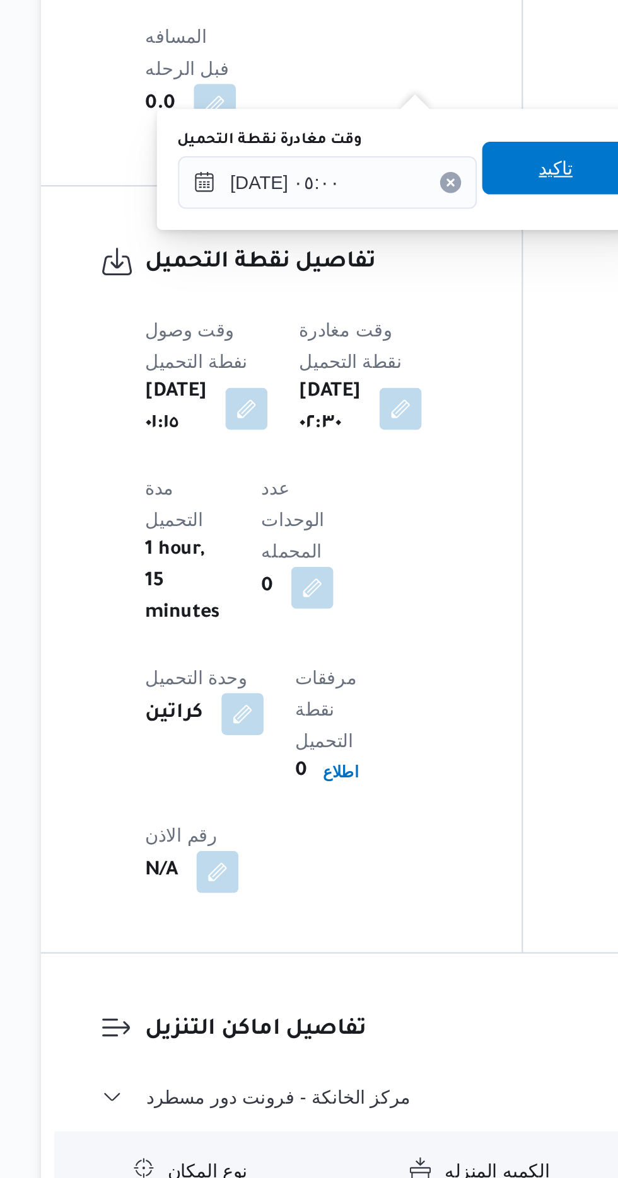
click at [403, 587] on span "تاكيد" at bounding box center [410, 586] width 71 height 25
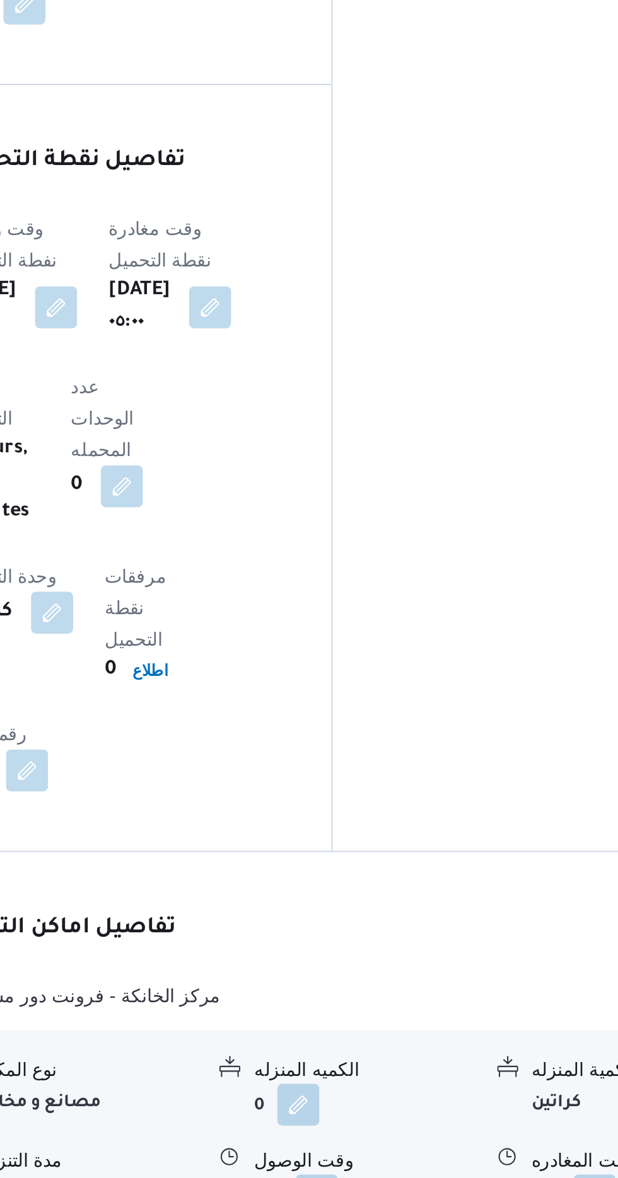
scroll to position [829, 0]
click at [383, 1117] on button "button" at bounding box center [387, 1127] width 20 height 20
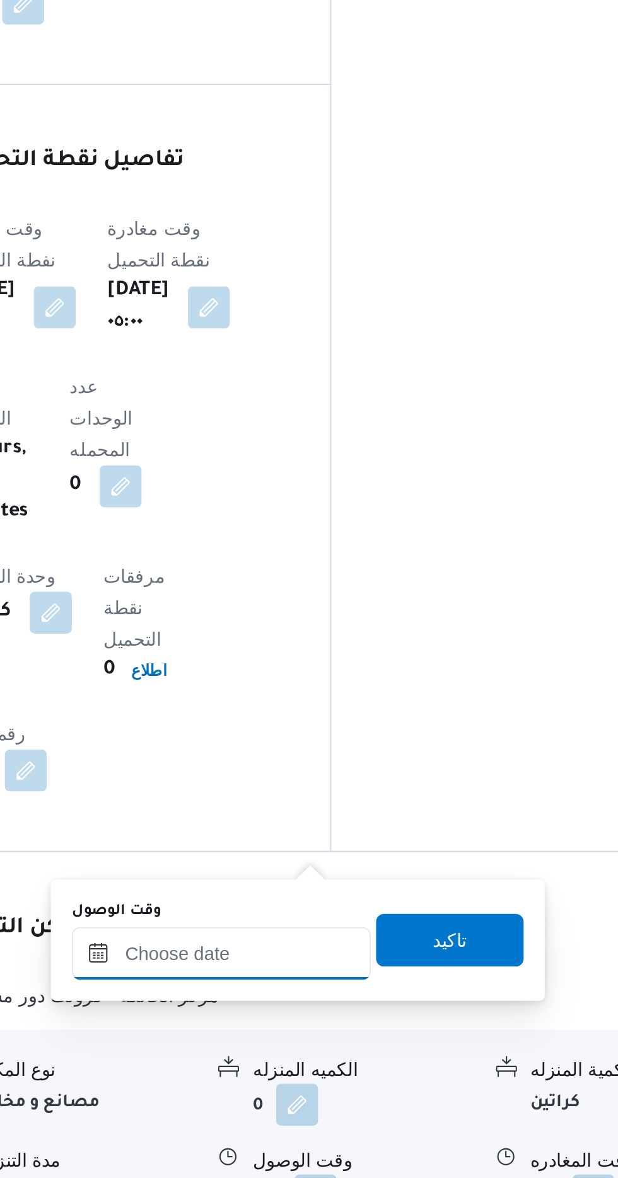
click at [344, 1010] on input "وقت الوصول" at bounding box center [341, 1011] width 143 height 25
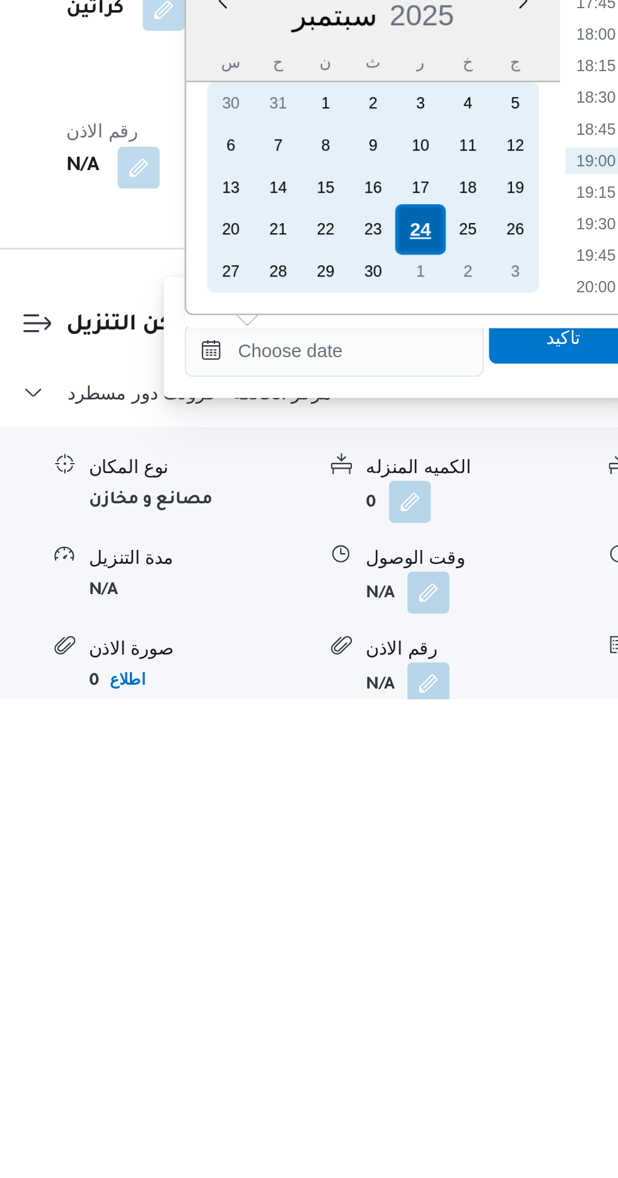
click at [385, 949] on div "24" at bounding box center [383, 954] width 24 height 24
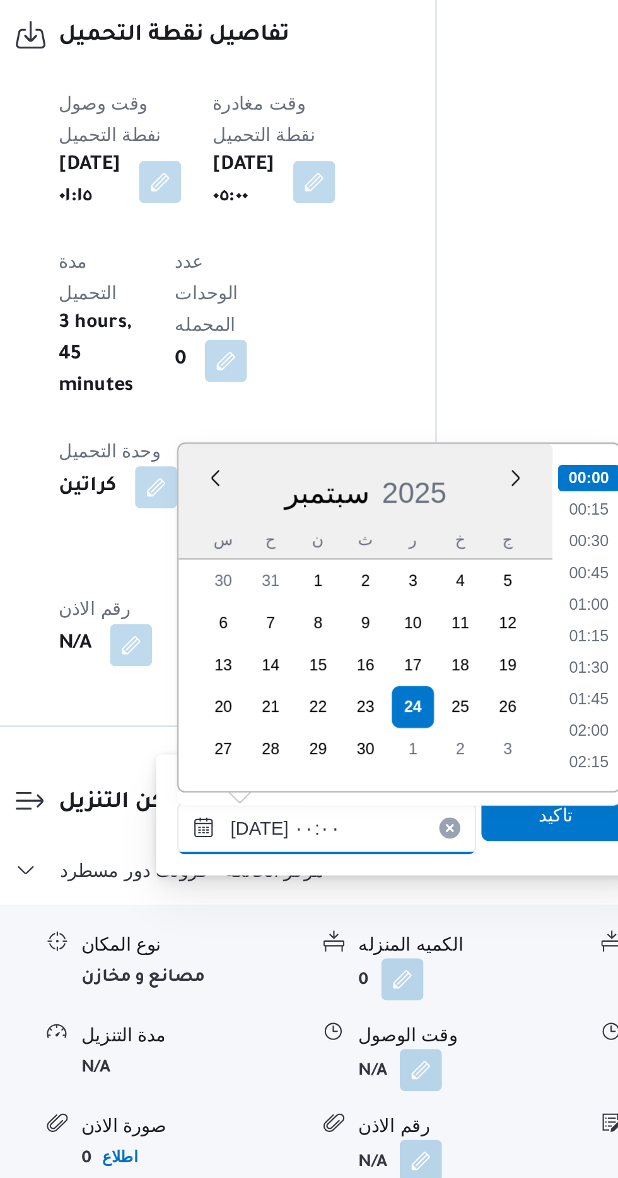
click at [274, 1009] on input "[DATE] ٠٠:٠٠" at bounding box center [341, 1010] width 143 height 25
click at [297, 1011] on input "[DATE] ٠٠:٠٠" at bounding box center [341, 1010] width 143 height 25
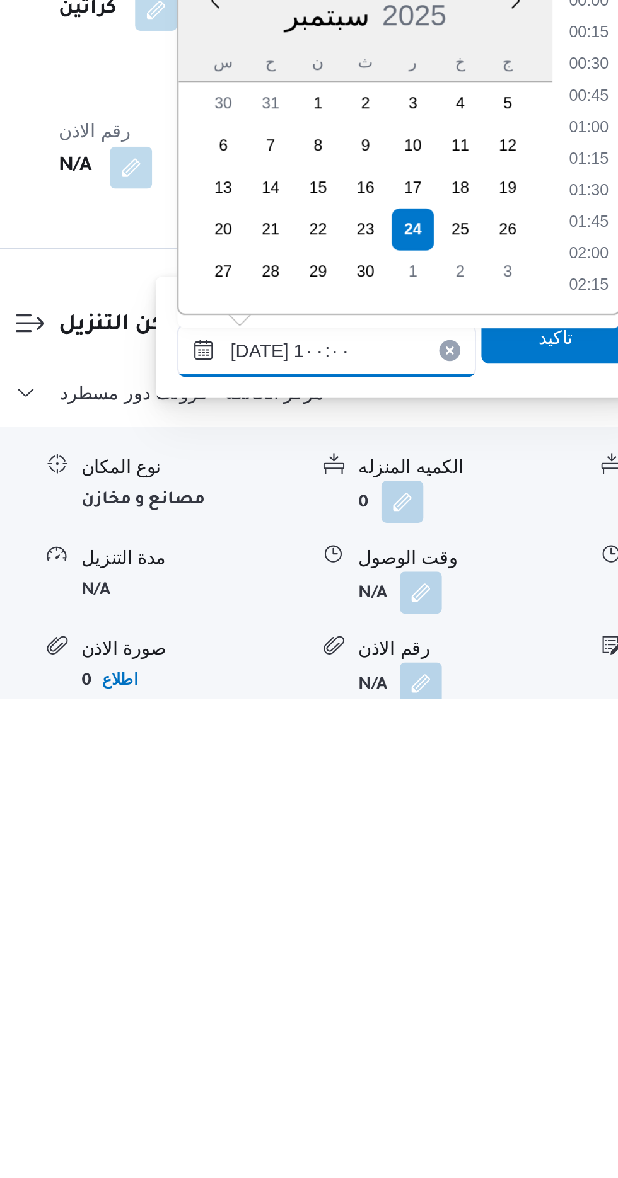
scroll to position [473, 0]
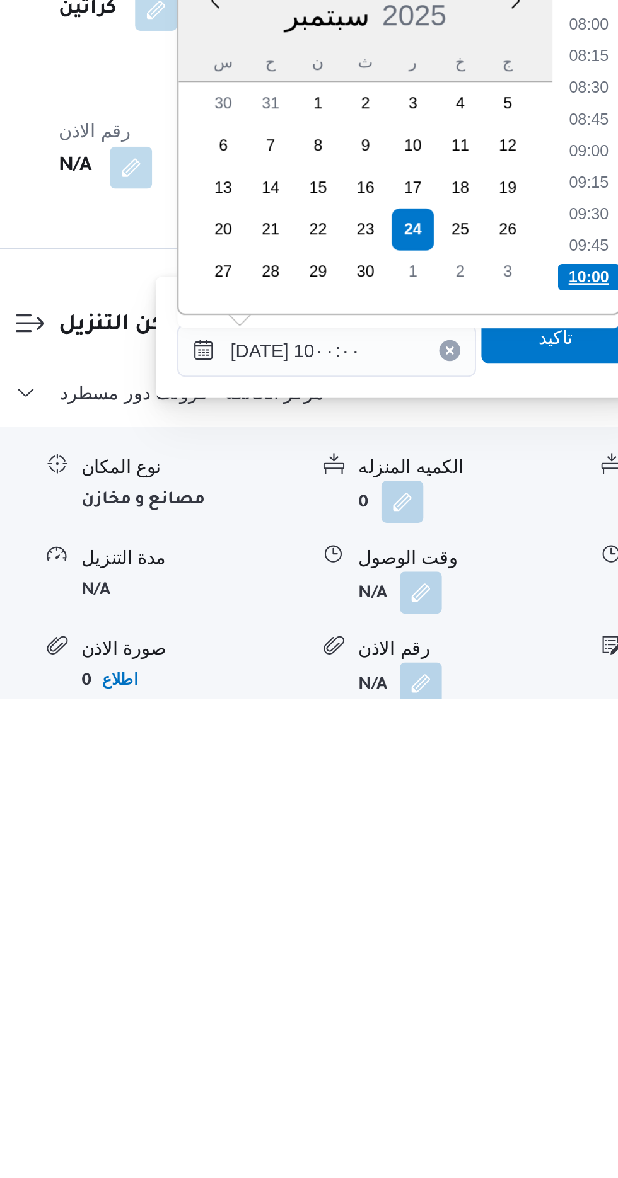
click at [458, 972] on li "10:00" at bounding box center [467, 976] width 30 height 13
type input "[DATE] ١٠:٠٠"
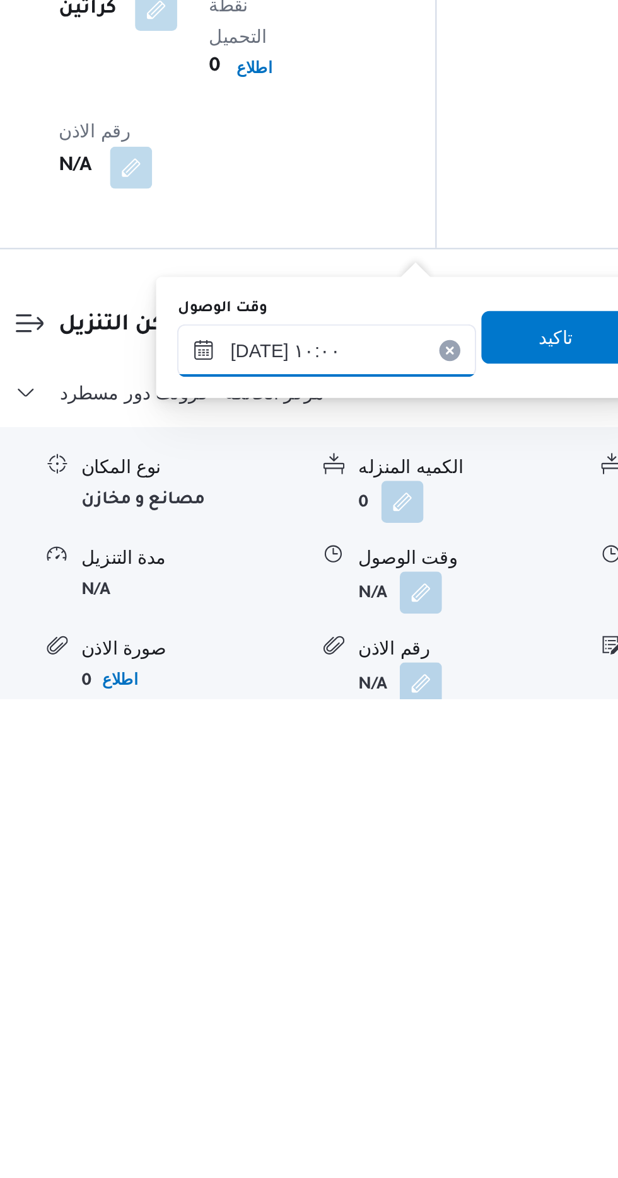
scroll to position [829, 0]
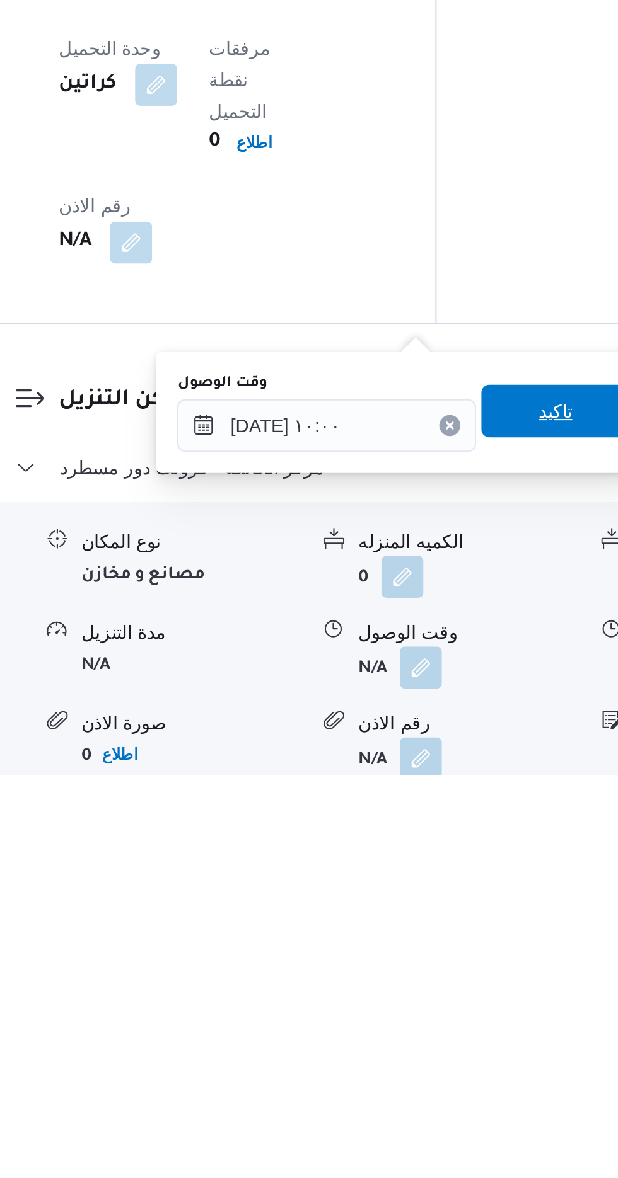
click at [446, 1000] on span "تاكيد" at bounding box center [451, 1003] width 71 height 25
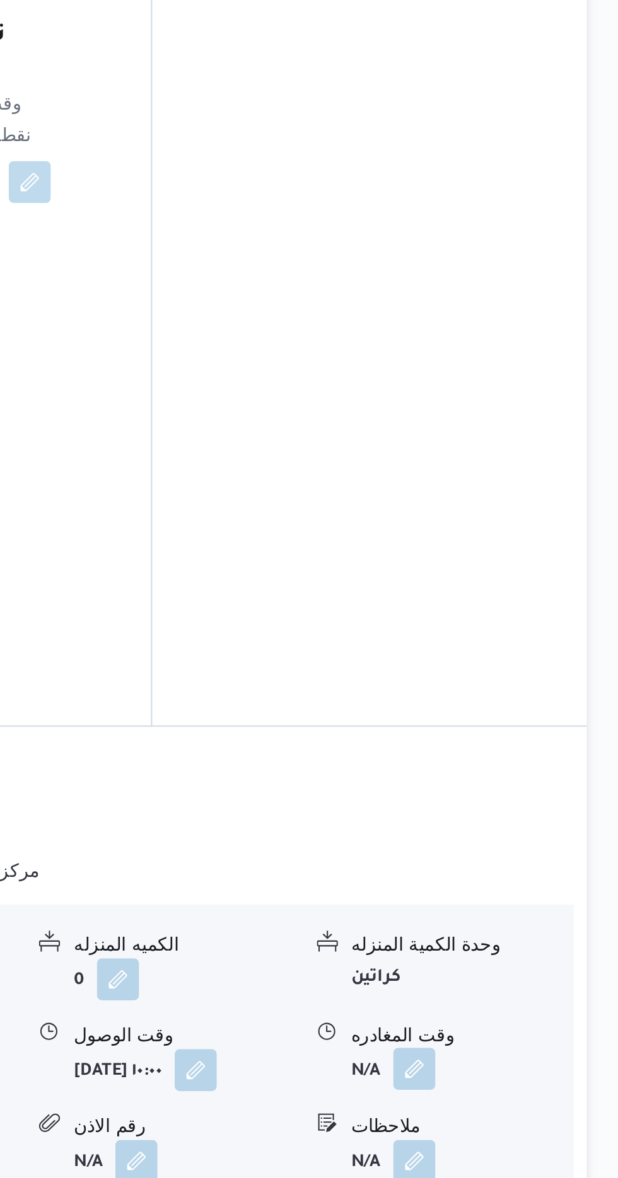
click at [519, 1116] on button "button" at bounding box center [520, 1126] width 20 height 20
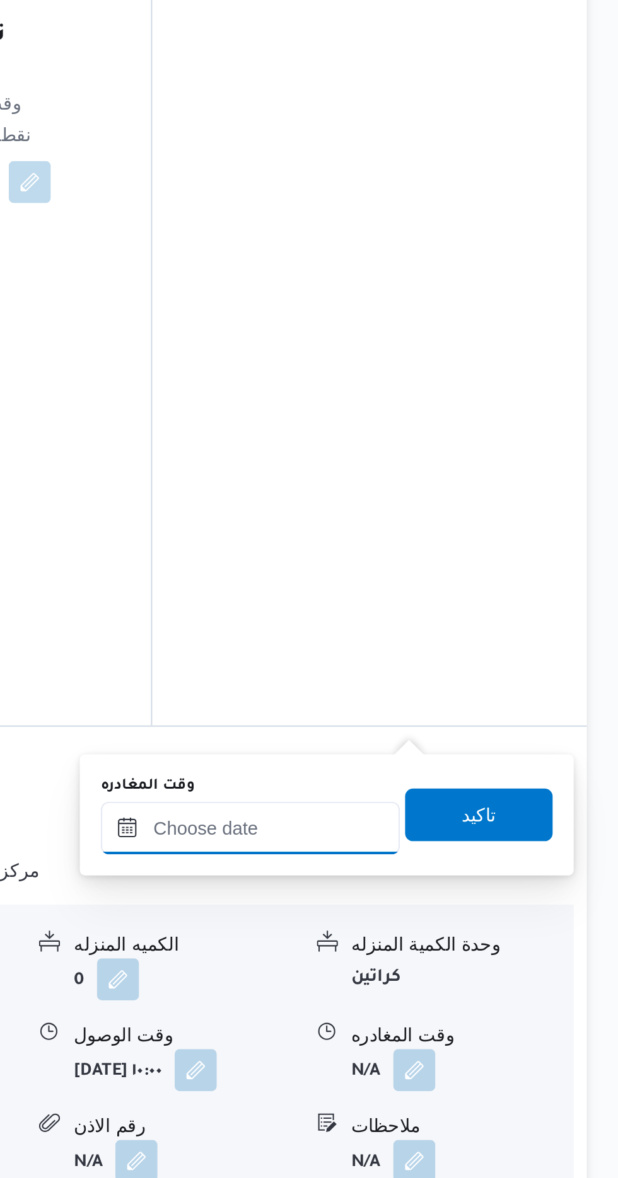
click at [447, 1007] on input "وقت المغادره" at bounding box center [441, 1010] width 143 height 25
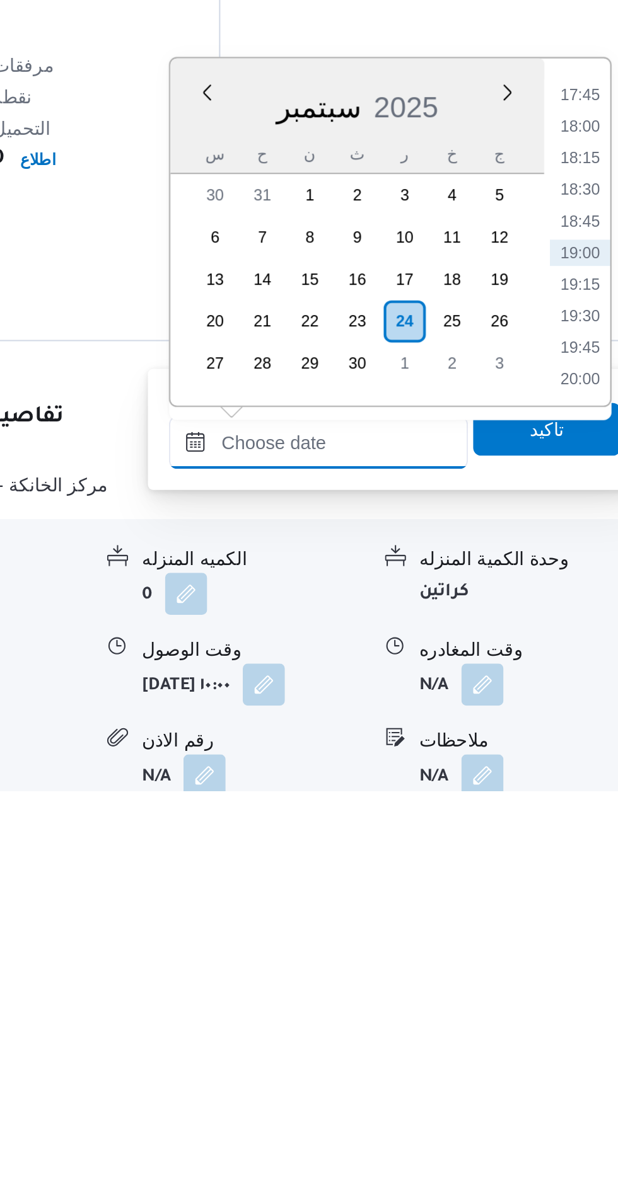
scroll to position [829, 0]
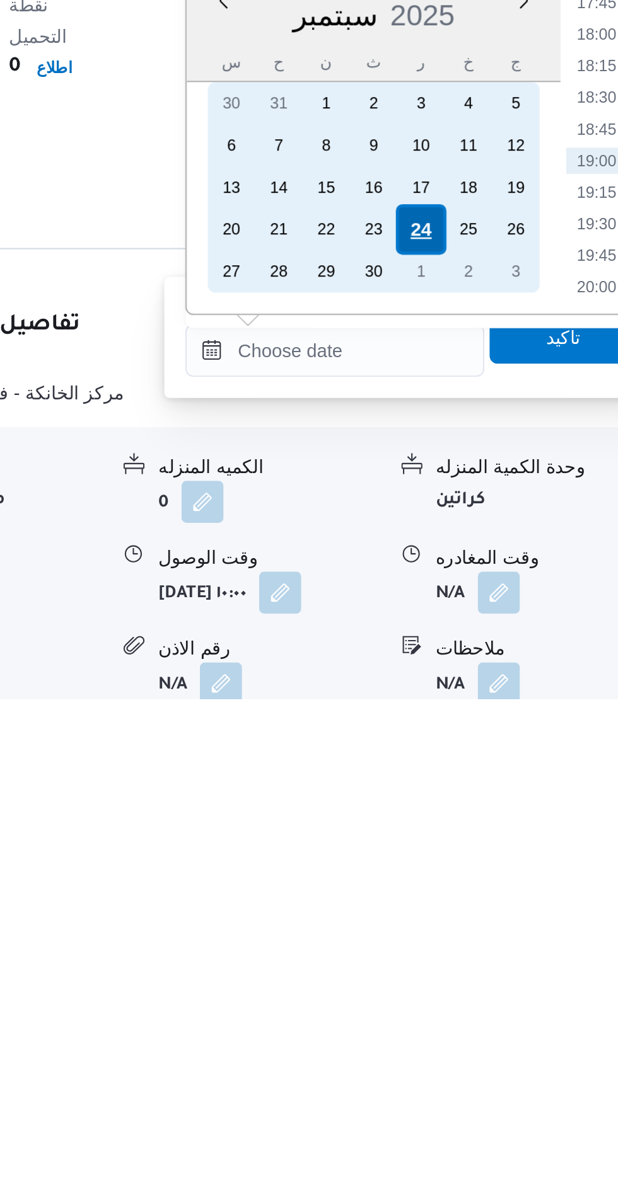
click at [483, 949] on div "24" at bounding box center [483, 954] width 24 height 24
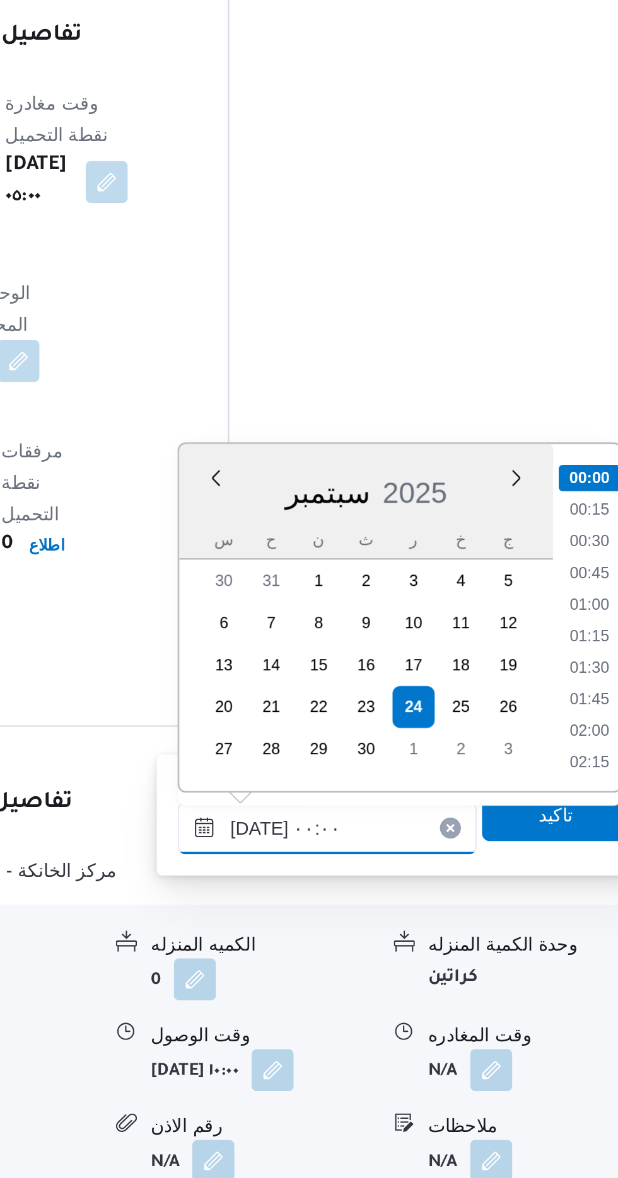
click at [383, 1014] on input "[DATE] ٠٠:٠٠" at bounding box center [441, 1010] width 143 height 25
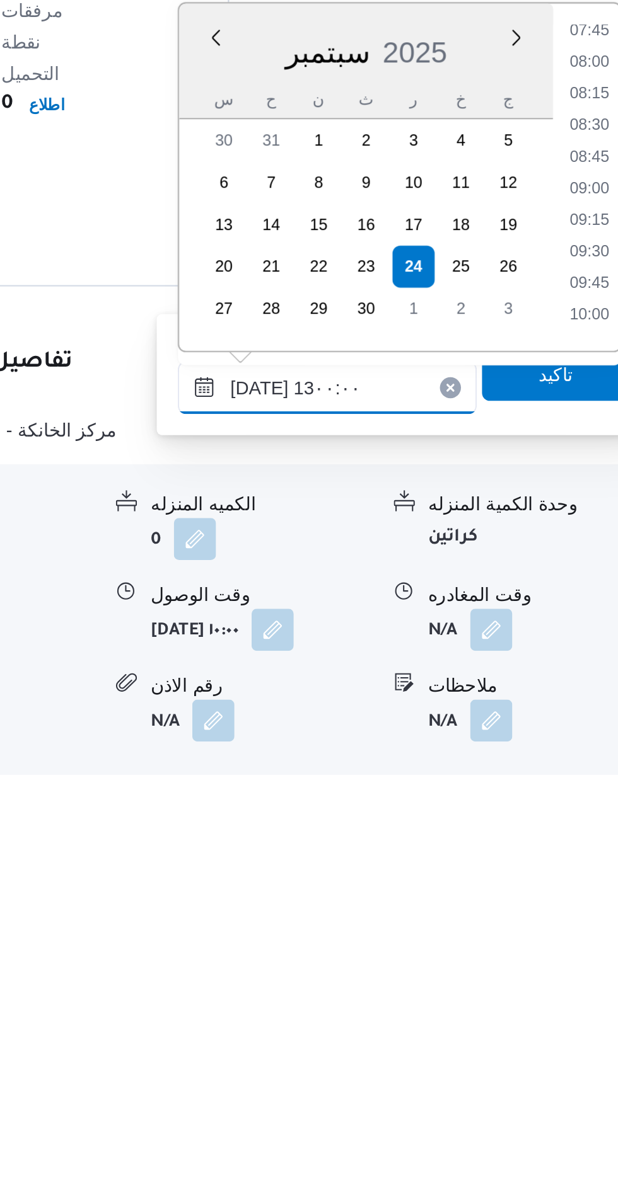
scroll to position [654, 0]
click at [561, 954] on li "13:00" at bounding box center [567, 958] width 30 height 13
type input "[DATE] ١٣:٠٠"
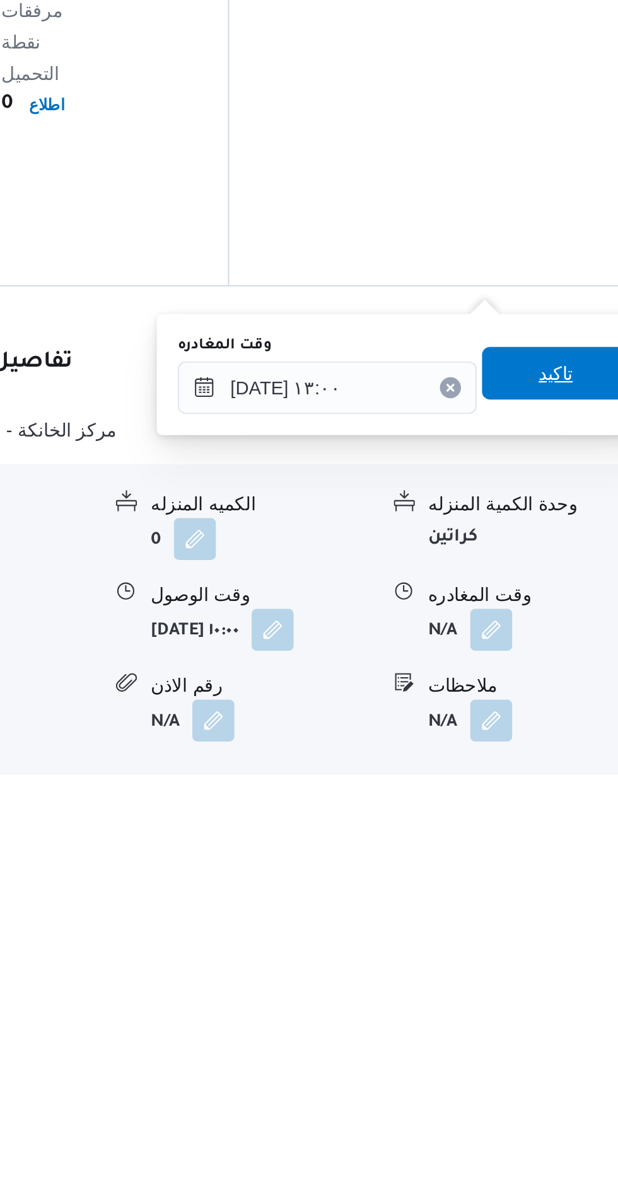
click at [552, 990] on span "تاكيد" at bounding box center [551, 986] width 71 height 25
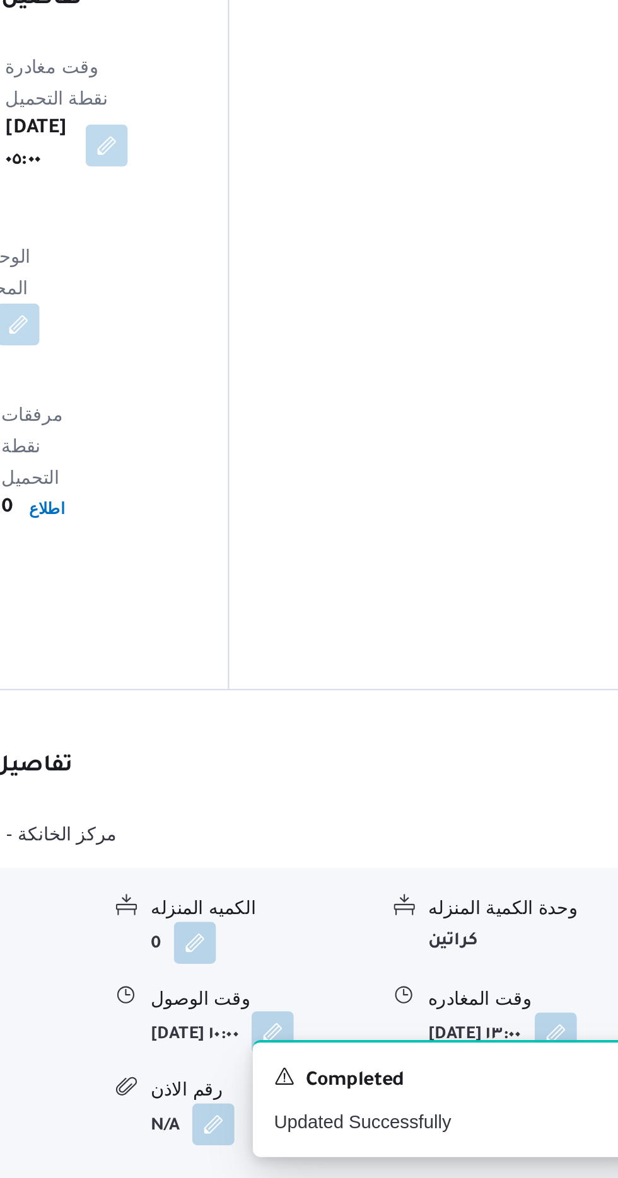
click at [405, 1098] on button "button" at bounding box center [415, 1108] width 20 height 20
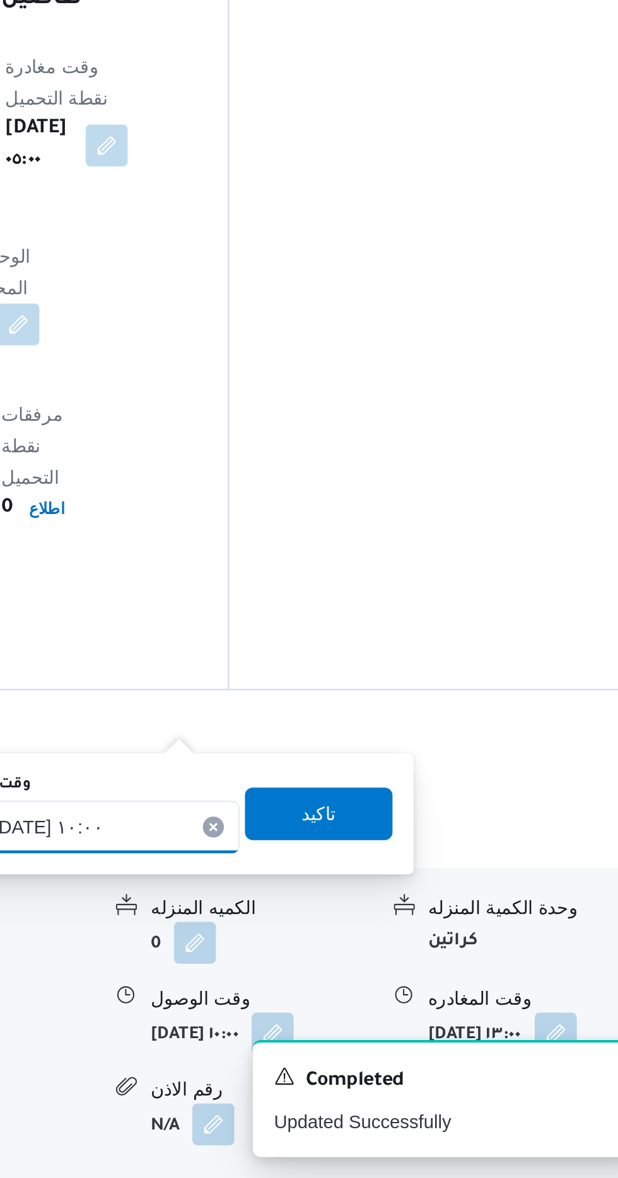
click at [369, 1003] on div "[DATE] ١٠:٠٠" at bounding box center [327, 1010] width 143 height 25
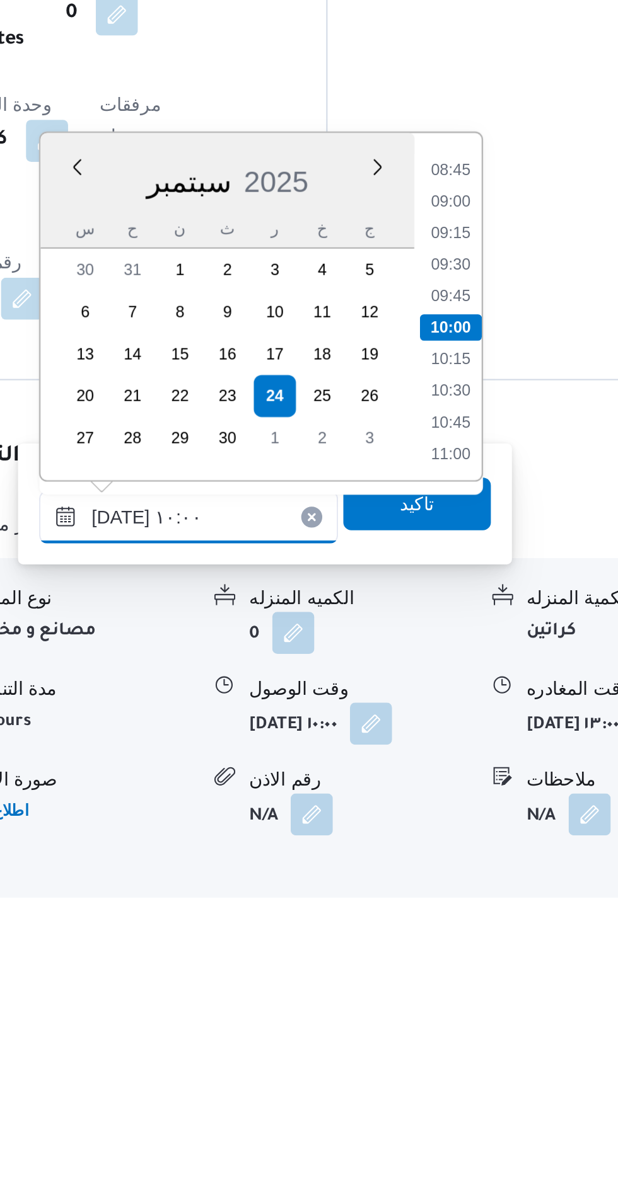
scroll to position [863, 0]
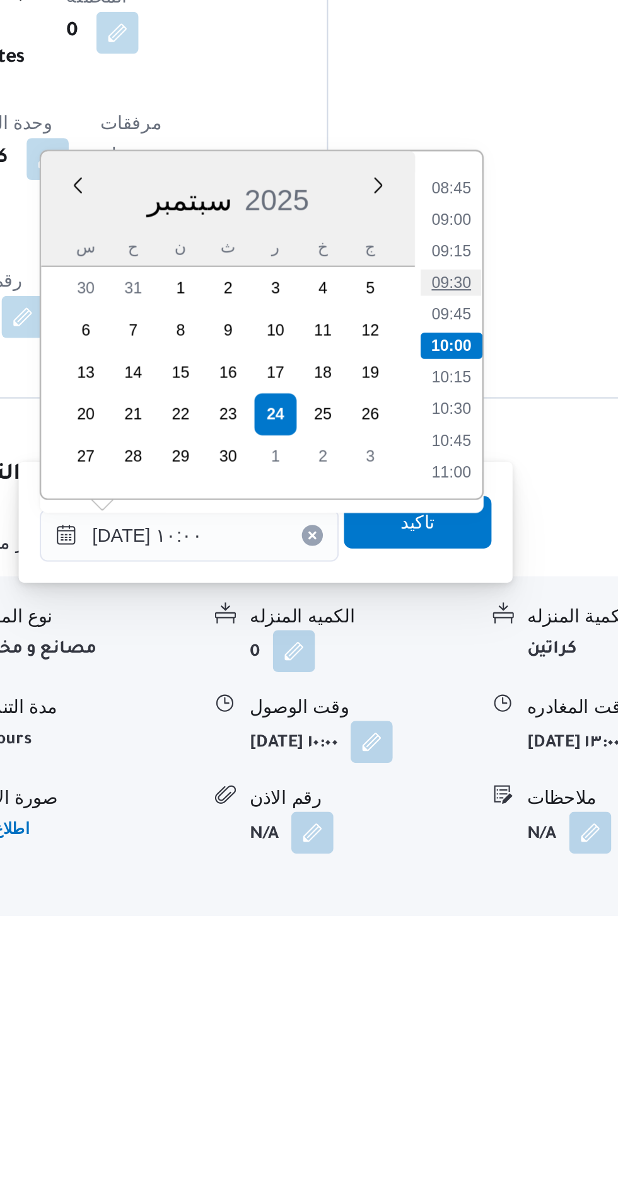
click at [451, 870] on li "09:30" at bounding box center [453, 873] width 29 height 13
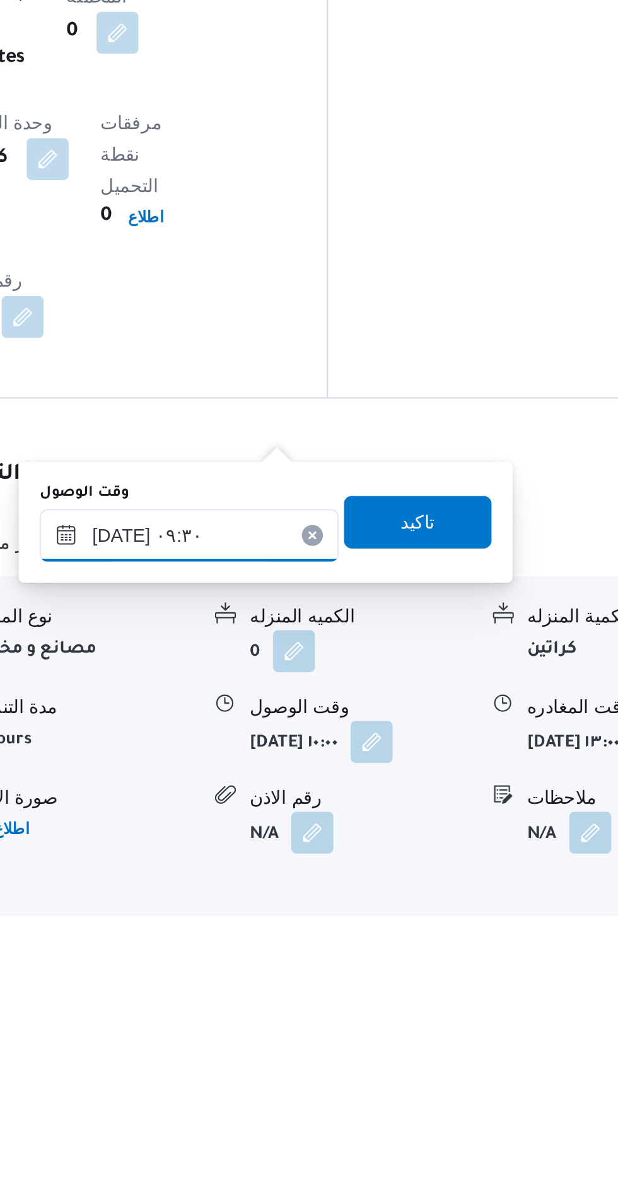
click at [321, 994] on input "[DATE] ٠٩:٣٠" at bounding box center [327, 993] width 143 height 25
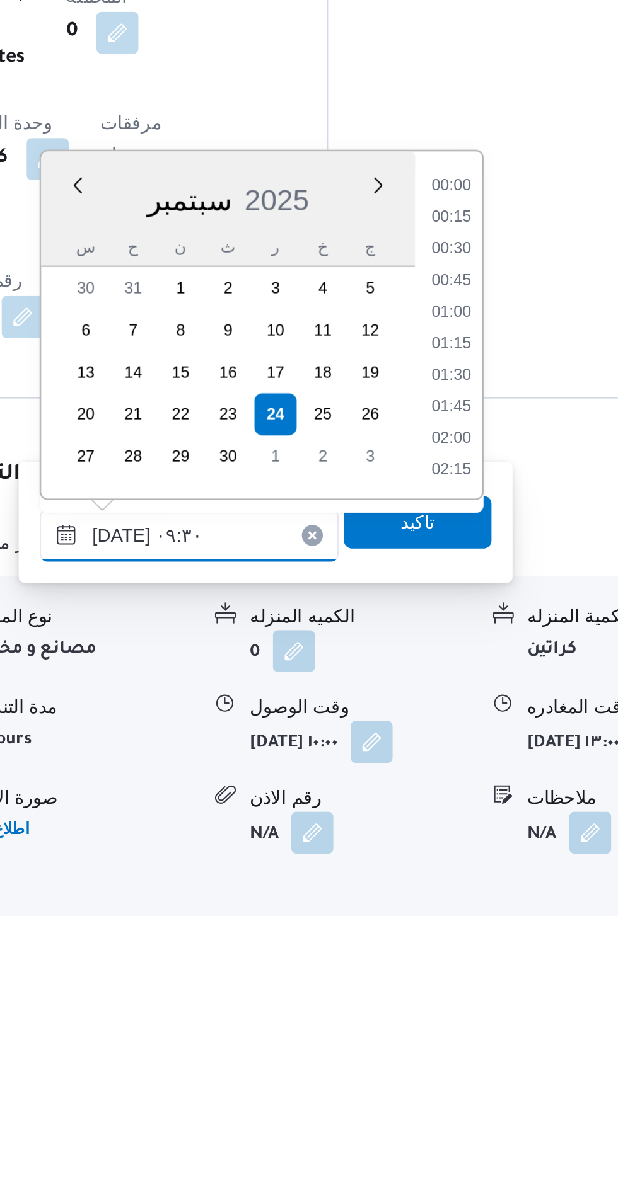
scroll to position [498, 0]
click at [456, 840] on li "08:30" at bounding box center [453, 842] width 29 height 13
type input "[DATE] ٠٨:٣٠"
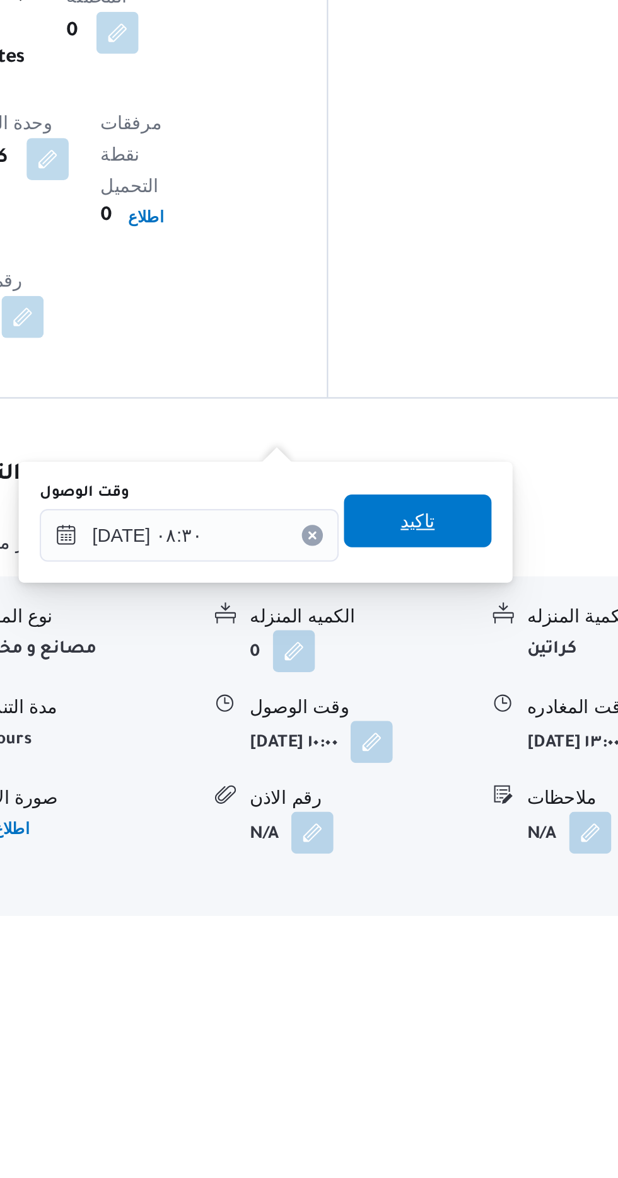
click at [442, 988] on span "تاكيد" at bounding box center [437, 986] width 16 height 15
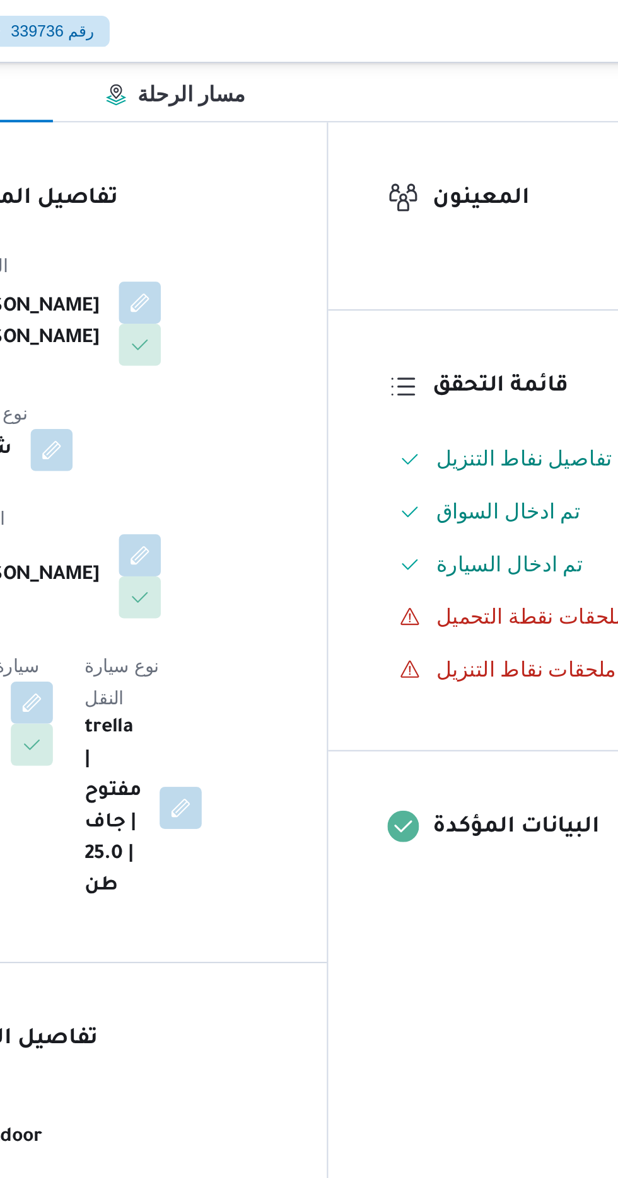
scroll to position [0, 0]
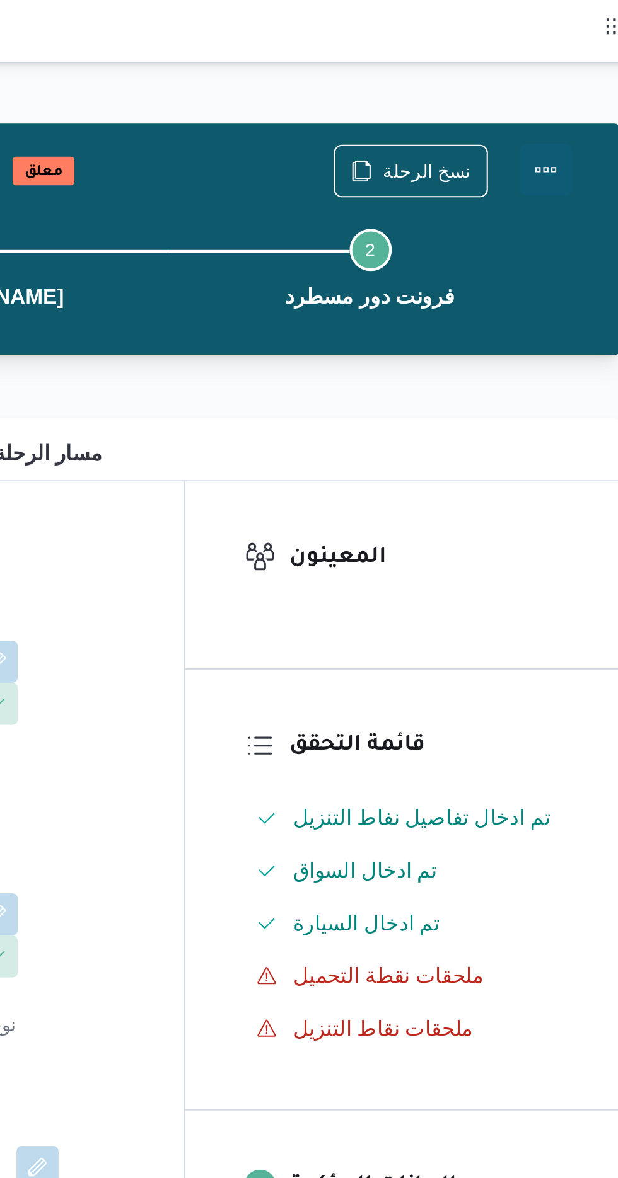
click at [570, 82] on button "Actions" at bounding box center [567, 81] width 25 height 25
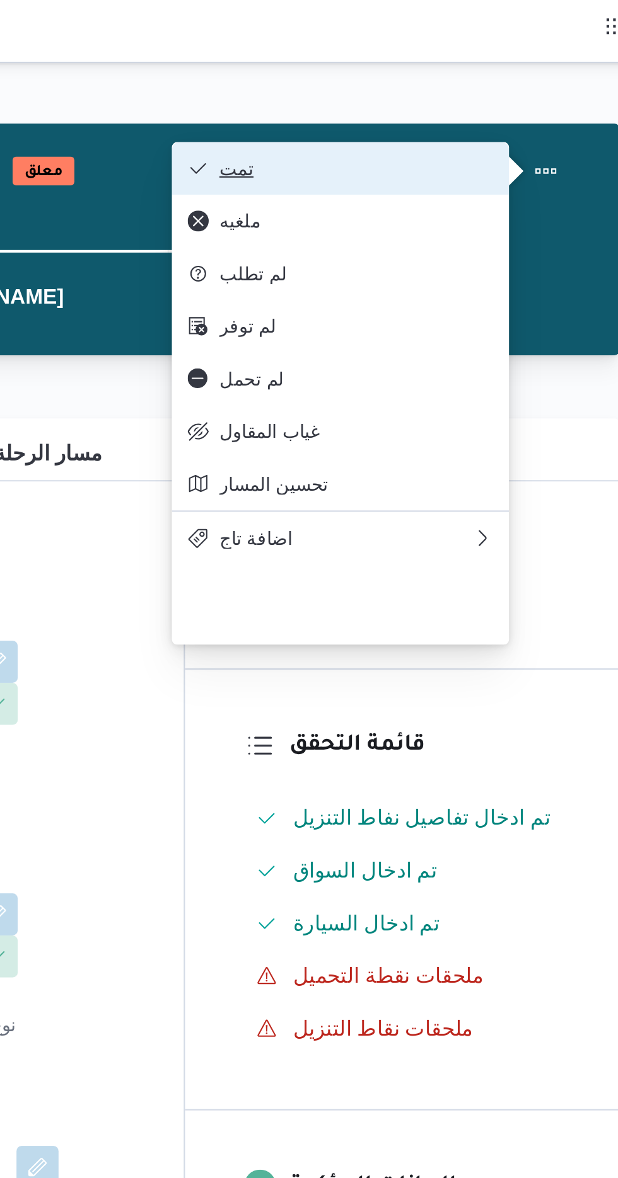
click at [441, 71] on button "تمت" at bounding box center [468, 80] width 161 height 25
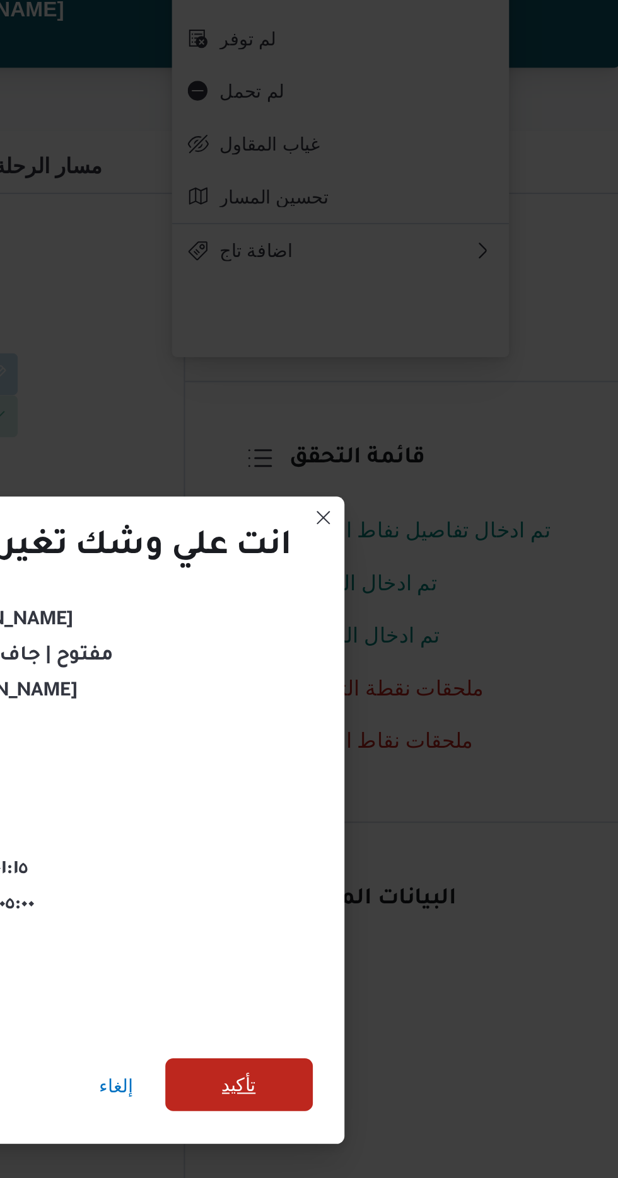
click at [428, 659] on span "تأكيد" at bounding box center [420, 657] width 16 height 15
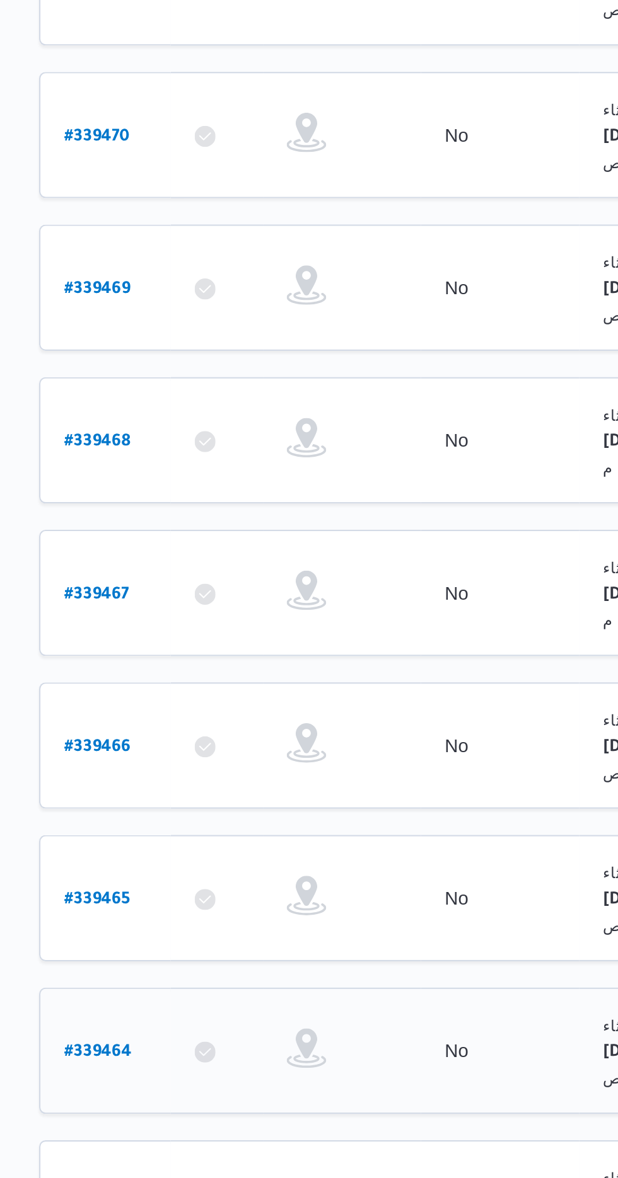
click at [196, 825] on link "# 339464" at bounding box center [192, 833] width 32 height 17
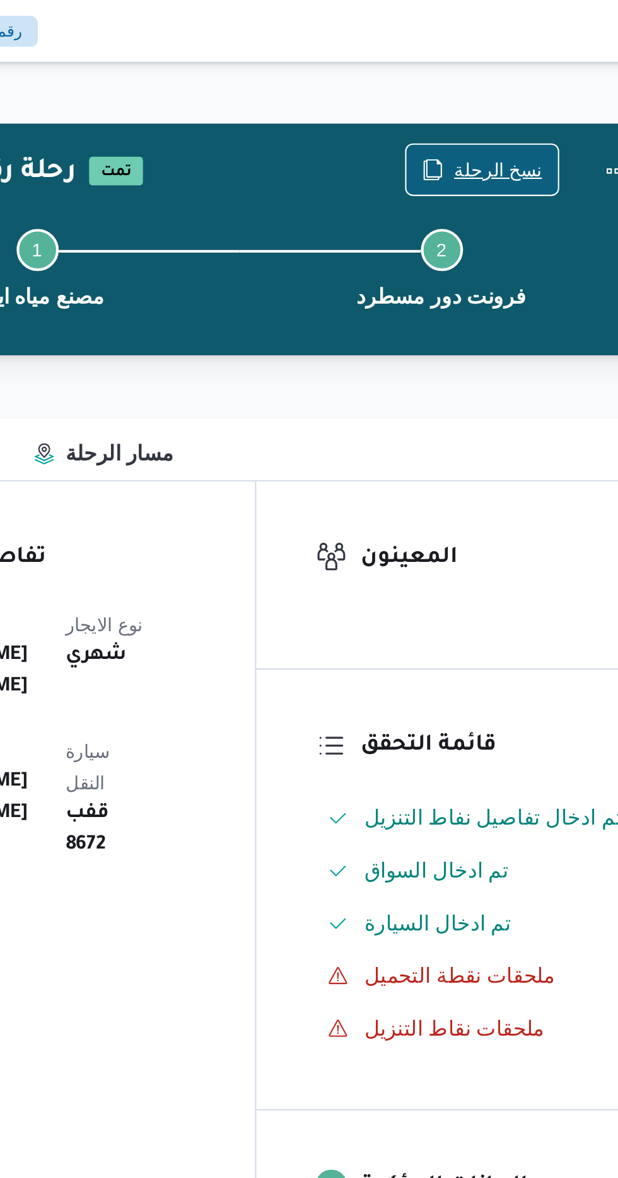
click at [497, 77] on span "نسخ الرحلة" at bounding box center [510, 81] width 42 height 15
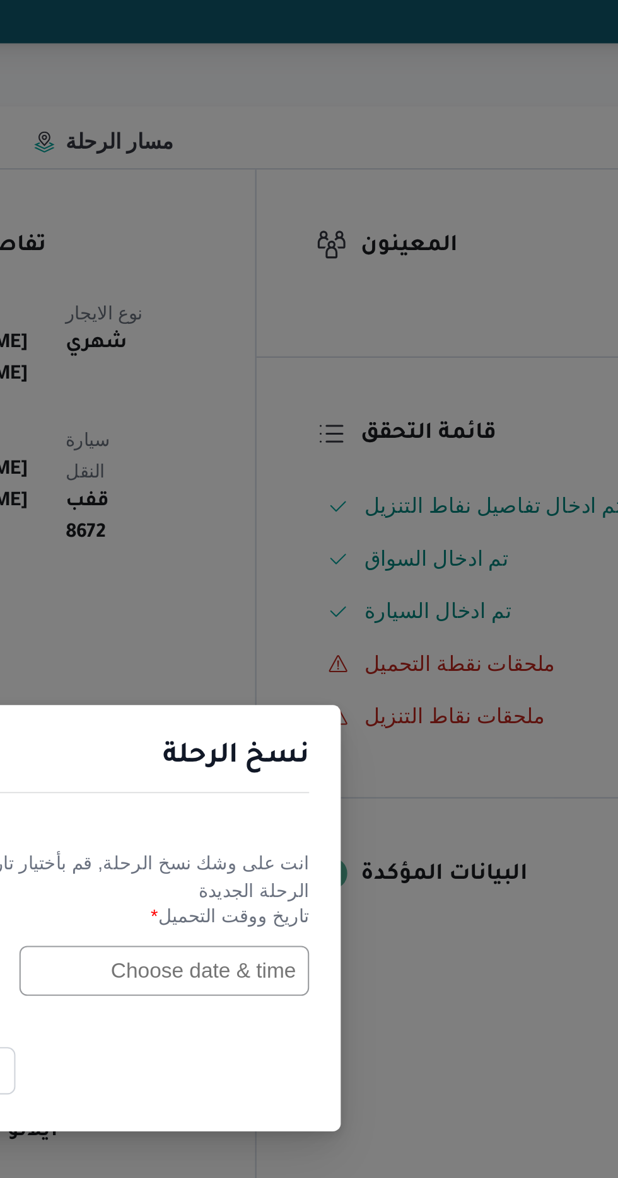
click at [357, 610] on input "text" at bounding box center [350, 614] width 139 height 24
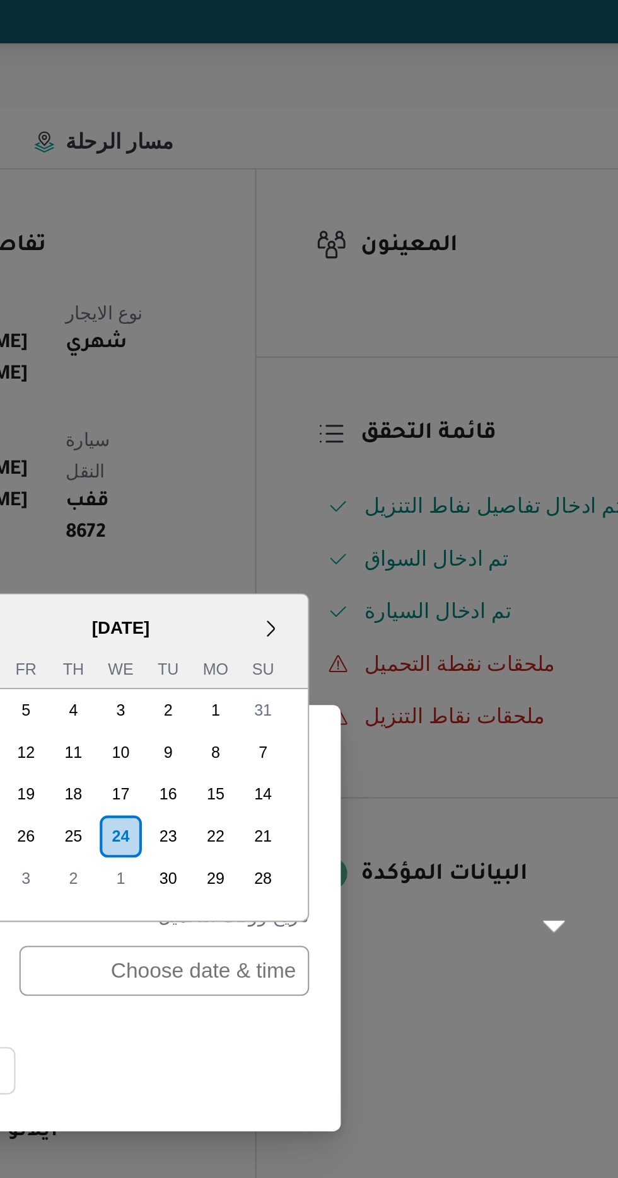
scroll to position [503, 0]
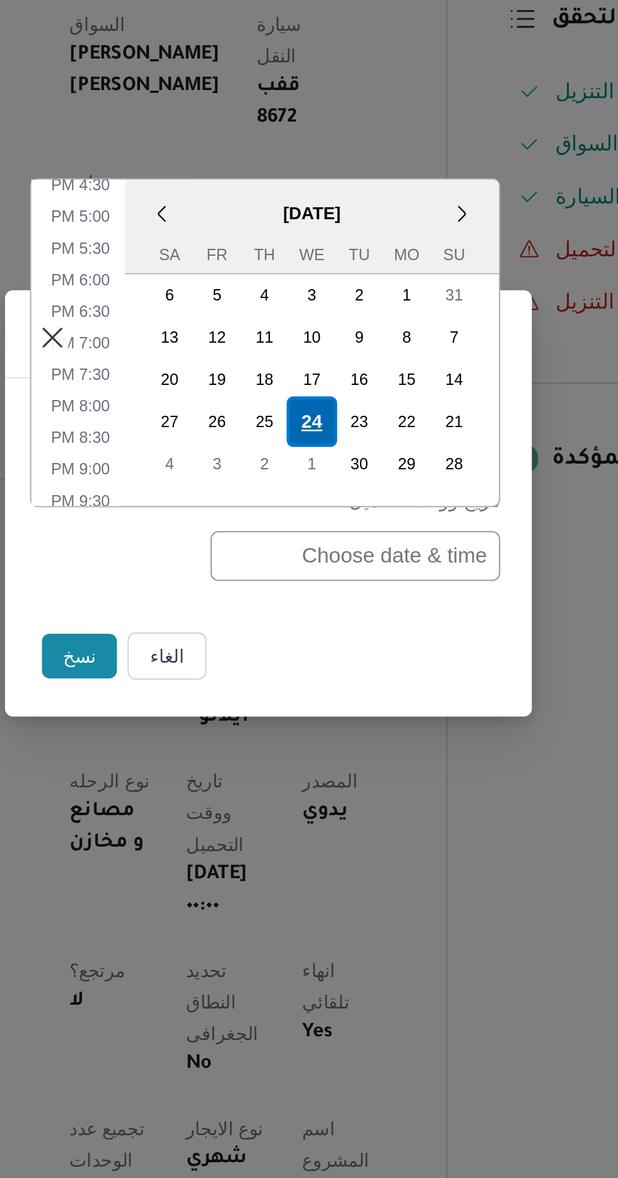
click at [330, 561] on div "24" at bounding box center [330, 550] width 24 height 24
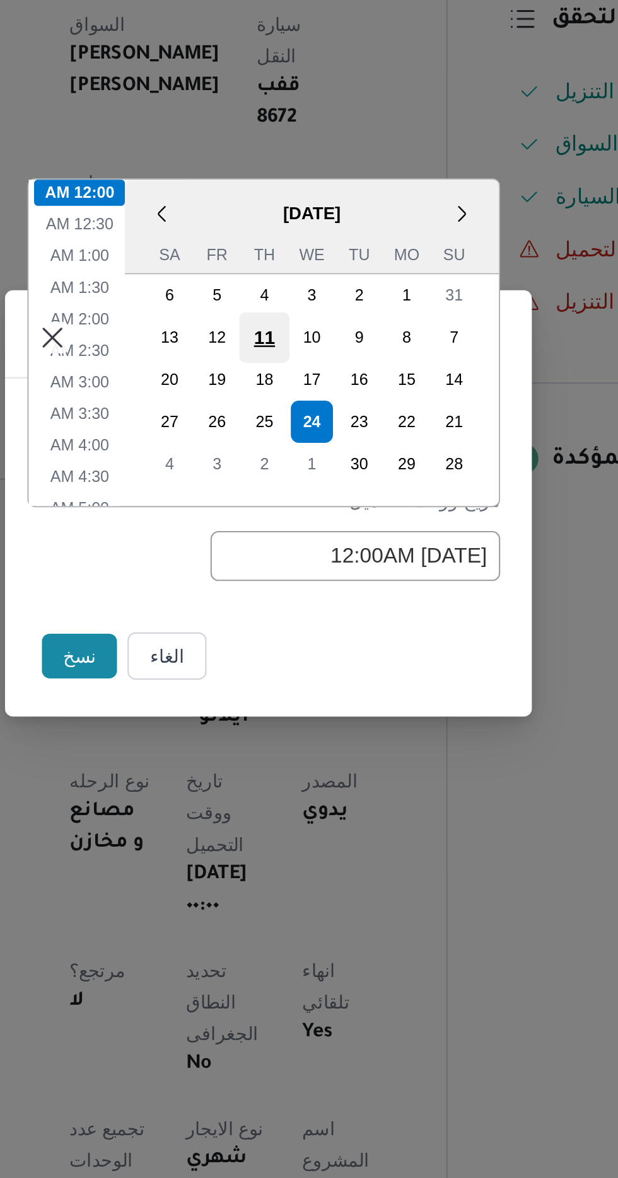
click at [311, 512] on div "11" at bounding box center [307, 510] width 24 height 24
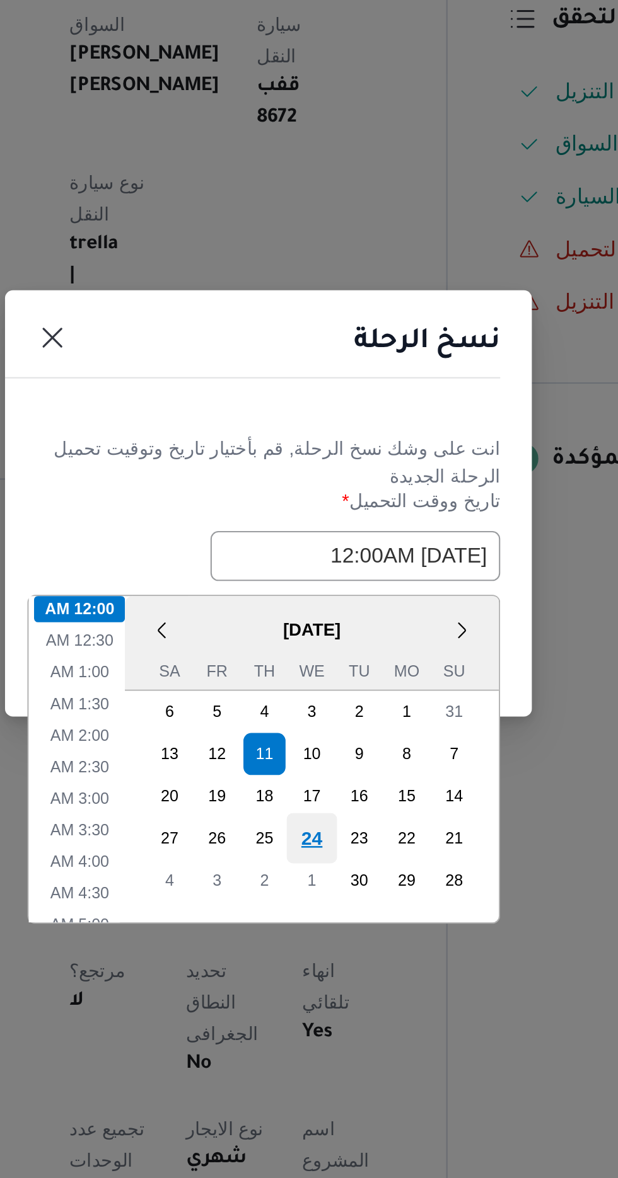
click at [328, 754] on div "24" at bounding box center [330, 749] width 24 height 24
type input "[DATE] 12:00AM"
click at [328, 746] on div "24" at bounding box center [330, 749] width 24 height 24
click at [226, 636] on li "12:00 AM" at bounding box center [218, 639] width 43 height 13
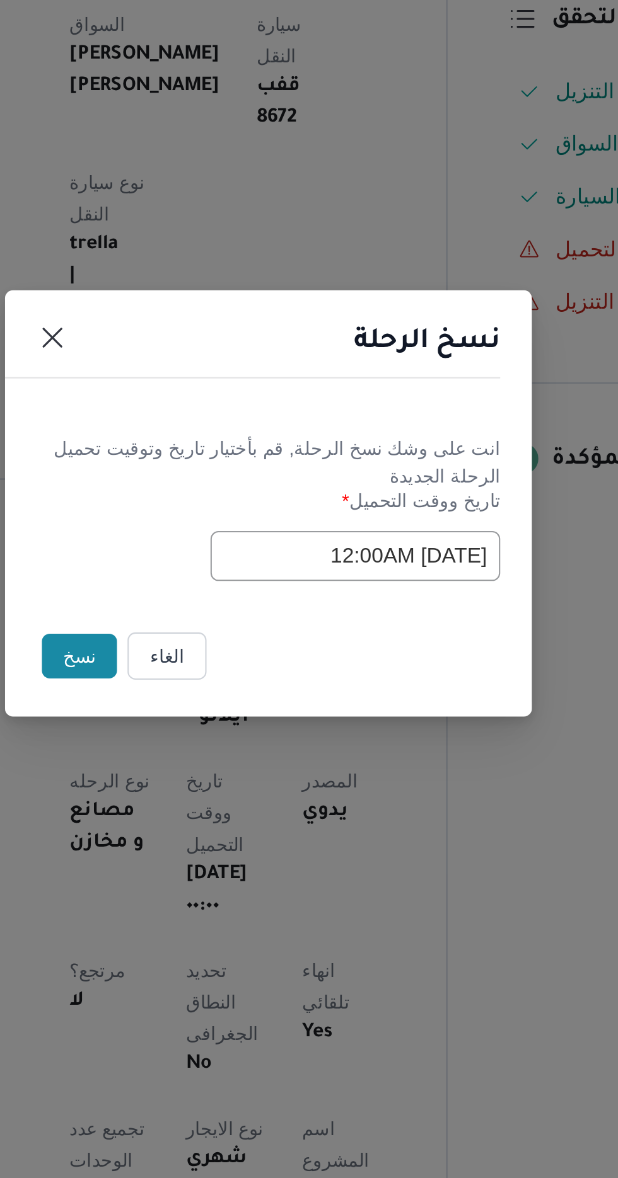
click at [218, 654] on button "نسخ" at bounding box center [218, 662] width 36 height 21
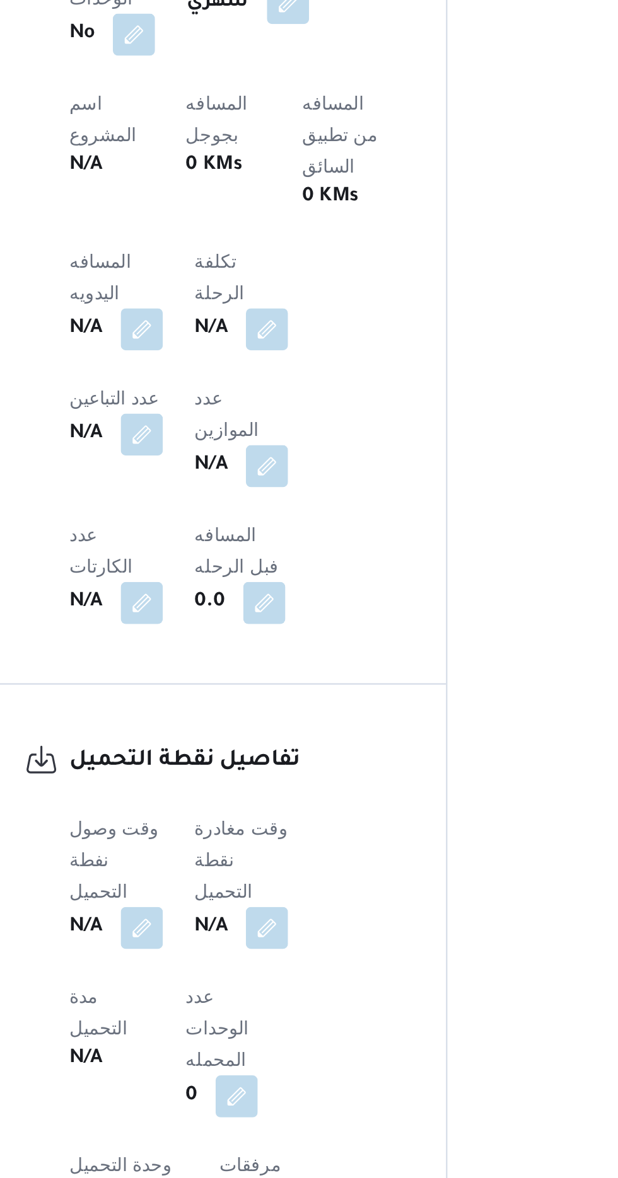
scroll to position [533, 0]
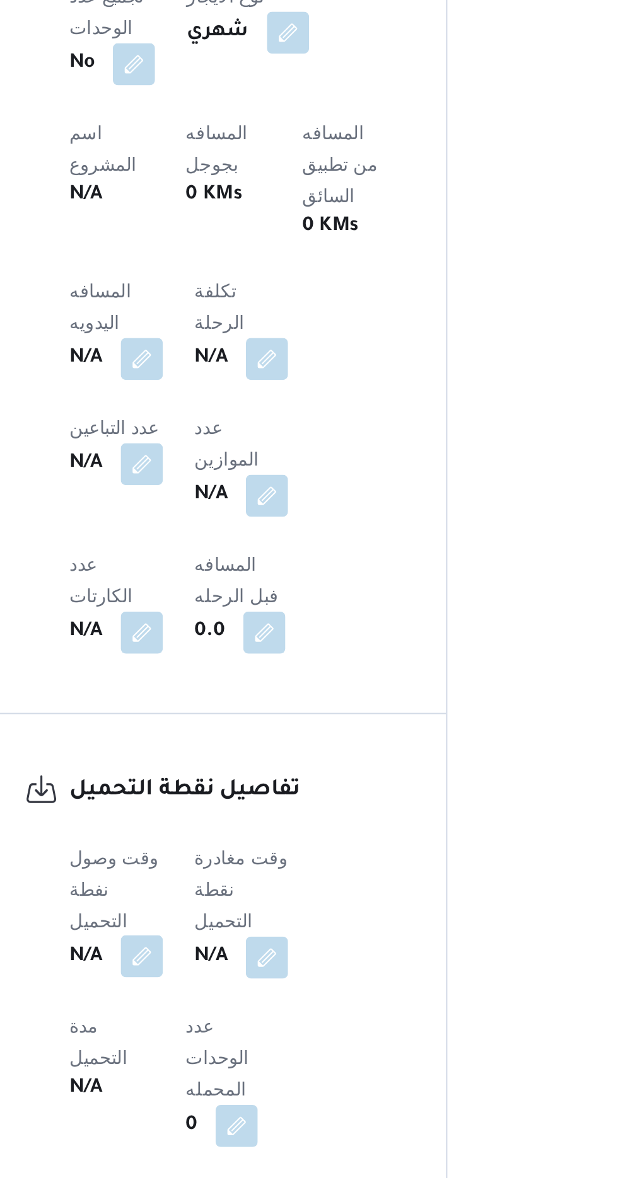
click at [245, 917] on button "button" at bounding box center [248, 927] width 20 height 20
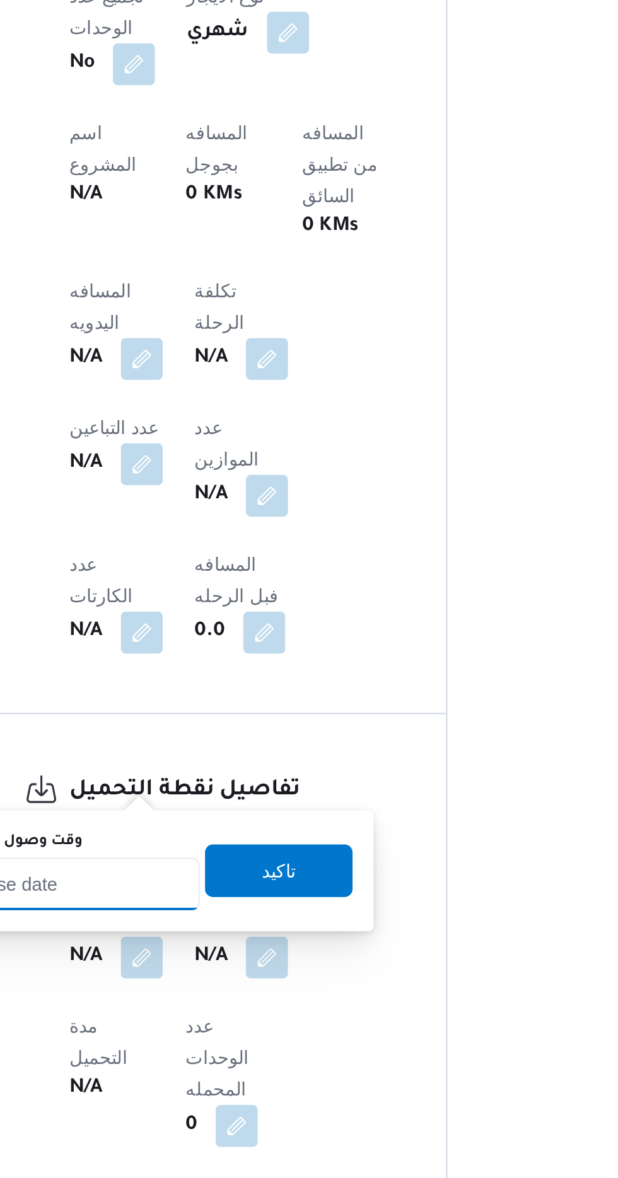
click at [238, 889] on input "وقت وصول نفطة التحميل" at bounding box center [204, 892] width 143 height 25
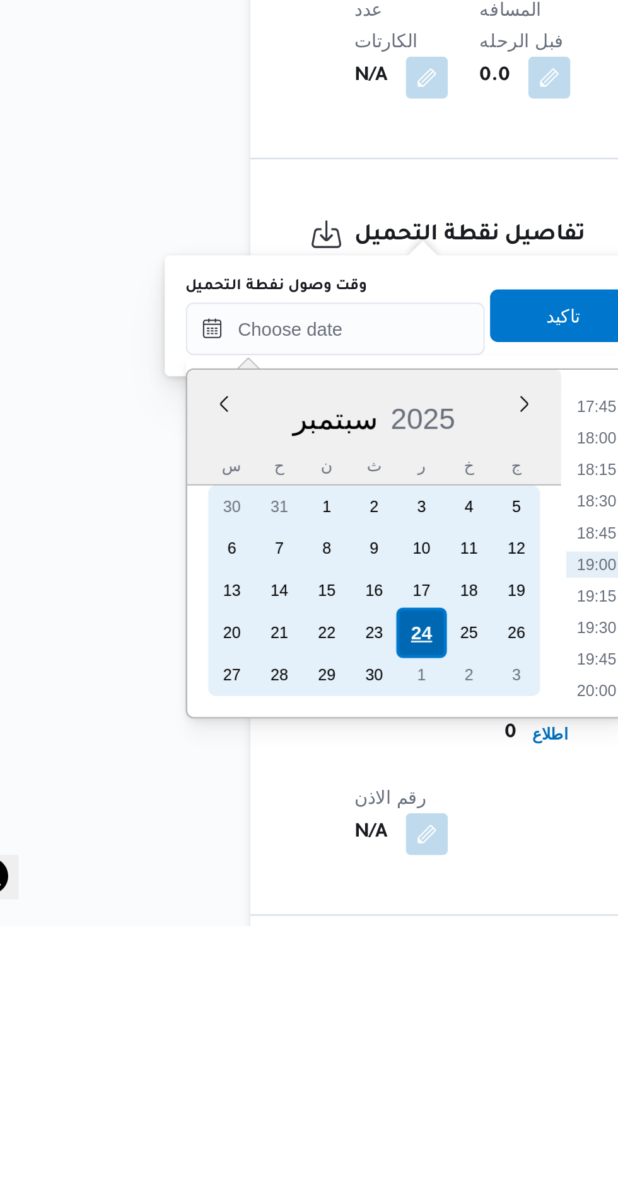
click at [246, 1037] on div "24" at bounding box center [245, 1038] width 24 height 24
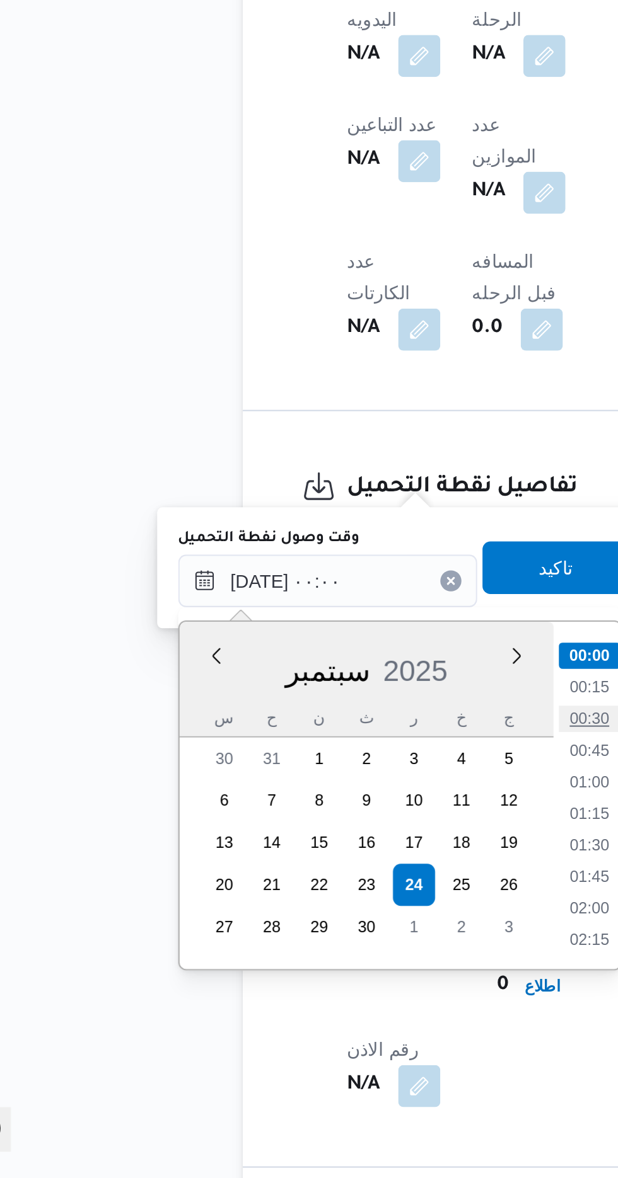
click at [317, 953] on li "00:30" at bounding box center [329, 958] width 29 height 13
type input "[DATE] ٠٠:٣٠"
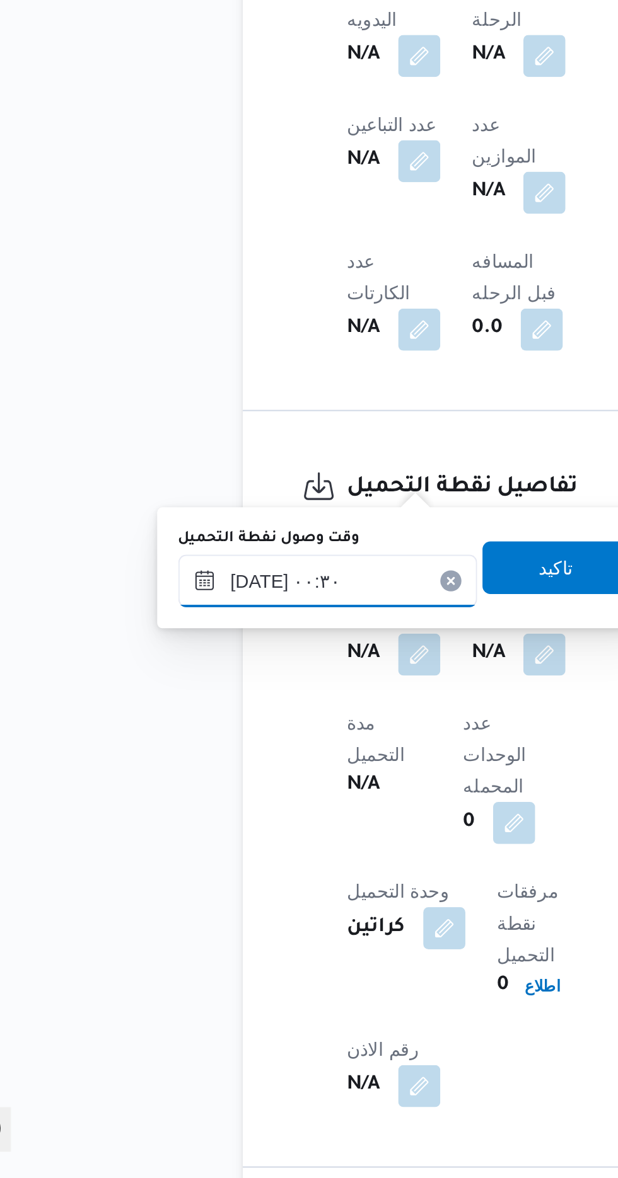
scroll to position [533, 0]
click at [309, 890] on span "تاكيد" at bounding box center [314, 885] width 71 height 25
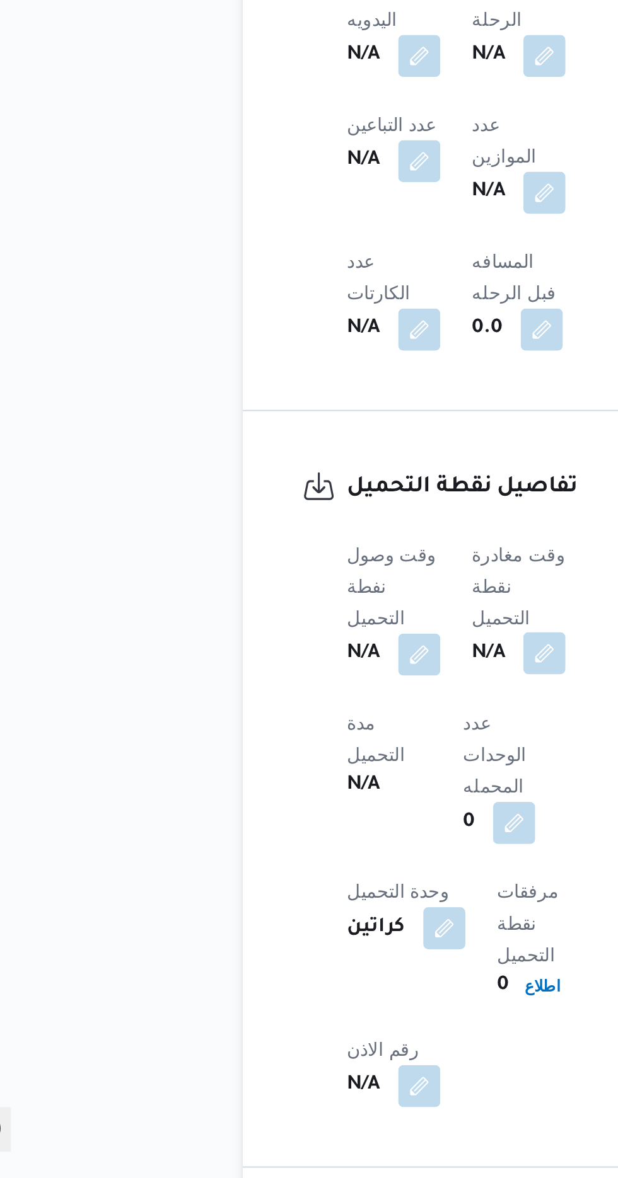
click at [307, 917] on button "button" at bounding box center [308, 927] width 20 height 20
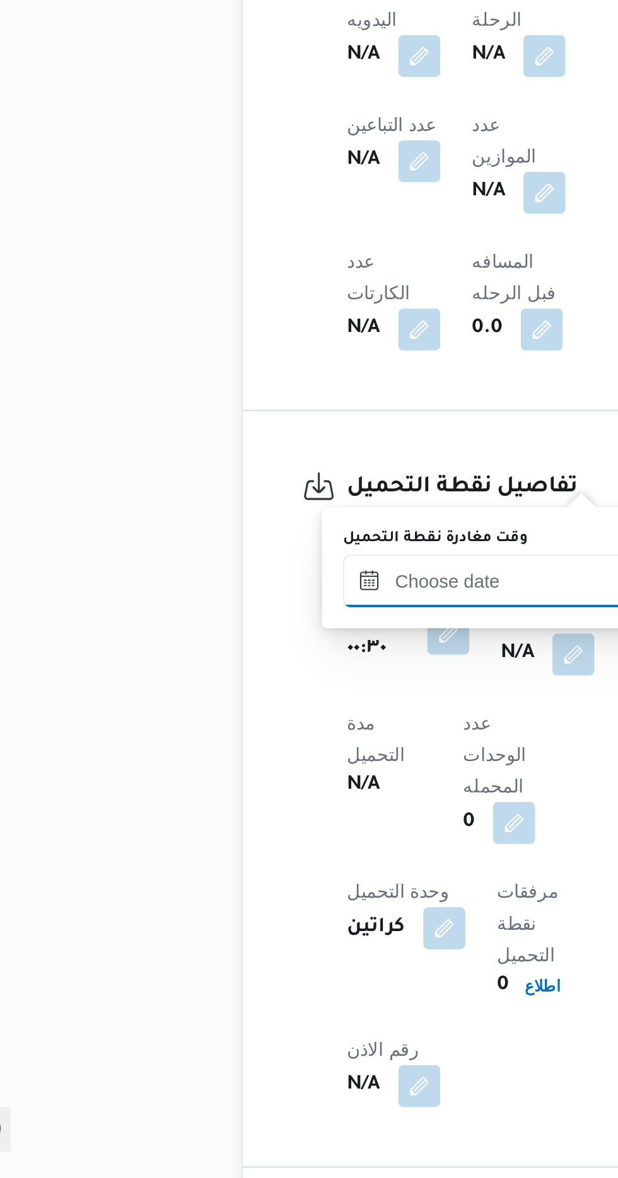
click at [244, 887] on input "وقت مغادرة نقطة التحميل" at bounding box center [283, 892] width 143 height 25
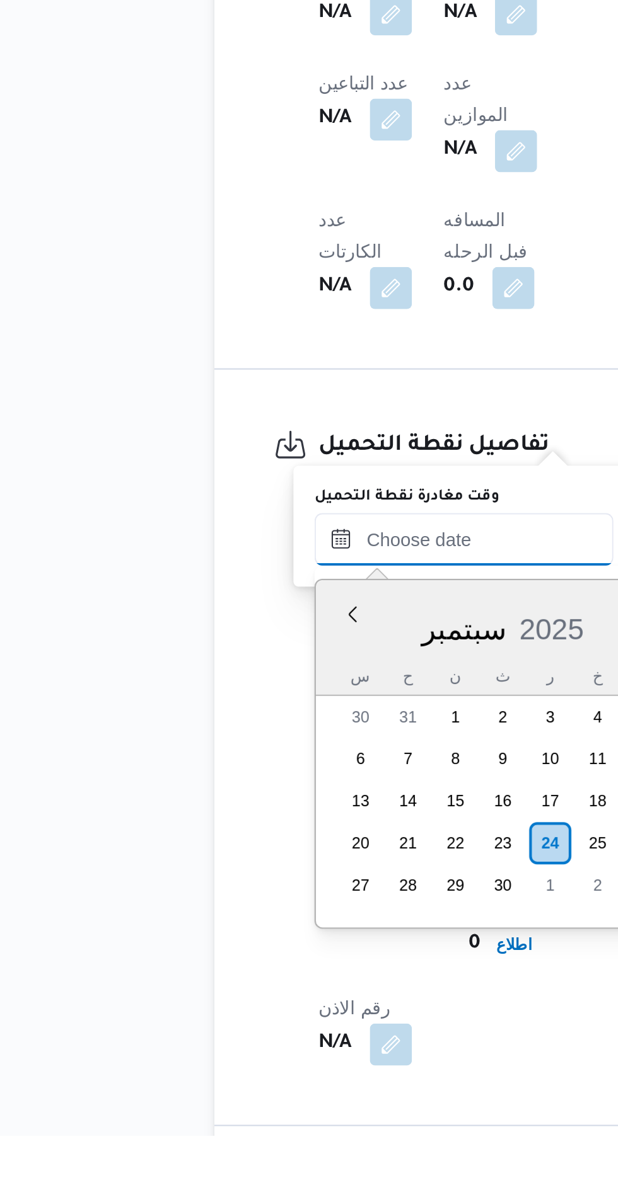
scroll to position [532, 0]
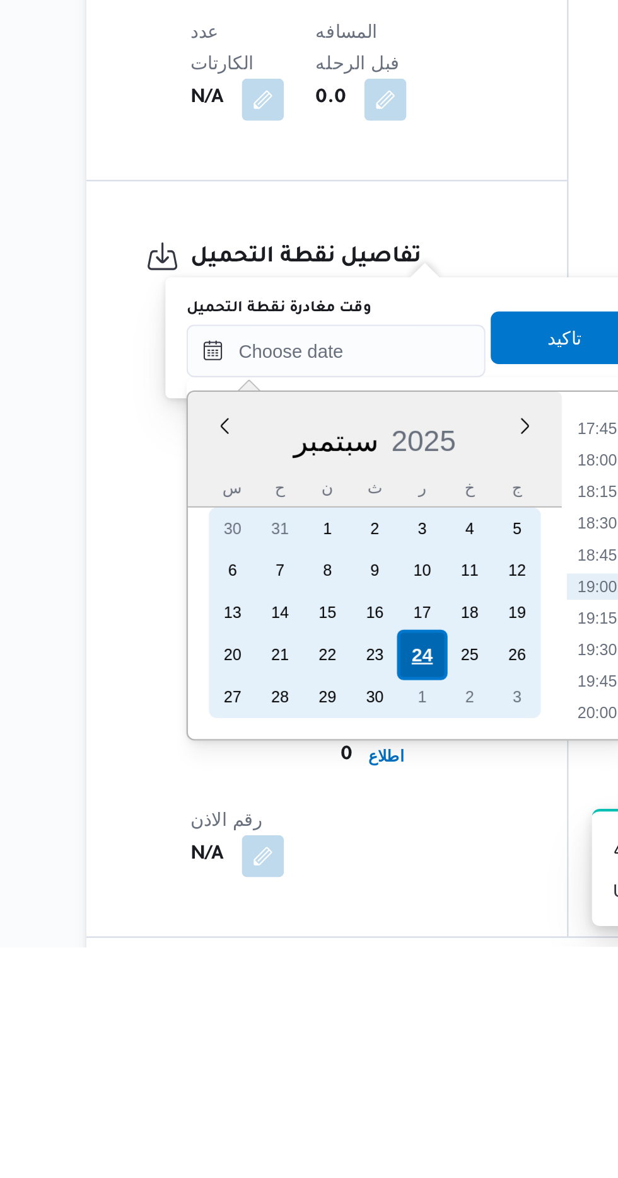
click at [318, 1038] on div "24" at bounding box center [324, 1039] width 24 height 24
type input "[DATE] ٠٠:٠٠"
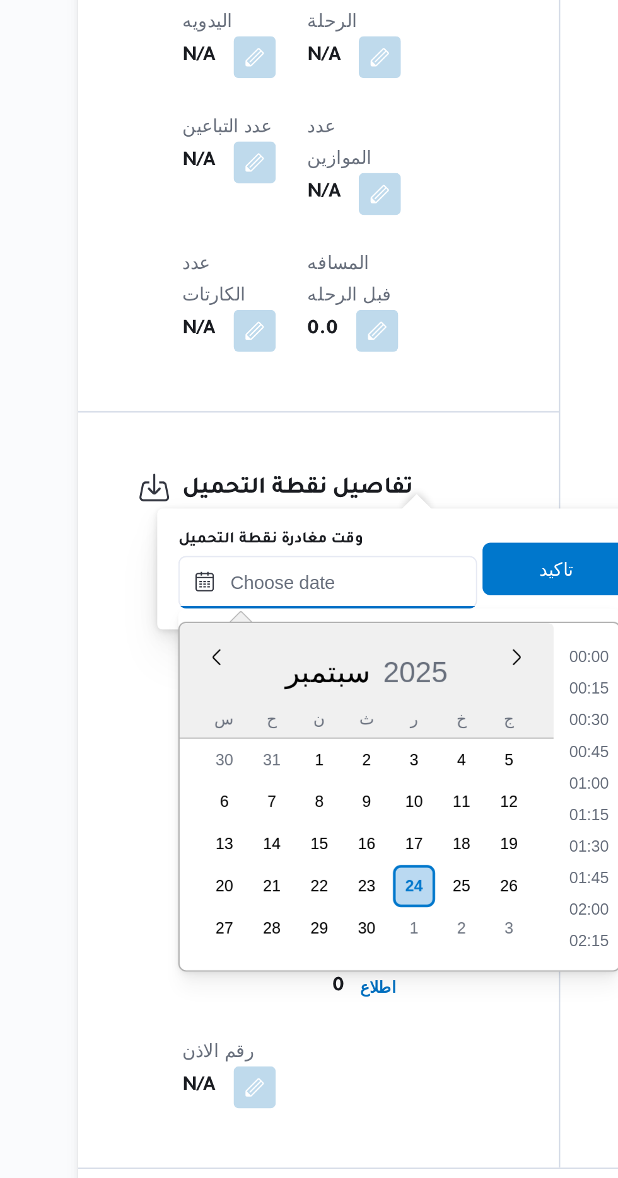
click at [223, 899] on input "وقت مغادرة نقطة التحميل" at bounding box center [283, 892] width 143 height 25
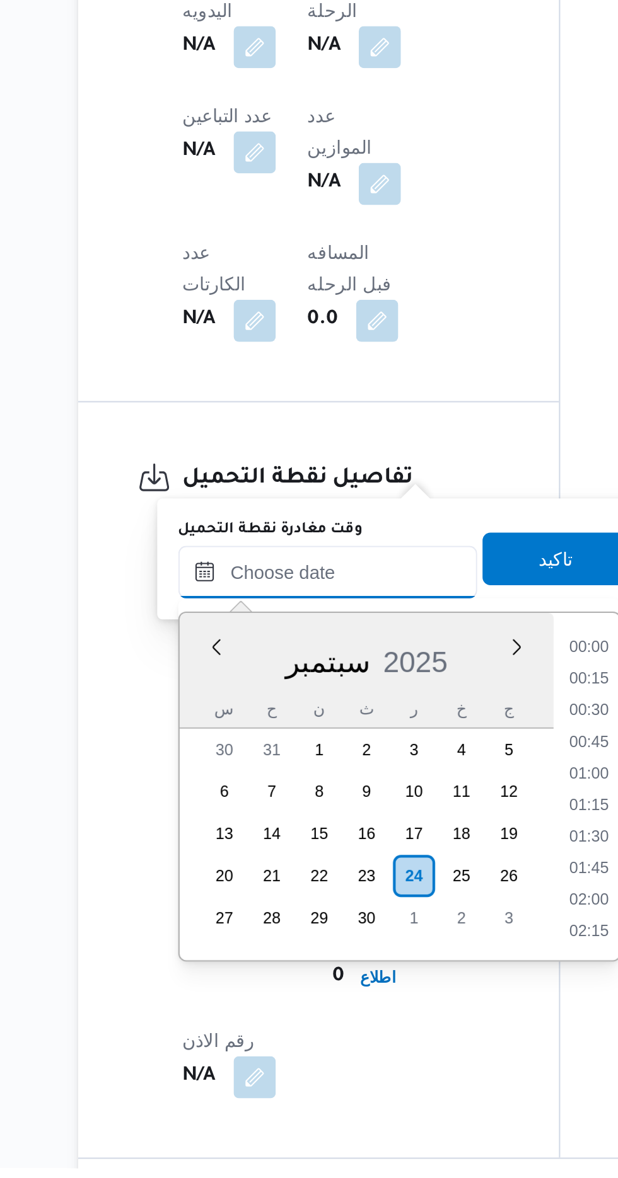
scroll to position [532, 0]
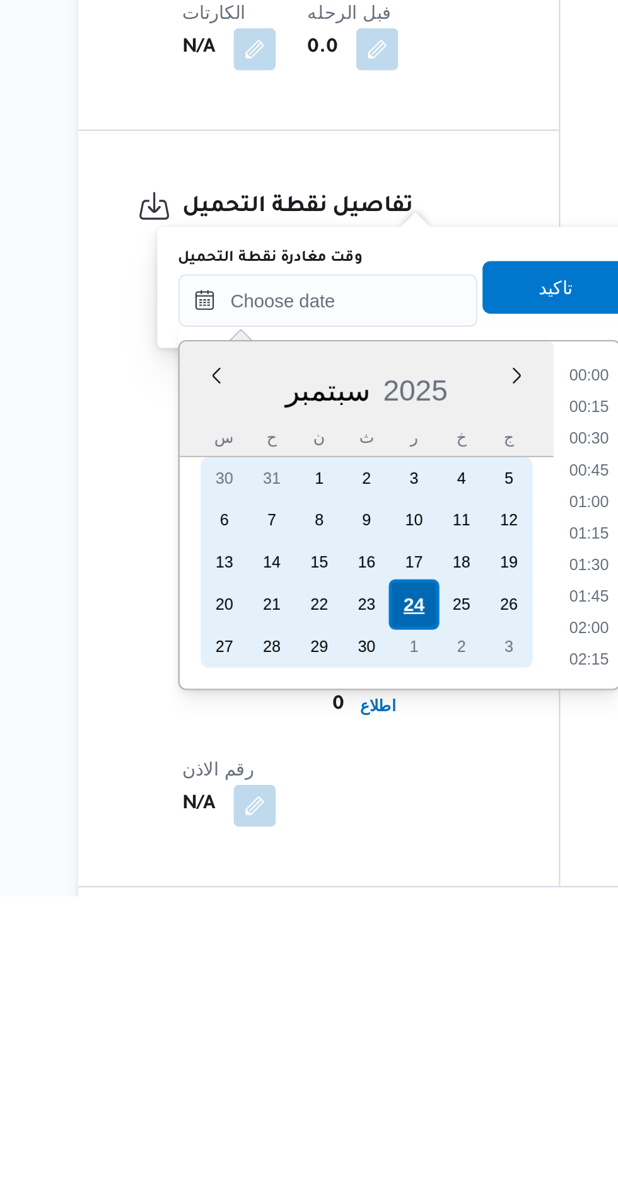
click at [323, 1041] on div "24" at bounding box center [324, 1039] width 24 height 24
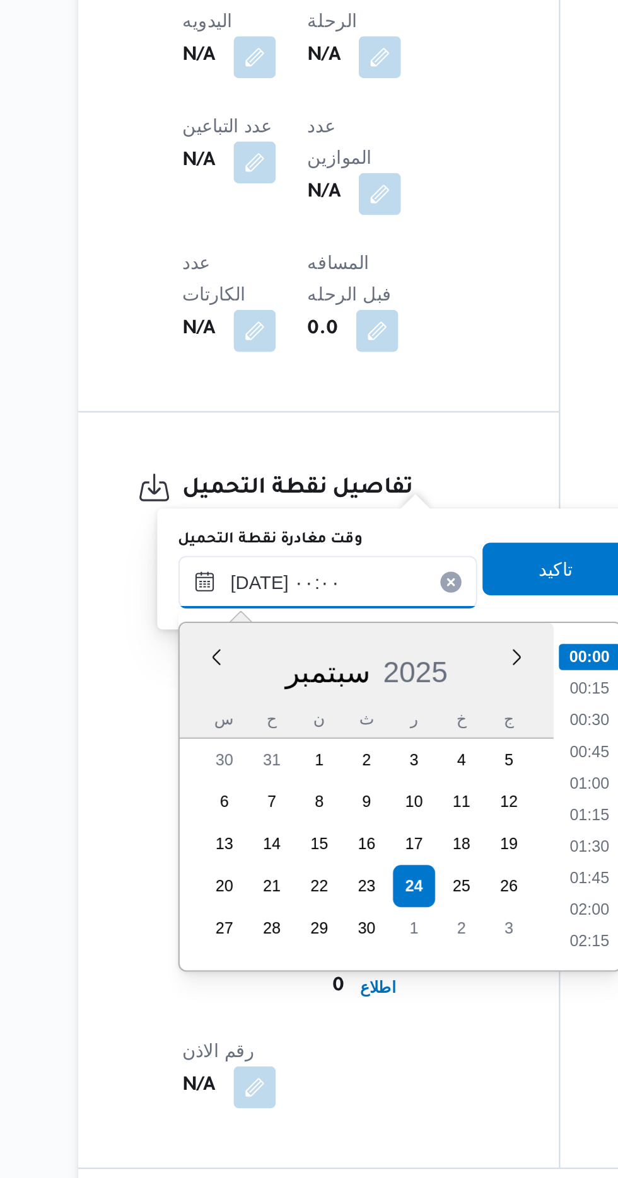
click at [216, 895] on input "[DATE] ٠٠:٠٠" at bounding box center [283, 892] width 143 height 25
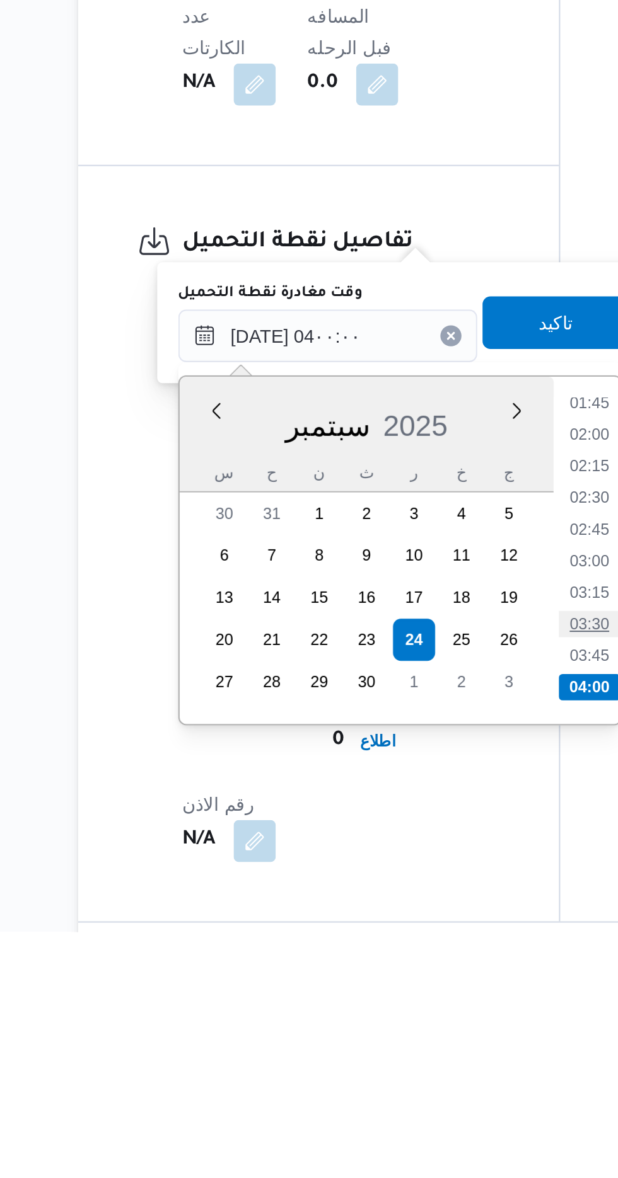
click at [399, 1025] on li "03:30" at bounding box center [408, 1031] width 29 height 13
type input "[DATE] ٠٣:٣٠"
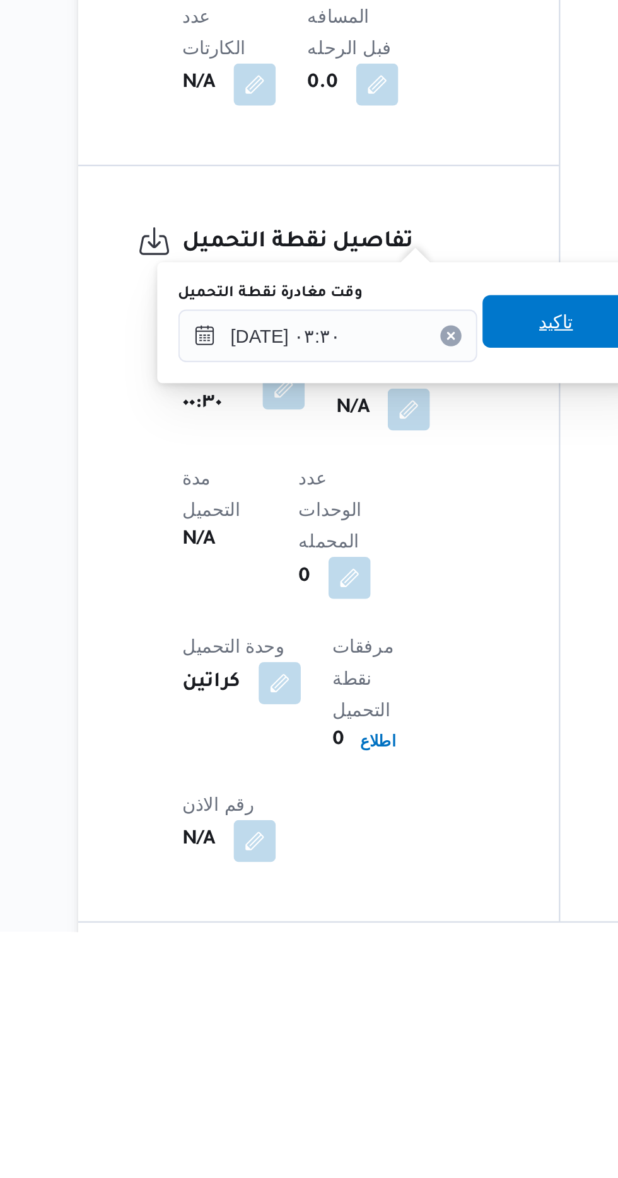
click at [391, 884] on span "تاكيد" at bounding box center [392, 885] width 71 height 25
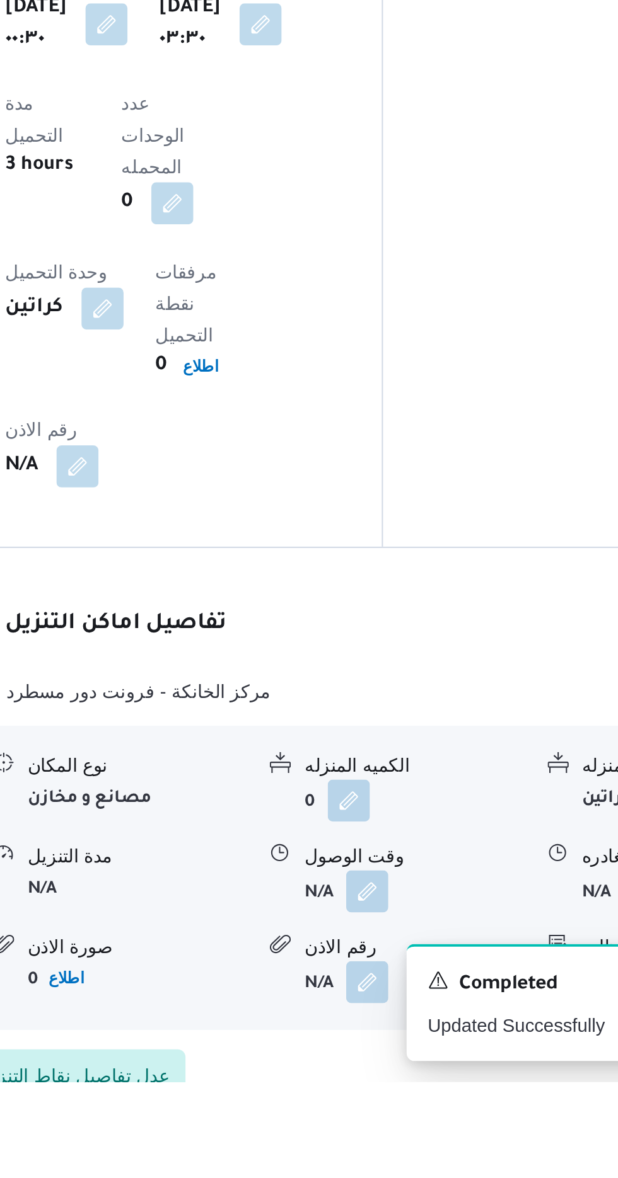
scroll to position [780, 0]
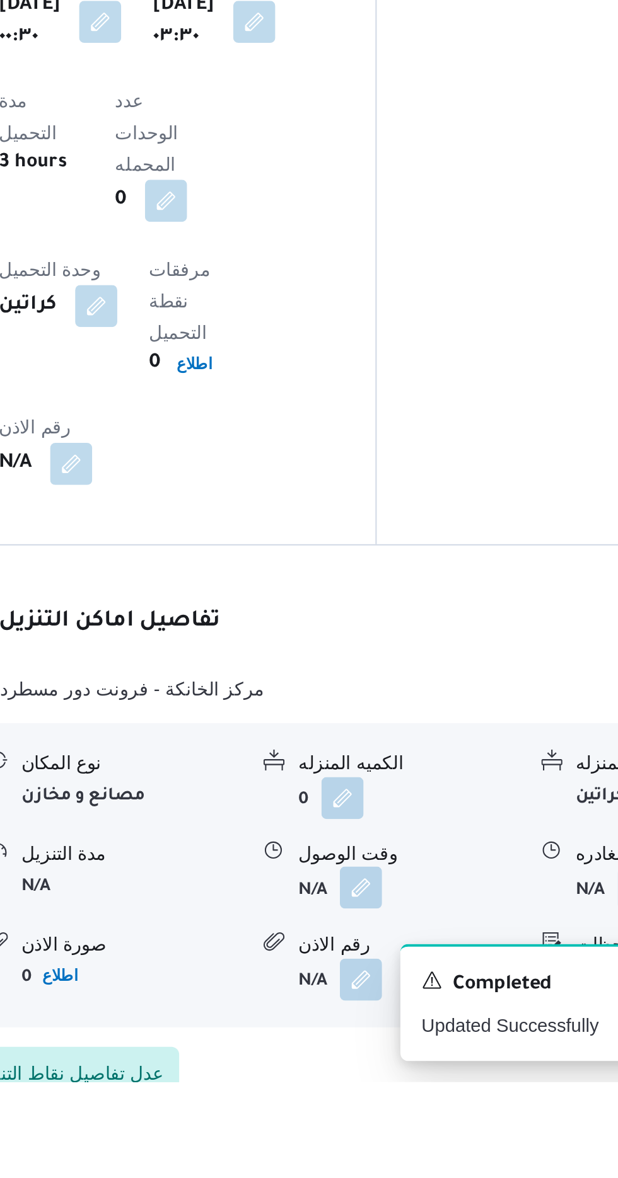
click at [389, 1075] on button "button" at bounding box center [387, 1085] width 20 height 20
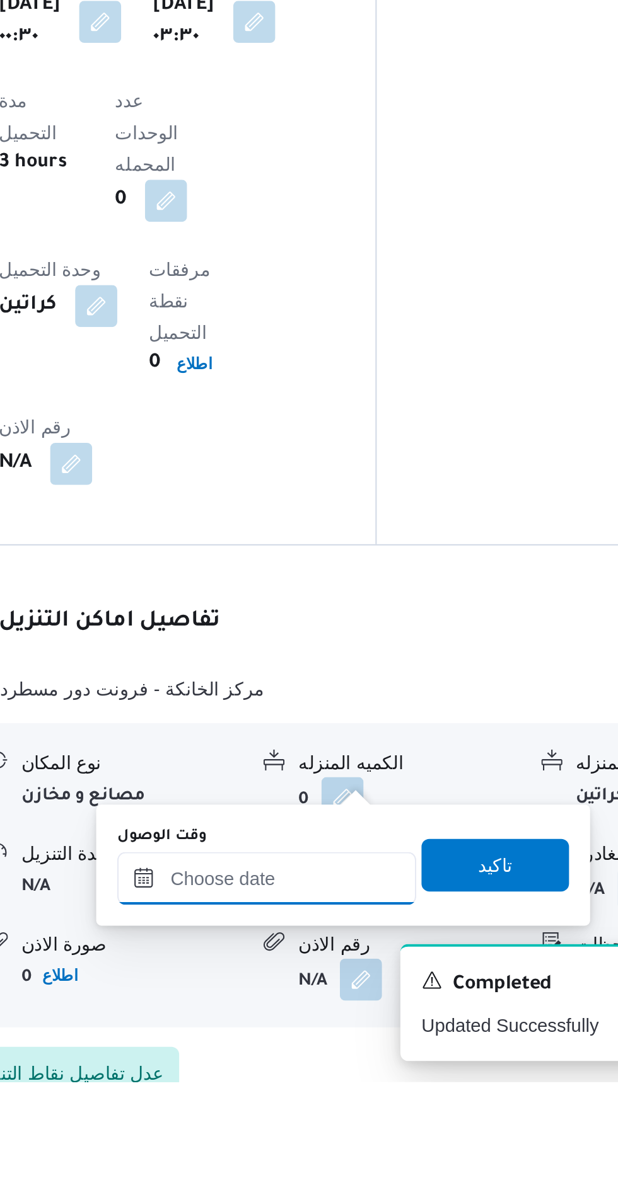
click at [329, 1076] on input "وقت الوصول" at bounding box center [341, 1080] width 143 height 25
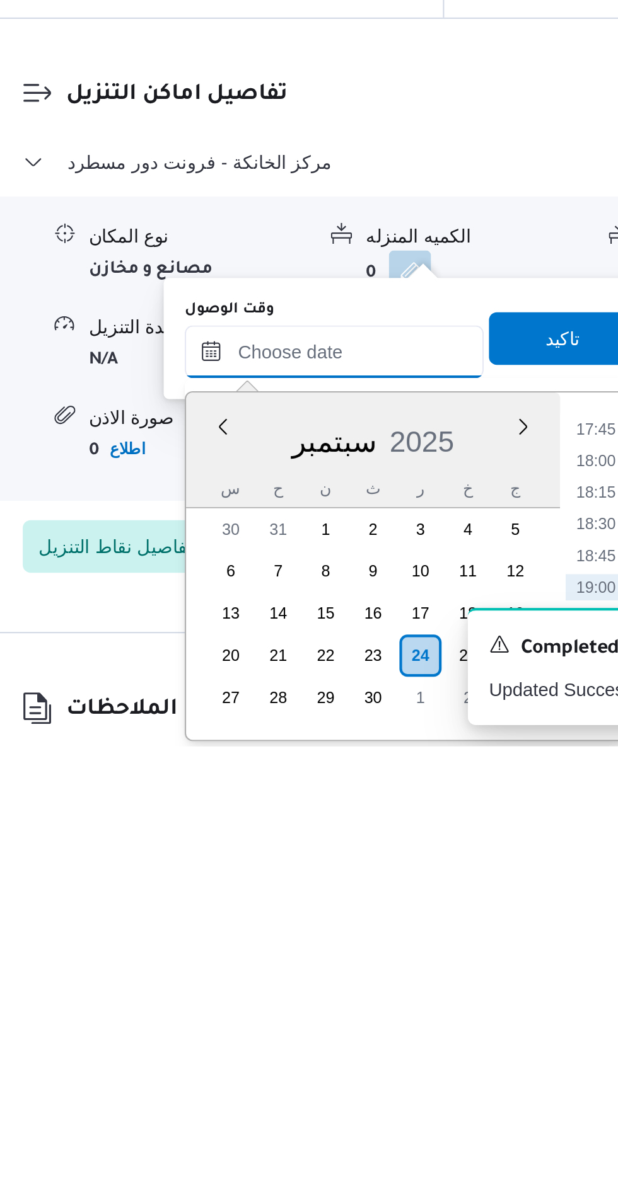
scroll to position [871, 0]
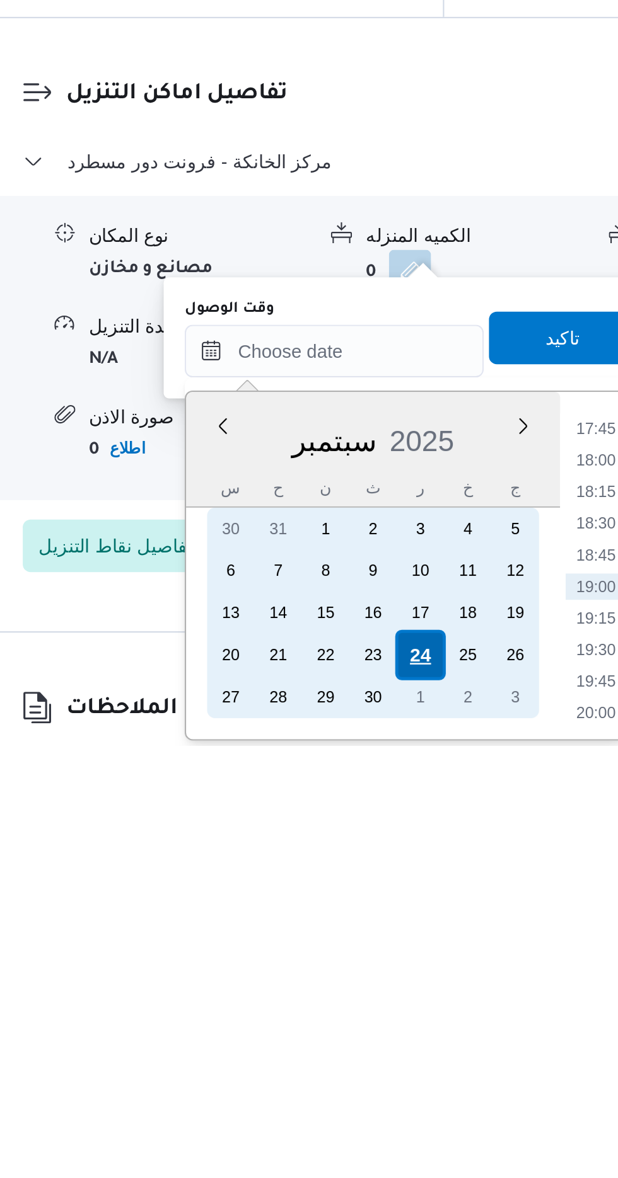
click at [383, 1133] on div "24" at bounding box center [383, 1135] width 24 height 24
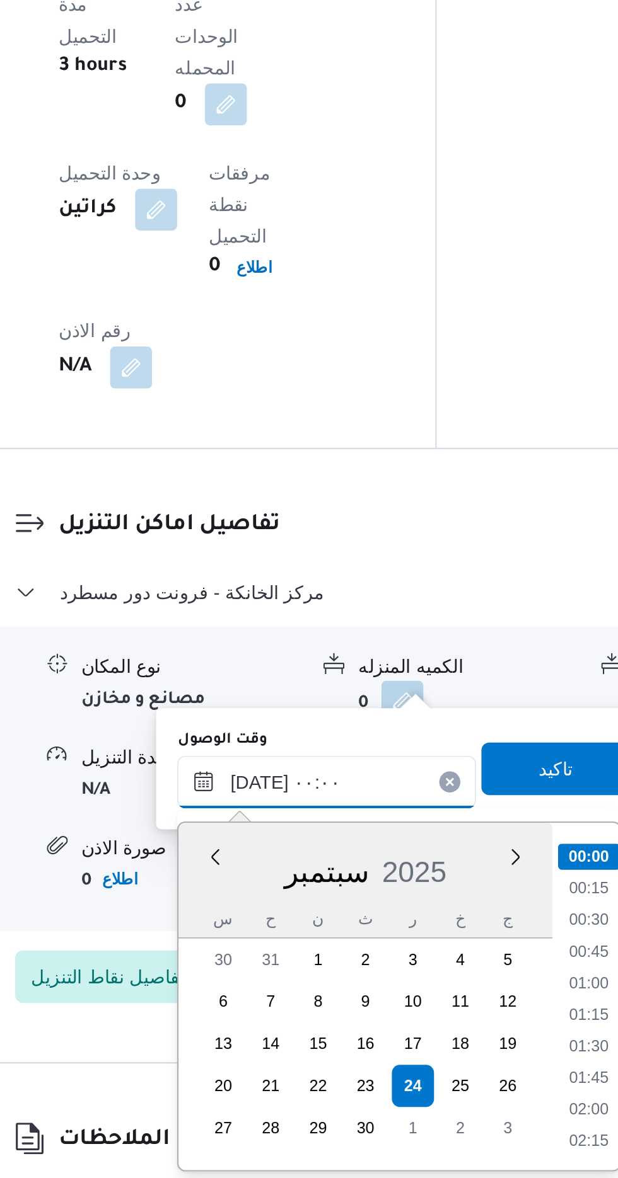
click at [274, 993] on input "[DATE] ٠٠:٠٠" at bounding box center [341, 988] width 143 height 25
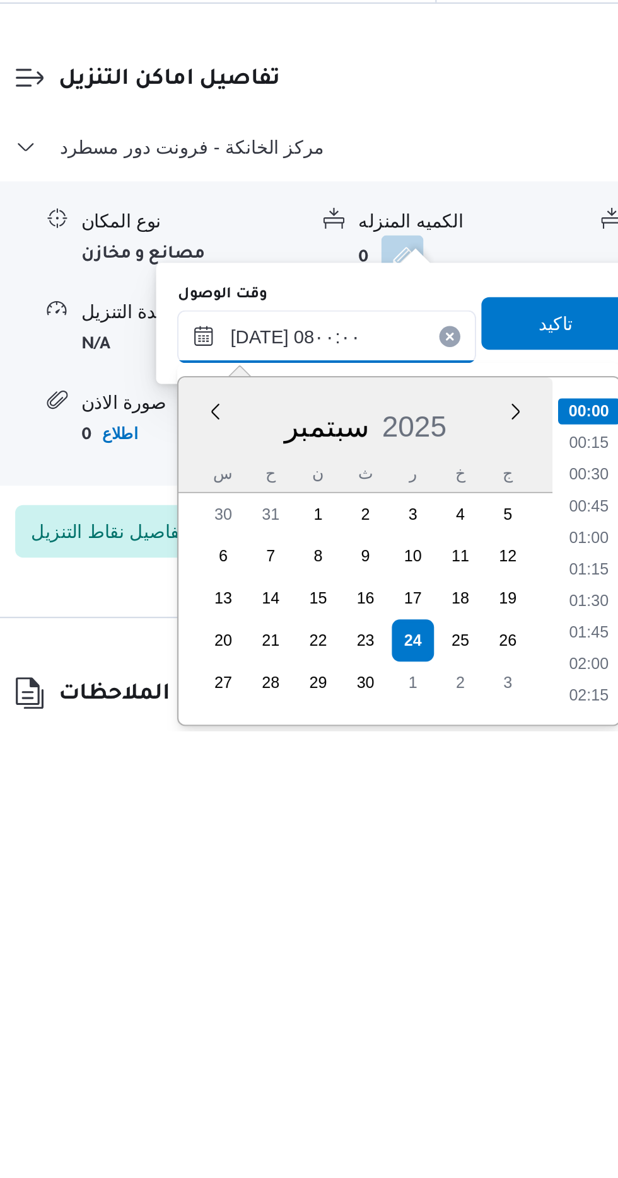
scroll to position [352, 0]
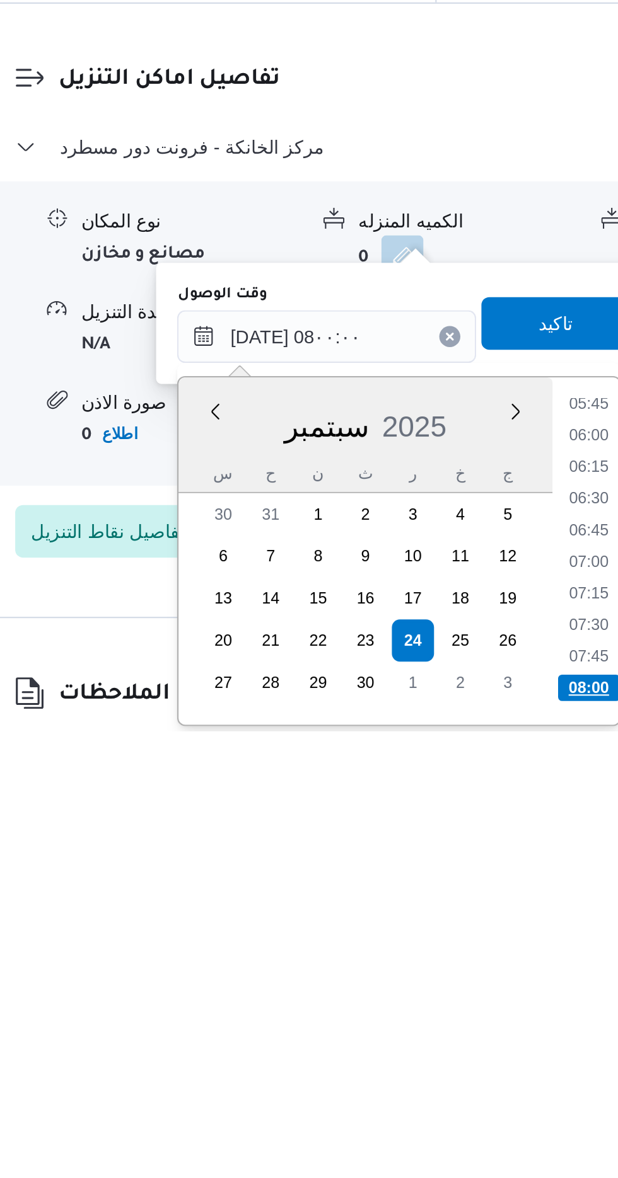
click at [456, 1151] on li "08:00" at bounding box center [467, 1157] width 30 height 13
type input "[DATE] ٠٨:٠٠"
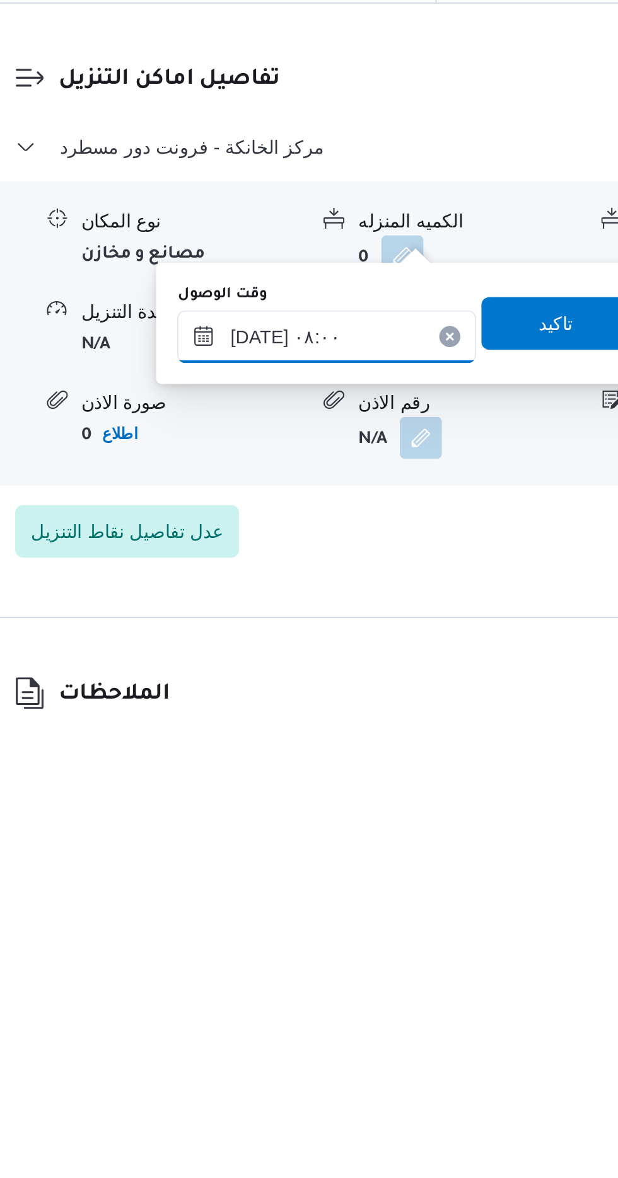
scroll to position [872, 0]
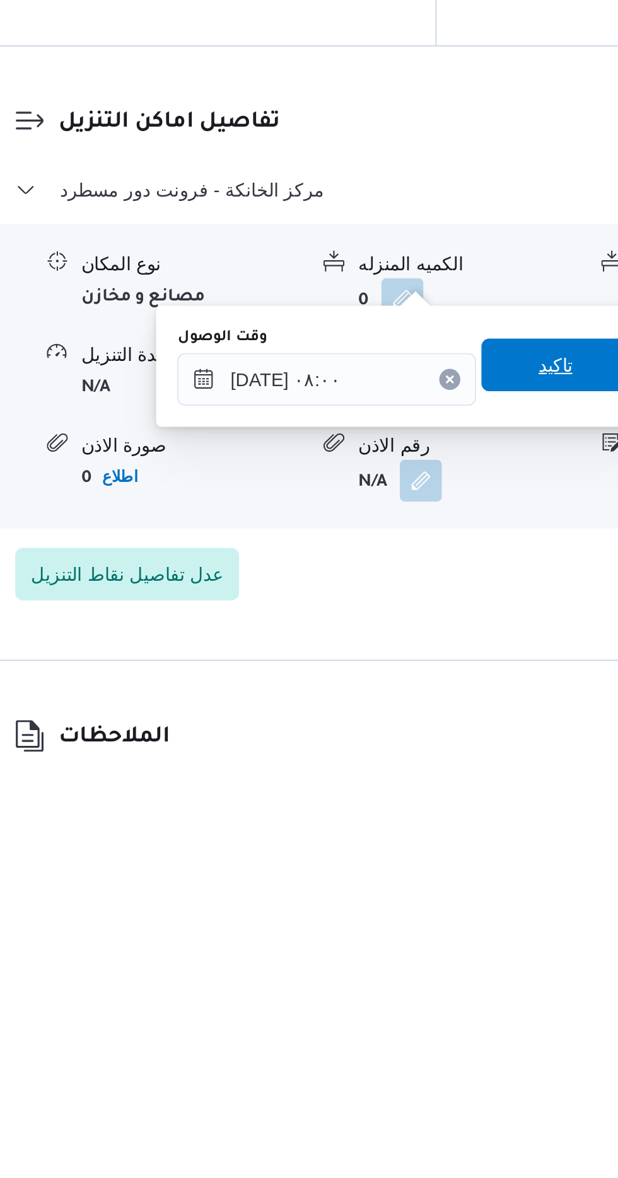
click at [451, 984] on span "تاكيد" at bounding box center [451, 981] width 71 height 25
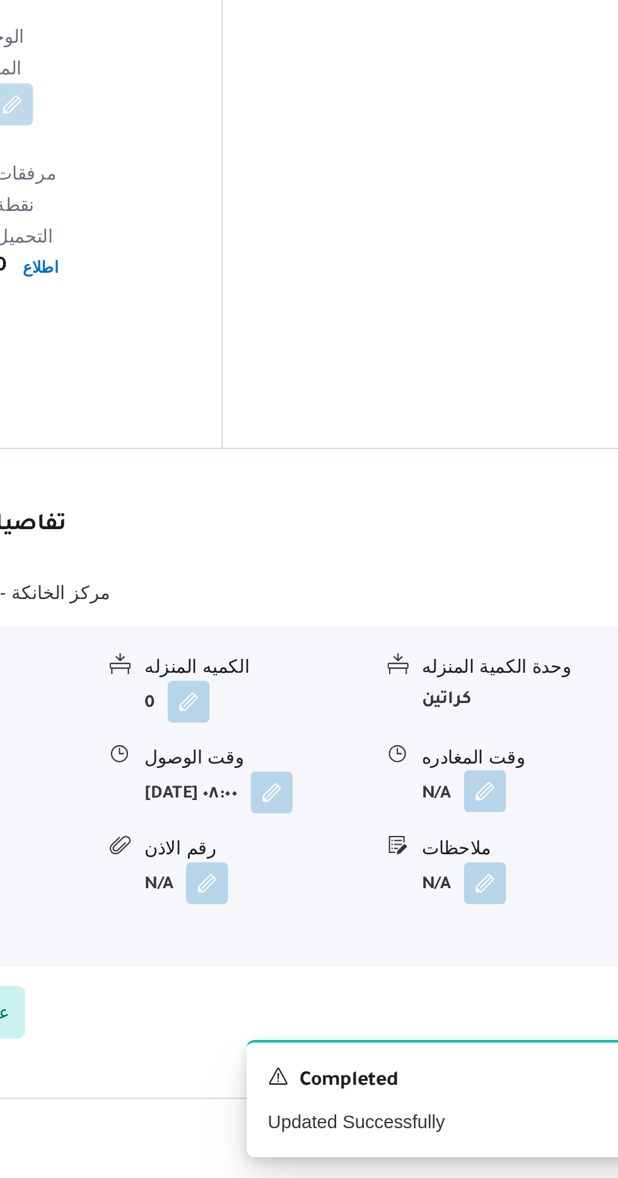
click at [512, 983] on button "button" at bounding box center [520, 993] width 20 height 20
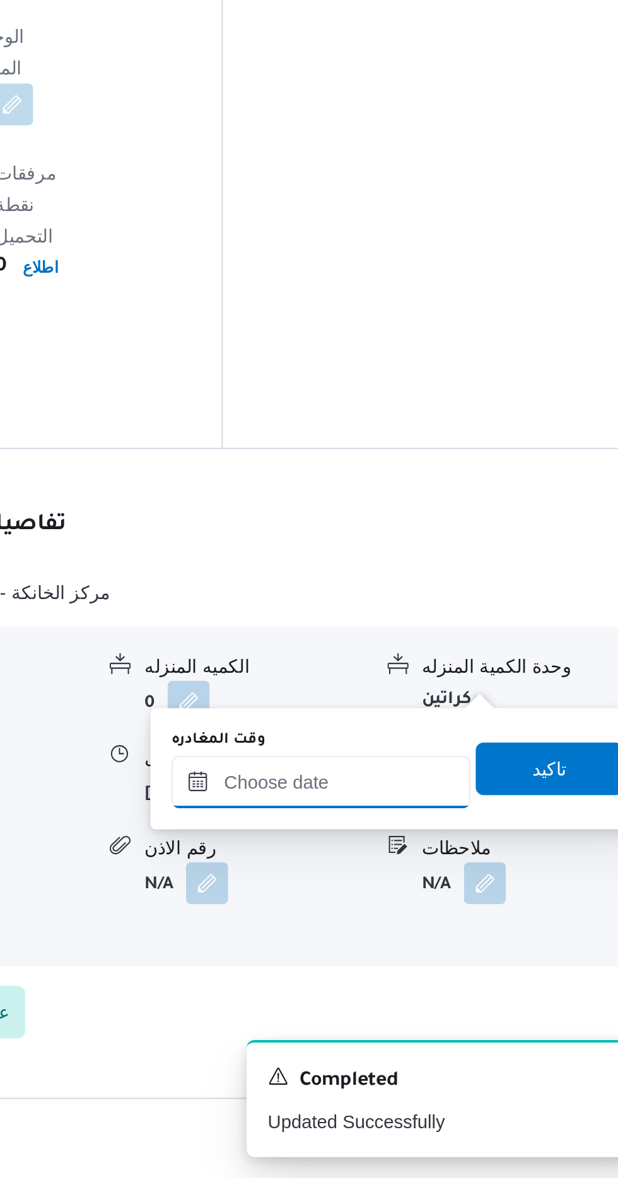
click at [430, 984] on input "وقت المغادره" at bounding box center [441, 988] width 143 height 25
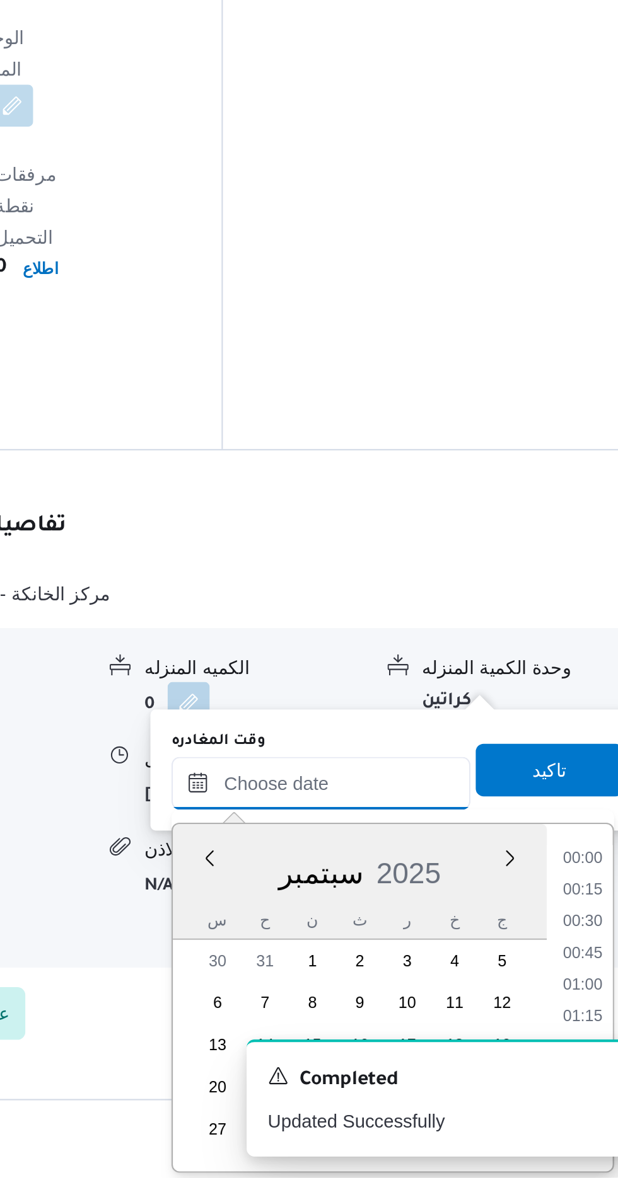
scroll to position [1073, 0]
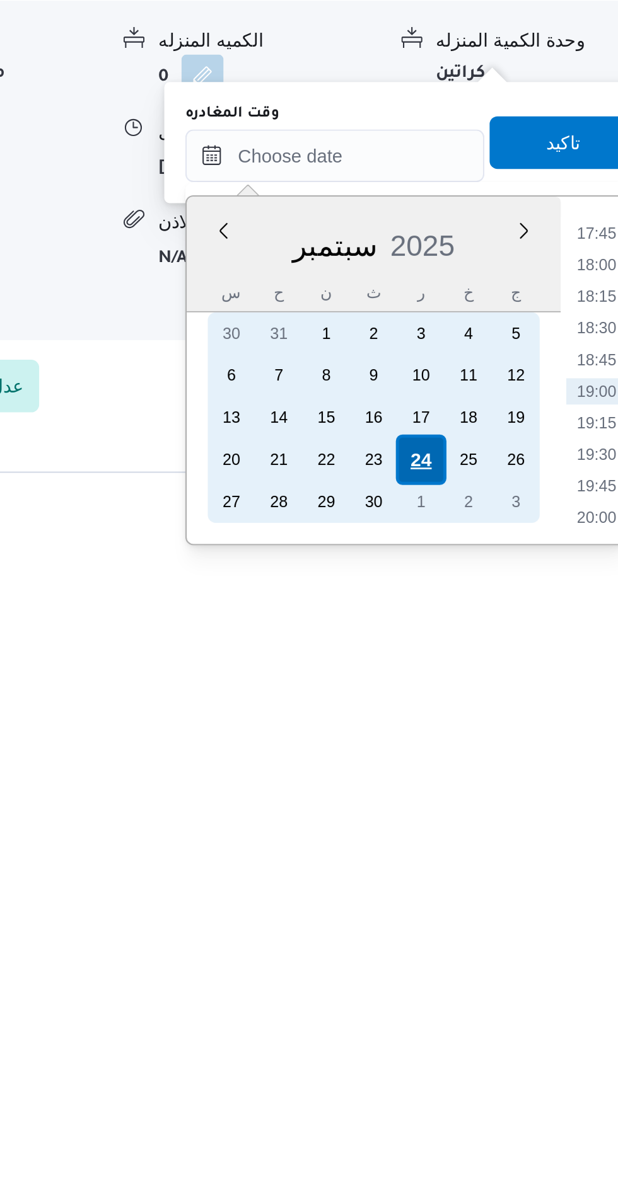
click at [482, 1065] on div "24" at bounding box center [483, 1064] width 24 height 24
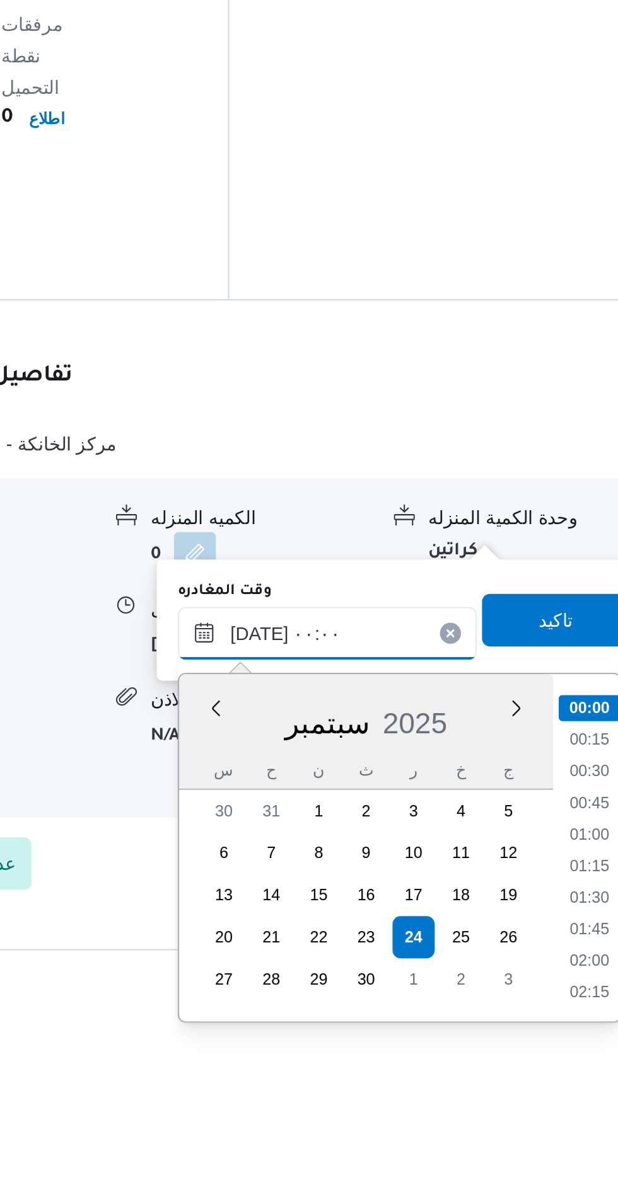
click at [378, 922] on input "[DATE] ٠٠:٠٠" at bounding box center [441, 917] width 143 height 25
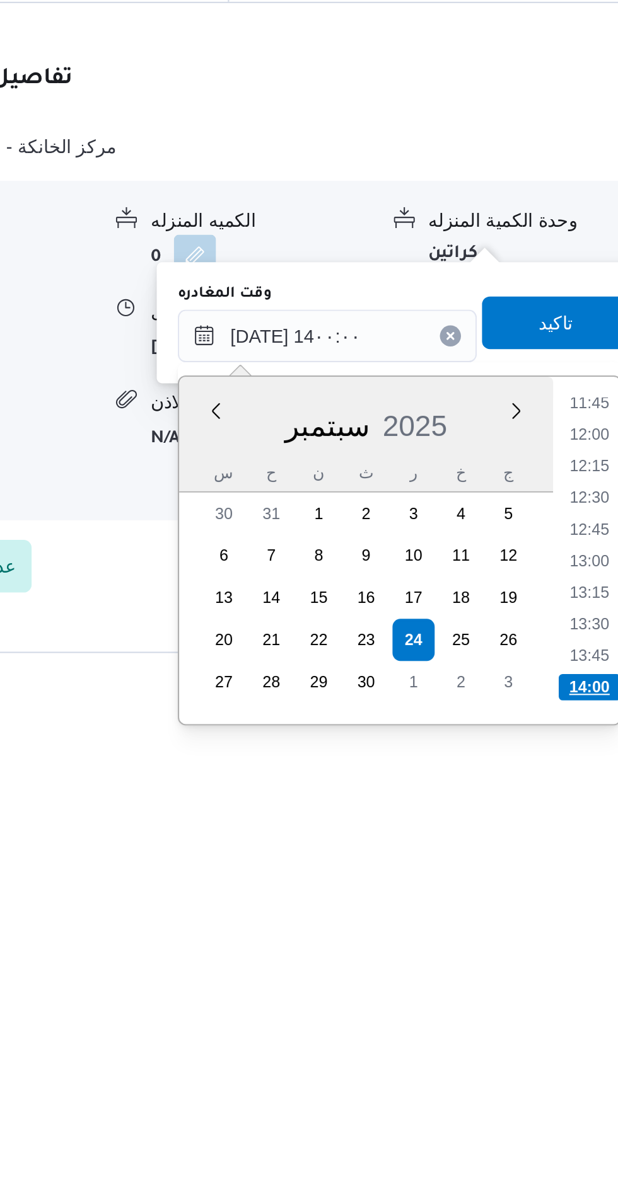
click at [562, 1083] on li "14:00" at bounding box center [567, 1086] width 30 height 13
type input "[DATE] ١٤:٠٠"
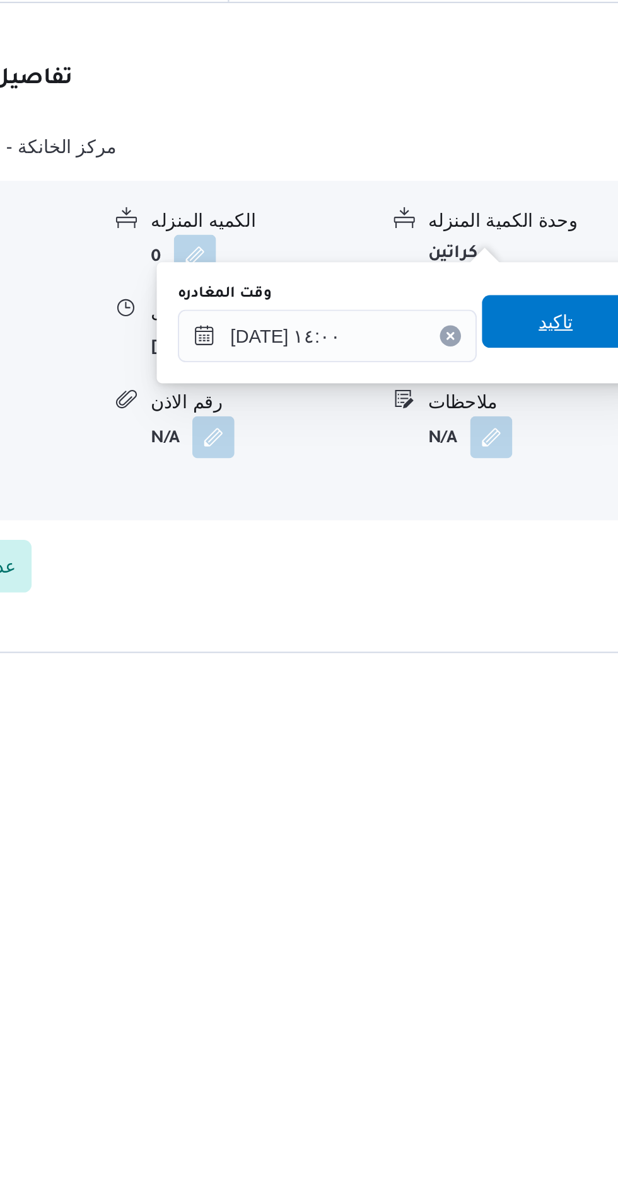
click at [546, 911] on span "تاكيد" at bounding box center [551, 911] width 71 height 25
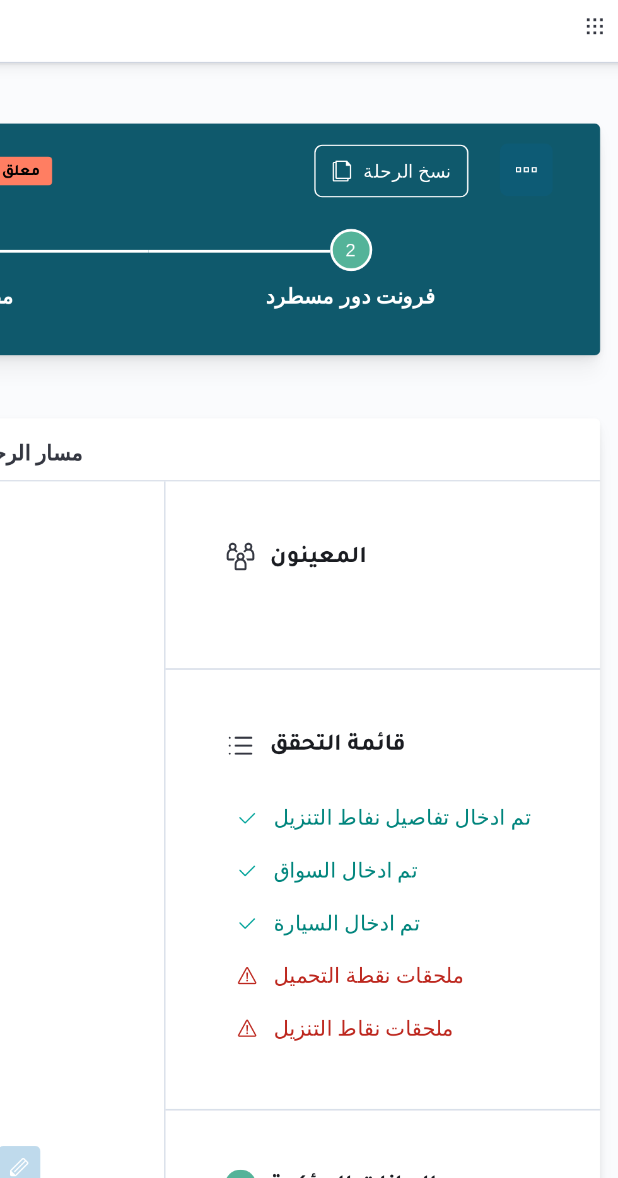
click at [558, 75] on button "Actions" at bounding box center [567, 81] width 25 height 25
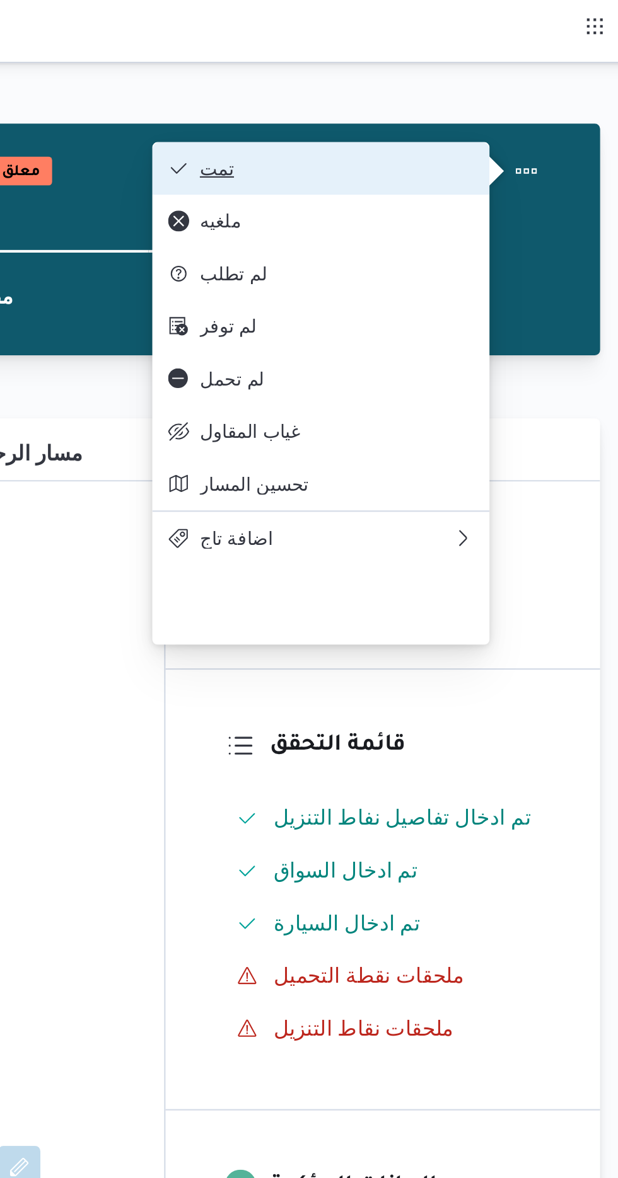
click at [435, 78] on span "تمت" at bounding box center [476, 81] width 131 height 10
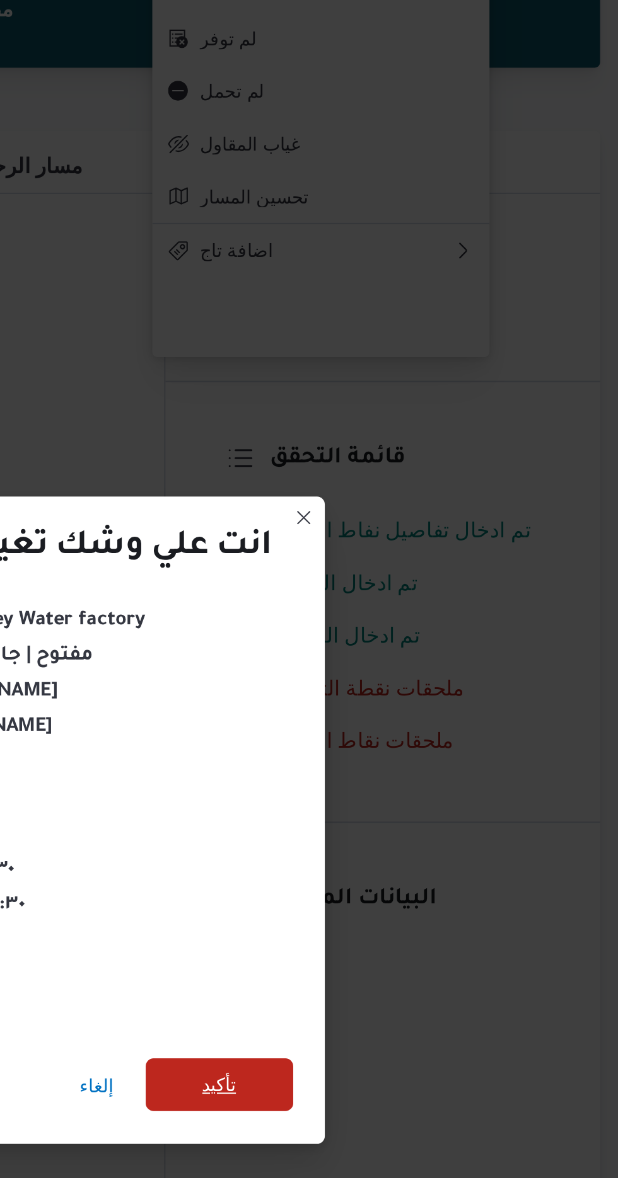
click at [428, 660] on span "تأكيد" at bounding box center [420, 657] width 16 height 15
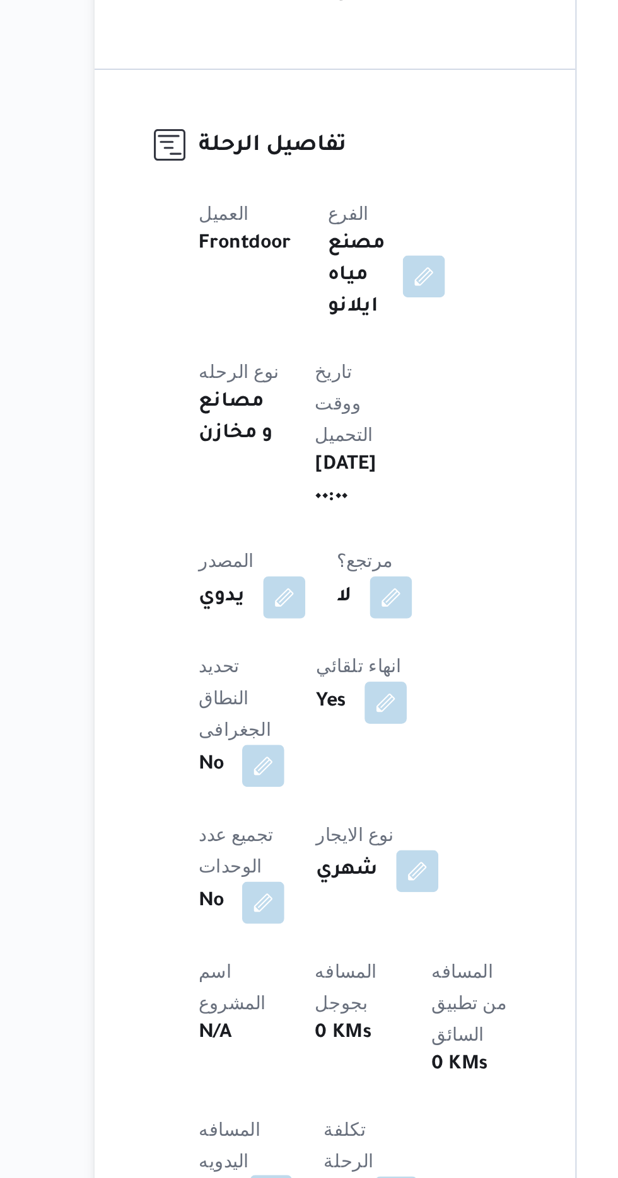
click at [242, 1163] on button "button" at bounding box center [248, 1173] width 20 height 20
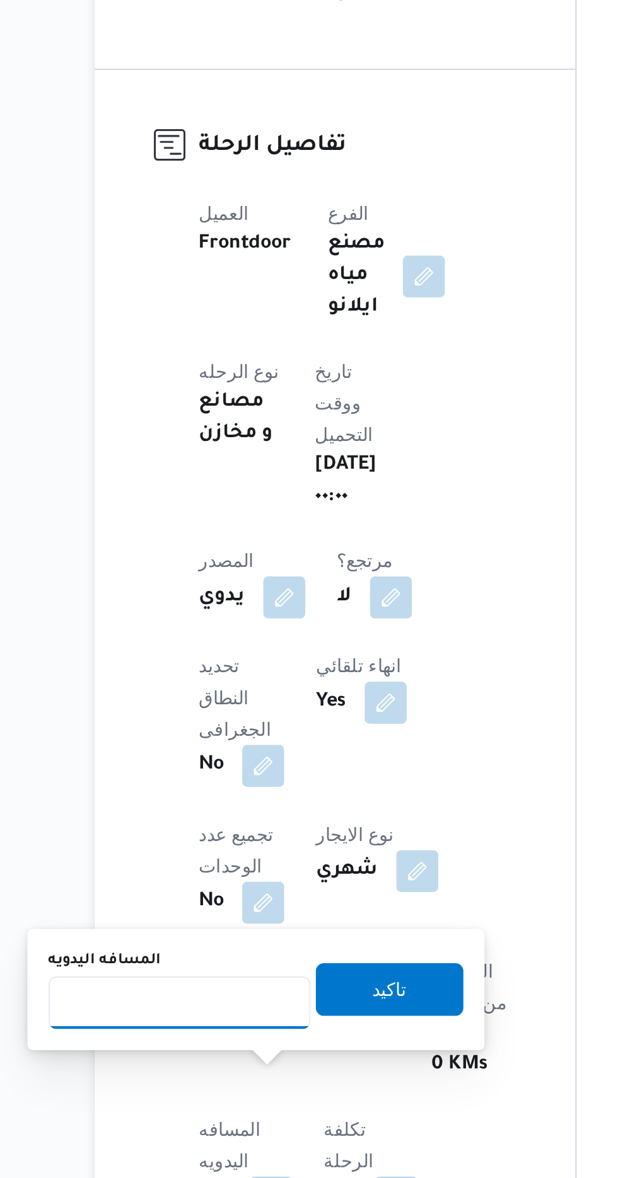
click at [211, 1078] on input "المسافه اليدويه" at bounding box center [204, 1080] width 125 height 25
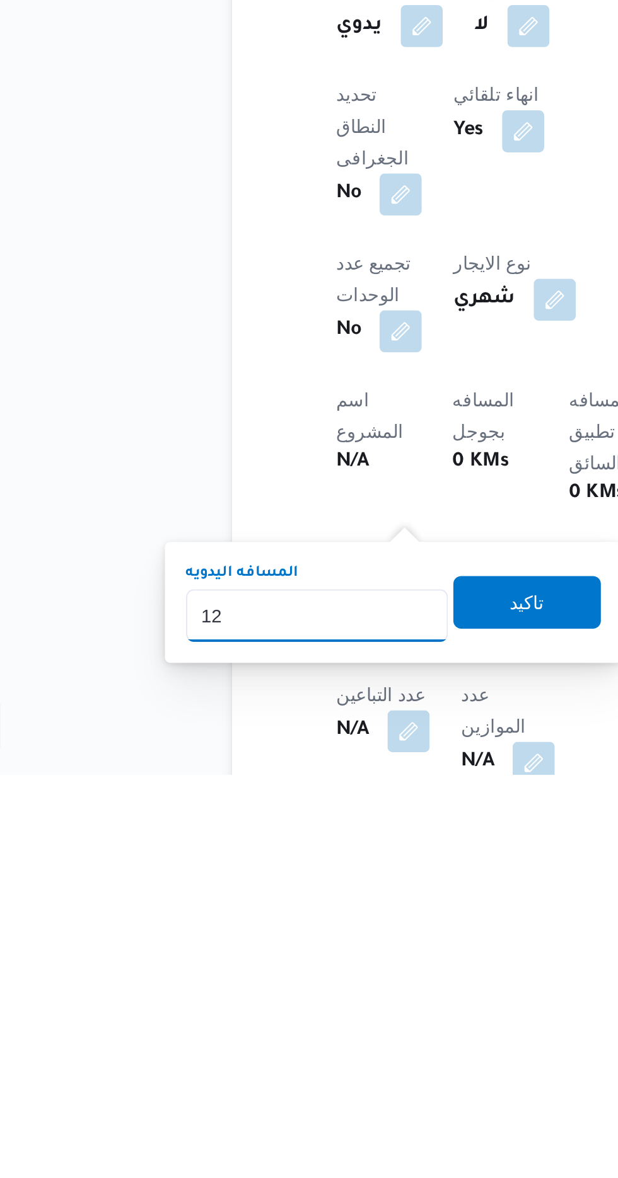
type input "120"
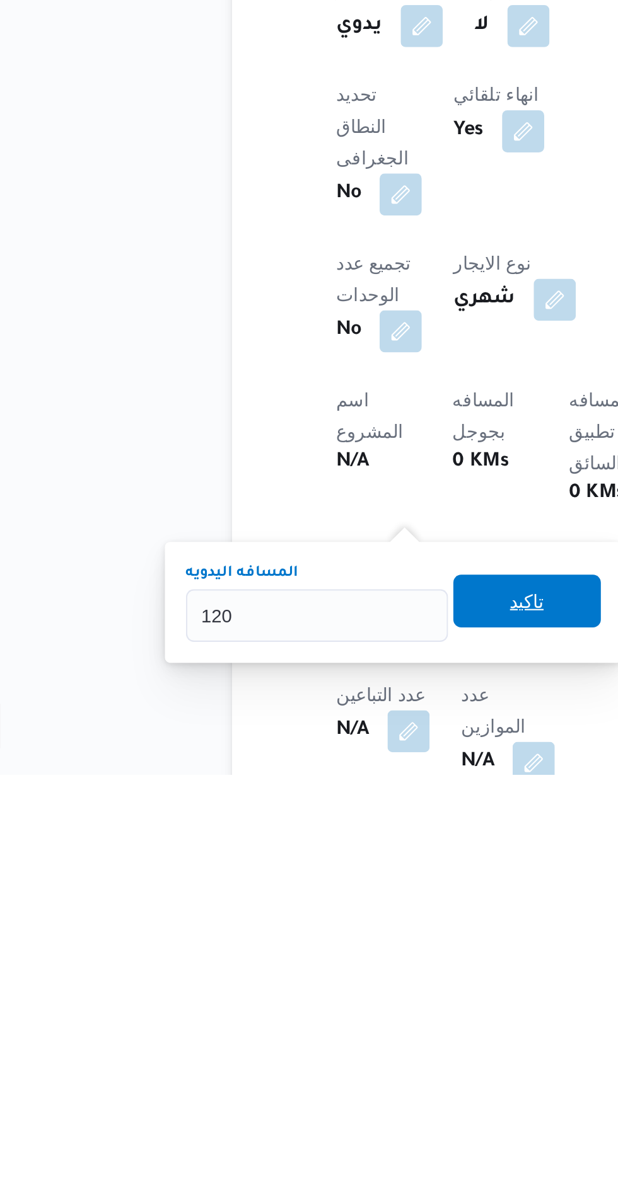
click at [305, 1096] on span "تاكيد" at bounding box center [305, 1095] width 71 height 25
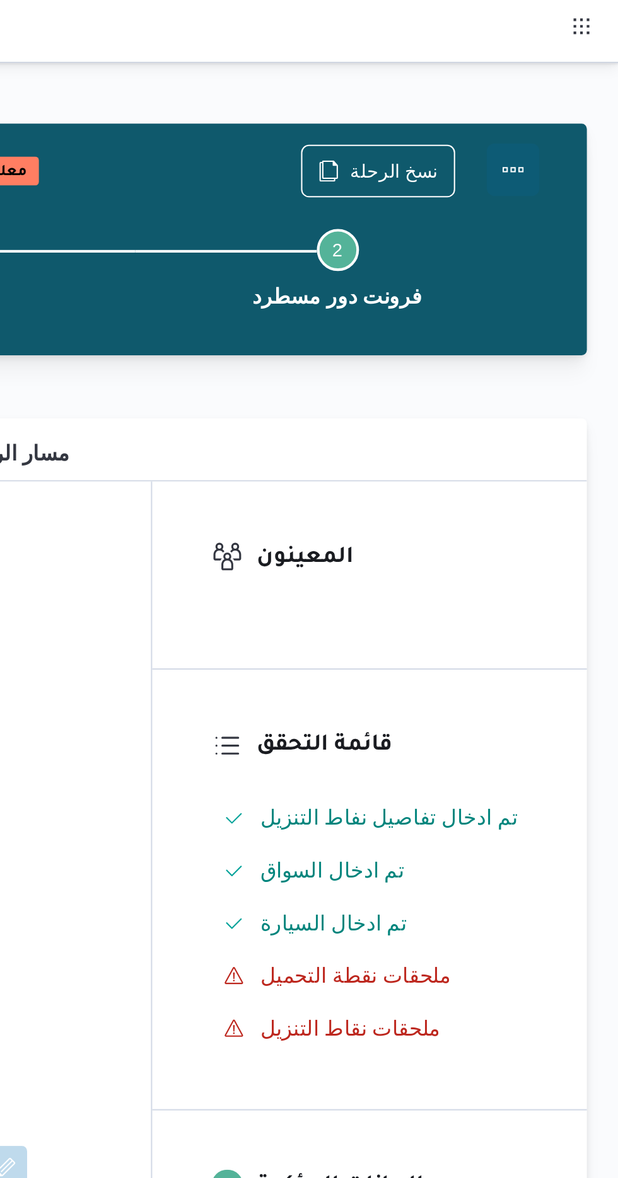
click at [572, 85] on button "Actions" at bounding box center [567, 81] width 25 height 25
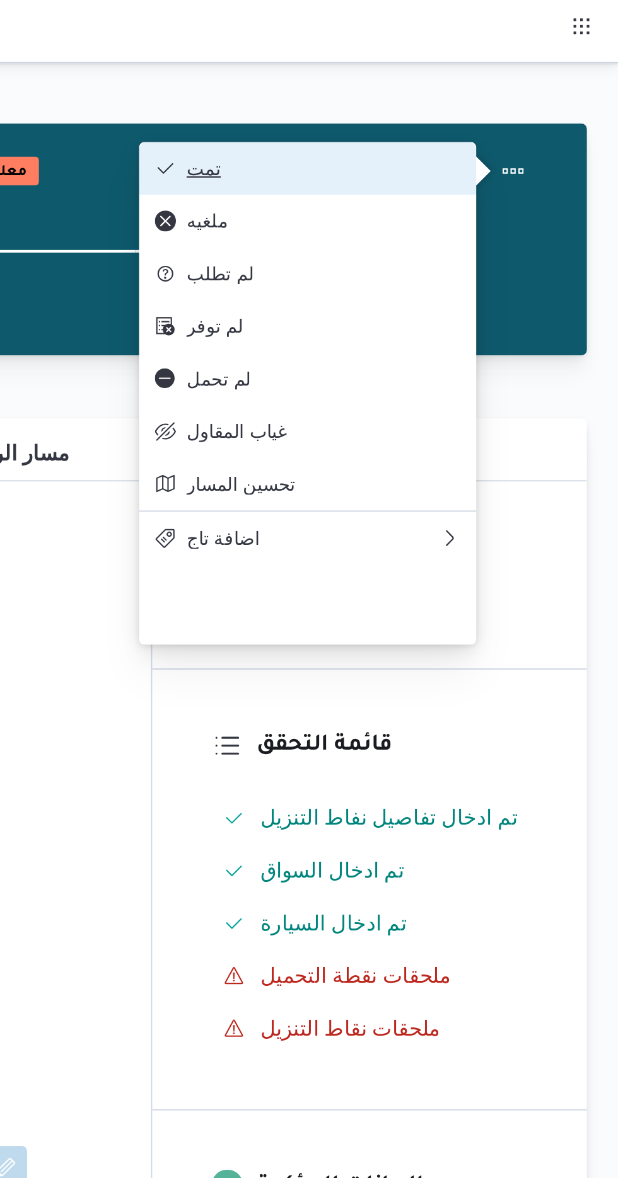
click at [442, 74] on button "تمت" at bounding box center [468, 80] width 161 height 25
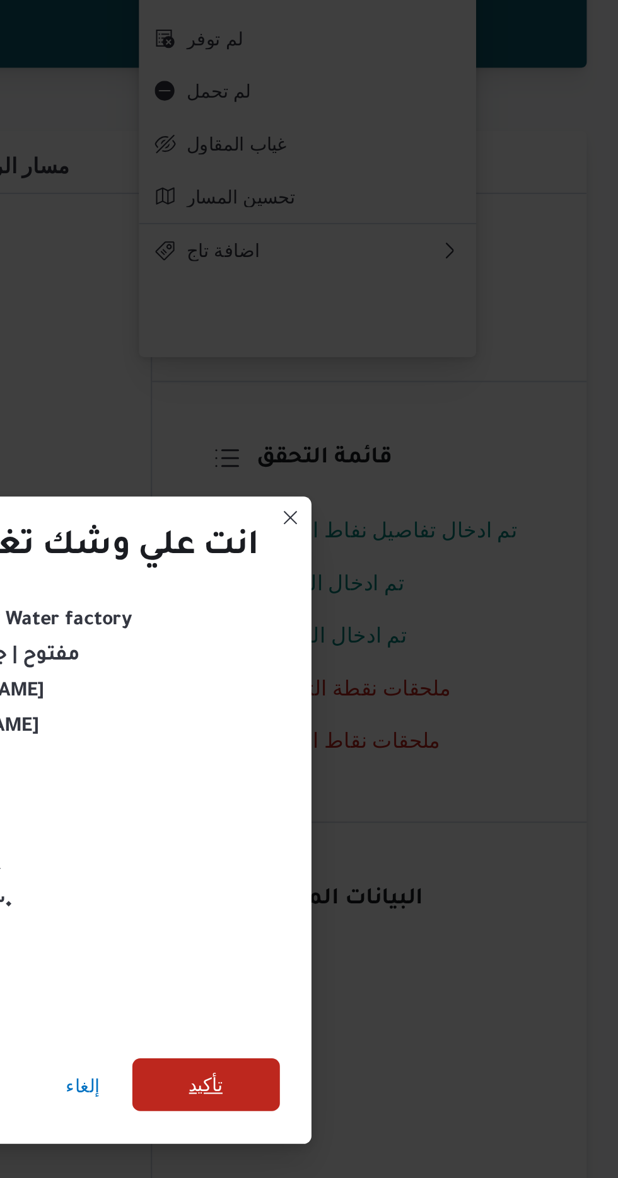
click at [424, 656] on span "تأكيد" at bounding box center [420, 657] width 16 height 15
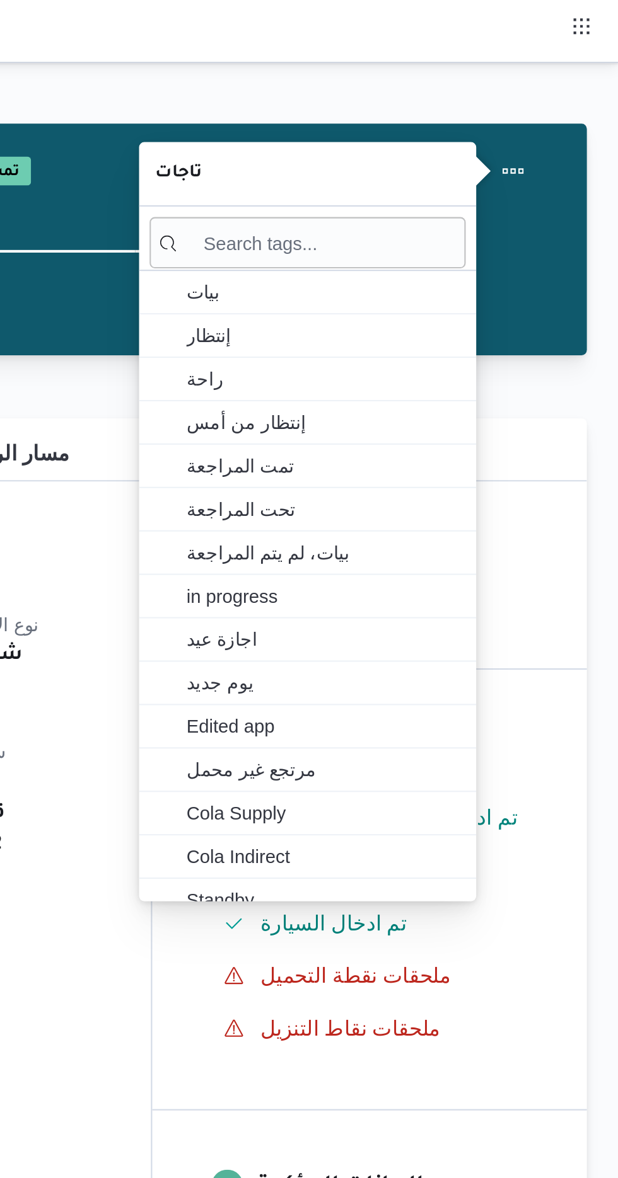
scroll to position [0, 0]
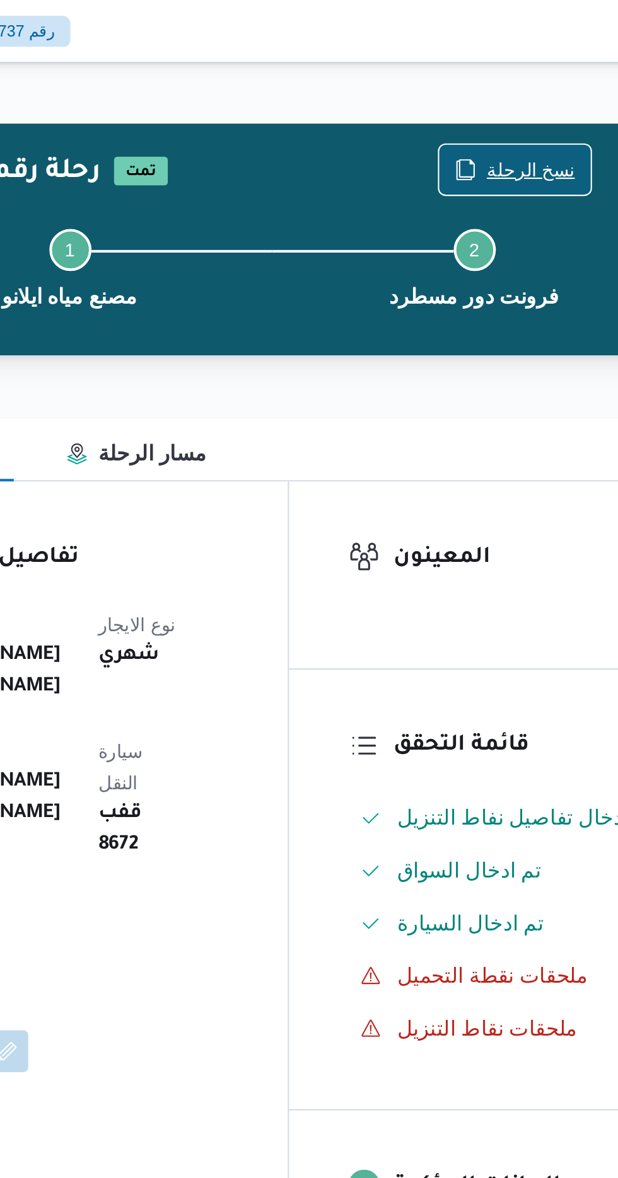
click at [493, 84] on span "نسخ الرحلة" at bounding box center [510, 81] width 42 height 15
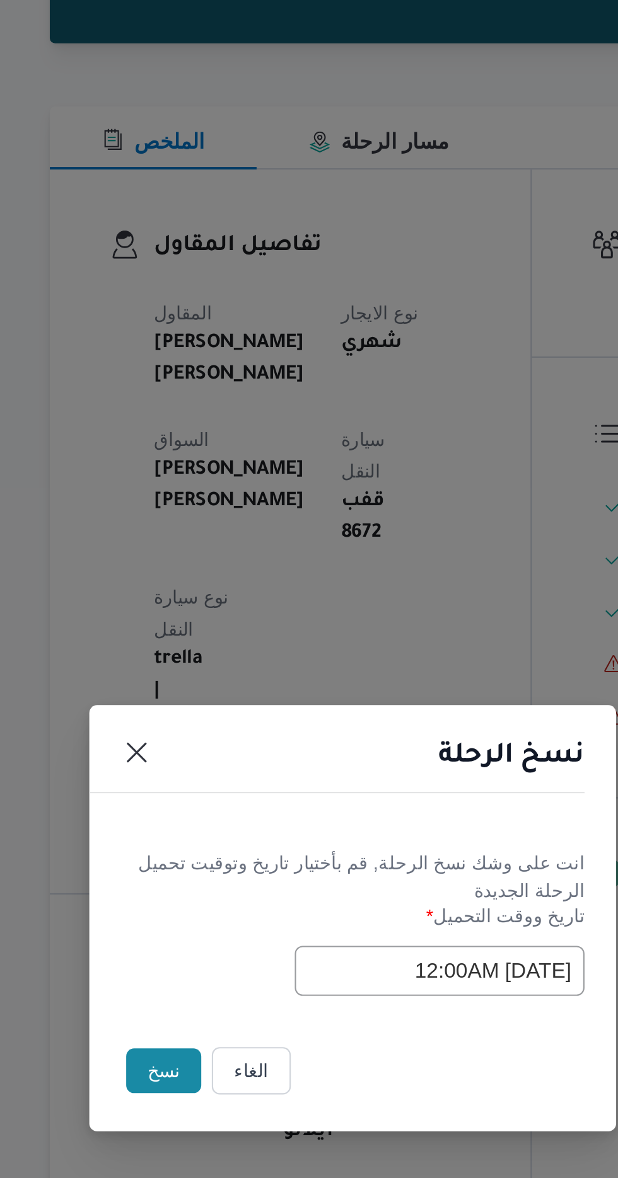
click at [214, 662] on button "نسخ" at bounding box center [218, 662] width 36 height 21
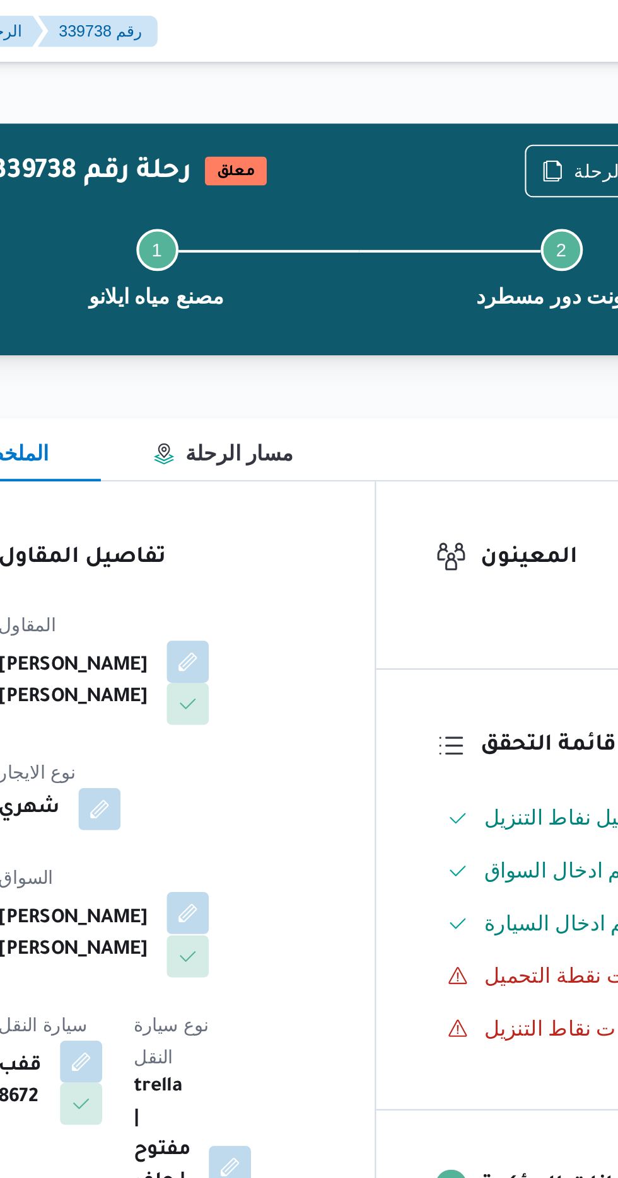
click at [294, 427] on button "button" at bounding box center [304, 437] width 20 height 20
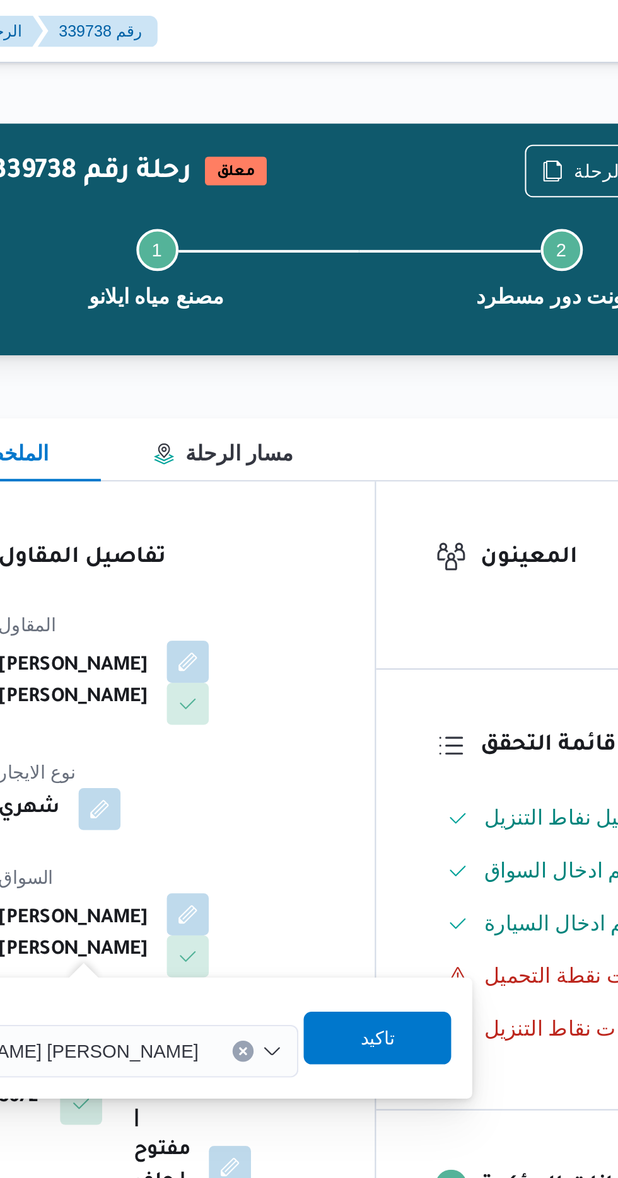
click at [251, 492] on div "[PERSON_NAME] [PERSON_NAME]" at bounding box center [255, 503] width 203 height 25
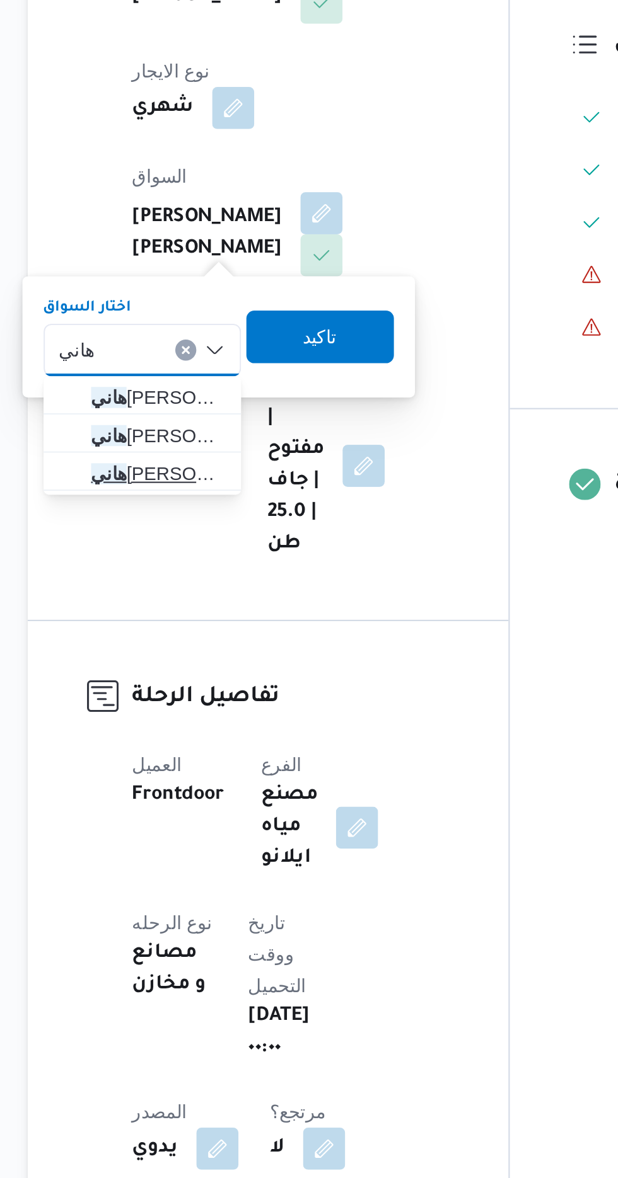
type input "هاني"
click at [210, 562] on span "[PERSON_NAME]" at bounding box center [226, 562] width 64 height 15
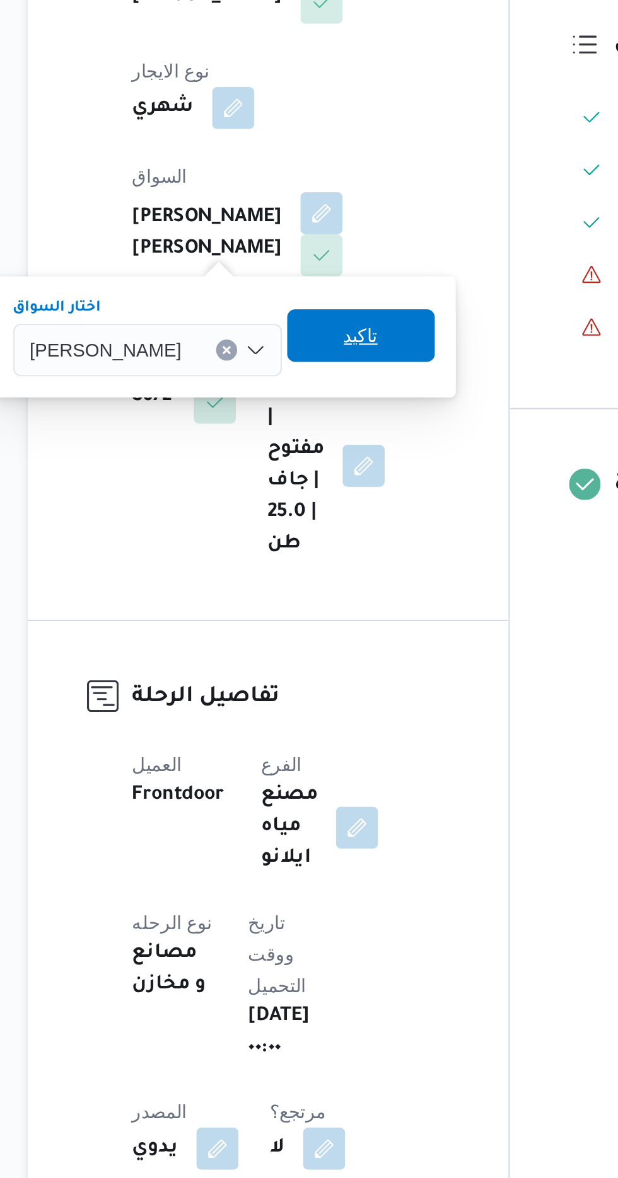
click at [319, 499] on span "تاكيد" at bounding box center [323, 496] width 16 height 15
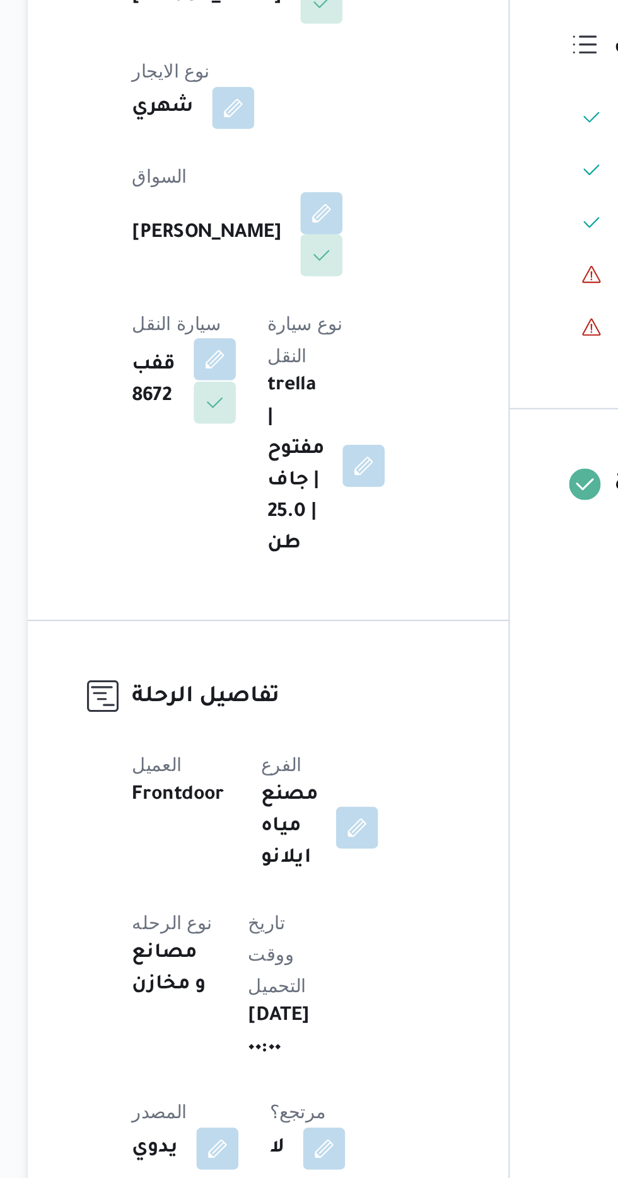
click at [263, 498] on button "button" at bounding box center [253, 508] width 20 height 20
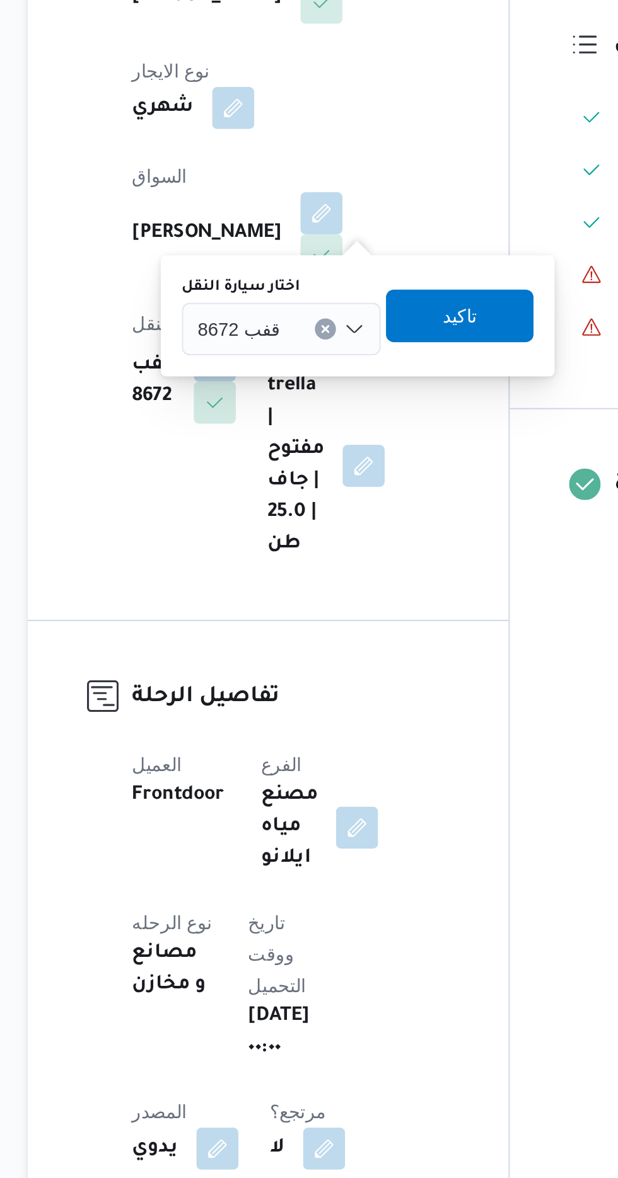
click at [272, 492] on span "قفب 8672" at bounding box center [265, 493] width 40 height 14
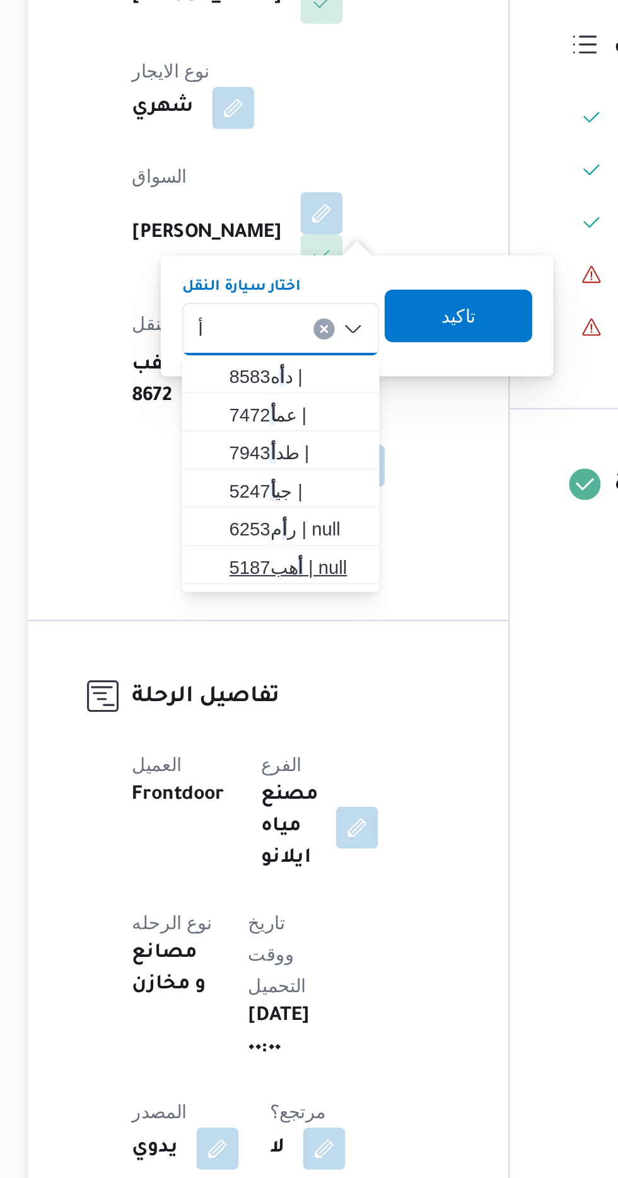
type input "أ"
click at [275, 604] on span "أ هب5187 | null" at bounding box center [292, 607] width 64 height 15
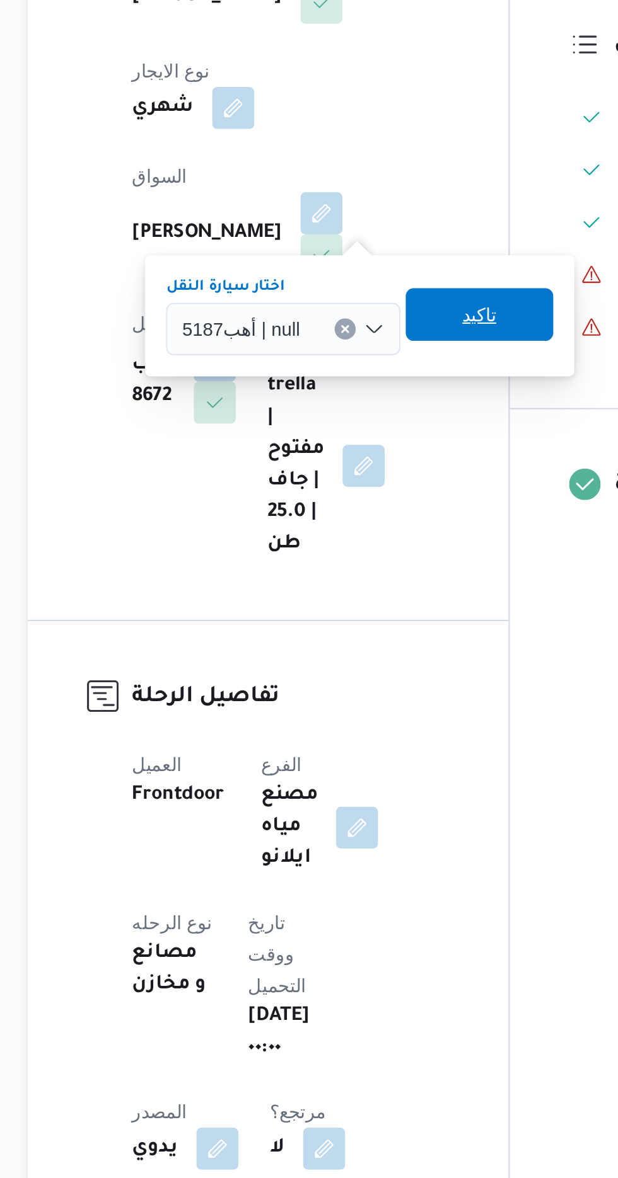
click at [378, 484] on span "تاكيد" at bounding box center [380, 486] width 16 height 15
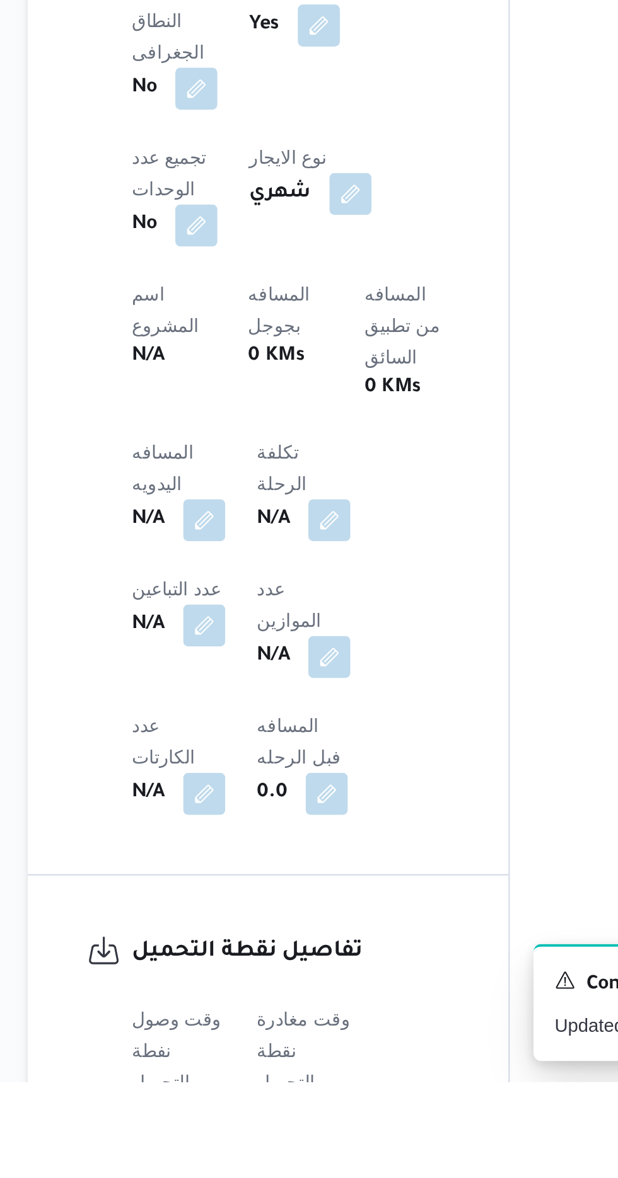
scroll to position [305, 0]
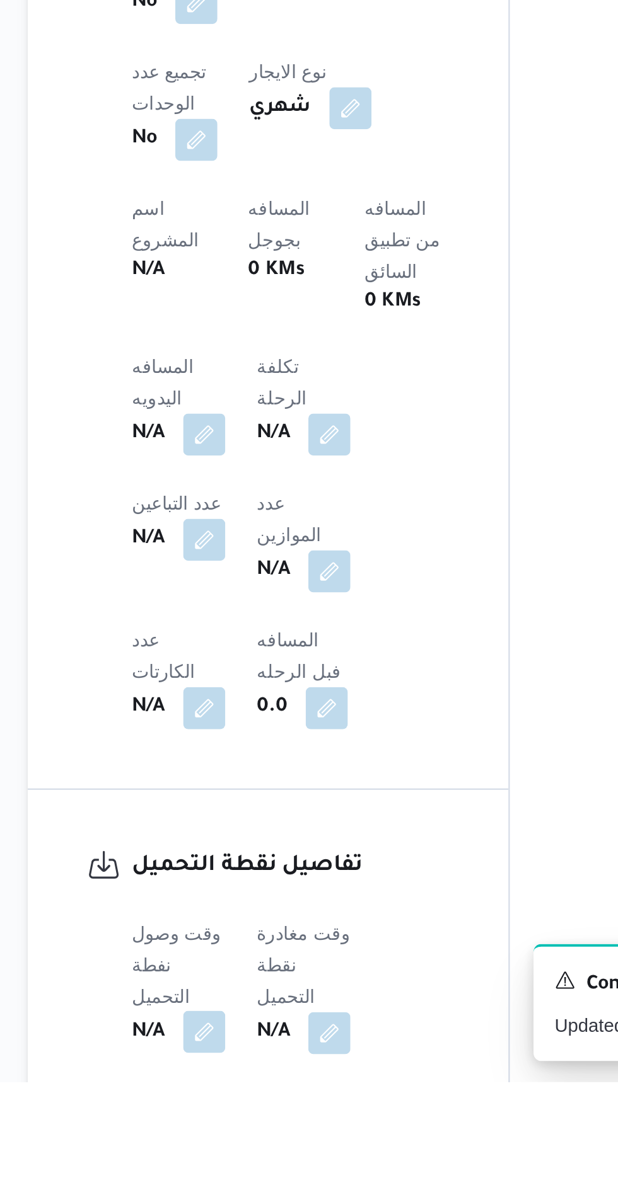
click at [245, 1144] on button "button" at bounding box center [248, 1154] width 20 height 20
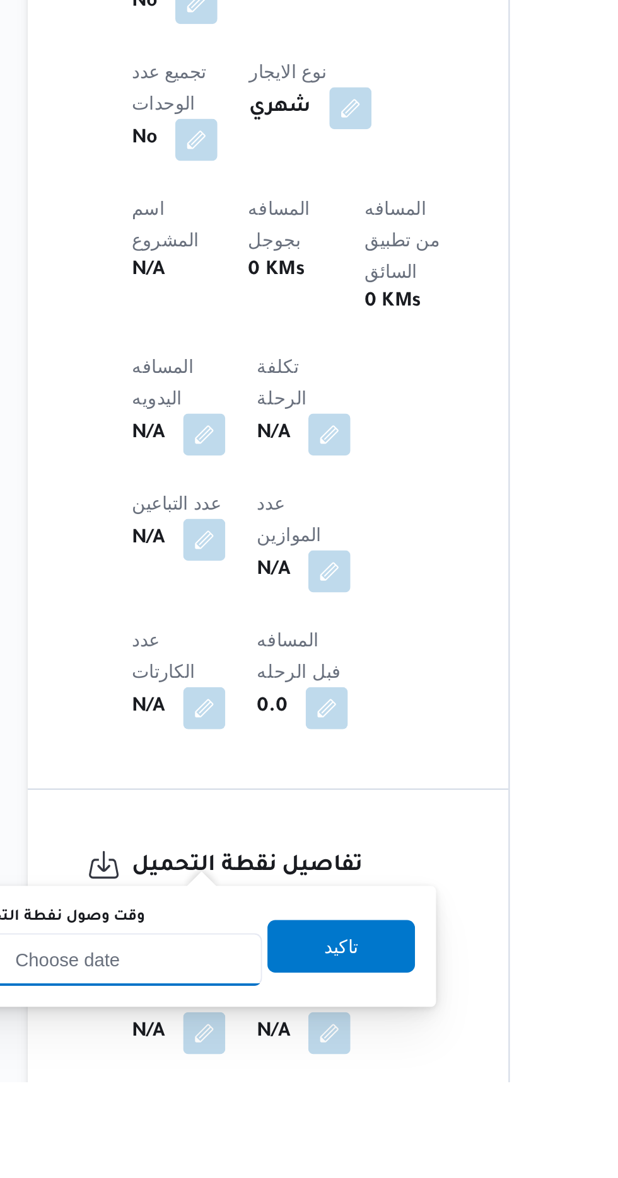
click at [246, 1122] on input "وقت وصول نفطة التحميل" at bounding box center [204, 1119] width 143 height 25
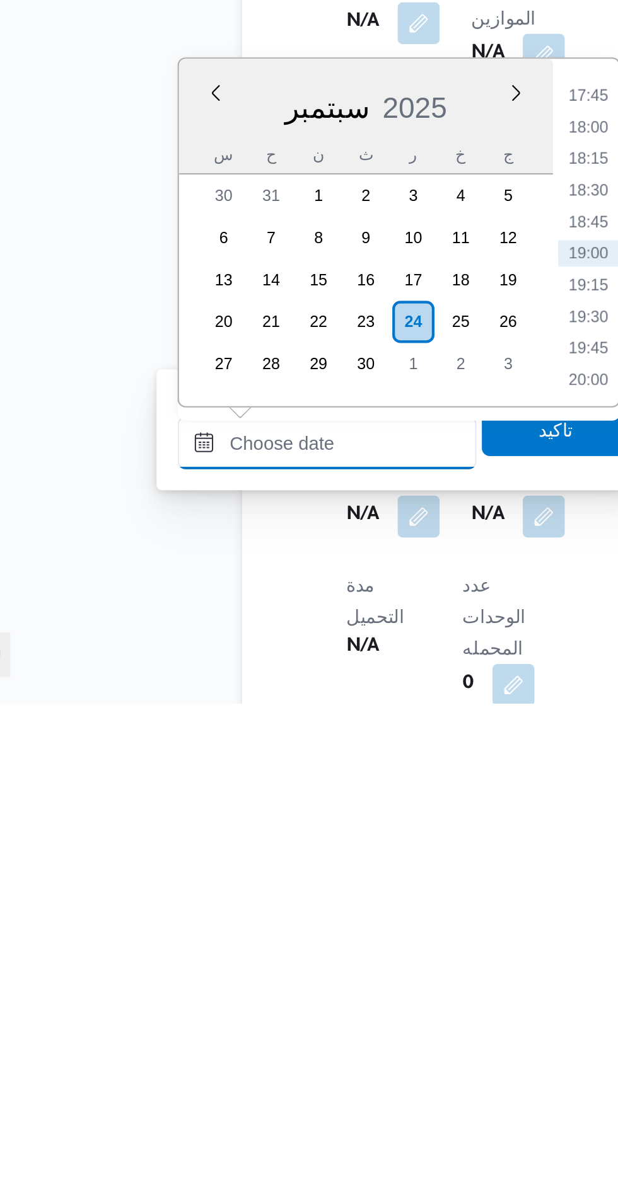
scroll to position [392, 0]
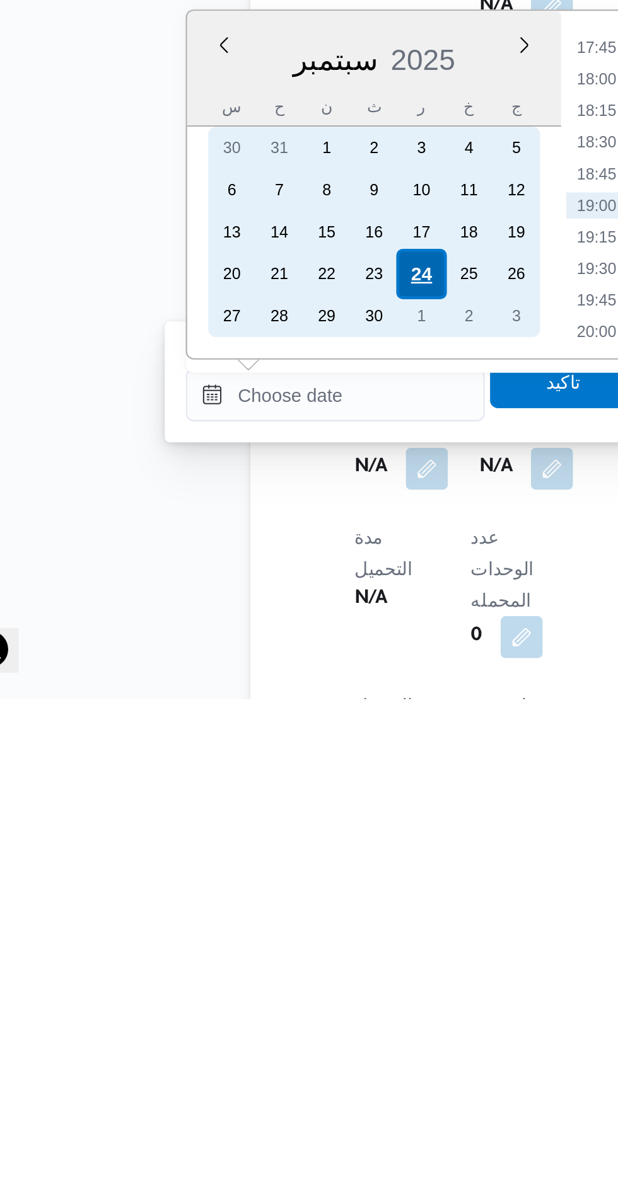
click at [247, 976] on div "24" at bounding box center [245, 975] width 24 height 24
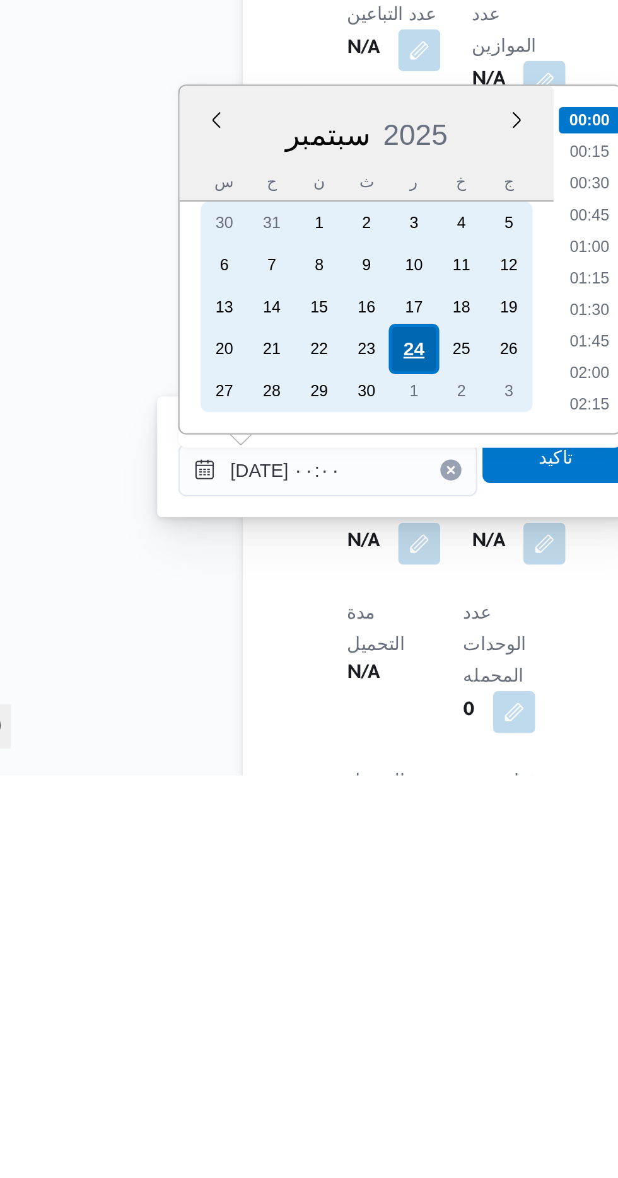
scroll to position [393, 0]
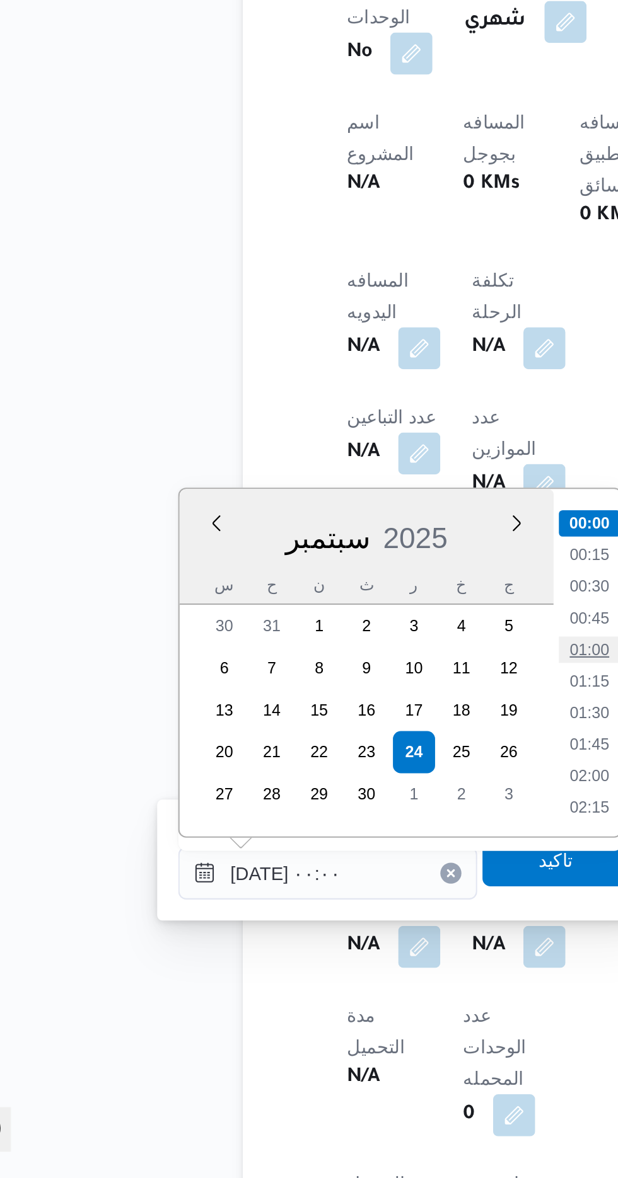
click at [326, 921] on li "01:00" at bounding box center [329, 925] width 29 height 13
type input "[DATE] ٠١:٠٠"
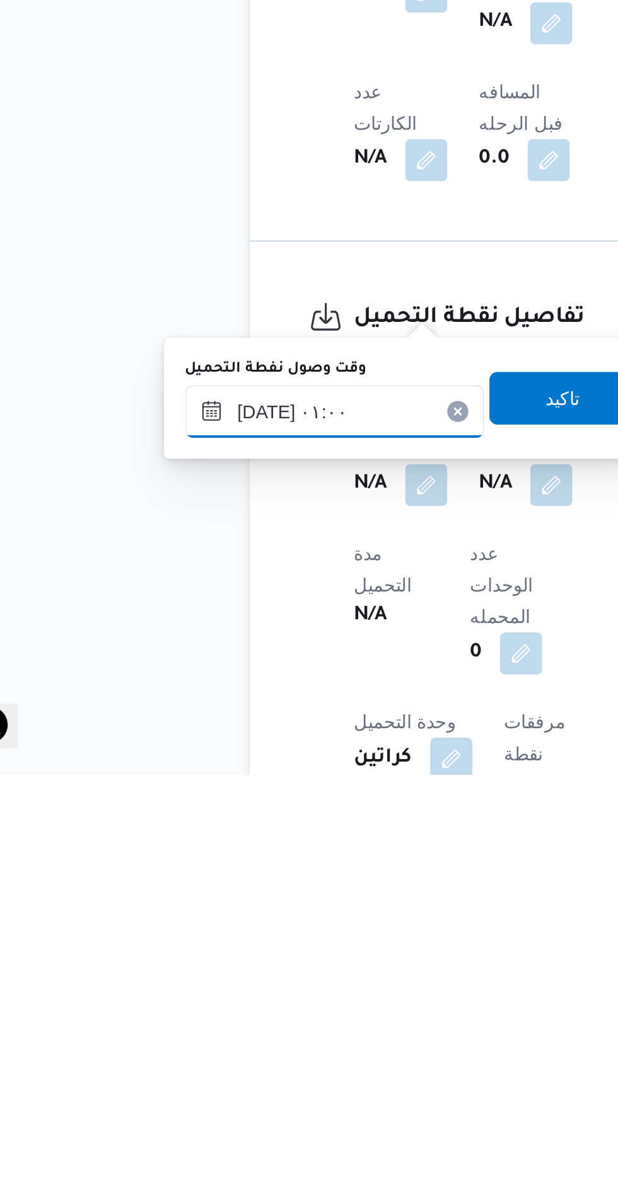
scroll to position [432, 0]
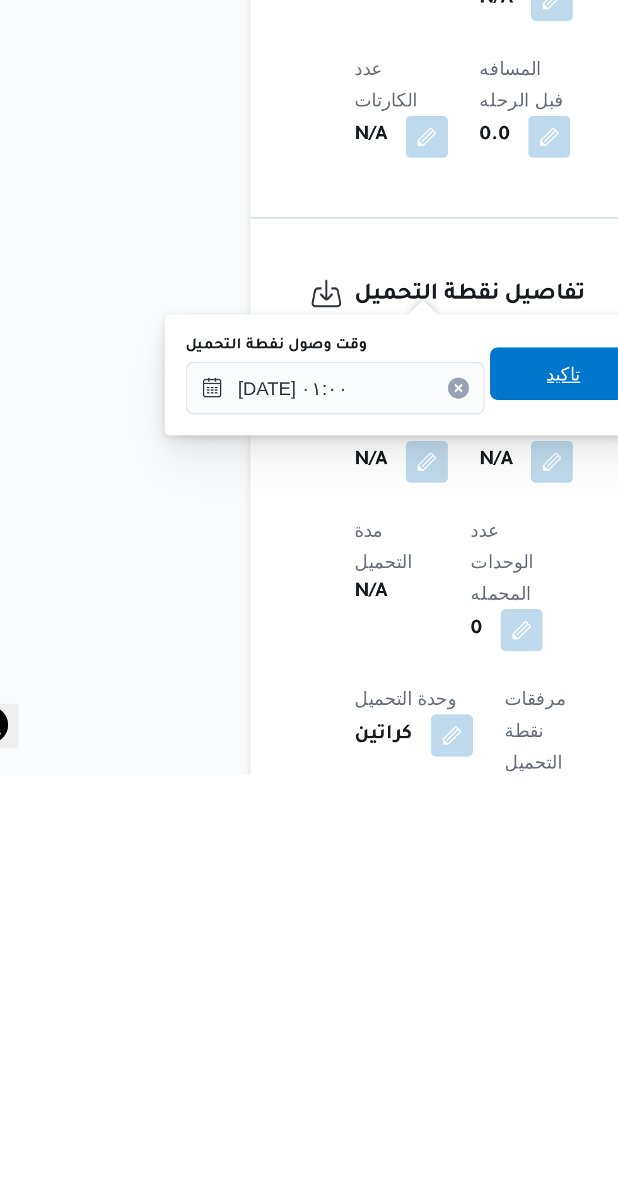
click at [315, 991] on span "تاكيد" at bounding box center [314, 986] width 71 height 25
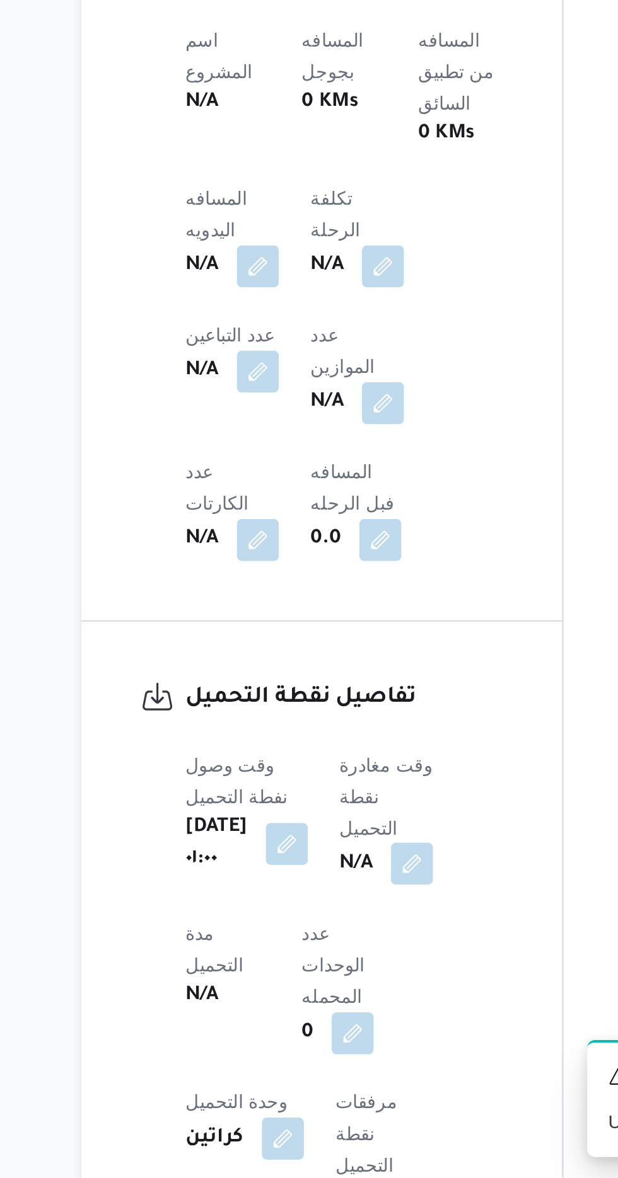
click at [330, 1018] on button "button" at bounding box center [322, 1028] width 20 height 20
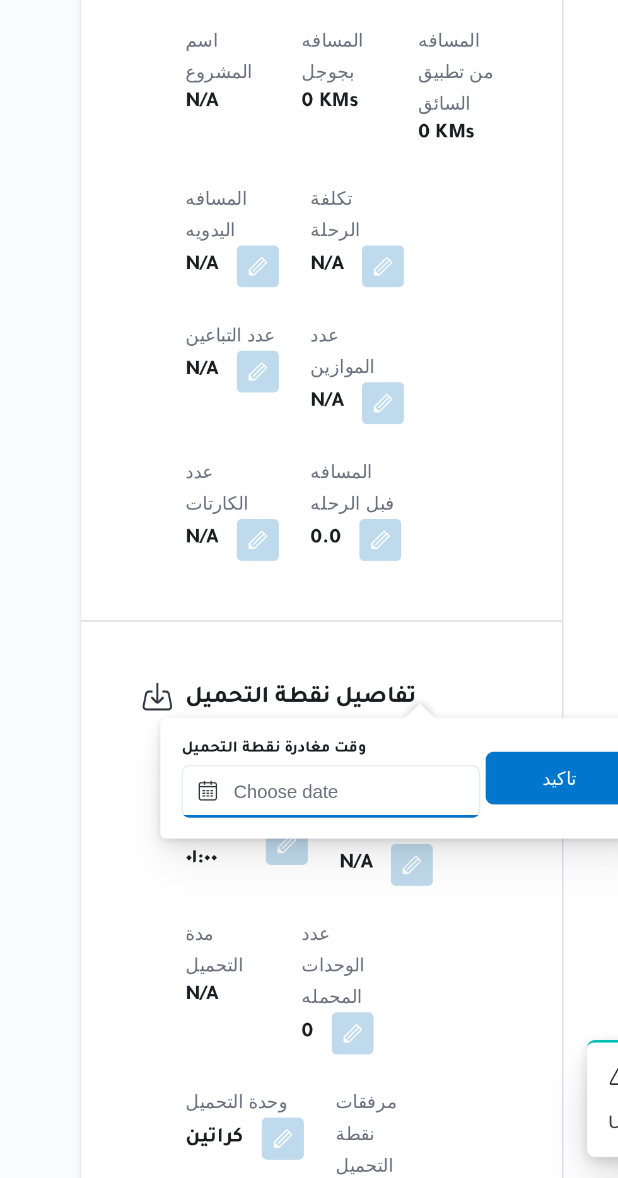
click at [265, 991] on input "وقت مغادرة نقطة التحميل" at bounding box center [283, 993] width 143 height 25
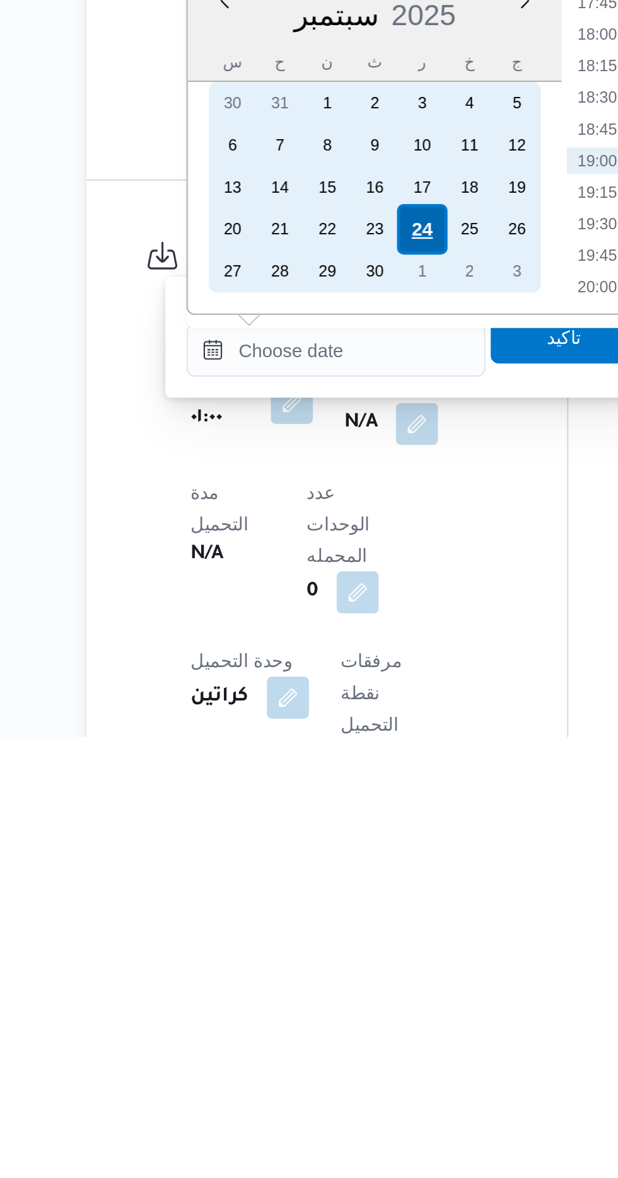
click at [327, 933] on div "24" at bounding box center [324, 935] width 24 height 24
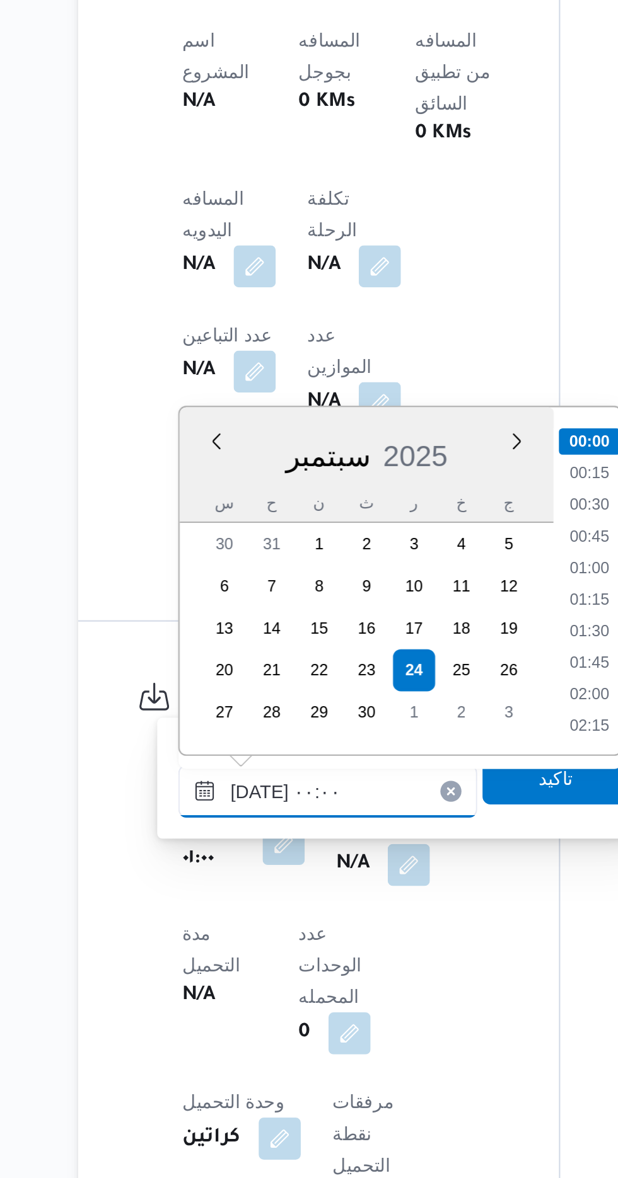
click at [222, 989] on input "[DATE] ٠٠:٠٠" at bounding box center [283, 993] width 143 height 25
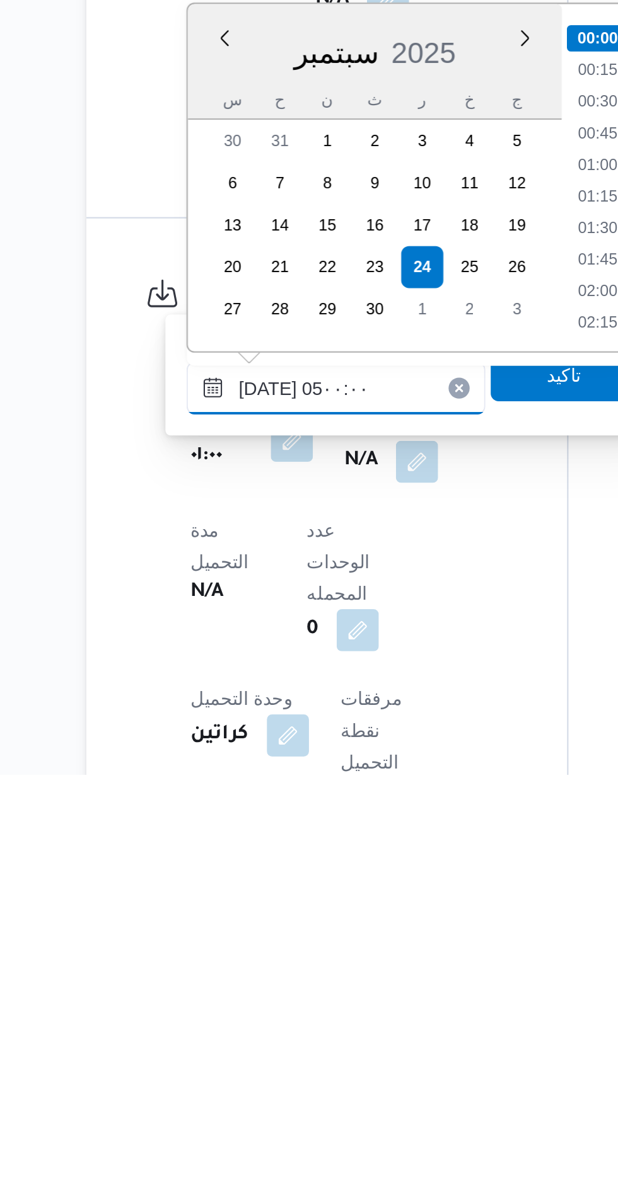
scroll to position [170, 0]
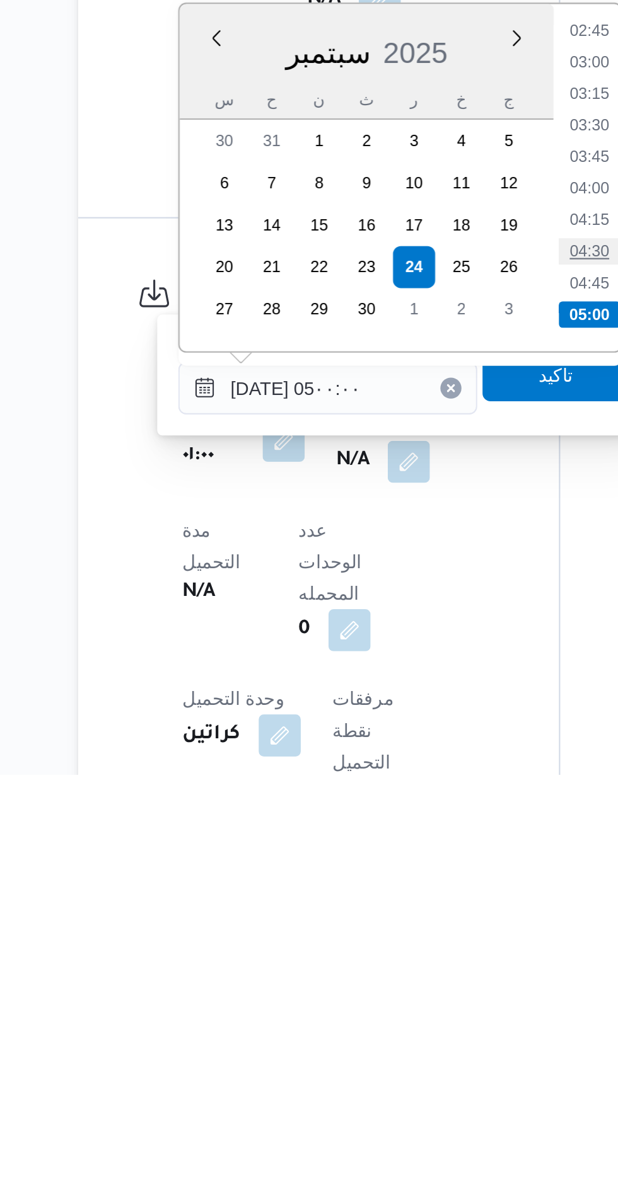
click at [408, 926] on li "04:30" at bounding box center [408, 927] width 29 height 13
type input "[DATE] ٠٤:٣٠"
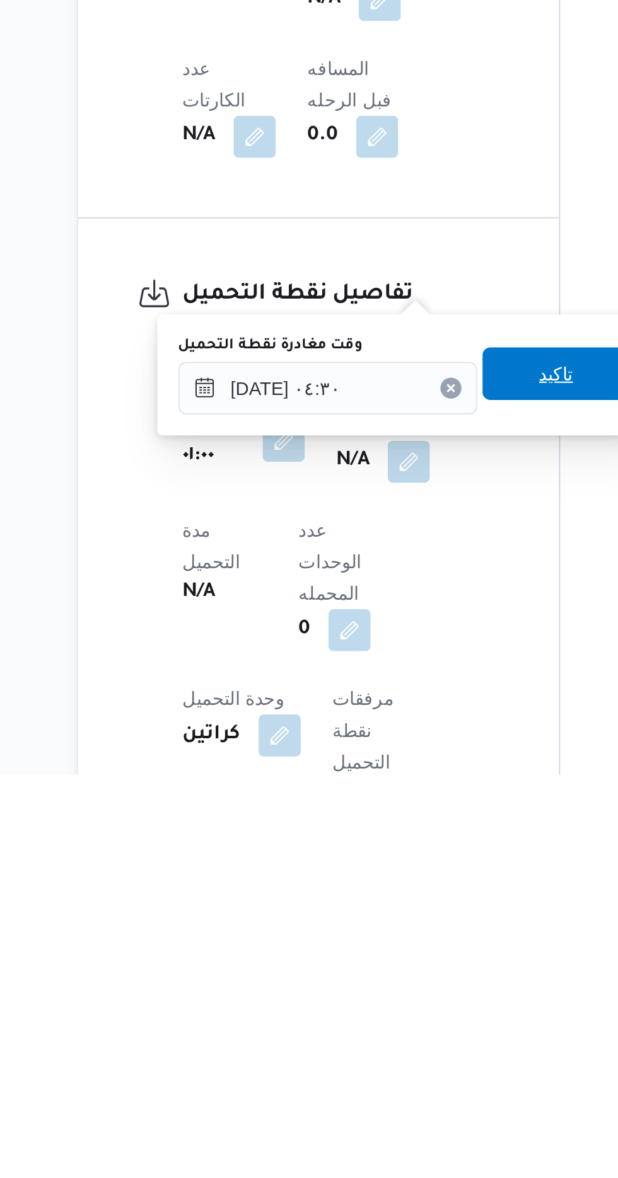
click at [396, 988] on span "تاكيد" at bounding box center [392, 986] width 16 height 15
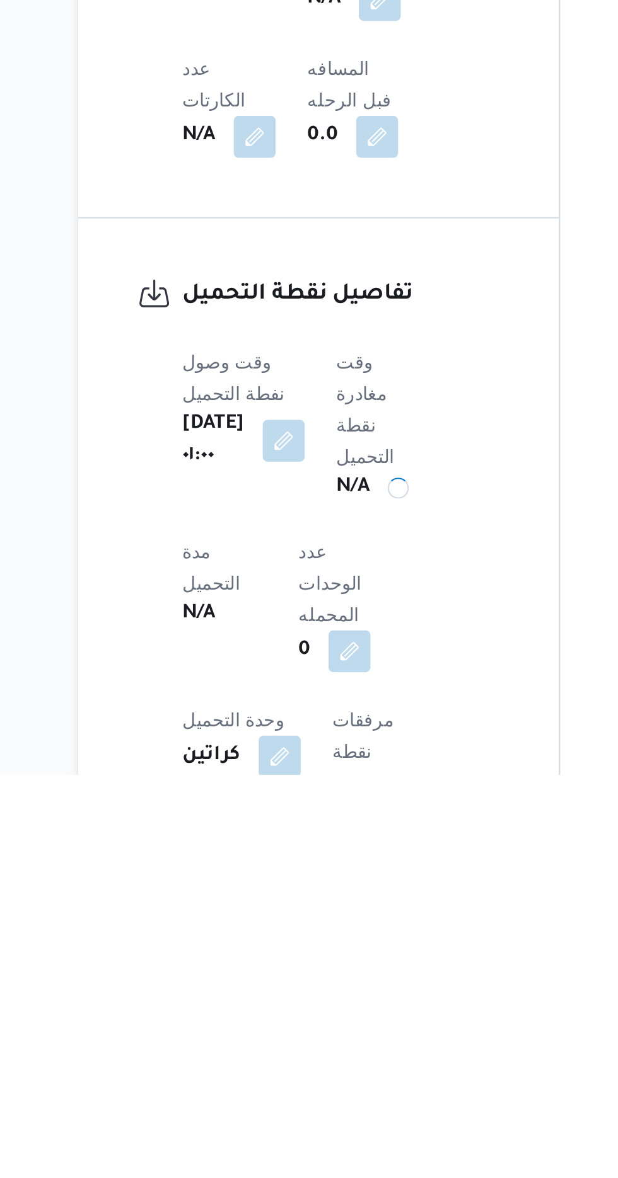
scroll to position [432, 0]
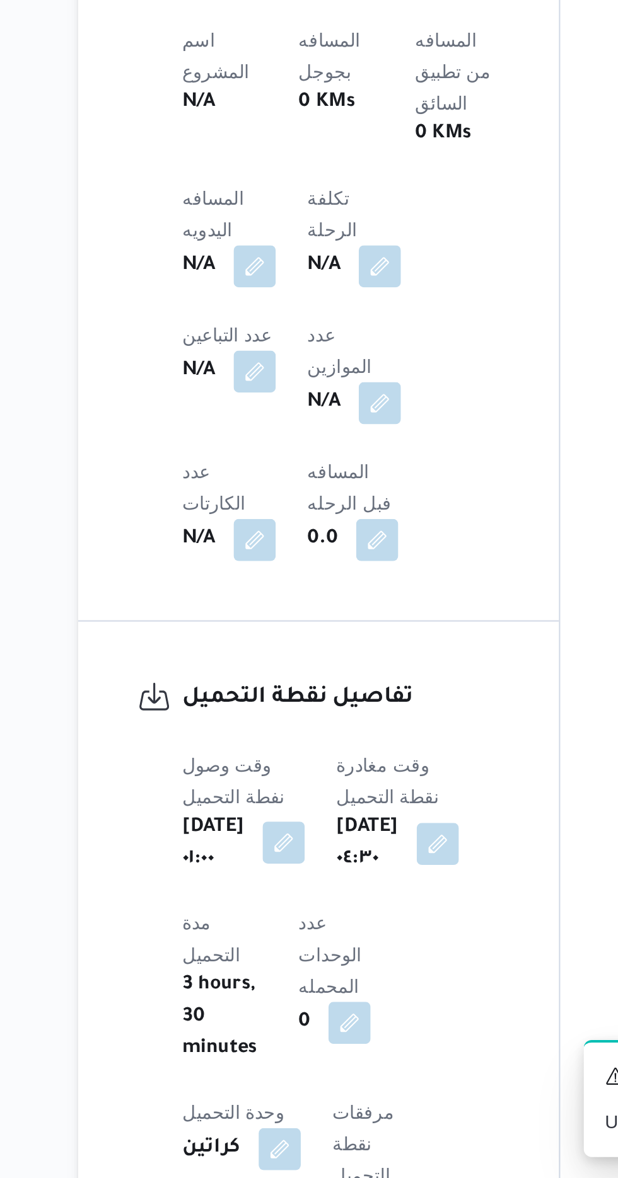
click at [263, 1008] on button "button" at bounding box center [262, 1018] width 20 height 20
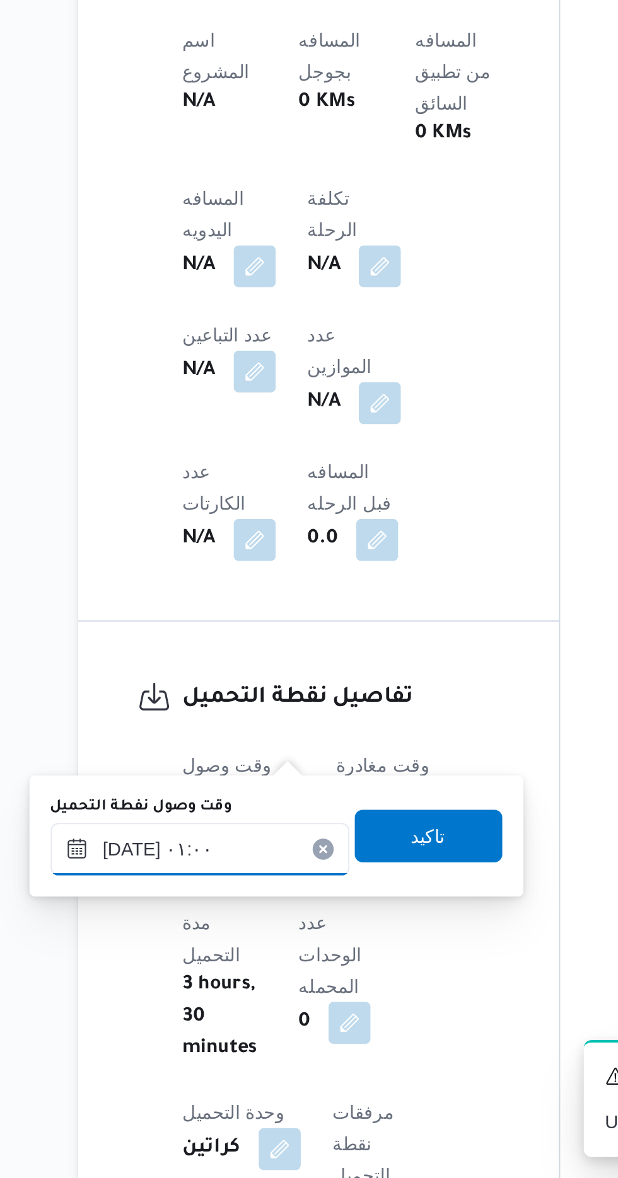
click at [234, 1017] on input "[DATE] ٠١:٠٠" at bounding box center [222, 1020] width 143 height 25
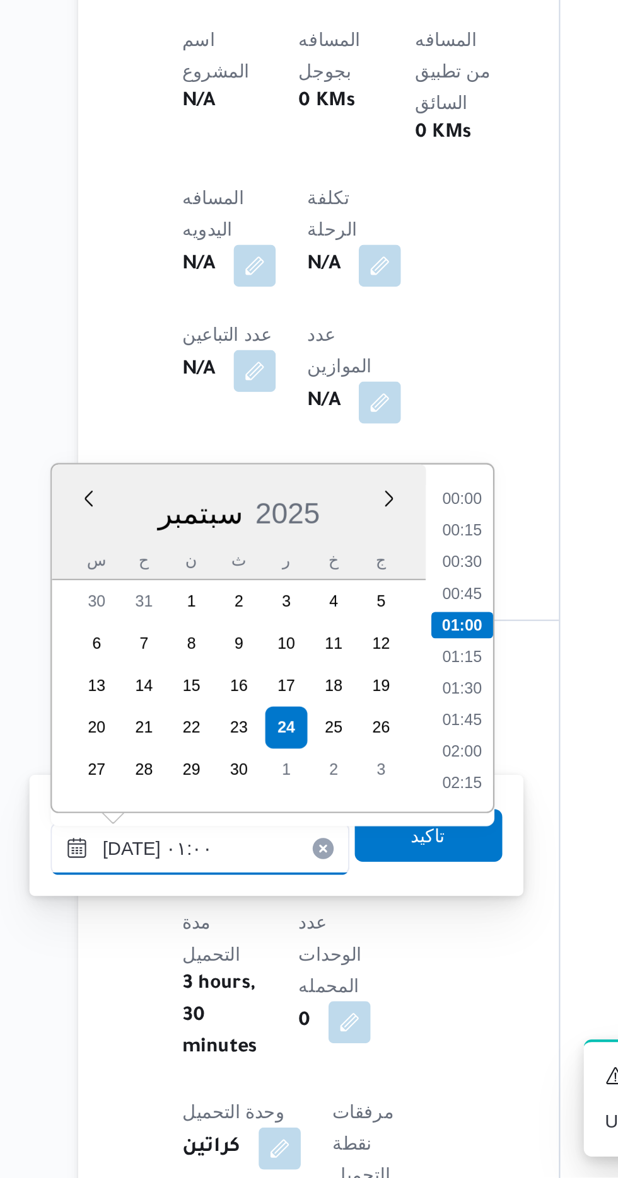
scroll to position [459, 0]
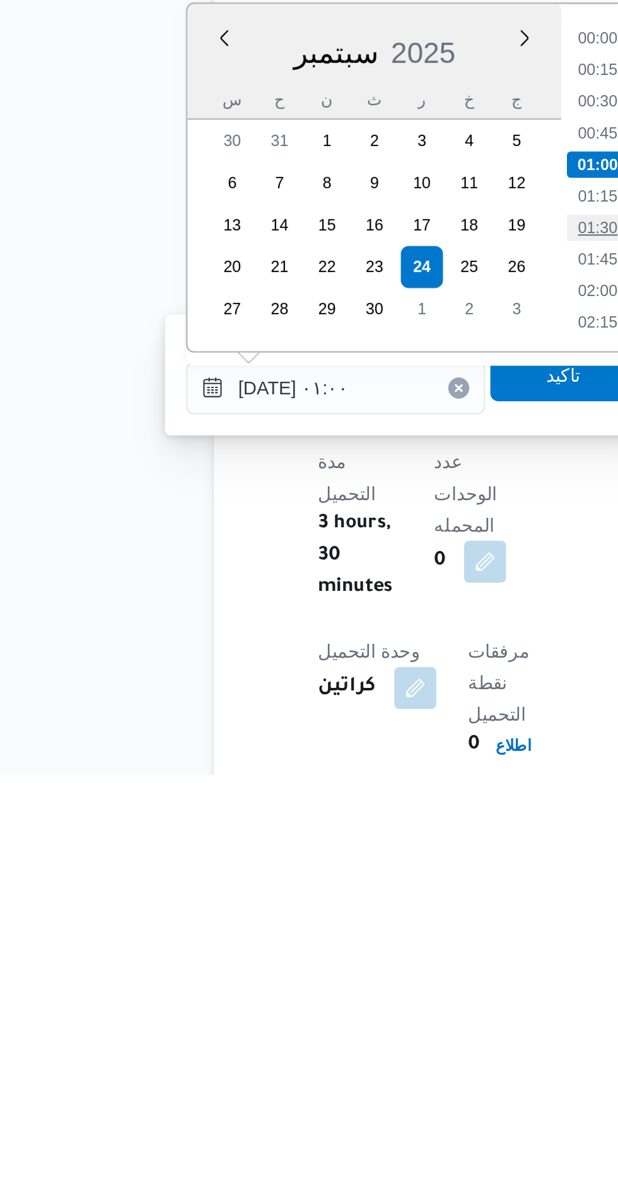
click at [351, 917] on li "01:30" at bounding box center [347, 916] width 29 height 13
type input "[DATE] ٠١:٠٠"
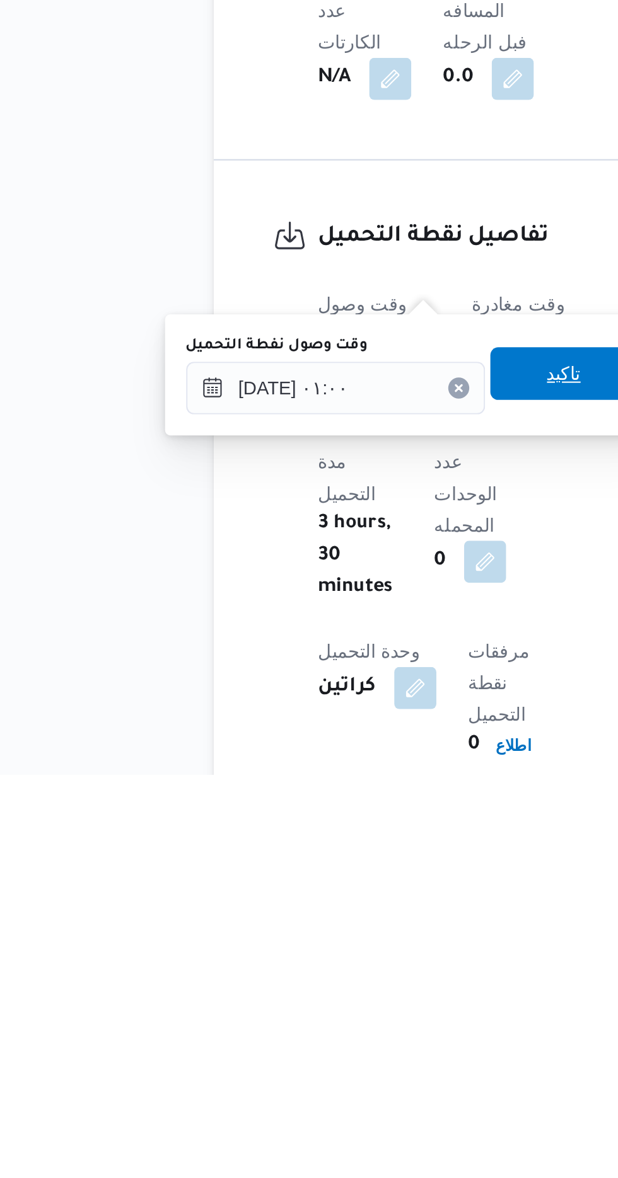
click at [335, 991] on span "تاكيد" at bounding box center [331, 986] width 16 height 15
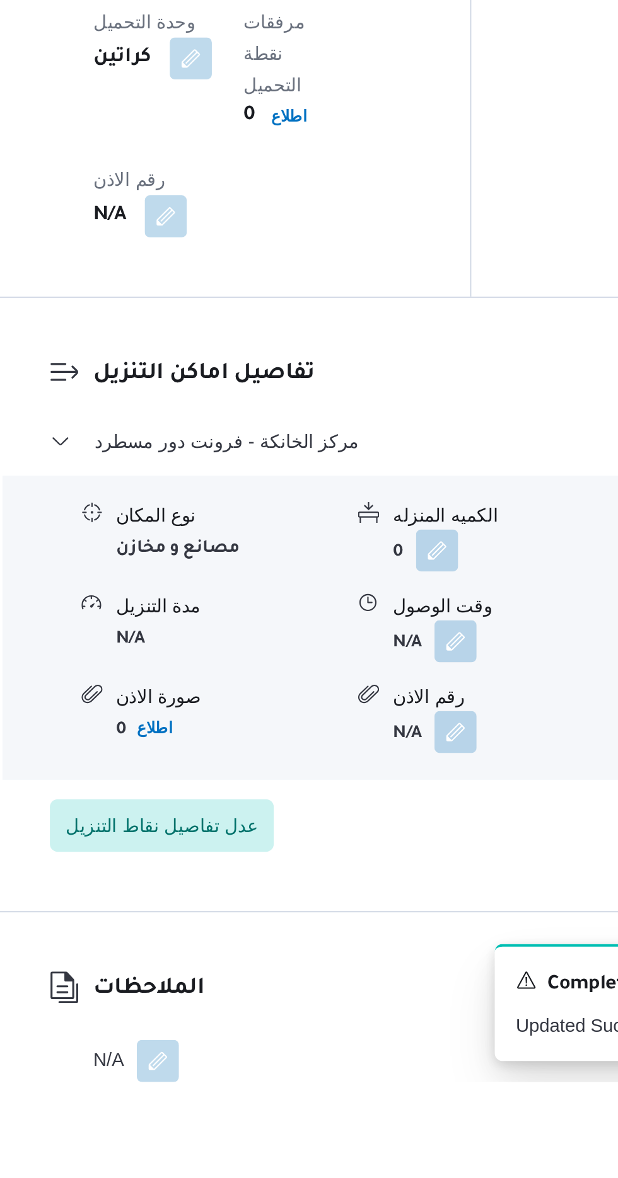
scroll to position [900, 0]
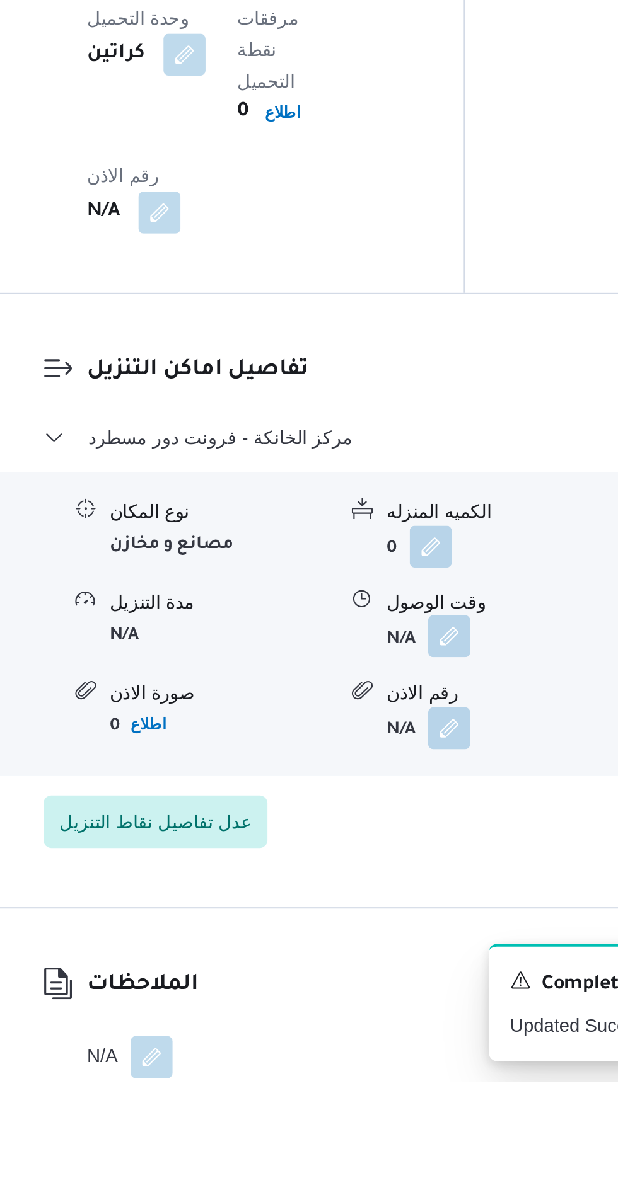
click at [395, 955] on button "button" at bounding box center [387, 965] width 20 height 20
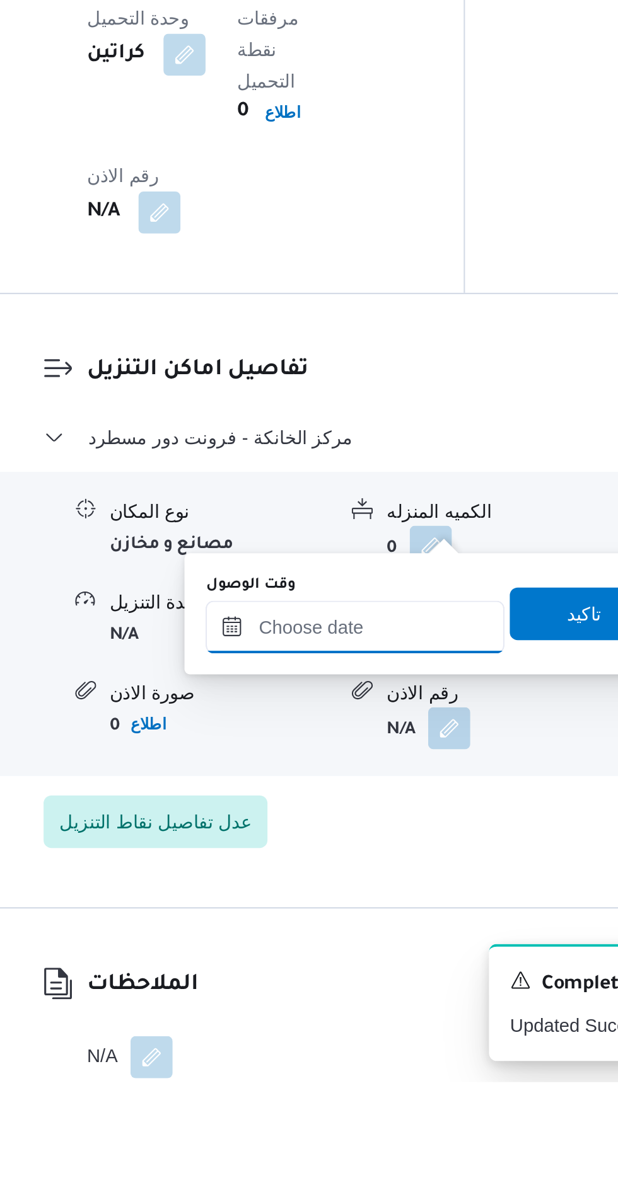
click at [309, 956] on input "وقت الوصول" at bounding box center [341, 960] width 143 height 25
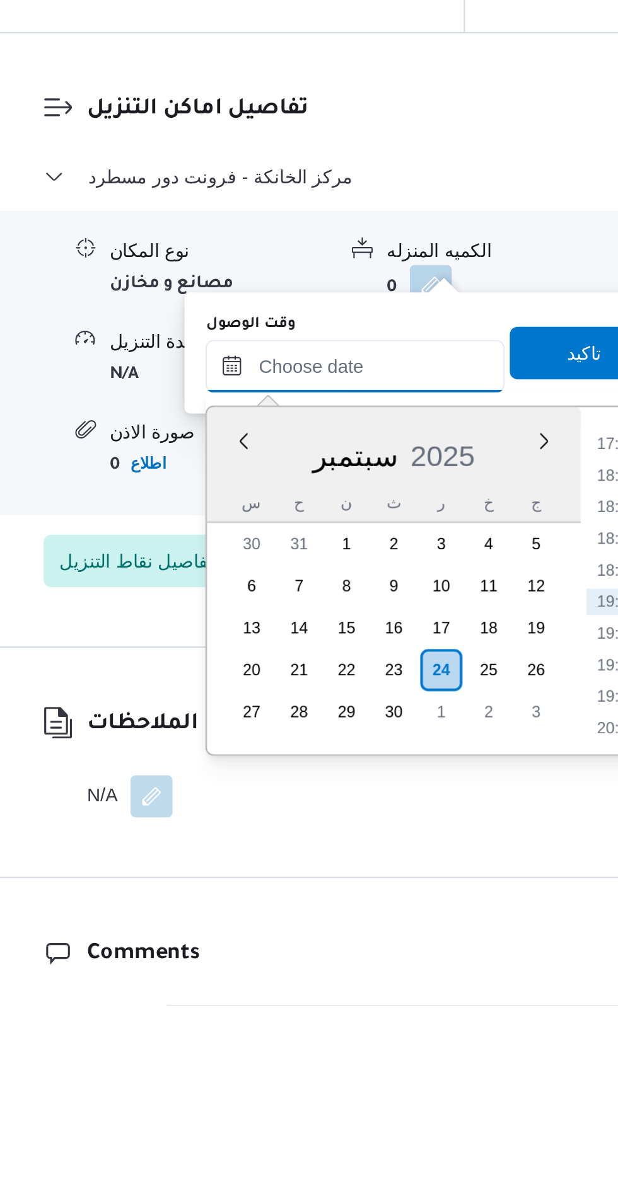
scroll to position [988, 0]
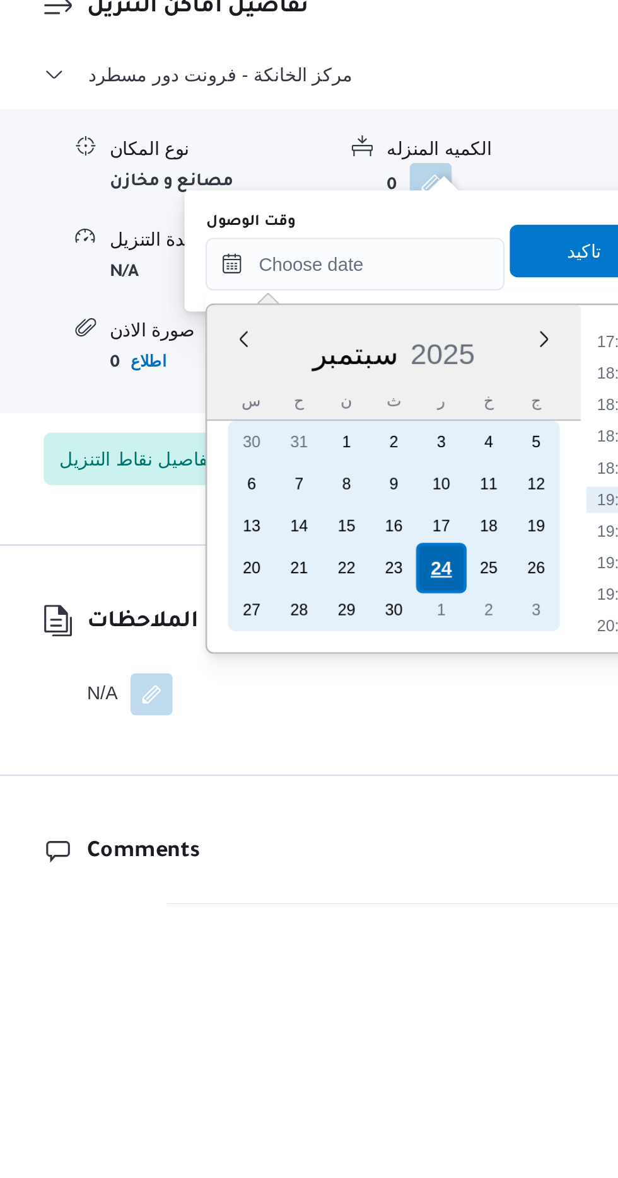
click at [384, 1016] on div "24" at bounding box center [383, 1018] width 24 height 24
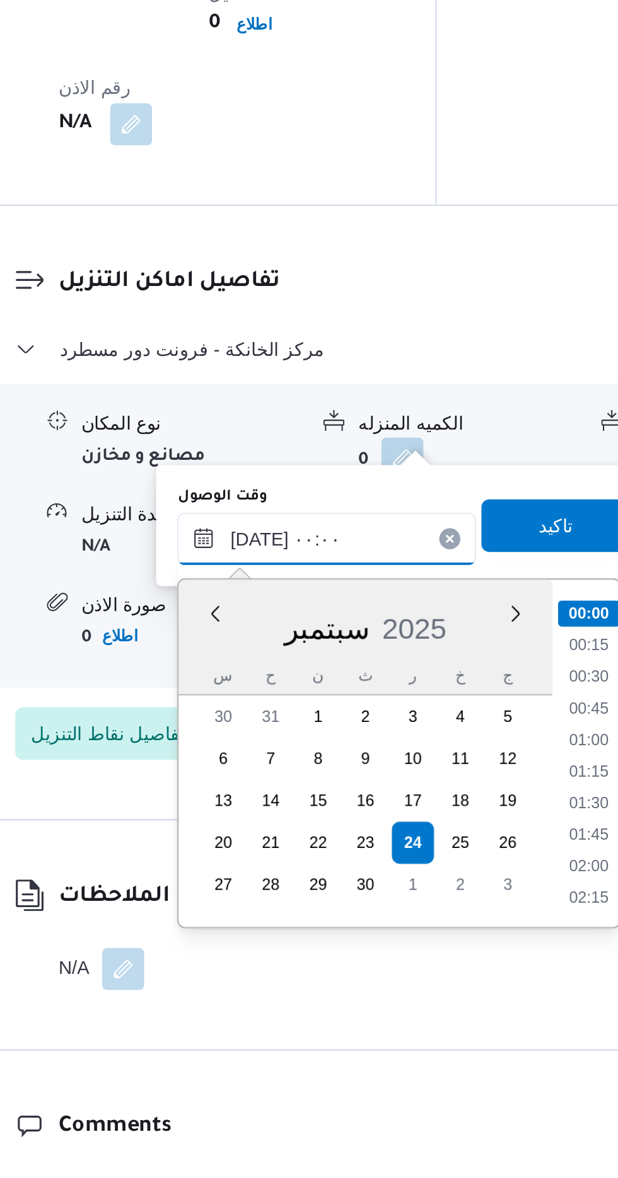
click at [280, 869] on input "[DATE] ٠٠:٠٠" at bounding box center [341, 872] width 143 height 25
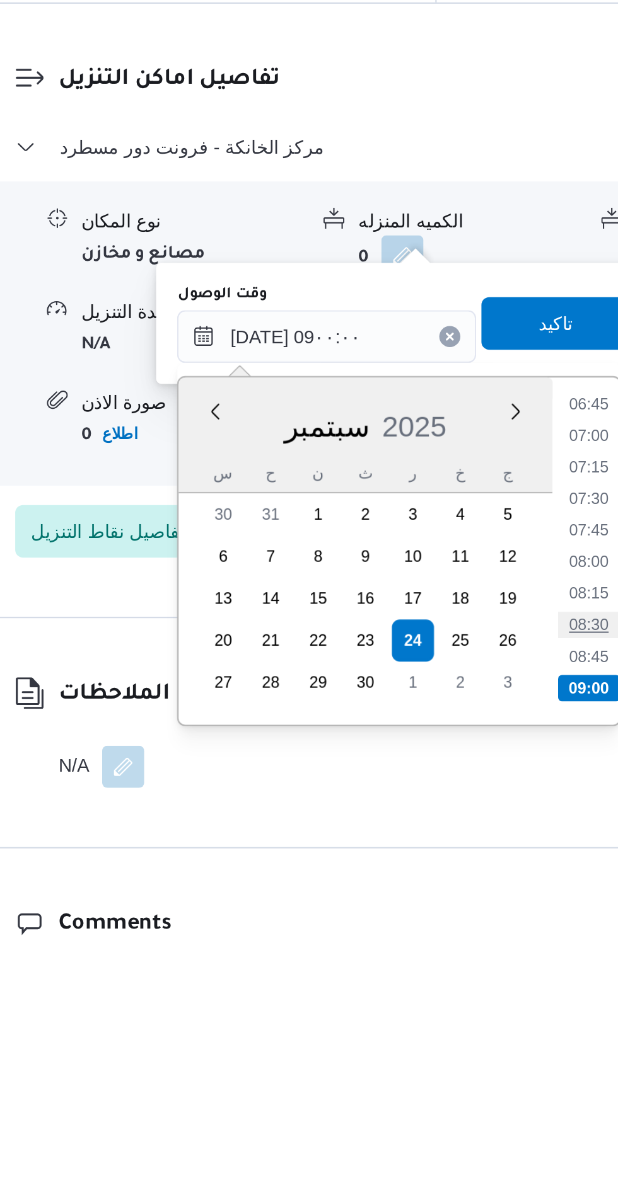
click at [463, 1007] on li "08:30" at bounding box center [467, 1011] width 29 height 13
type input "[DATE] ٠٨:٣٠"
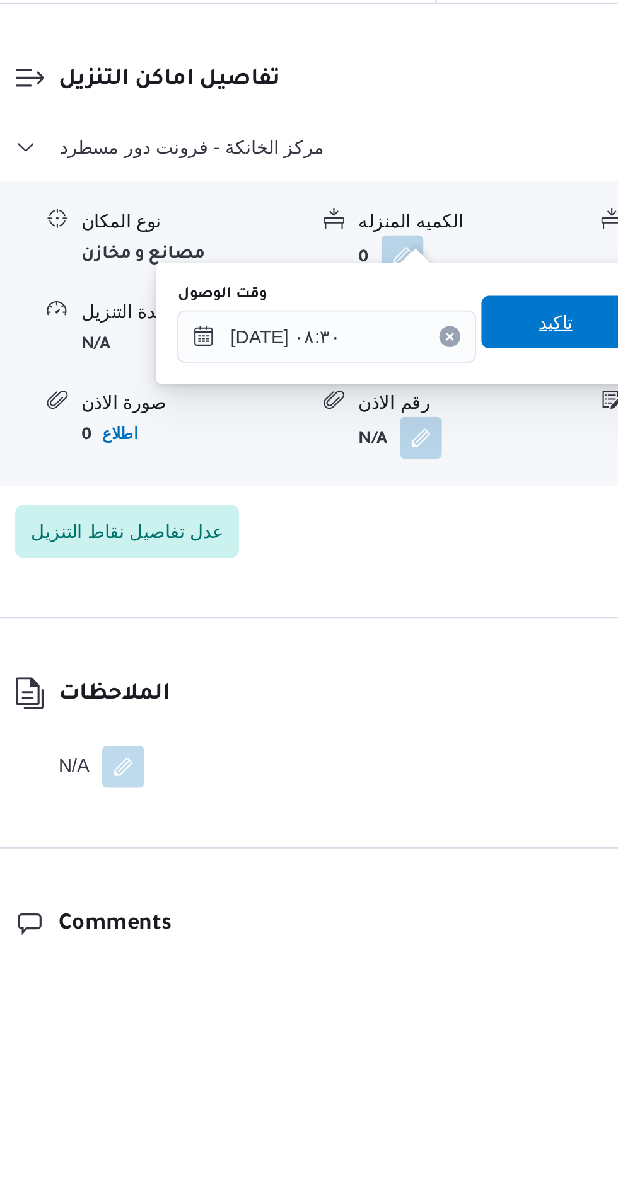
click at [447, 863] on span "تاكيد" at bounding box center [451, 865] width 71 height 25
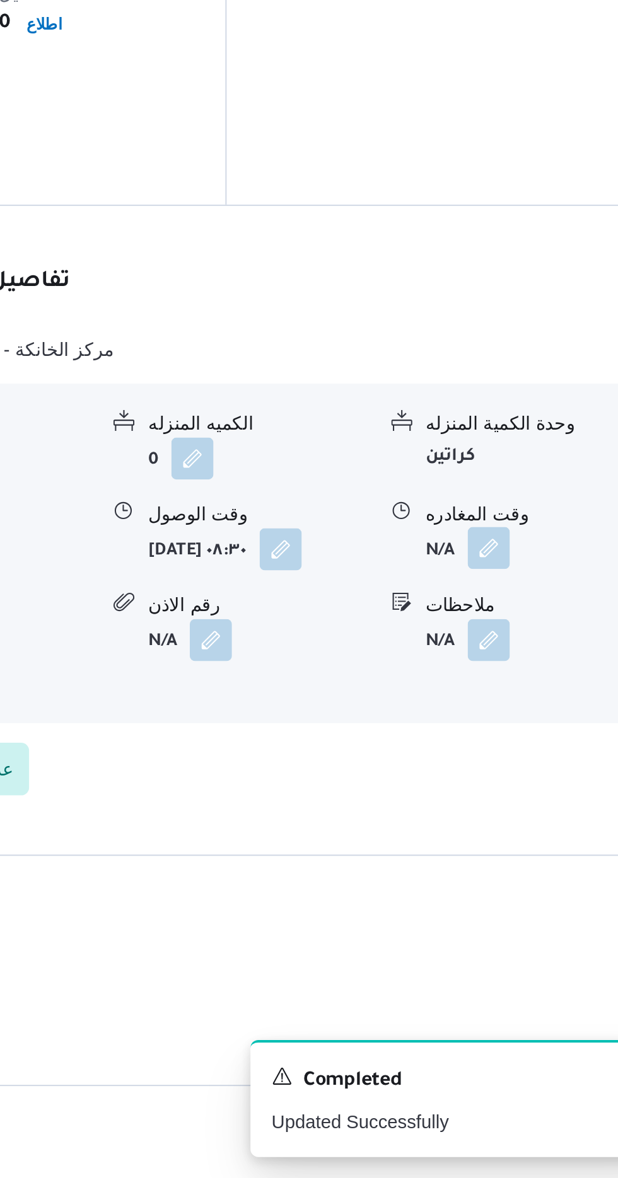
click at [517, 867] on button "button" at bounding box center [520, 877] width 20 height 20
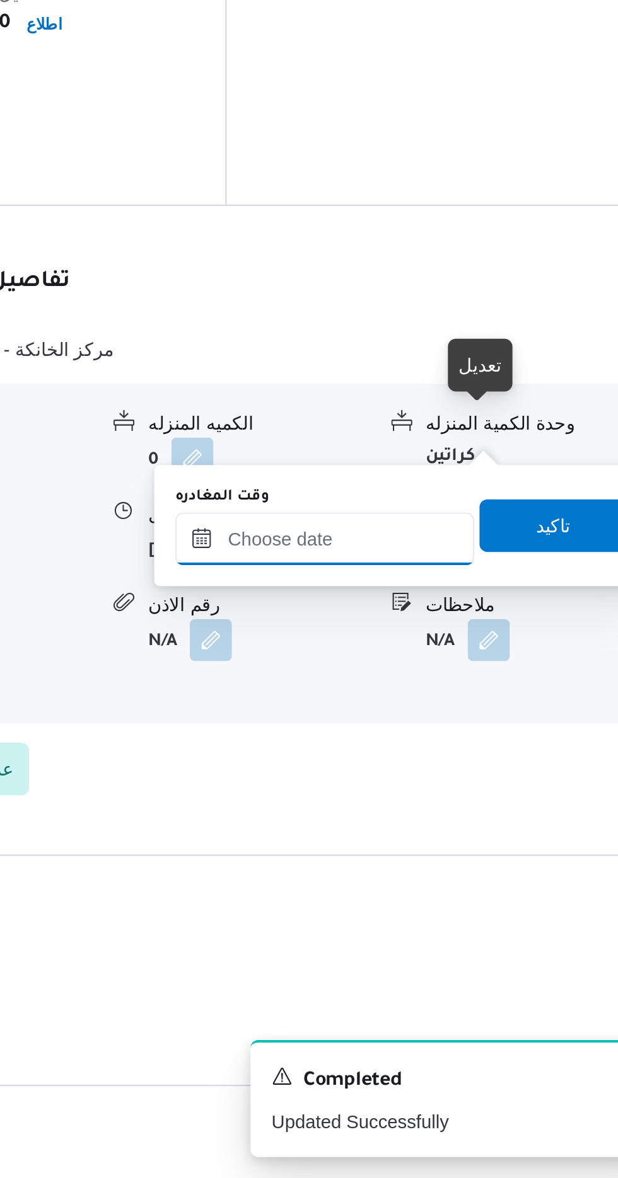
click at [436, 872] on input "وقت المغادره" at bounding box center [441, 872] width 143 height 25
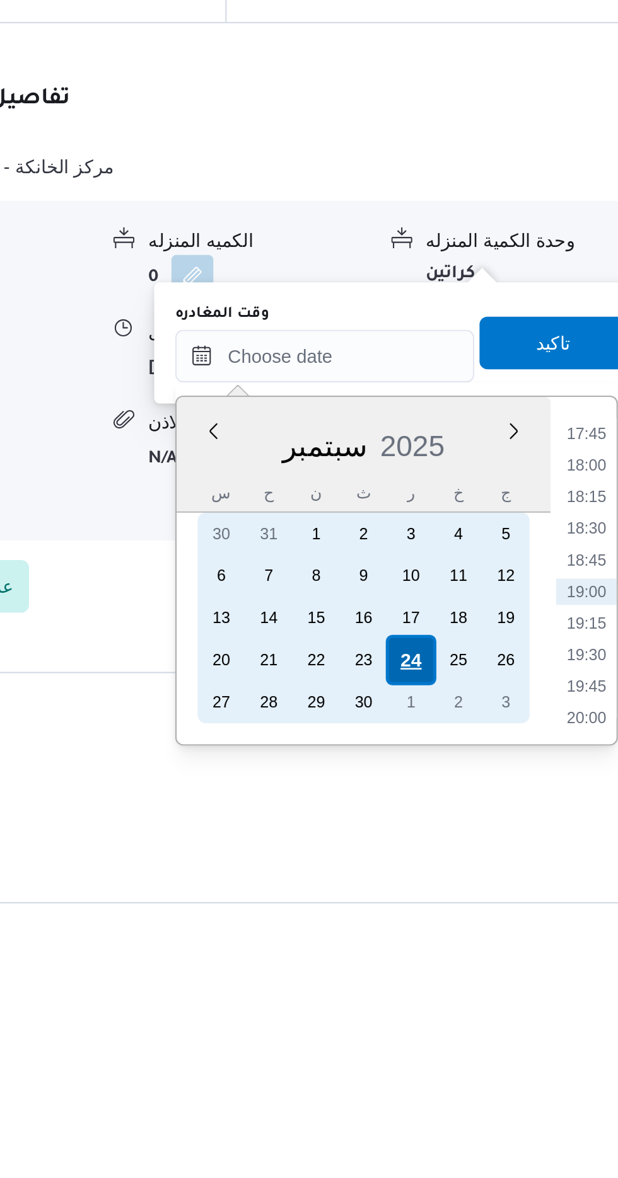
click at [479, 1016] on div "24" at bounding box center [483, 1018] width 24 height 24
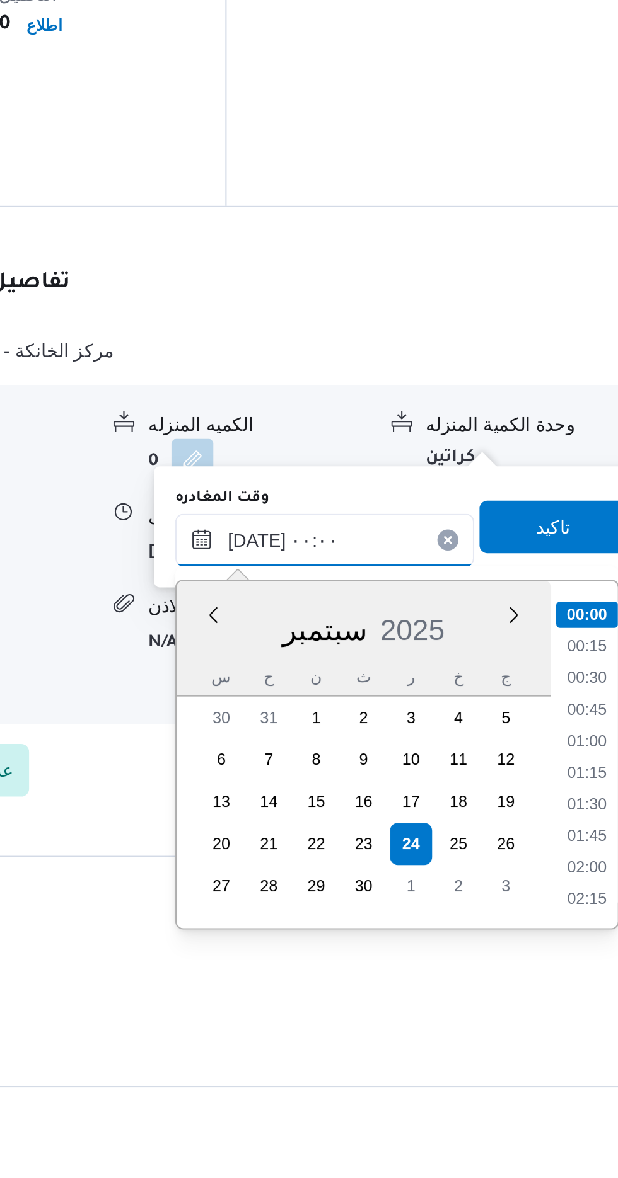
click at [374, 869] on input "[DATE] ٠٠:٠٠" at bounding box center [441, 872] width 143 height 25
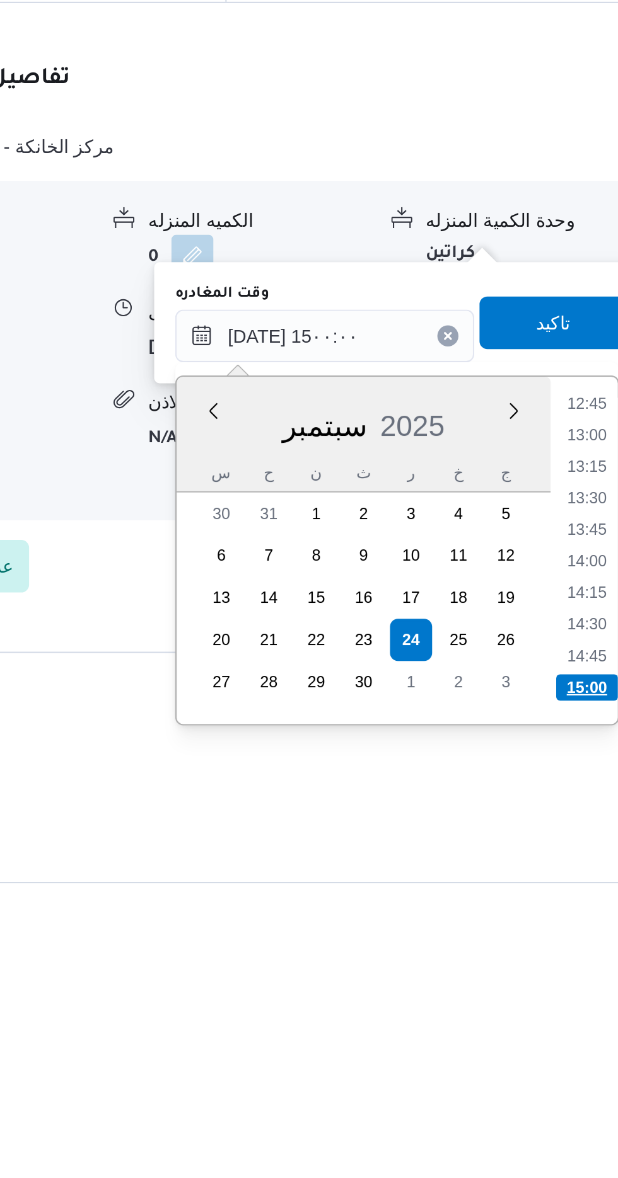
click at [564, 1037] on li "15:00" at bounding box center [567, 1041] width 30 height 13
type input "[DATE] ١٥:٠٠"
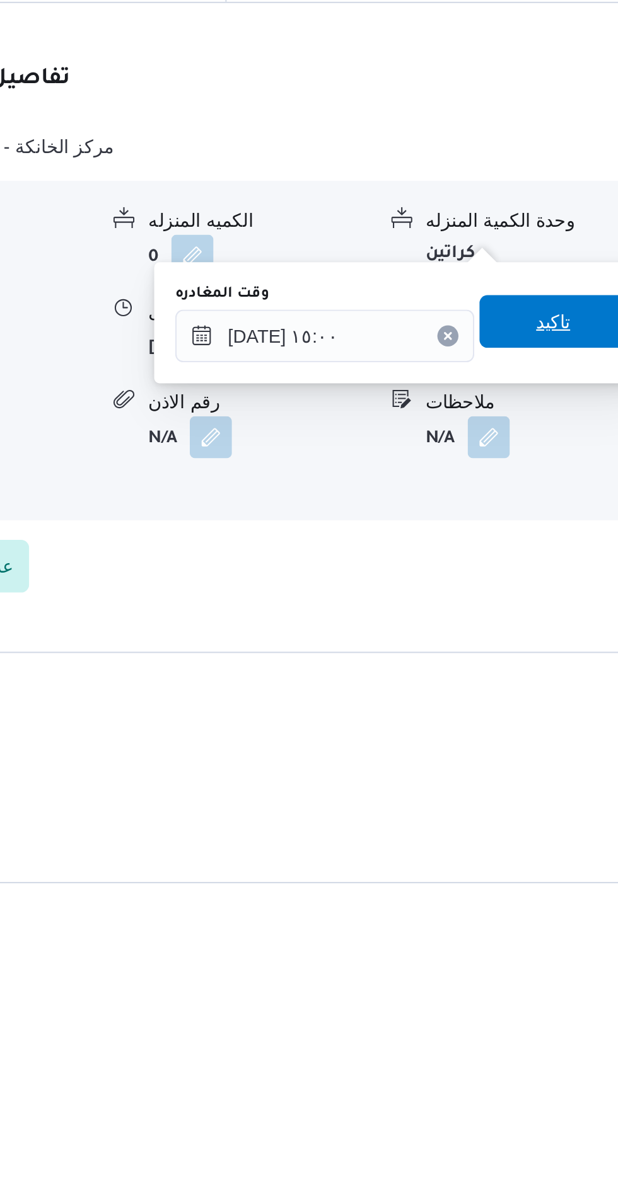
click at [547, 866] on span "تاكيد" at bounding box center [551, 865] width 71 height 25
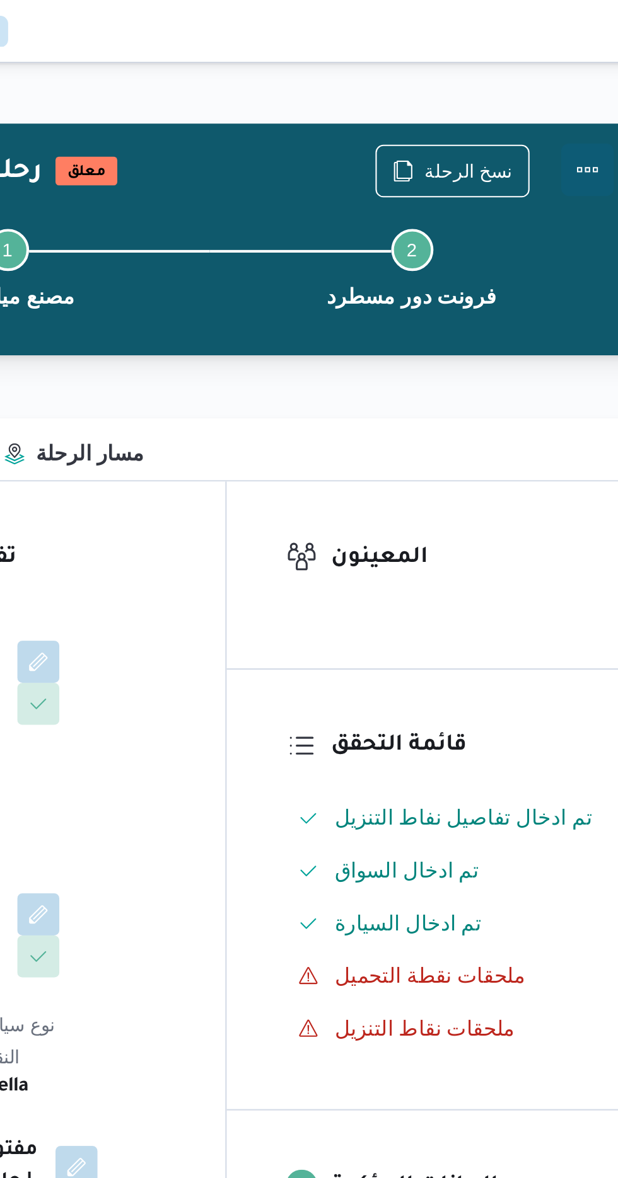
click at [561, 81] on button "Actions" at bounding box center [567, 81] width 25 height 25
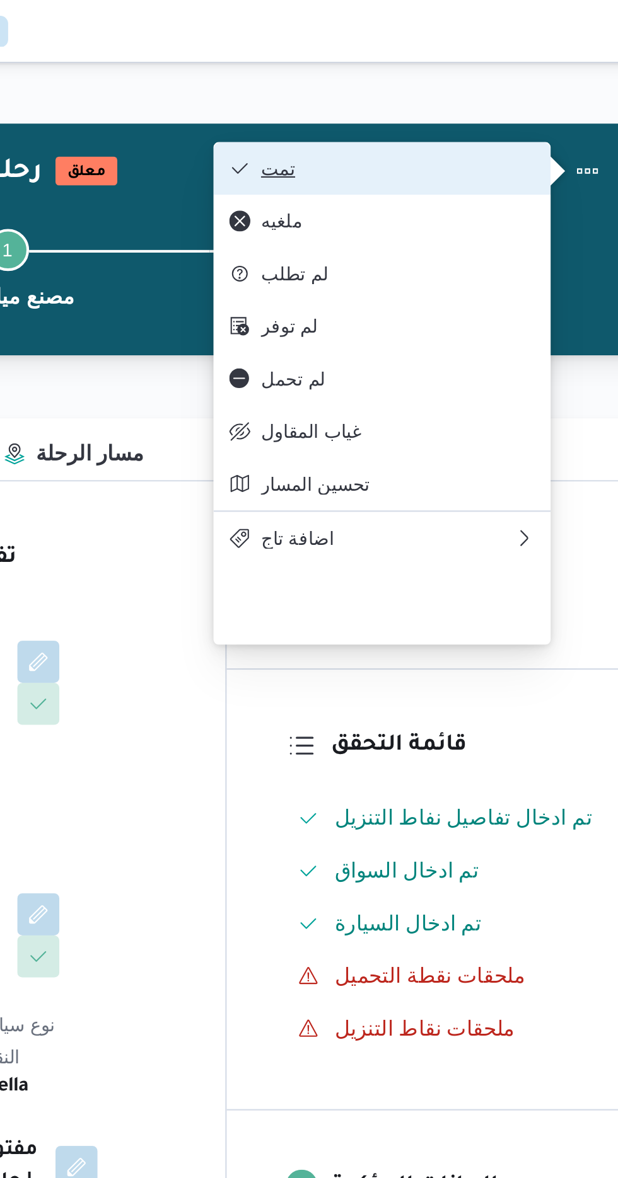
click at [405, 79] on icon "button" at bounding box center [401, 81] width 10 height 10
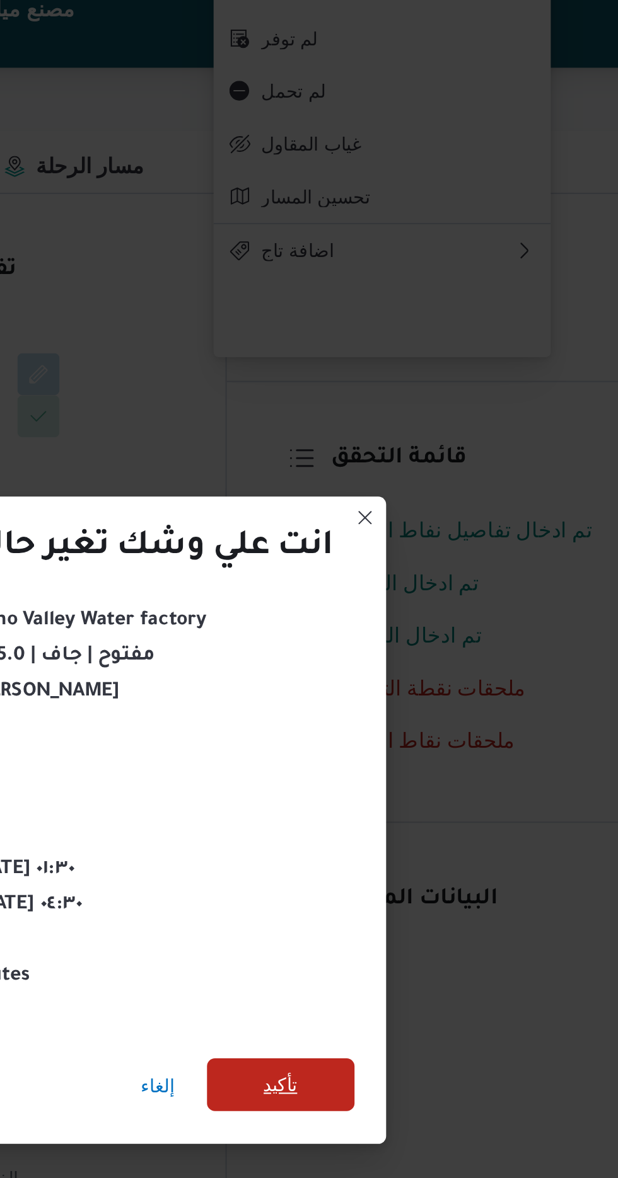
click at [417, 664] on span "تأكيد" at bounding box center [420, 657] width 71 height 25
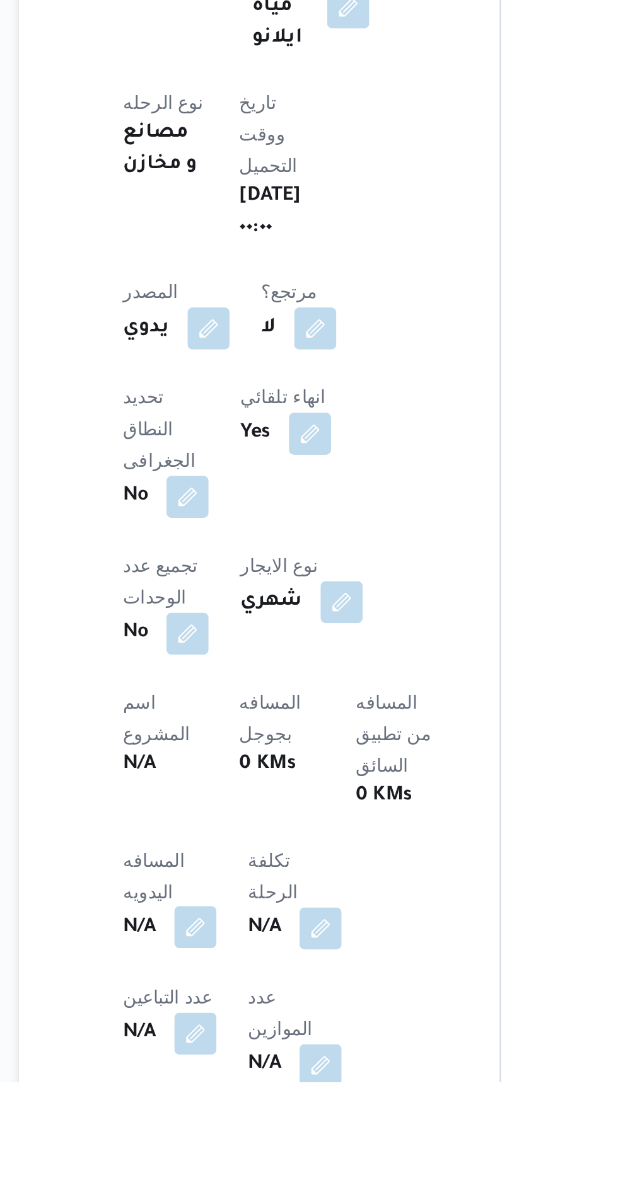
click at [252, 1094] on button "button" at bounding box center [248, 1104] width 20 height 20
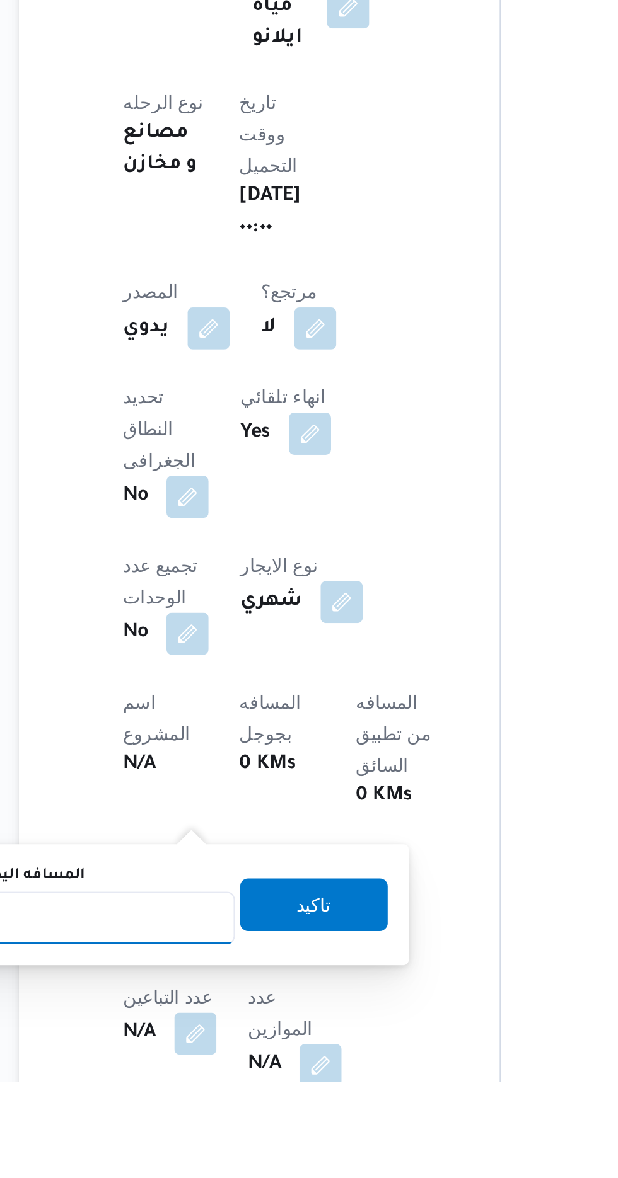
click at [226, 1090] on input "المسافه اليدويه" at bounding box center [204, 1099] width 125 height 25
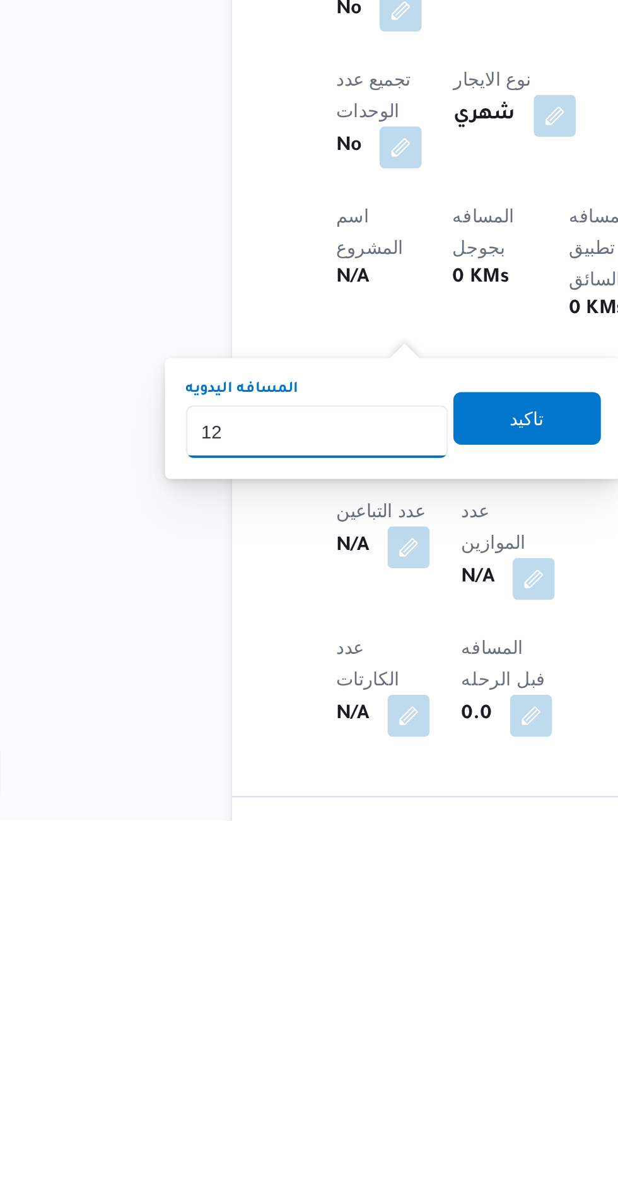
type input "120"
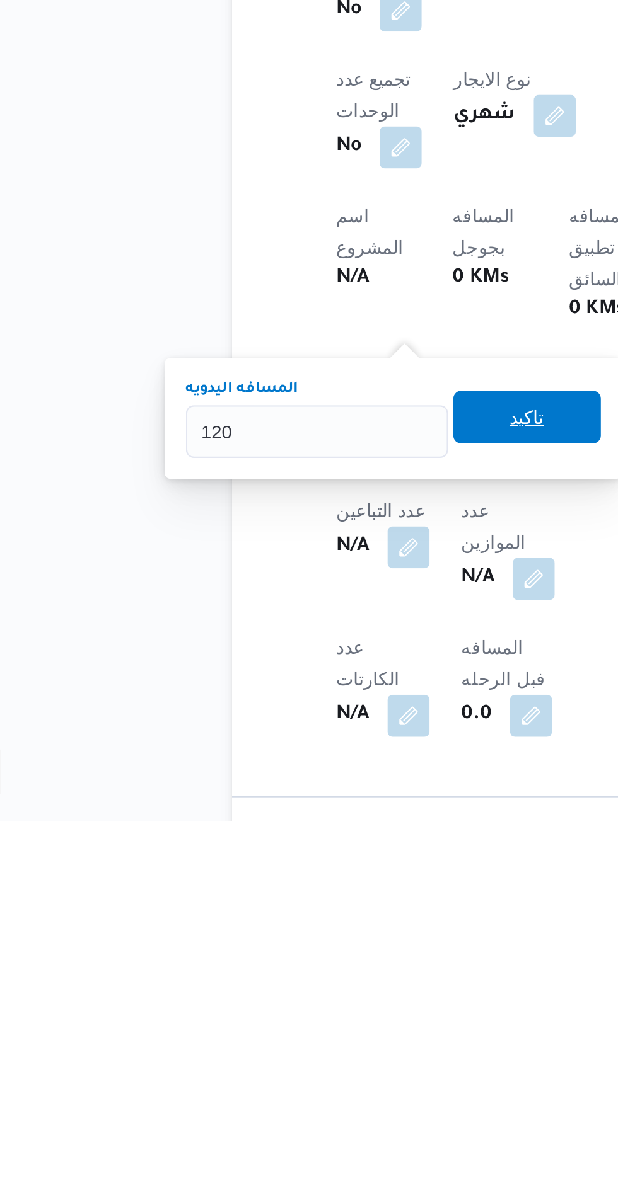
click at [304, 982] on span "تاكيد" at bounding box center [305, 984] width 71 height 25
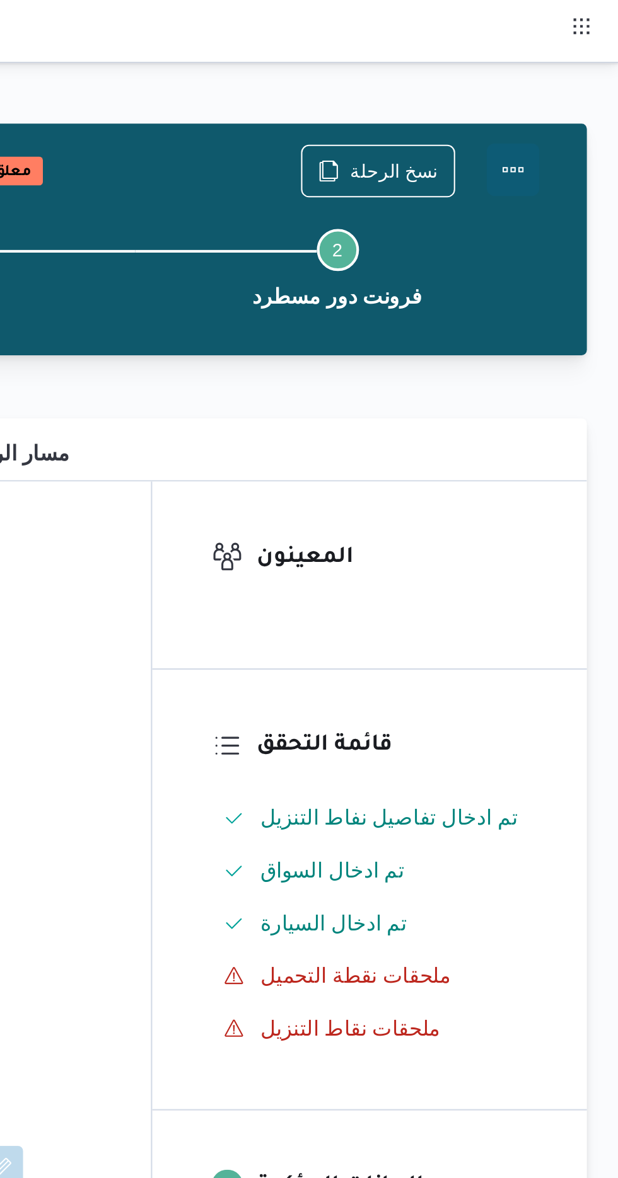
click at [571, 82] on button "Actions" at bounding box center [567, 81] width 25 height 25
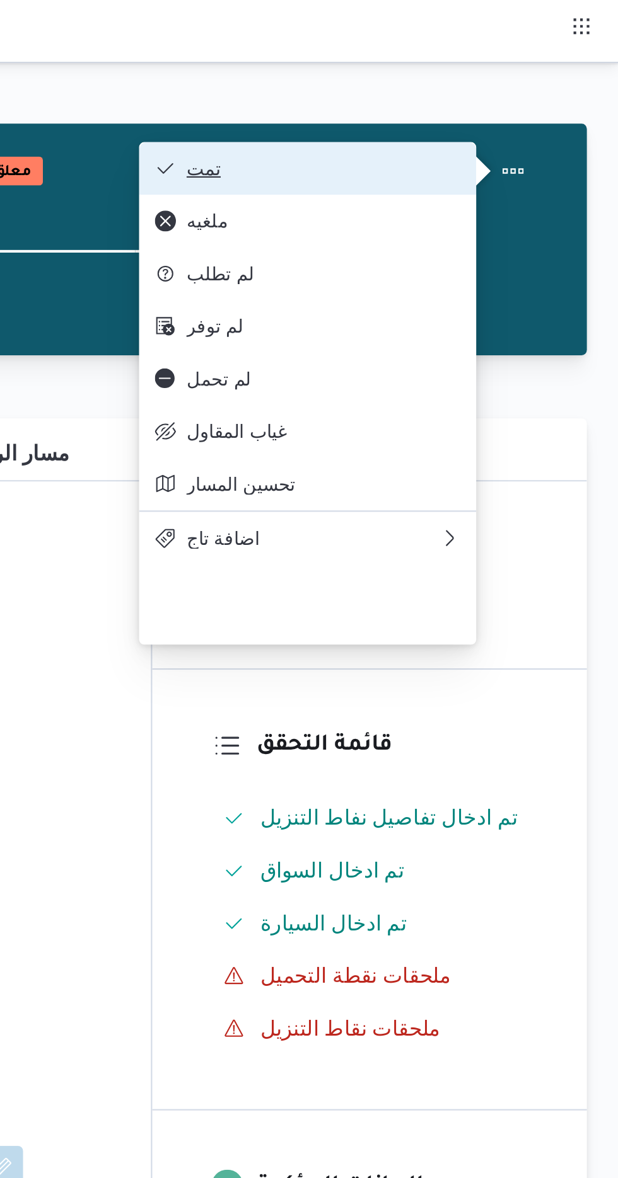
click at [462, 79] on span "تمت" at bounding box center [476, 81] width 131 height 10
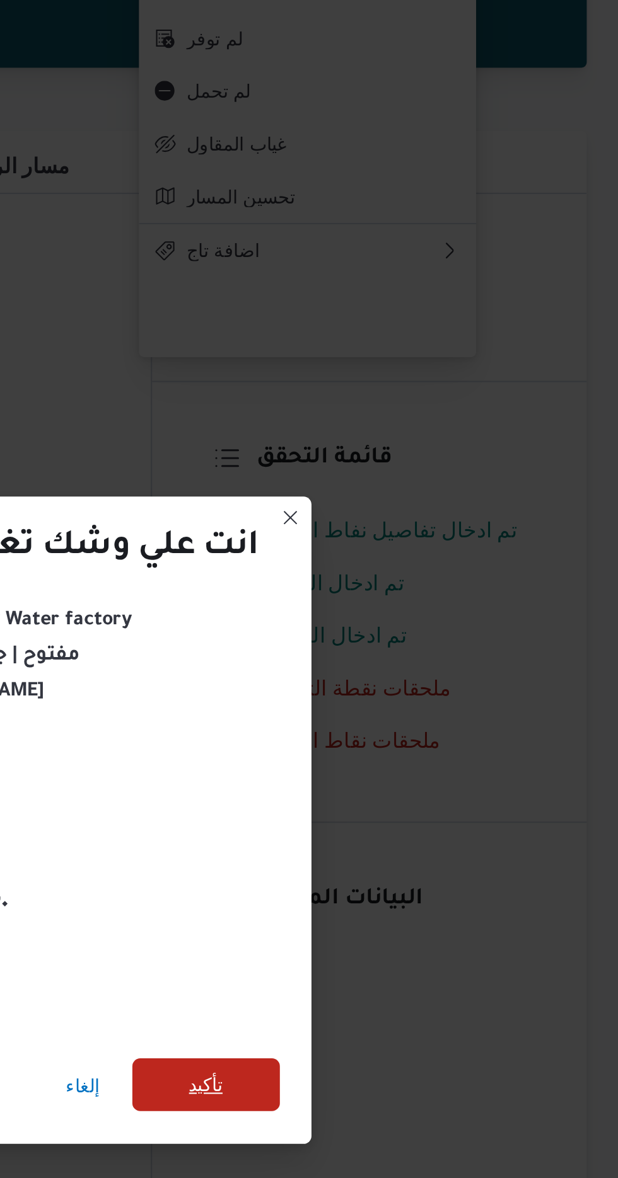
click at [419, 660] on span "تأكيد" at bounding box center [420, 657] width 16 height 15
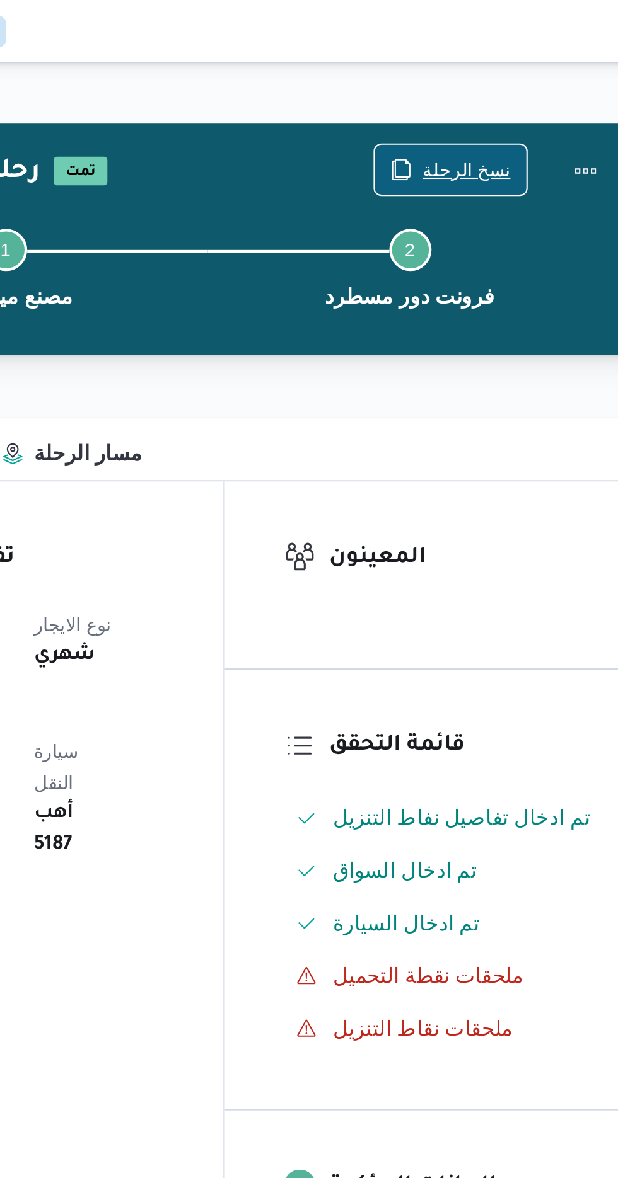
click at [505, 82] on span "نسخ الرحلة" at bounding box center [510, 81] width 42 height 15
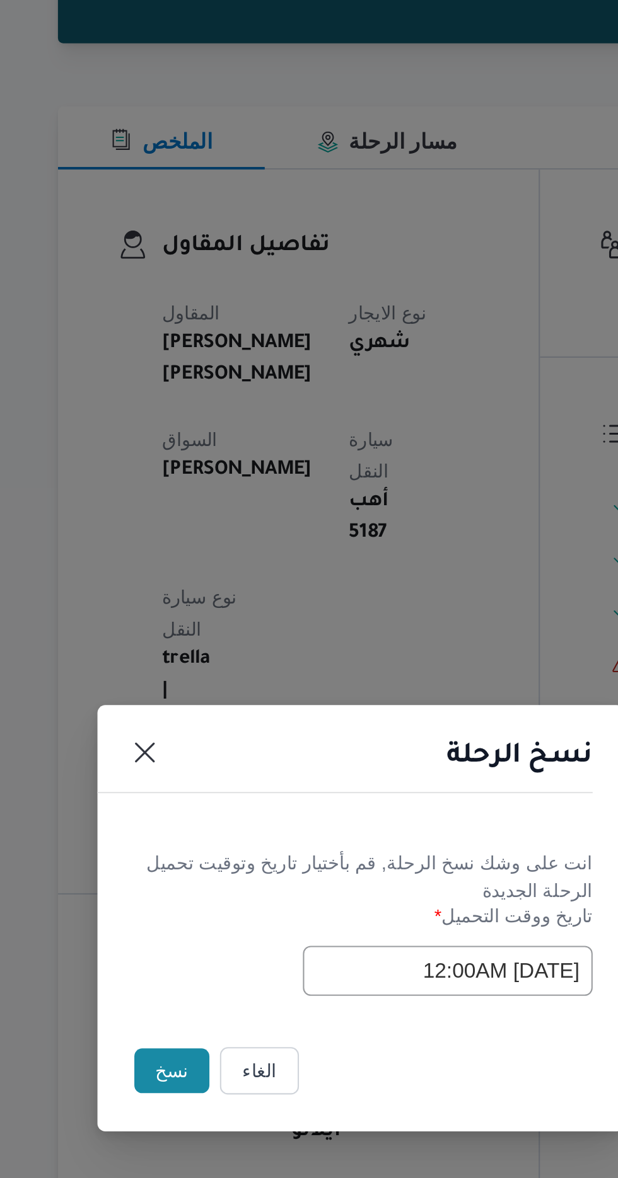
click at [203, 664] on button "نسخ" at bounding box center [218, 662] width 36 height 21
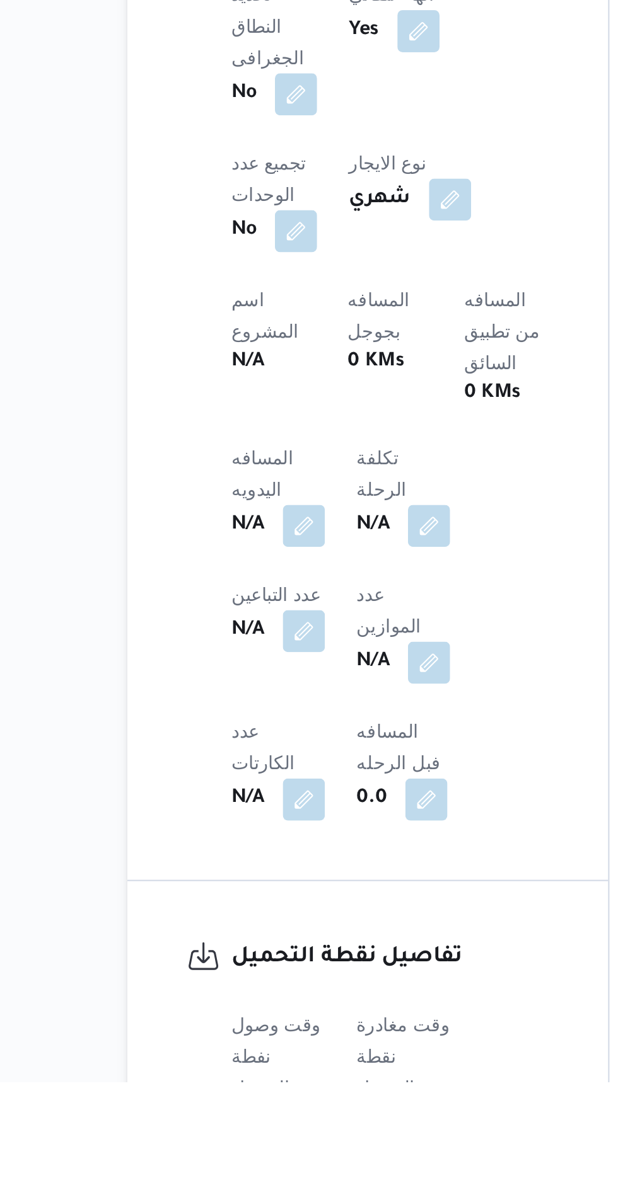
click at [243, 1178] on button "button" at bounding box center [248, 1198] width 20 height 20
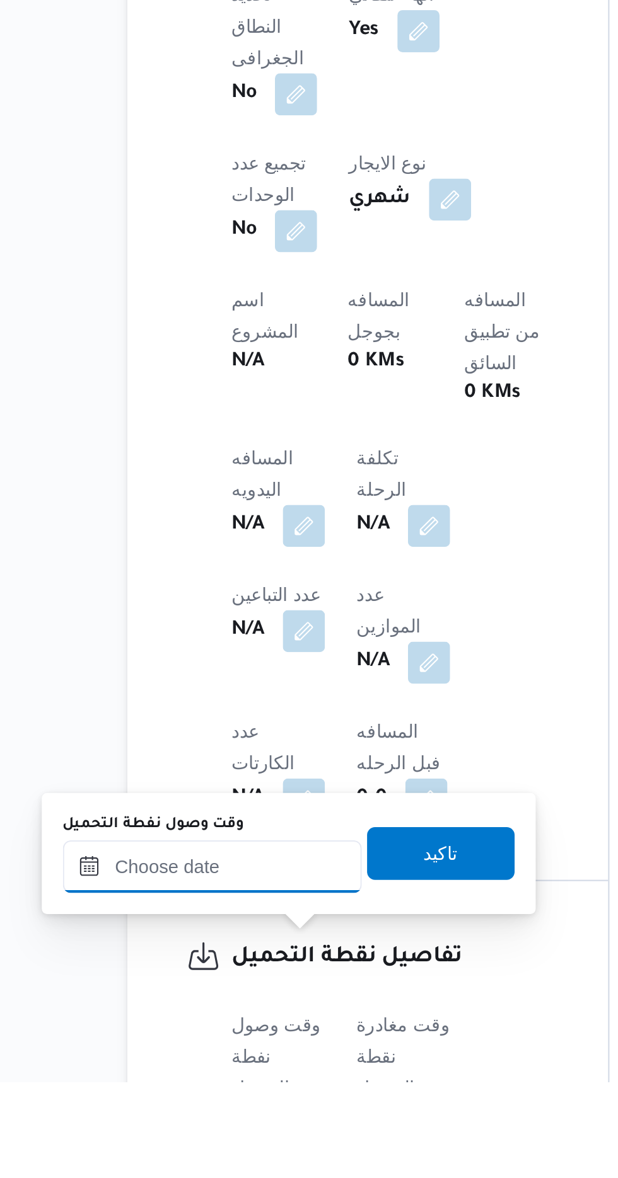
click at [193, 1071] on input "وقت وصول نفطة التحميل" at bounding box center [204, 1075] width 143 height 25
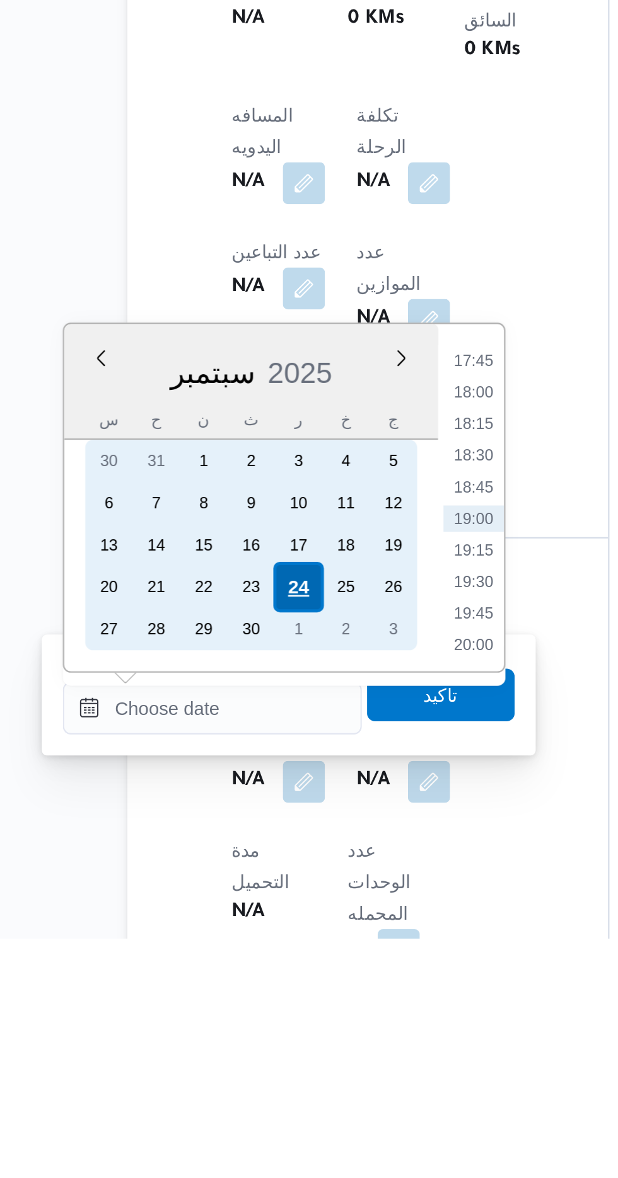
click at [246, 1011] on div "24" at bounding box center [245, 1010] width 24 height 24
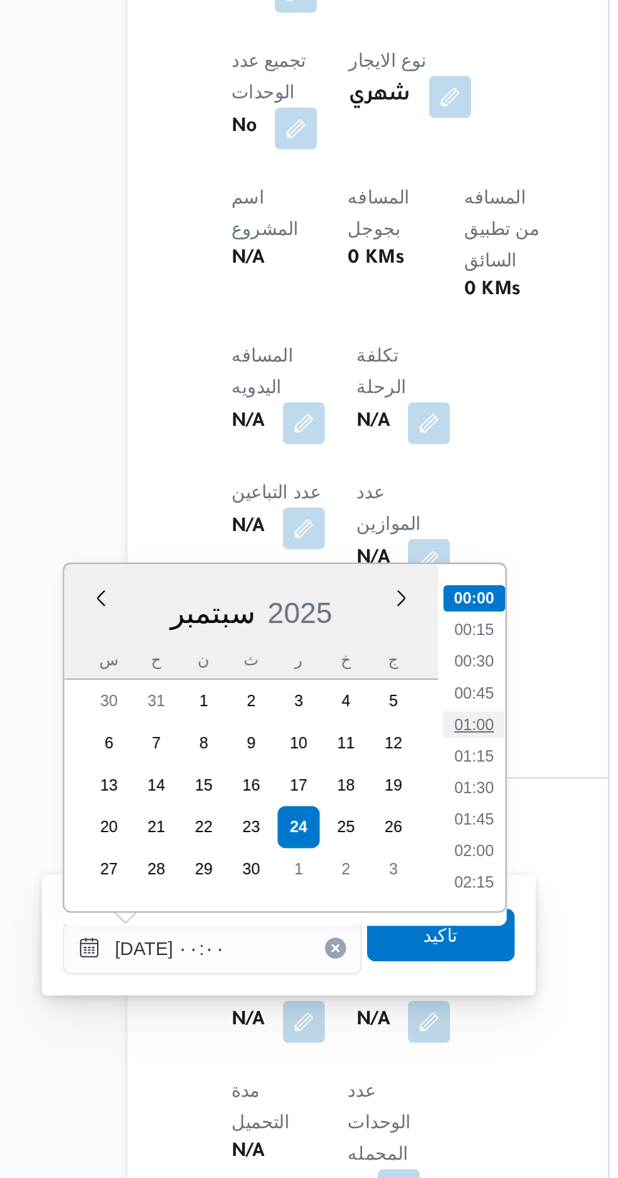
click at [326, 959] on li "01:00" at bounding box center [329, 961] width 29 height 13
type input "[DATE] ٠١:٠٠"
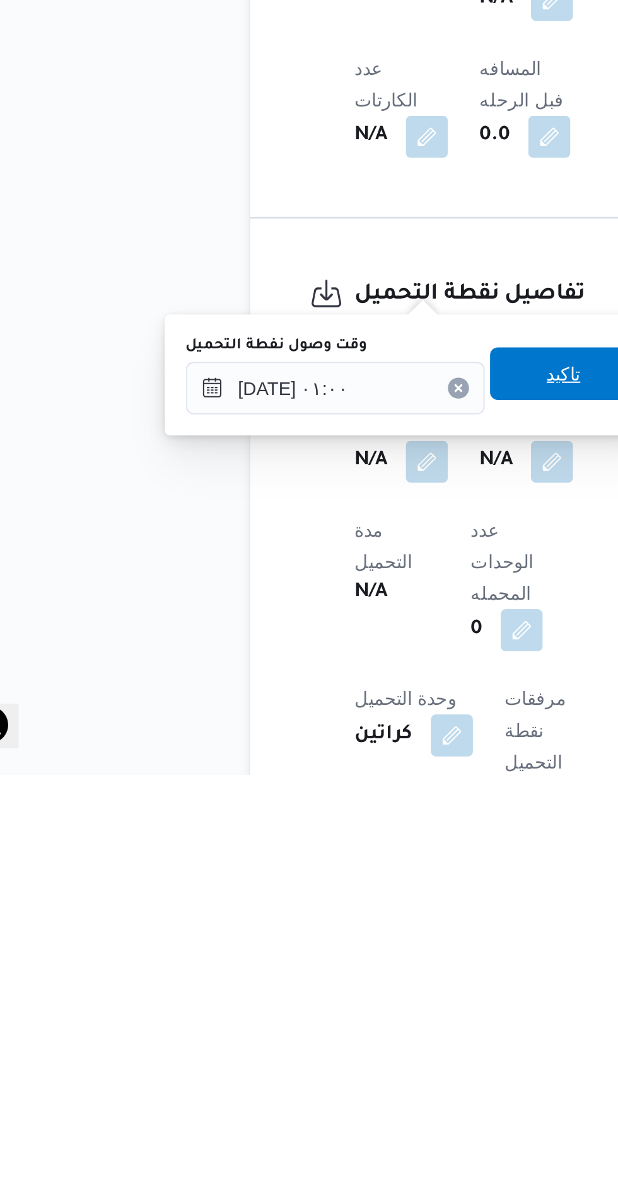
click at [309, 982] on span "تاكيد" at bounding box center [314, 986] width 71 height 25
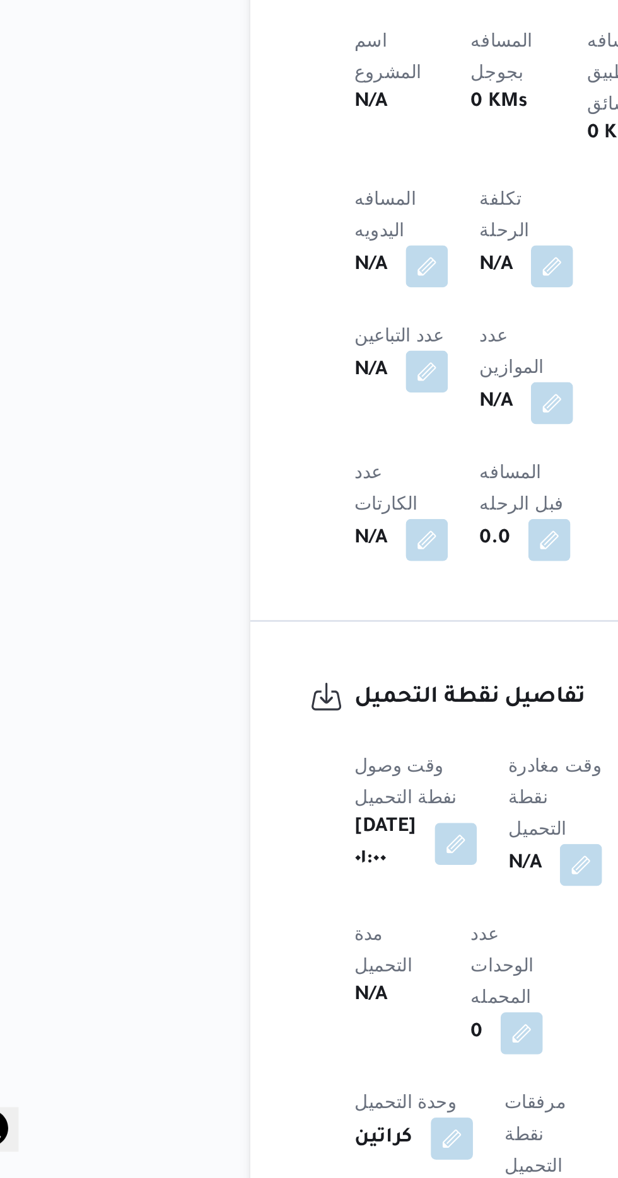
click at [301, 1021] on b "N/A" at bounding box center [295, 1028] width 16 height 15
click at [329, 1018] on button "button" at bounding box center [322, 1028] width 20 height 20
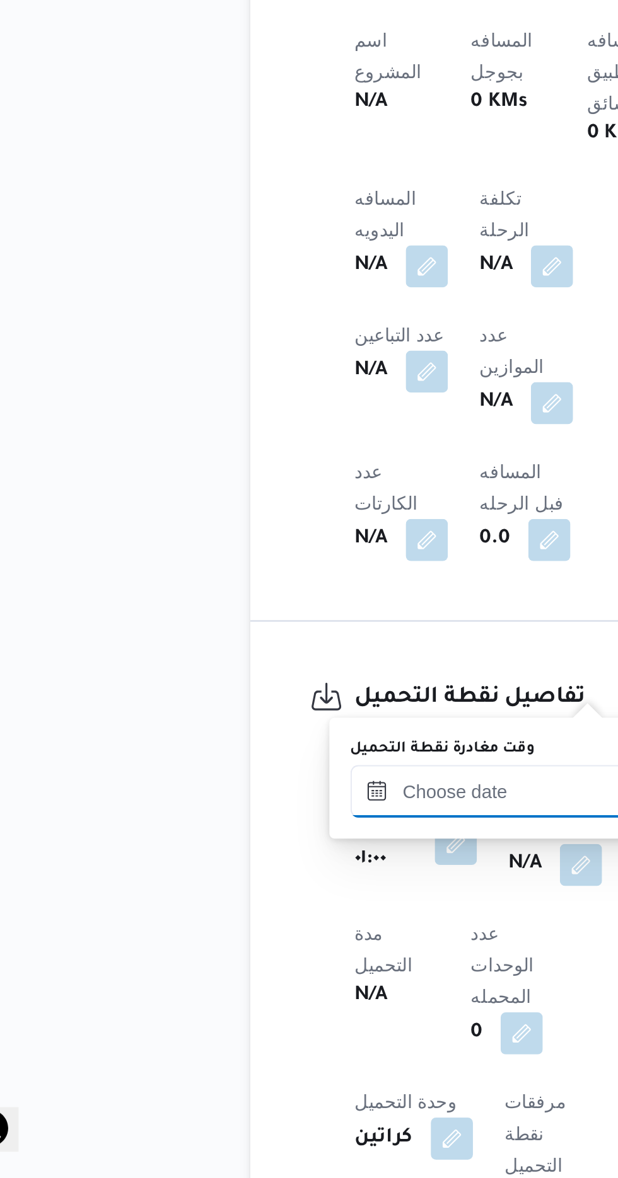
click at [228, 991] on input "وقت مغادرة نقطة التحميل" at bounding box center [283, 993] width 143 height 25
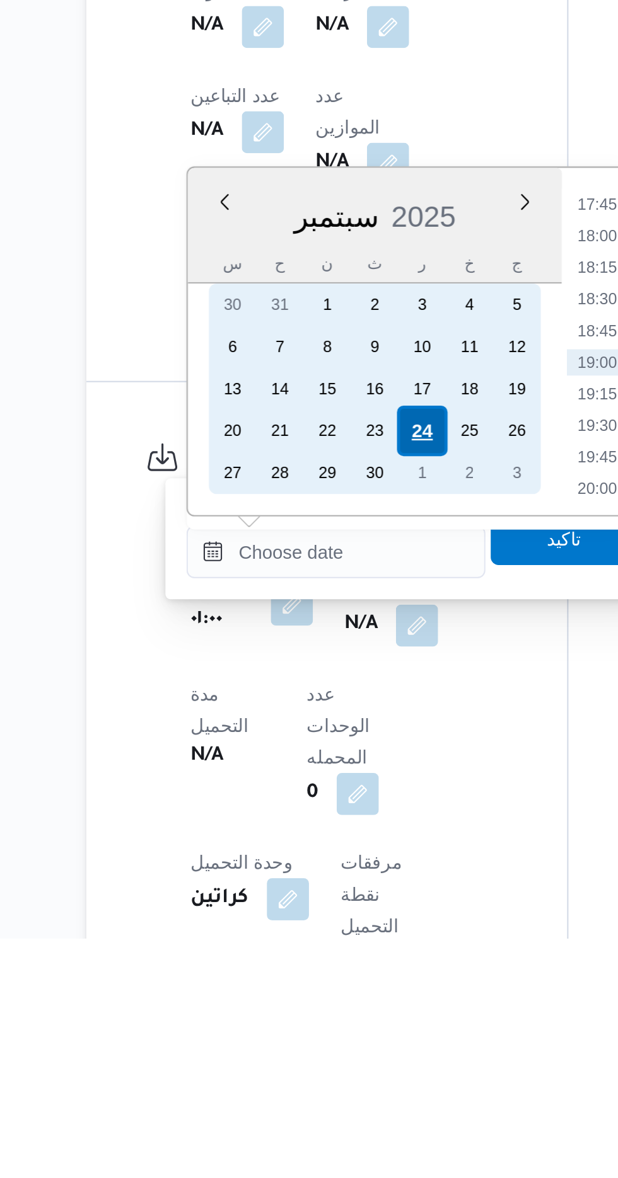
click at [326, 933] on div "24" at bounding box center [324, 935] width 24 height 24
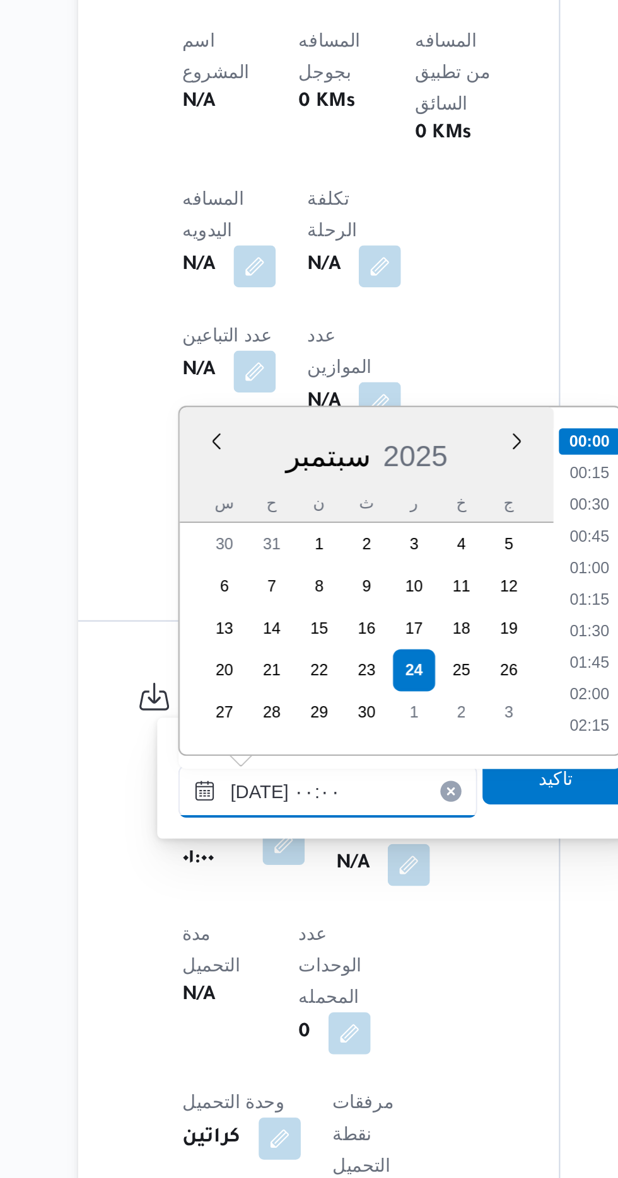
click at [223, 986] on input "[DATE] ٠٠:٠٠" at bounding box center [283, 993] width 143 height 25
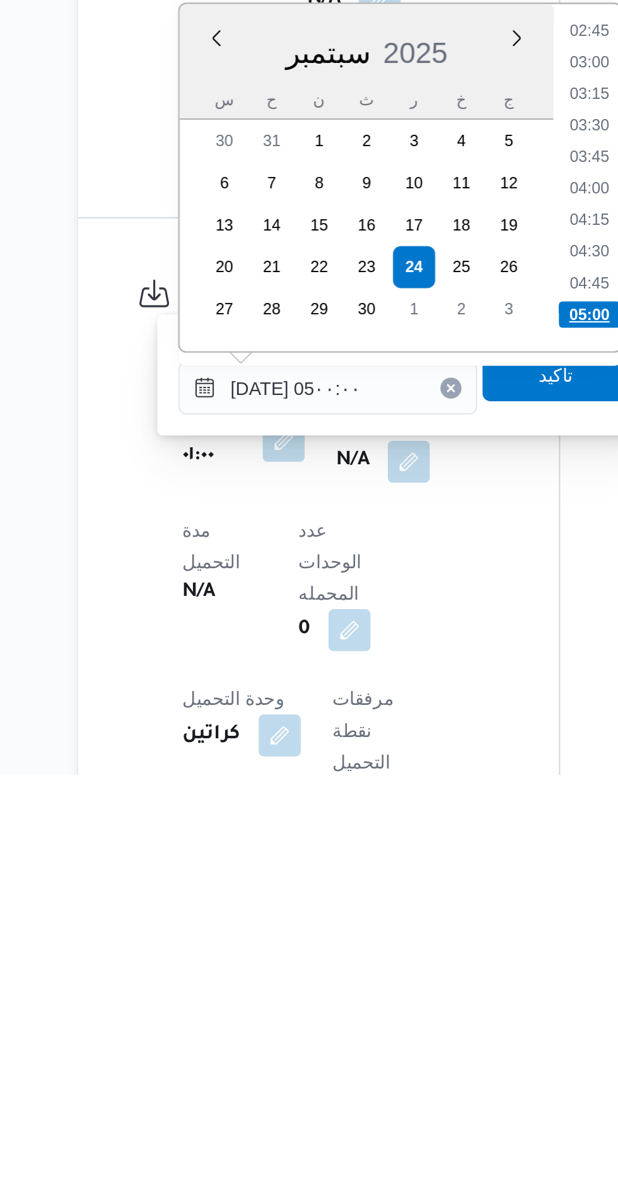
click at [399, 955] on li "05:00" at bounding box center [409, 958] width 30 height 13
type input "[DATE] ٠٥:٠٠"
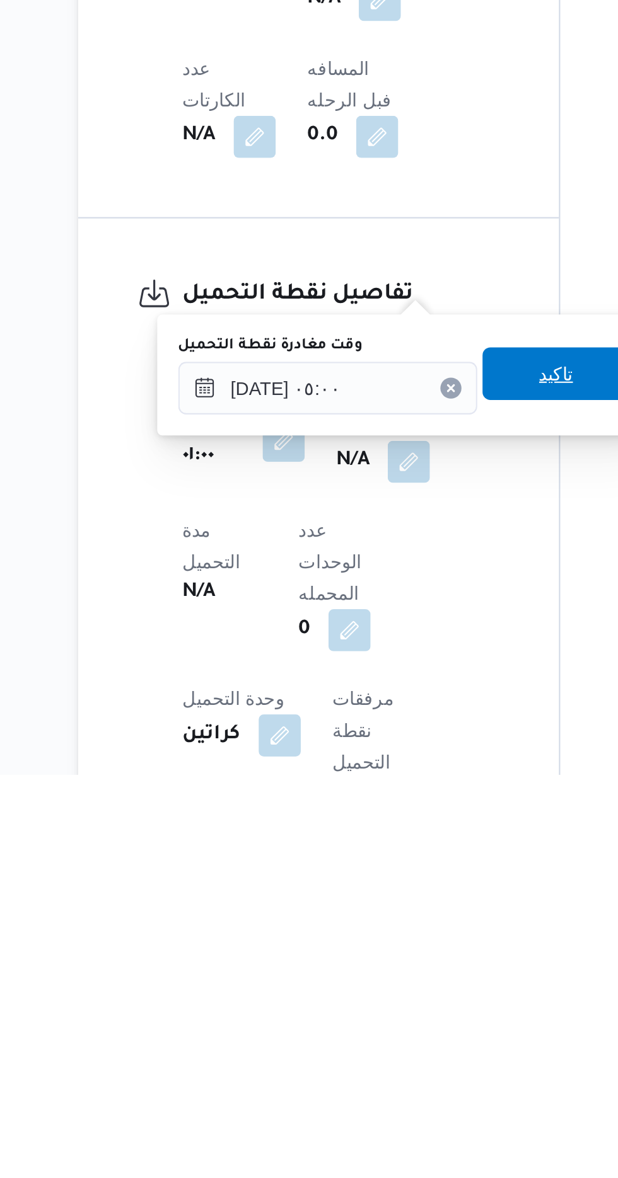
click at [391, 984] on span "تاكيد" at bounding box center [392, 986] width 71 height 25
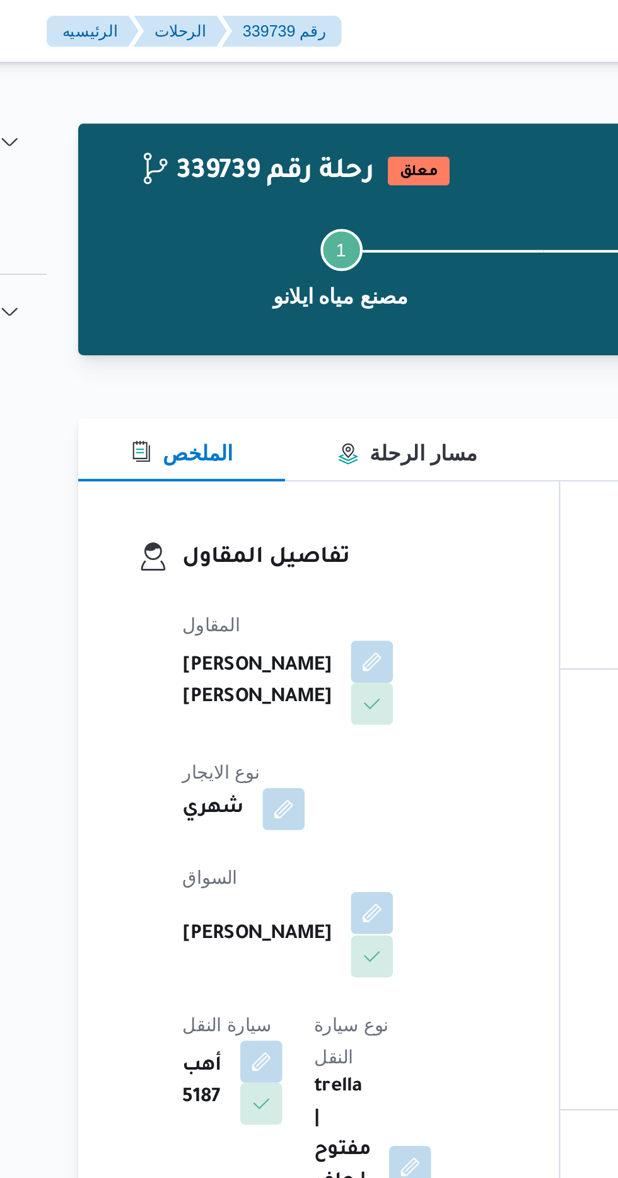
click at [294, 427] on button "button" at bounding box center [304, 437] width 20 height 20
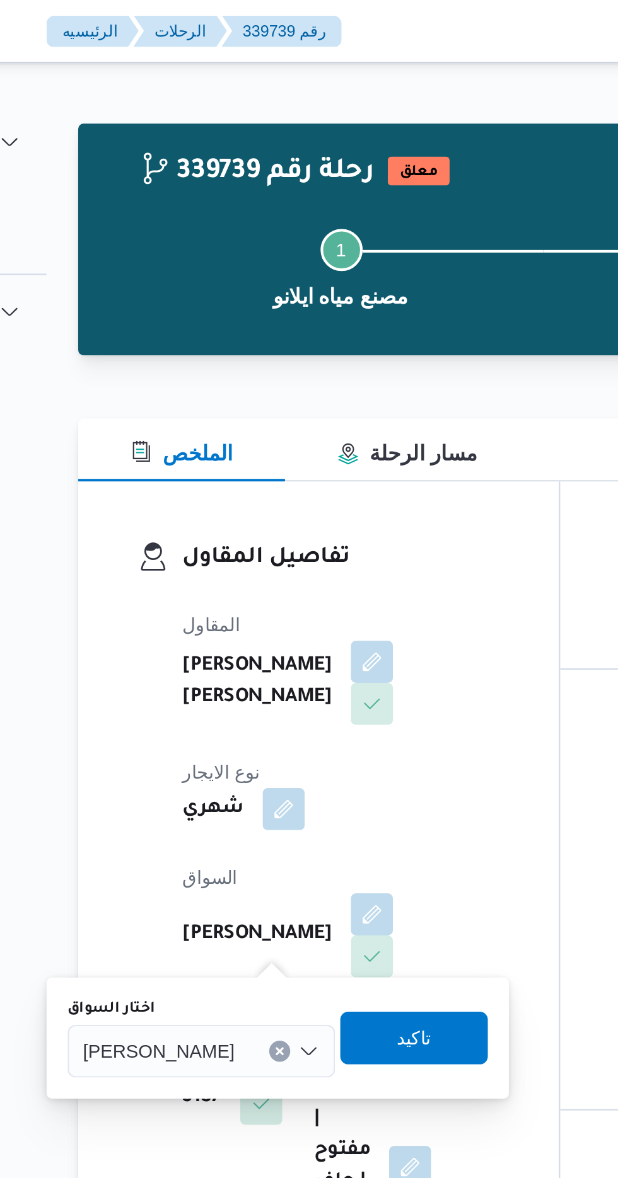
click at [213, 499] on span "[PERSON_NAME]" at bounding box center [202, 503] width 72 height 14
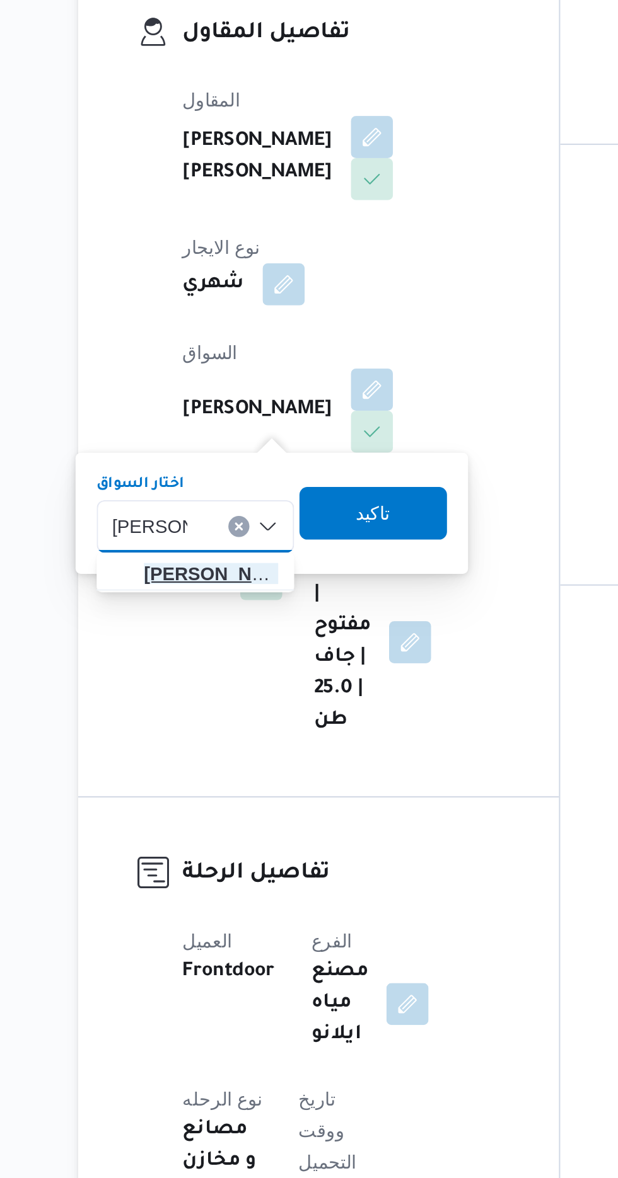
type input "[PERSON_NAME]"
click at [205, 521] on span "[PERSON_NAME] ولى [PERSON_NAME]" at bounding box center [227, 526] width 64 height 15
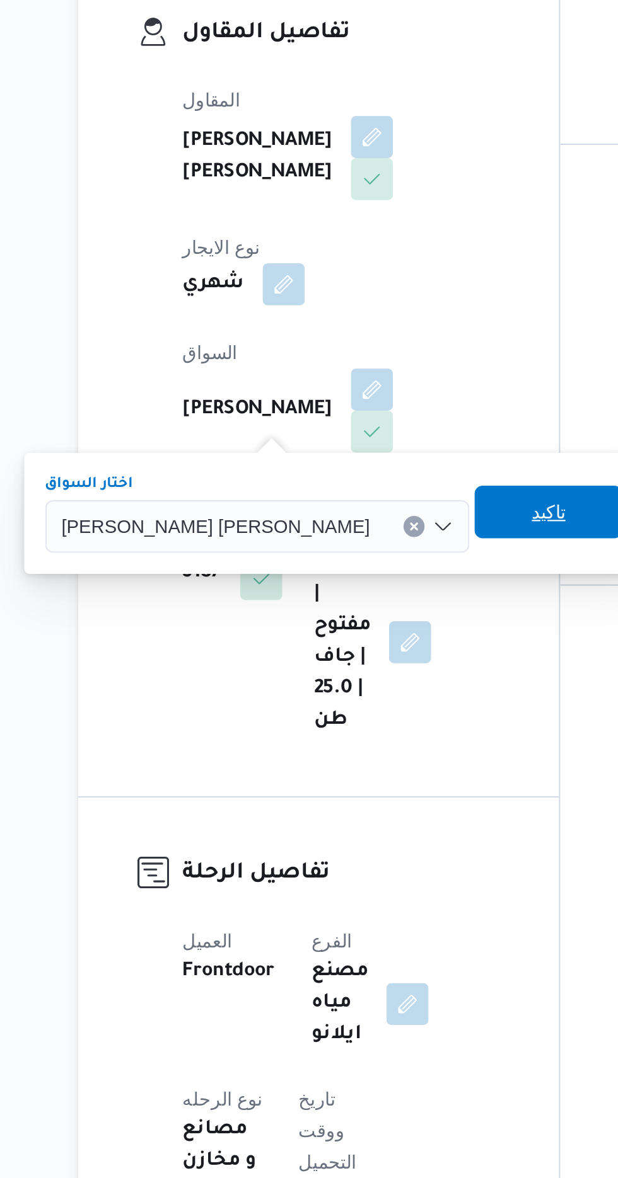
click at [381, 492] on span "تاكيد" at bounding box center [389, 496] width 16 height 15
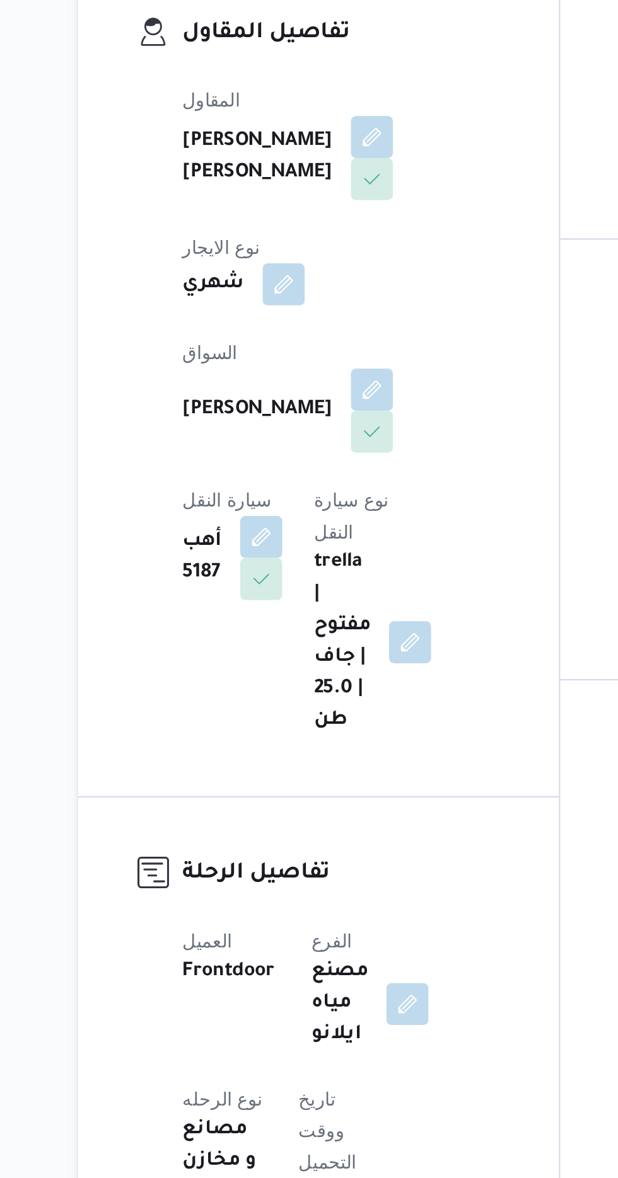
click at [262, 498] on span at bounding box center [248, 508] width 26 height 20
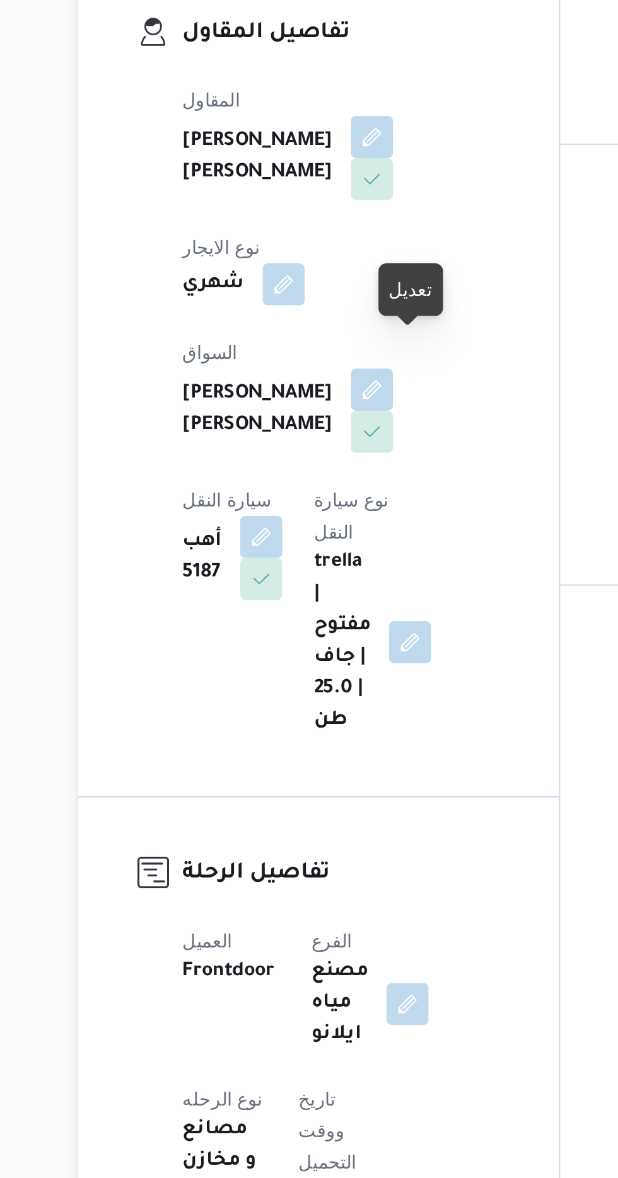
click at [323, 403] on div at bounding box center [321, 402] width 11 height 11
click at [262, 498] on button "button" at bounding box center [251, 508] width 20 height 20
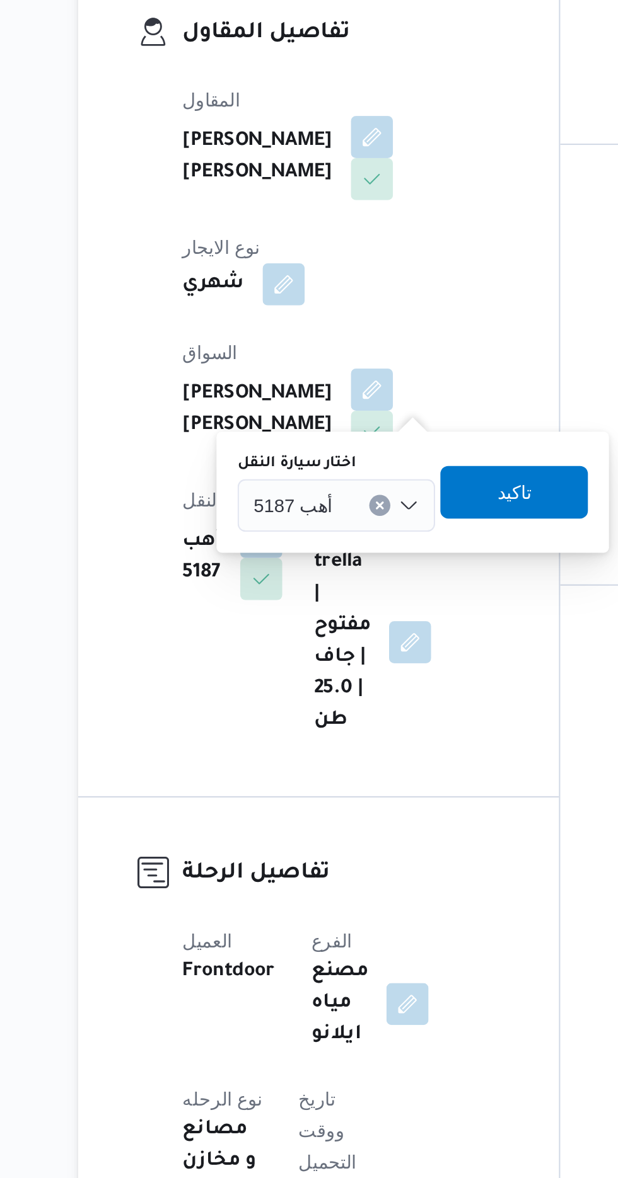
click at [271, 497] on span "أهب 5187" at bounding box center [267, 493] width 38 height 14
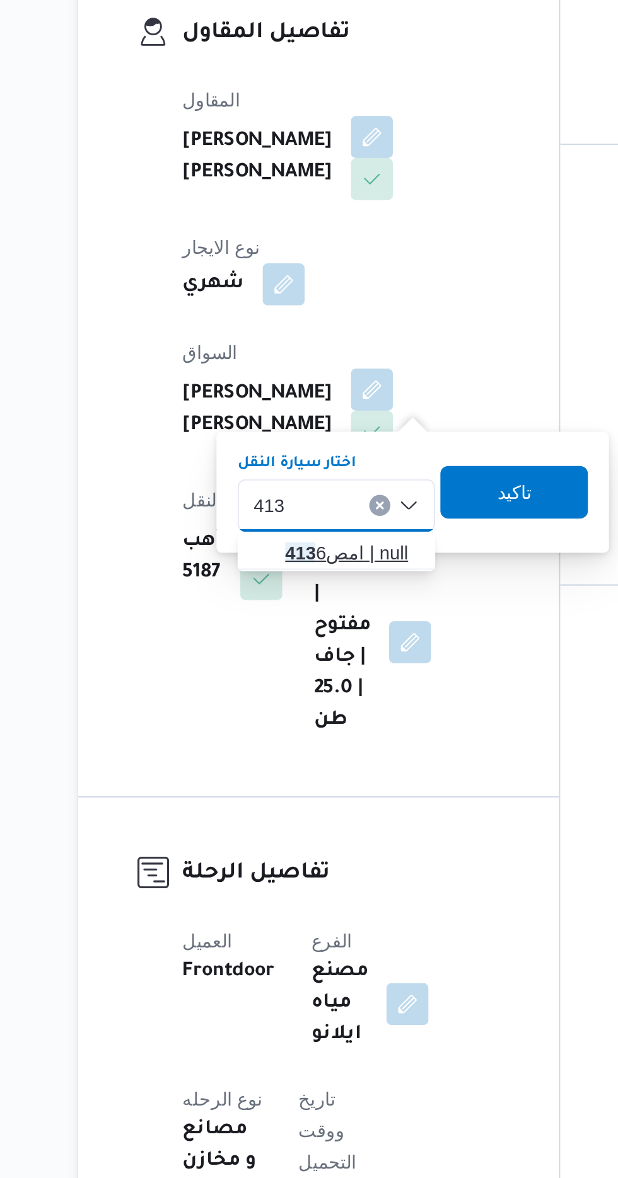
type input "413"
click at [278, 507] on span "امص 413 6 | null" at bounding box center [287, 516] width 84 height 20
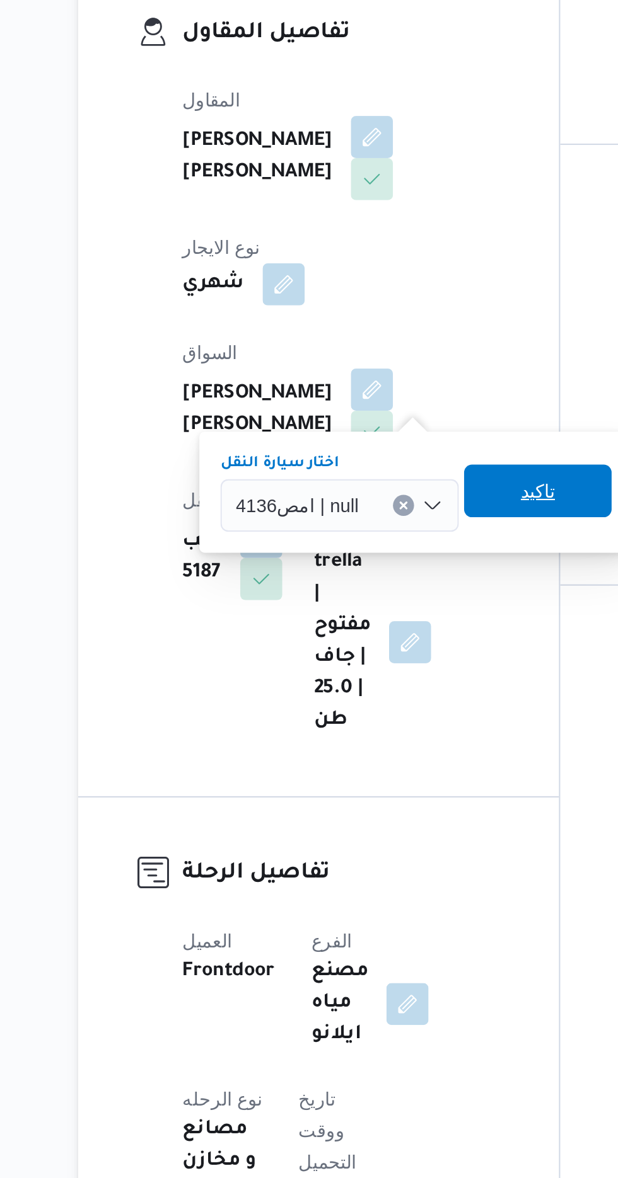
click at [378, 485] on span "تاكيد" at bounding box center [384, 486] width 16 height 15
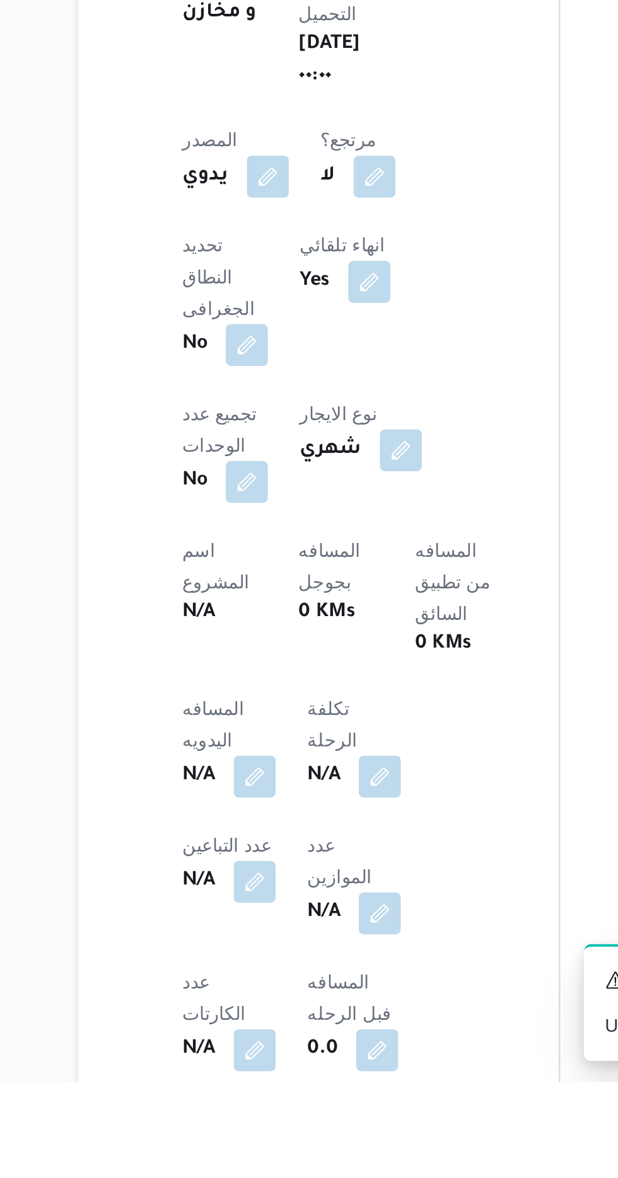
scroll to position [141, 0]
click at [250, 1022] on button "button" at bounding box center [248, 1032] width 20 height 20
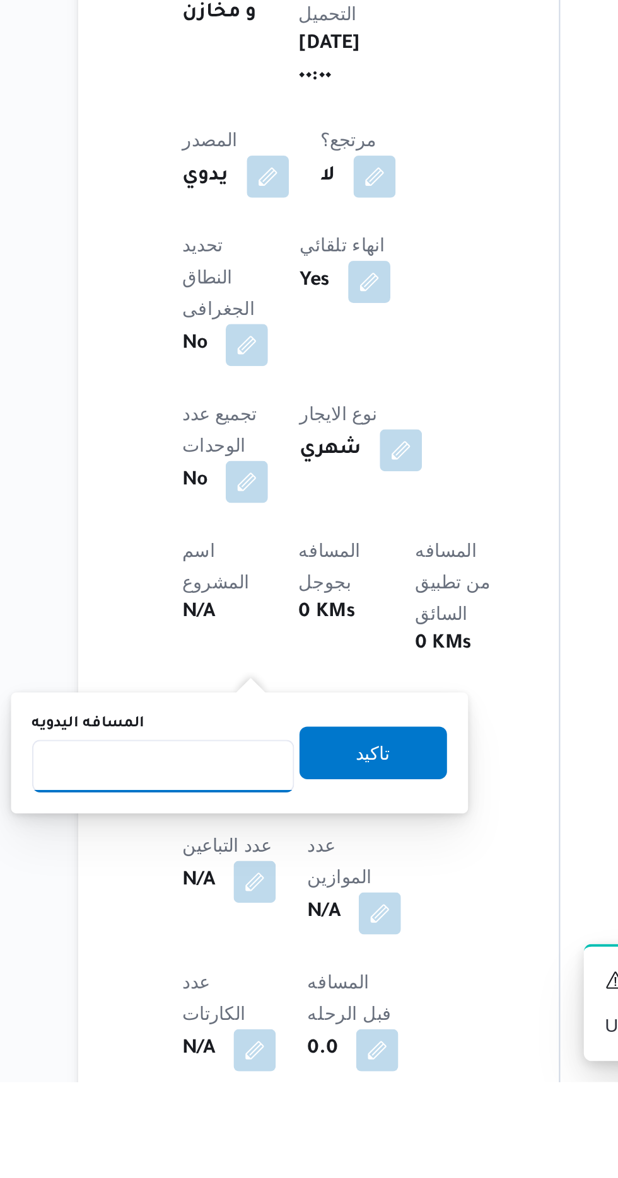
click at [214, 1023] on input "المسافه اليدويه" at bounding box center [204, 1027] width 125 height 25
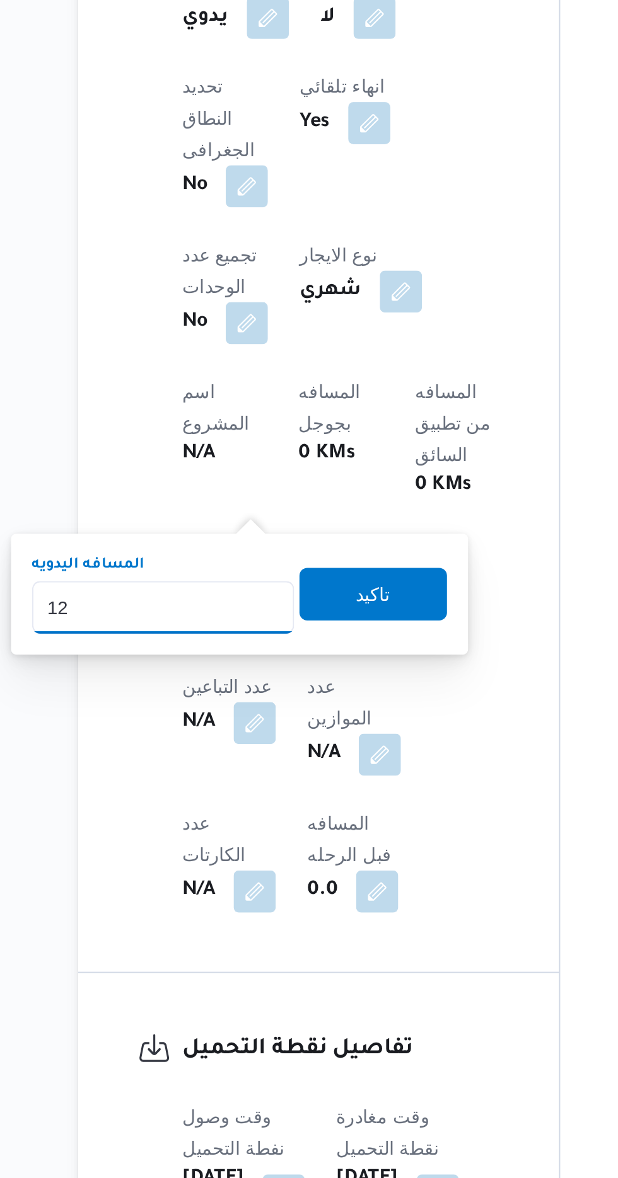
type input "120"
click at [303, 889] on span "تاكيد" at bounding box center [305, 897] width 71 height 25
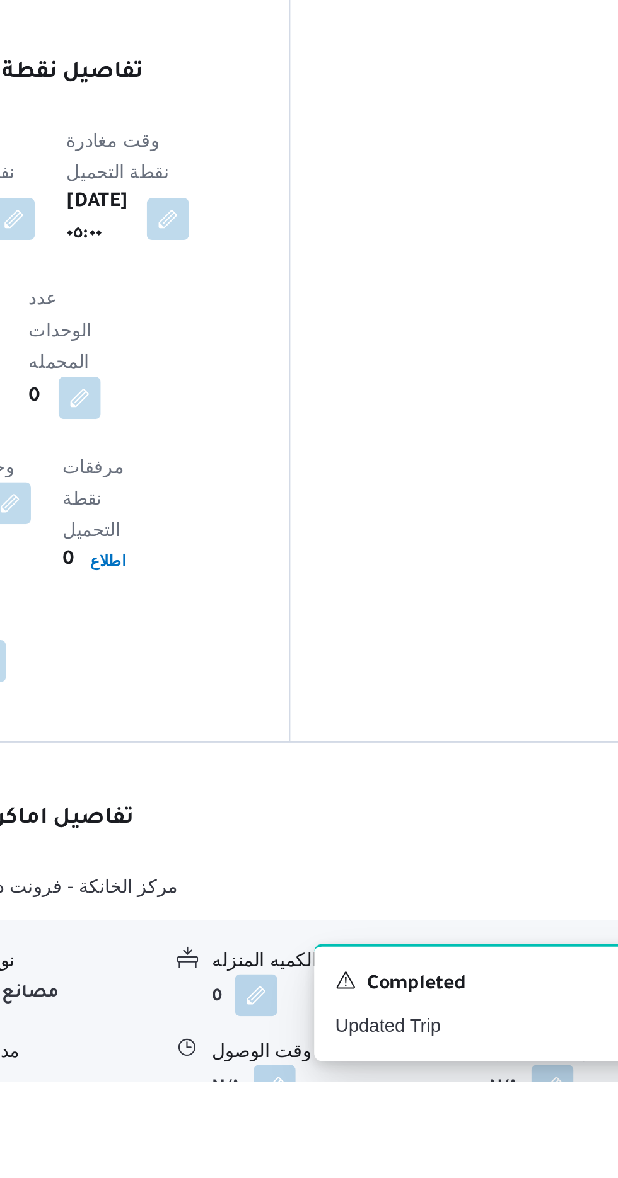
scroll to position [694, 0]
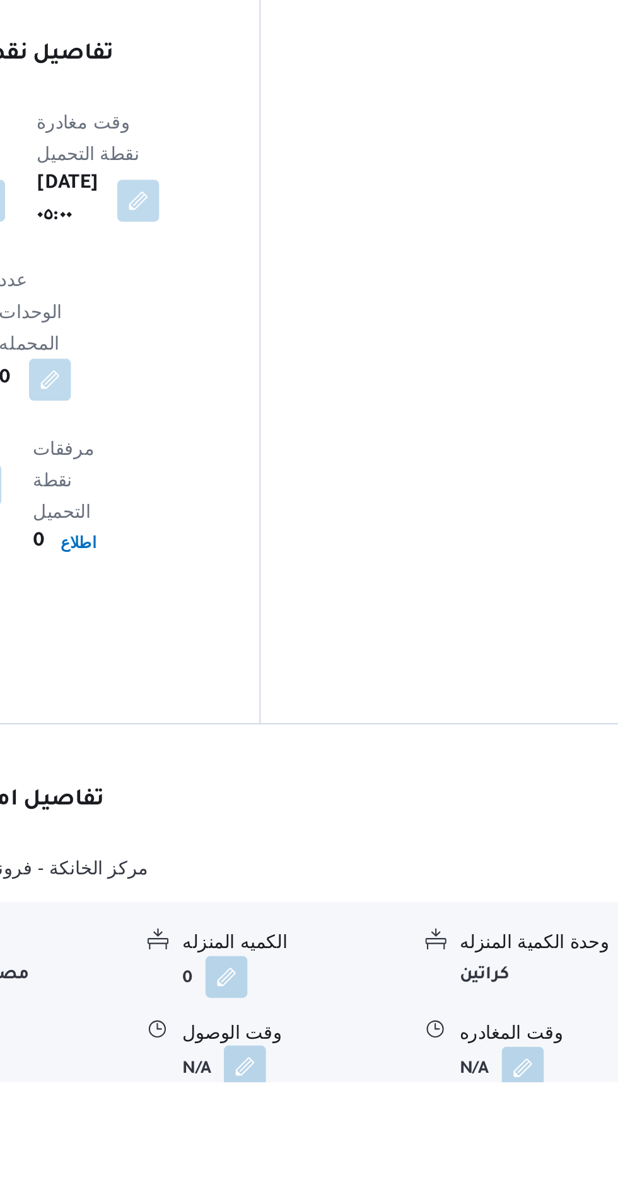
click at [385, 1161] on button "button" at bounding box center [387, 1171] width 20 height 20
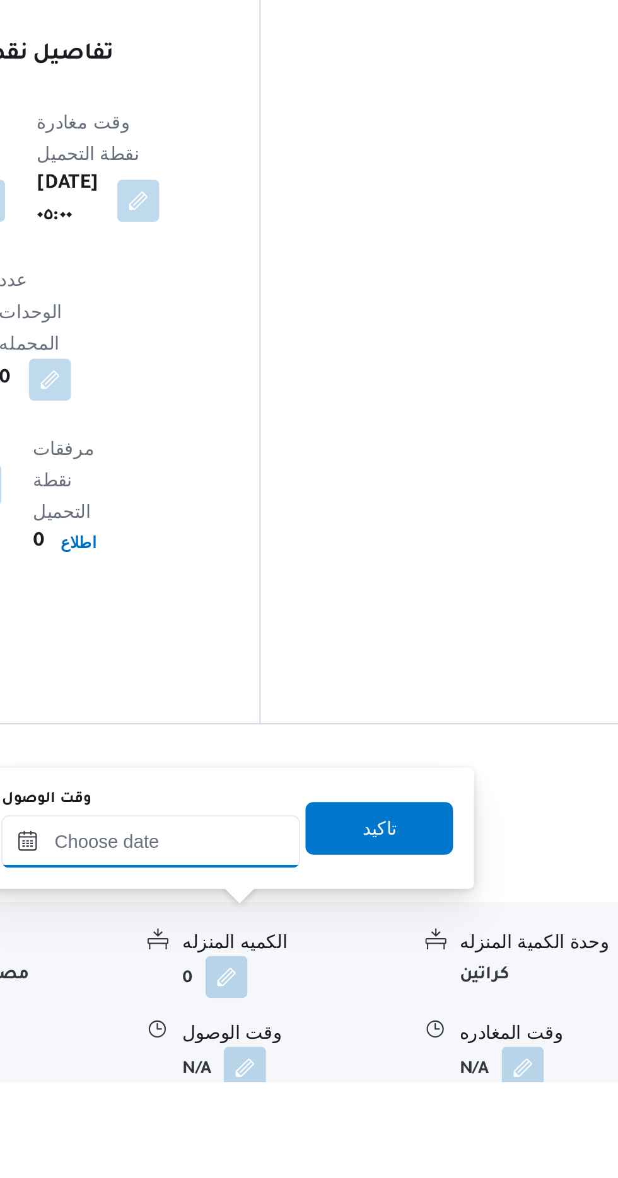
click at [343, 1062] on input "وقت الوصول" at bounding box center [341, 1063] width 143 height 25
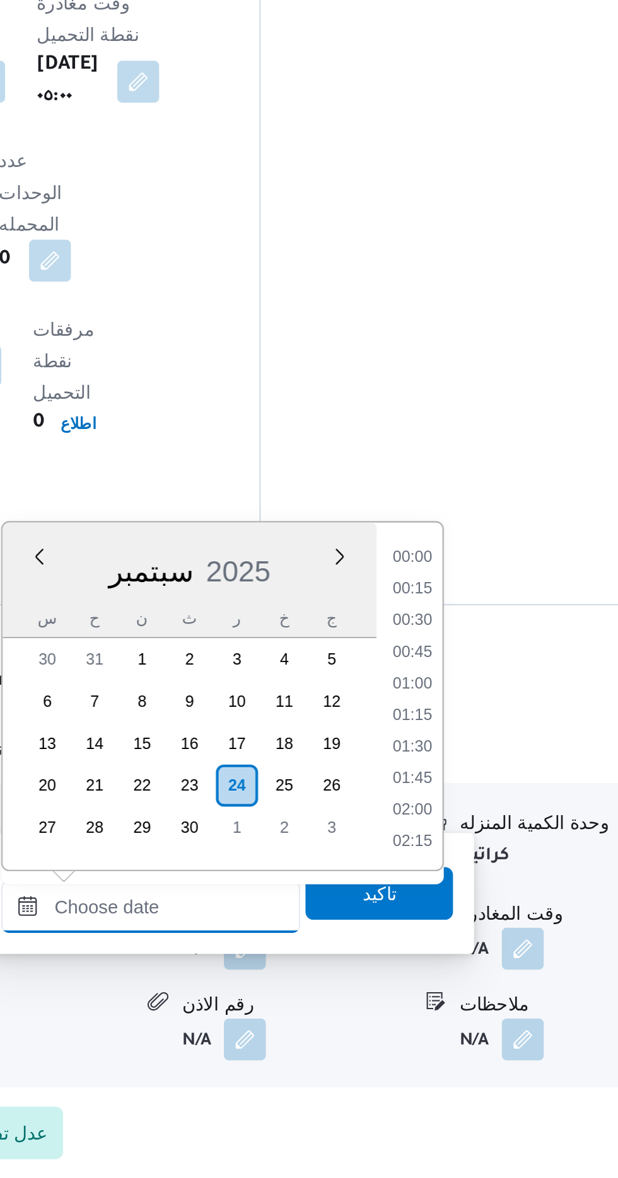
scroll to position [1073, 0]
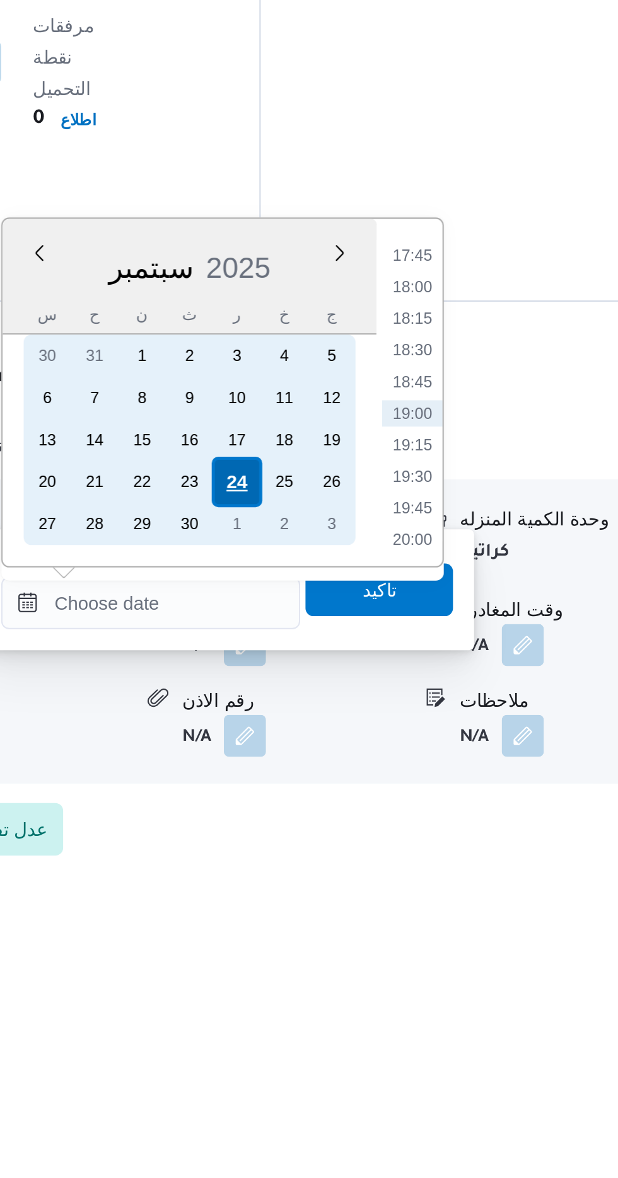
click at [380, 992] on div "24" at bounding box center [383, 991] width 24 height 24
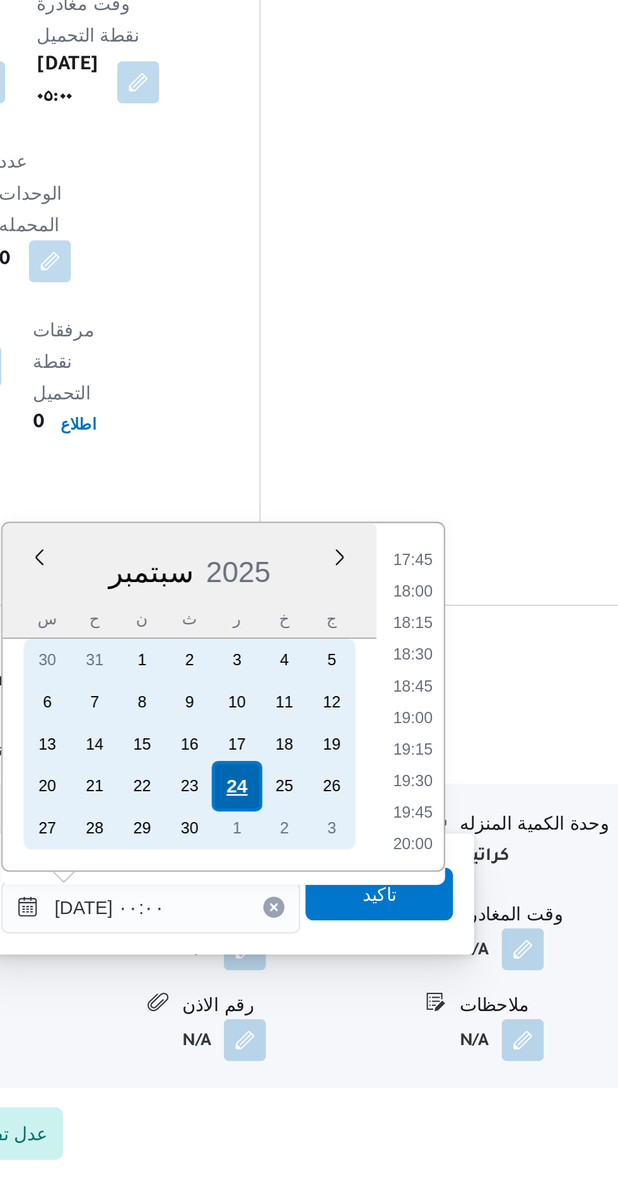
scroll to position [0, 0]
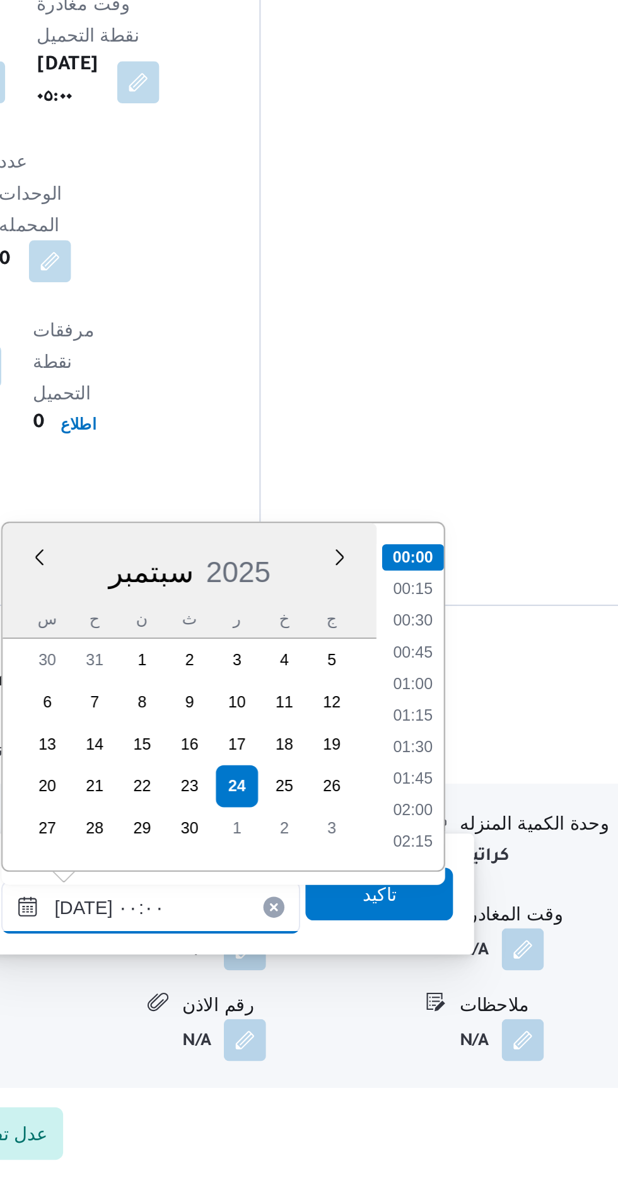
click at [297, 1051] on input "[DATE] ٠٠:٠٠" at bounding box center [341, 1048] width 143 height 25
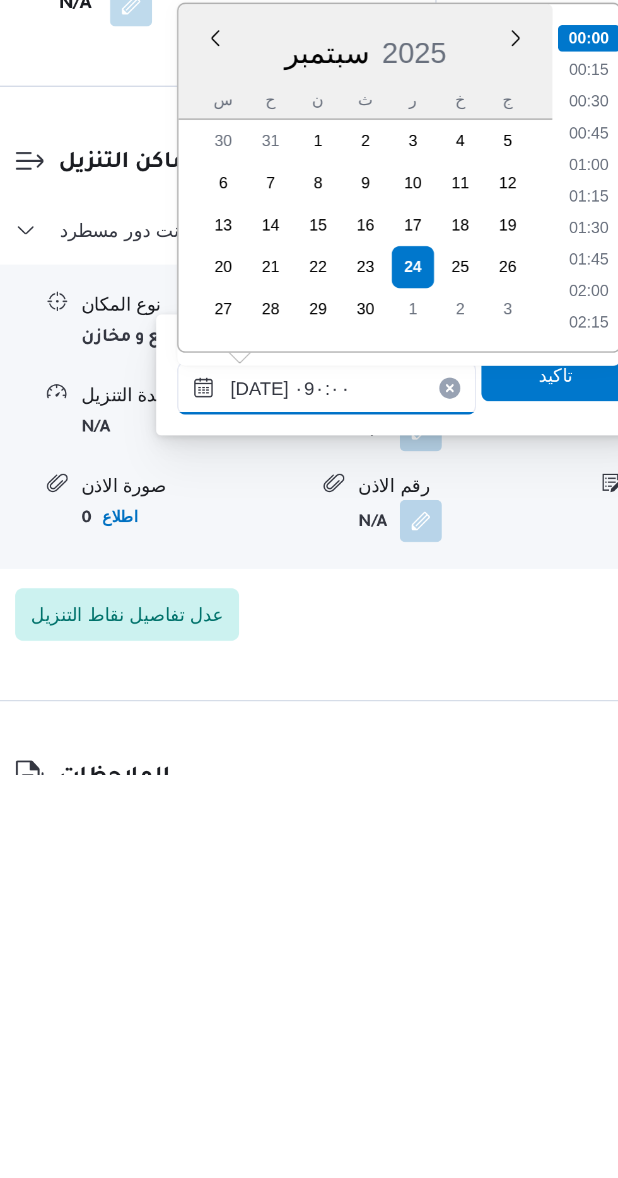
scroll to position [412, 0]
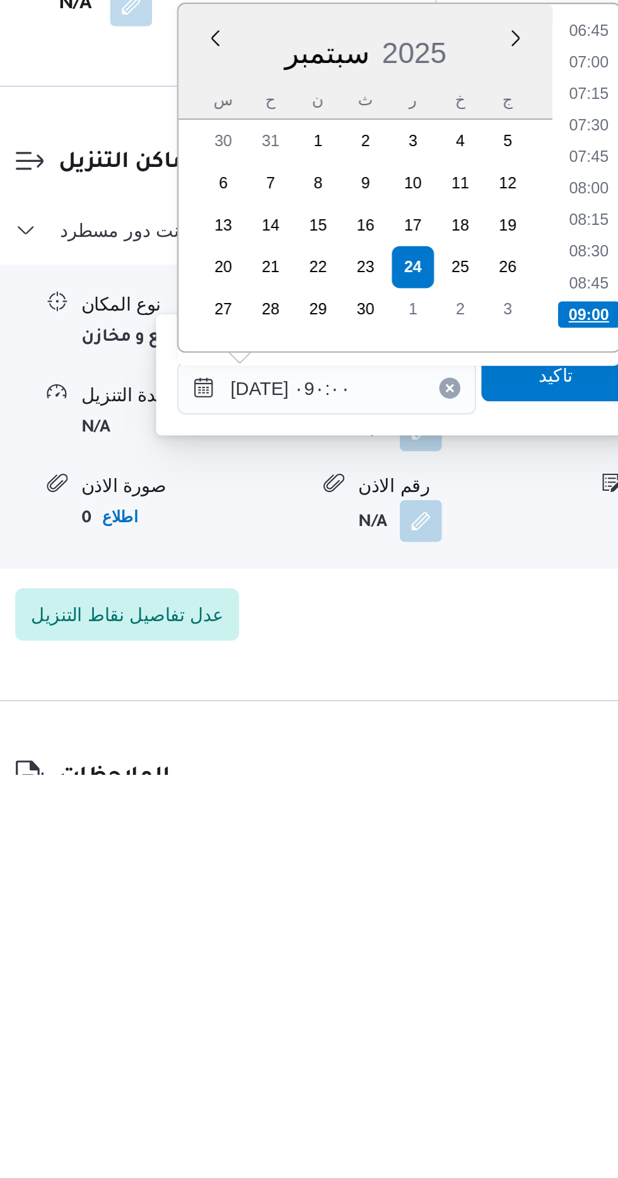
click at [459, 956] on li "09:00" at bounding box center [467, 958] width 30 height 13
type input "[DATE] ٠٩:٠٠"
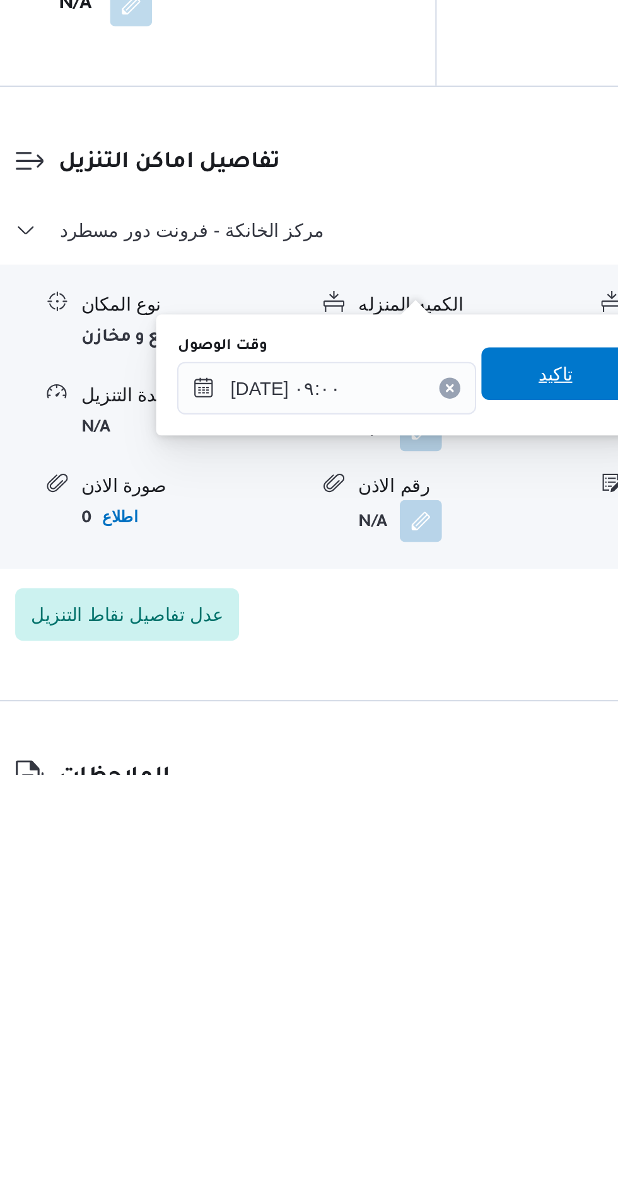
click at [450, 984] on span "تاكيد" at bounding box center [451, 986] width 71 height 25
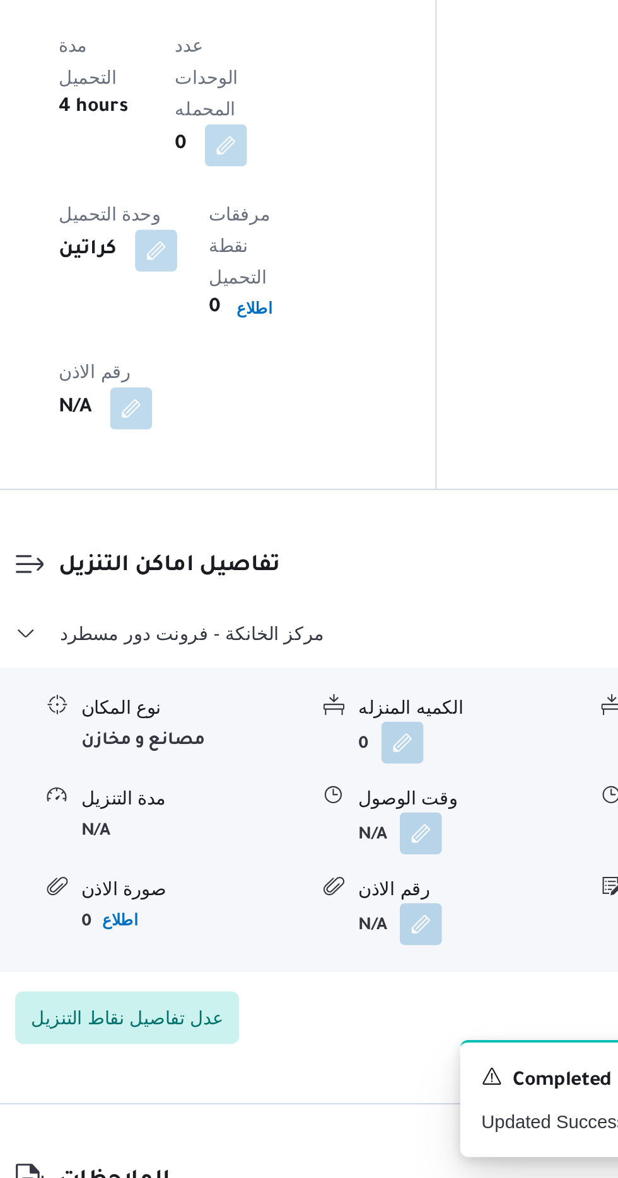
scroll to position [851, 0]
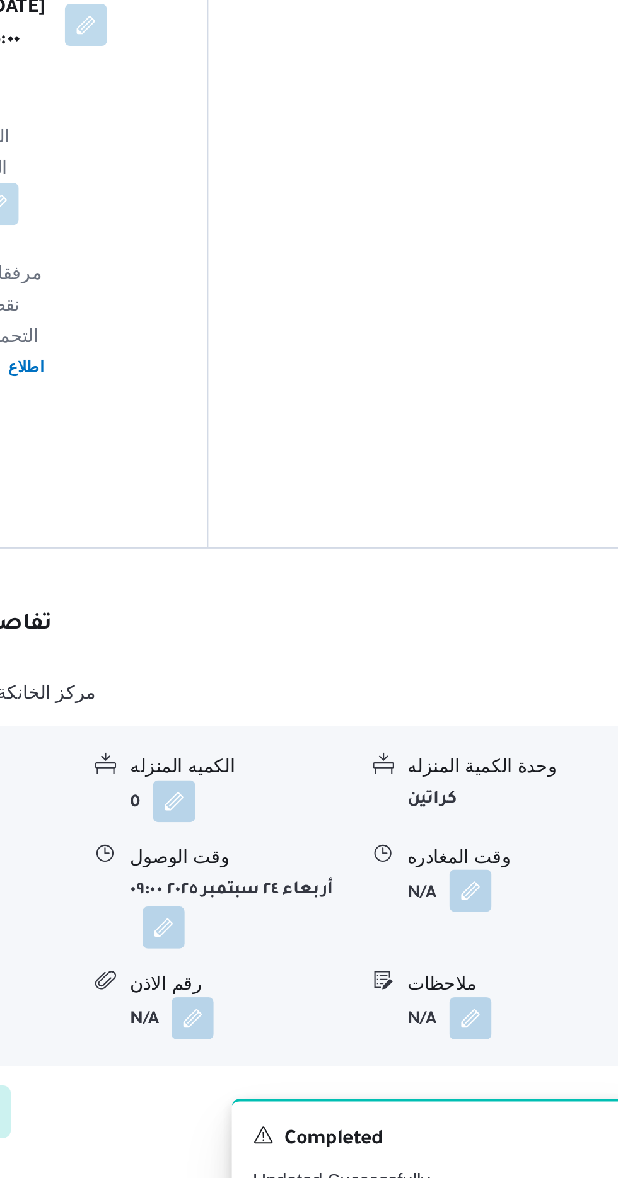
click at [519, 1003] on button "button" at bounding box center [520, 1013] width 20 height 20
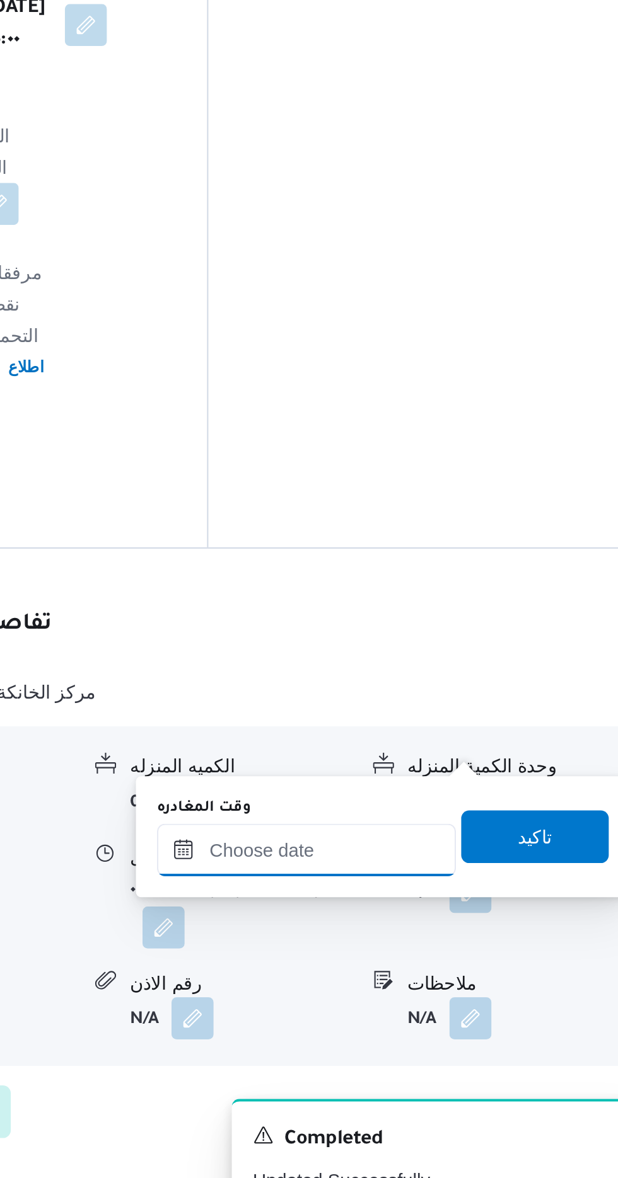
click at [439, 989] on input "وقت المغادره" at bounding box center [441, 993] width 143 height 25
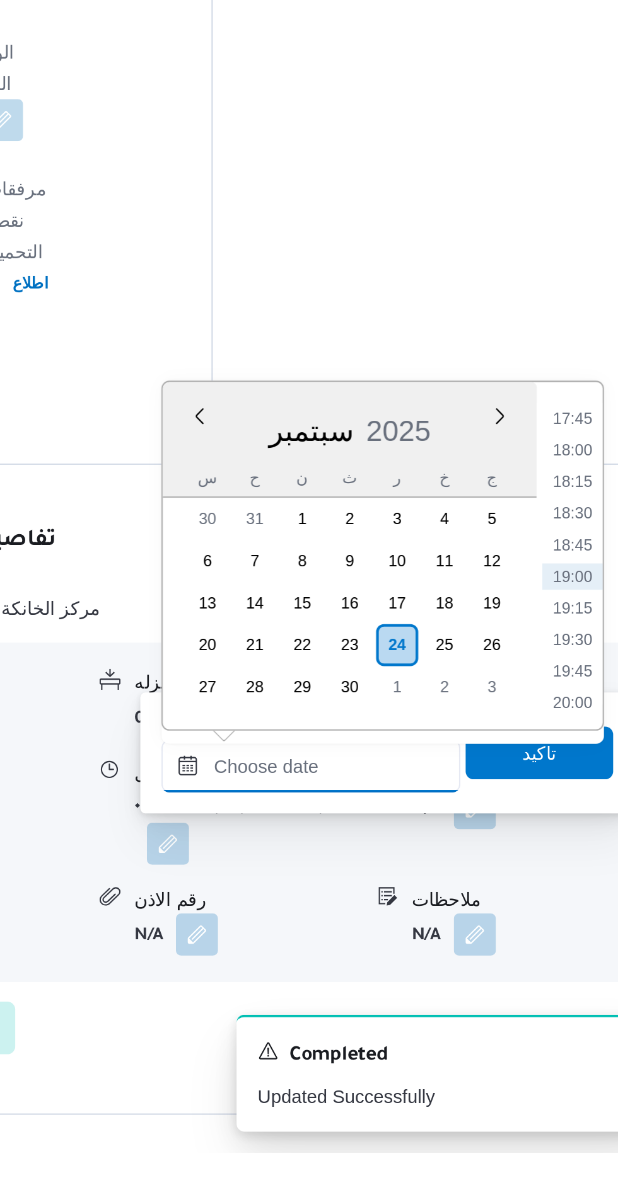
scroll to position [852, 0]
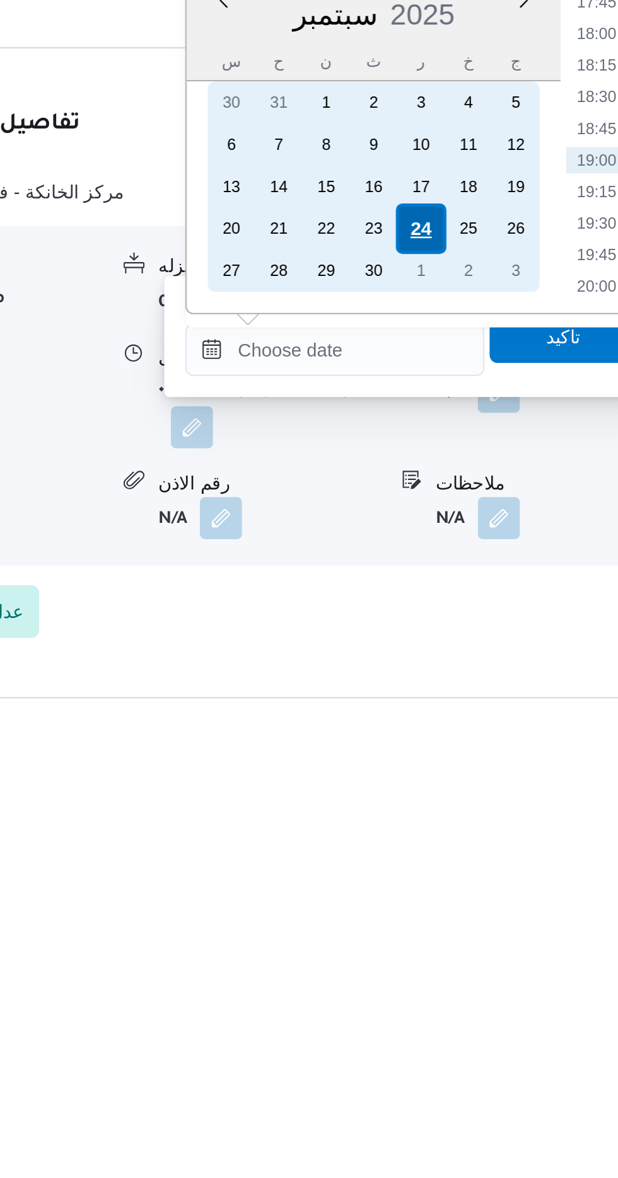
click at [485, 933] on div "24" at bounding box center [483, 935] width 24 height 24
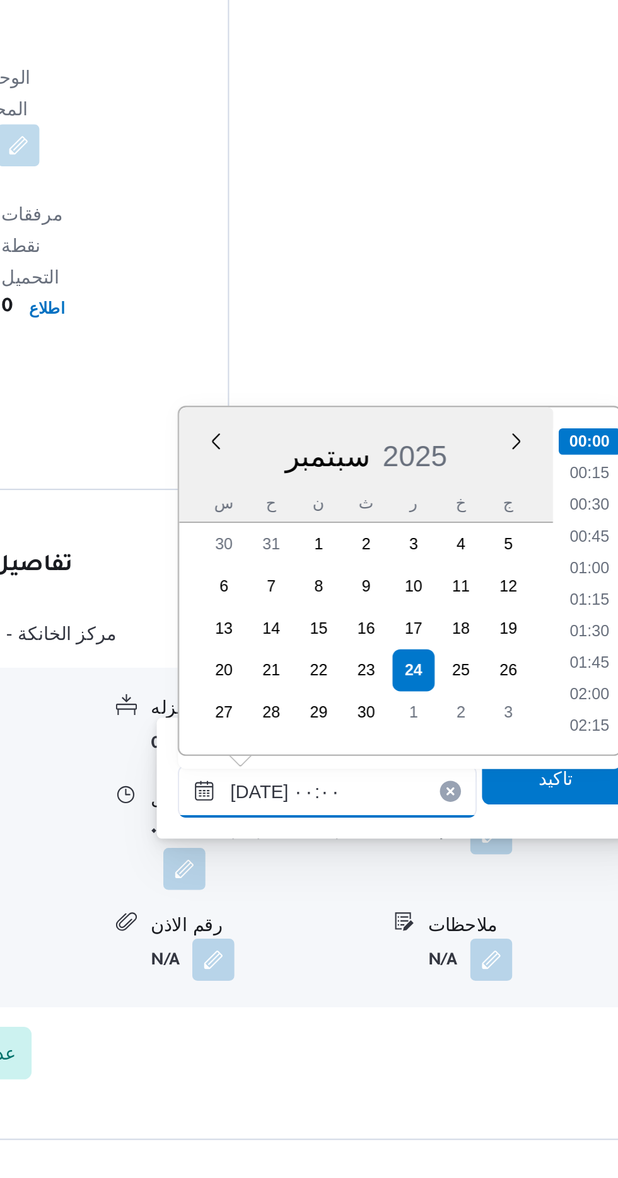
click at [381, 997] on input "[DATE] ٠٠:٠٠" at bounding box center [441, 993] width 143 height 25
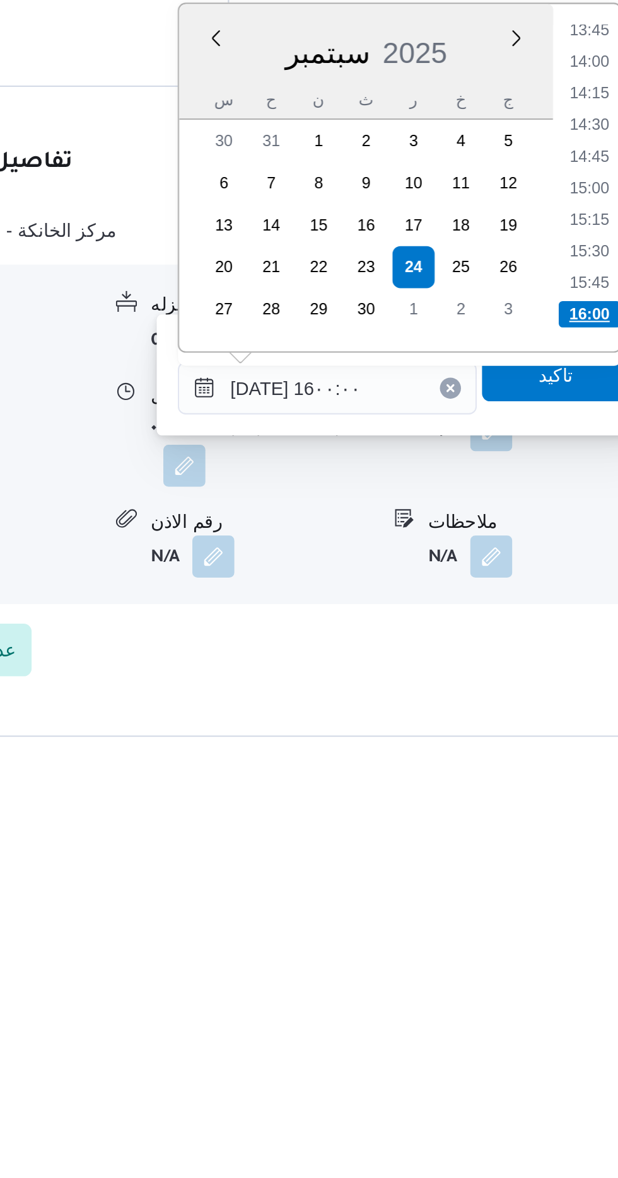
click at [558, 954] on li "16:00" at bounding box center [567, 958] width 30 height 13
type input "[DATE] ١٦:٠٠"
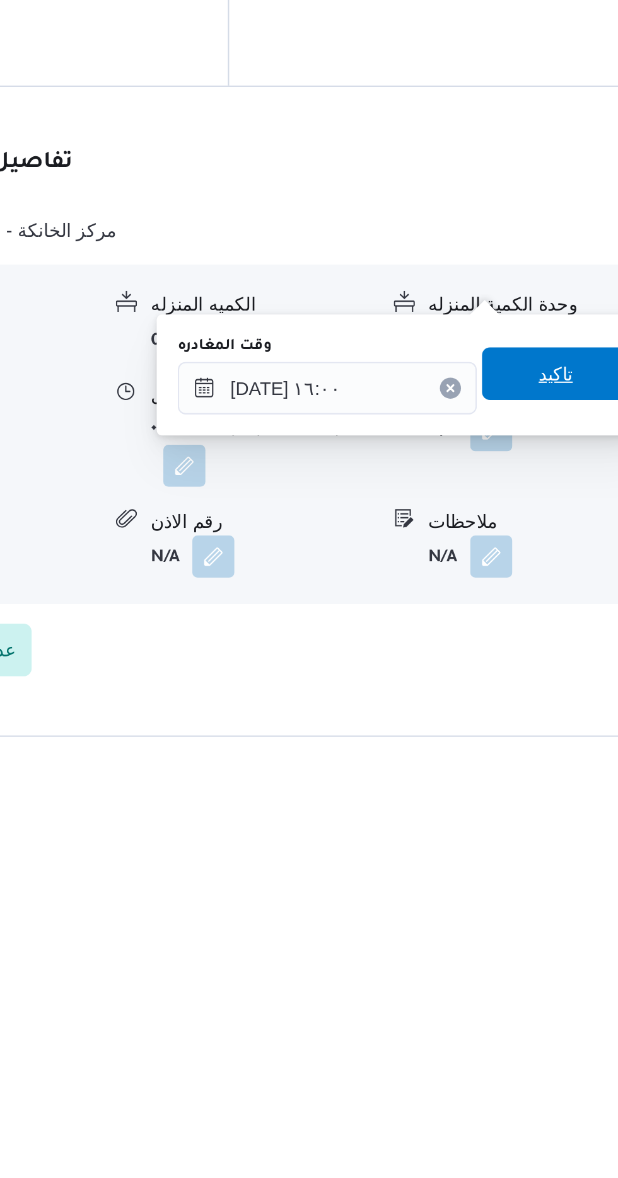
click at [547, 988] on span "تاكيد" at bounding box center [551, 986] width 71 height 25
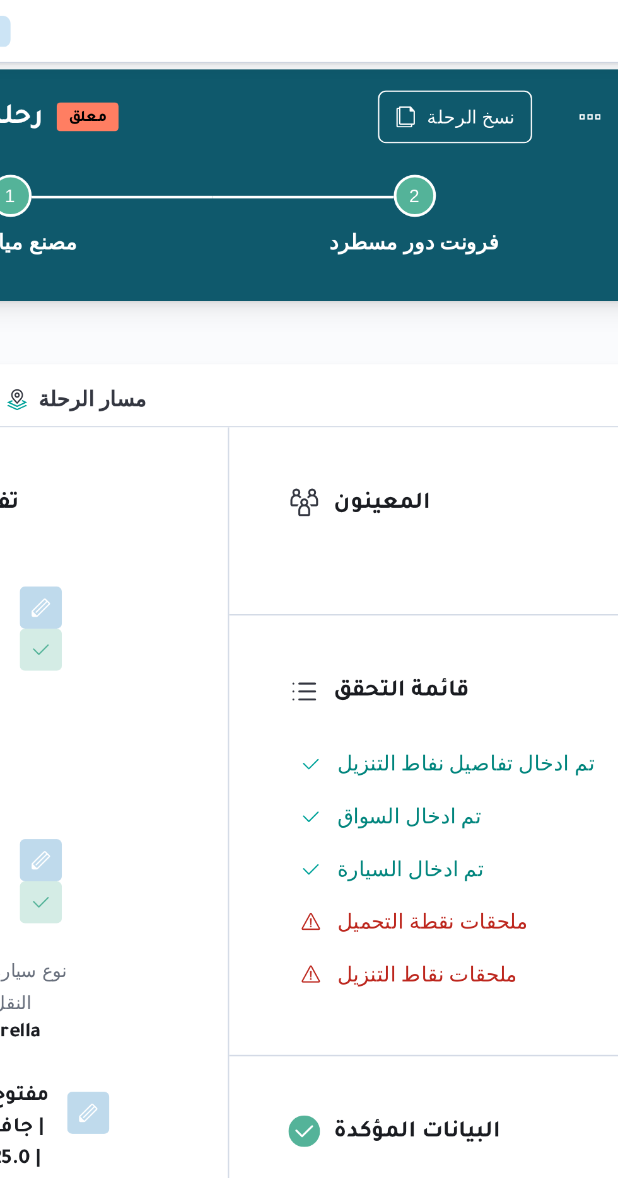
scroll to position [0, 0]
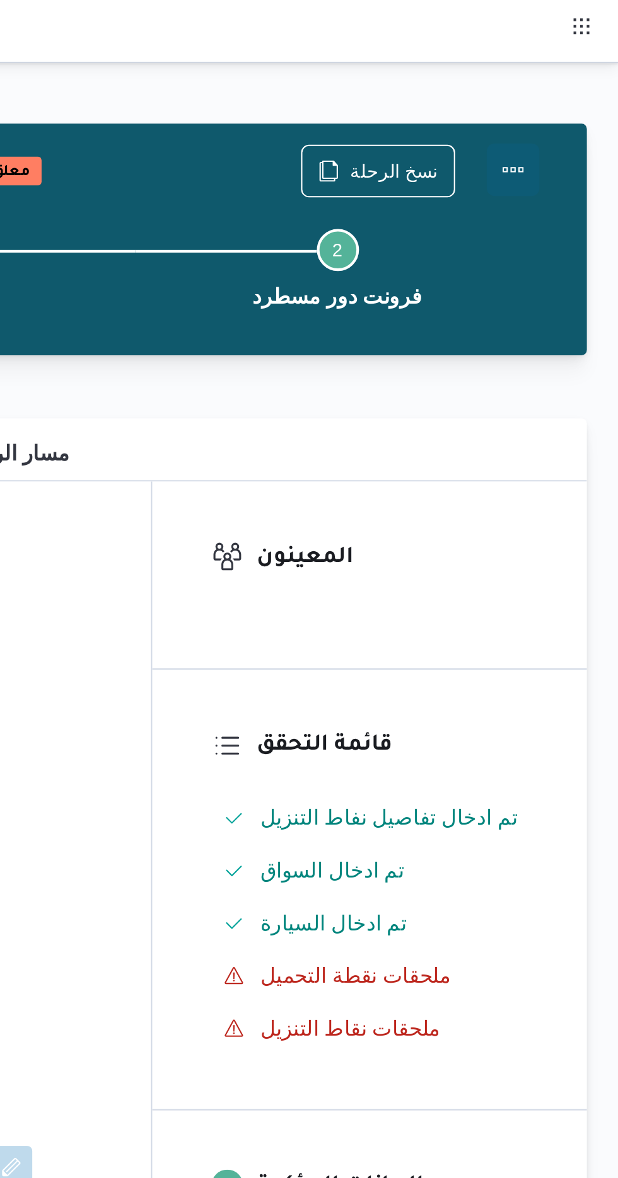
click at [562, 80] on button "Actions" at bounding box center [567, 81] width 25 height 25
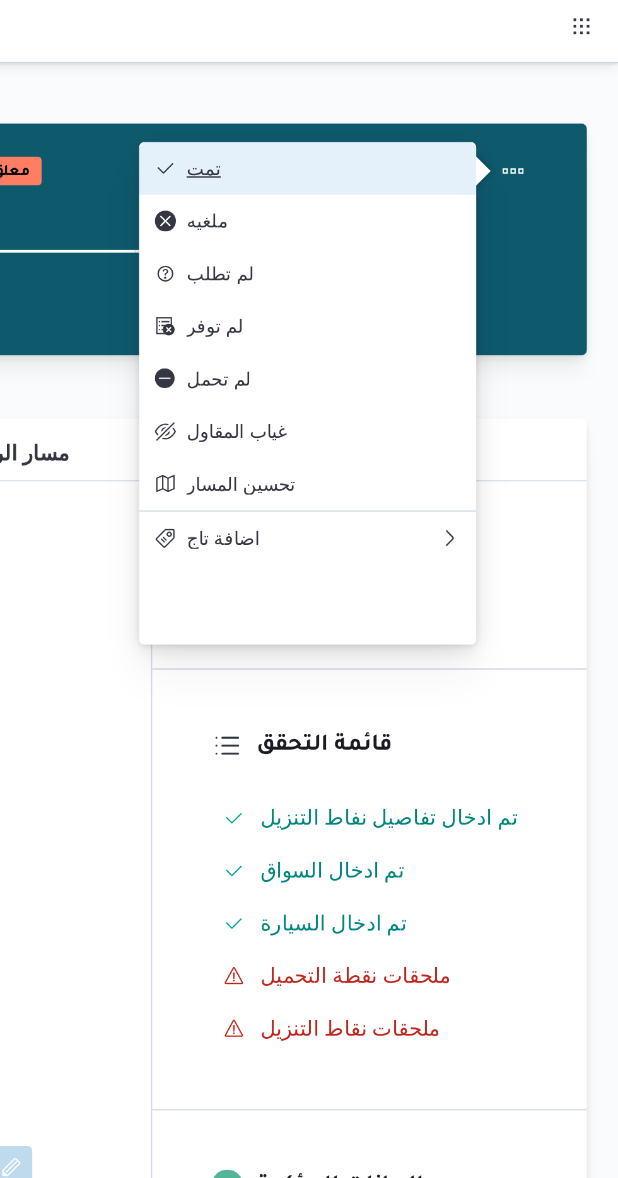
click at [475, 76] on span "تمت" at bounding box center [476, 81] width 131 height 10
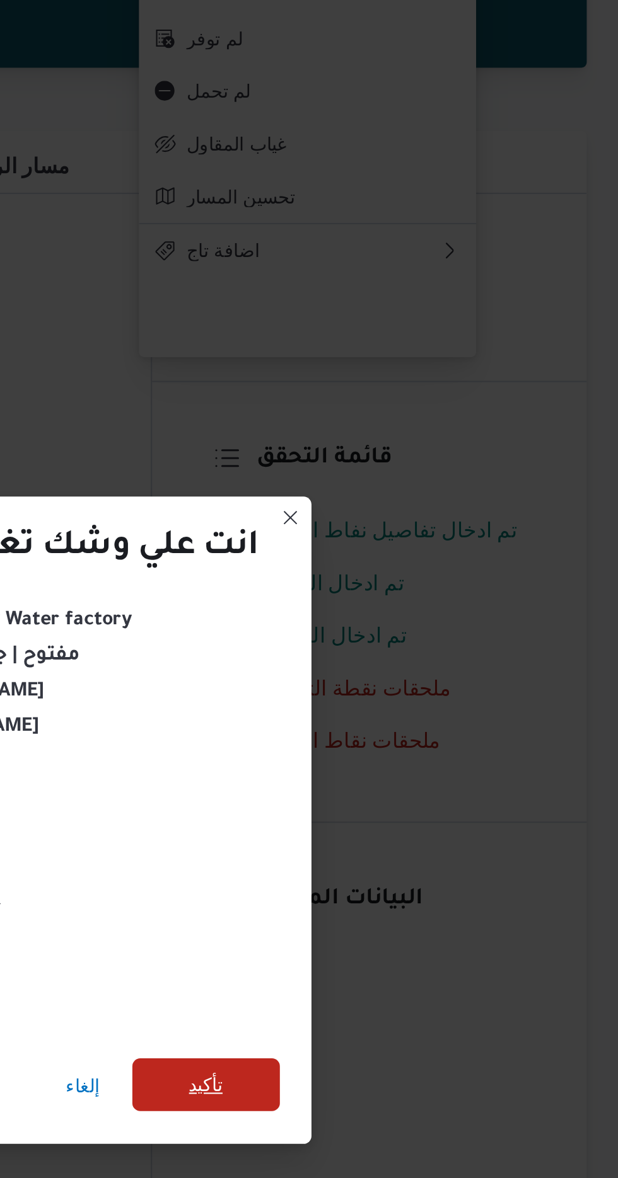
click at [421, 653] on span "تأكيد" at bounding box center [420, 657] width 16 height 15
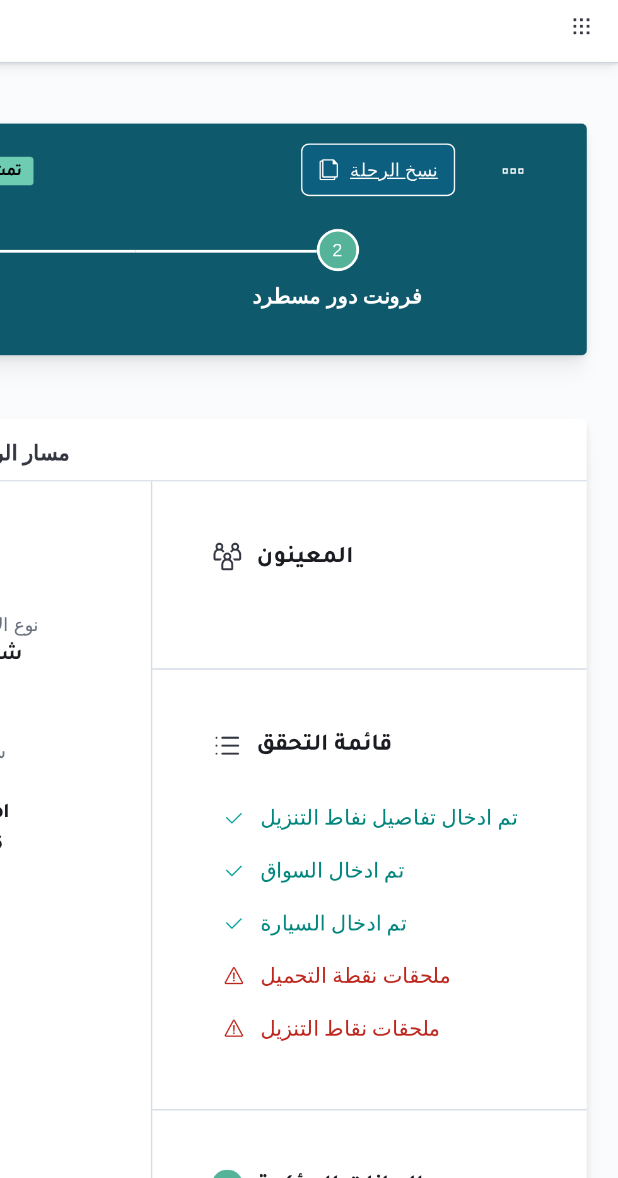
click at [500, 77] on span "نسخ الرحلة" at bounding box center [510, 81] width 42 height 15
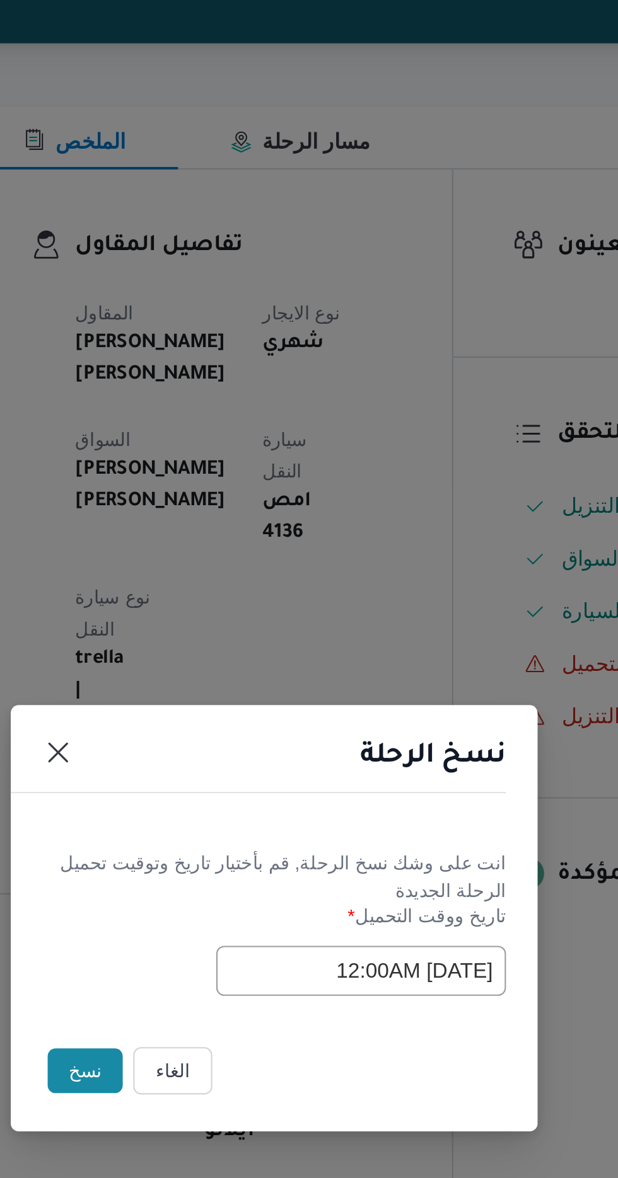
click at [220, 661] on button "نسخ" at bounding box center [218, 662] width 36 height 21
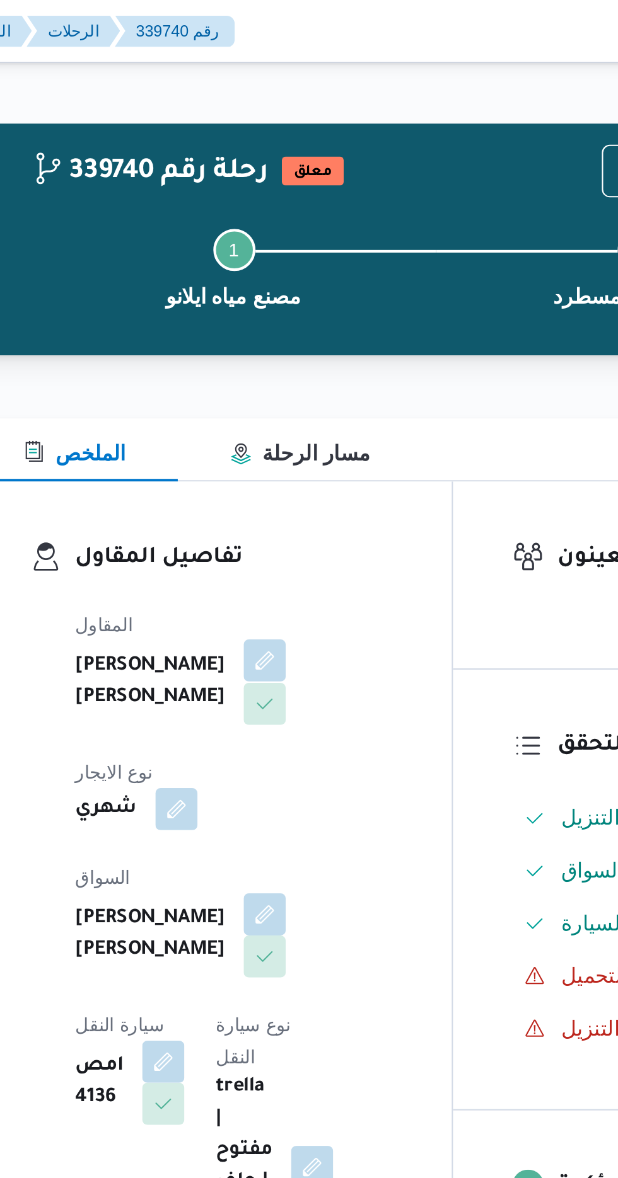
click at [294, 326] on button "button" at bounding box center [304, 316] width 20 height 20
click at [294, 435] on button "button" at bounding box center [304, 437] width 20 height 20
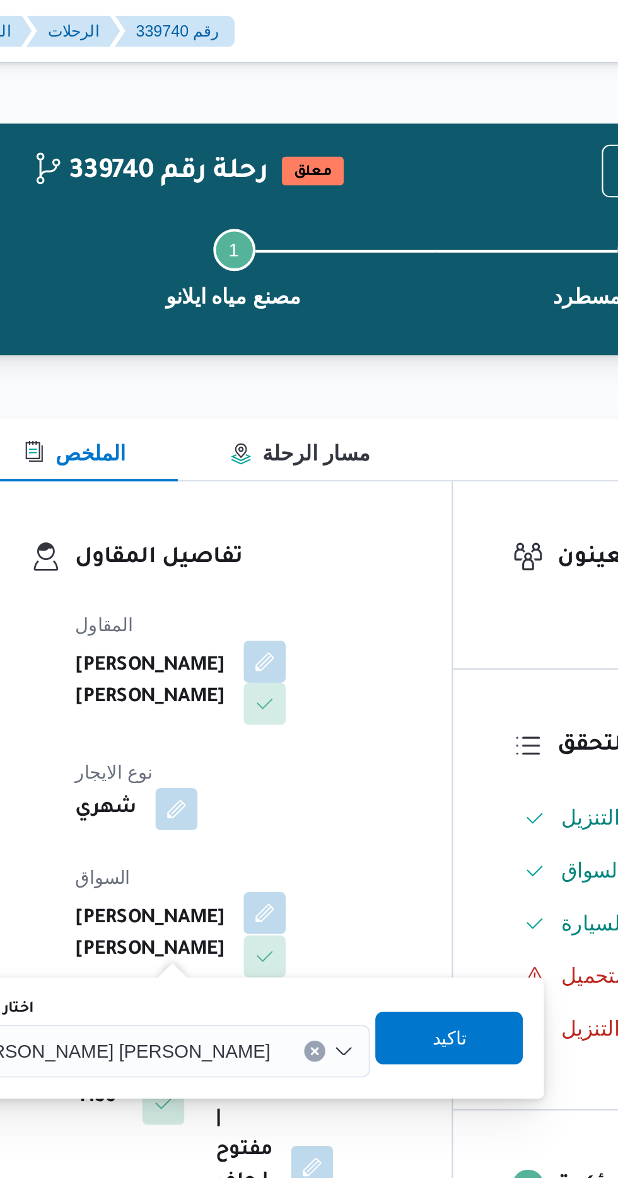
click at [294, 433] on button "button" at bounding box center [304, 437] width 20 height 20
click at [232, 507] on span "[PERSON_NAME] [PERSON_NAME]" at bounding box center [232, 503] width 147 height 14
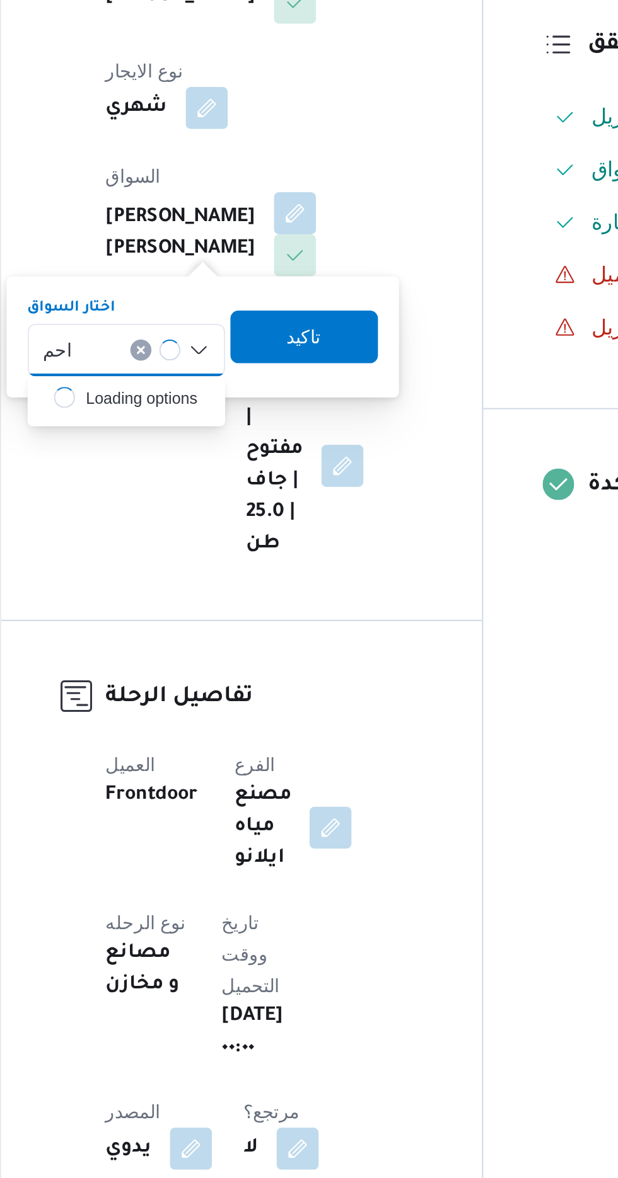
type input "[PERSON_NAME]"
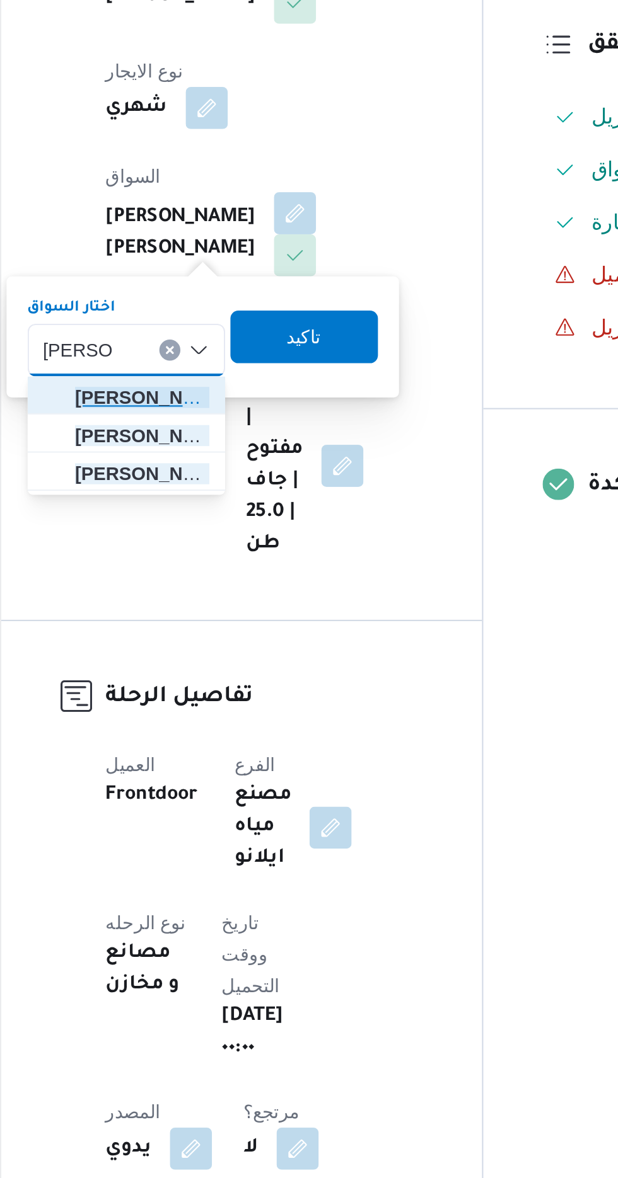
click at [212, 526] on span "[PERSON_NAME] يد [PERSON_NAME]" at bounding box center [231, 526] width 64 height 15
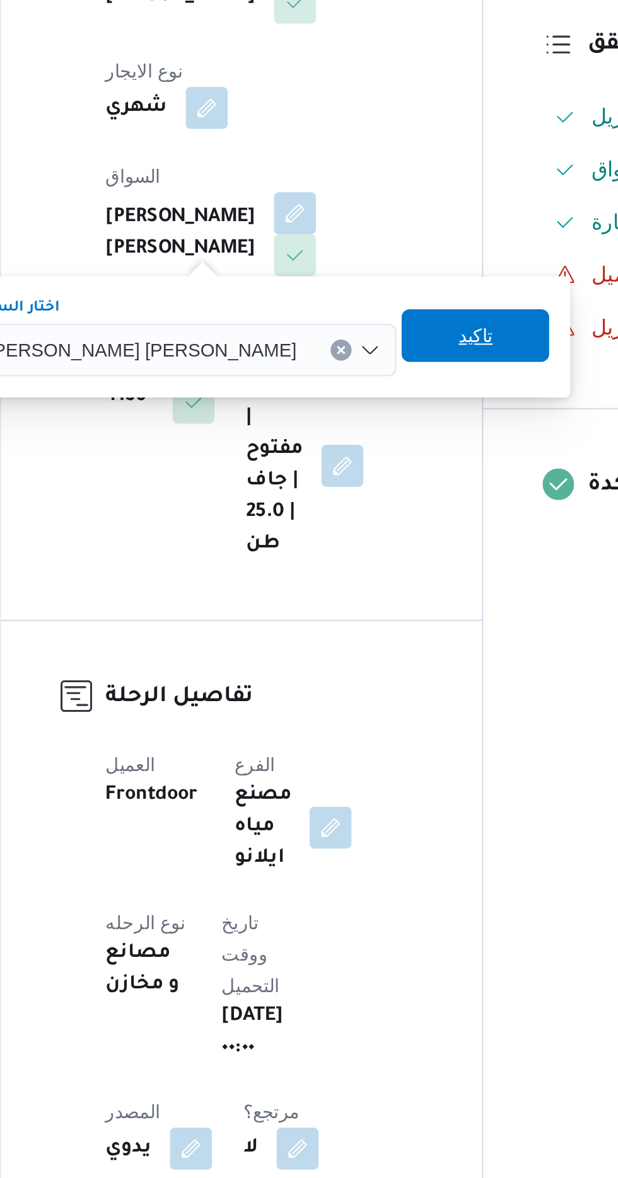
click at [355, 499] on span "تاكيد" at bounding box center [390, 496] width 71 height 25
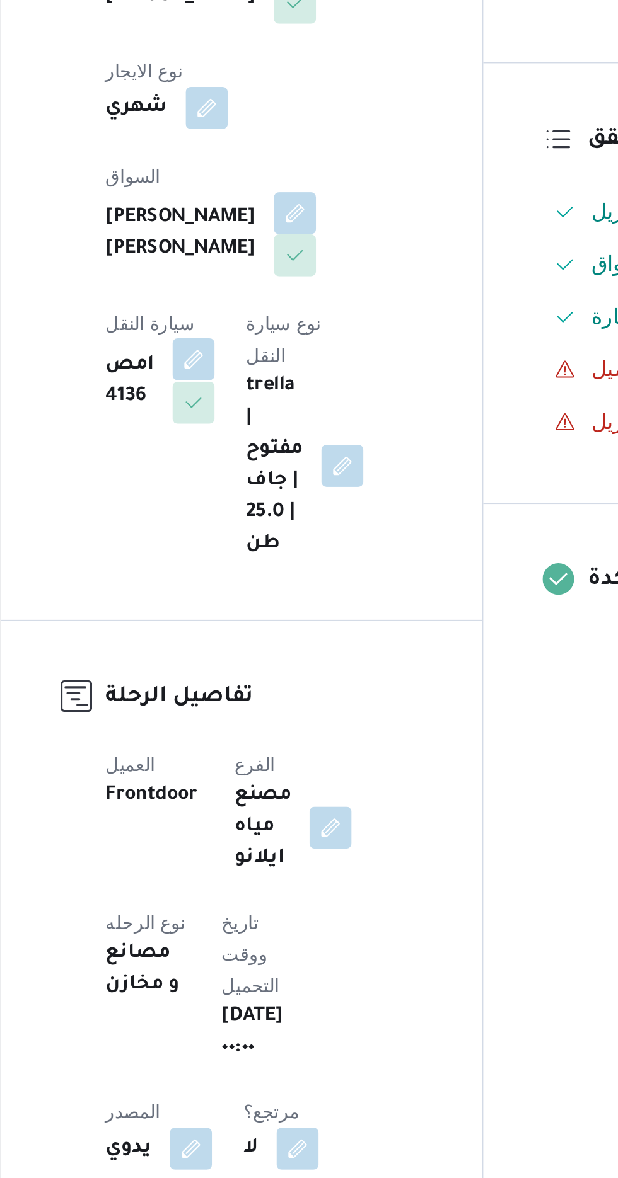
click at [266, 498] on button "button" at bounding box center [256, 508] width 20 height 20
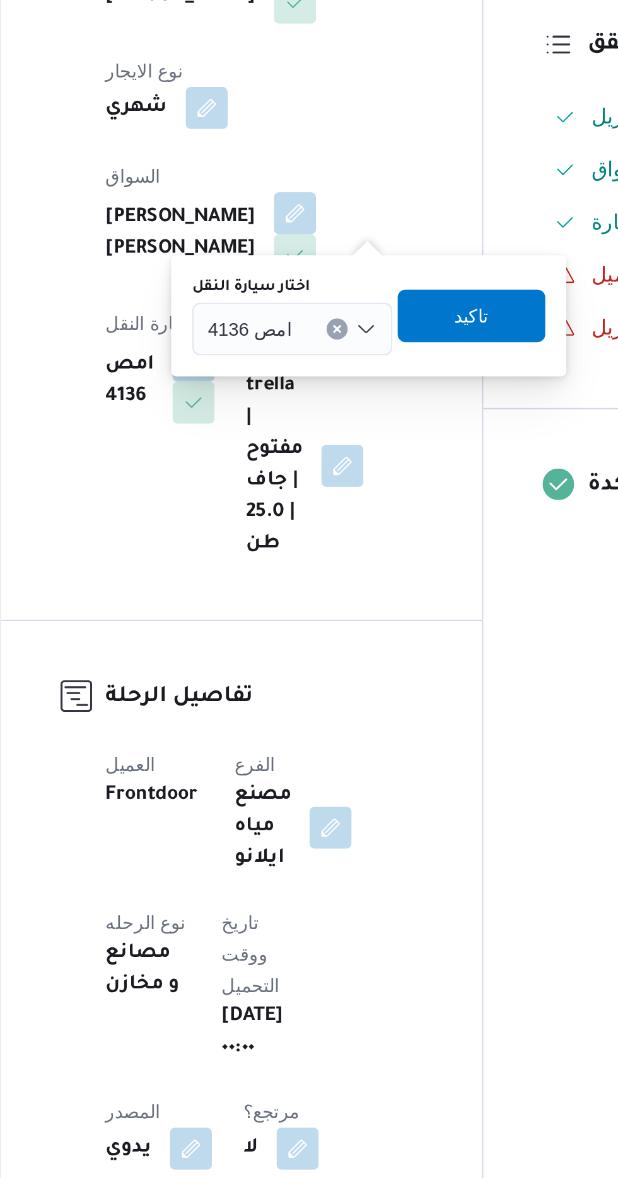
click at [296, 486] on span "امص 4136" at bounding box center [283, 493] width 40 height 14
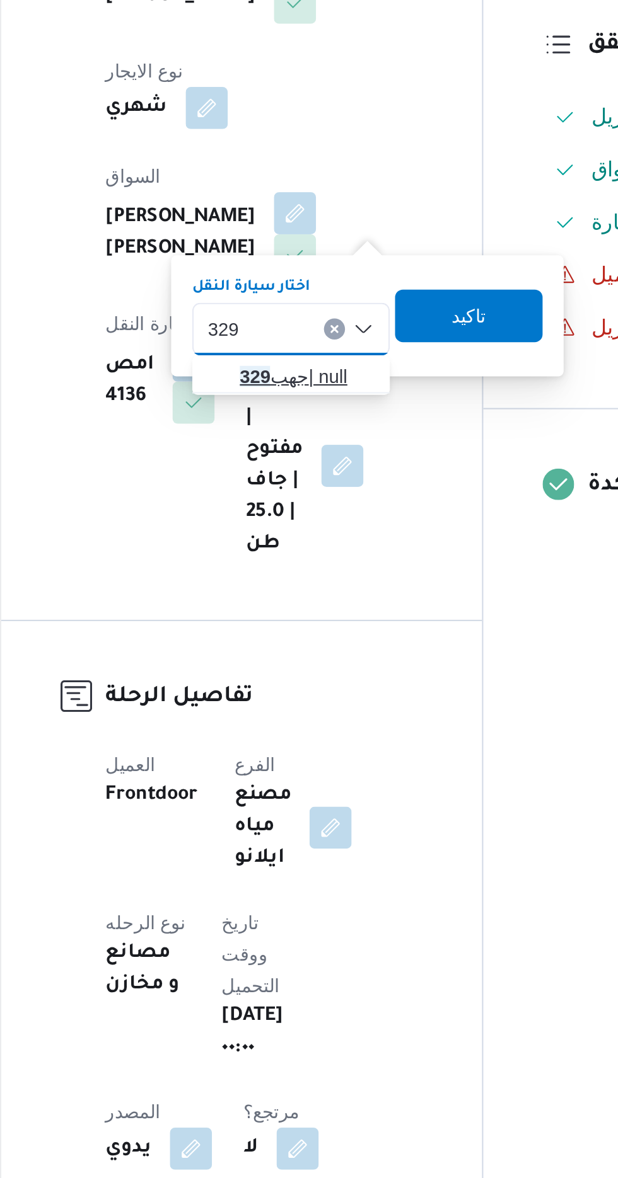
type input "329"
click at [291, 515] on mark "329" at bounding box center [285, 516] width 14 height 10
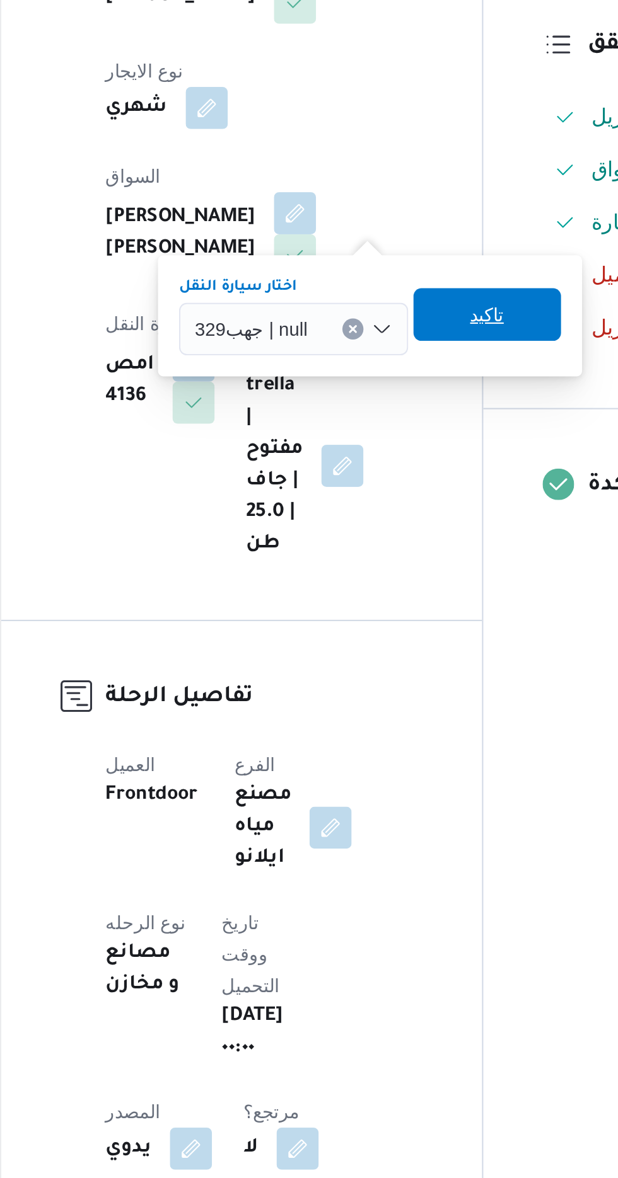
click at [388, 489] on span "تاكيد" at bounding box center [396, 486] width 16 height 15
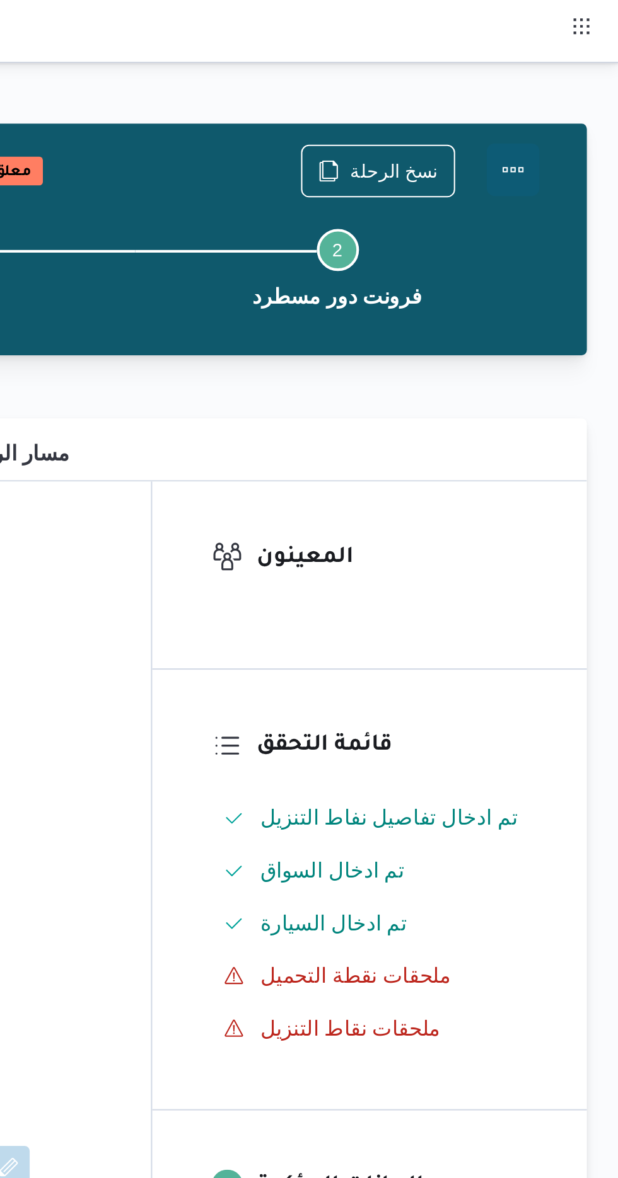
click at [565, 83] on button "Actions" at bounding box center [567, 81] width 25 height 25
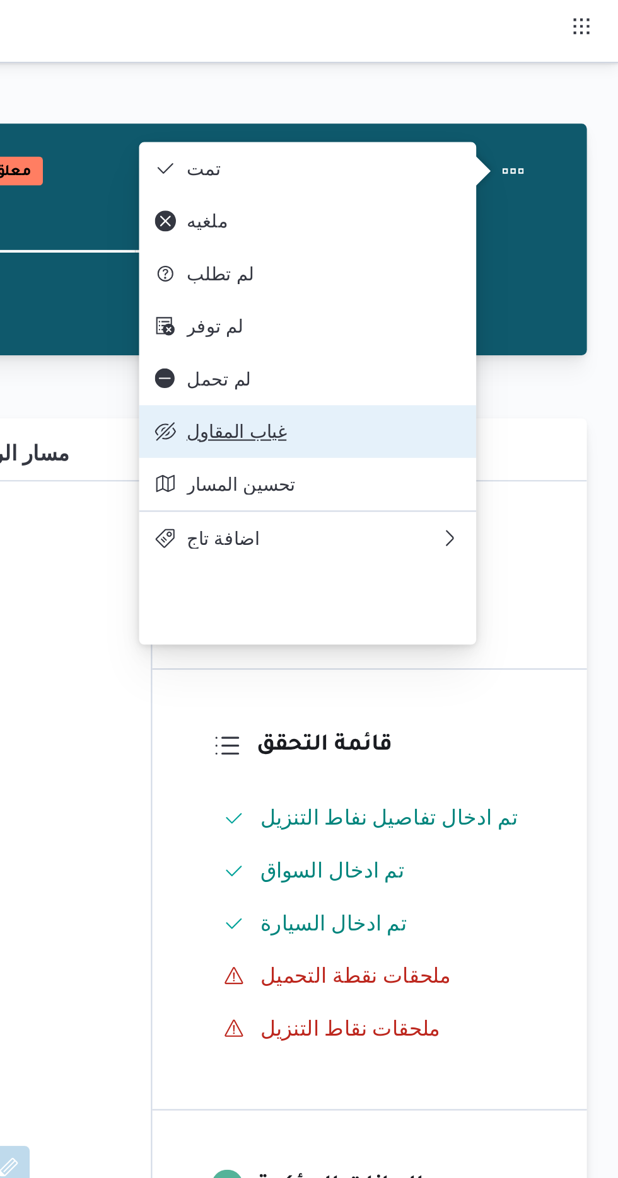
click at [434, 212] on span "غياب المقاول" at bounding box center [476, 207] width 131 height 10
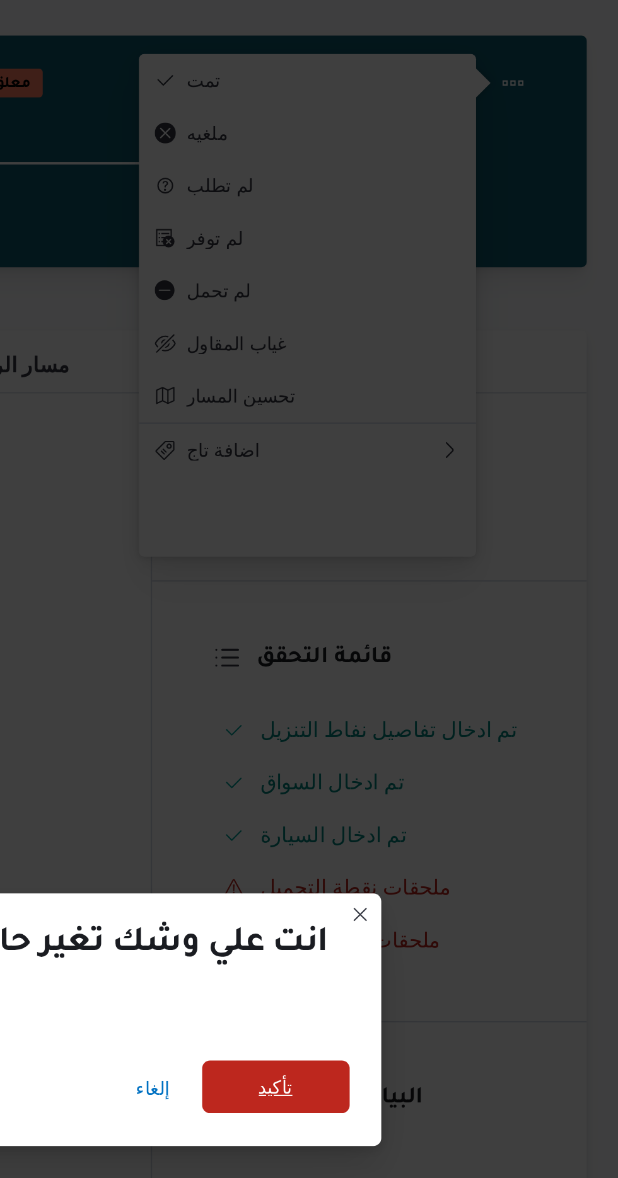
click at [453, 563] on span "تأكيد" at bounding box center [454, 562] width 16 height 15
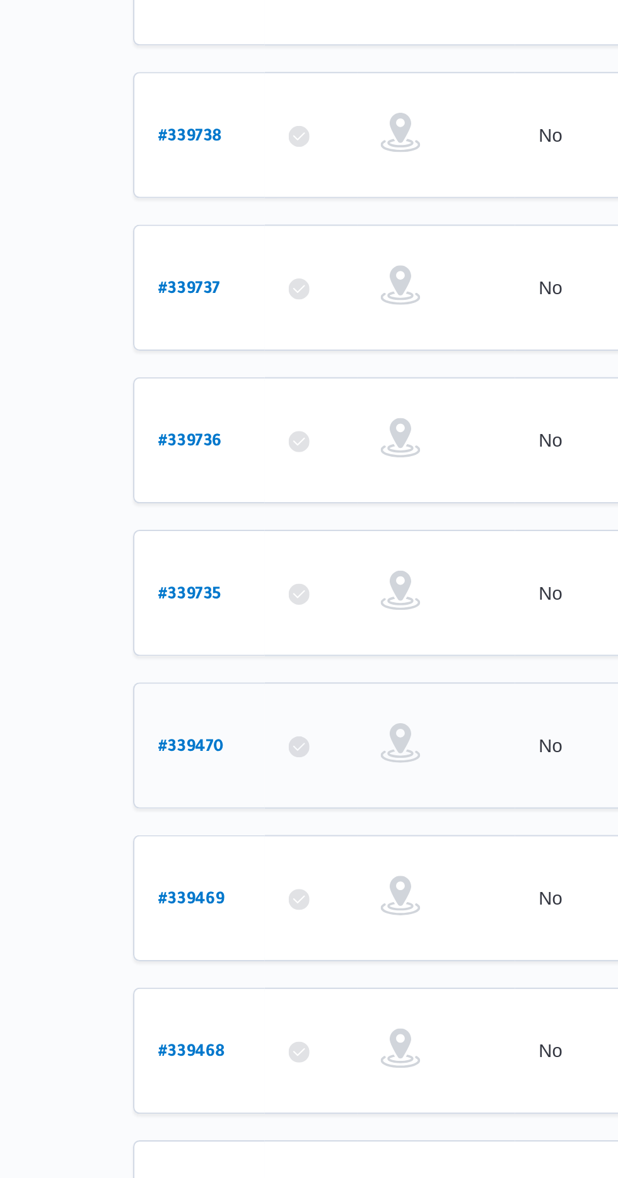
click at [192, 684] on b "# 339470" at bounding box center [192, 688] width 32 height 9
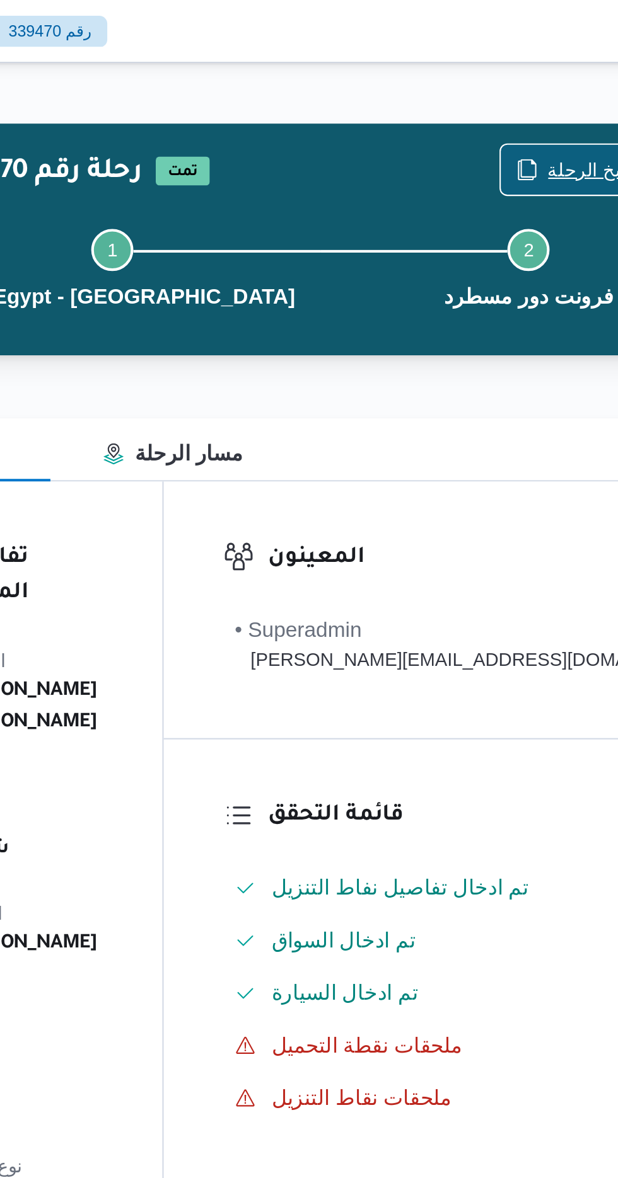
click at [501, 77] on span "نسخ الرحلة" at bounding box center [522, 81] width 42 height 15
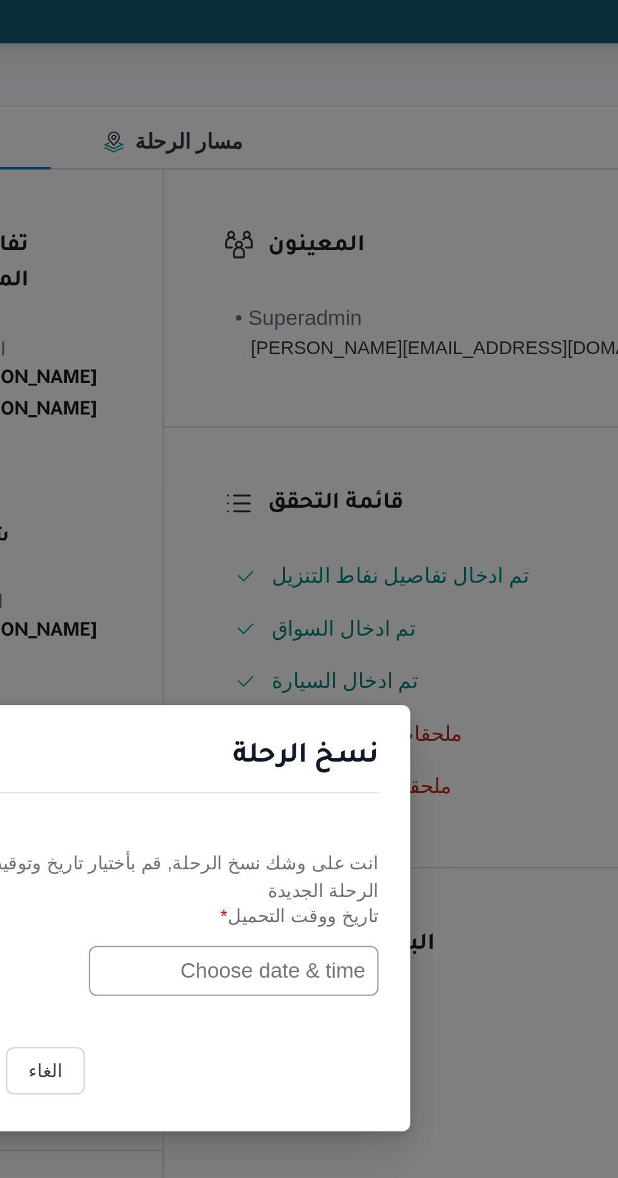
click at [329, 617] on input "text" at bounding box center [350, 614] width 139 height 24
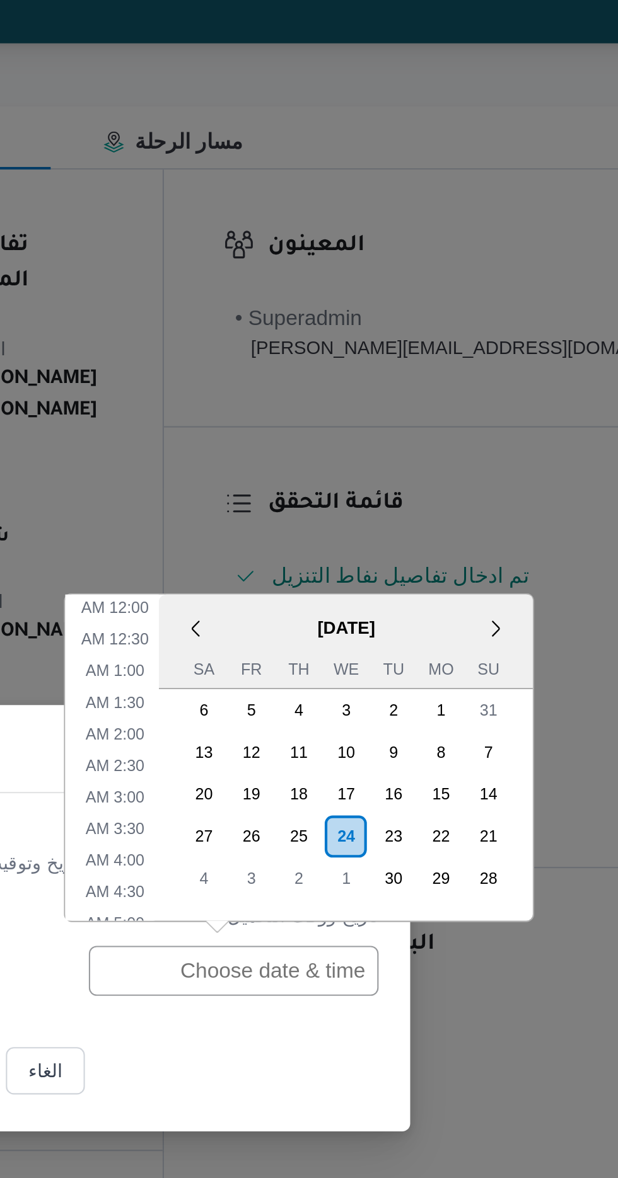
scroll to position [503, 0]
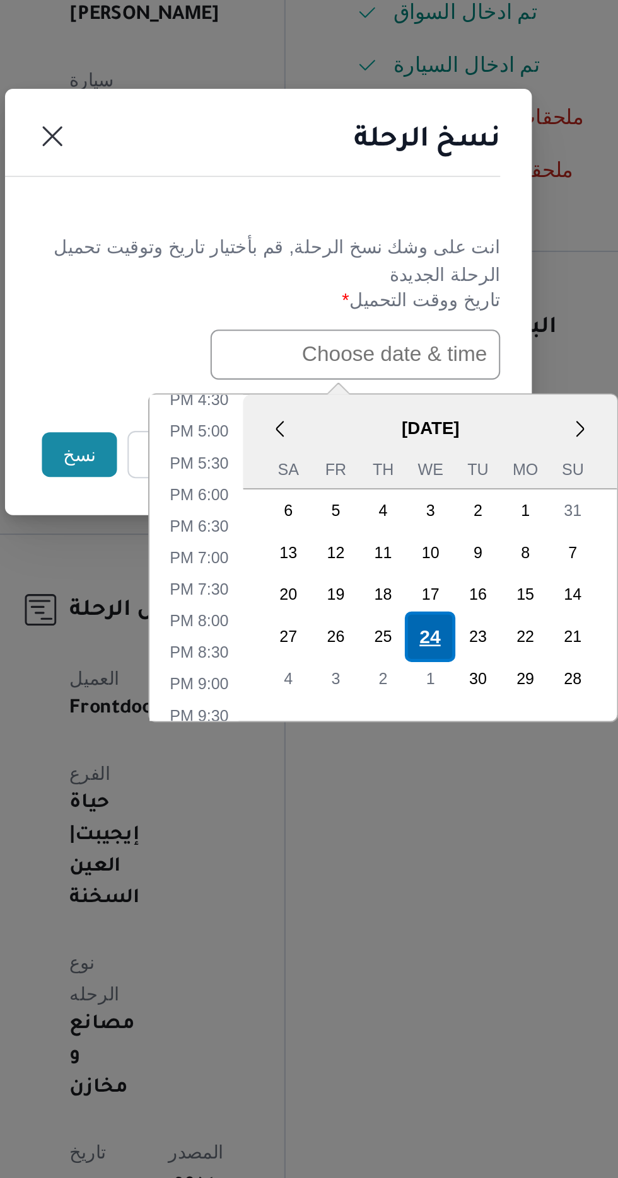
click at [384, 742] on div "24" at bounding box center [386, 749] width 24 height 24
type input "[DATE] 12:00AM"
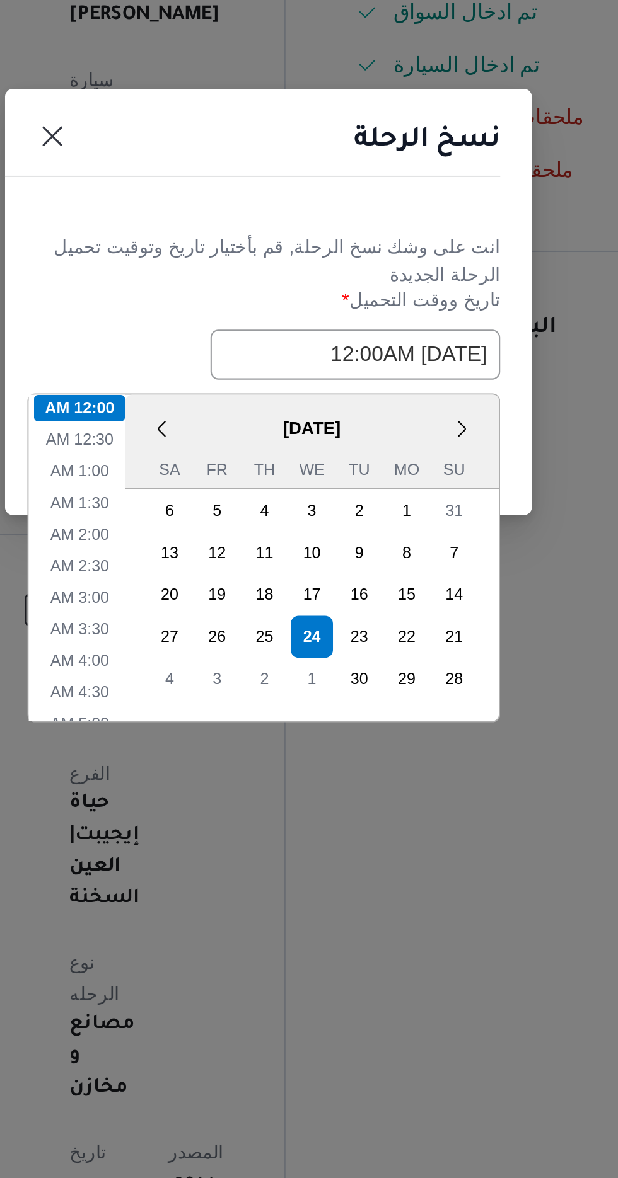
click at [301, 503] on header "نسخ الرحلة" at bounding box center [294, 515] width 252 height 27
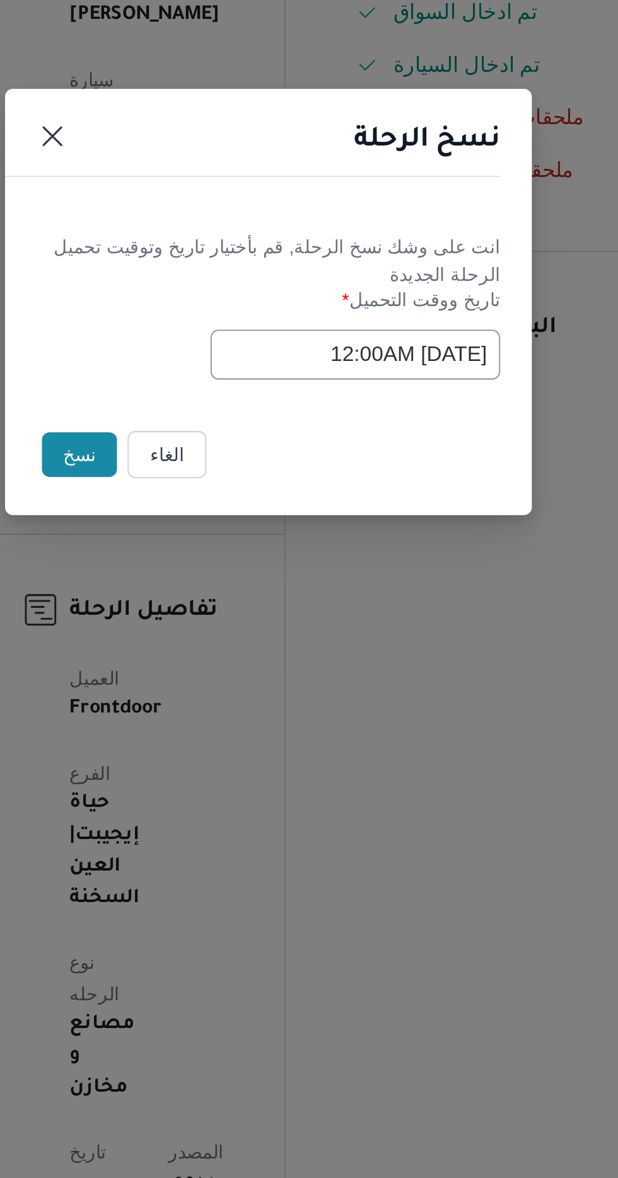
click at [215, 662] on button "نسخ" at bounding box center [218, 662] width 36 height 21
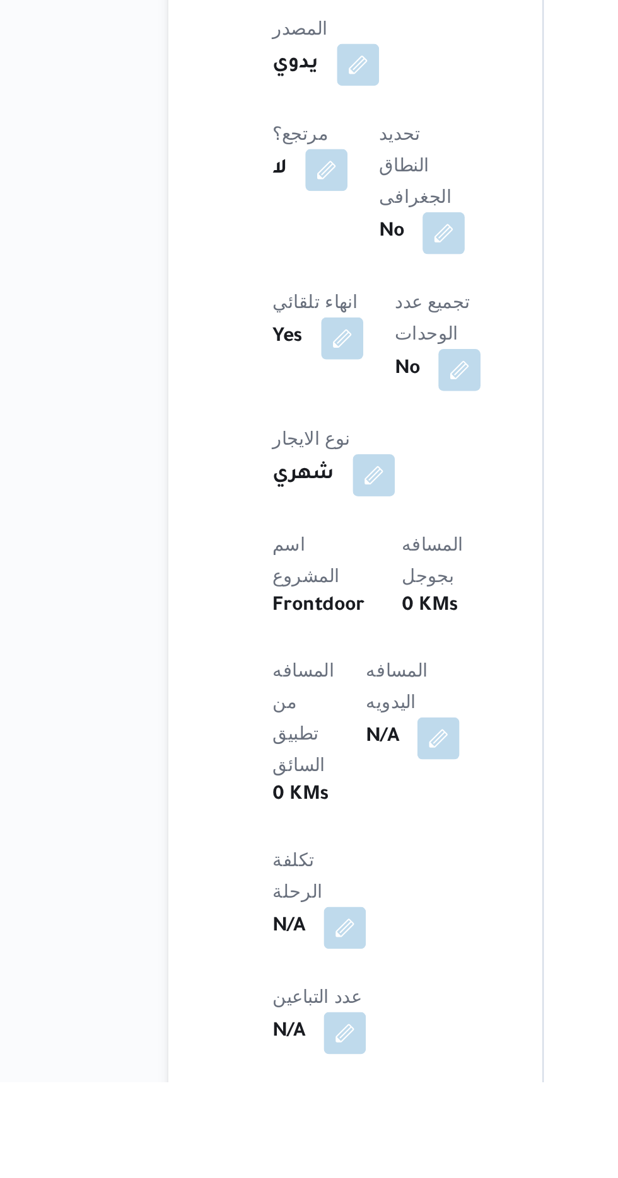
scroll to position [341, 0]
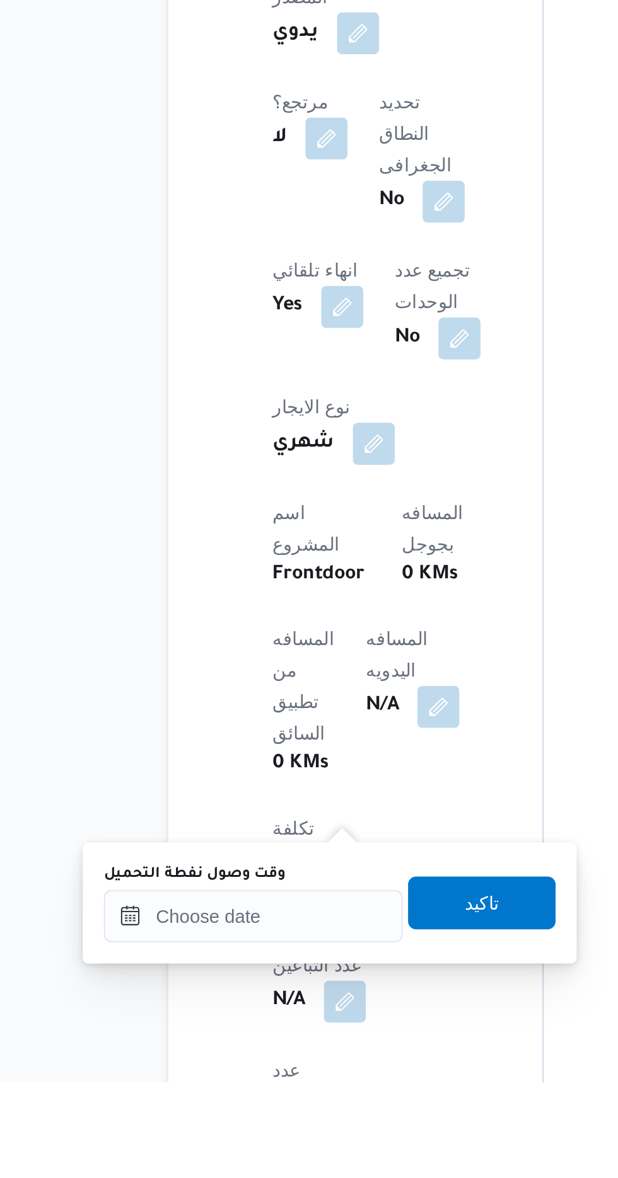
click at [200, 1081] on label "وقت وصول نفطة التحميل" at bounding box center [176, 1079] width 87 height 10
click at [200, 1086] on input "وقت وصول نفطة التحميل" at bounding box center [204, 1098] width 143 height 25
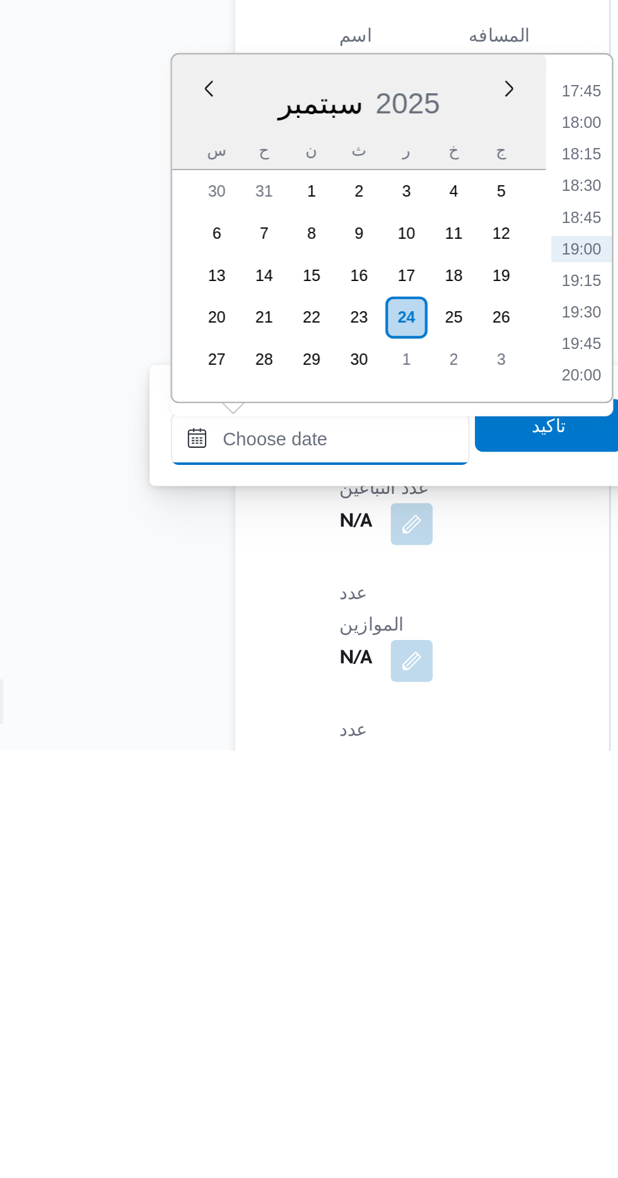
scroll to position [429, 0]
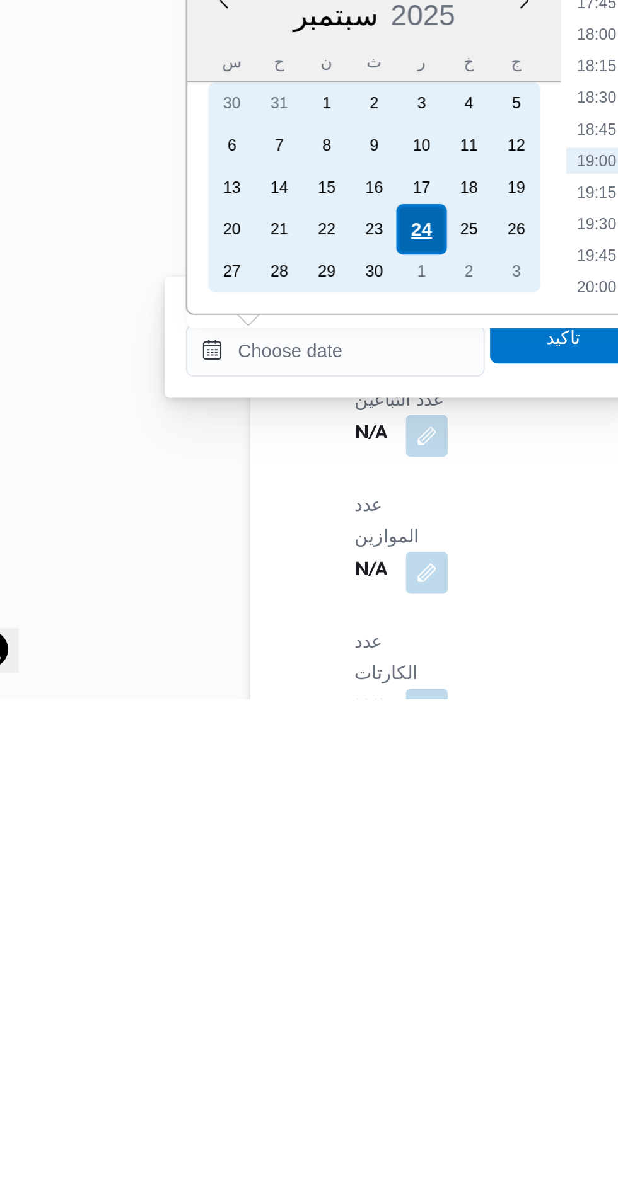
click at [242, 953] on div "24" at bounding box center [245, 954] width 24 height 24
type input "[DATE] ٠٠:٠٠"
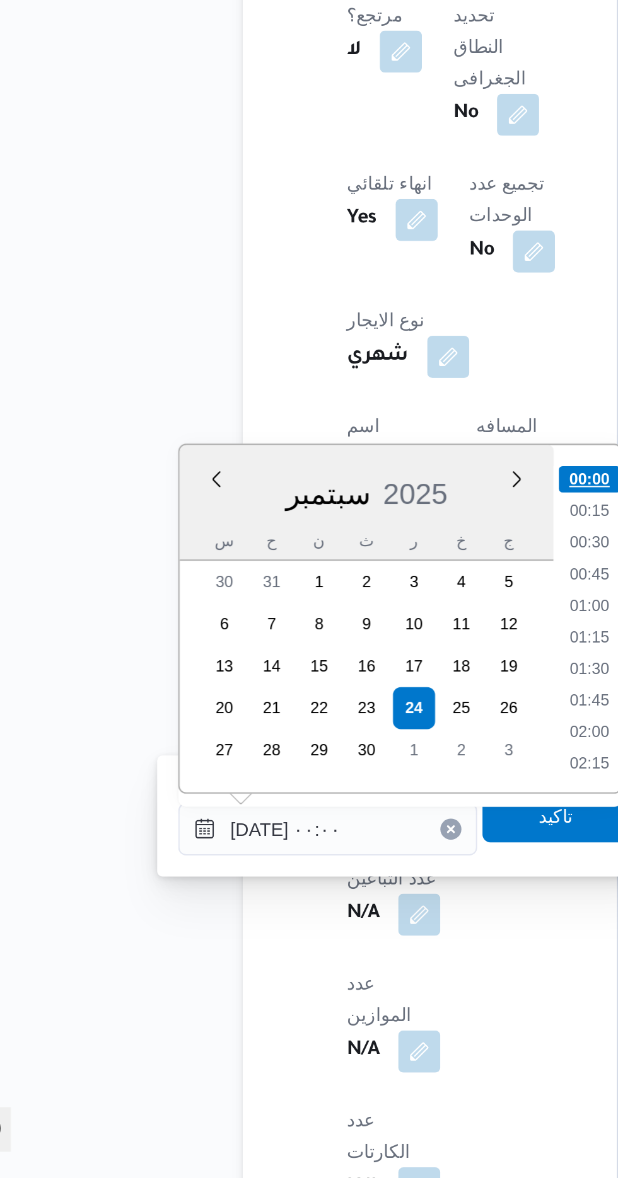
click at [326, 839] on li "00:00" at bounding box center [330, 844] width 30 height 13
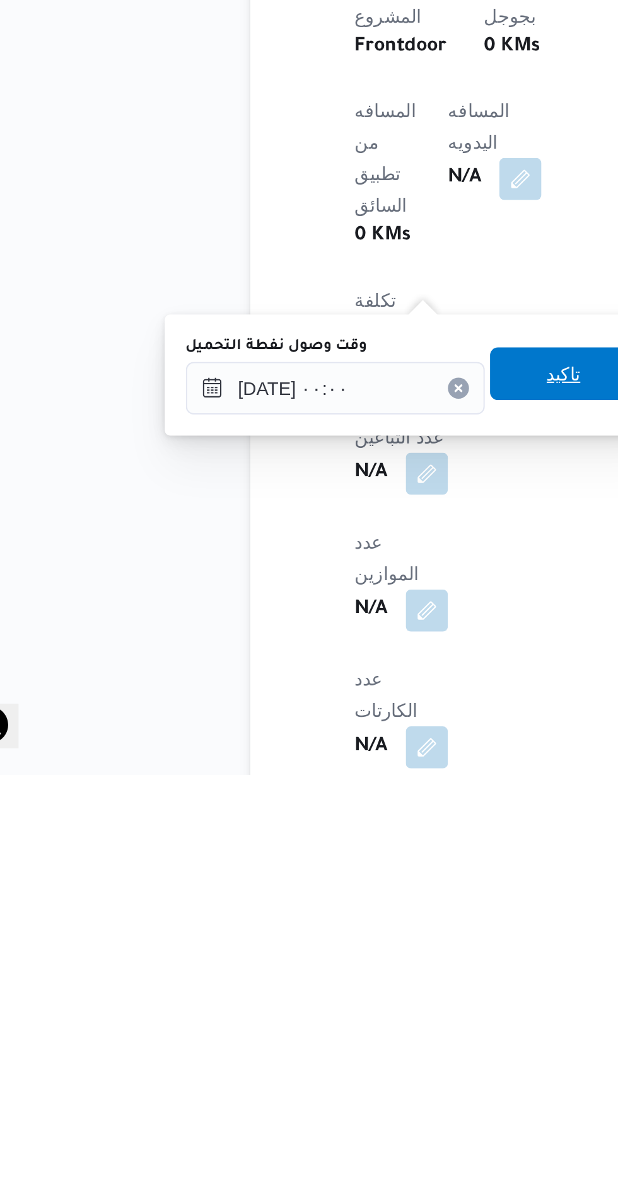
click at [314, 990] on span "تاكيد" at bounding box center [314, 986] width 71 height 25
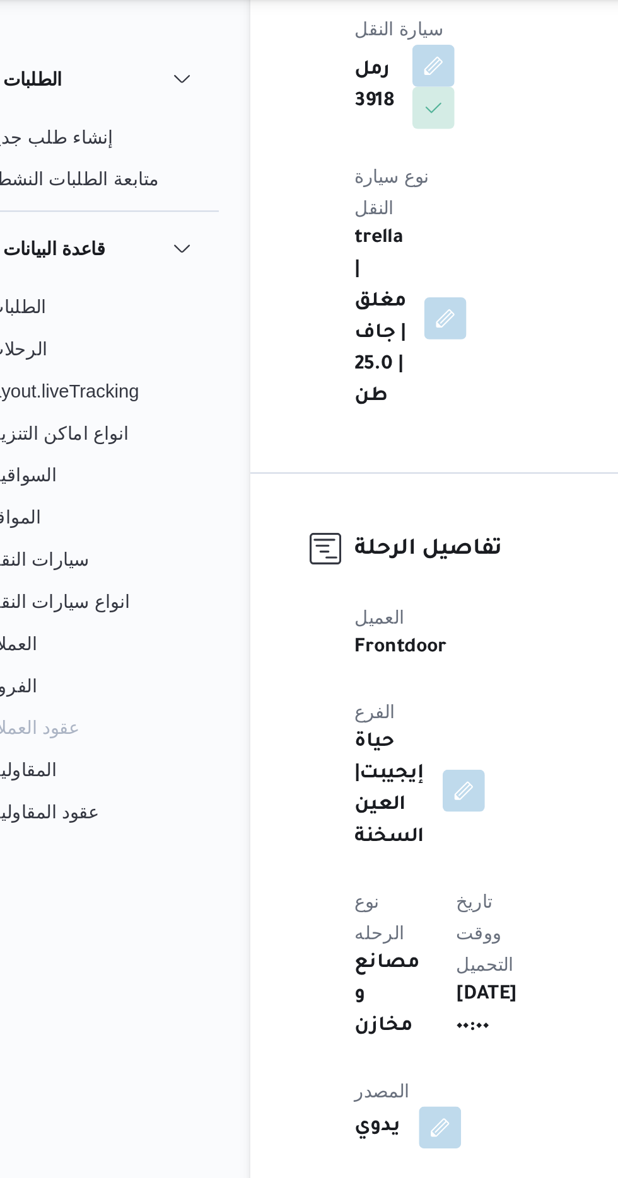
scroll to position [447, 0]
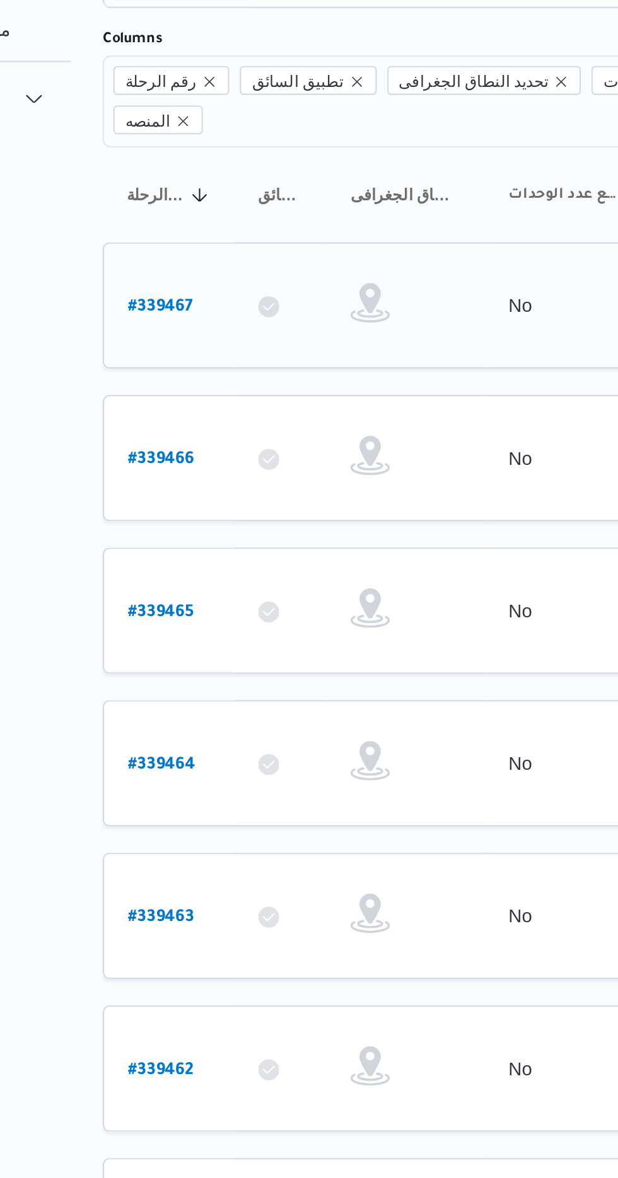
click at [189, 245] on b "# 339467" at bounding box center [191, 249] width 31 height 9
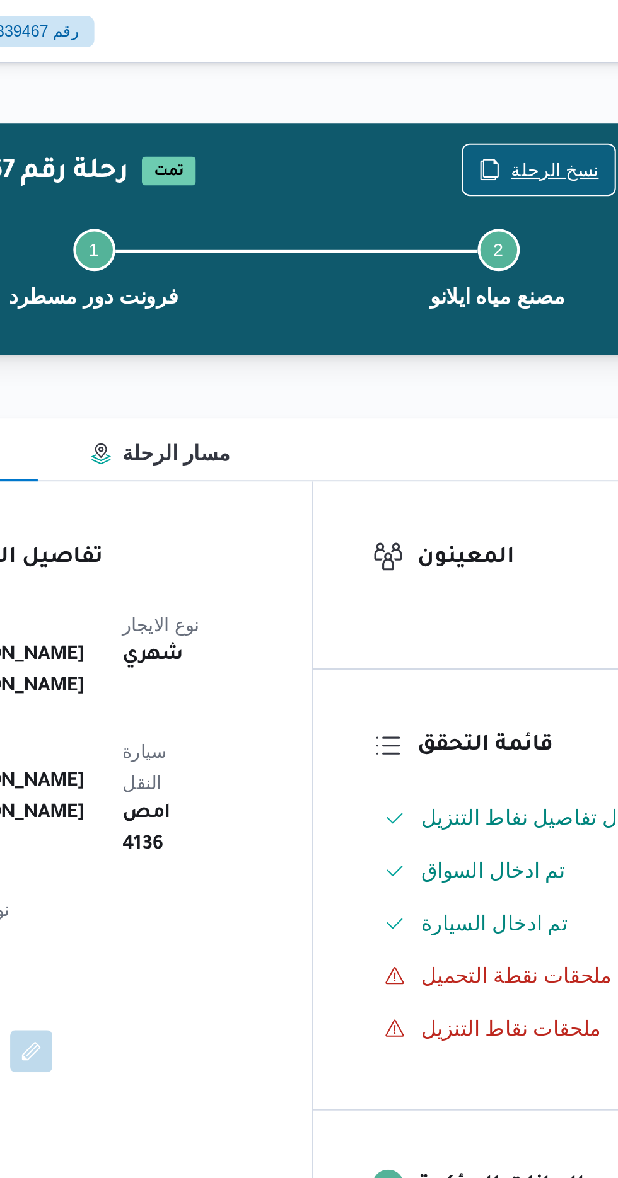
click at [498, 81] on span "نسخ الرحلة" at bounding box center [510, 81] width 42 height 15
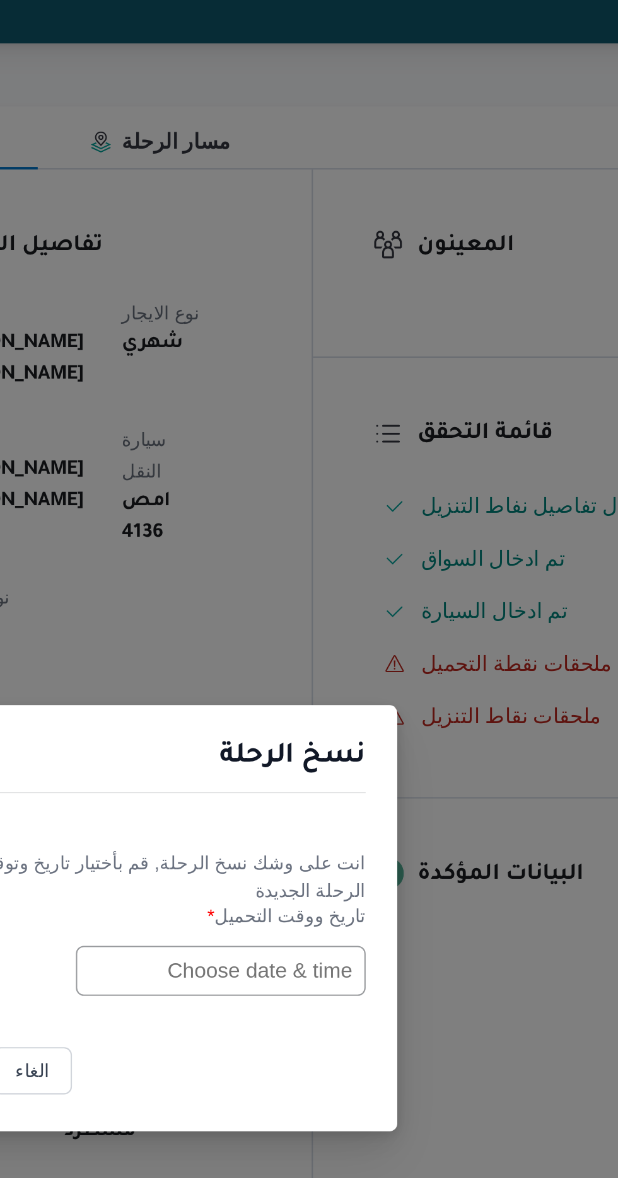
click at [330, 614] on input "text" at bounding box center [350, 614] width 139 height 24
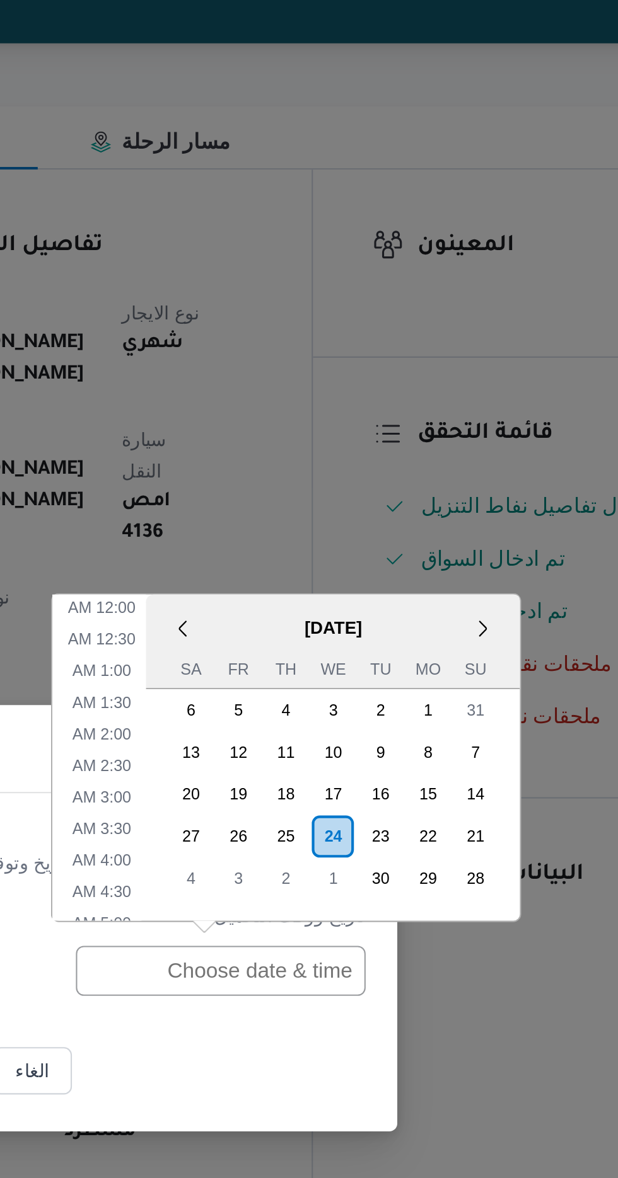
scroll to position [503, 0]
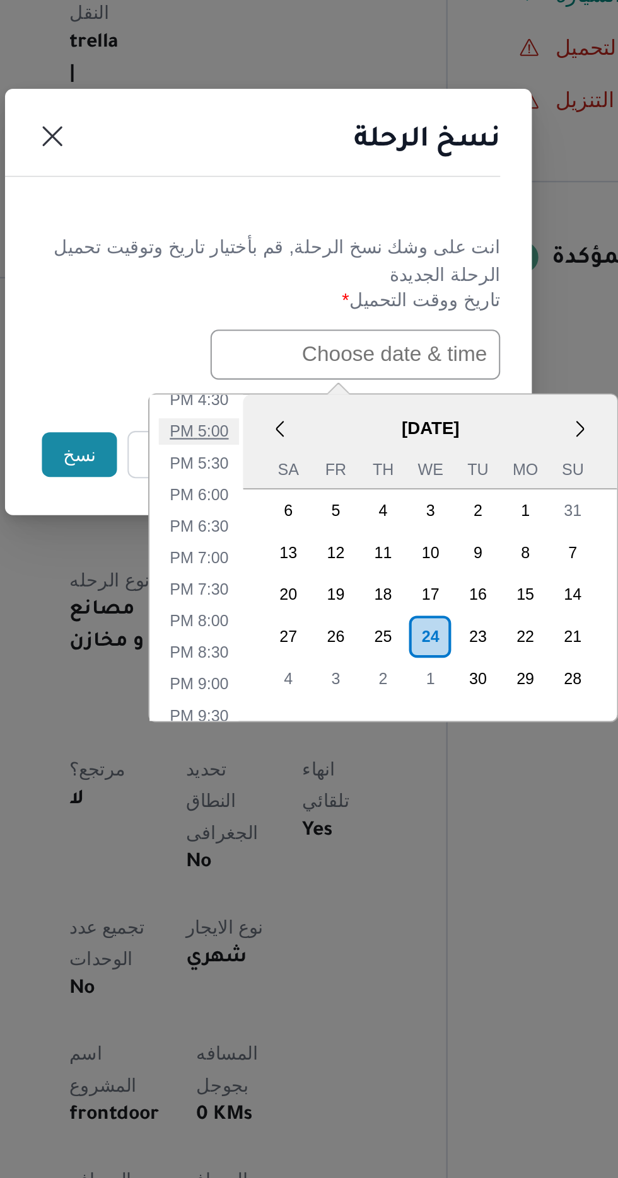
click at [273, 647] on li "5:00 PM" at bounding box center [275, 651] width 38 height 13
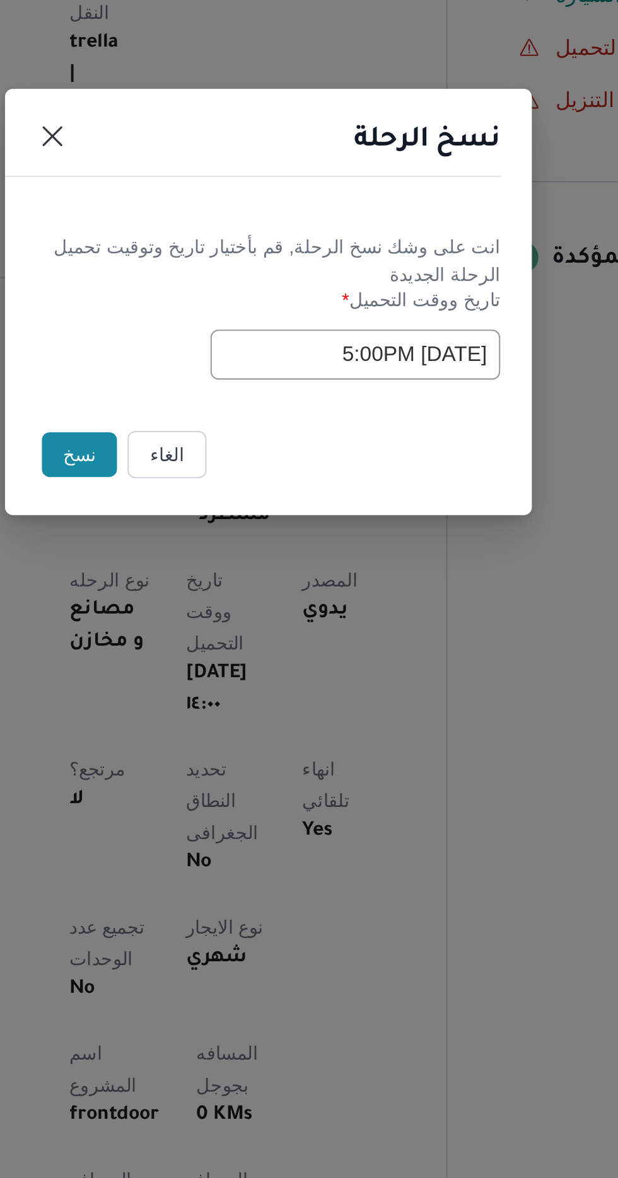
click at [314, 609] on input "[DATE] 5:00PM" at bounding box center [350, 614] width 139 height 24
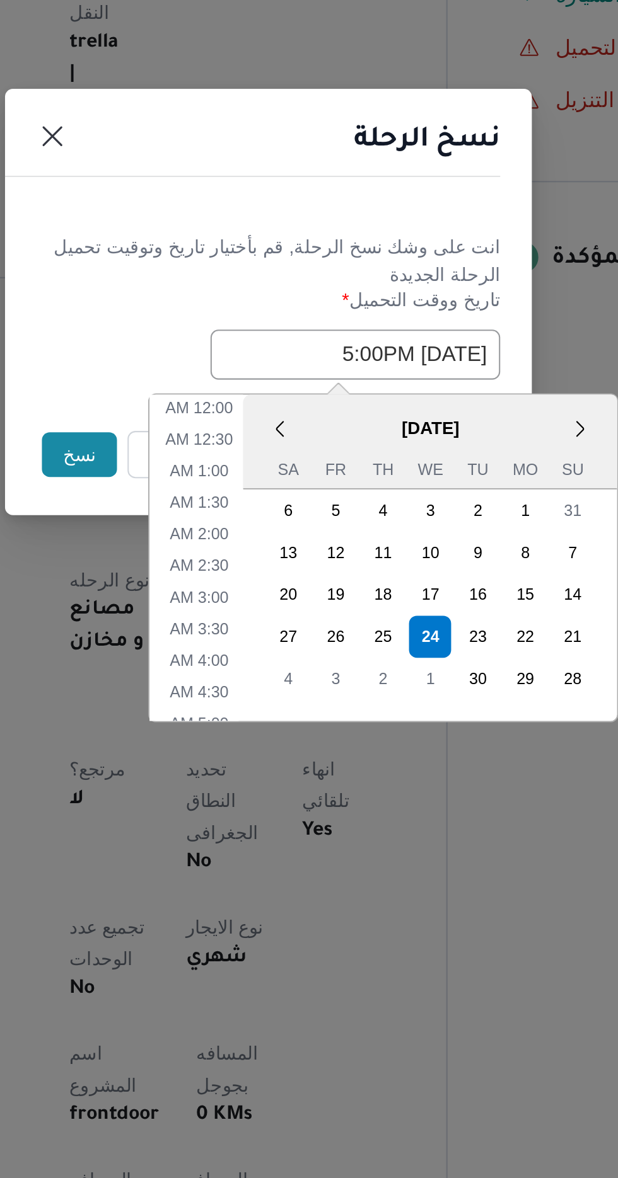
scroll to position [442, 0]
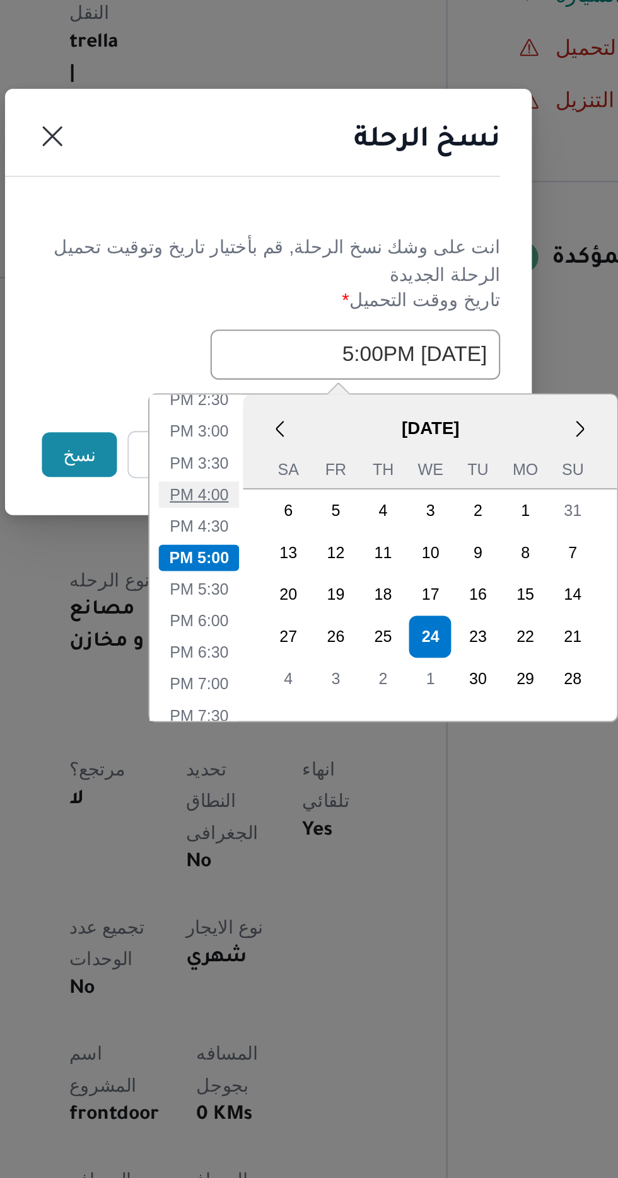
click at [268, 676] on li "4:00 PM" at bounding box center [275, 681] width 38 height 13
type input "[DATE] 4:00PM"
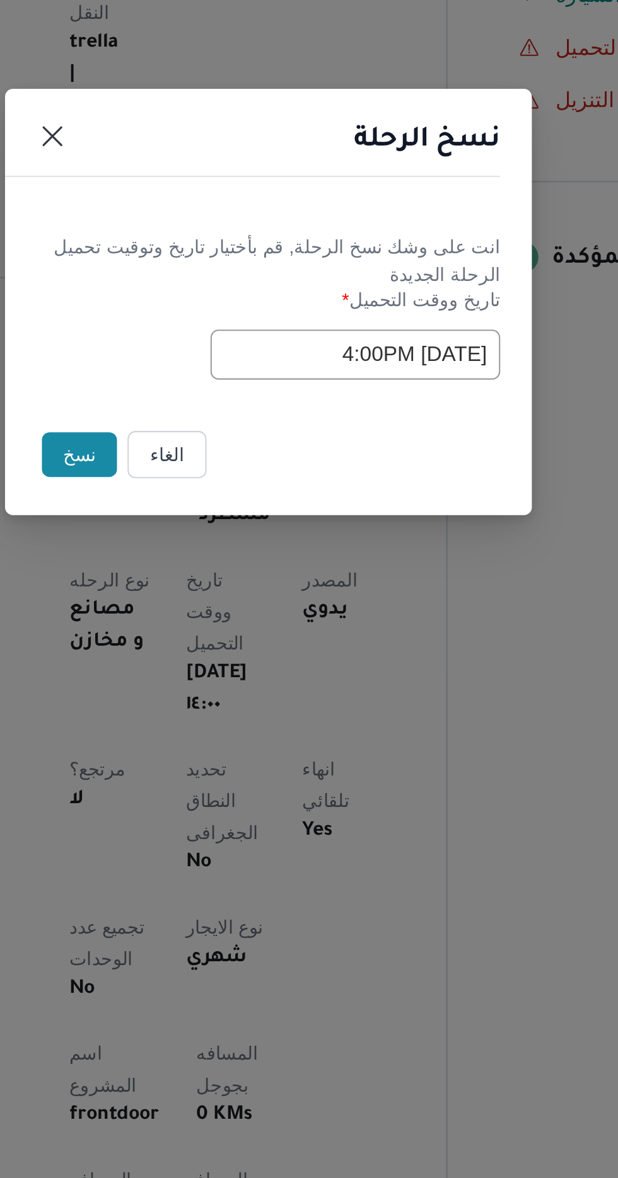
click at [219, 654] on button "نسخ" at bounding box center [218, 662] width 36 height 21
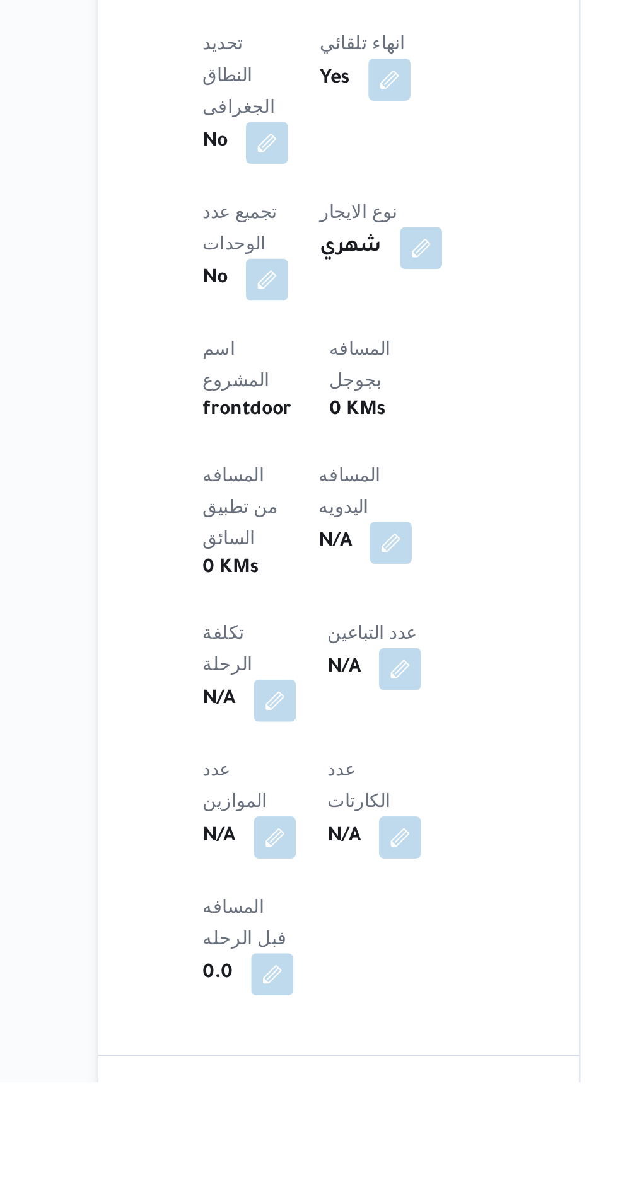
scroll to position [304, 0]
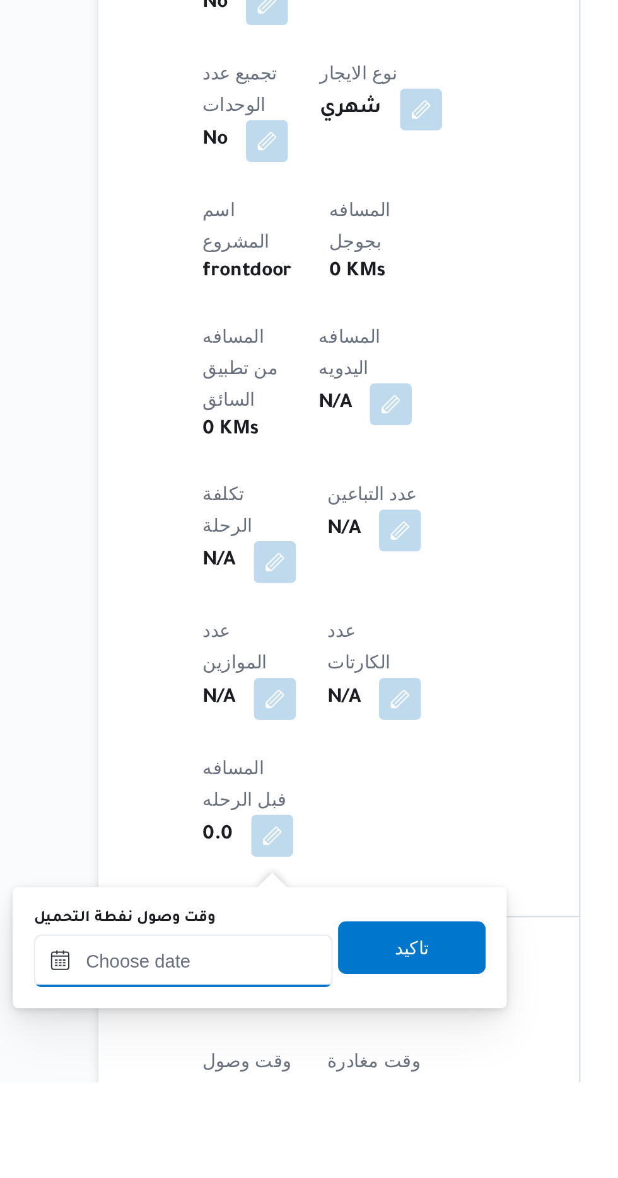
click at [217, 1119] on input "وقت وصول نفطة التحميل" at bounding box center [204, 1120] width 143 height 25
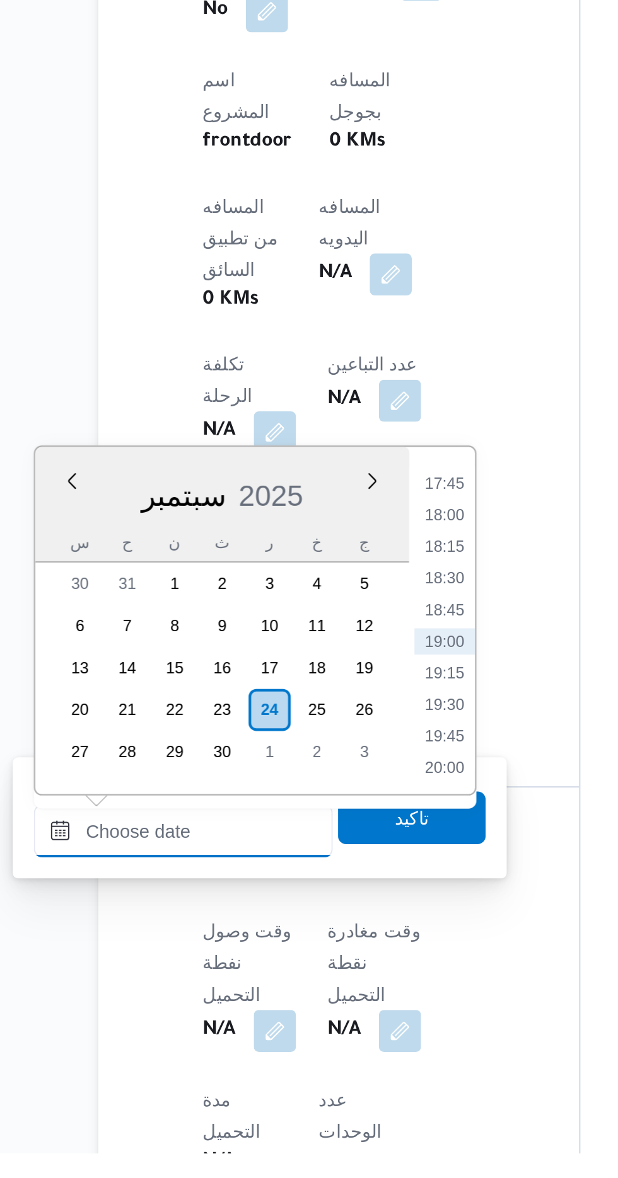
scroll to position [401, 0]
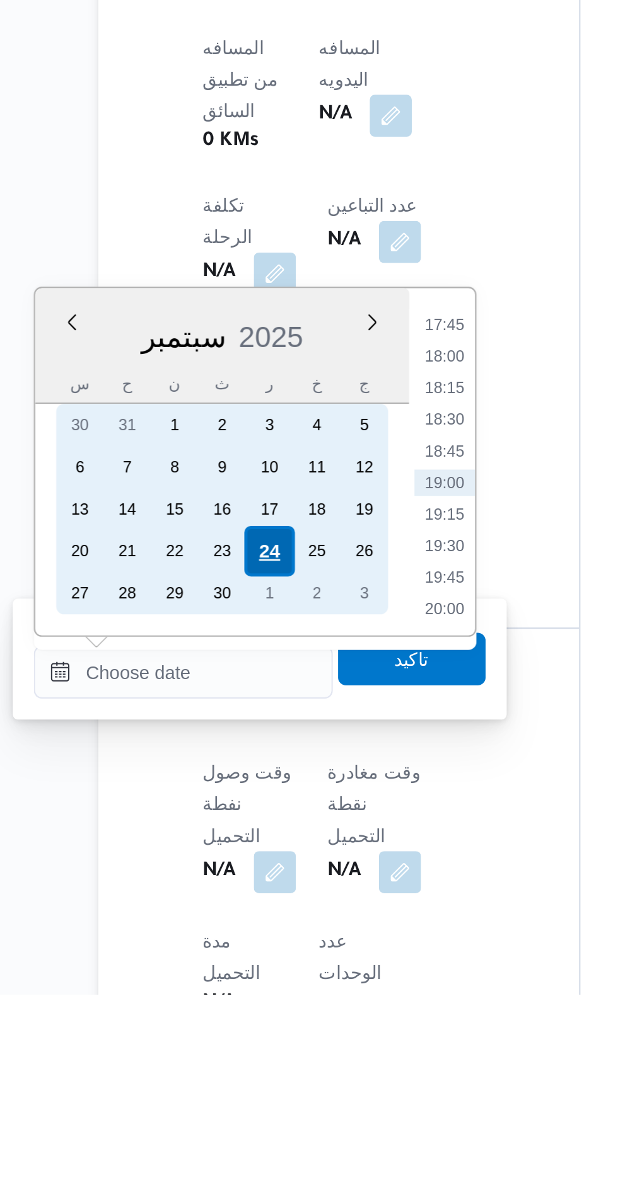
click at [245, 972] on div "24" at bounding box center [245, 966] width 24 height 24
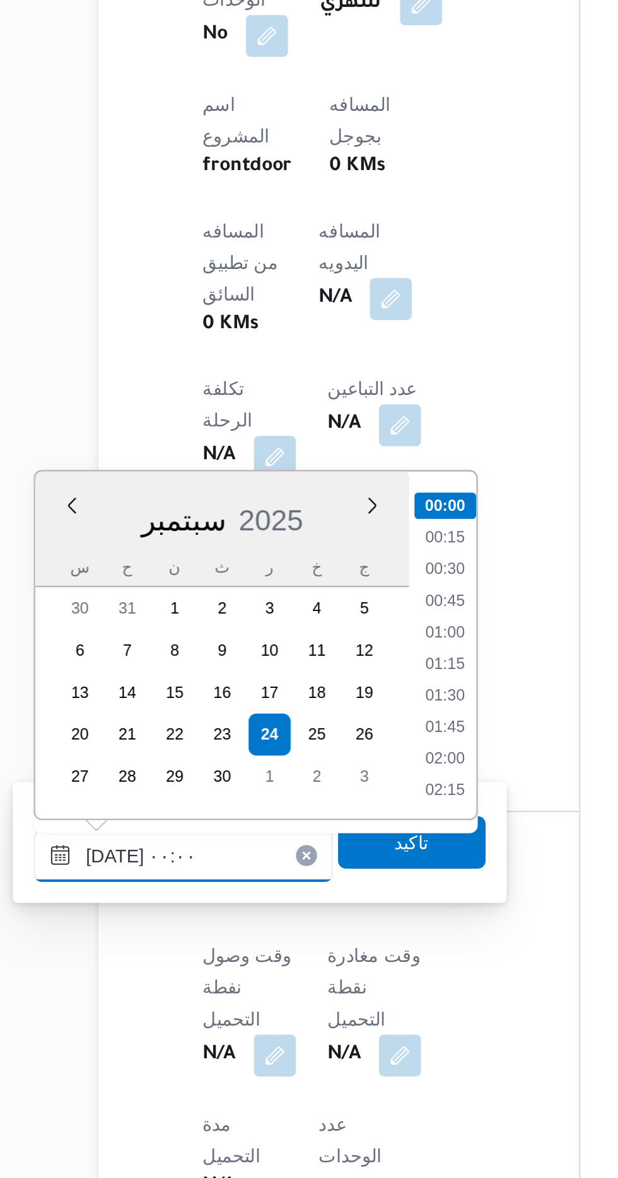
click at [146, 1020] on input "[DATE] ٠٠:٠٠" at bounding box center [204, 1023] width 143 height 25
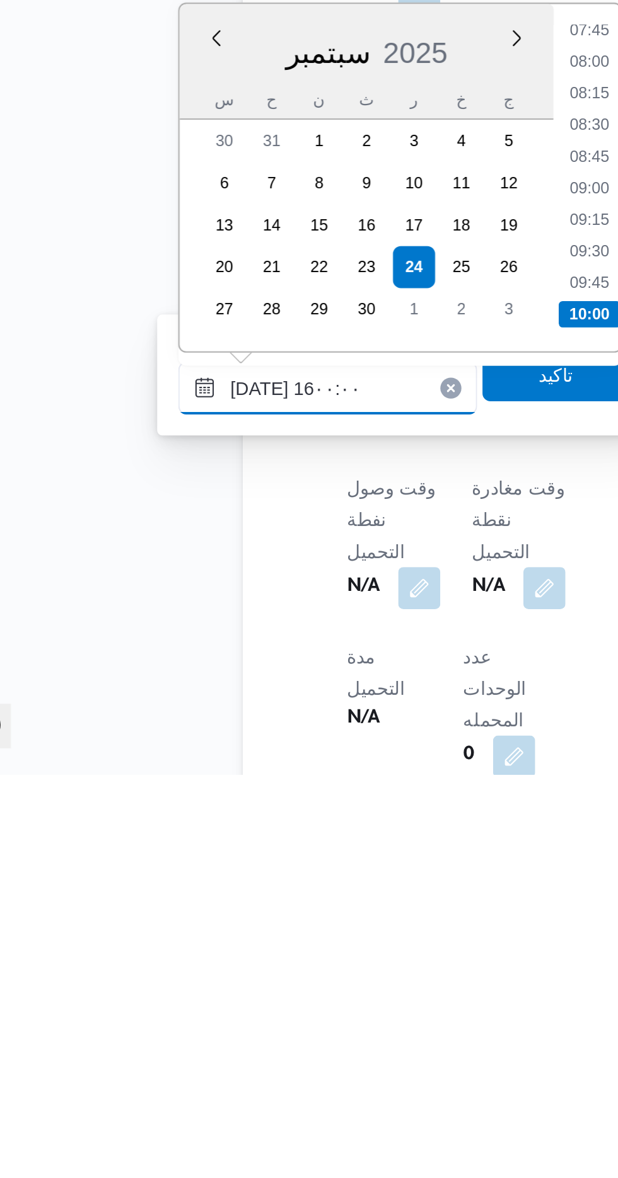
scroll to position [836, 0]
click at [326, 956] on li "16:00" at bounding box center [330, 958] width 30 height 13
type input "[DATE] ١٦:٠٠"
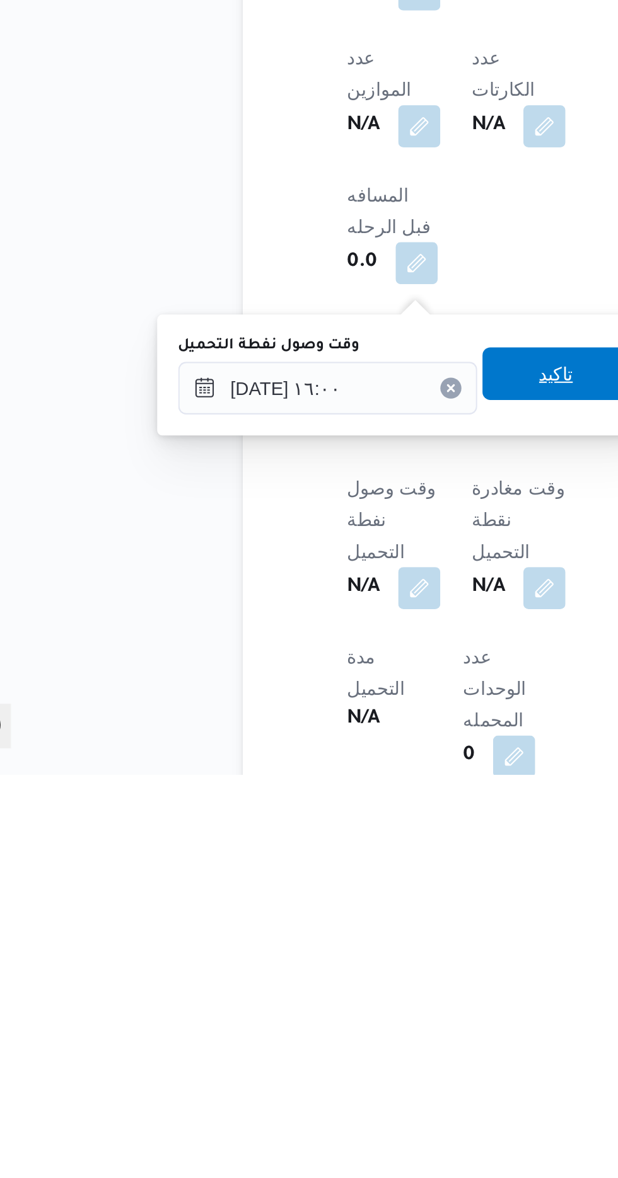
click at [313, 986] on span "تاكيد" at bounding box center [314, 986] width 71 height 25
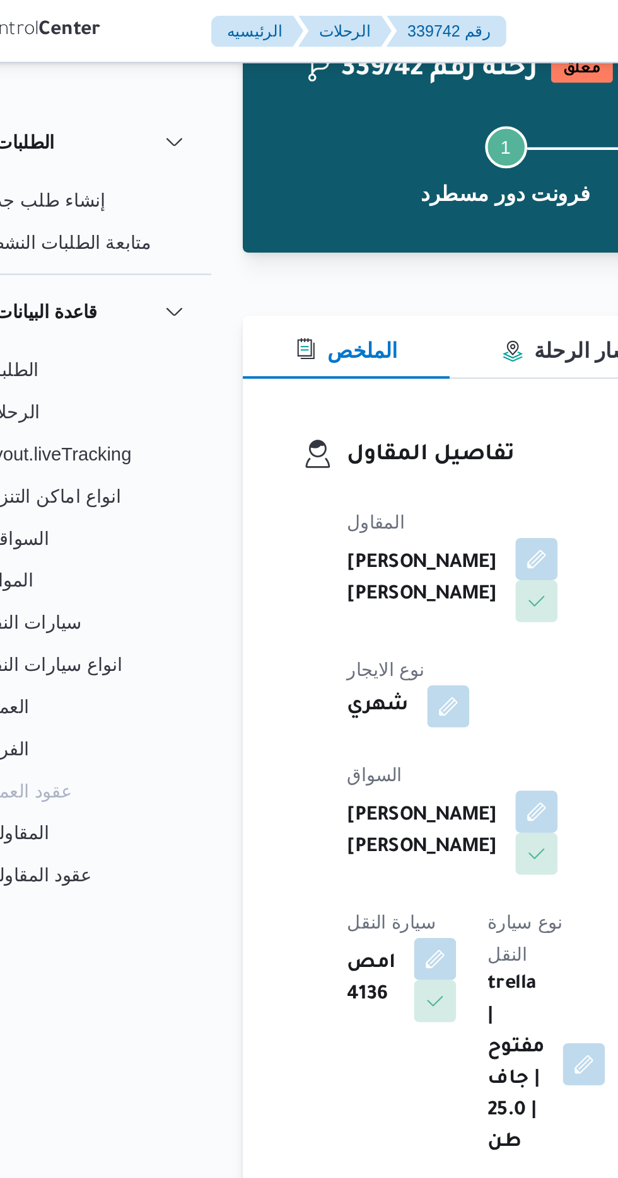
scroll to position [0, 0]
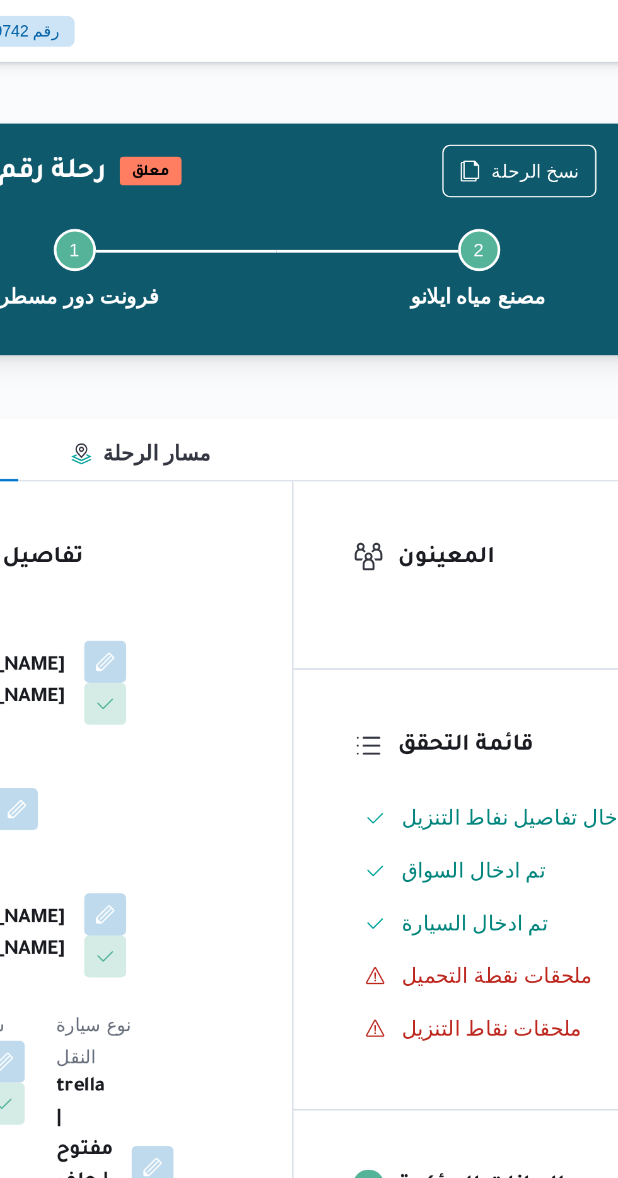
click at [502, 69] on div "نسخ الرحلة" at bounding box center [503, 81] width 74 height 25
click at [505, 81] on span "نسخ الرحلة" at bounding box center [510, 81] width 42 height 15
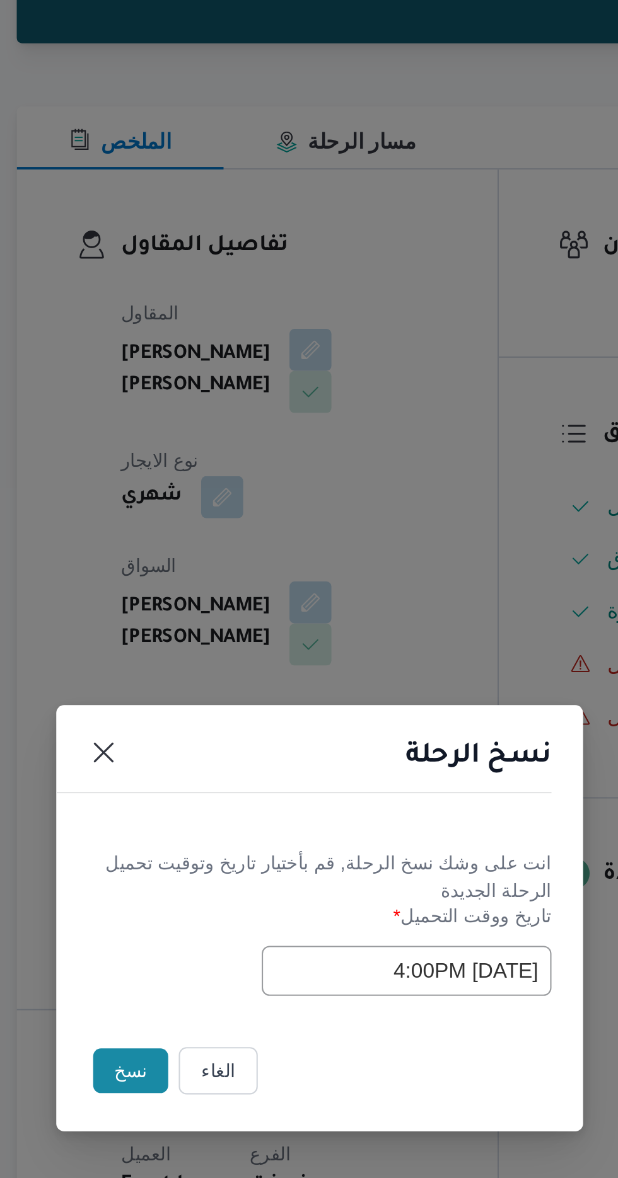
click at [312, 609] on input "[DATE] 4:00PM" at bounding box center [350, 614] width 139 height 24
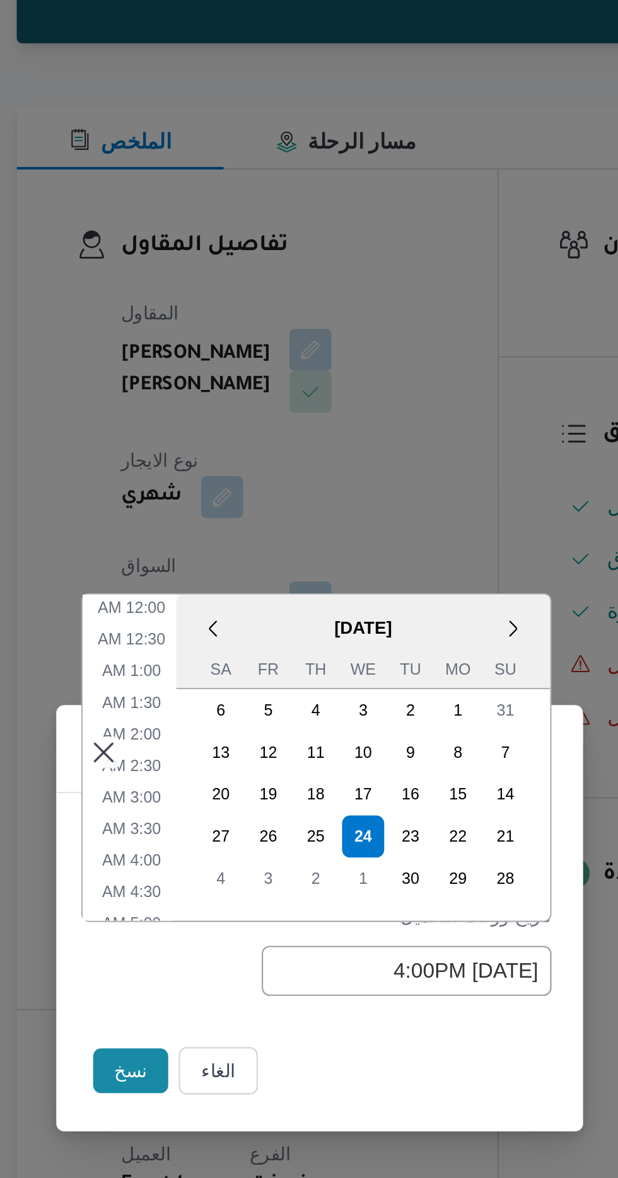
scroll to position [412, 0]
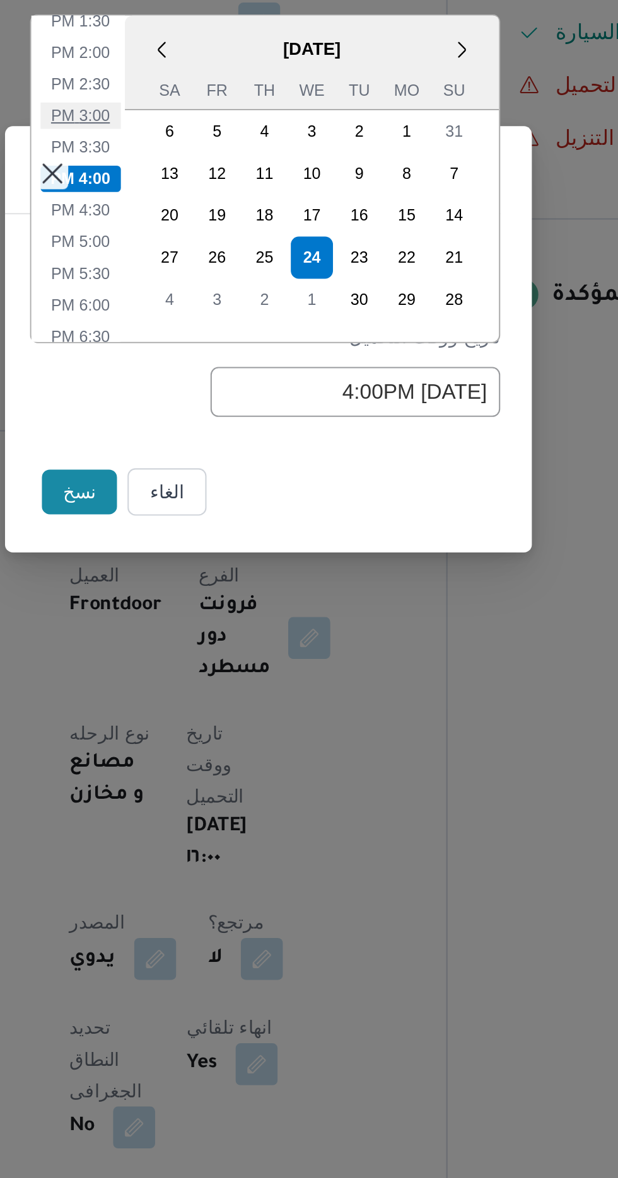
click at [217, 485] on li "3:00 PM" at bounding box center [219, 482] width 38 height 13
type input "[DATE] 3:00PM"
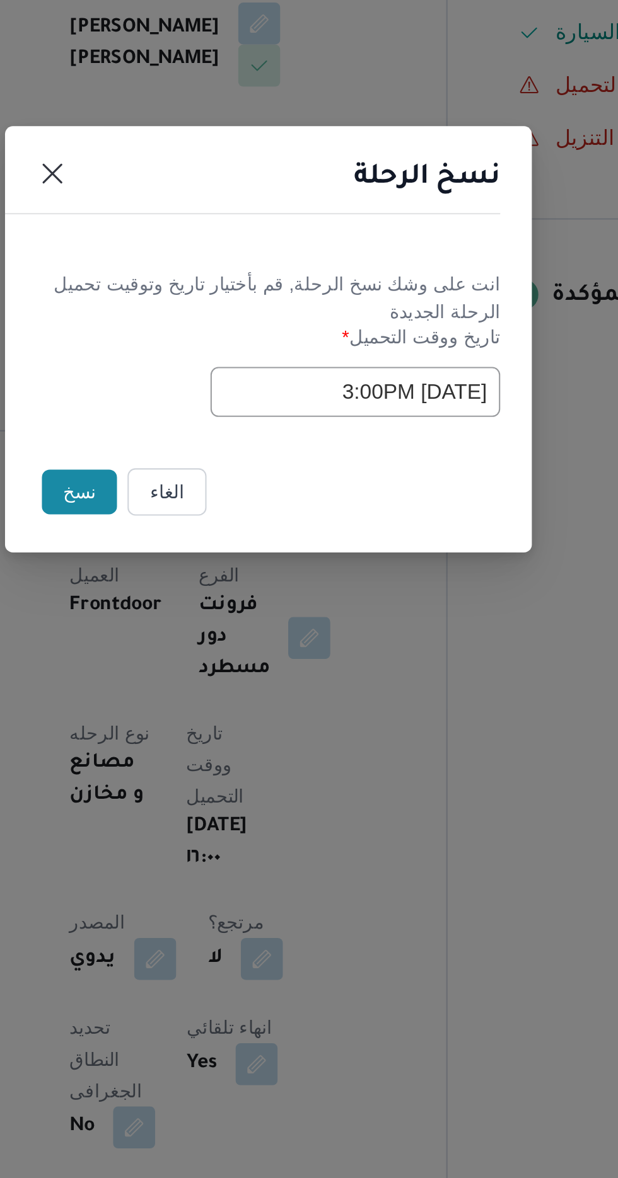
click at [212, 655] on button "نسخ" at bounding box center [218, 662] width 36 height 21
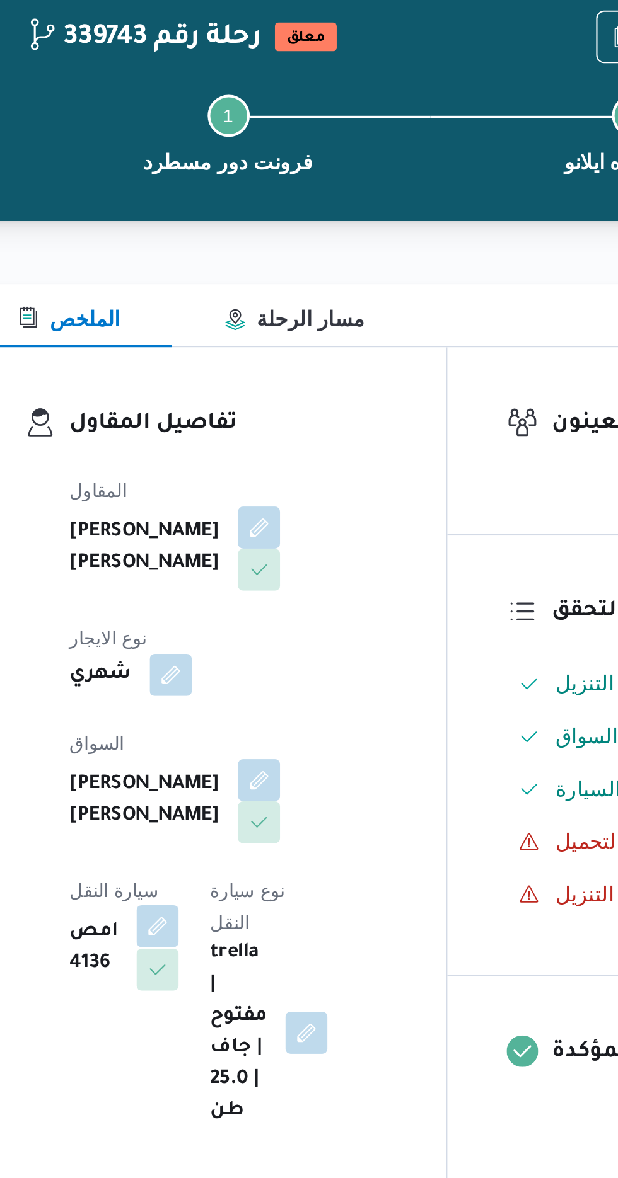
click at [266, 498] on button "button" at bounding box center [256, 508] width 20 height 20
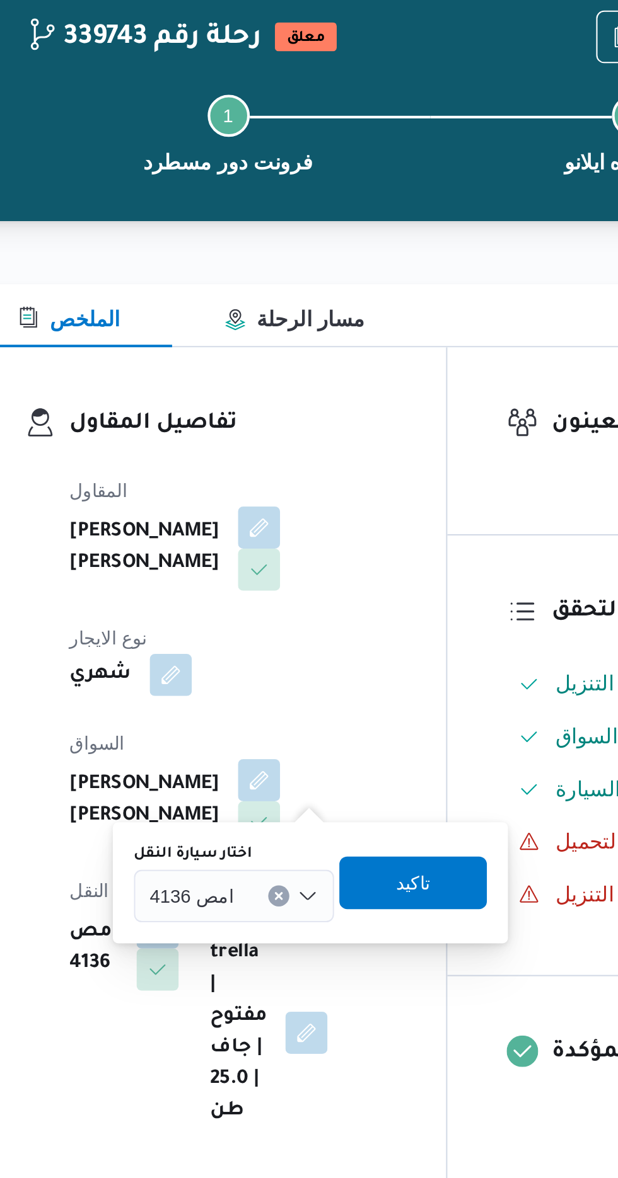
click at [297, 492] on input "اختار سيارة النقل" at bounding box center [297, 493] width 1 height 15
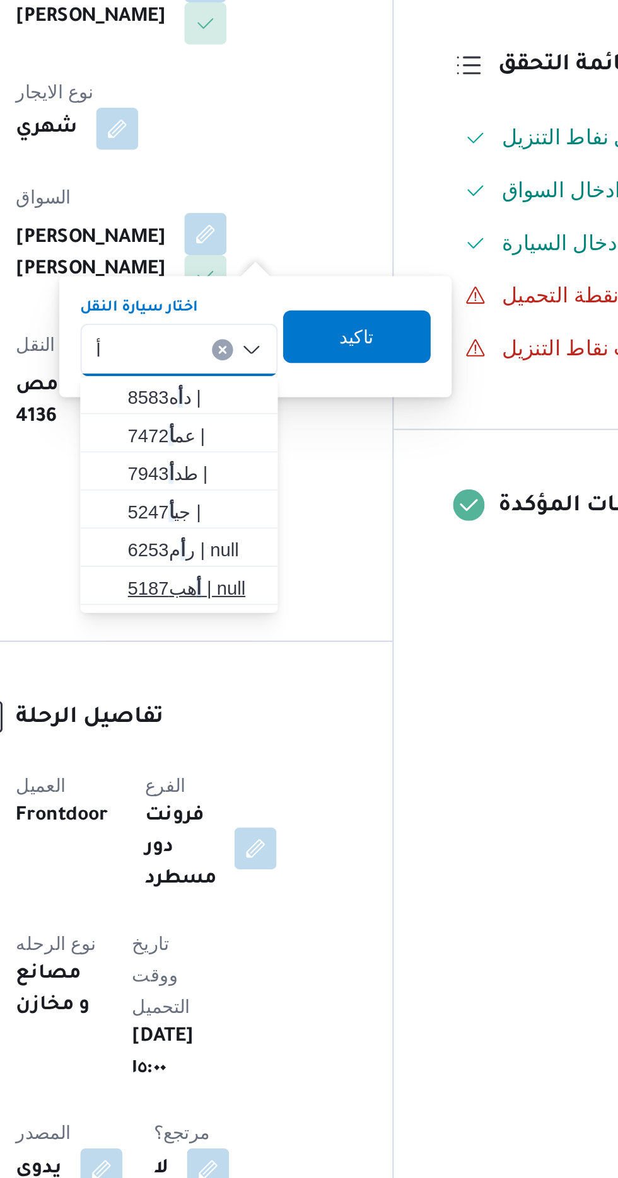
type input "أ"
click at [301, 603] on mark "أ" at bounding box center [301, 607] width 3 height 10
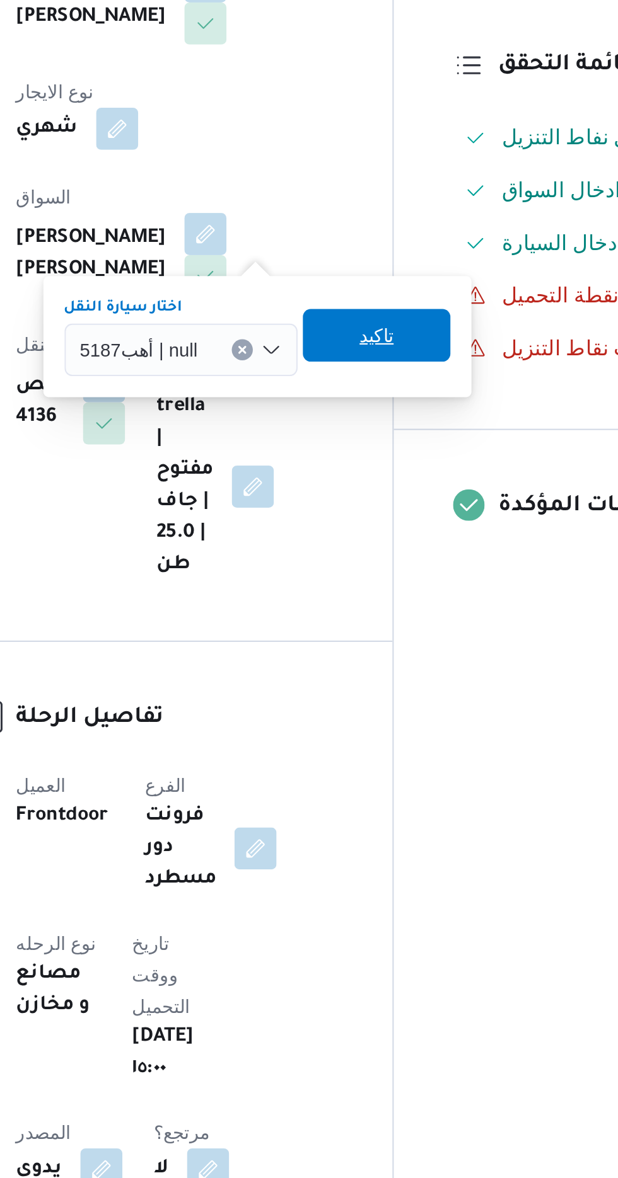
click at [395, 485] on span "تاكيد" at bounding box center [386, 486] width 71 height 25
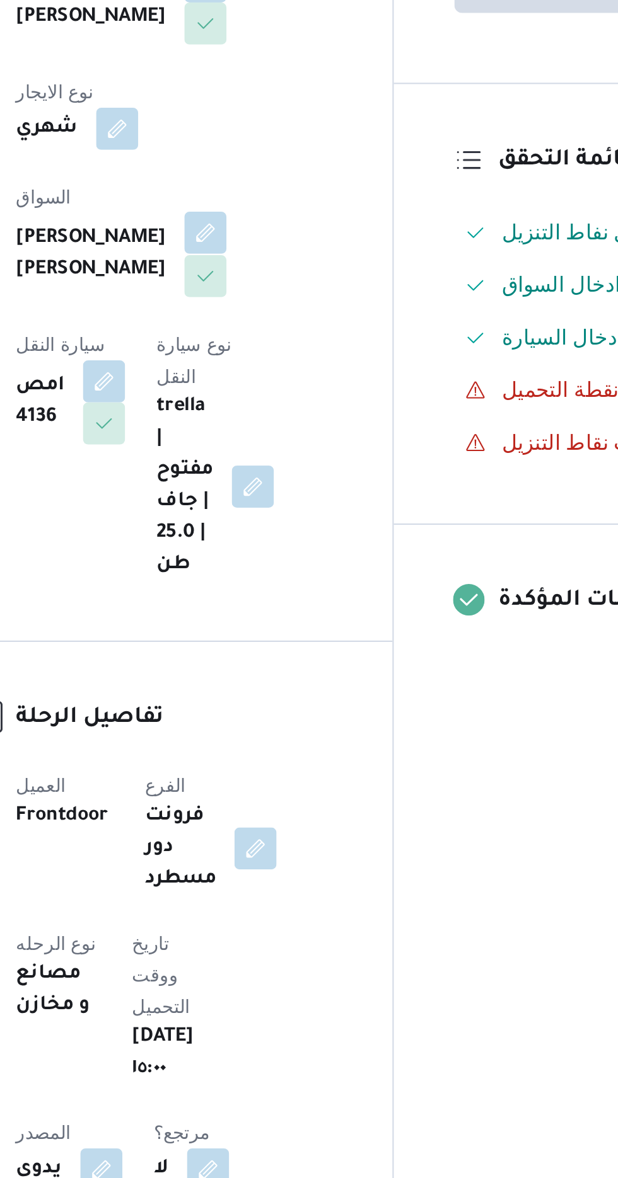
click at [294, 430] on button "button" at bounding box center [304, 437] width 20 height 20
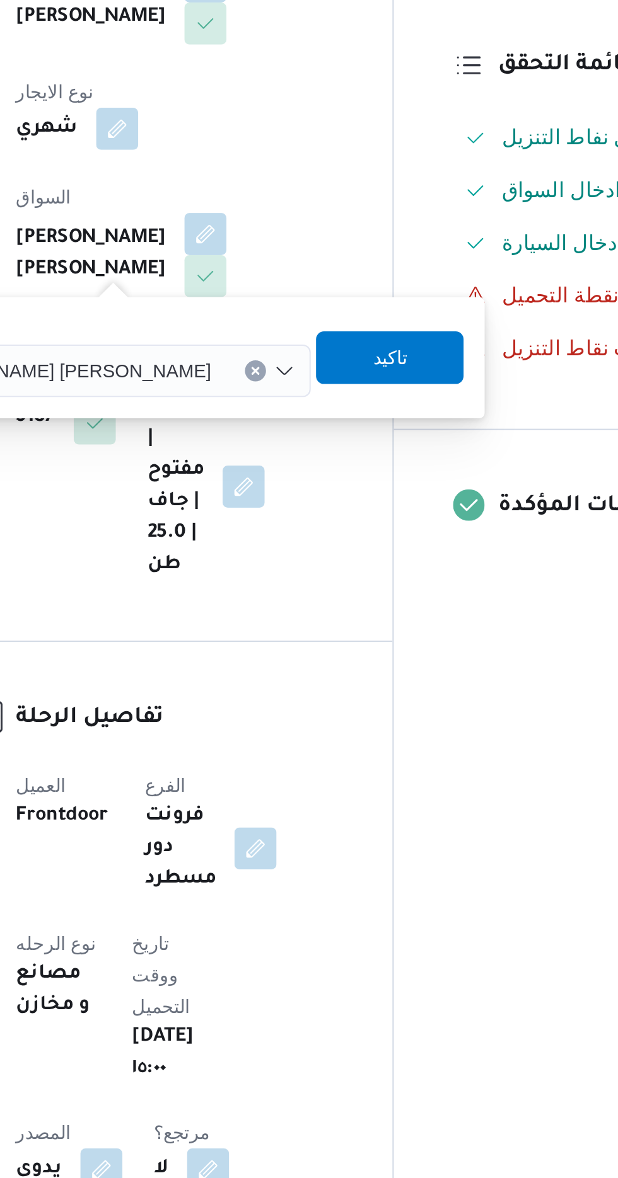
click at [312, 500] on input "اختار السواق" at bounding box center [312, 503] width 1 height 15
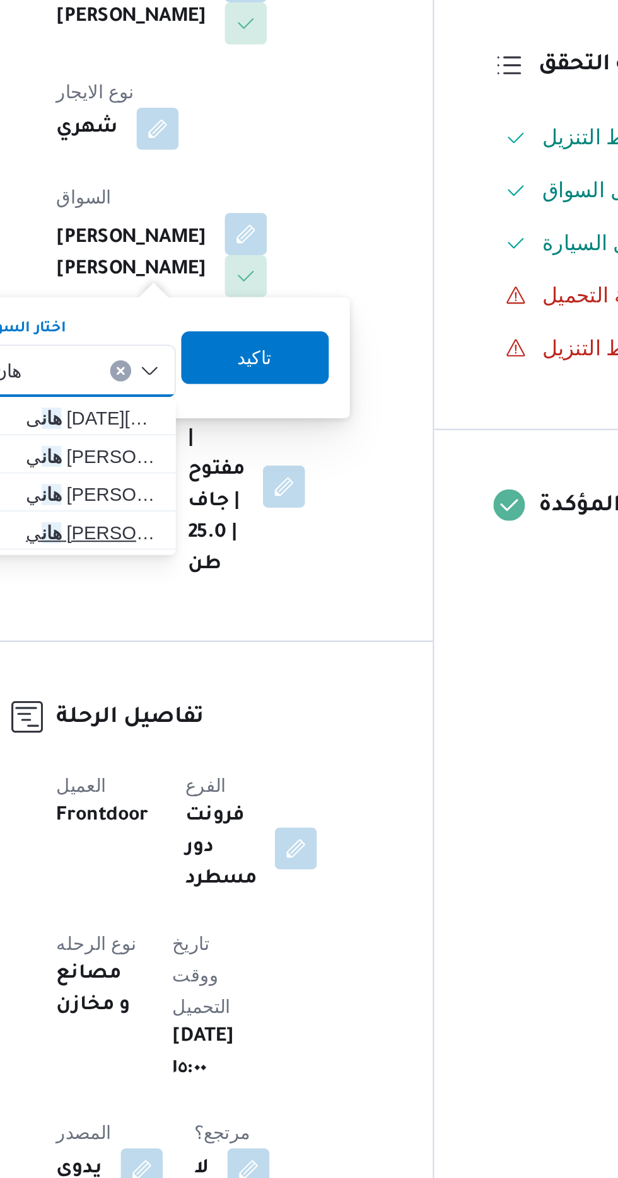
type input "هان"
click at [230, 581] on span "[PERSON_NAME]" at bounding box center [231, 580] width 64 height 15
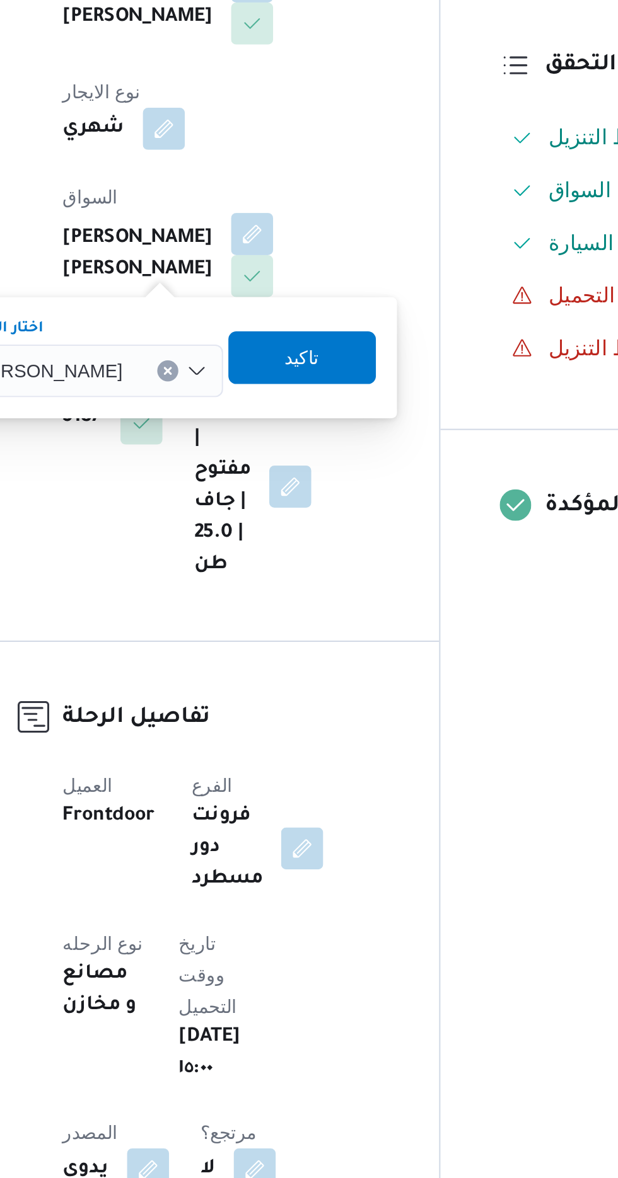
click at [327, 485] on div "تاكيد" at bounding box center [328, 497] width 71 height 25
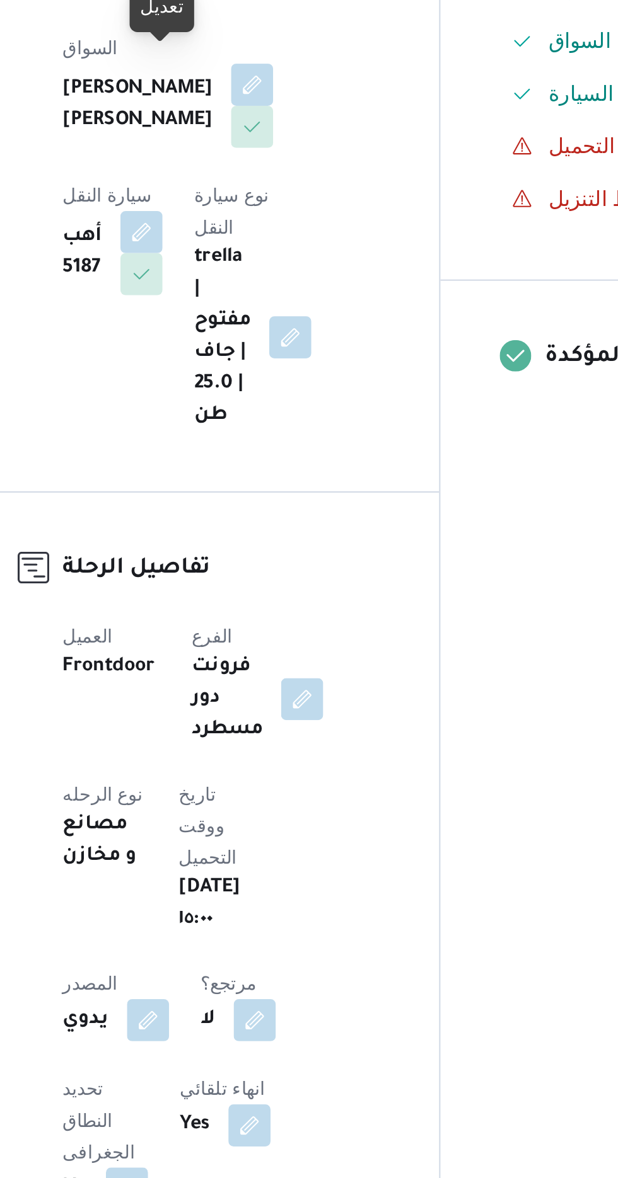
scroll to position [195, 0]
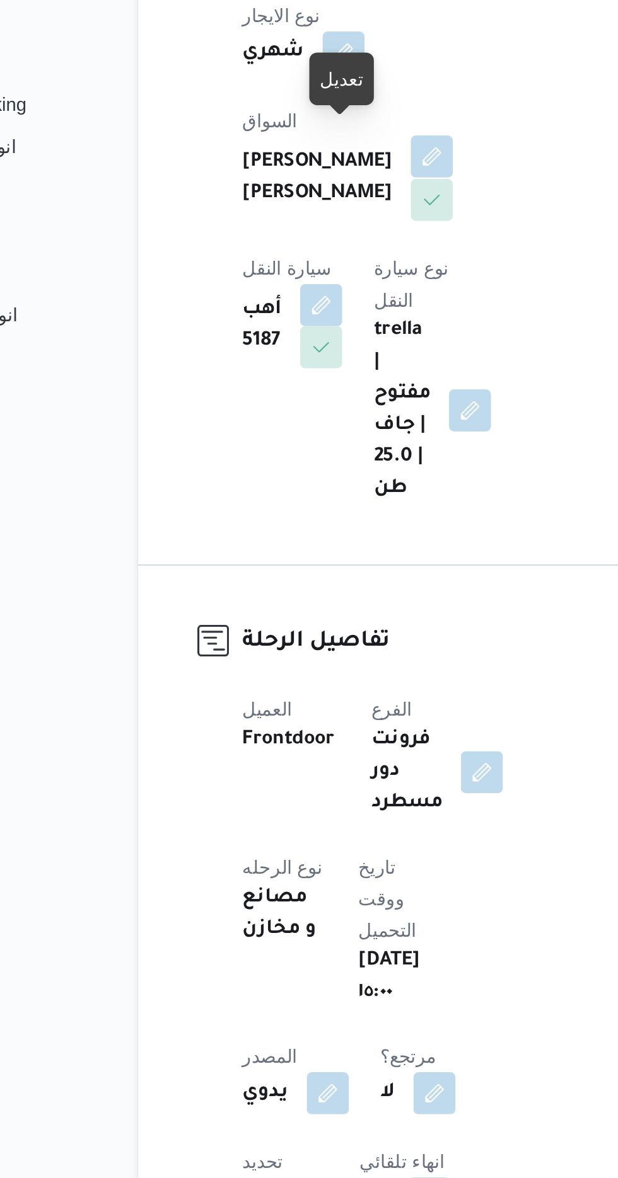
click at [294, 235] on button "button" at bounding box center [304, 243] width 20 height 20
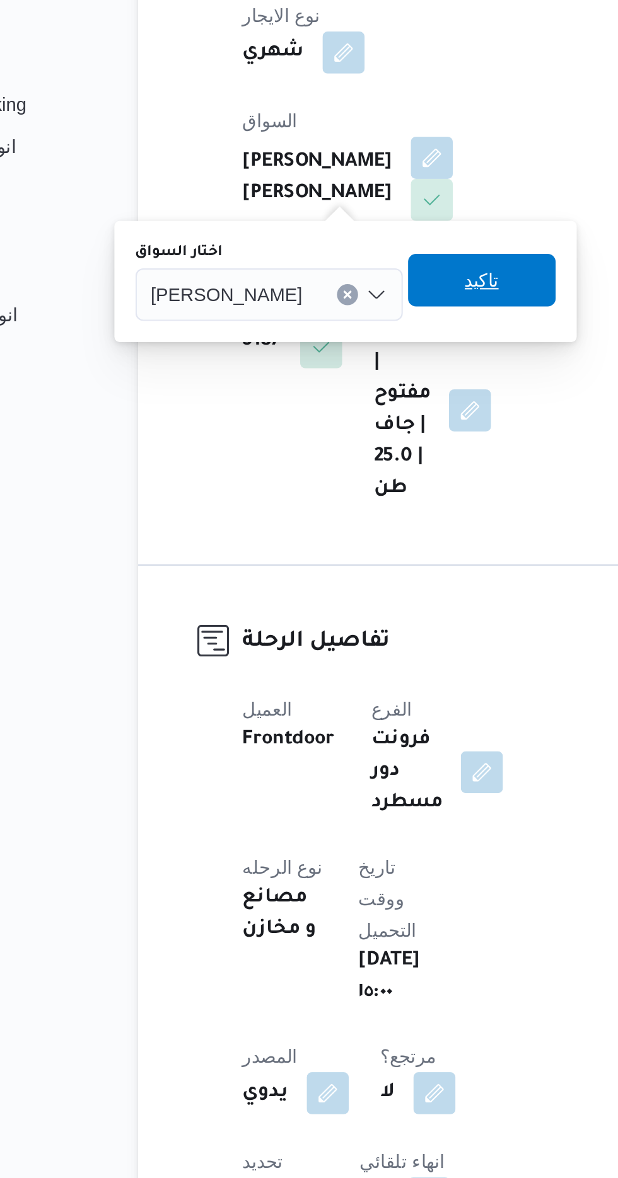
click at [320, 308] on span "تاكيد" at bounding box center [328, 301] width 16 height 15
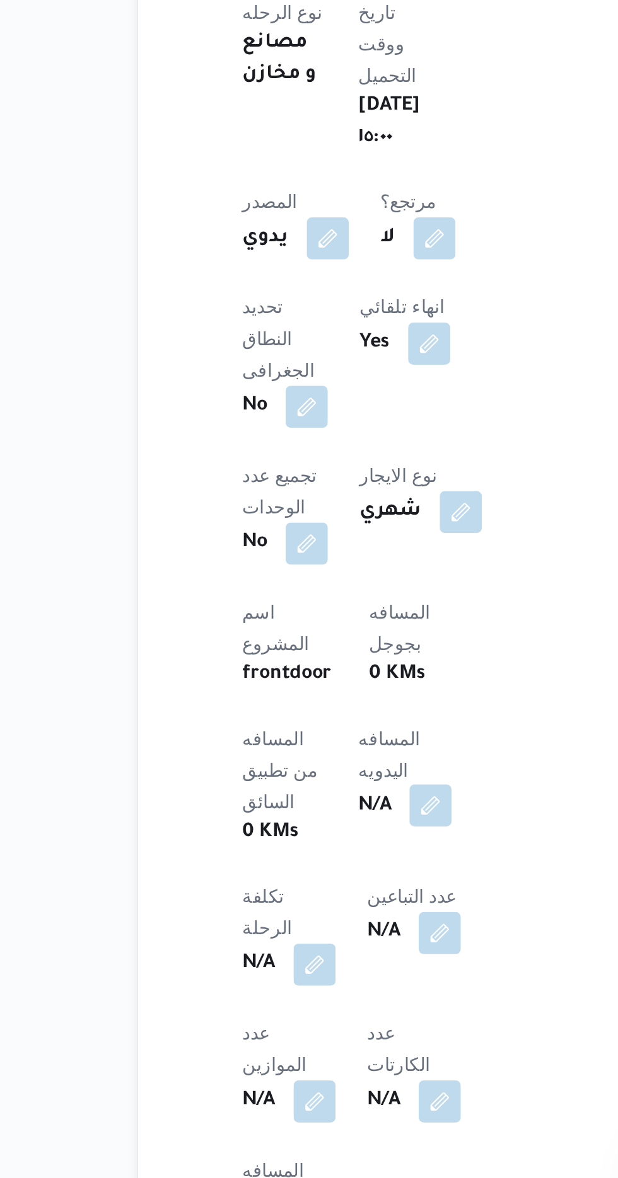
click at [294, 953] on button "button" at bounding box center [304, 963] width 20 height 20
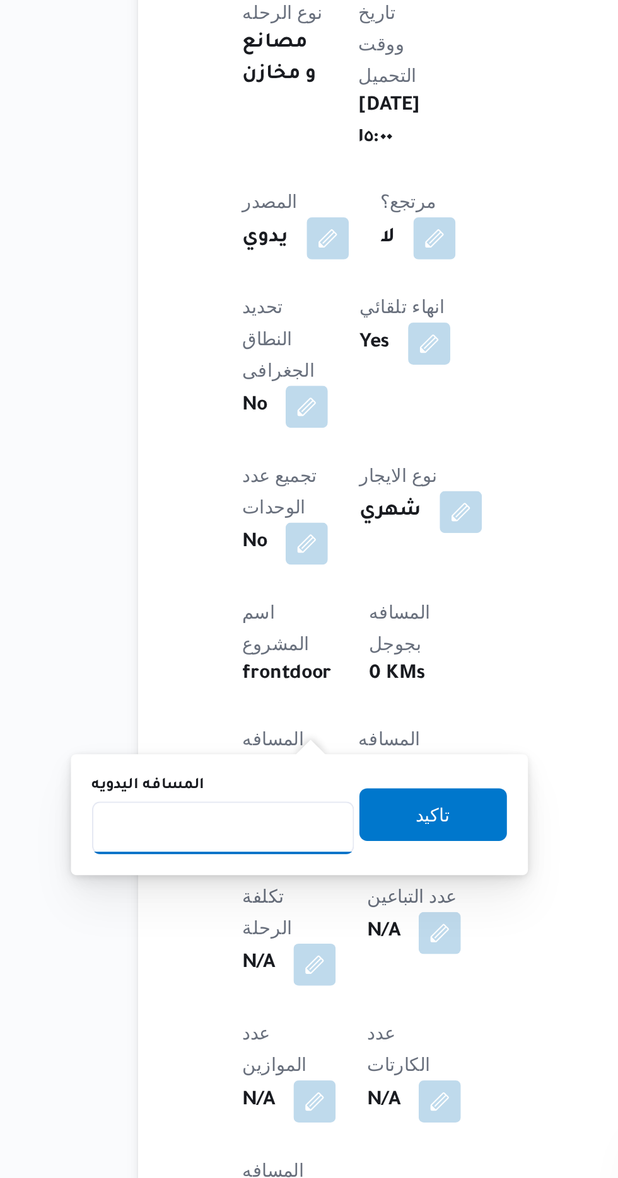
click at [227, 976] on input "المسافه اليدويه" at bounding box center [204, 973] width 125 height 25
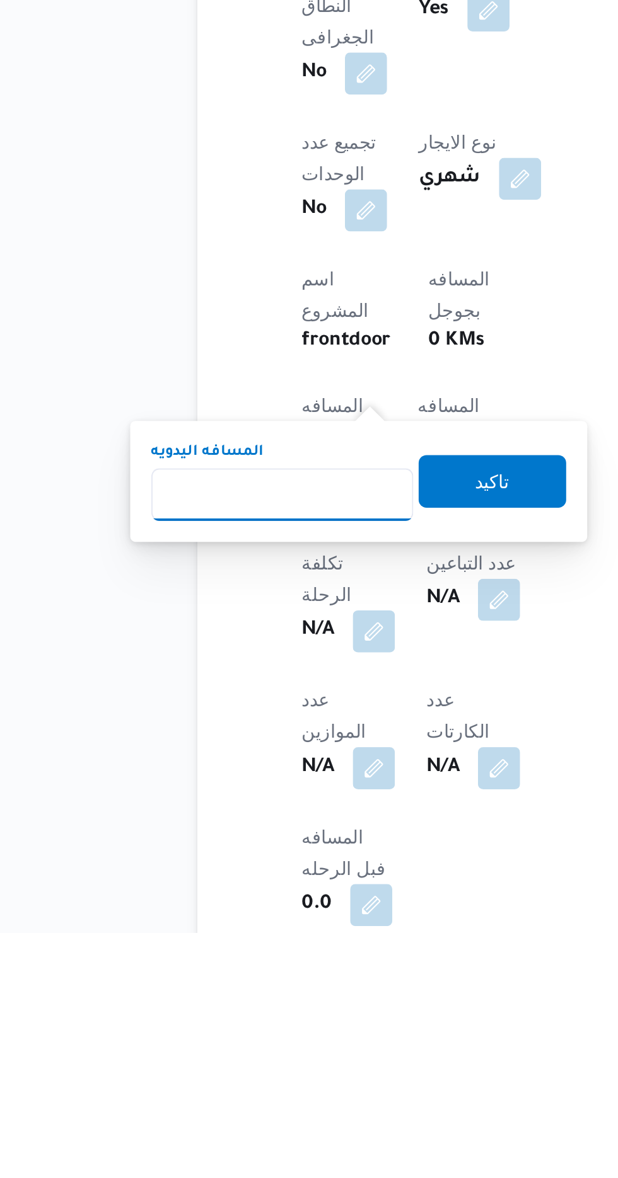
scroll to position [200, 0]
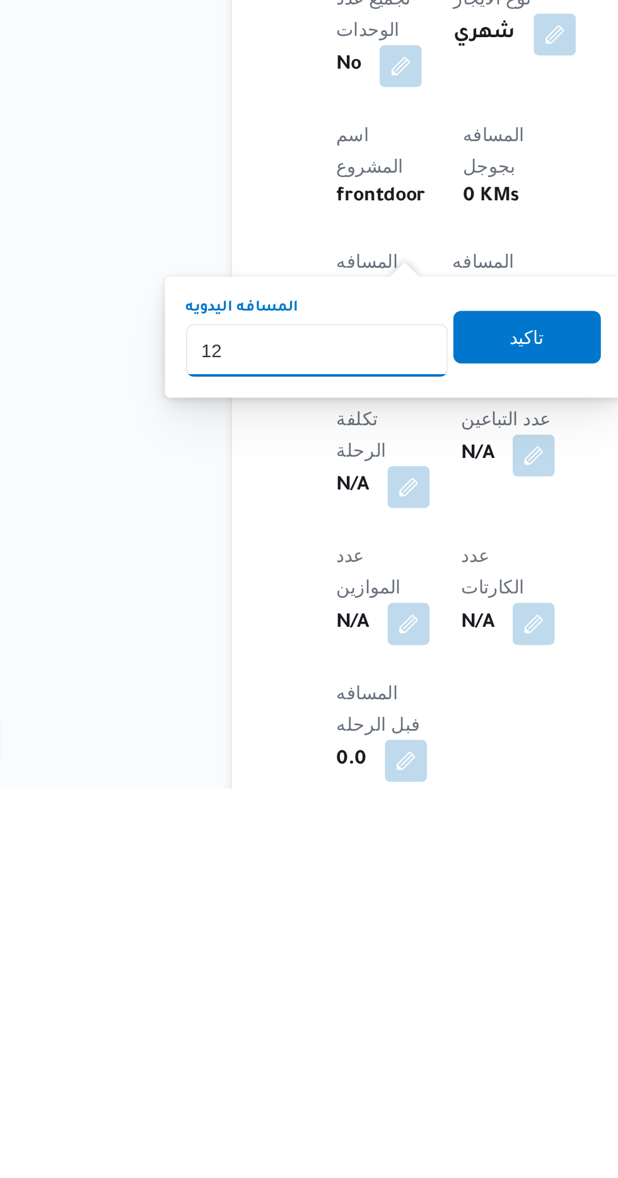
type input "120"
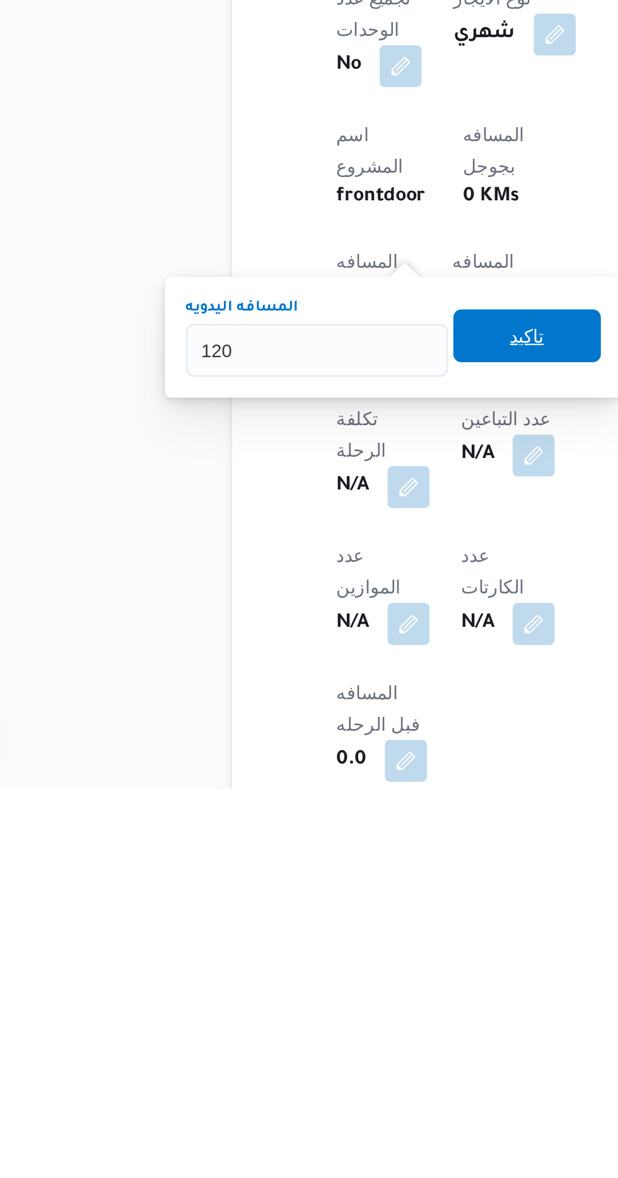
click at [308, 967] on span "تاكيد" at bounding box center [305, 961] width 71 height 25
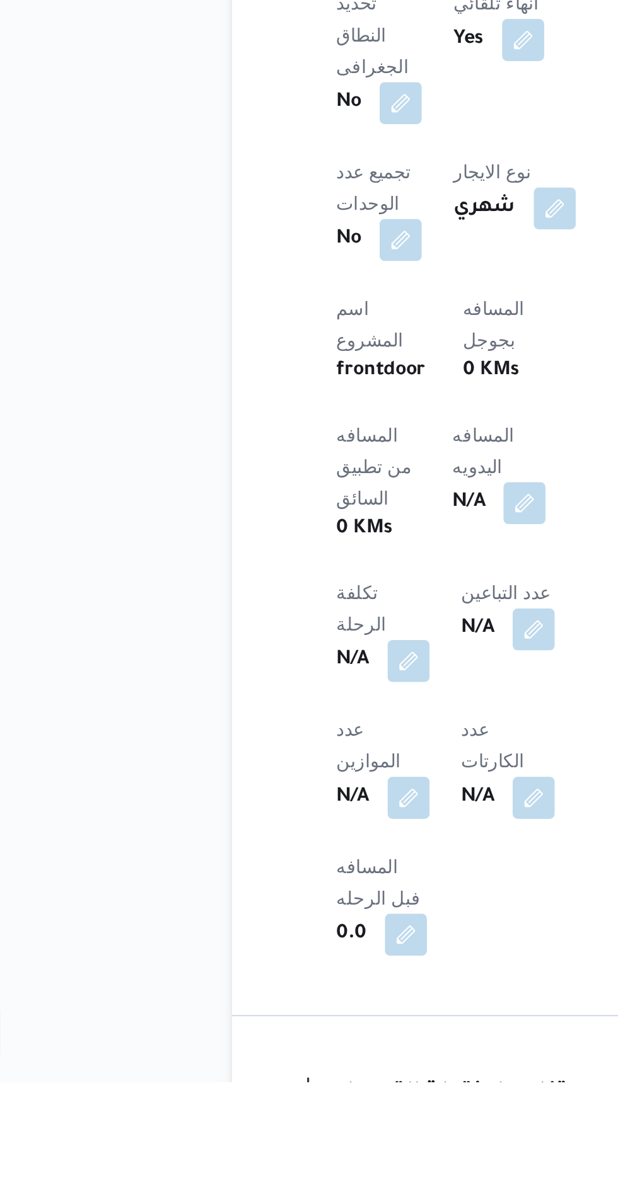
scroll to position [258, 0]
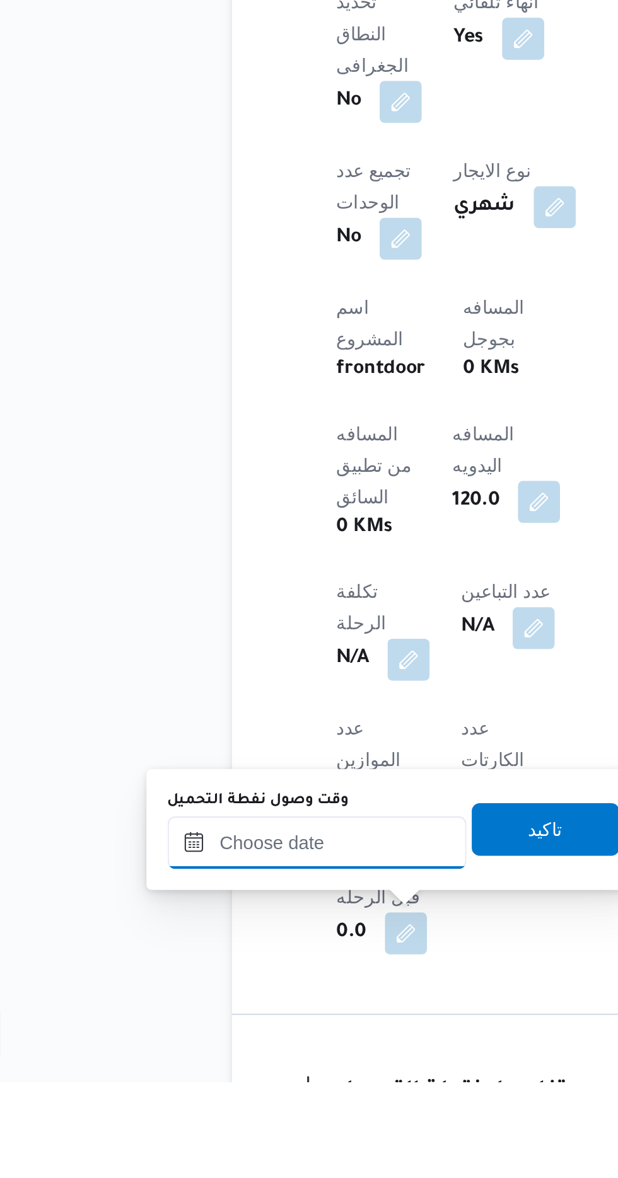
click at [178, 1060] on input "وقت وصول نفطة التحميل" at bounding box center [204, 1063] width 143 height 25
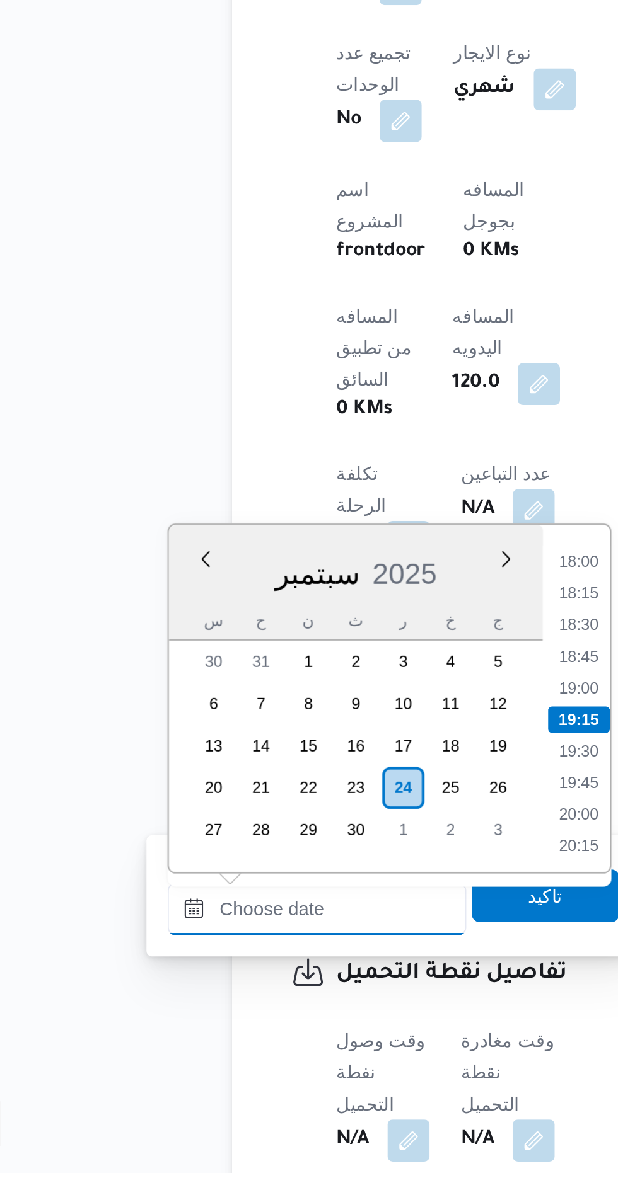
scroll to position [357, 0]
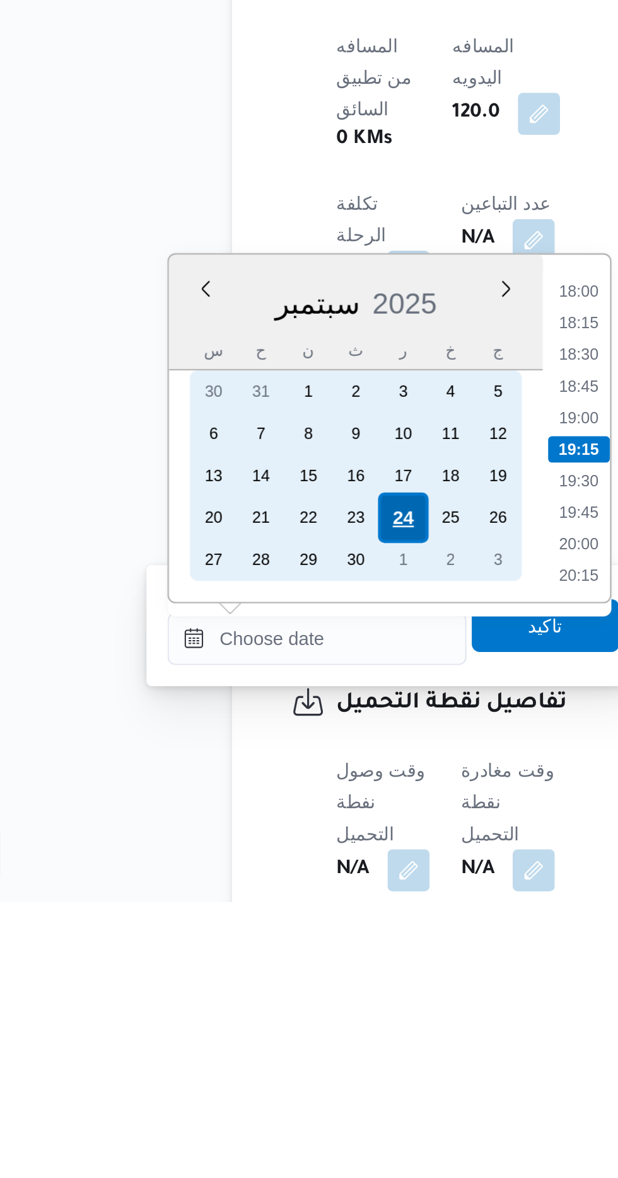
click at [248, 996] on div "24" at bounding box center [245, 994] width 24 height 24
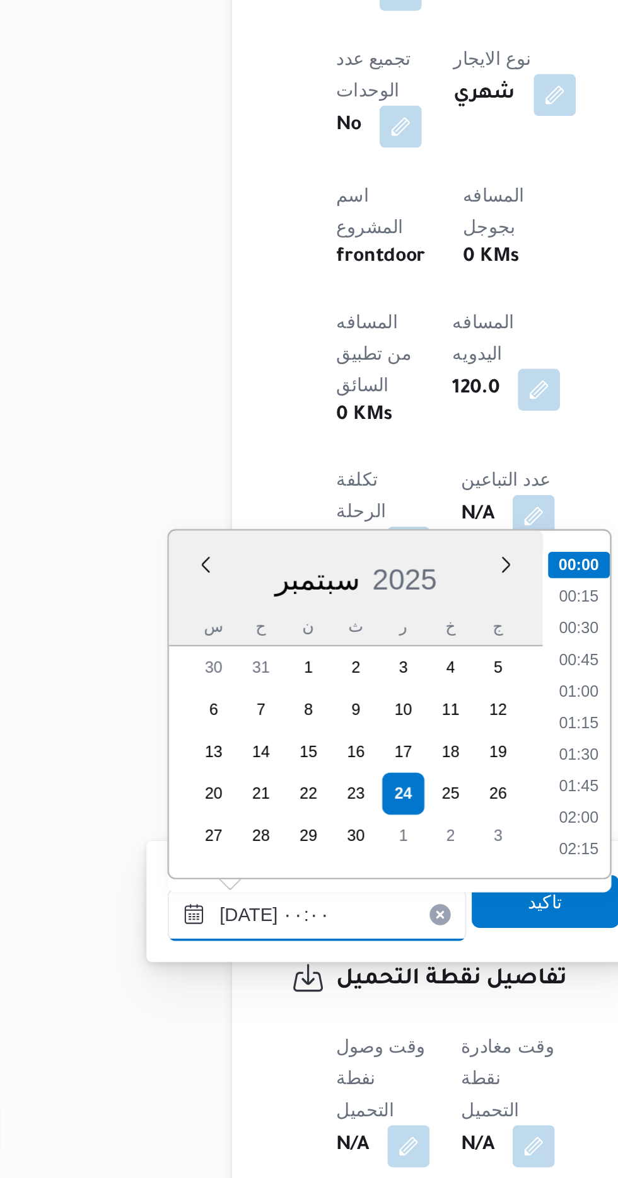
click at [139, 1055] on input "[DATE] ٠٠:٠٠" at bounding box center [204, 1052] width 143 height 25
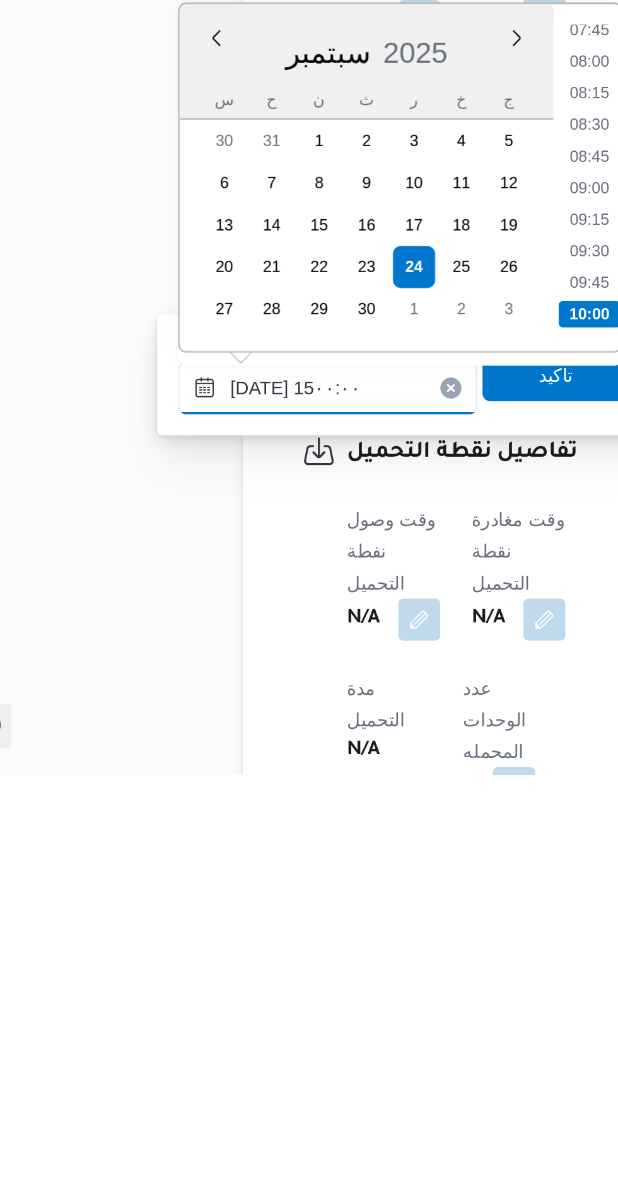
scroll to position [775, 0]
click at [325, 961] on li "15:00" at bounding box center [330, 958] width 30 height 13
type input "[DATE] ١٥:٠٠"
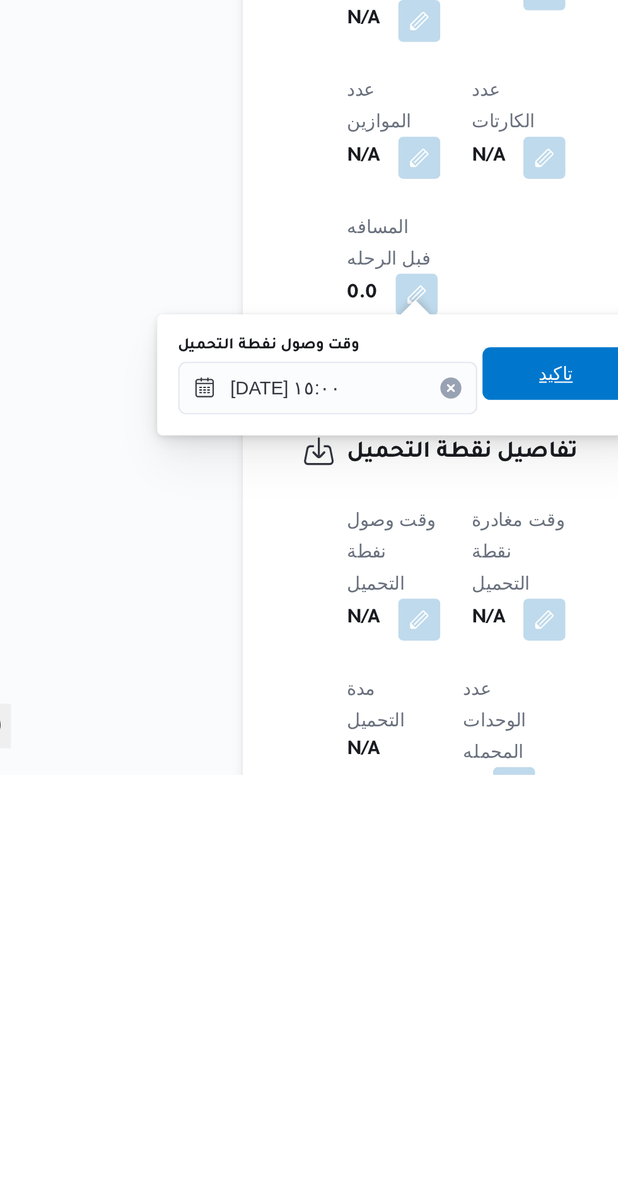
click at [303, 994] on span "تاكيد" at bounding box center [314, 986] width 71 height 25
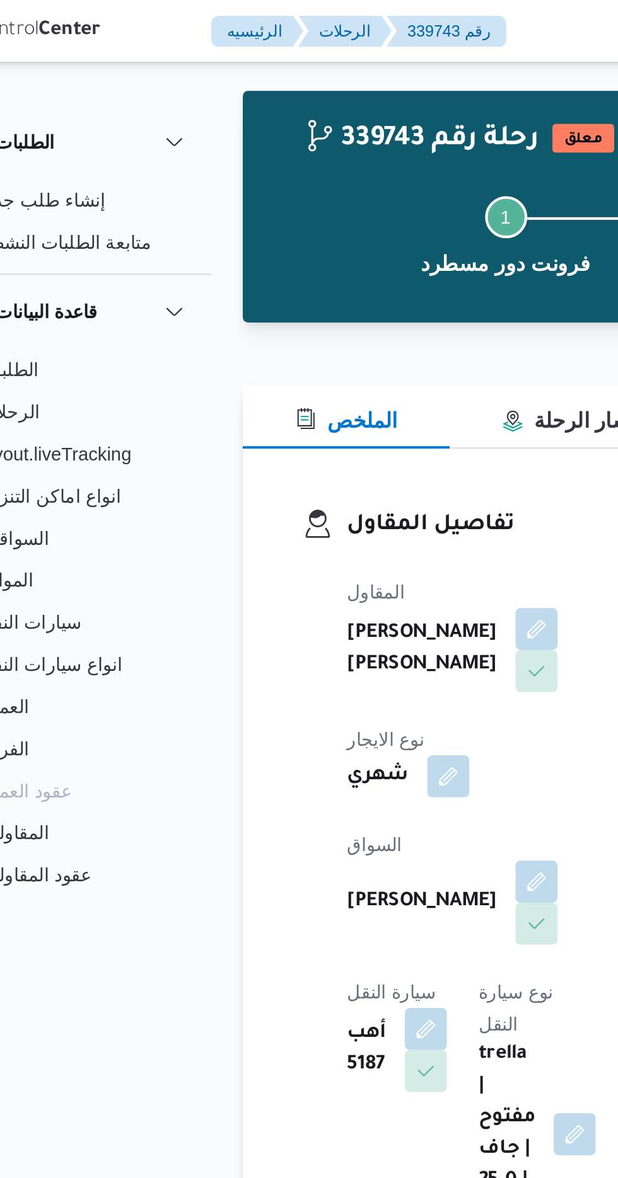
scroll to position [0, 0]
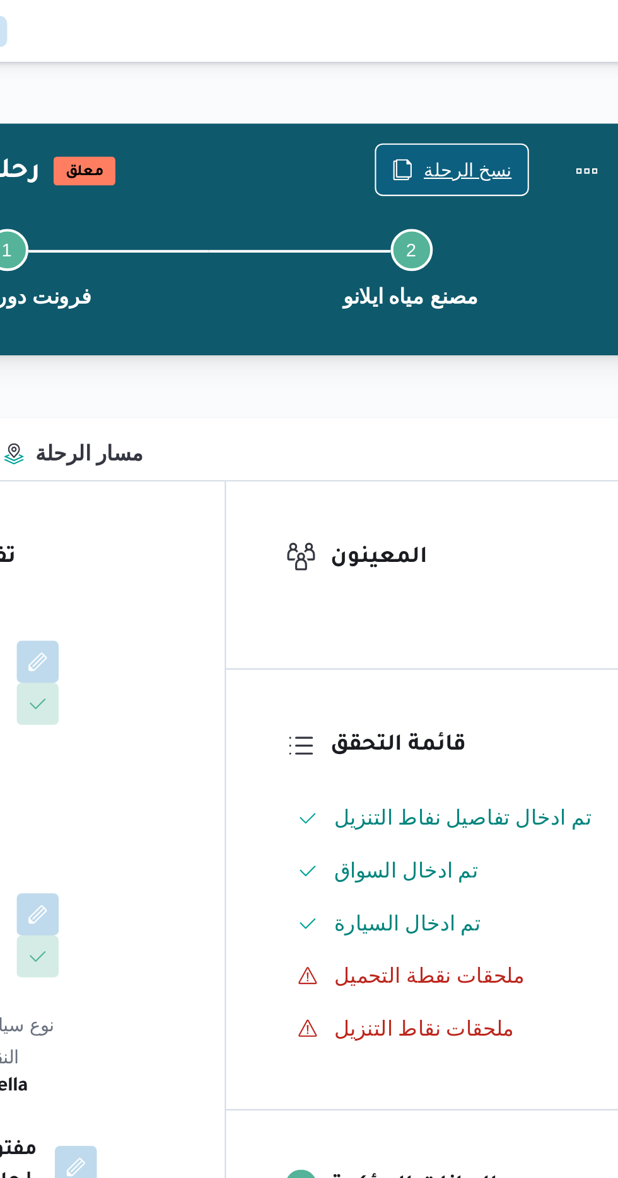
click at [501, 86] on span "نسخ الرحلة" at bounding box center [510, 81] width 42 height 15
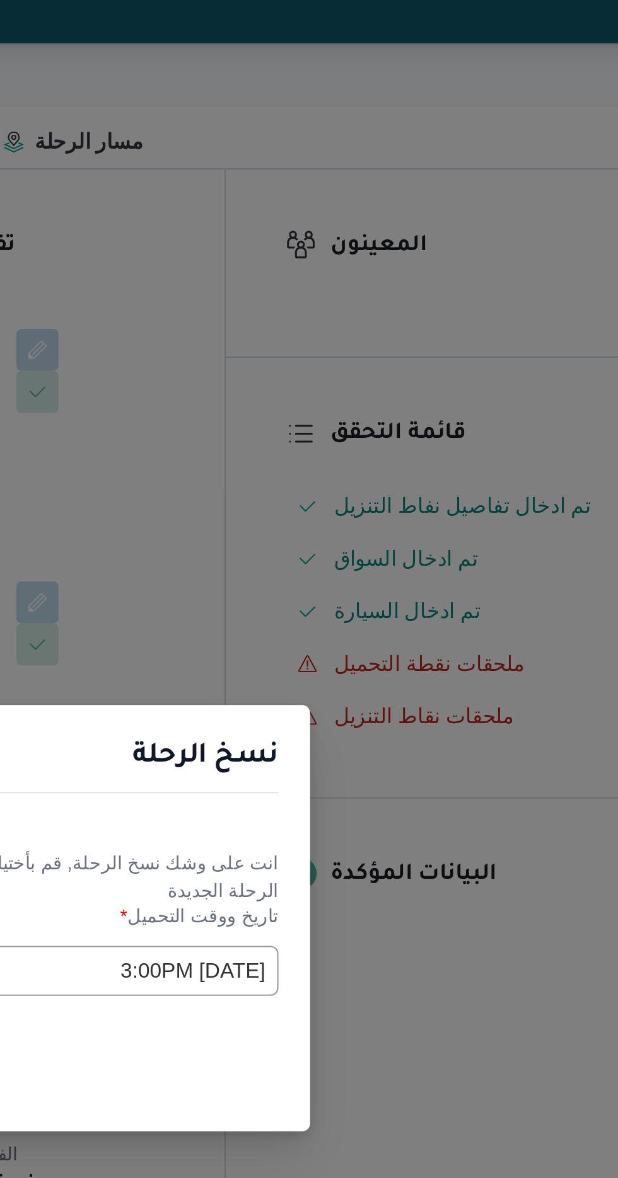
click at [352, 616] on input "[DATE] 3:00PM" at bounding box center [350, 614] width 139 height 24
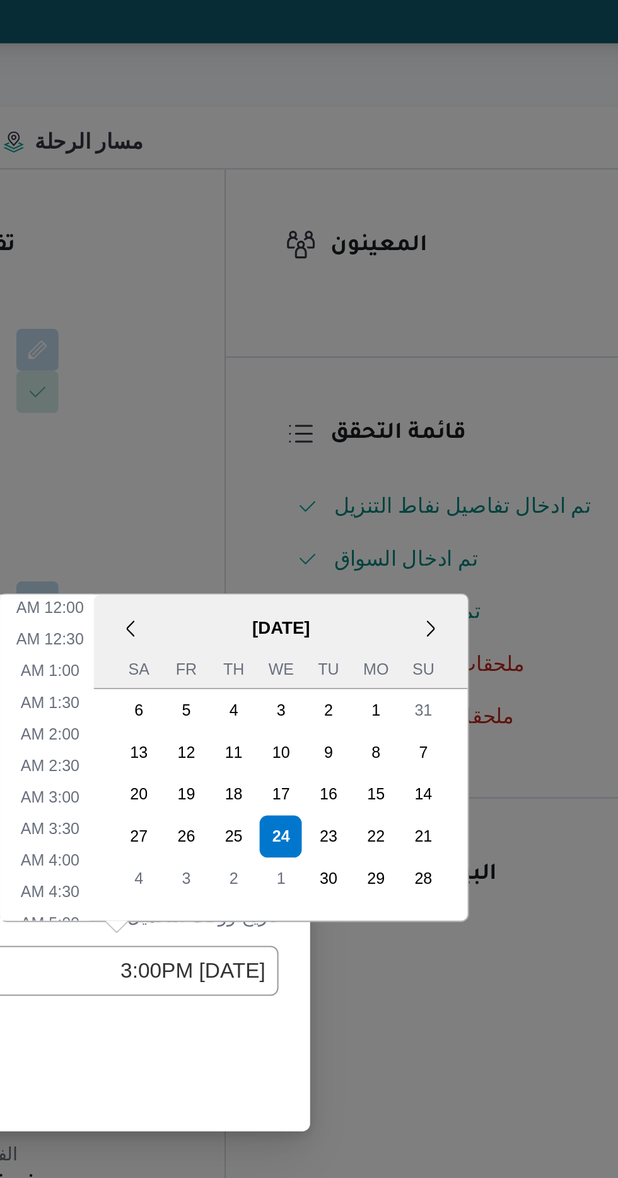
scroll to position [382, 0]
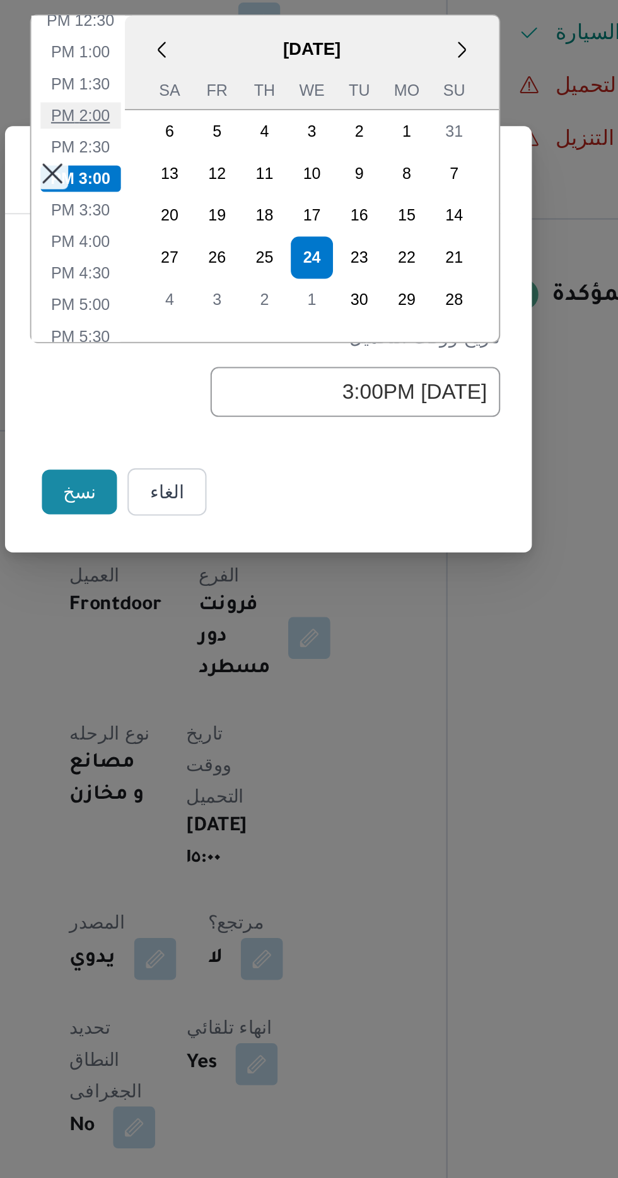
click at [222, 481] on li "2:00 PM" at bounding box center [219, 482] width 38 height 13
type input "[DATE] 2:00PM"
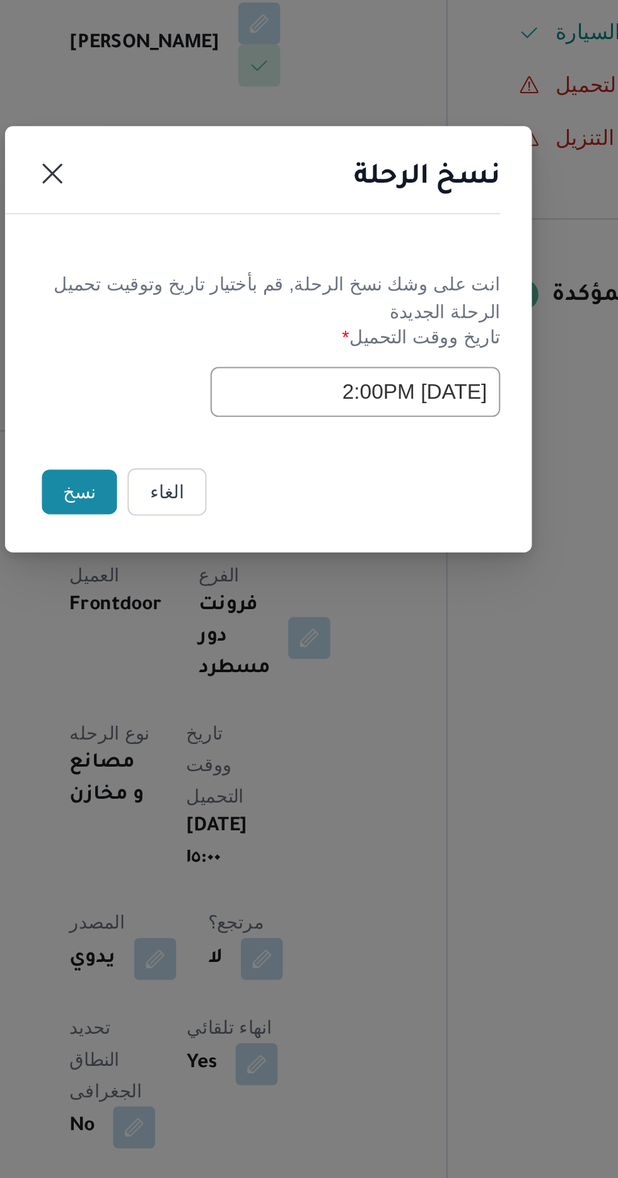
click at [215, 655] on button "نسخ" at bounding box center [218, 662] width 36 height 21
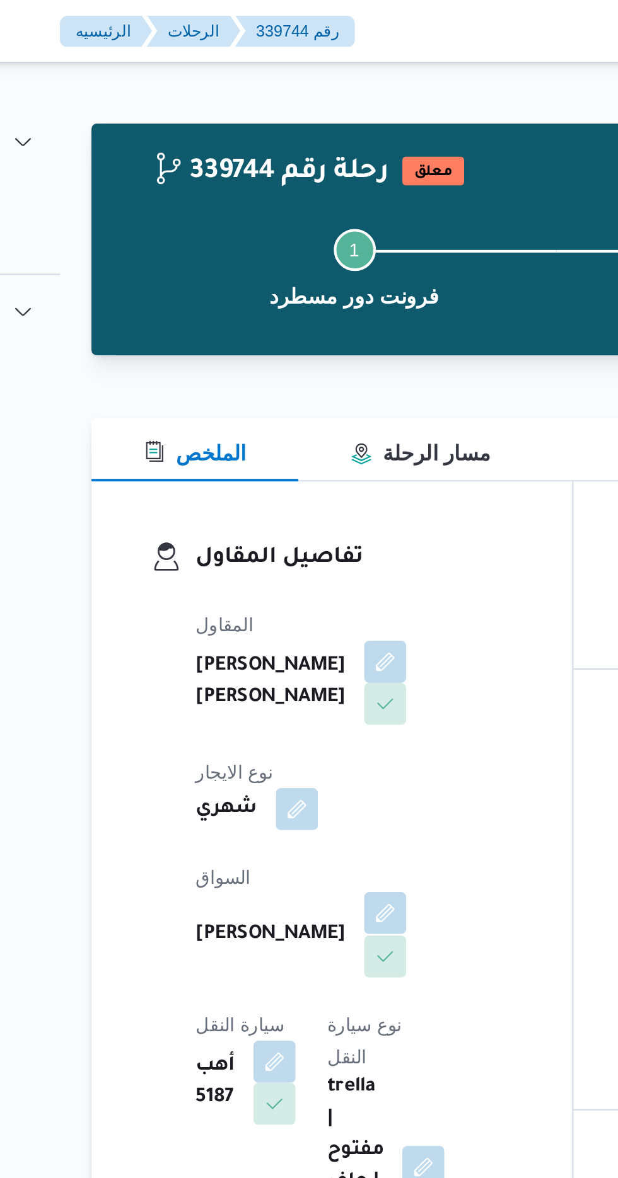
click at [294, 427] on button "button" at bounding box center [304, 437] width 20 height 20
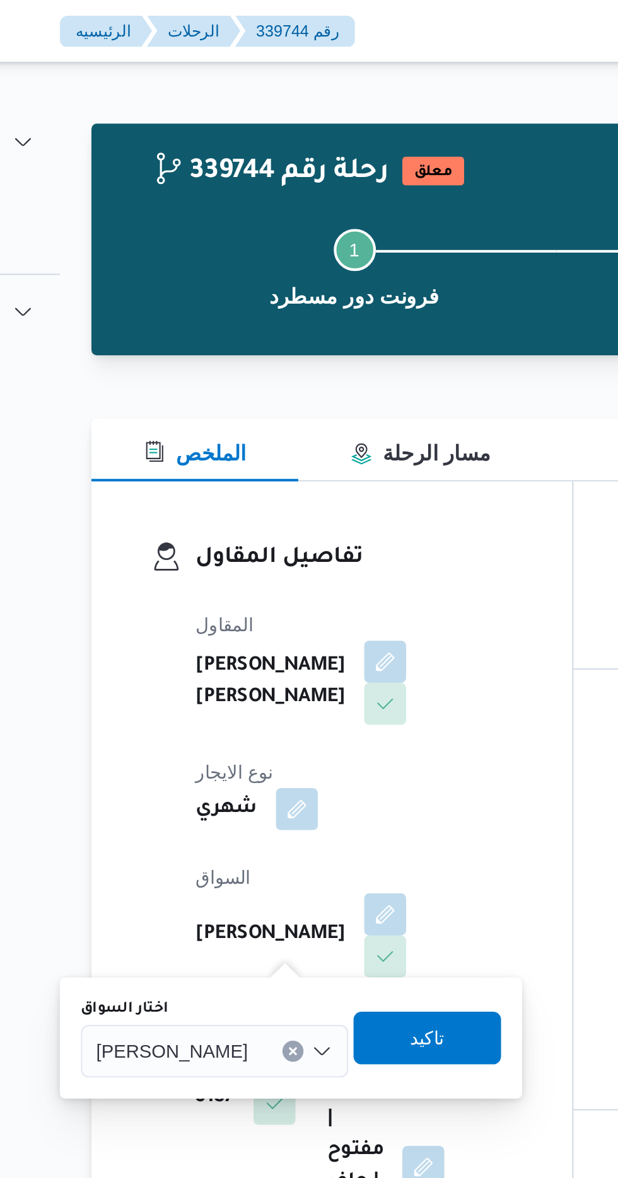
click at [221, 500] on span "[PERSON_NAME]" at bounding box center [202, 503] width 72 height 14
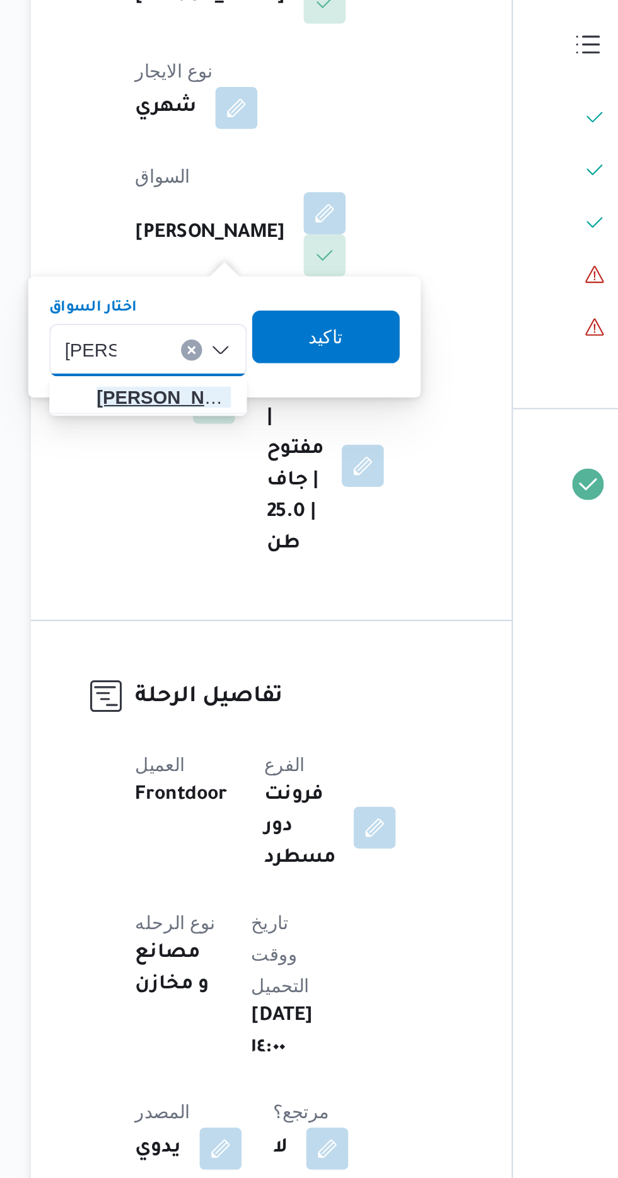
type input "[PERSON_NAME]"
click at [207, 521] on span "[PERSON_NAME] هم [PERSON_NAME]" at bounding box center [227, 526] width 64 height 15
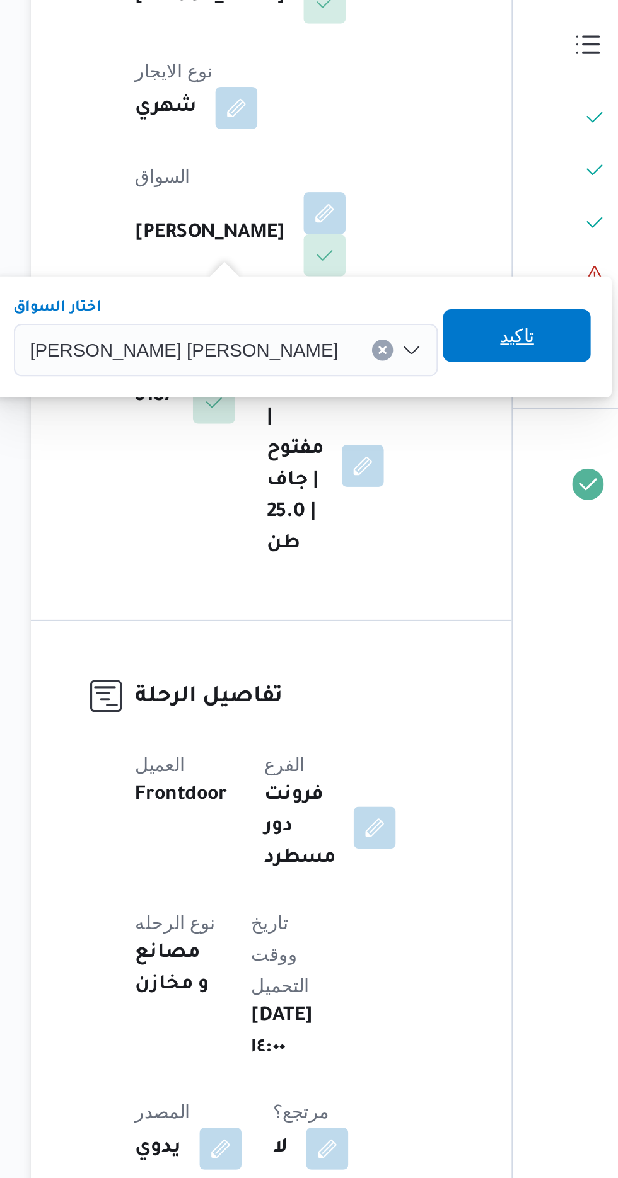
click at [388, 500] on span "تاكيد" at bounding box center [396, 496] width 16 height 15
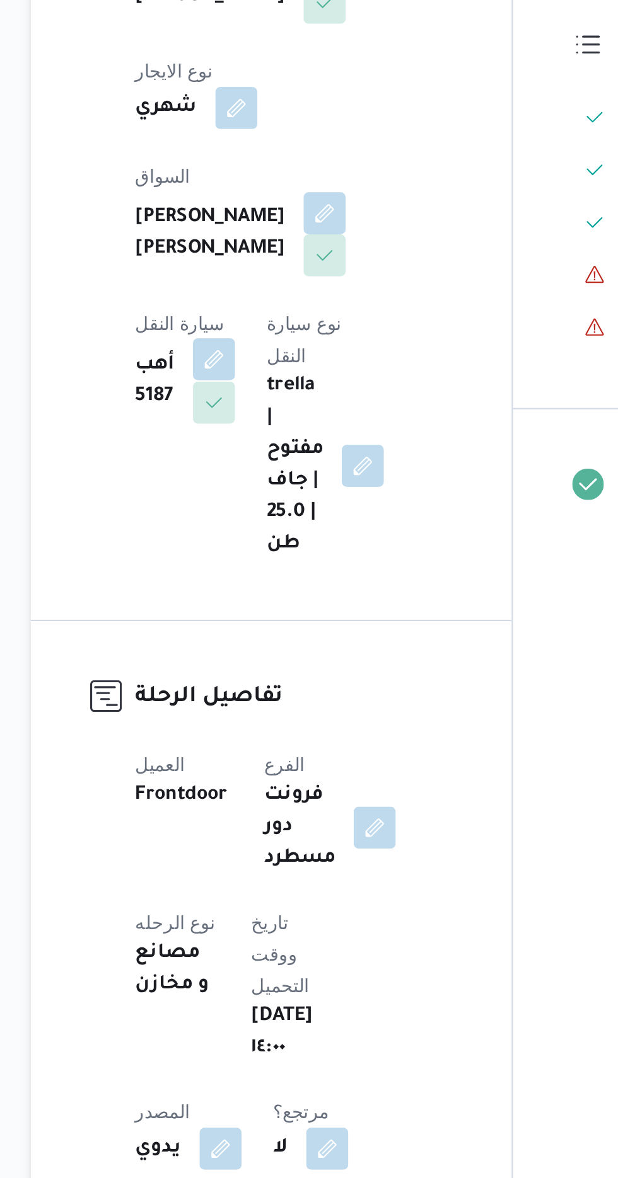
click at [262, 498] on button "button" at bounding box center [251, 508] width 20 height 20
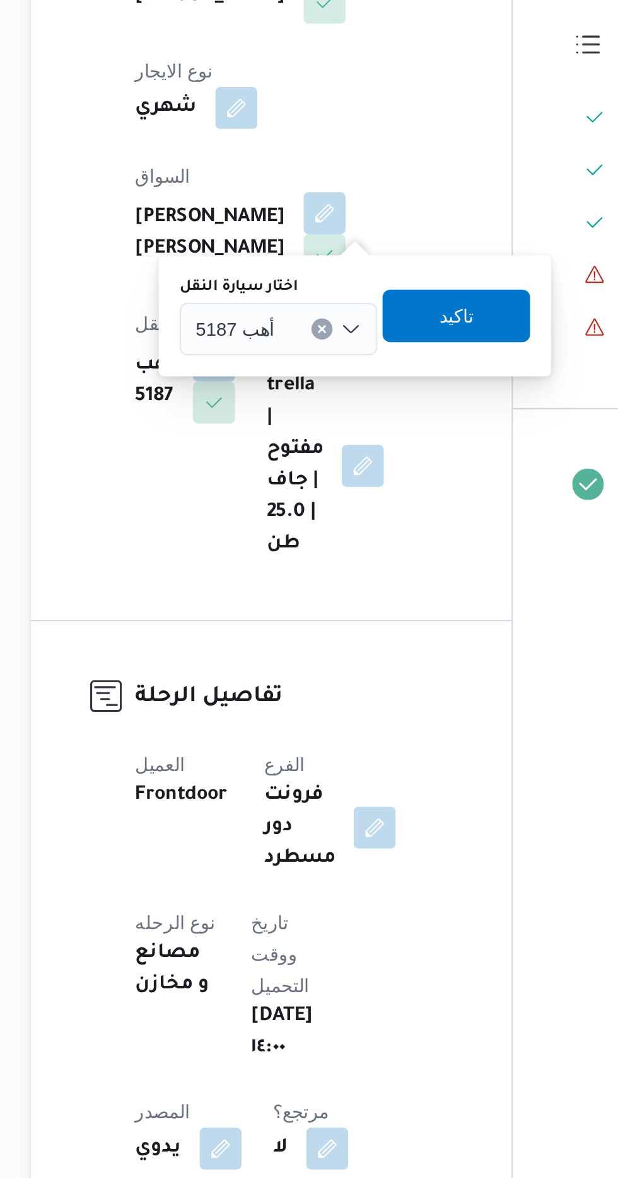
click at [285, 489] on input "اختار سيارة النقل" at bounding box center [285, 493] width 1 height 15
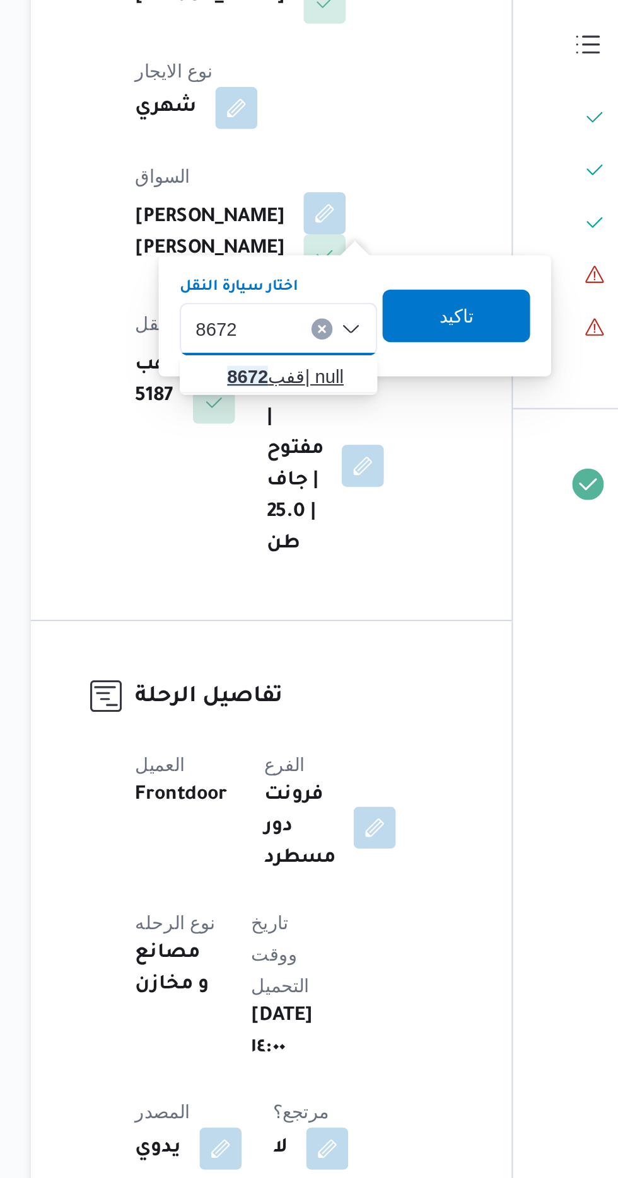
type input "8672"
click at [281, 522] on span "قفب 8672 | null" at bounding box center [290, 516] width 64 height 15
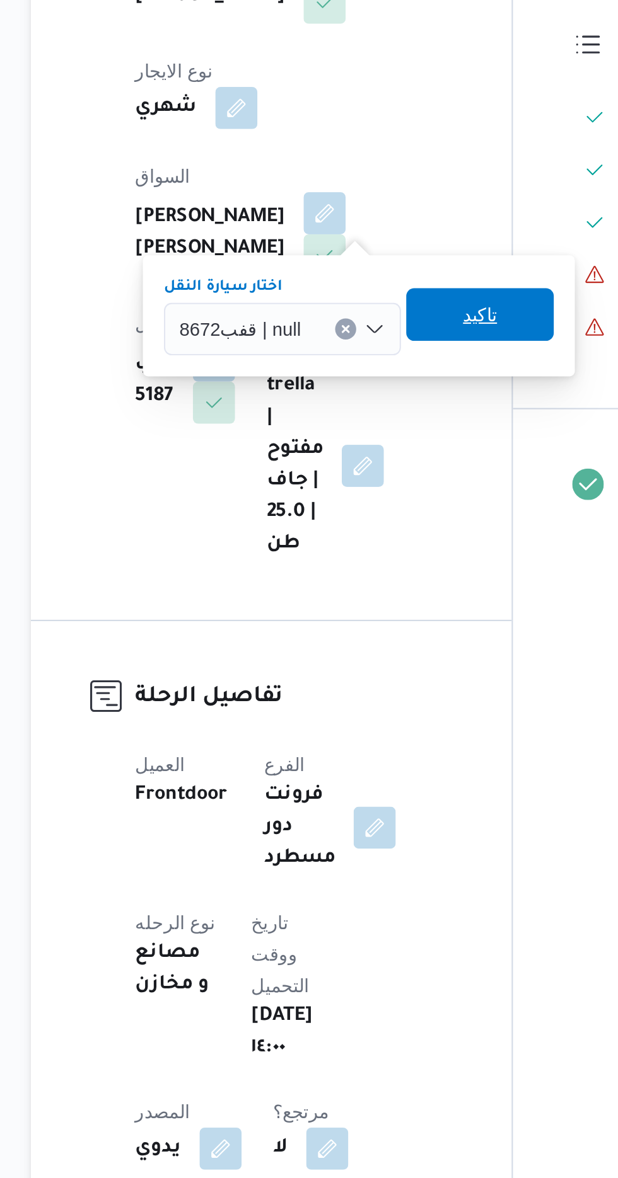
click at [373, 485] on span "تاكيد" at bounding box center [379, 486] width 16 height 15
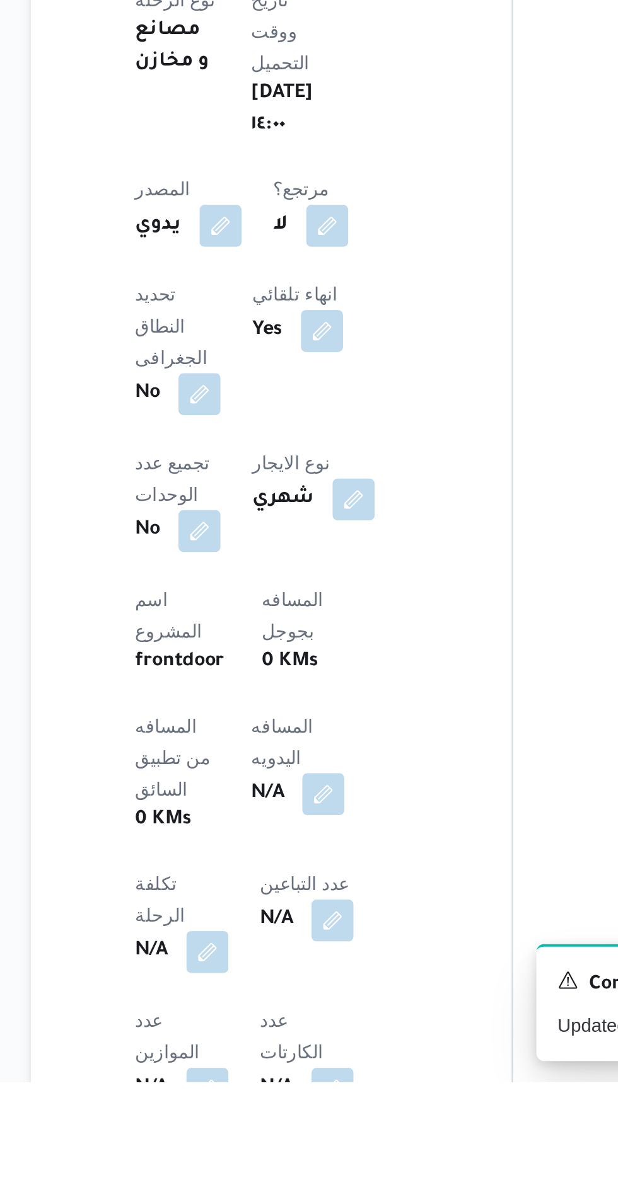
scroll to position [118, 0]
click at [294, 1029] on button "button" at bounding box center [304, 1039] width 20 height 20
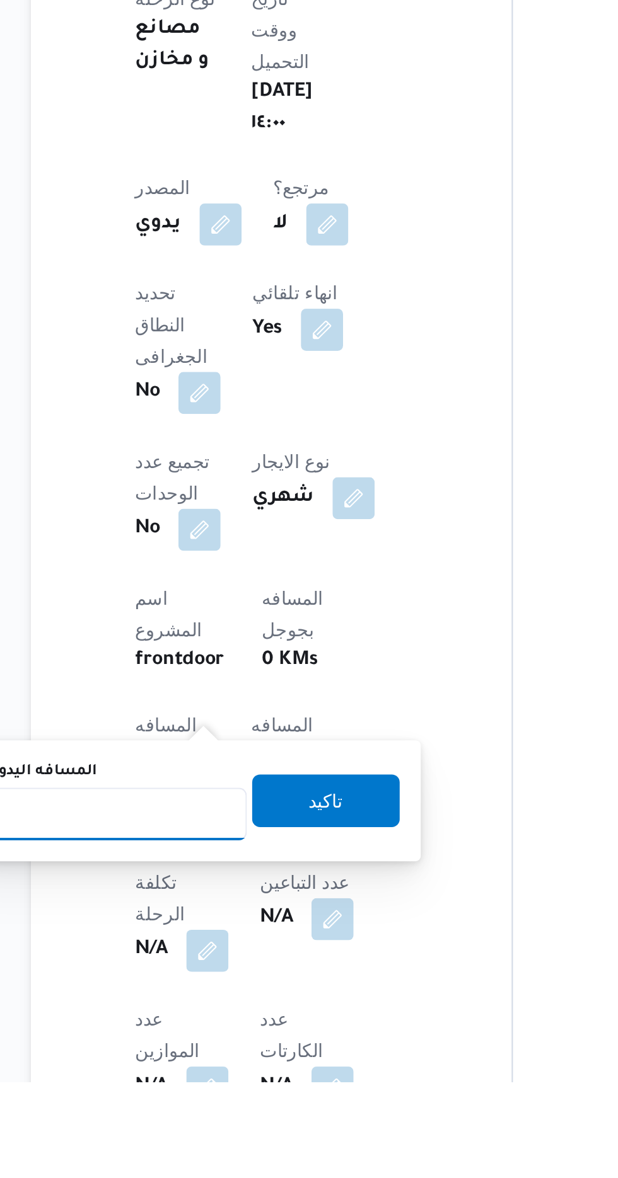
click at [234, 1047] on input "المسافه اليدويه" at bounding box center [204, 1049] width 125 height 25
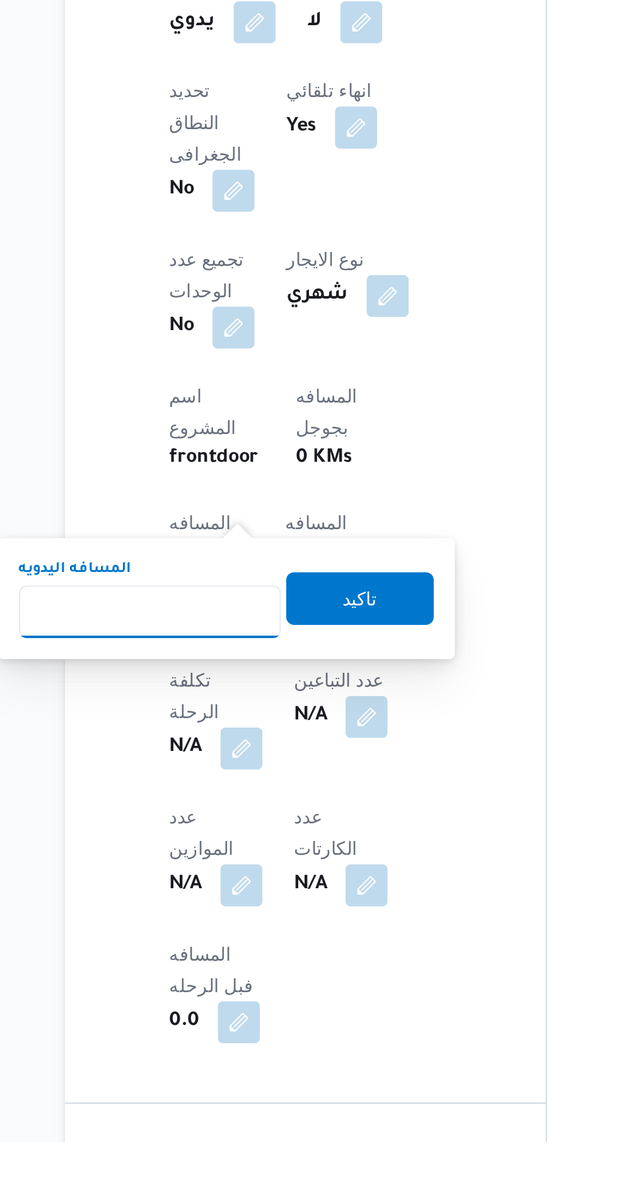
scroll to position [244, 0]
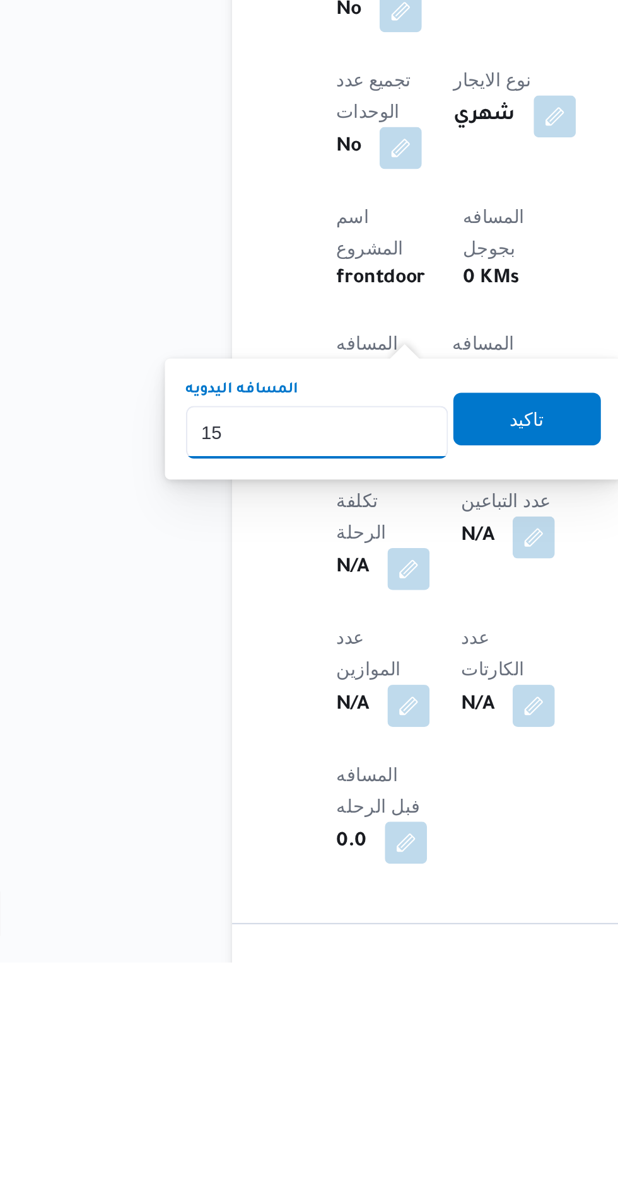
type input "150"
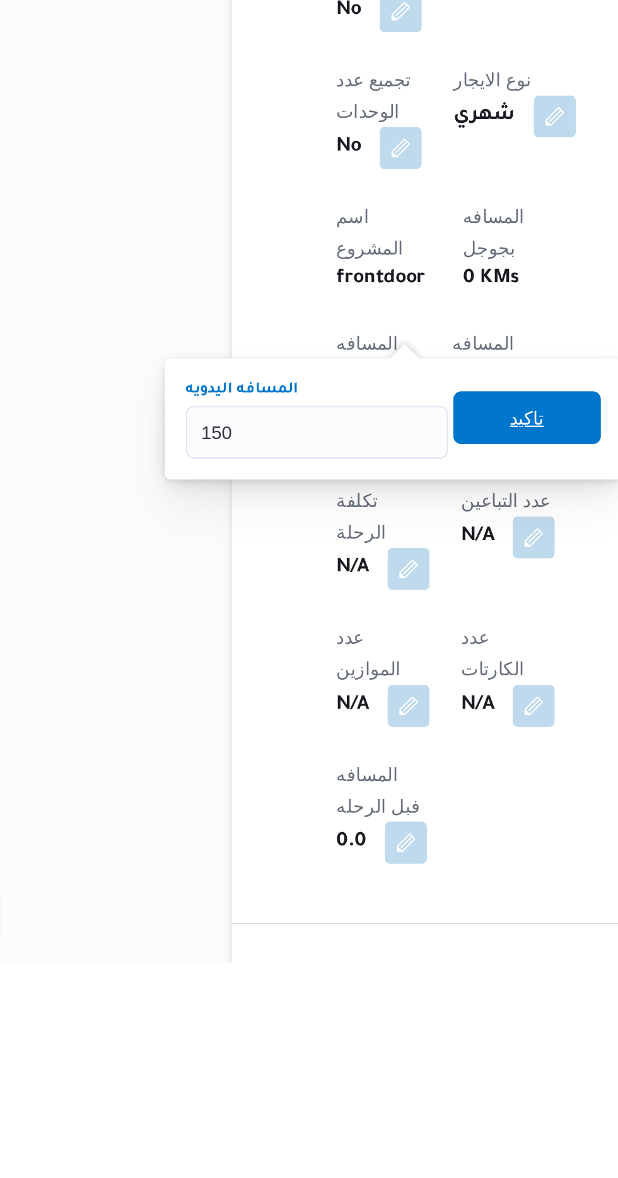
click at [296, 915] on span "تاكيد" at bounding box center [305, 917] width 71 height 25
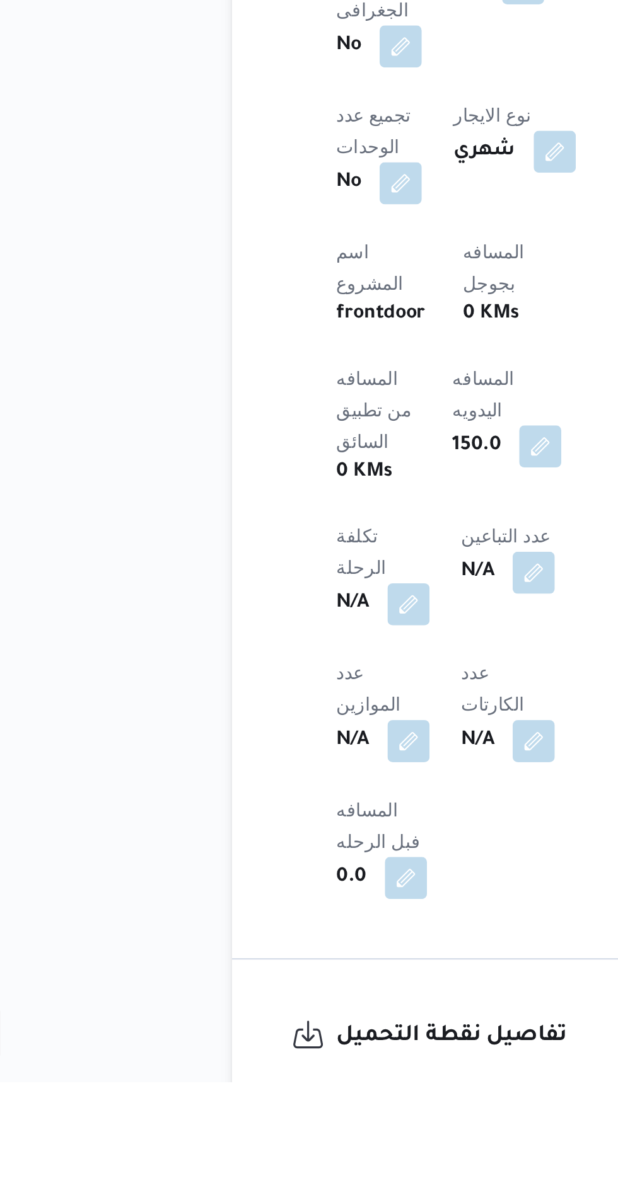
scroll to position [289, 0]
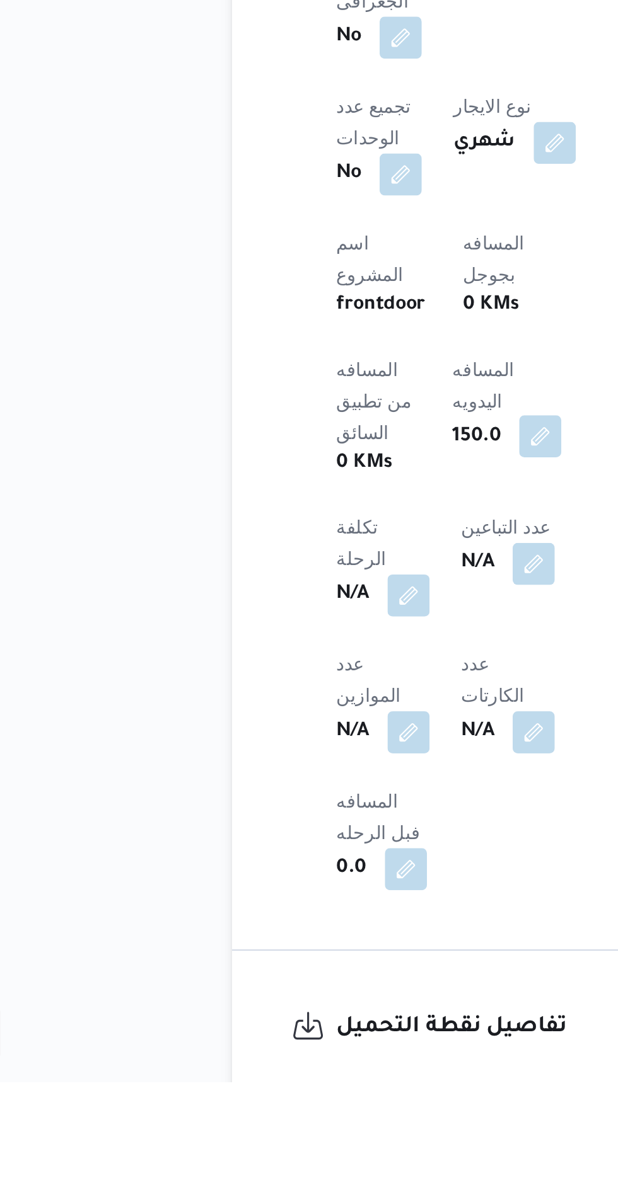
click at [301, 859] on button "button" at bounding box center [311, 869] width 20 height 20
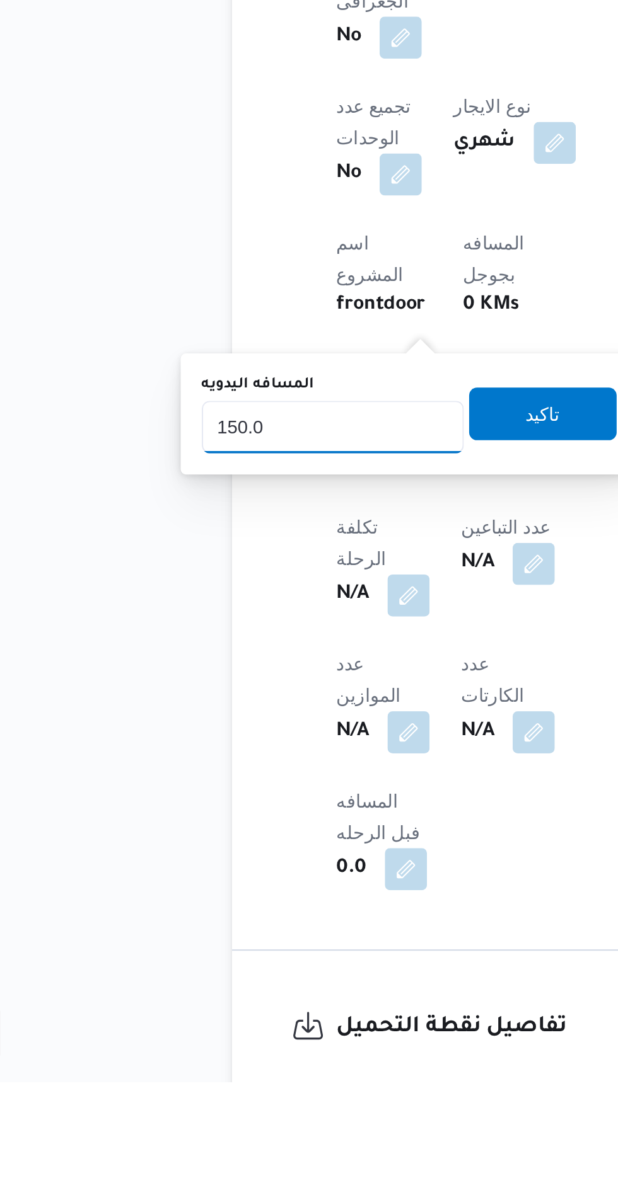
click at [211, 864] on input "150.0" at bounding box center [211, 864] width 125 height 25
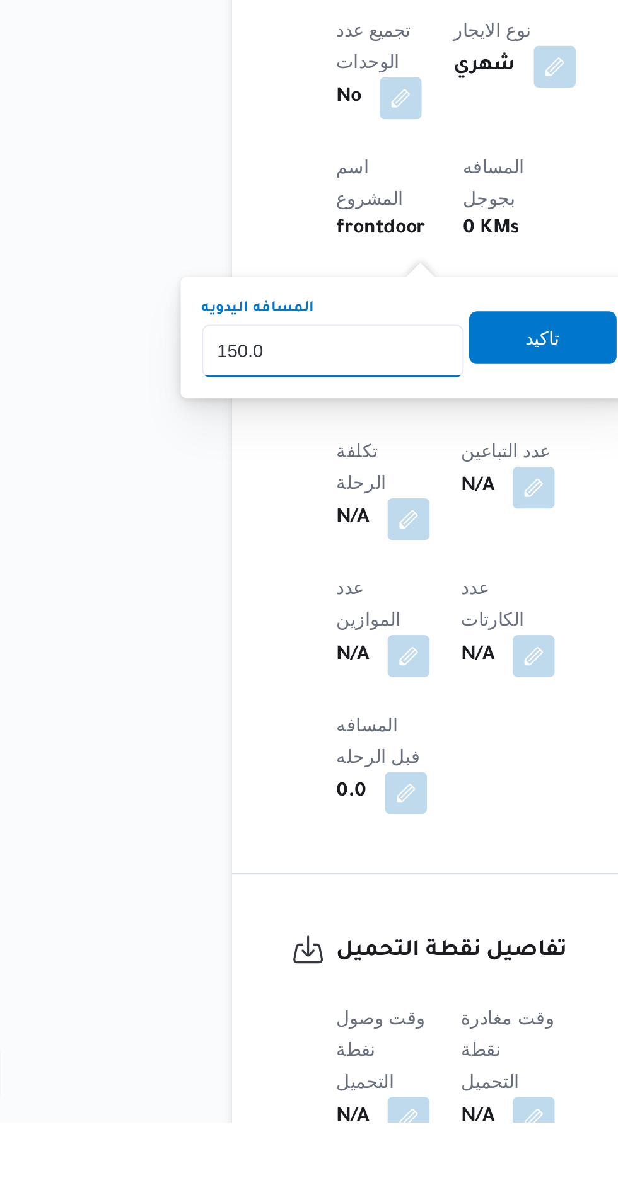
scroll to position [370, 0]
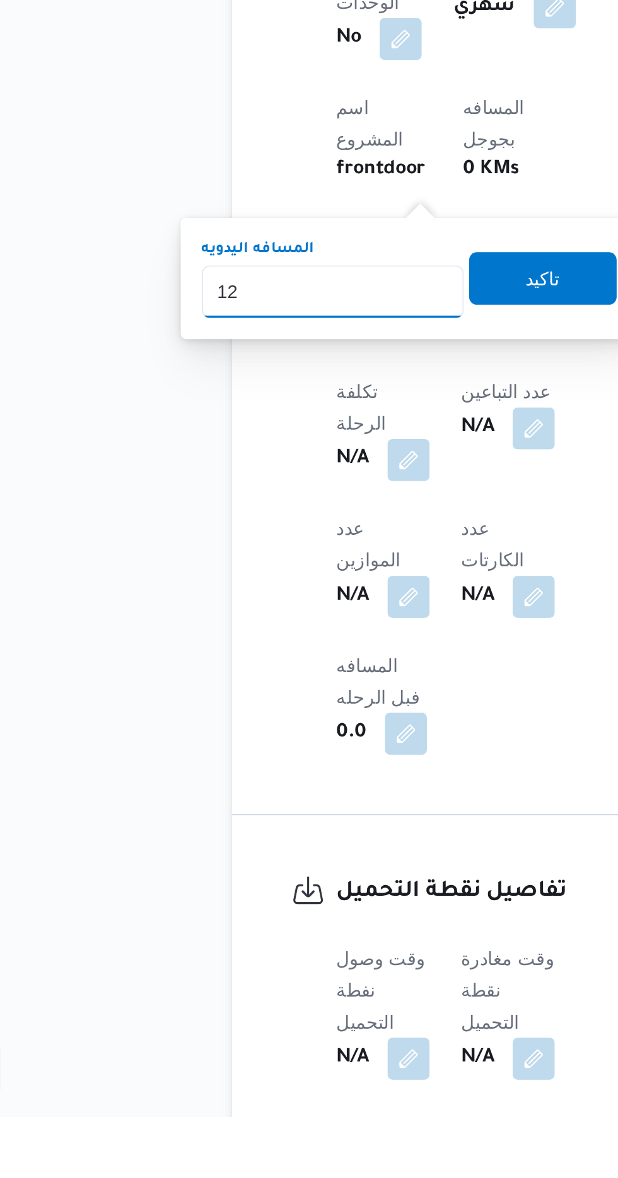
type input "120"
click at [309, 777] on span "تاكيد" at bounding box center [312, 776] width 71 height 25
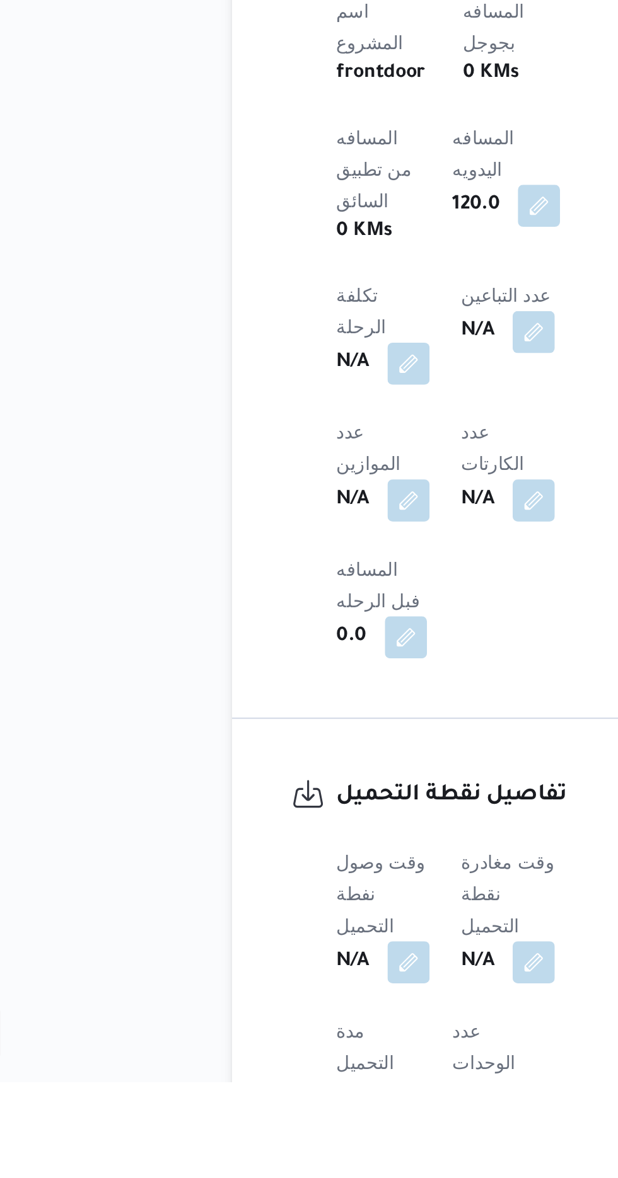
scroll to position [406, 0]
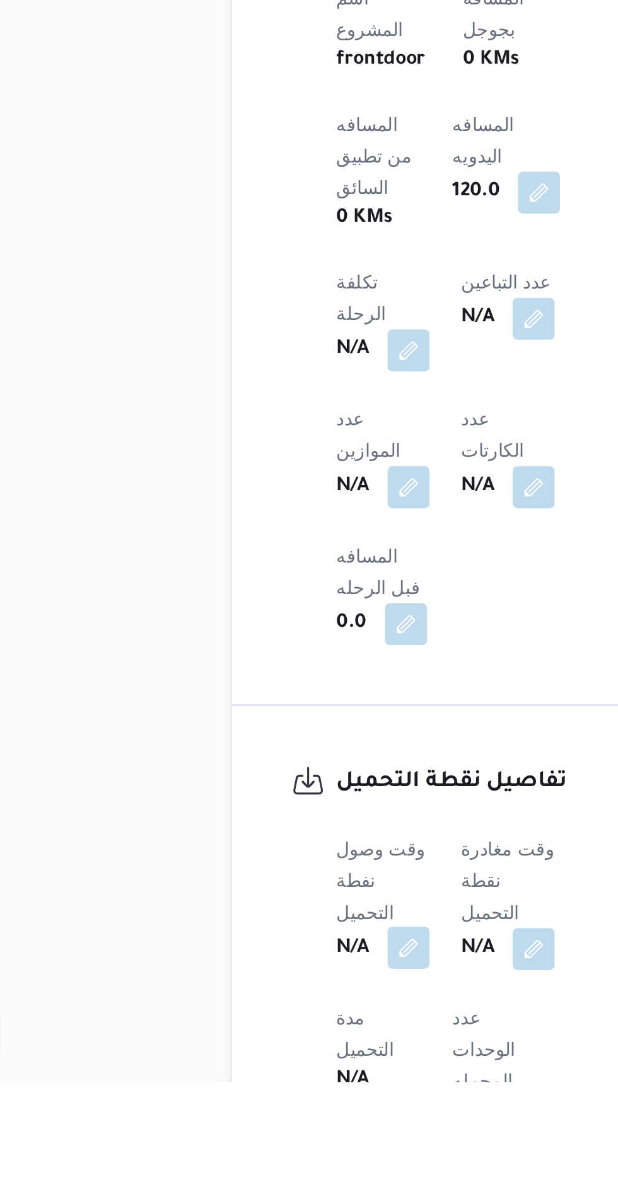
click at [247, 1104] on button "button" at bounding box center [248, 1114] width 20 height 20
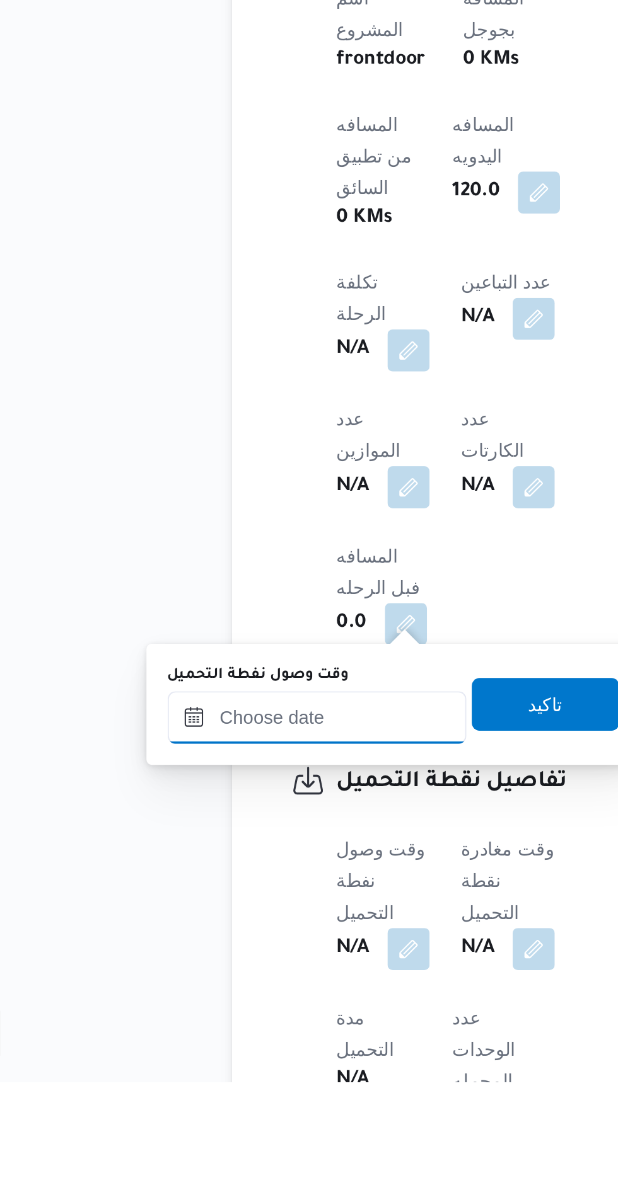
click at [204, 999] on input "وقت وصول نفطة التحميل" at bounding box center [204, 1003] width 143 height 25
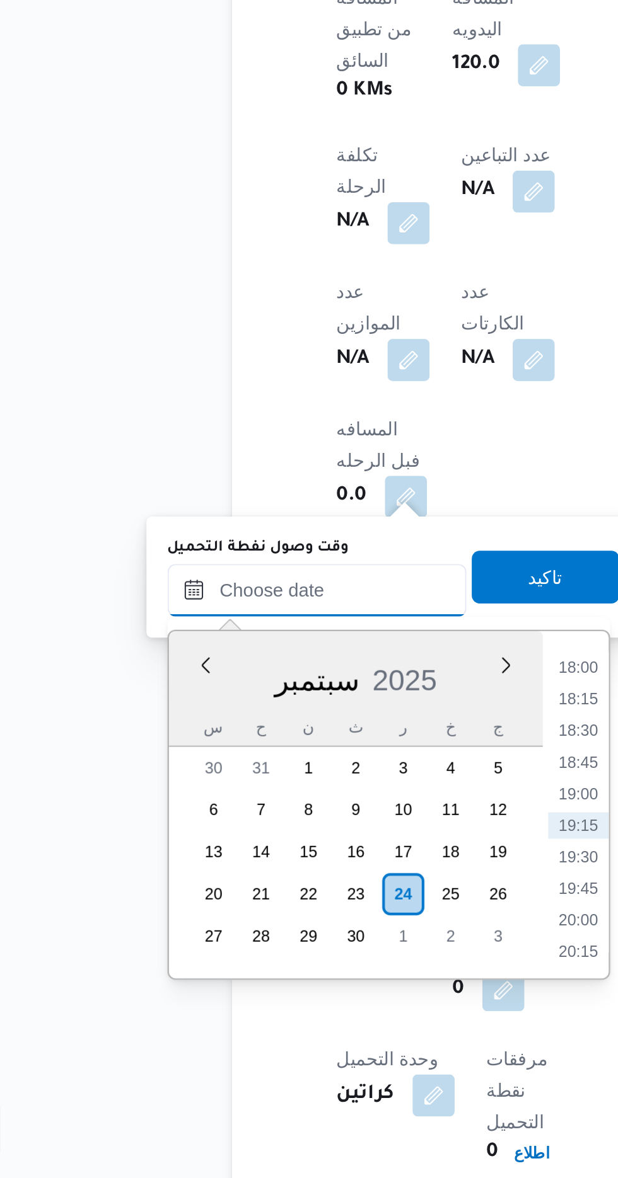
scroll to position [513, 0]
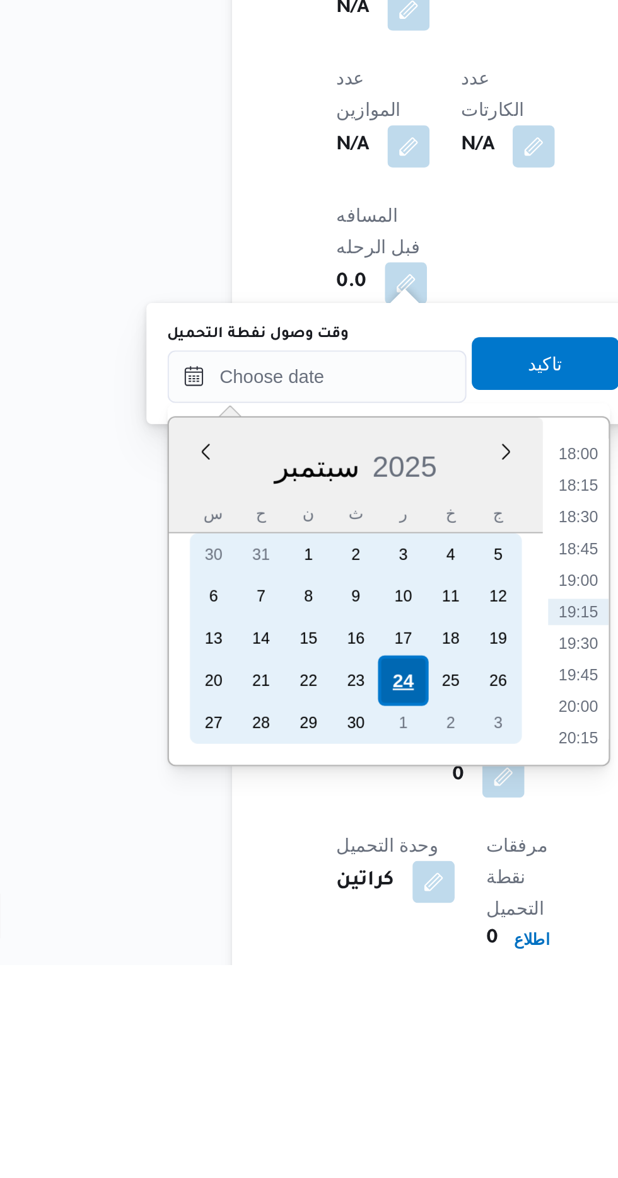
click at [248, 1036] on div "24" at bounding box center [245, 1042] width 24 height 24
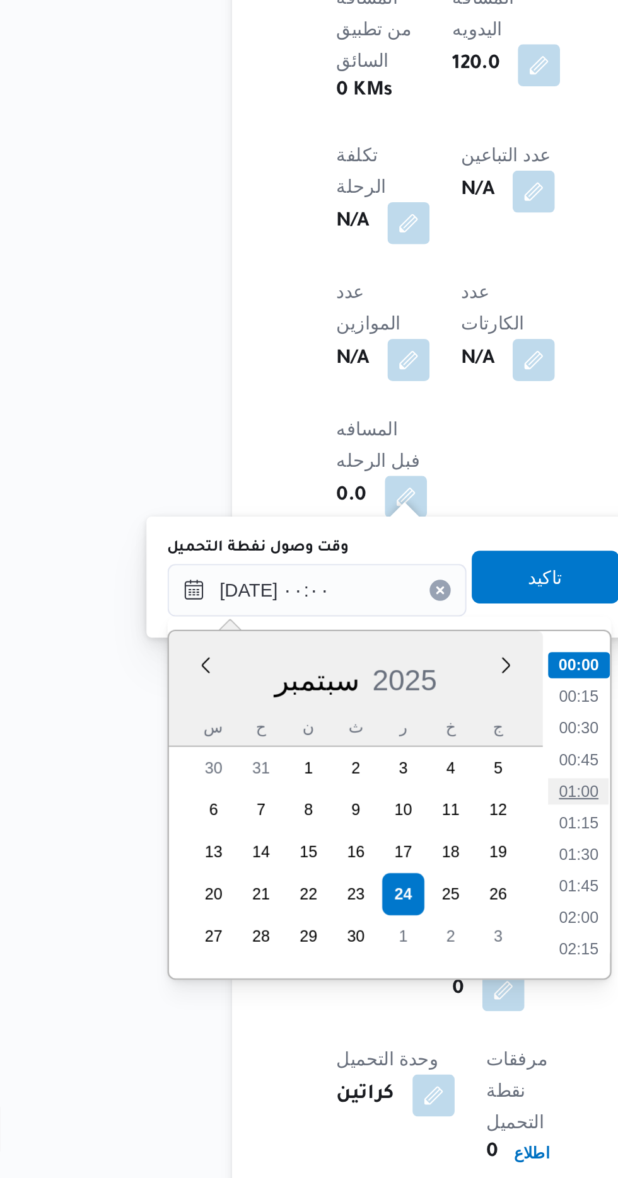
click at [320, 994] on li "01:00" at bounding box center [329, 993] width 29 height 13
type input "[DATE] ٠١:٠٠"
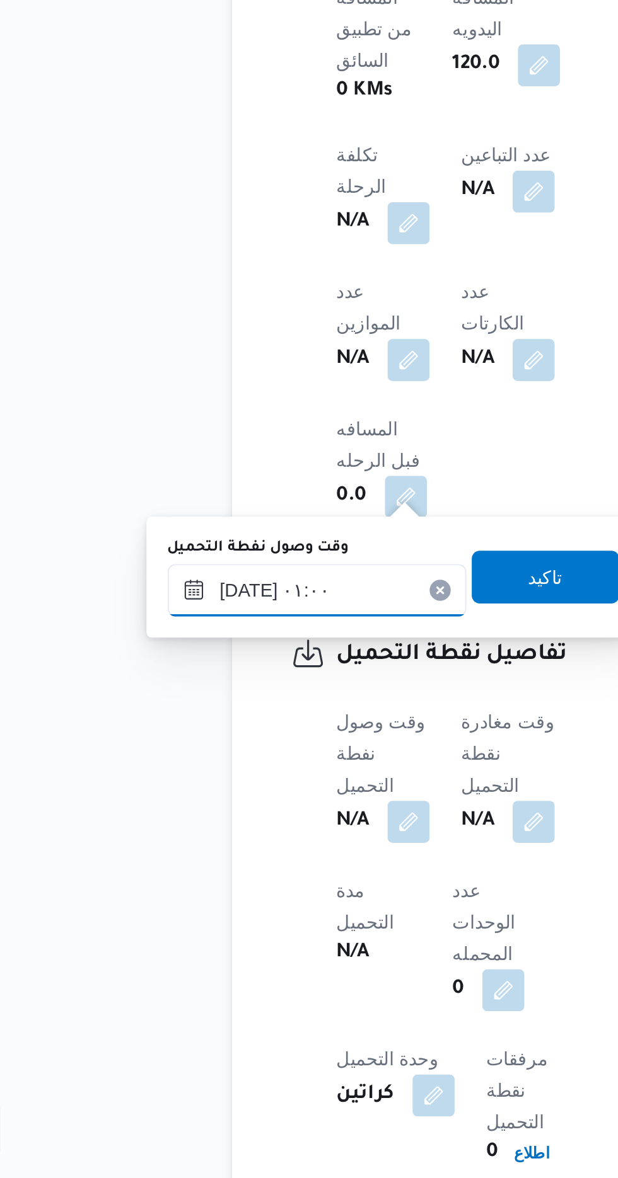
scroll to position [513, 0]
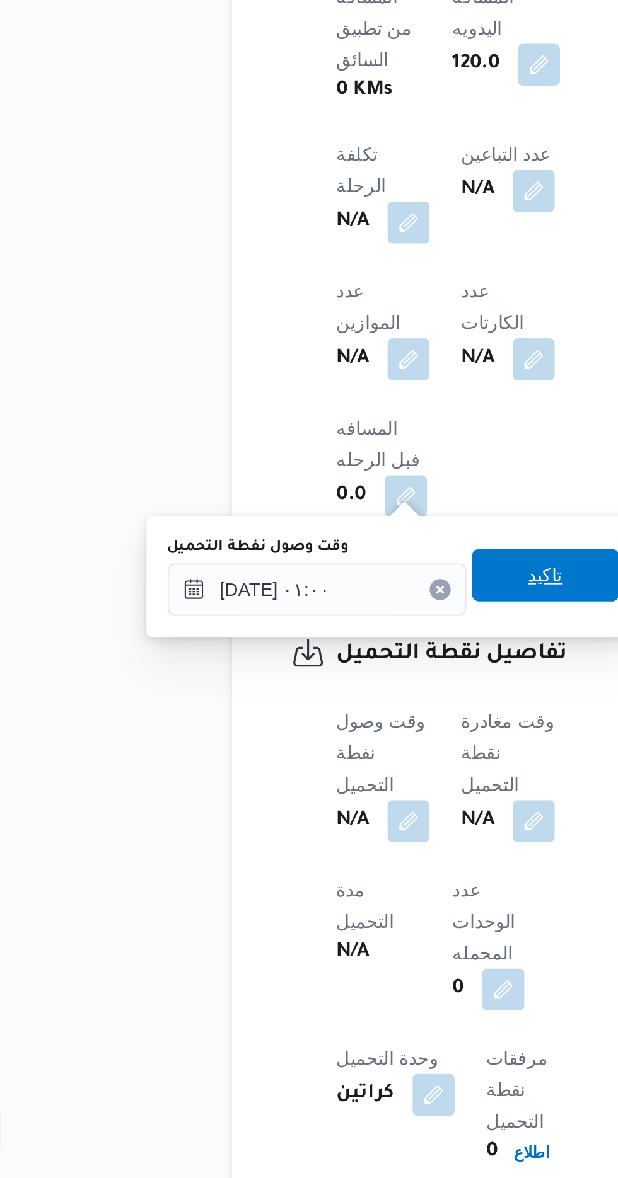
click at [309, 885] on span "تاكيد" at bounding box center [314, 889] width 71 height 25
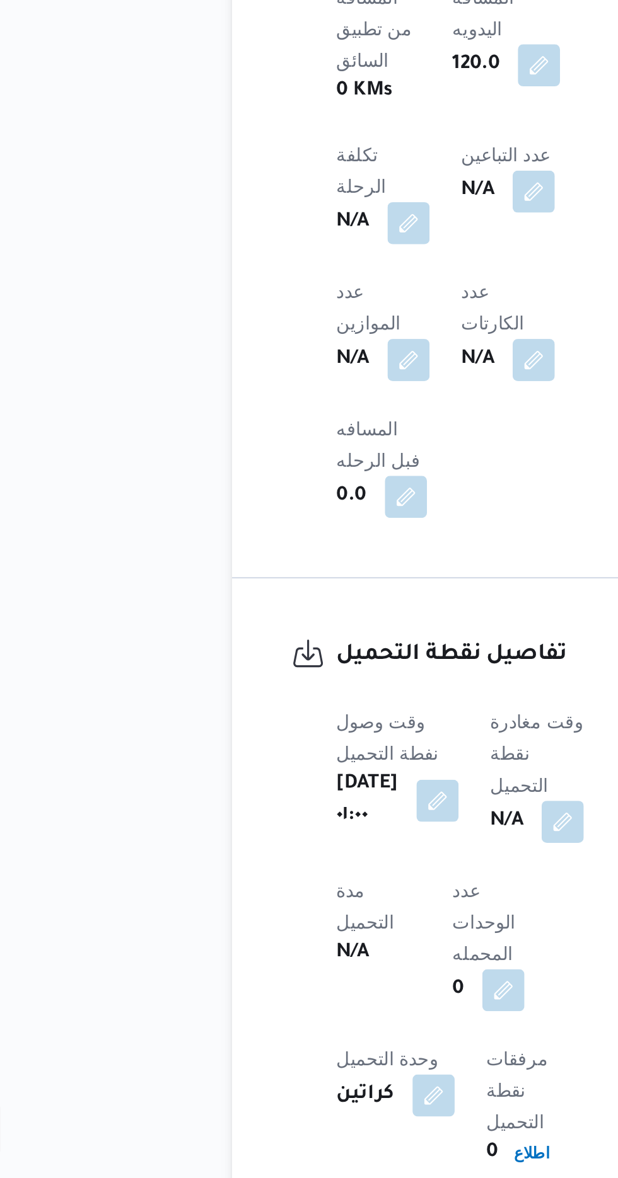
click at [243, 982] on b "[DATE] ٠١:٠٠" at bounding box center [229, 997] width 30 height 30
click at [267, 987] on button "button" at bounding box center [262, 997] width 20 height 20
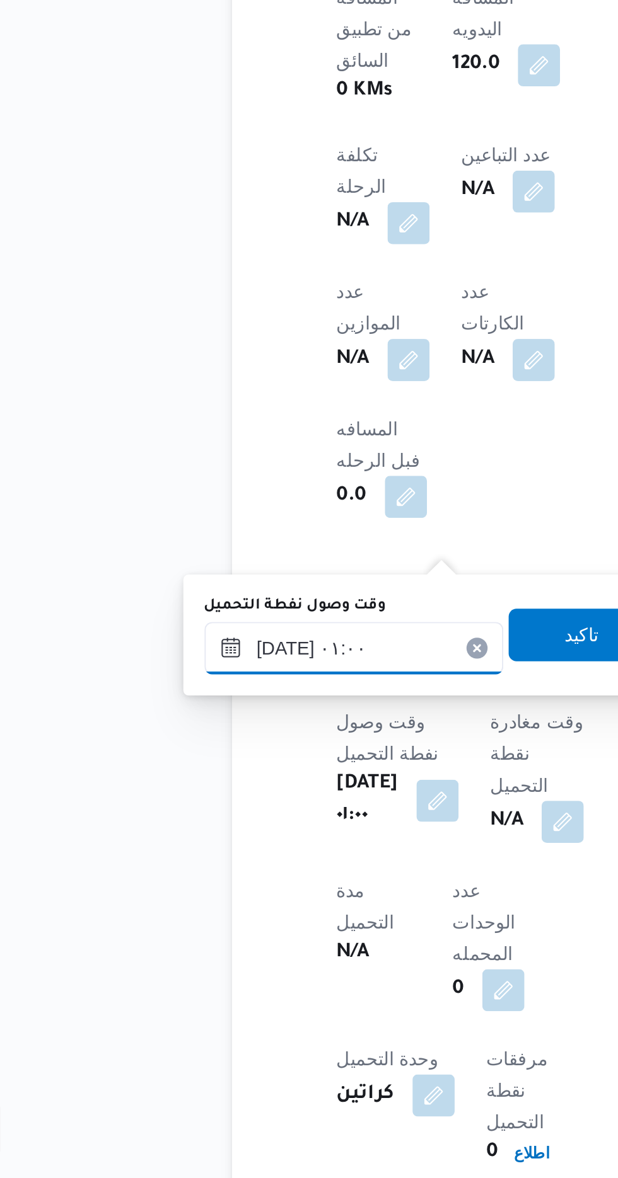
click at [188, 924] on input "[DATE] ٠١:٠٠" at bounding box center [222, 924] width 143 height 25
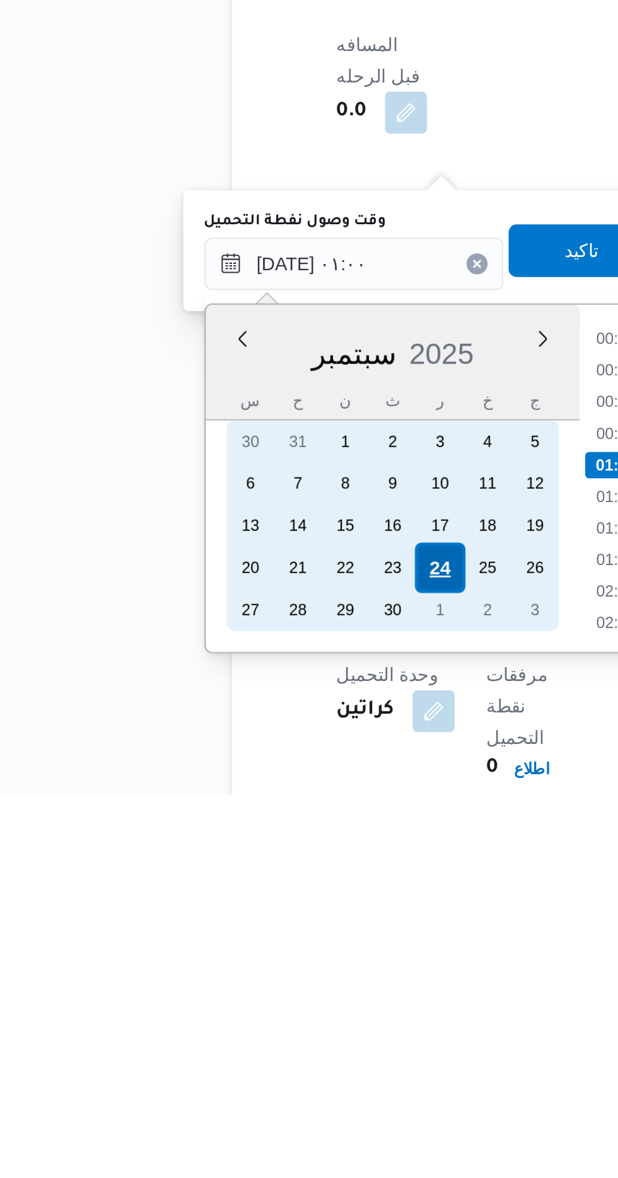
click at [263, 1071] on div "24" at bounding box center [263, 1070] width 24 height 24
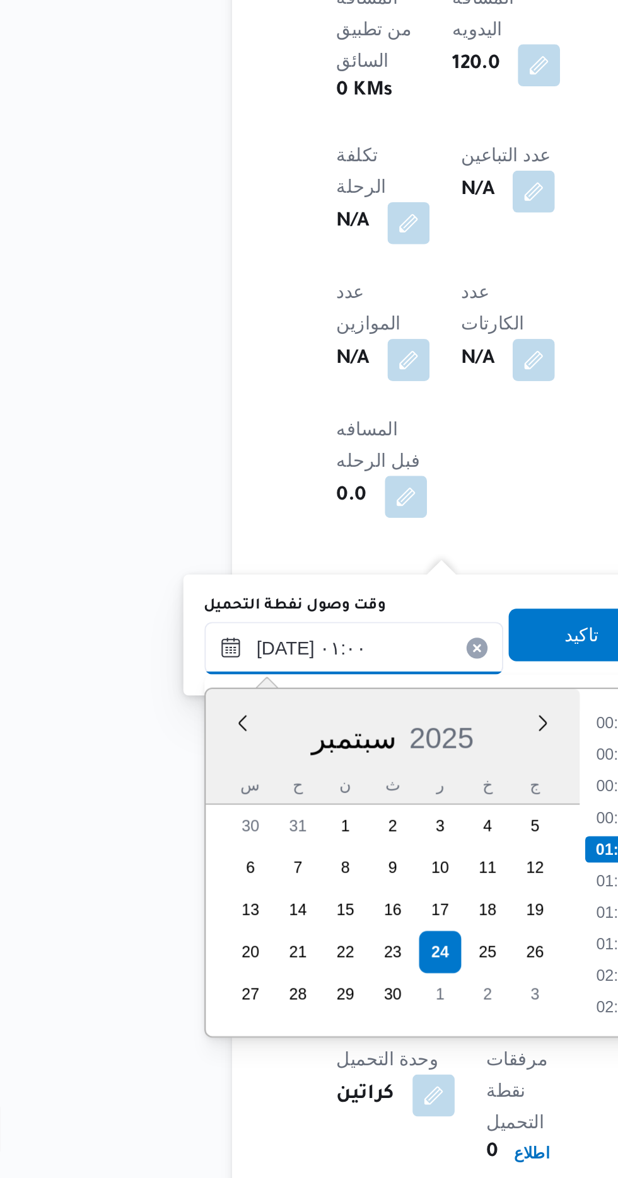
click at [166, 924] on input "[DATE] ٠١:٠٠" at bounding box center [222, 924] width 143 height 25
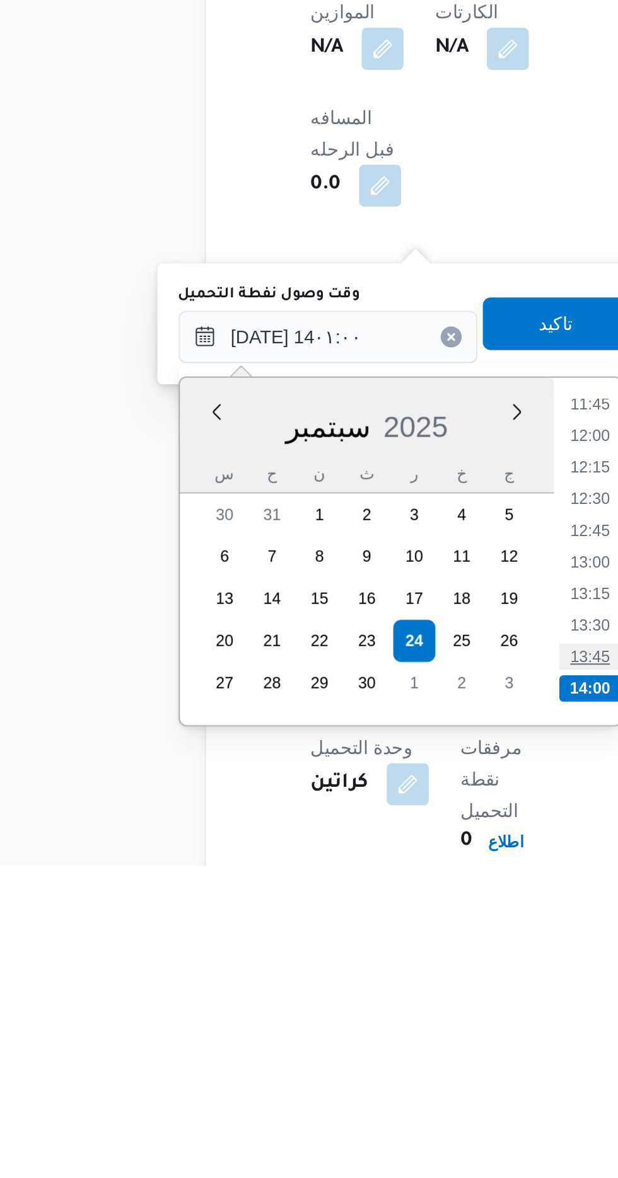
click at [343, 1080] on li "13:45" at bounding box center [347, 1078] width 29 height 13
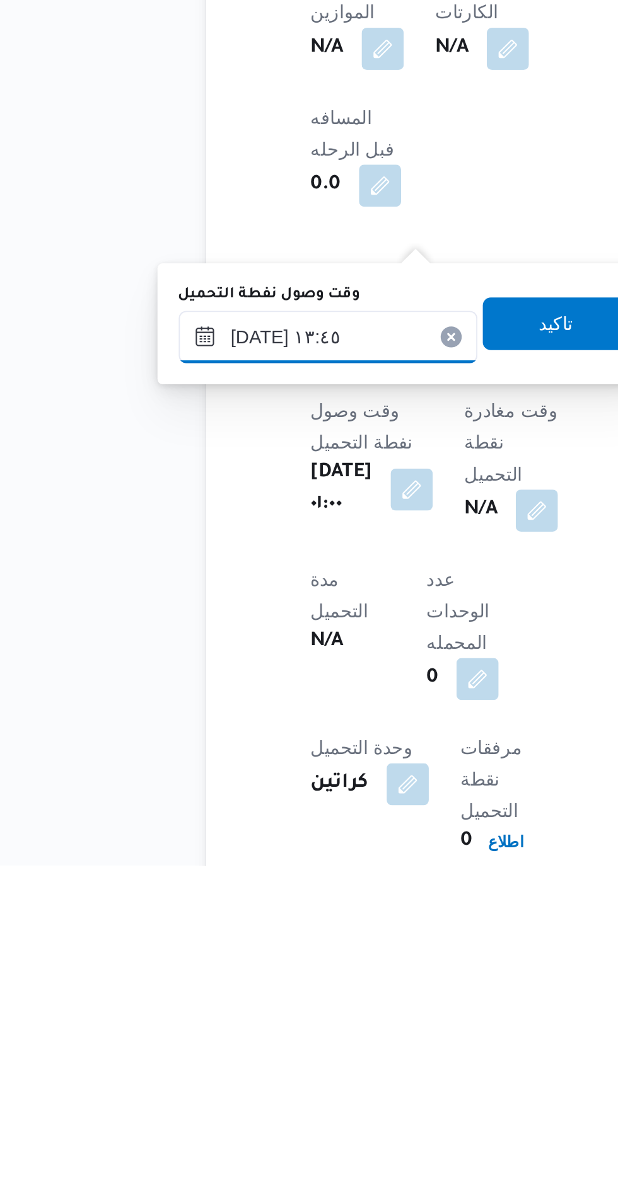
click at [223, 928] on input "[DATE] ١٣:٤٥" at bounding box center [222, 925] width 143 height 25
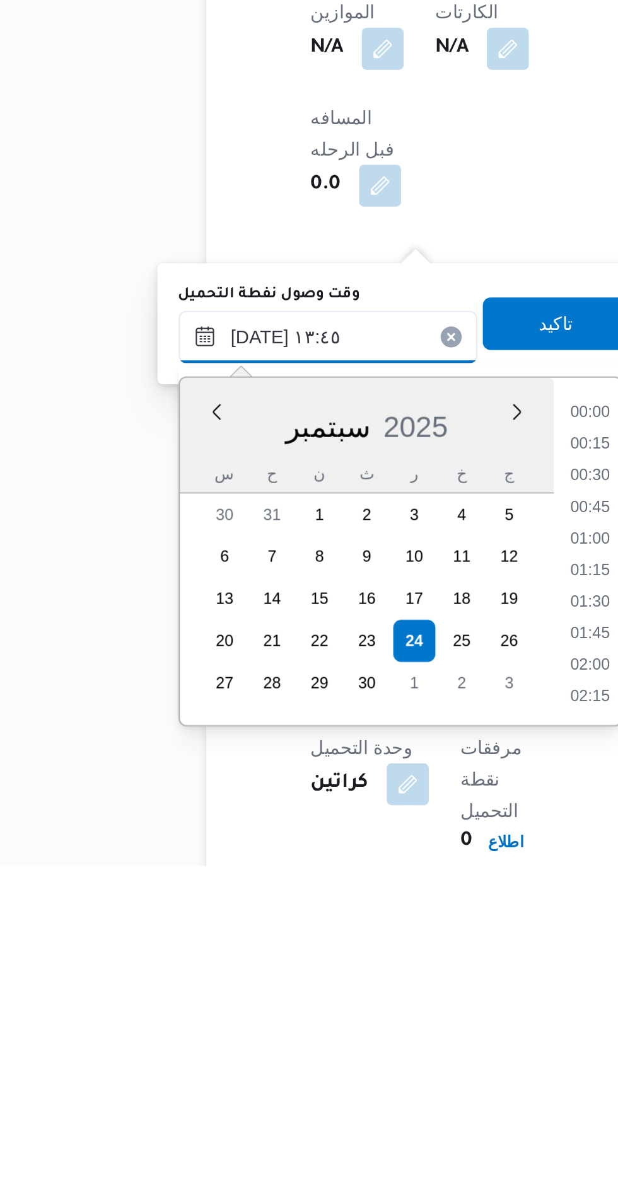
scroll to position [755, 0]
click at [349, 1051] on li "14:00" at bounding box center [347, 1053] width 29 height 13
type input "[DATE] ١٤:٠٠"
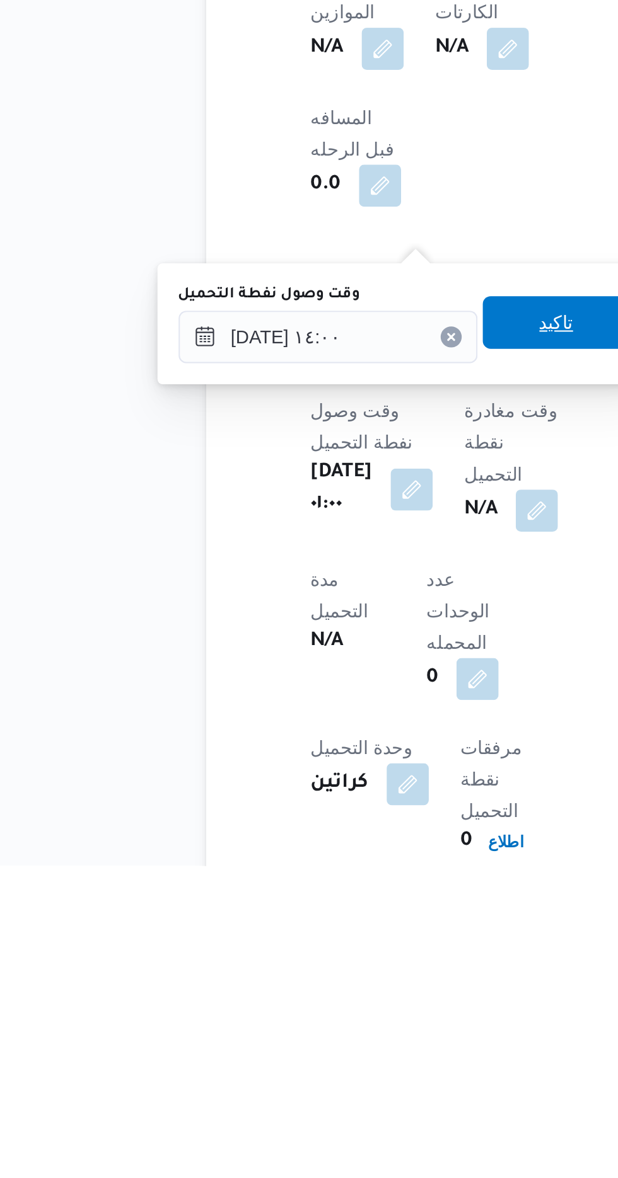
click at [337, 918] on span "تاكيد" at bounding box center [331, 918] width 16 height 15
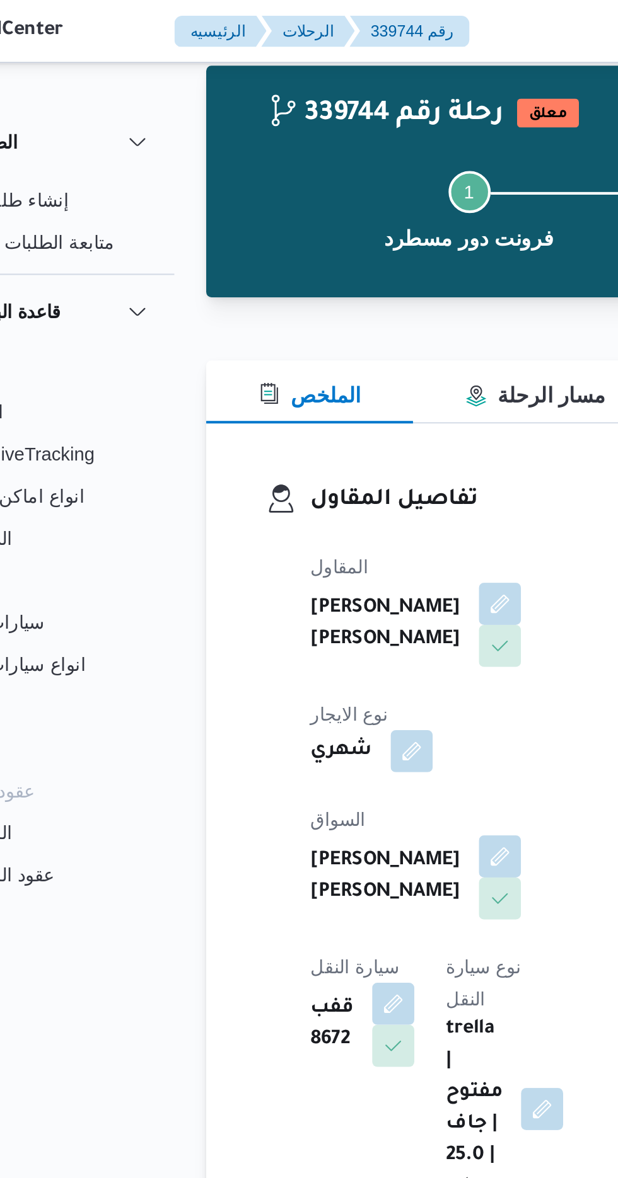
scroll to position [0, 0]
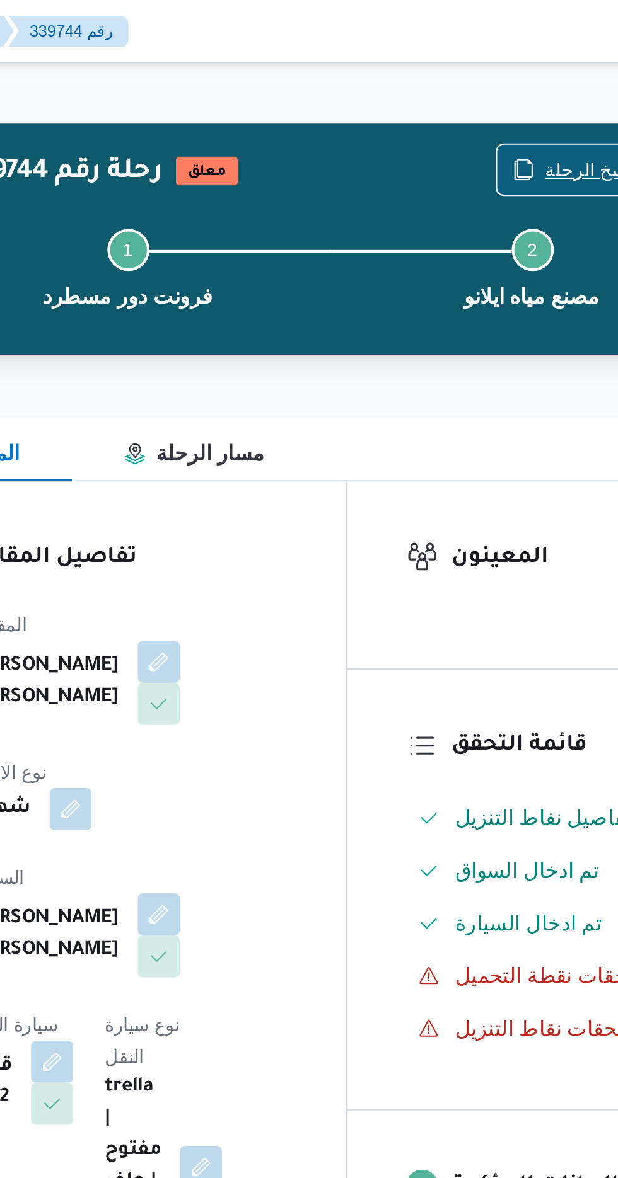
click at [493, 71] on span "نسخ الرحلة" at bounding box center [502, 81] width 72 height 24
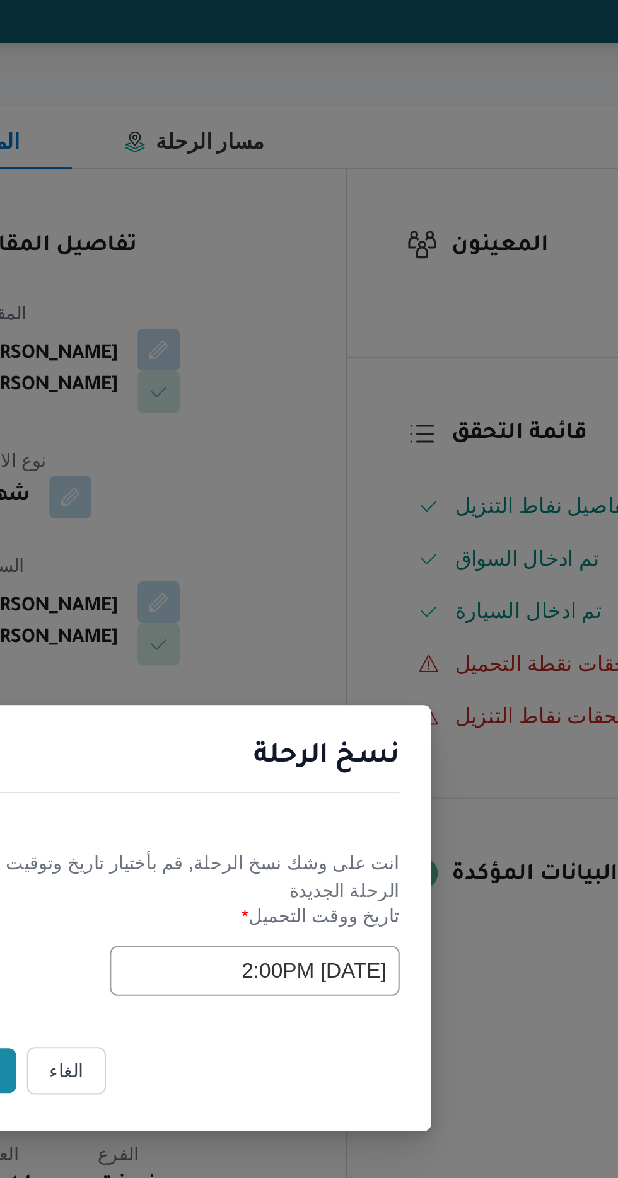
click at [300, 609] on input "[DATE] 2:00PM" at bounding box center [350, 614] width 139 height 24
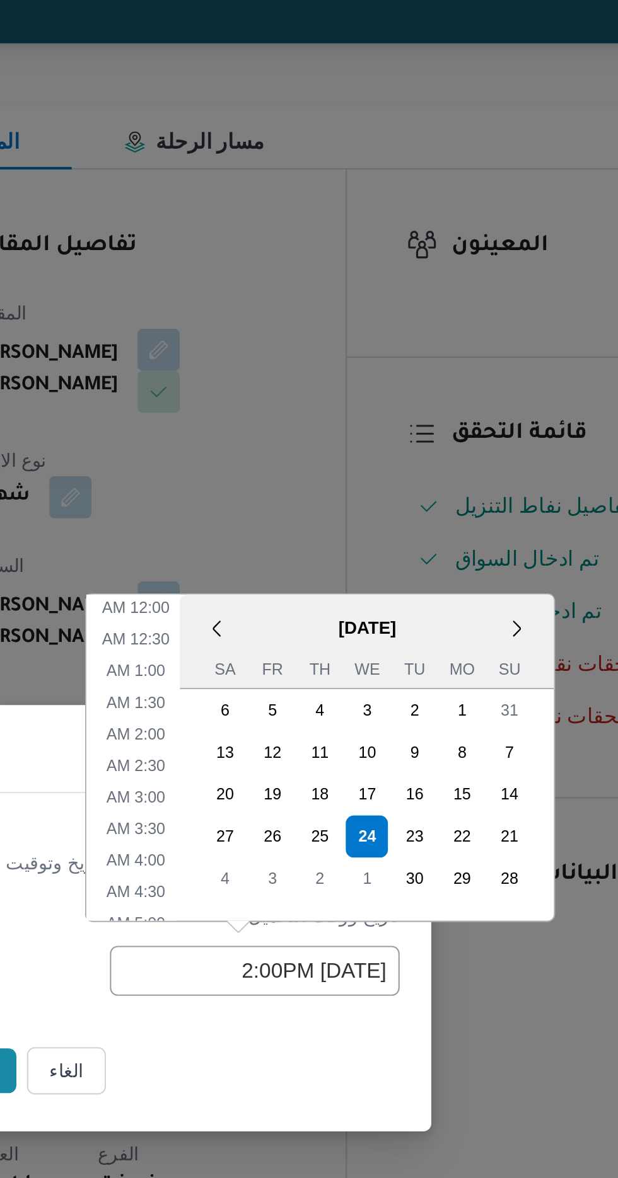
scroll to position [352, 0]
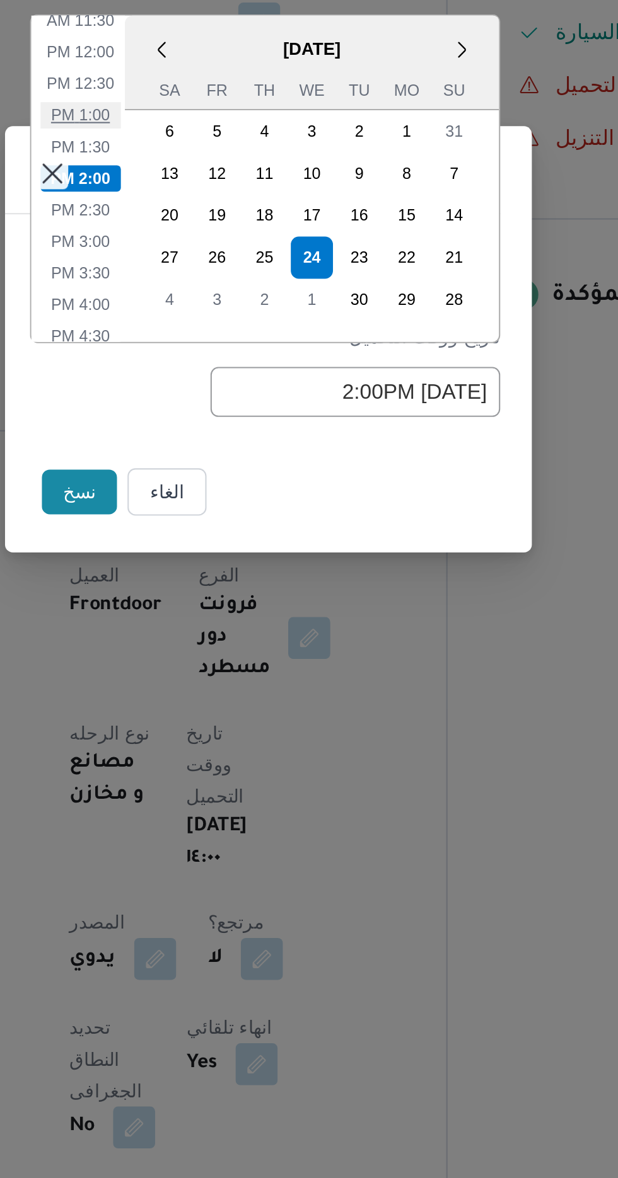
click at [222, 488] on li "1:00 PM" at bounding box center [219, 482] width 38 height 13
type input "[DATE] 1:00PM"
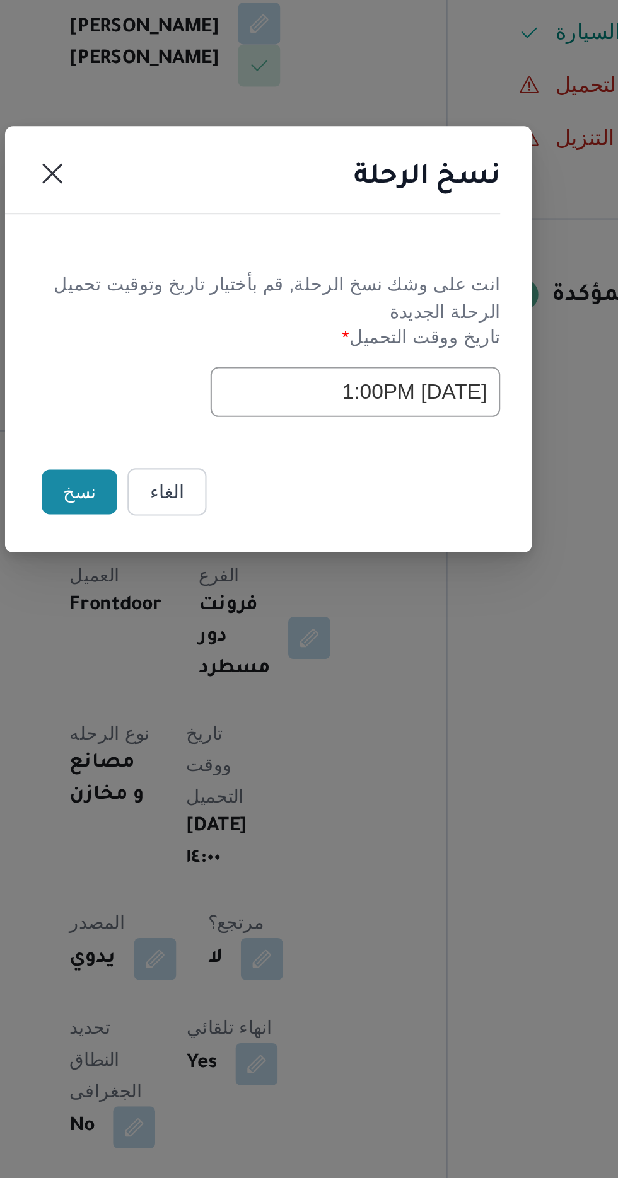
click at [214, 659] on button "نسخ" at bounding box center [218, 662] width 36 height 21
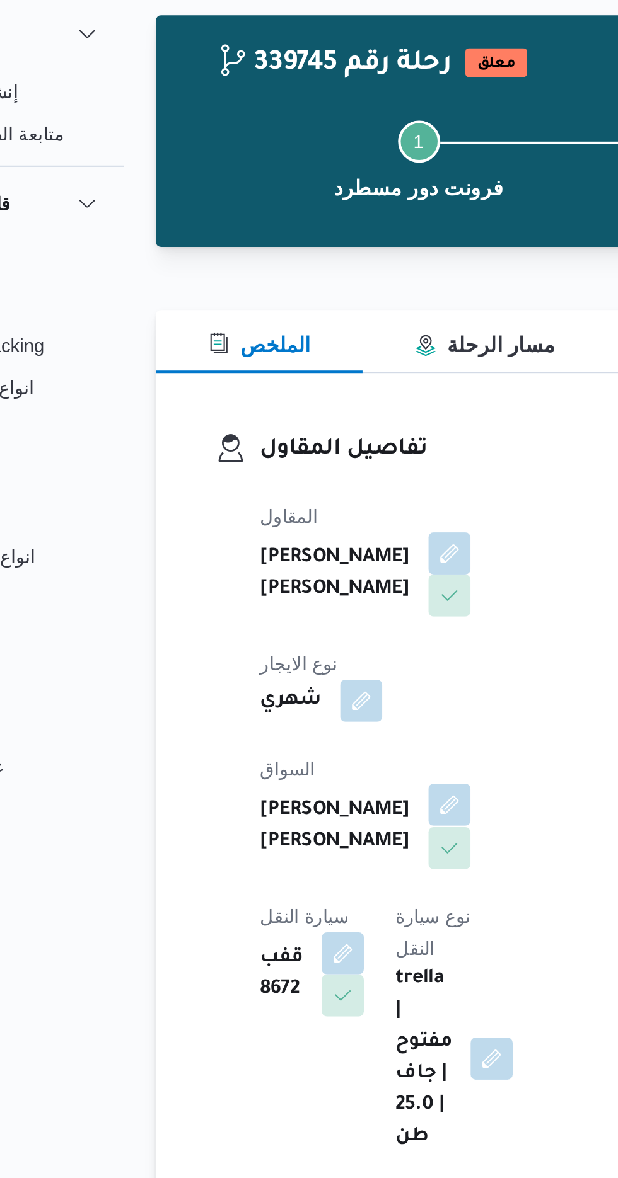
click at [288, 428] on span at bounding box center [301, 438] width 26 height 20
click at [279, 514] on b "trella | مفتوح | جاف | 25.0 طن" at bounding box center [292, 559] width 27 height 91
click at [294, 430] on button "button" at bounding box center [304, 437] width 20 height 20
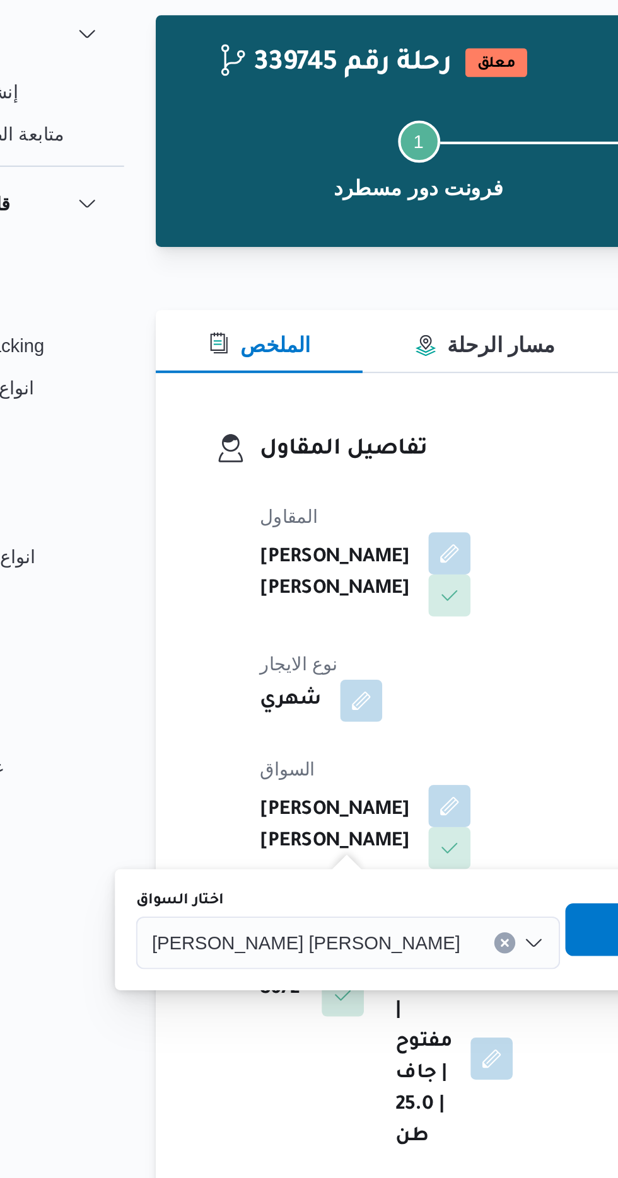
click at [228, 508] on span "[PERSON_NAME] [PERSON_NAME]" at bounding box center [235, 503] width 147 height 14
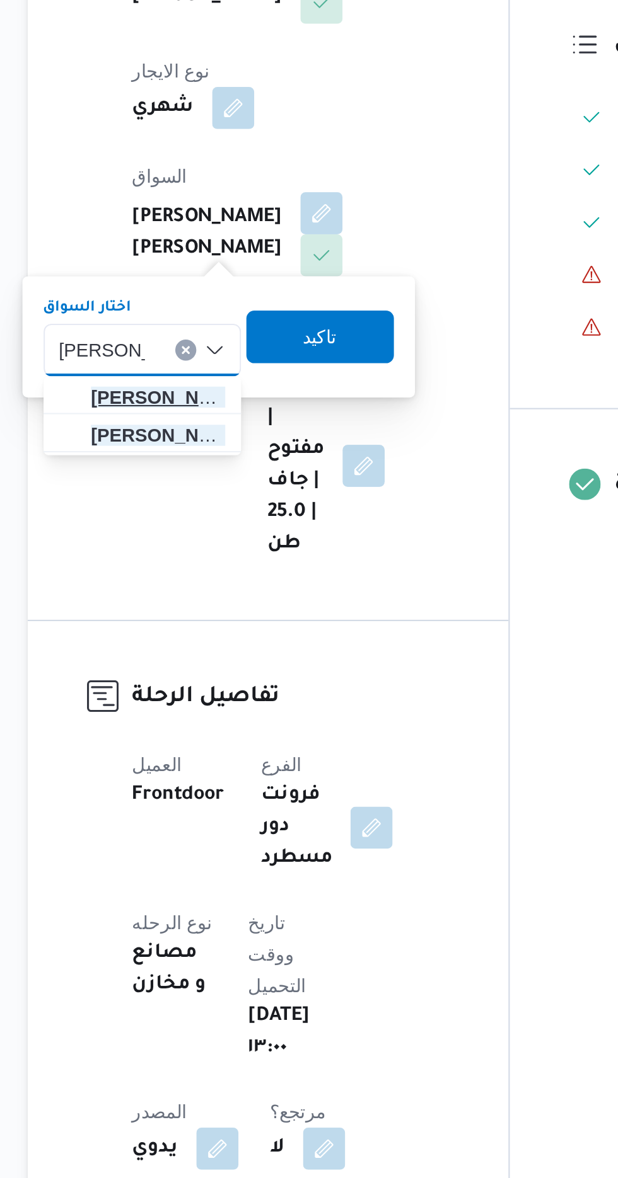
type input "[PERSON_NAME]"
click at [217, 520] on span "[PERSON_NAME] [PERSON_NAME]" at bounding box center [226, 526] width 64 height 15
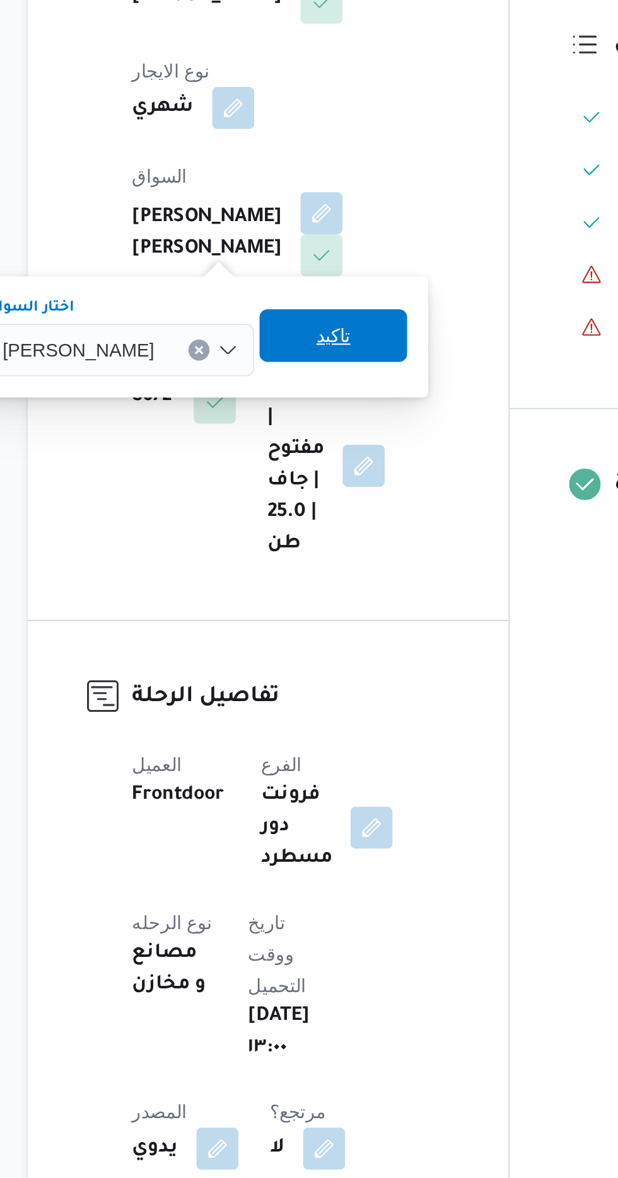
click at [318, 498] on span "تاكيد" at bounding box center [310, 496] width 16 height 15
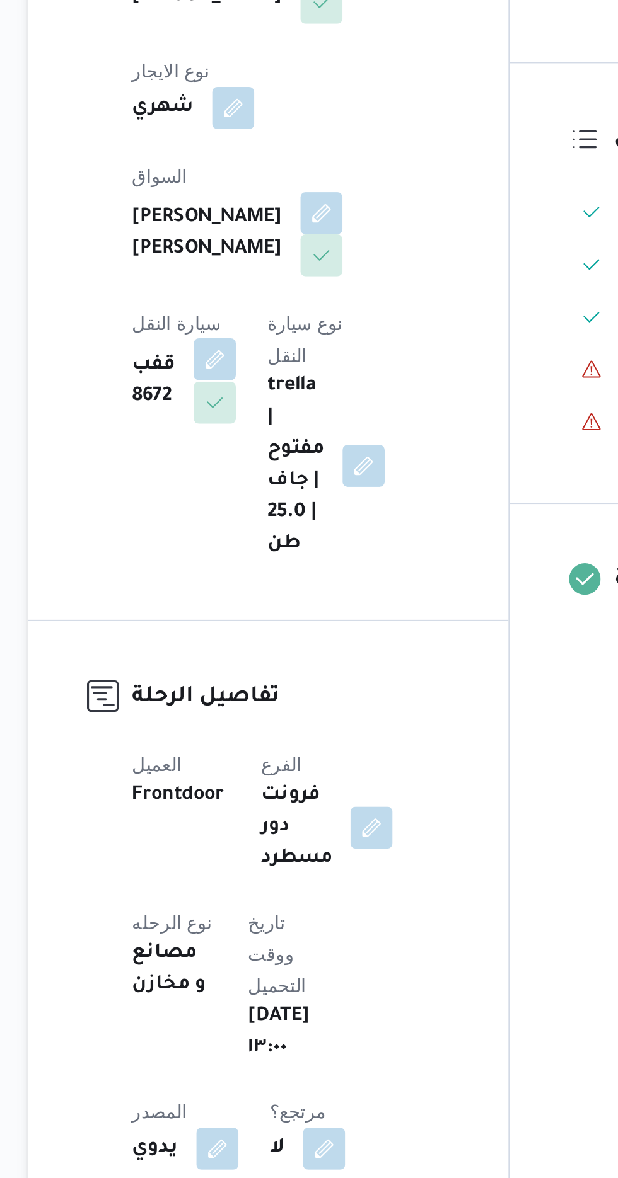
click at [263, 498] on button "button" at bounding box center [253, 508] width 20 height 20
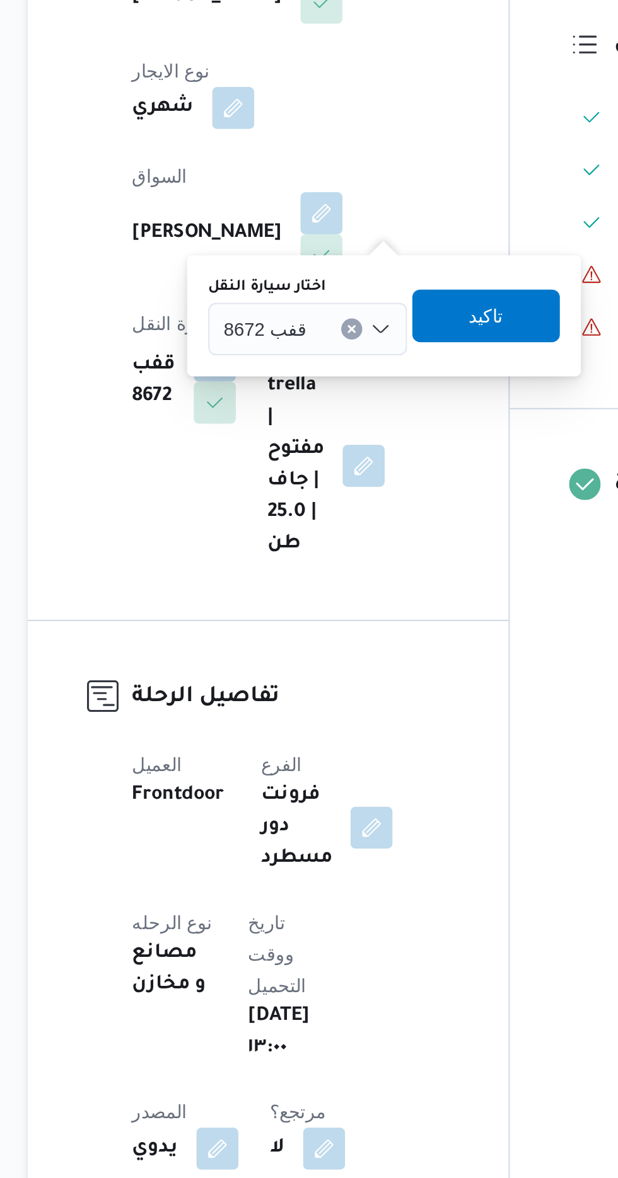
click at [276, 504] on div "قفب 8672" at bounding box center [297, 493] width 95 height 25
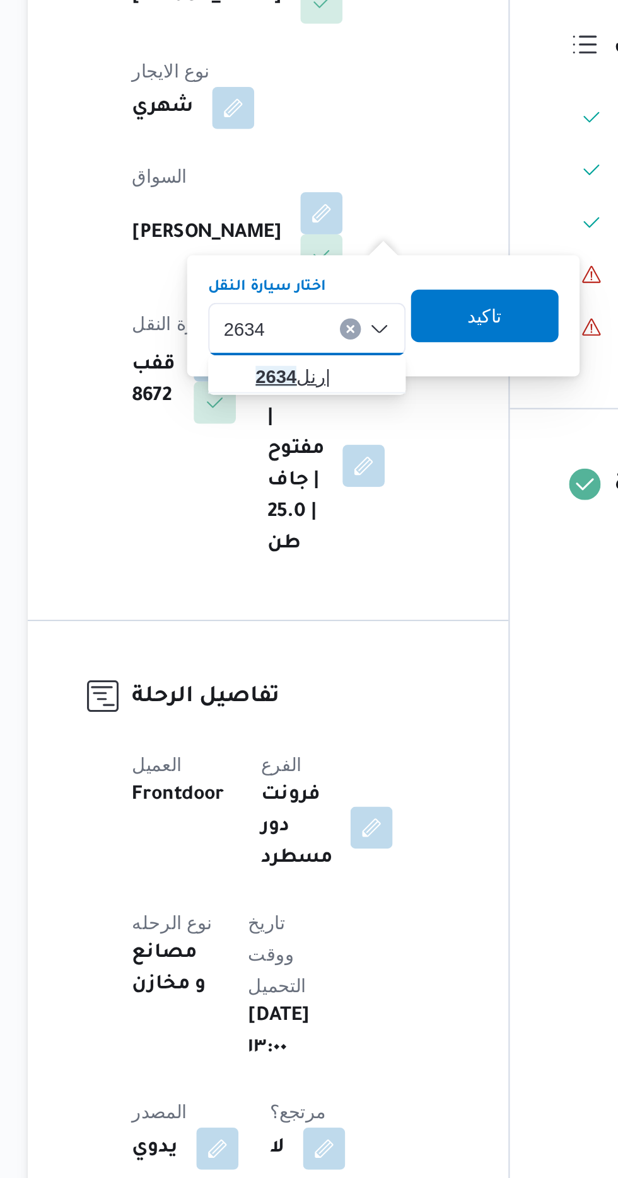
type input "2634"
click at [289, 517] on mark "2634" at bounding box center [283, 516] width 20 height 10
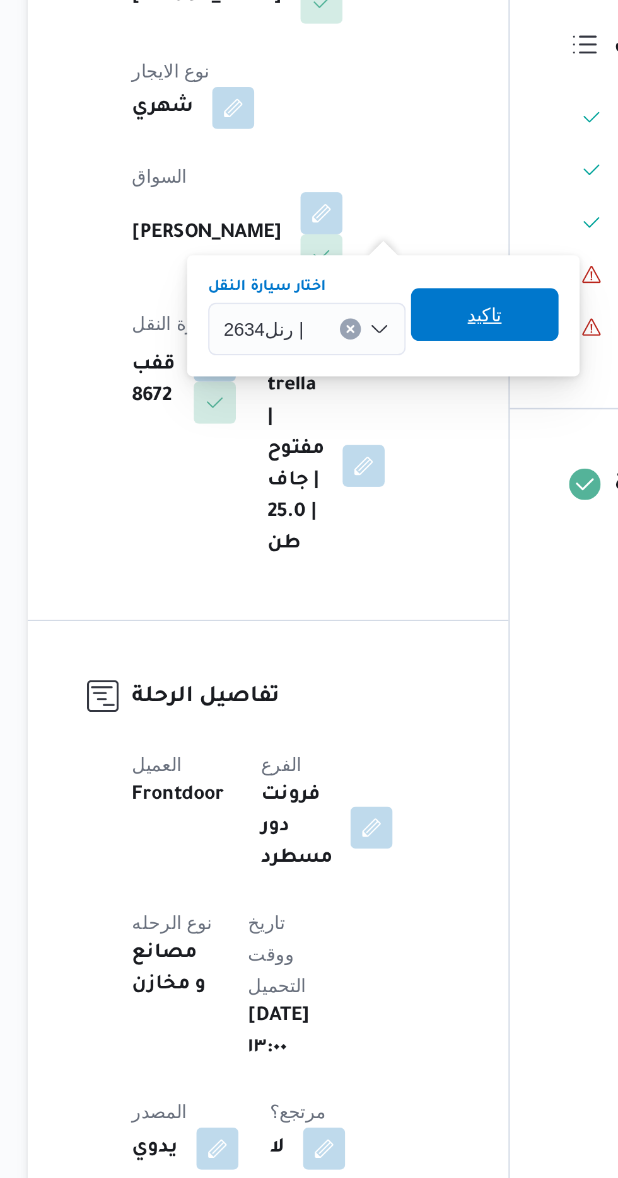
click at [380, 485] on span "تاكيد" at bounding box center [382, 486] width 16 height 15
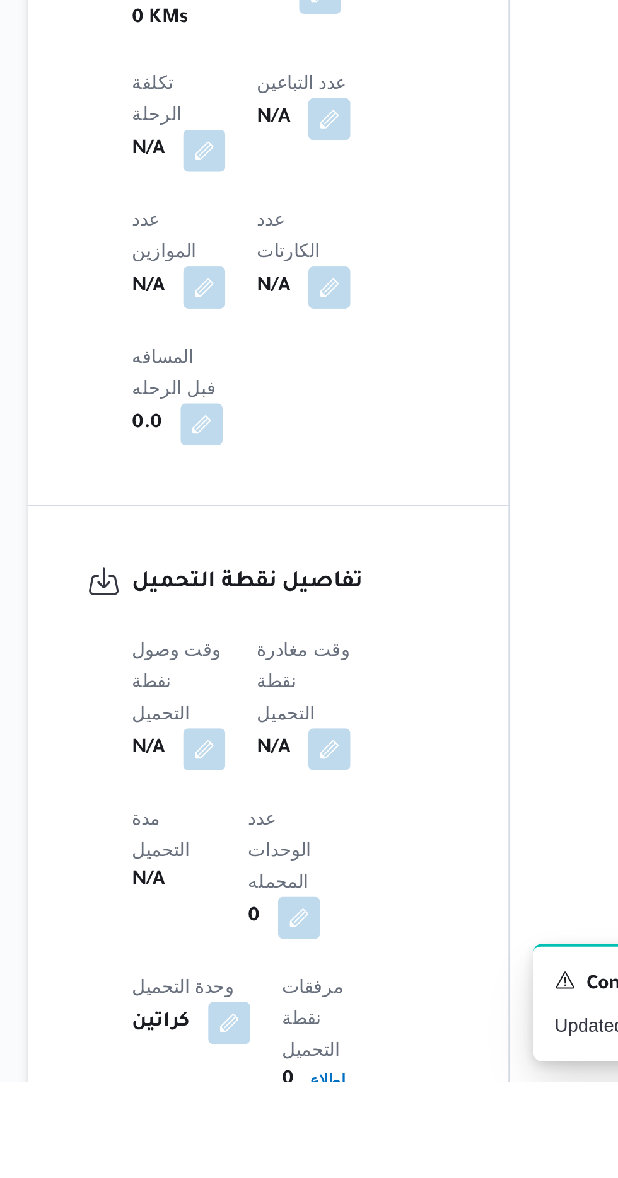
scroll to position [504, 0]
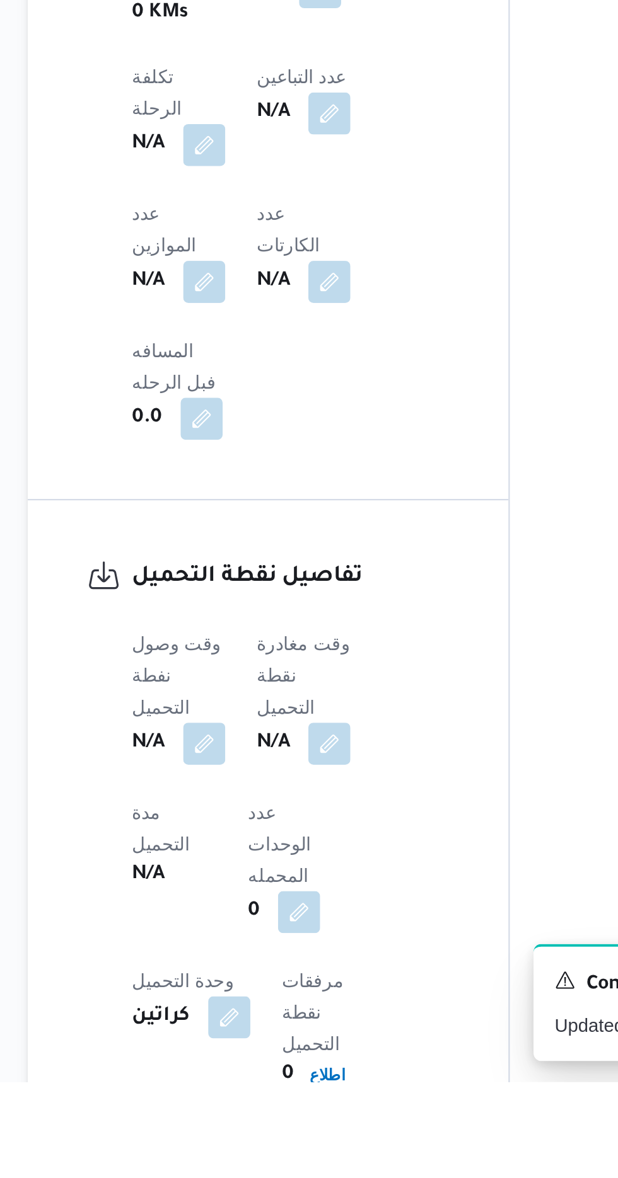
click at [250, 964] on span "وقت وصول نفطة التحميل" at bounding box center [235, 984] width 43 height 40
click at [249, 1006] on button "button" at bounding box center [248, 1016] width 20 height 20
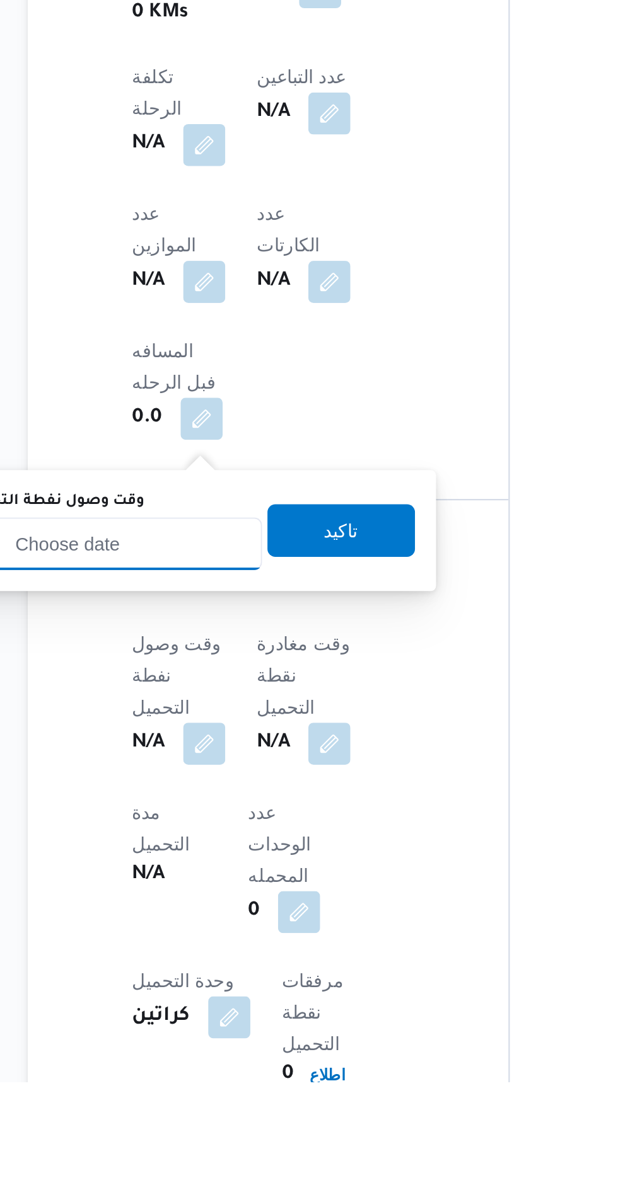
click at [222, 918] on input "وقت وصول نفطة التحميل" at bounding box center [204, 920] width 143 height 25
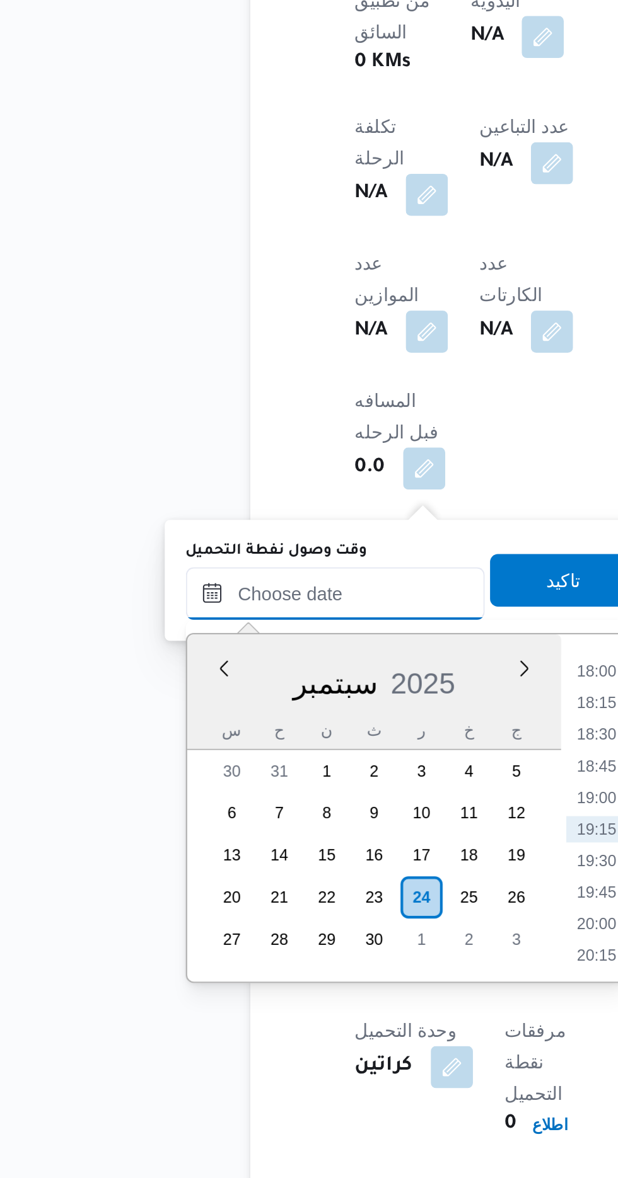
scroll to position [596, 0]
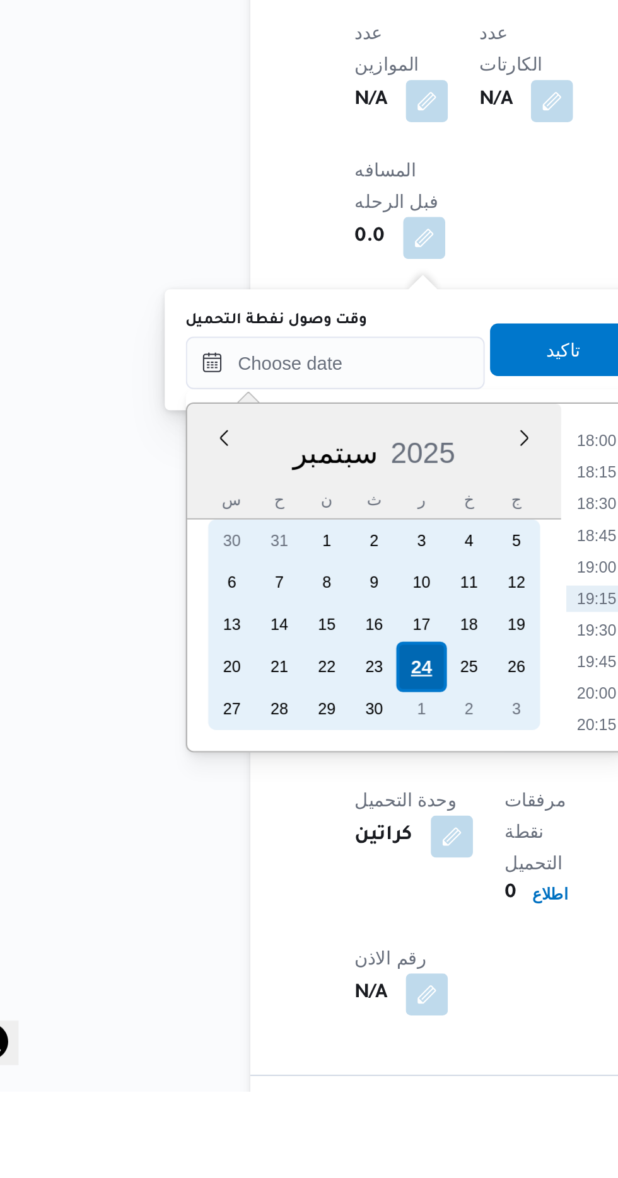
click at [248, 979] on div "24" at bounding box center [245, 975] width 24 height 24
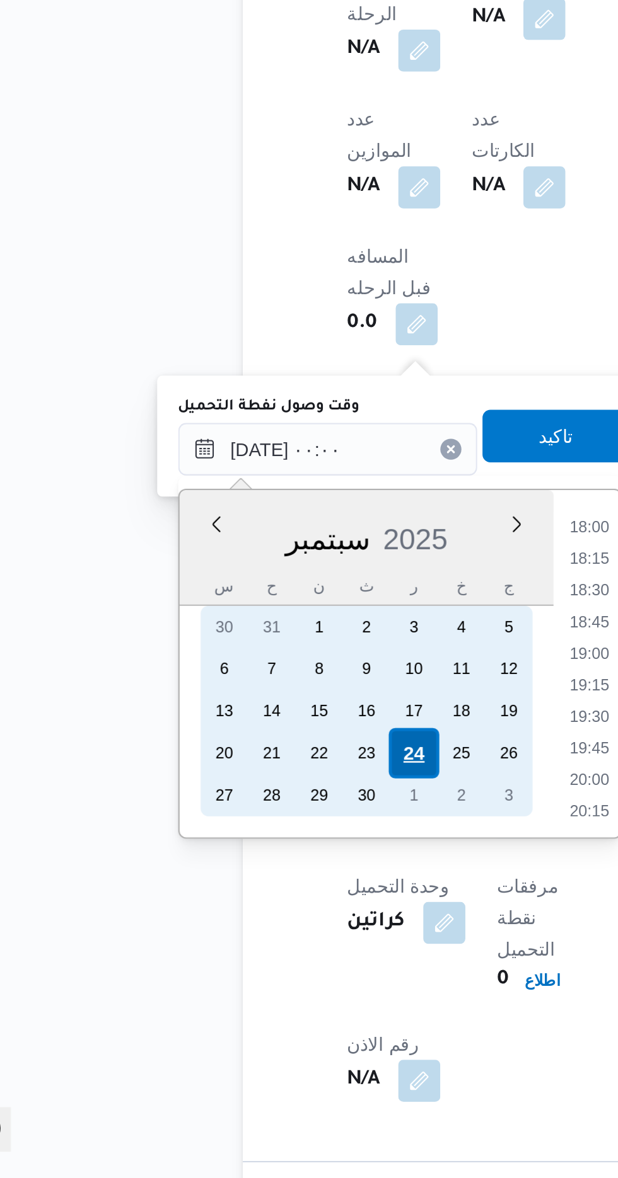
scroll to position [0, 0]
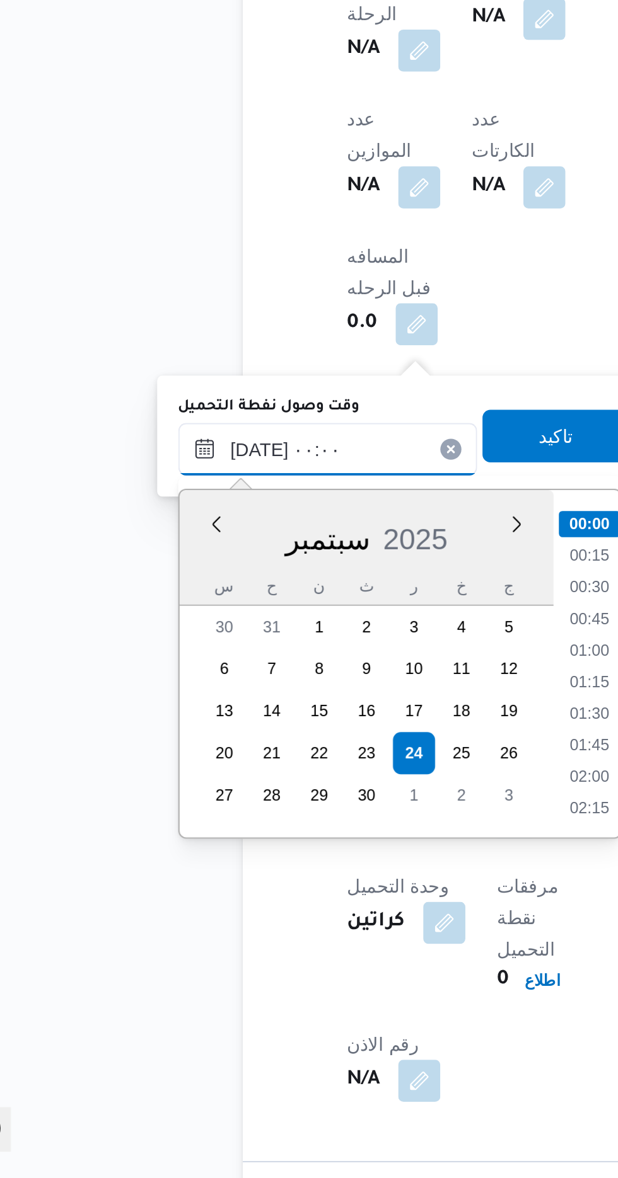
click at [144, 830] on input "[DATE] ٠٠:٠٠" at bounding box center [204, 829] width 143 height 25
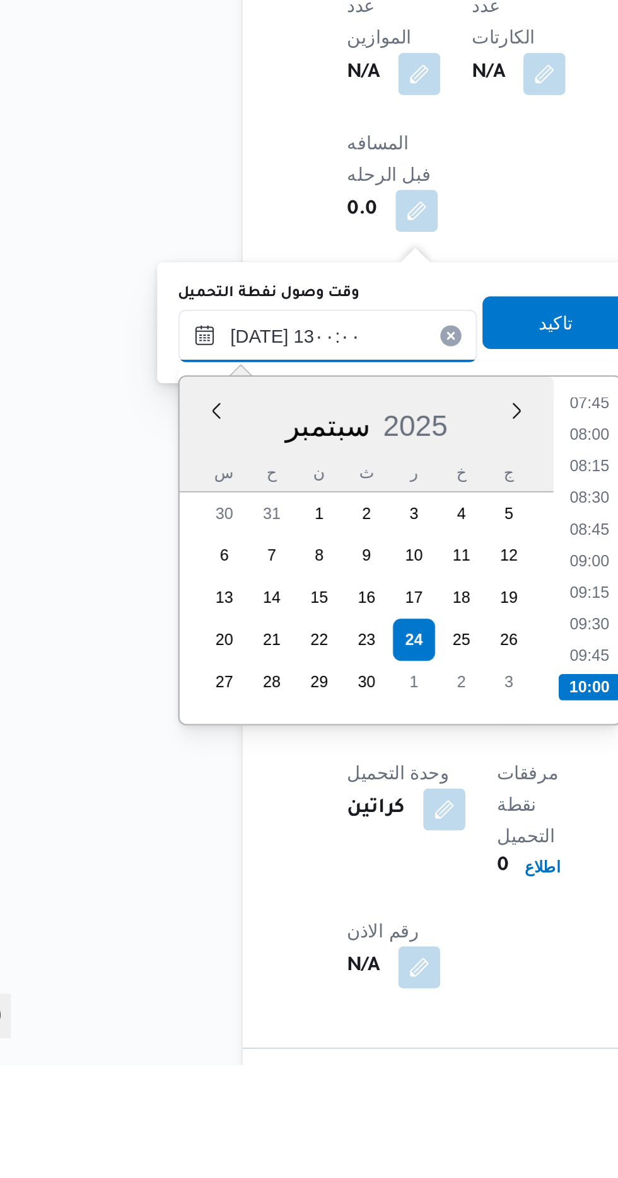
scroll to position [654, 0]
click at [321, 994] on li "13:00" at bounding box center [330, 997] width 30 height 13
type input "[DATE] ١٣:٠٠"
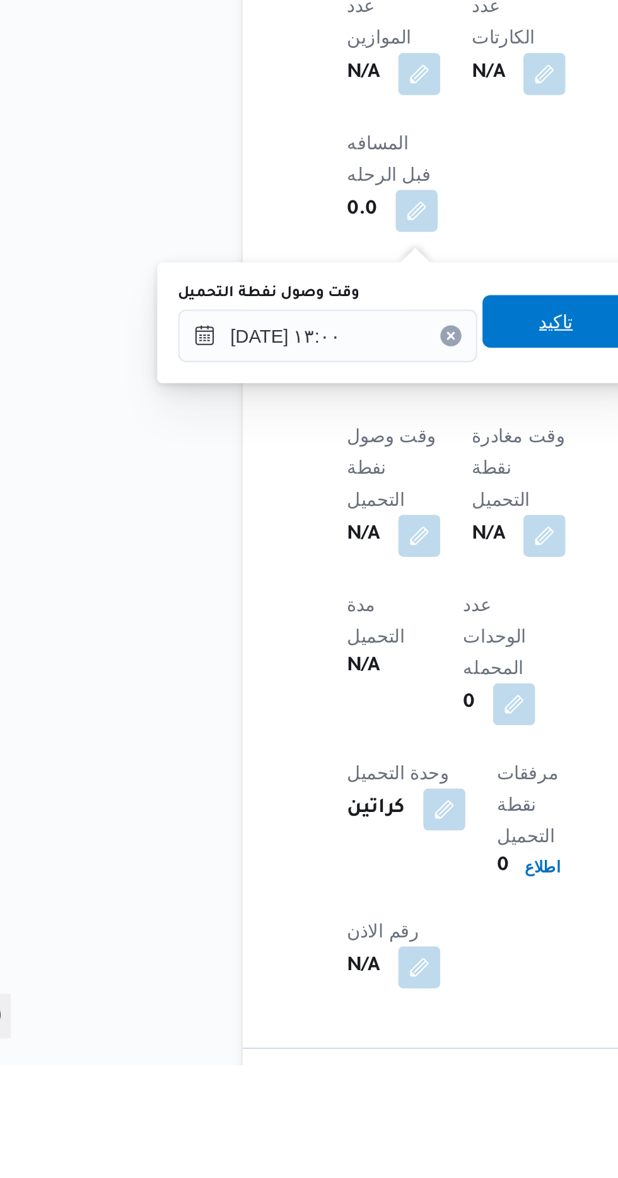
click at [314, 824] on span "تاكيد" at bounding box center [314, 822] width 71 height 25
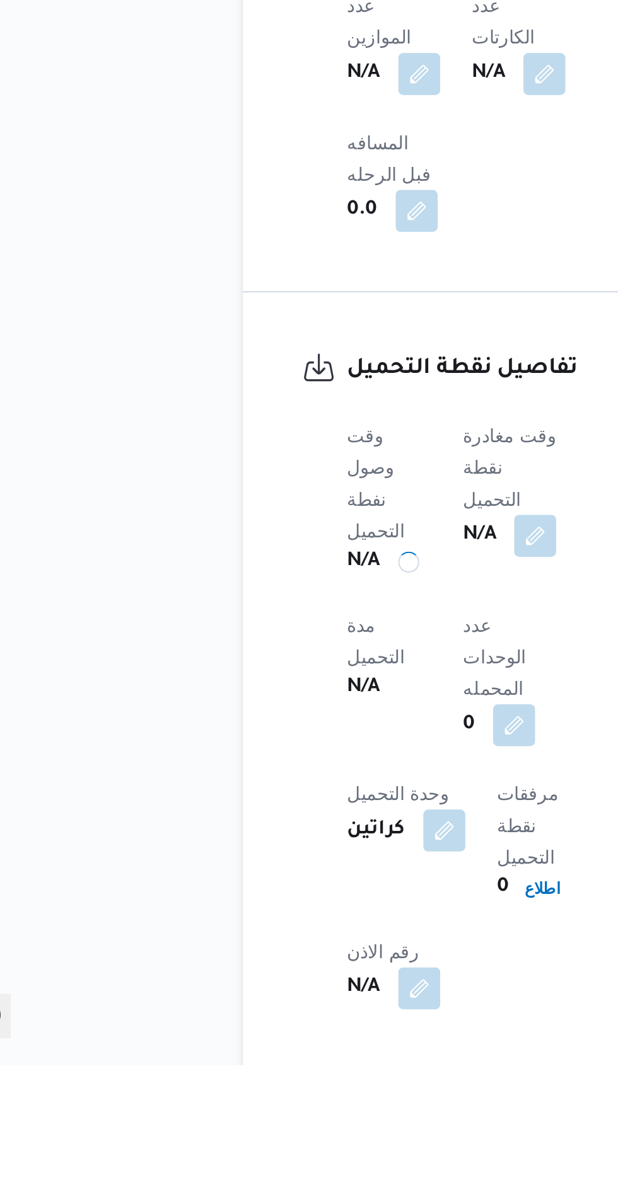
scroll to position [596, 0]
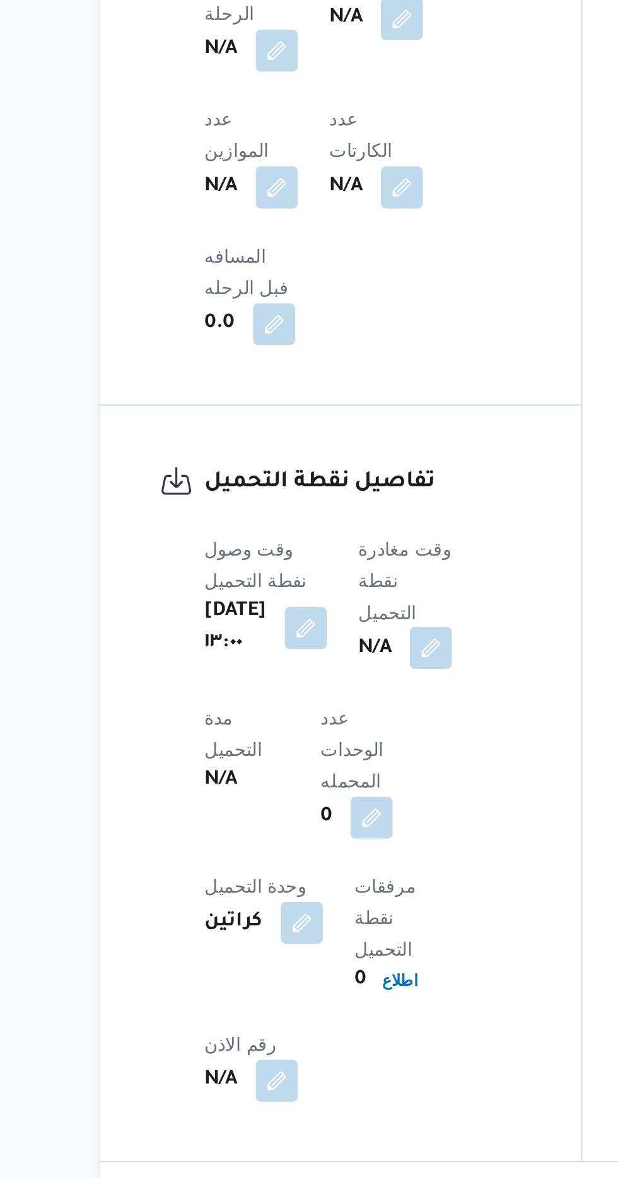
click at [324, 914] on button "button" at bounding box center [322, 924] width 20 height 20
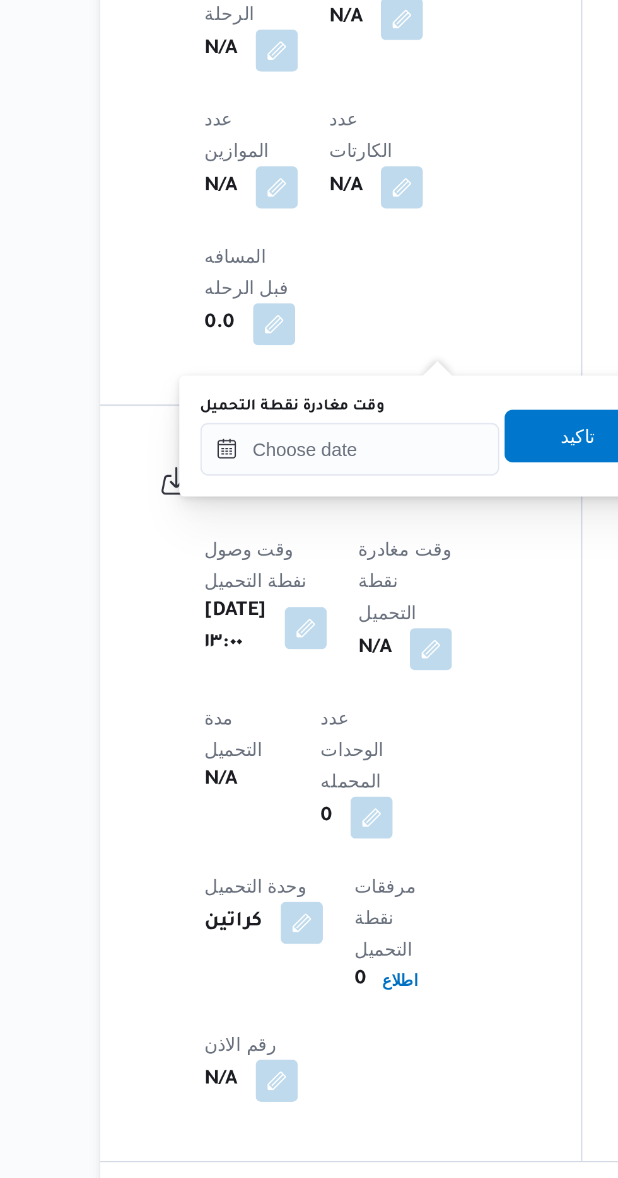
click at [278, 812] on label "وقت مغادرة نقطة التحميل" at bounding box center [256, 809] width 88 height 10
click at [278, 817] on input "وقت مغادرة نقطة التحميل" at bounding box center [283, 829] width 143 height 25
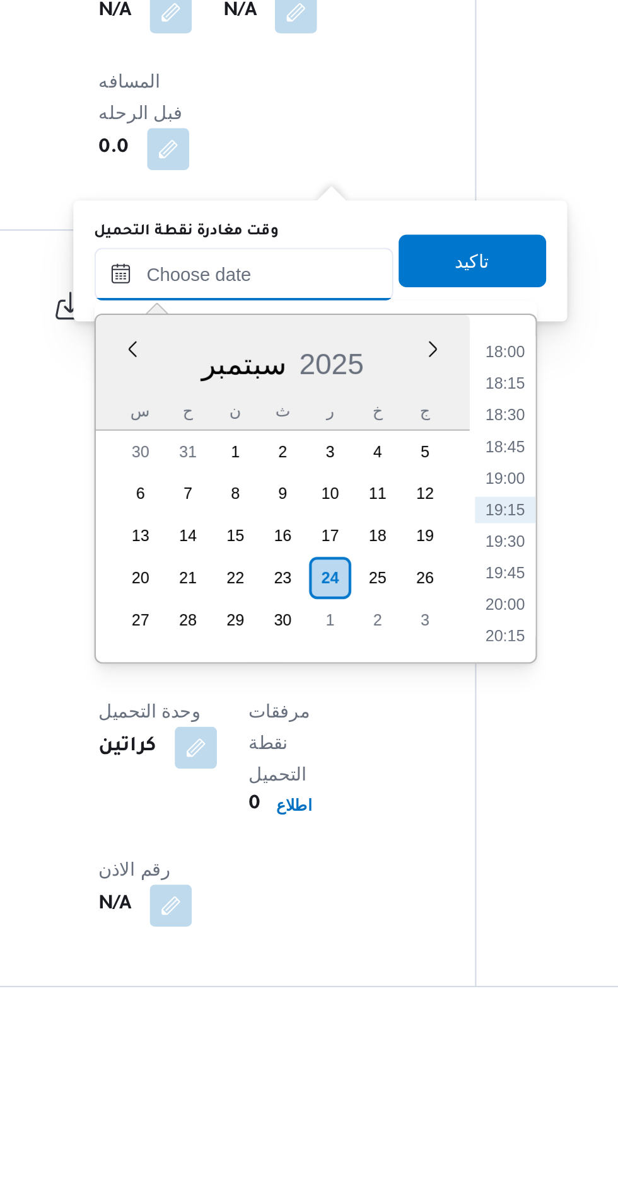
scroll to position [595, 0]
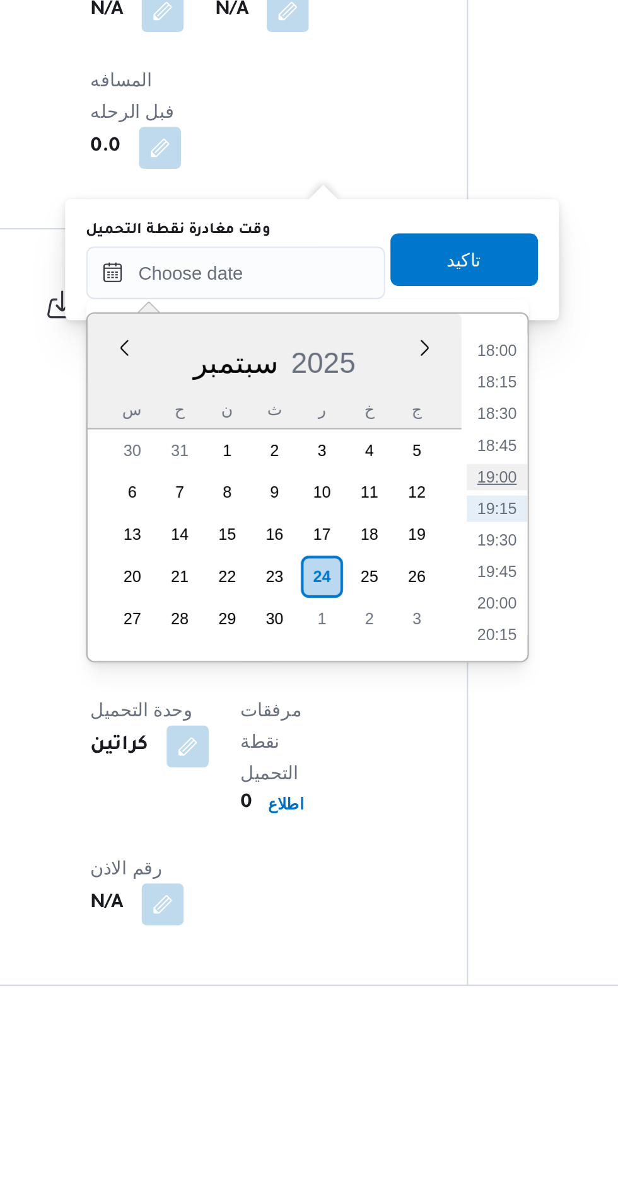
click at [408, 926] on li "19:00" at bounding box center [408, 927] width 29 height 13
type input "[DATE] ١٩:٠٠"
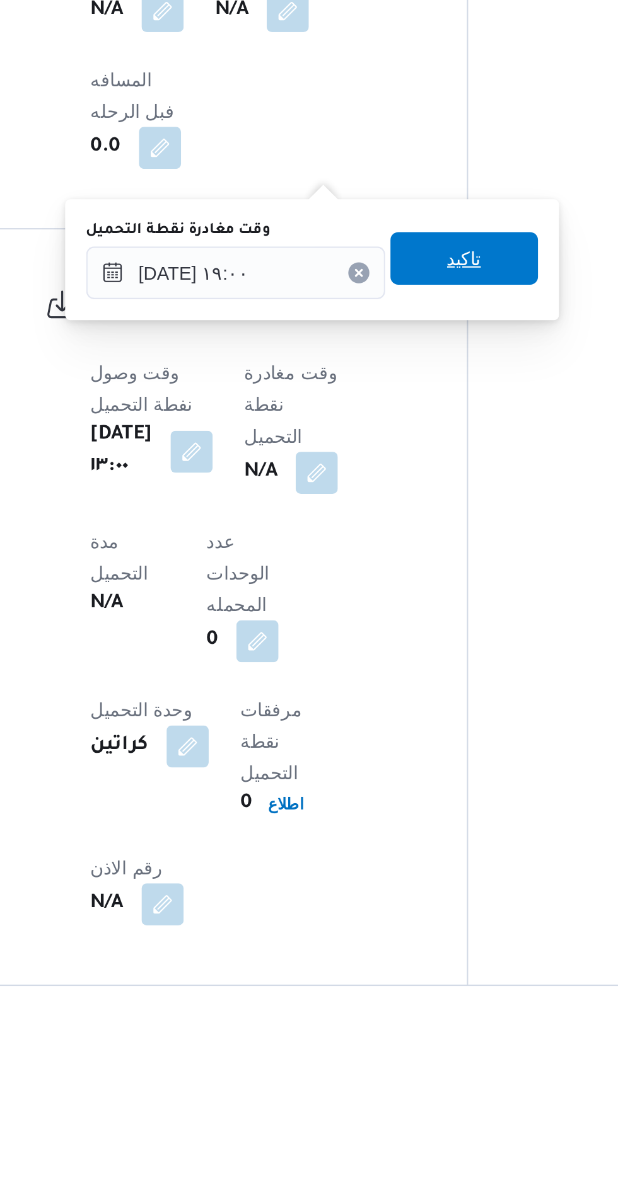
click at [401, 818] on span "تاكيد" at bounding box center [392, 822] width 16 height 15
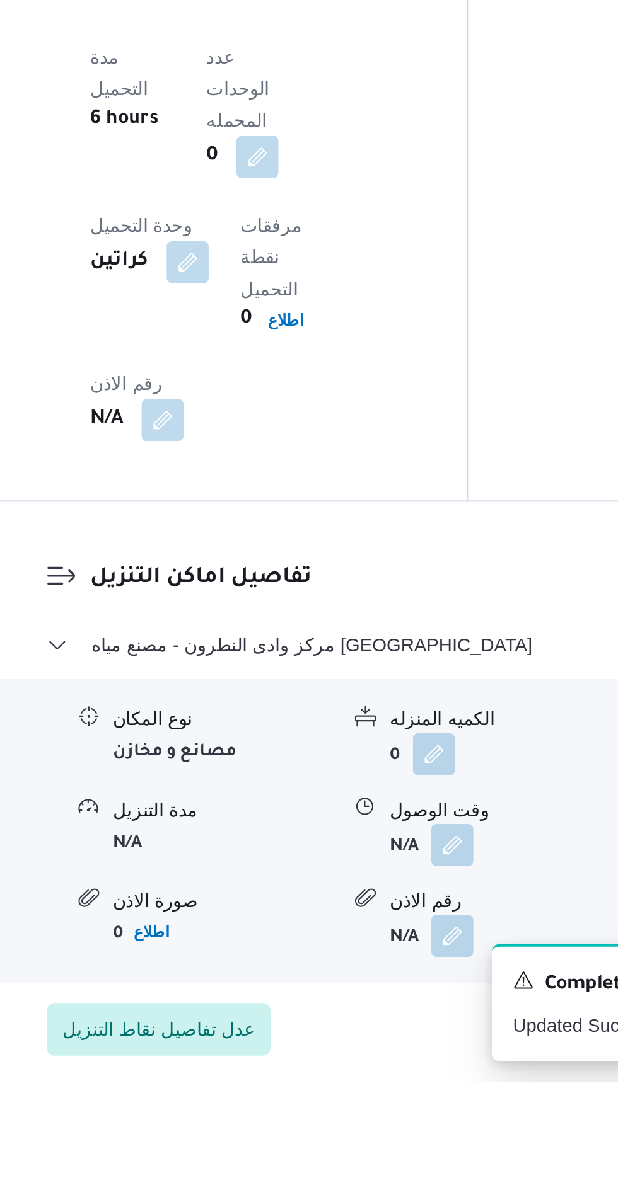
scroll to position [1061, 0]
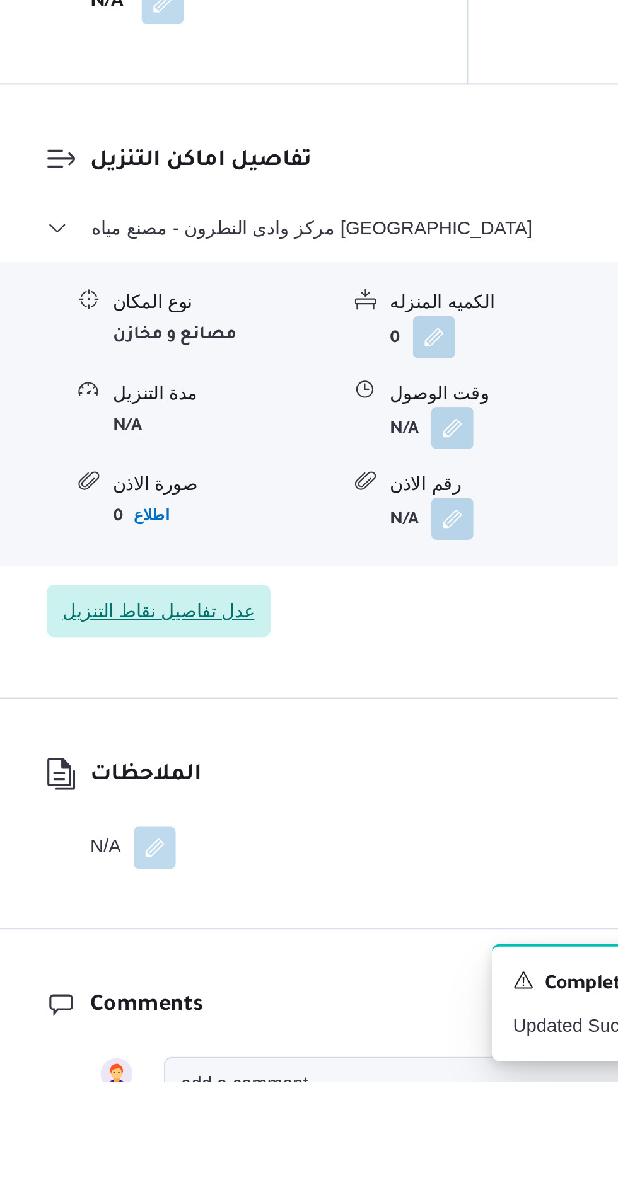
click at [241, 940] on span "عدل تفاصيل نقاط التنزيل" at bounding box center [246, 952] width 107 height 25
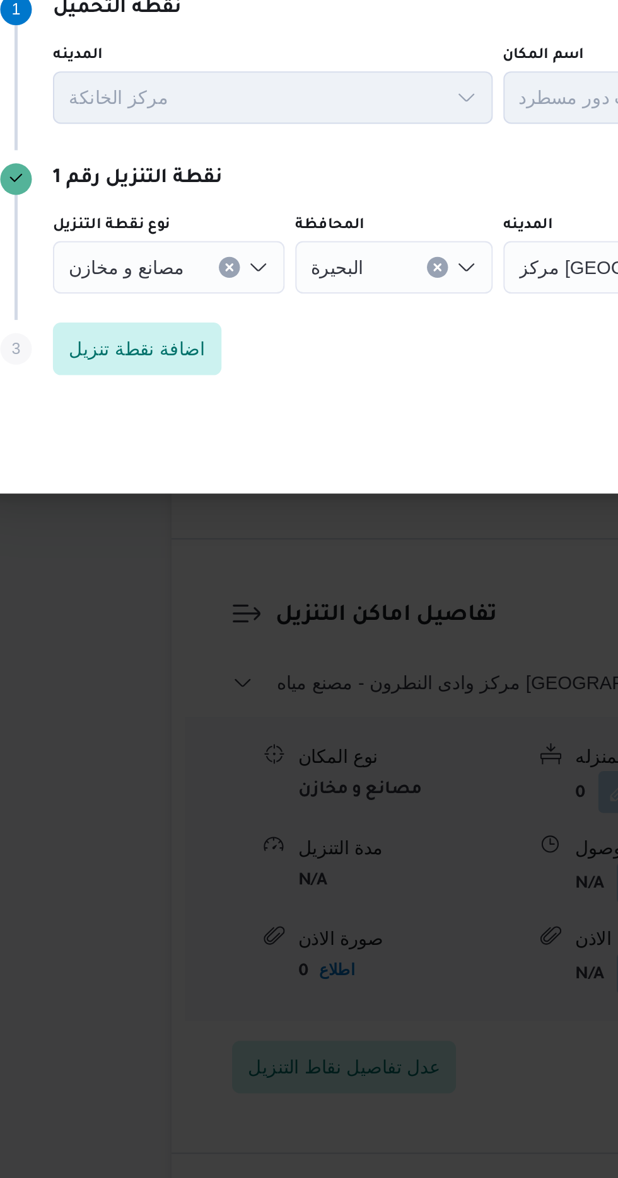
click at [180, 583] on div "مصانع و مخازن" at bounding box center [162, 570] width 111 height 25
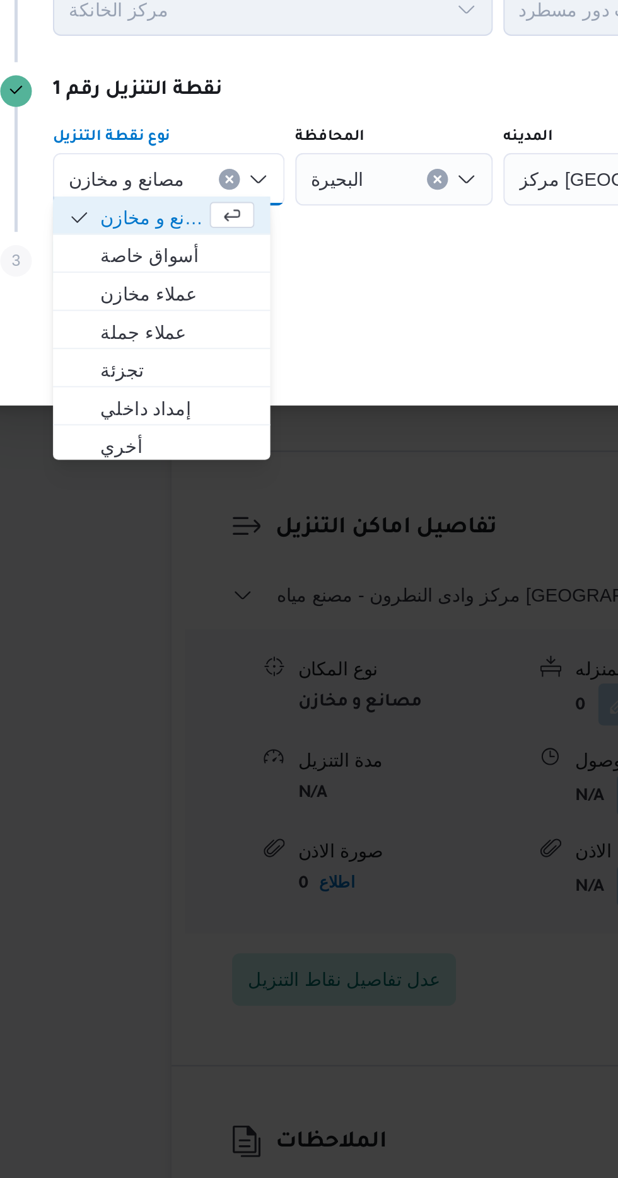
click at [189, 568] on icon "Clear input" at bounding box center [191, 570] width 5 height 5
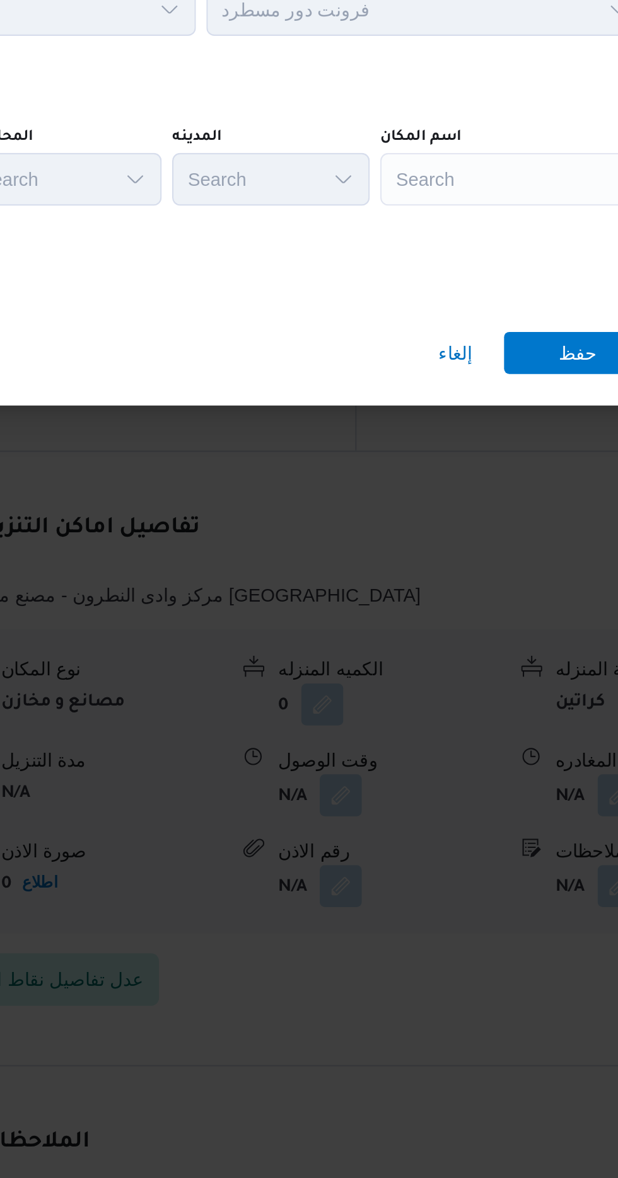
click at [444, 567] on div "Search" at bounding box center [485, 570] width 158 height 25
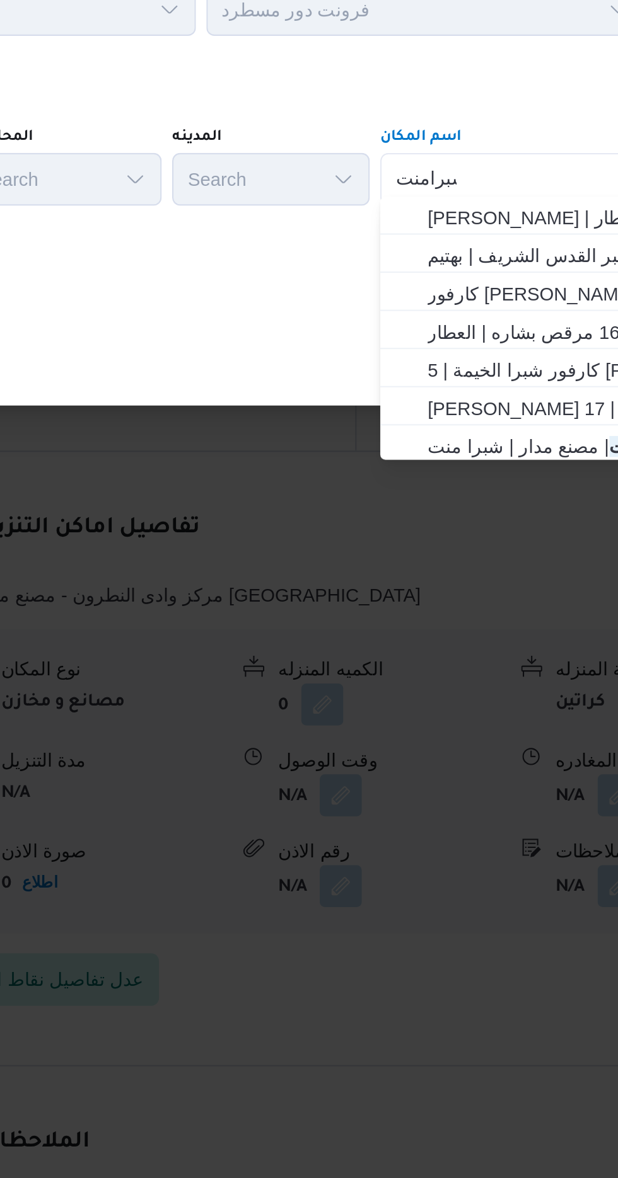
scroll to position [0, 0]
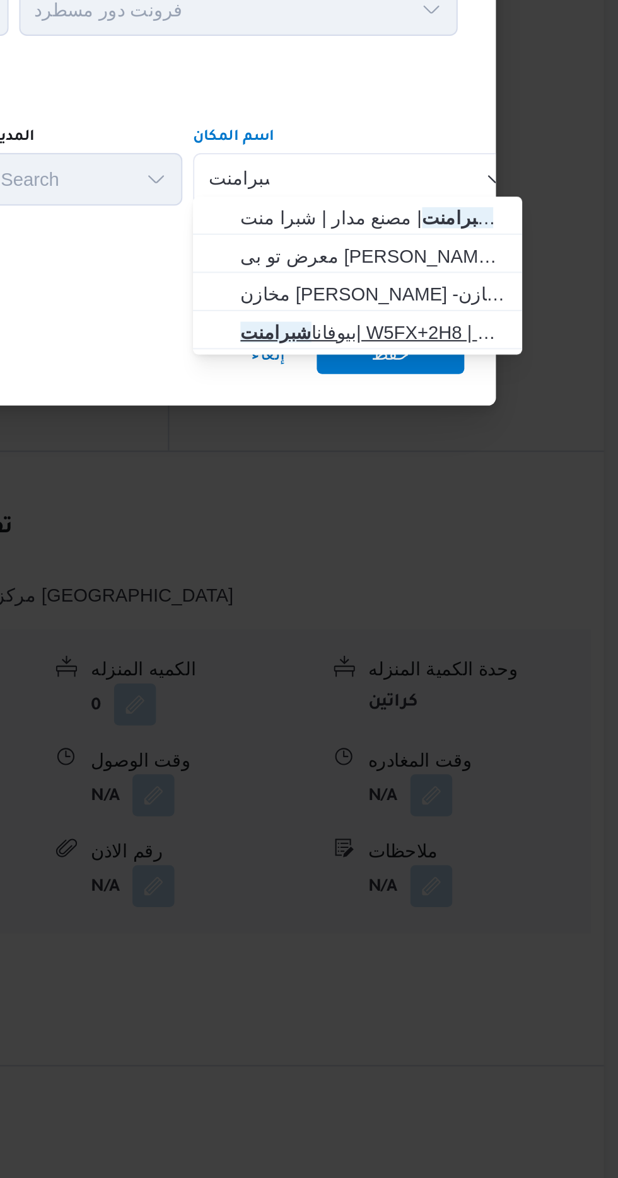
type input "شبرامنت"
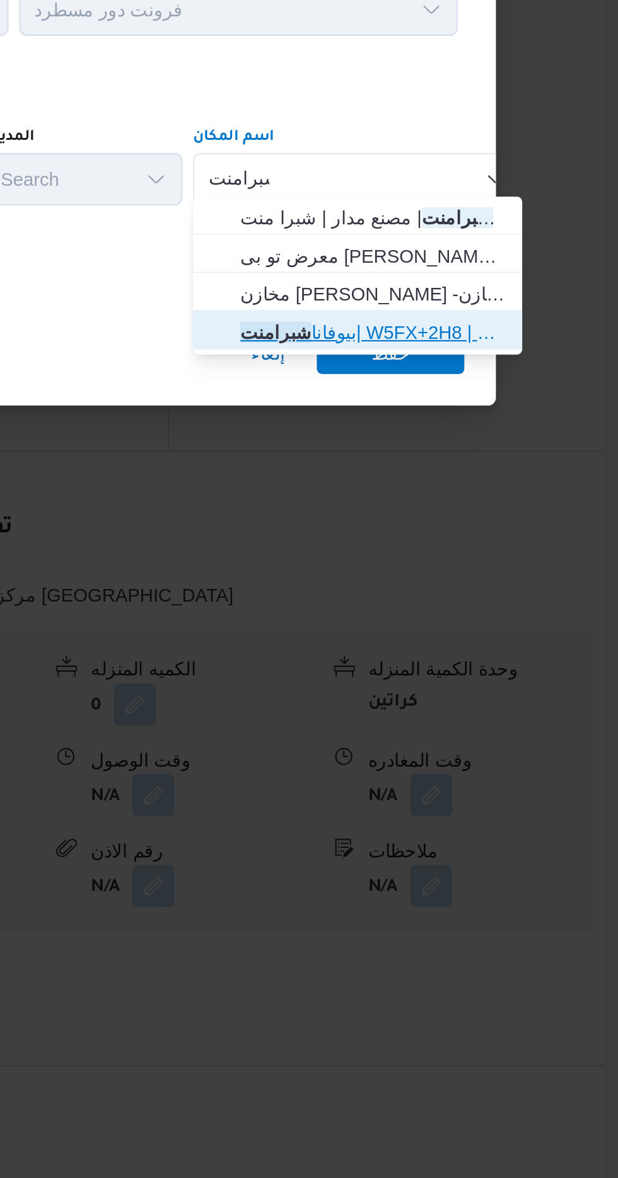
click at [468, 638] on span "بيوفانا شبرامنت | W5FX+2H8 | شبرا منت" at bounding box center [492, 643] width 127 height 15
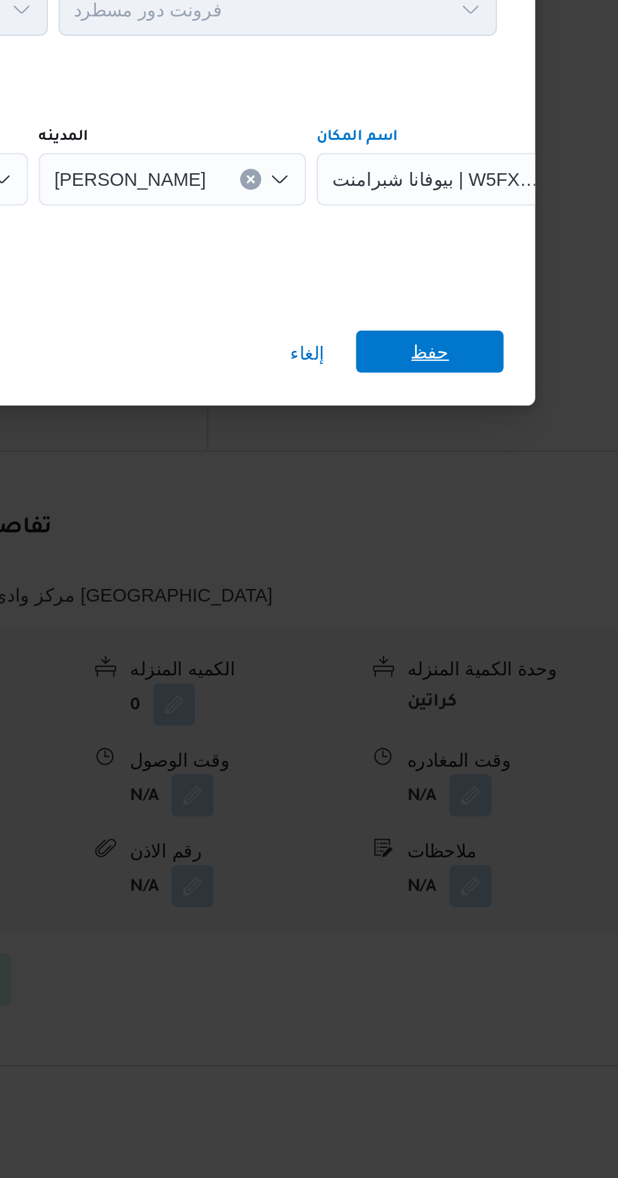
click at [493, 654] on span "حفظ" at bounding box center [501, 653] width 18 height 20
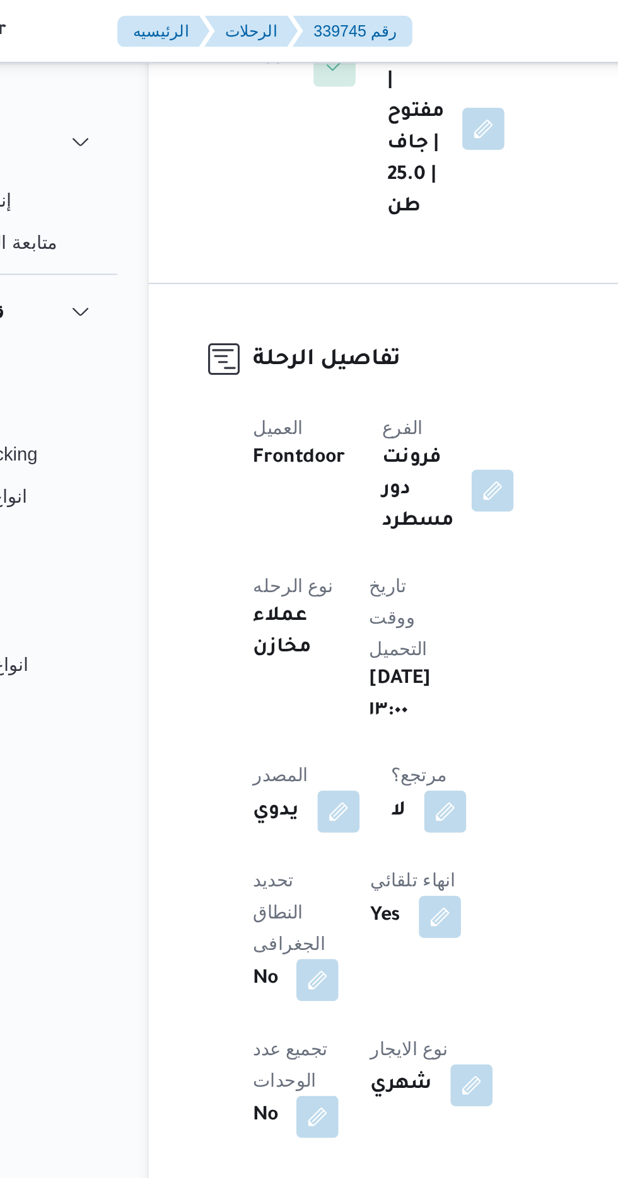
scroll to position [497, 0]
